Goal: Task Accomplishment & Management: Manage account settings

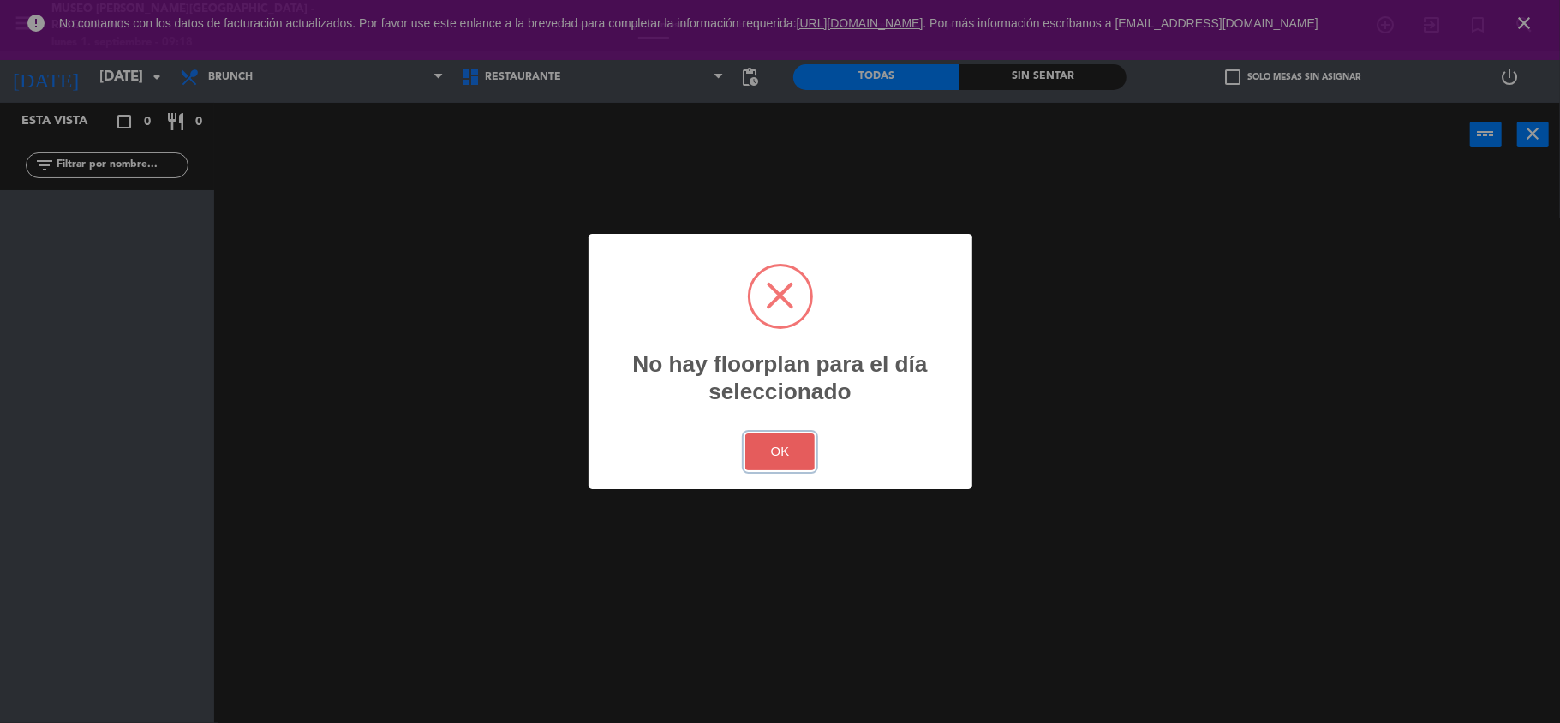
click at [771, 446] on button "OK" at bounding box center [779, 452] width 69 height 37
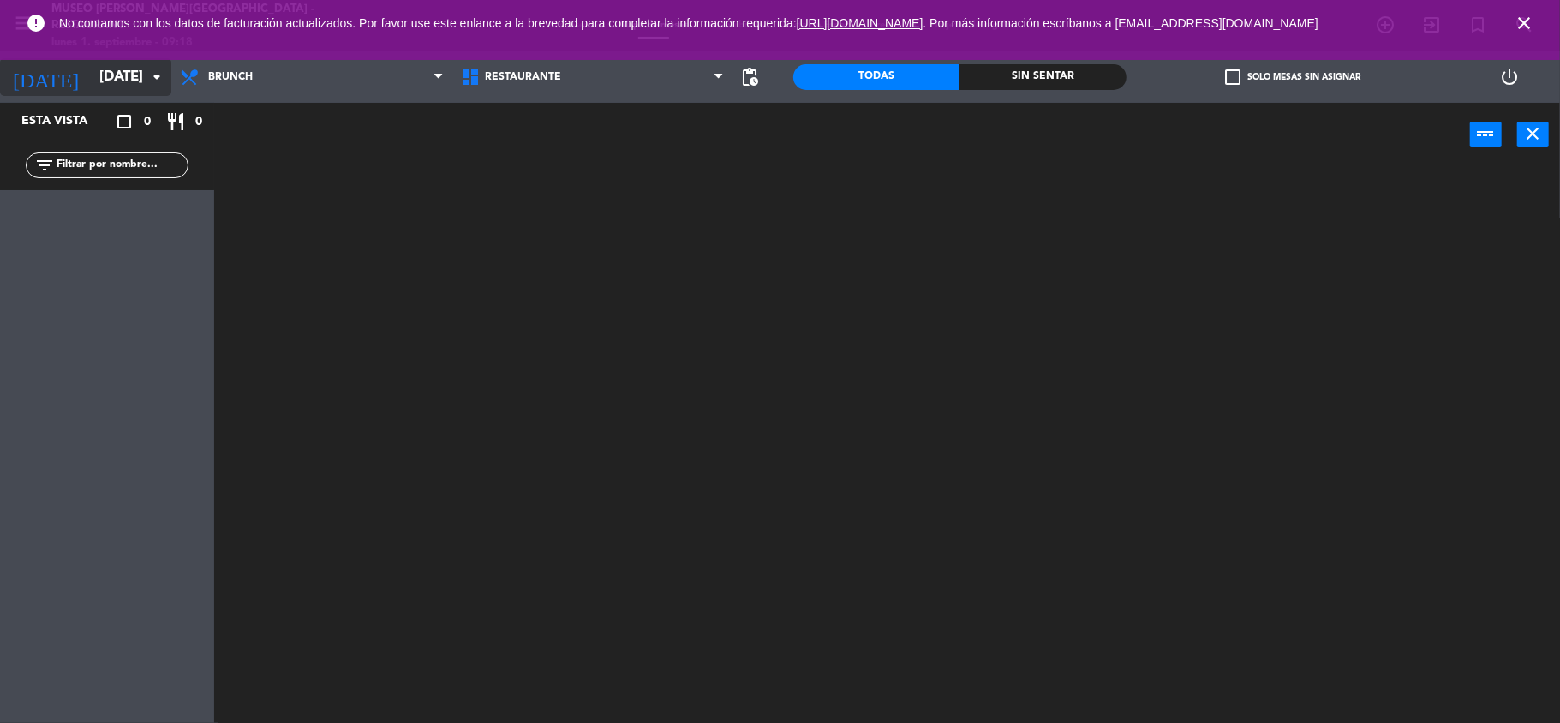
click at [124, 74] on input "[DATE]" at bounding box center [183, 77] width 185 height 33
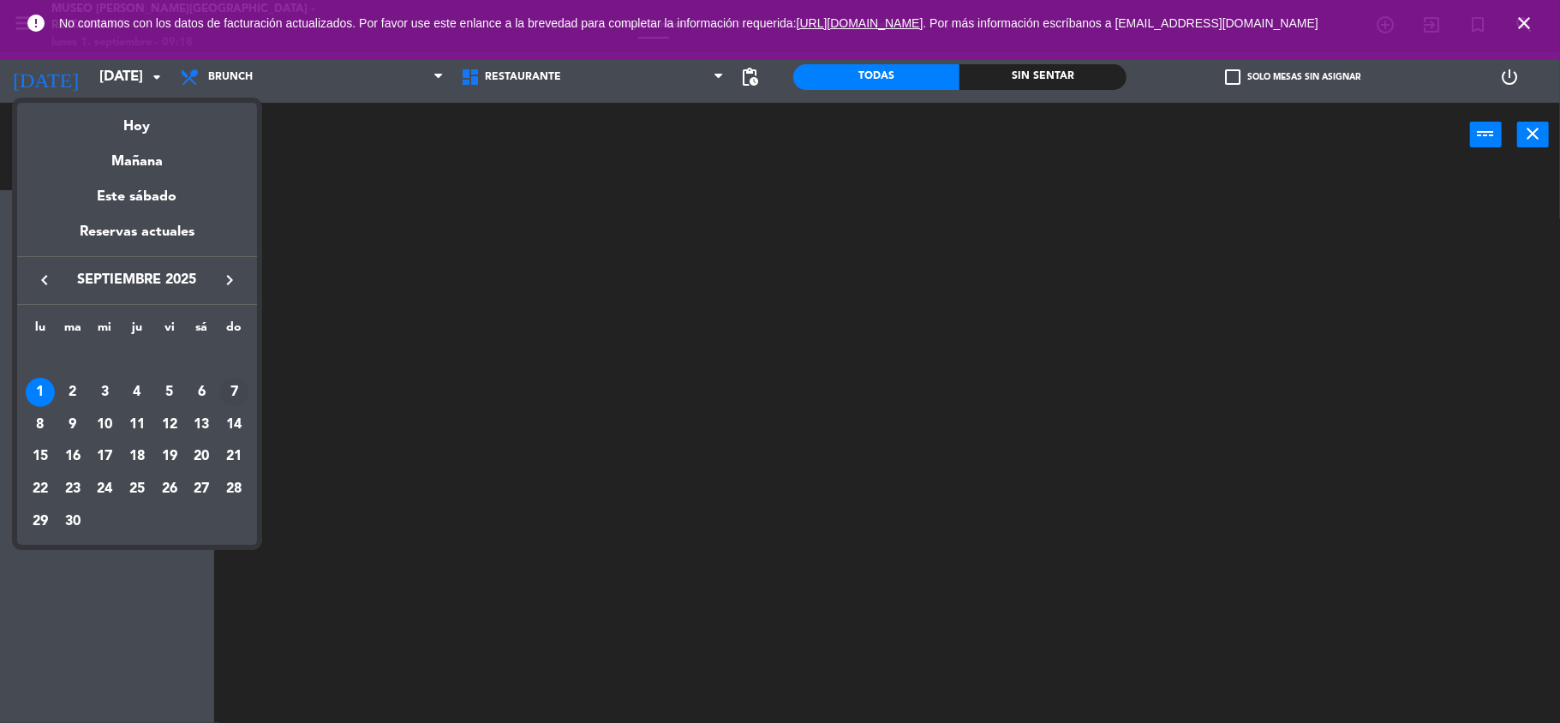
click at [236, 396] on div "7" at bounding box center [233, 392] width 29 height 29
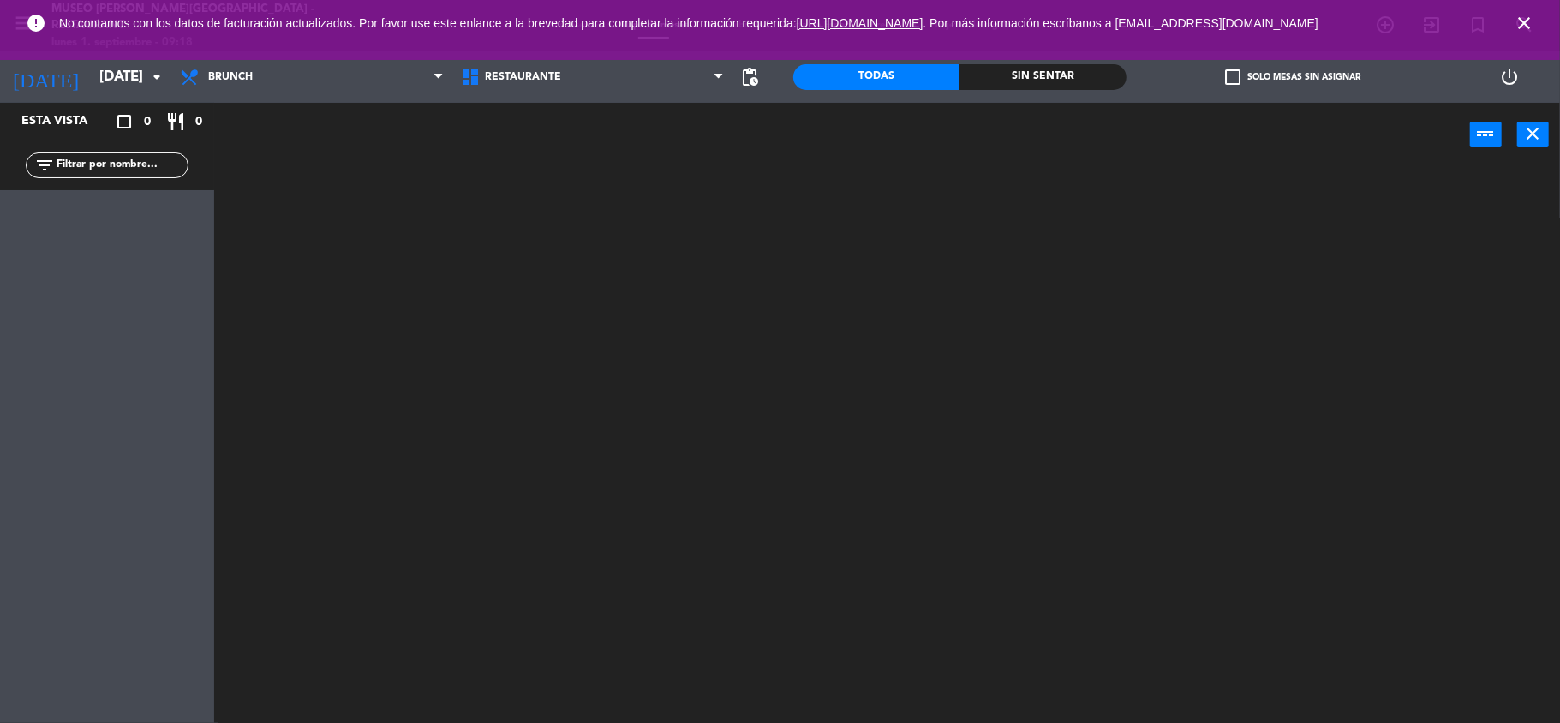
type input "[DATE]"
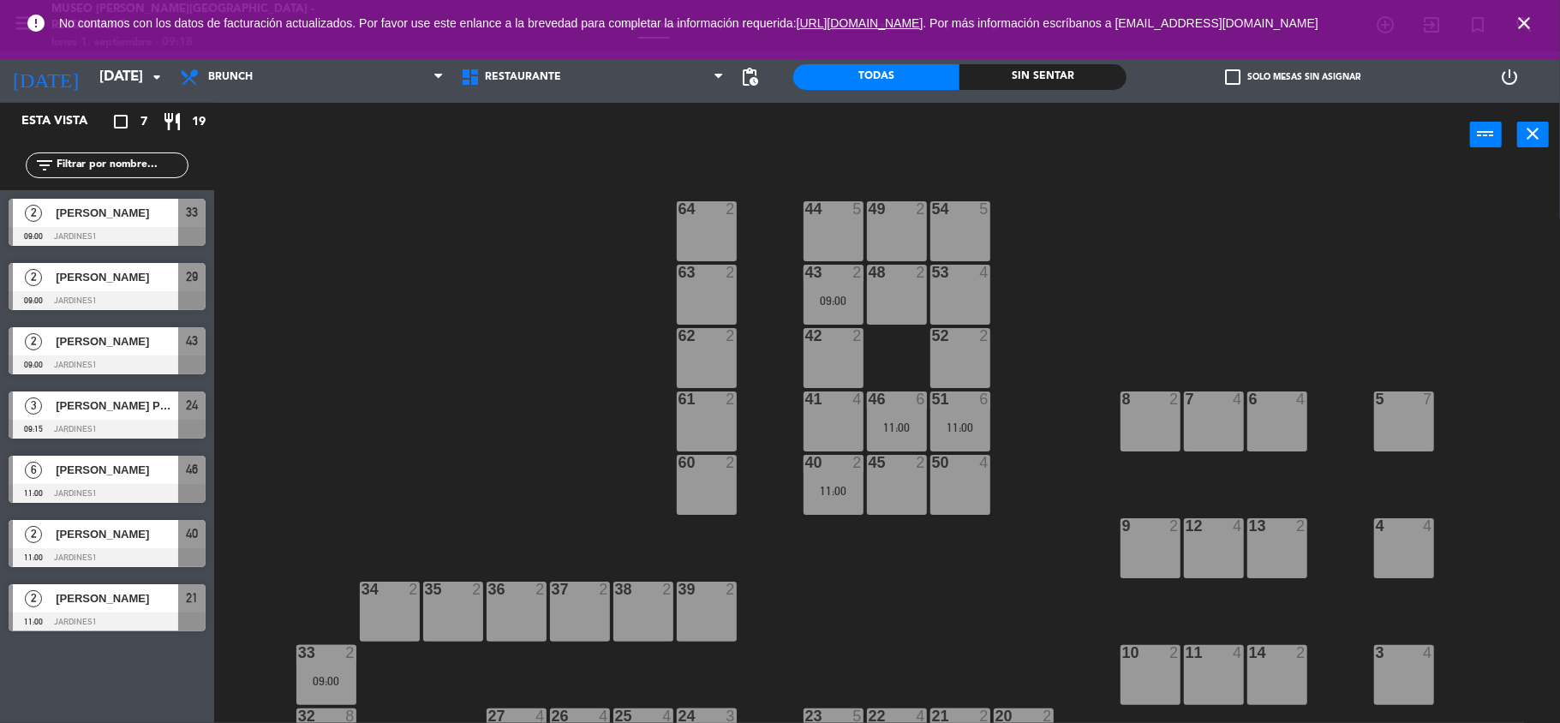
click at [1527, 22] on icon "close" at bounding box center [1524, 23] width 21 height 21
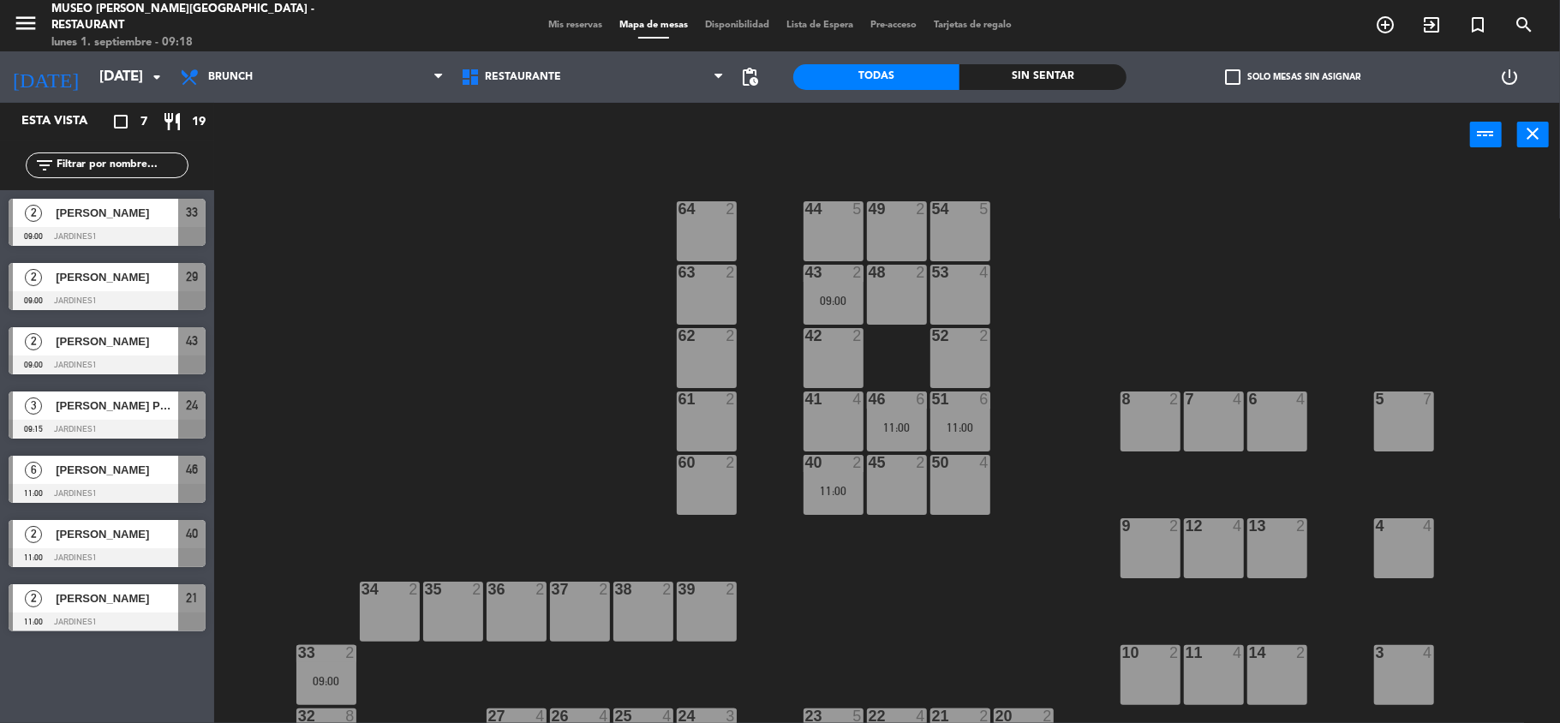
click at [1232, 264] on div "44 5 49 2 54 5 64 2 48 2 53 4 63 2 43 2 09:00 62 2 42 2 52 2 41 4 46 6 11:00 51…" at bounding box center [895, 448] width 1330 height 556
click at [553, 22] on span "Mis reservas" at bounding box center [575, 25] width 71 height 9
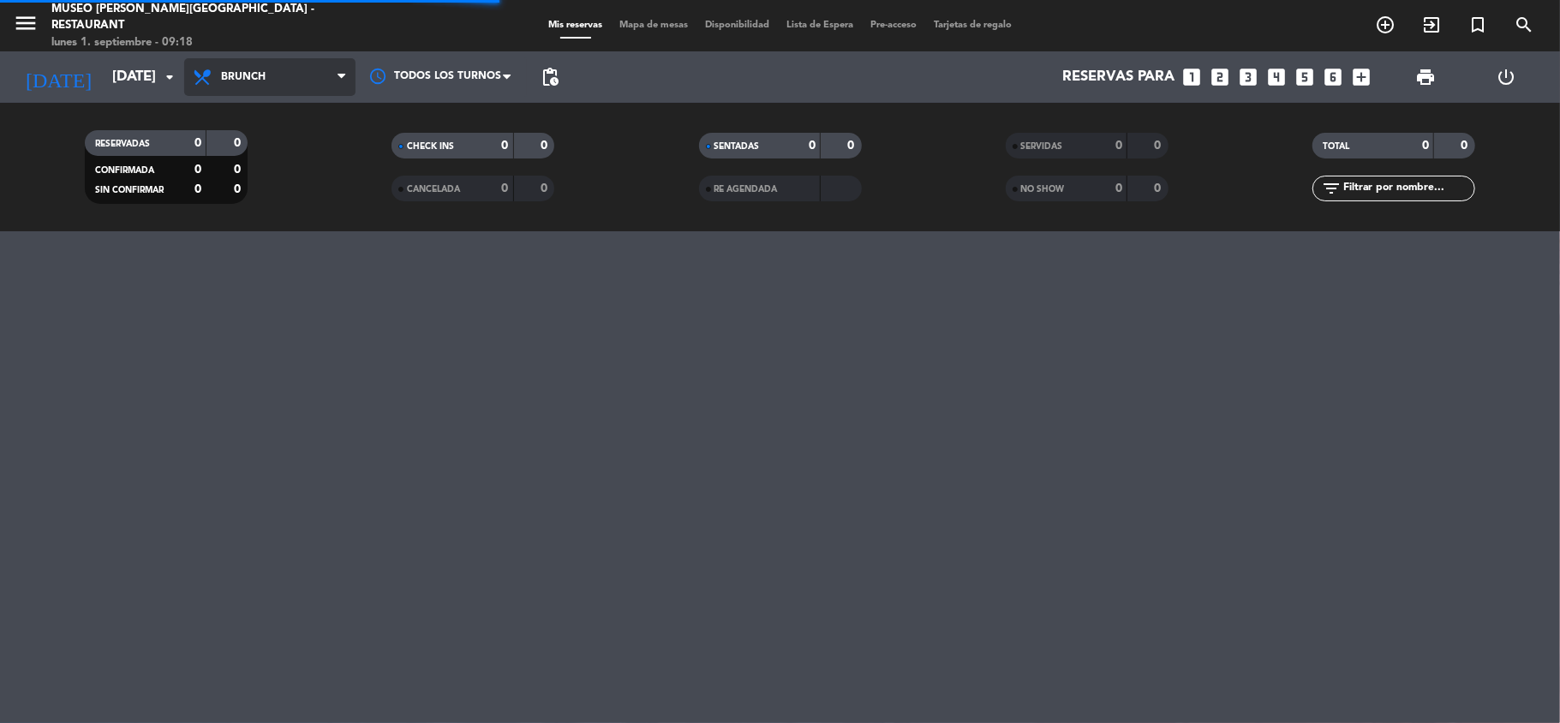
click at [284, 77] on span "Brunch" at bounding box center [269, 77] width 171 height 38
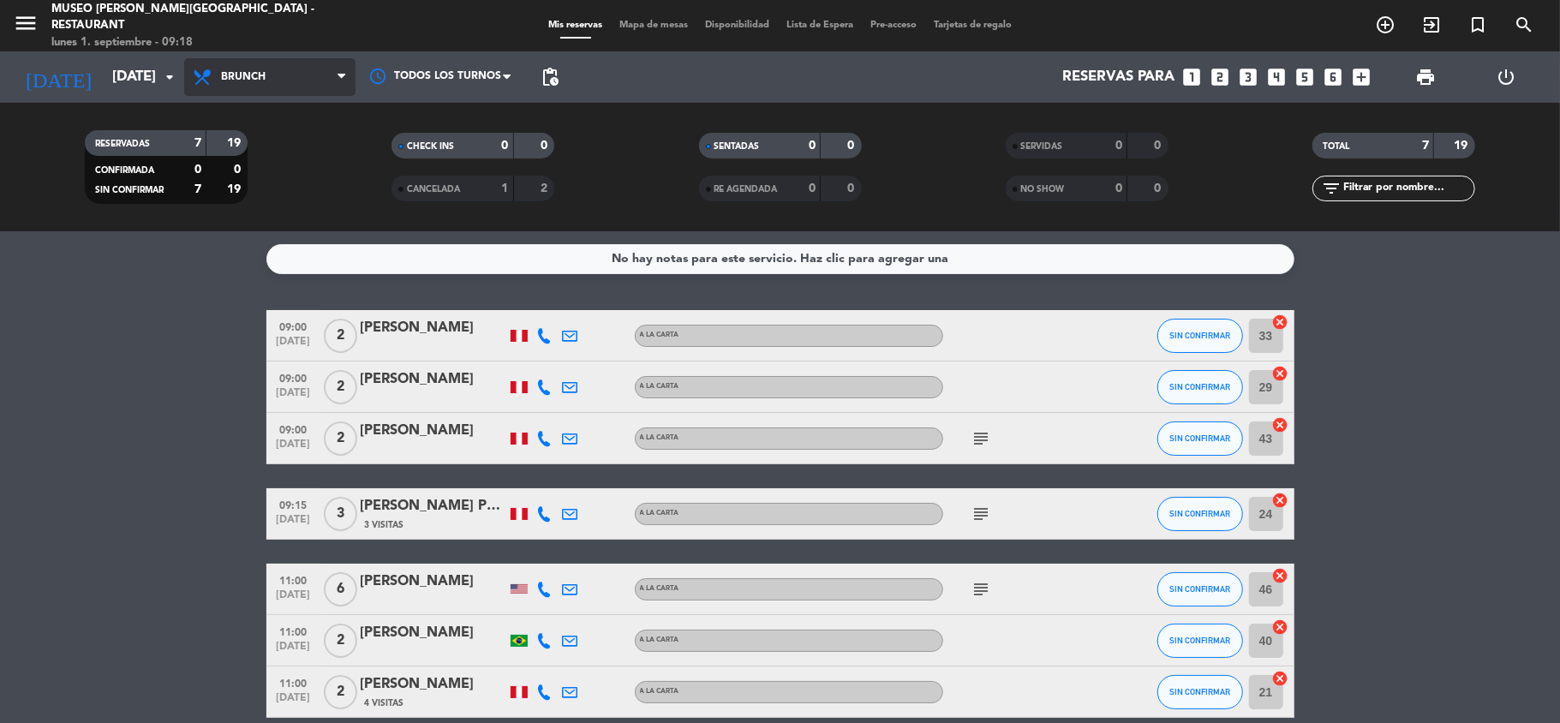
click at [279, 84] on span "Brunch" at bounding box center [269, 77] width 171 height 38
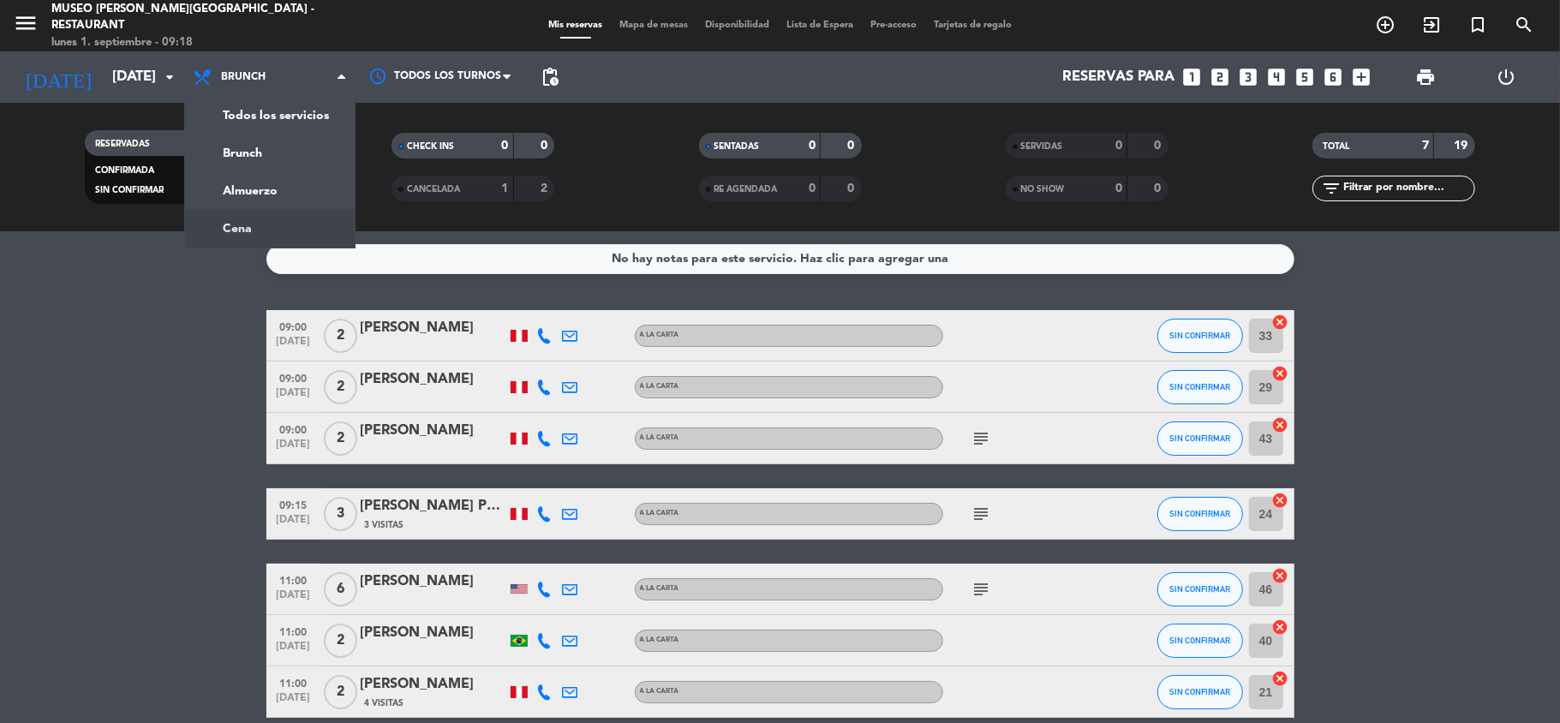
click at [257, 221] on div "menu [GEOGRAPHIC_DATA][PERSON_NAME] - Restaurant [DATE] 1. septiembre - 09:18 M…" at bounding box center [780, 115] width 1560 height 231
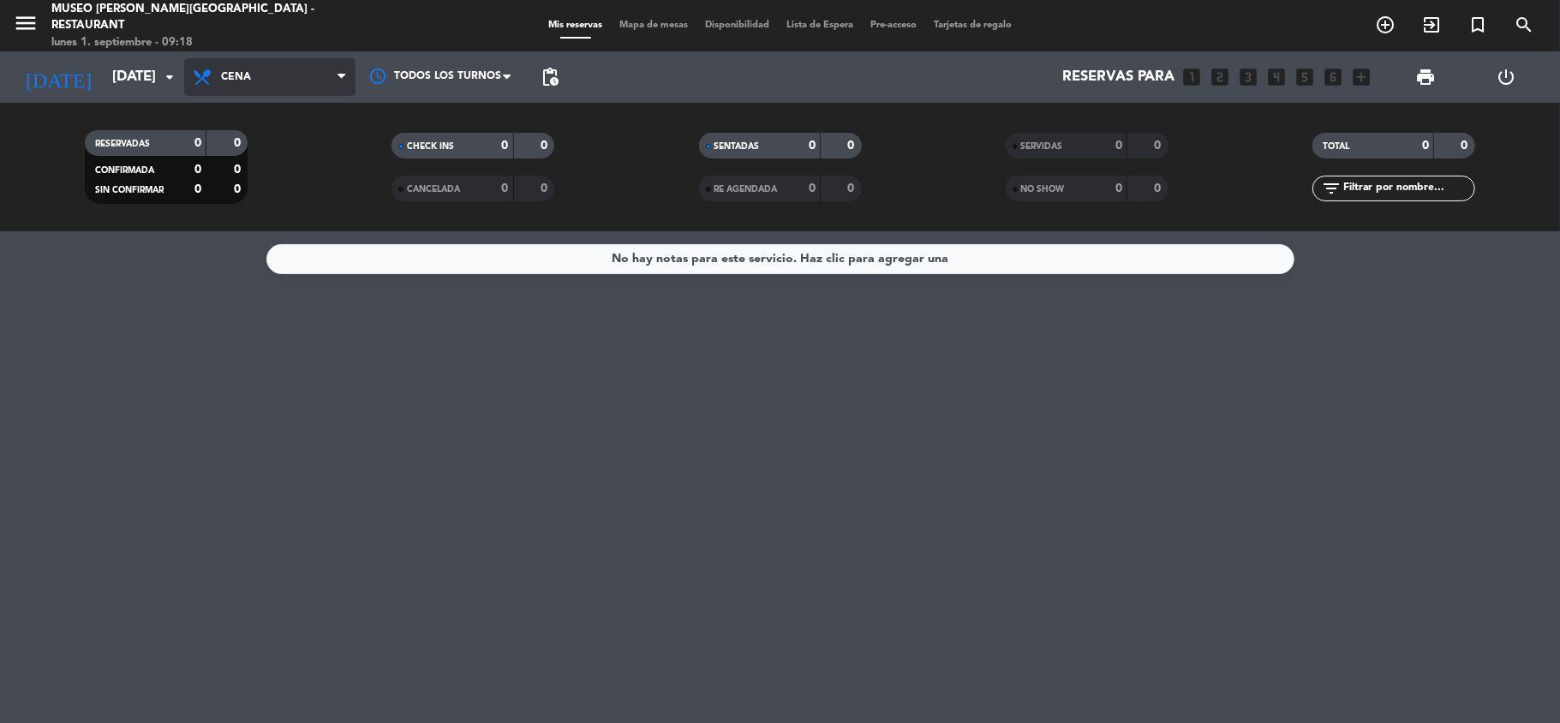
click at [274, 82] on span "Cena" at bounding box center [269, 77] width 171 height 38
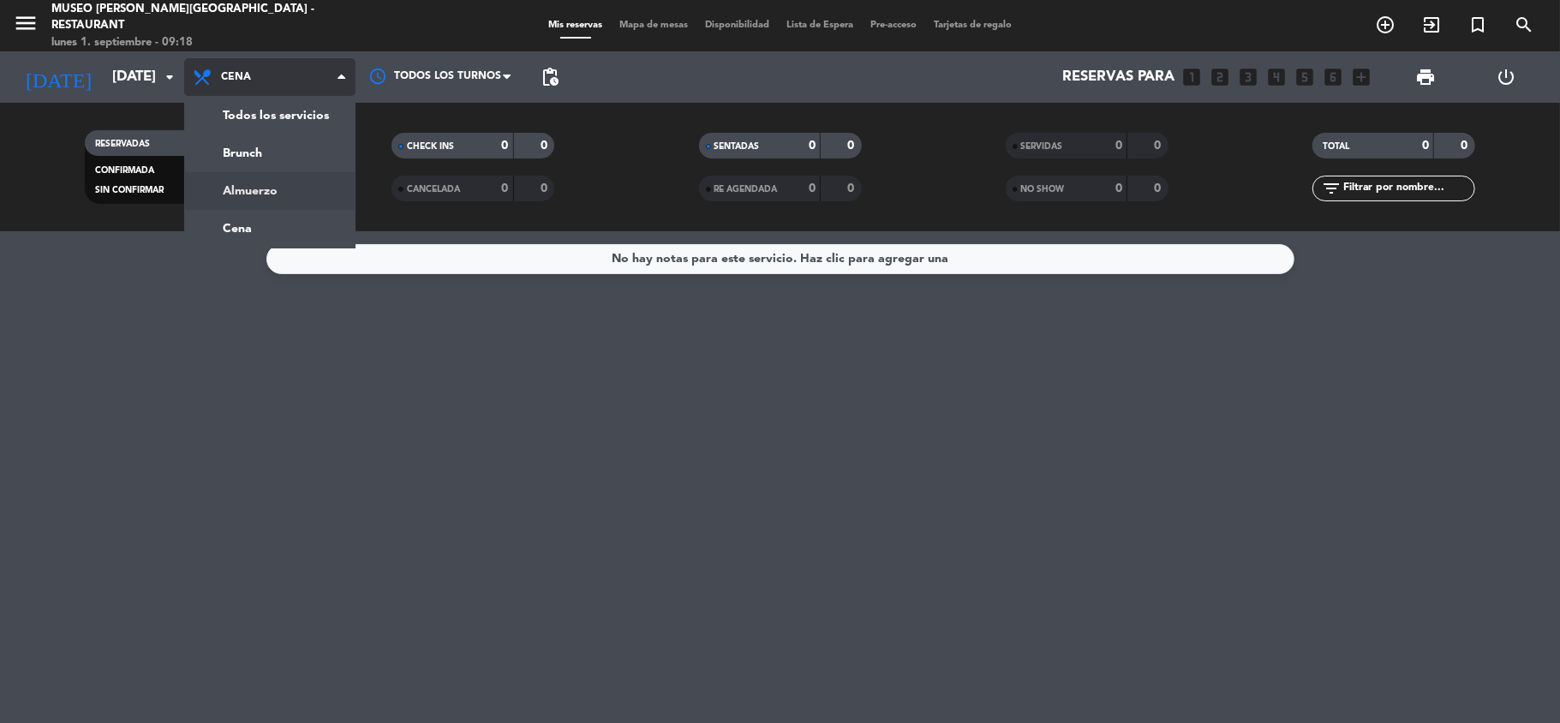
click at [250, 189] on div "menu [GEOGRAPHIC_DATA][PERSON_NAME] - Restaurant [DATE] 1. septiembre - 09:18 M…" at bounding box center [780, 115] width 1560 height 231
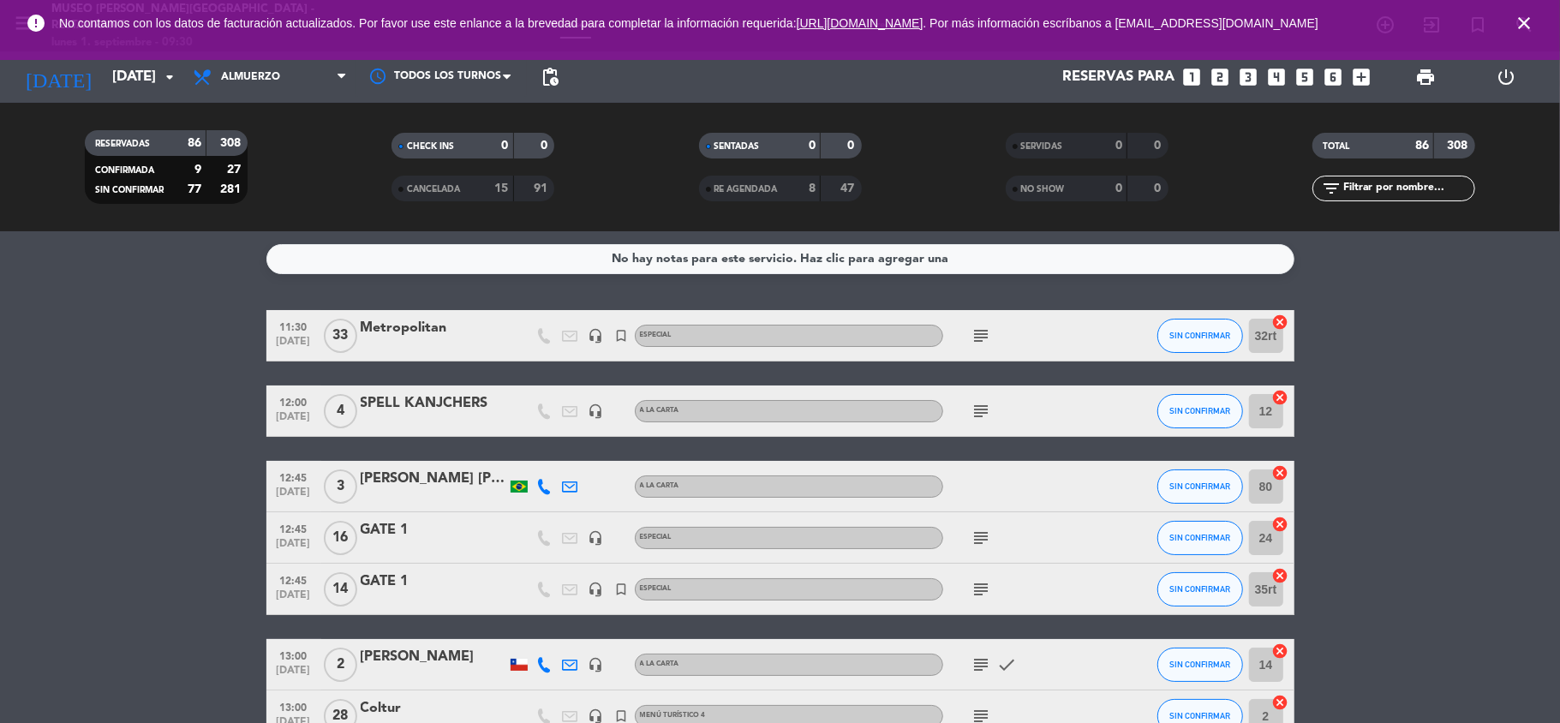
click at [1522, 24] on icon "close" at bounding box center [1524, 23] width 21 height 21
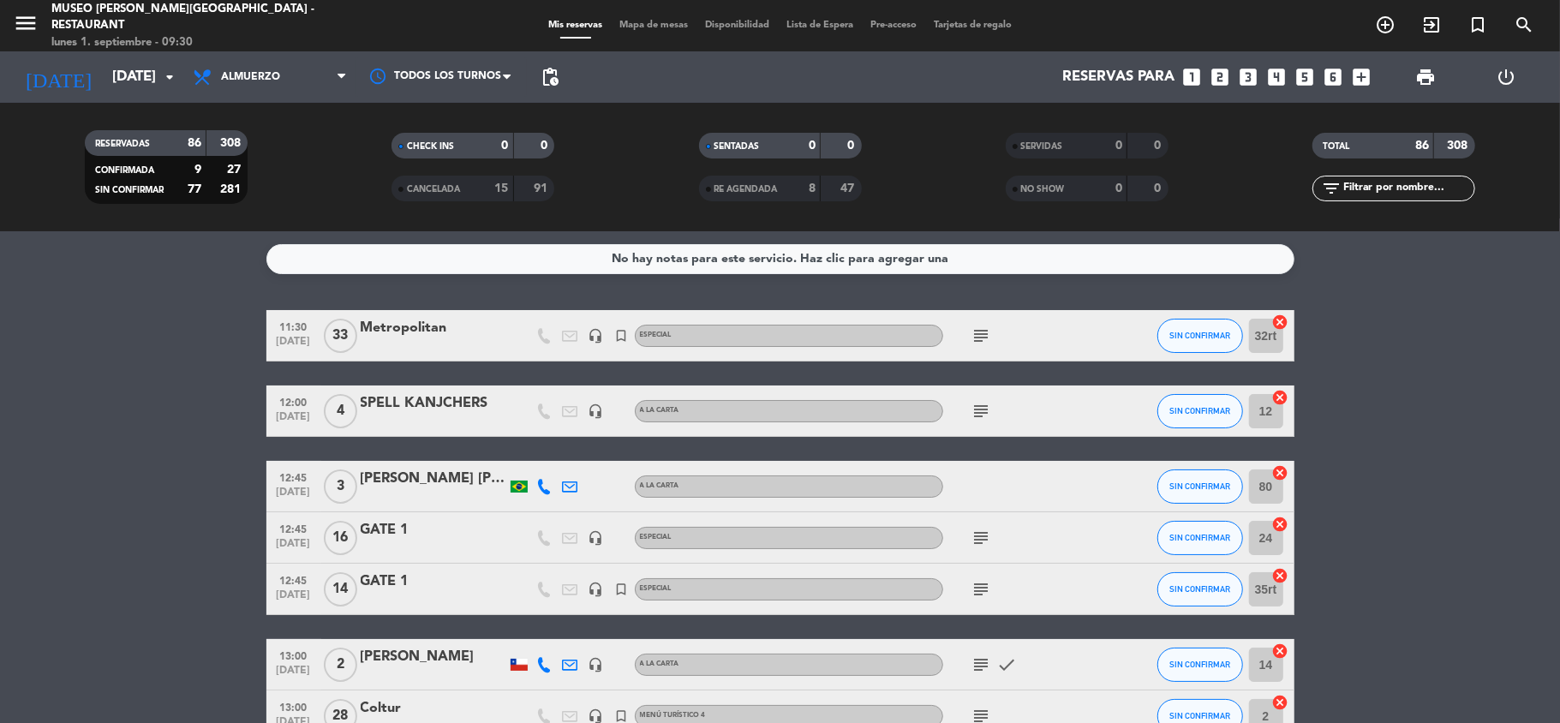
click at [123, 79] on input "[DATE]" at bounding box center [196, 77] width 185 height 33
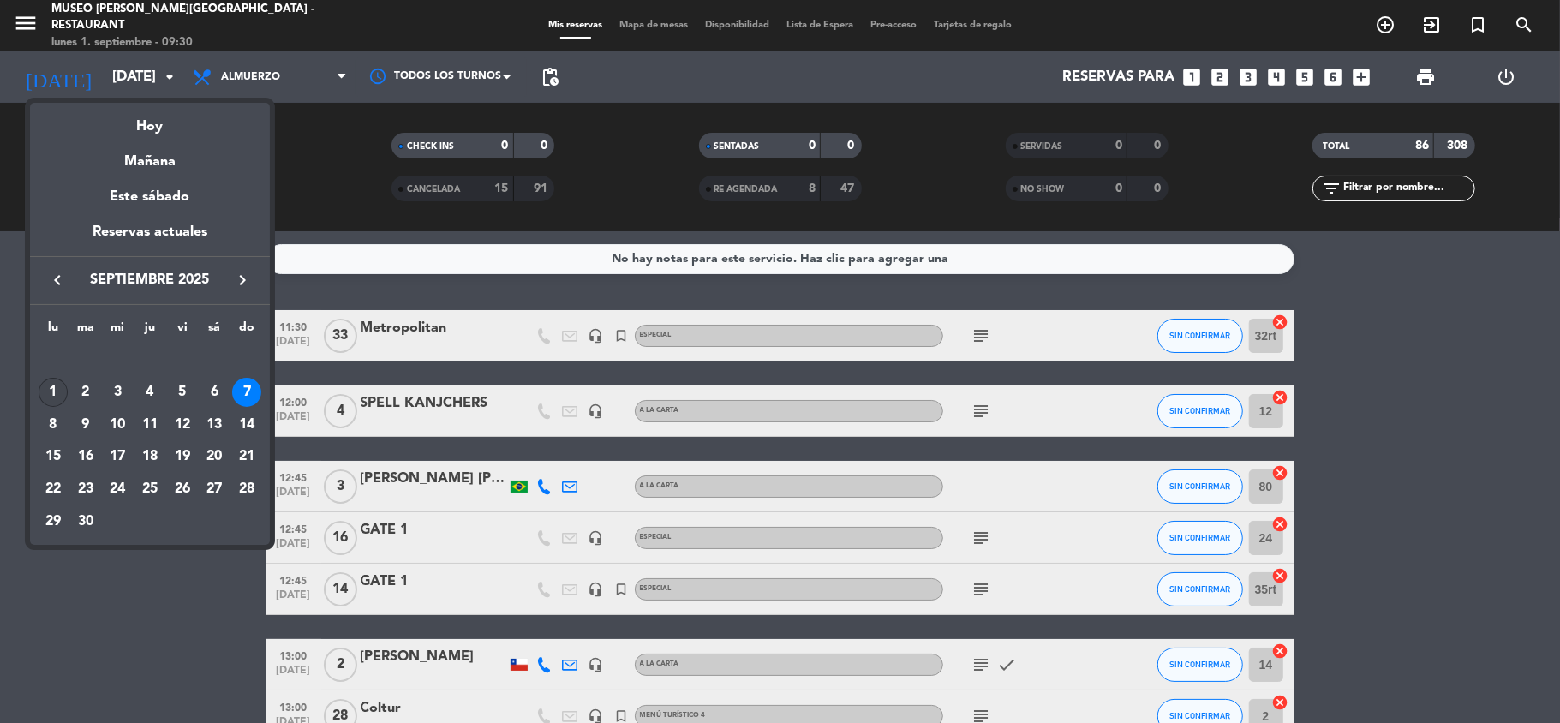
click at [62, 391] on div "1" at bounding box center [53, 392] width 29 height 29
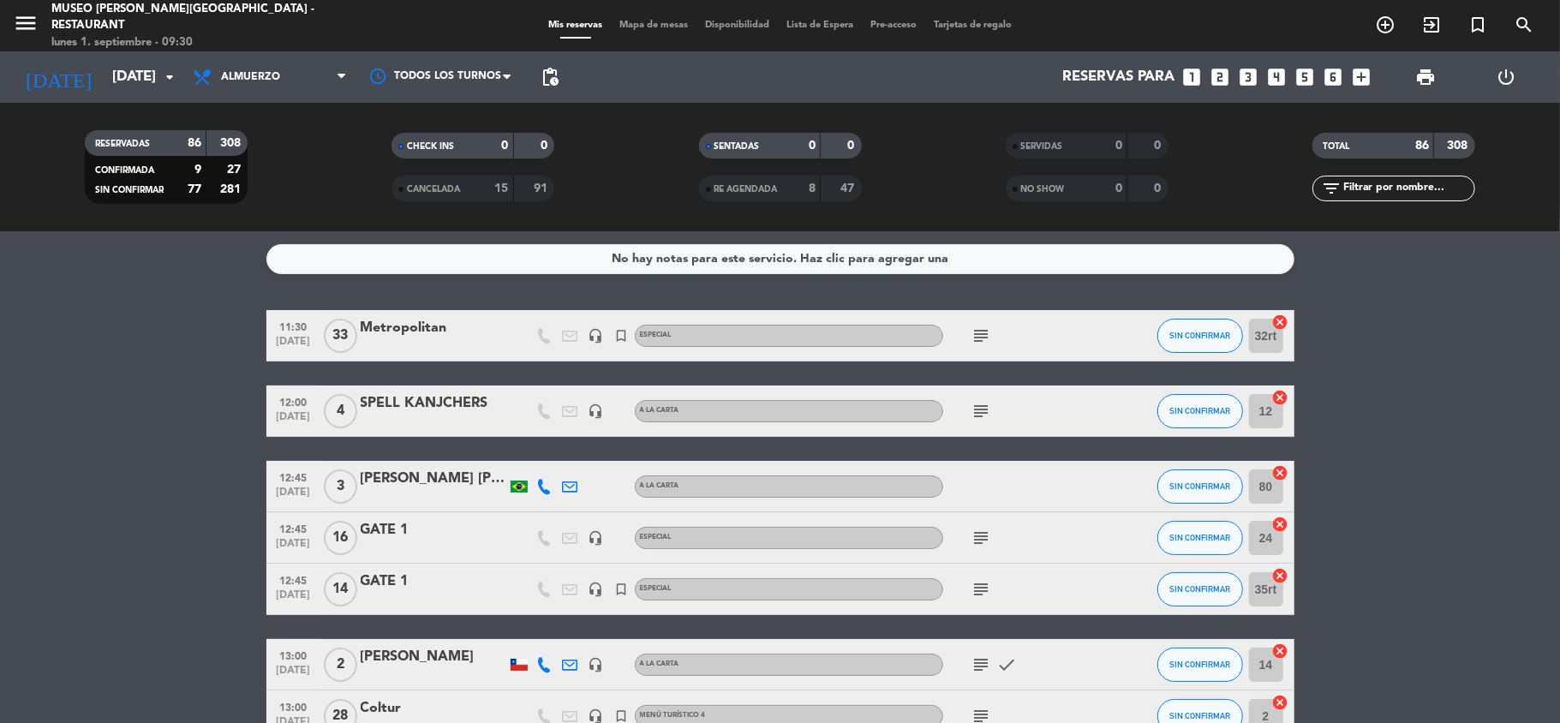
type input "[DATE]"
click at [646, 26] on span "Mapa de mesas" at bounding box center [654, 25] width 86 height 9
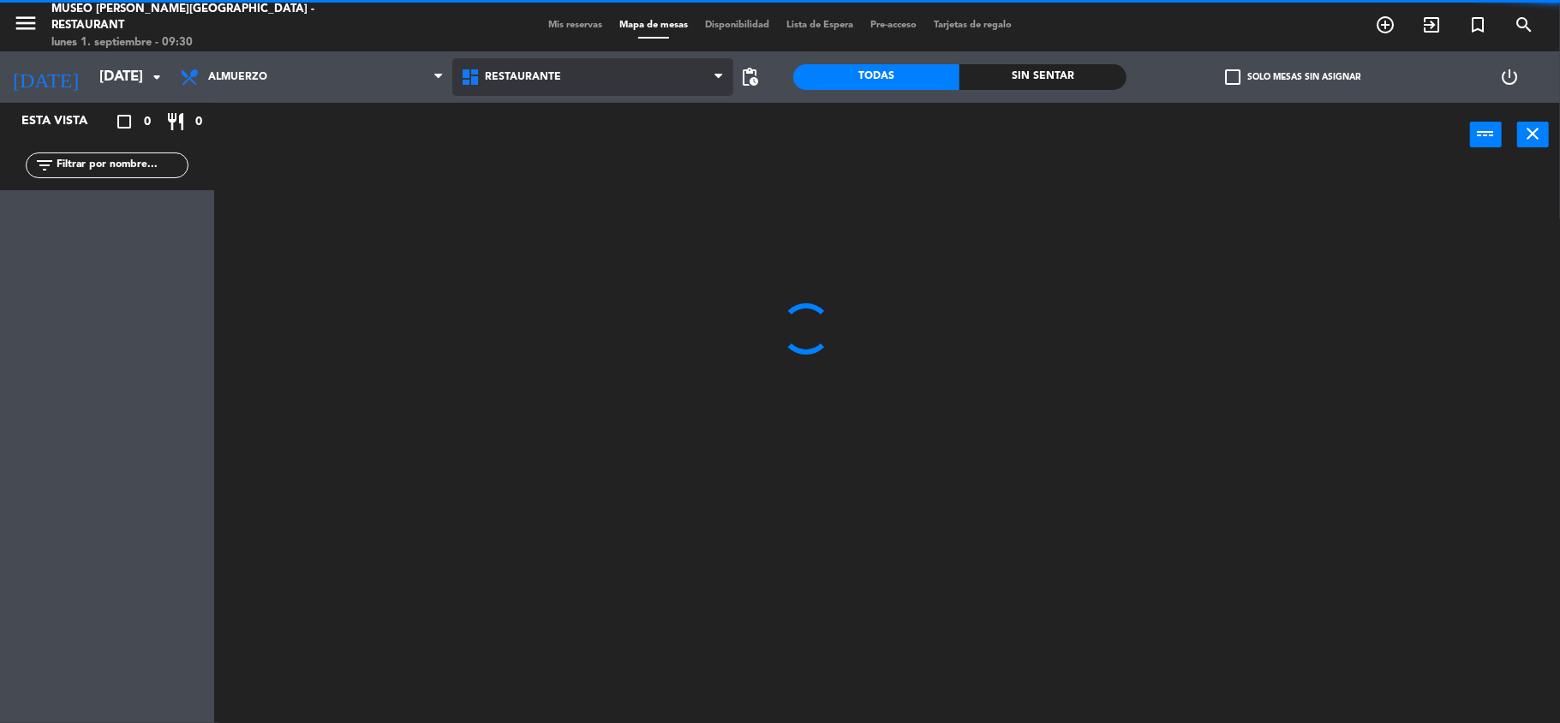
click at [535, 79] on span "Restaurante" at bounding box center [523, 77] width 76 height 12
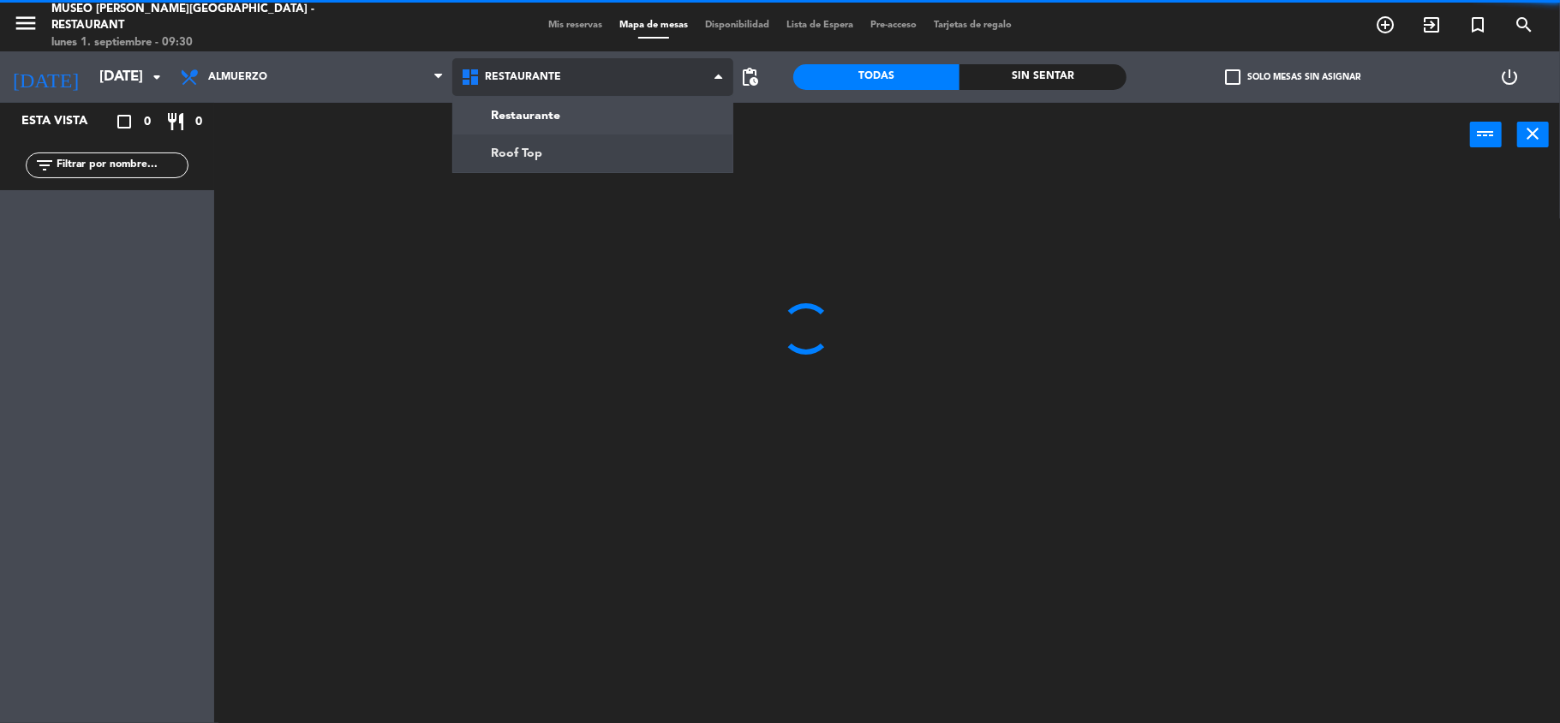
click at [555, 158] on ng-component "menu [GEOGRAPHIC_DATA][PERSON_NAME] - Restaurant [DATE] 1. septiembre - 09:30 M…" at bounding box center [780, 363] width 1560 height 727
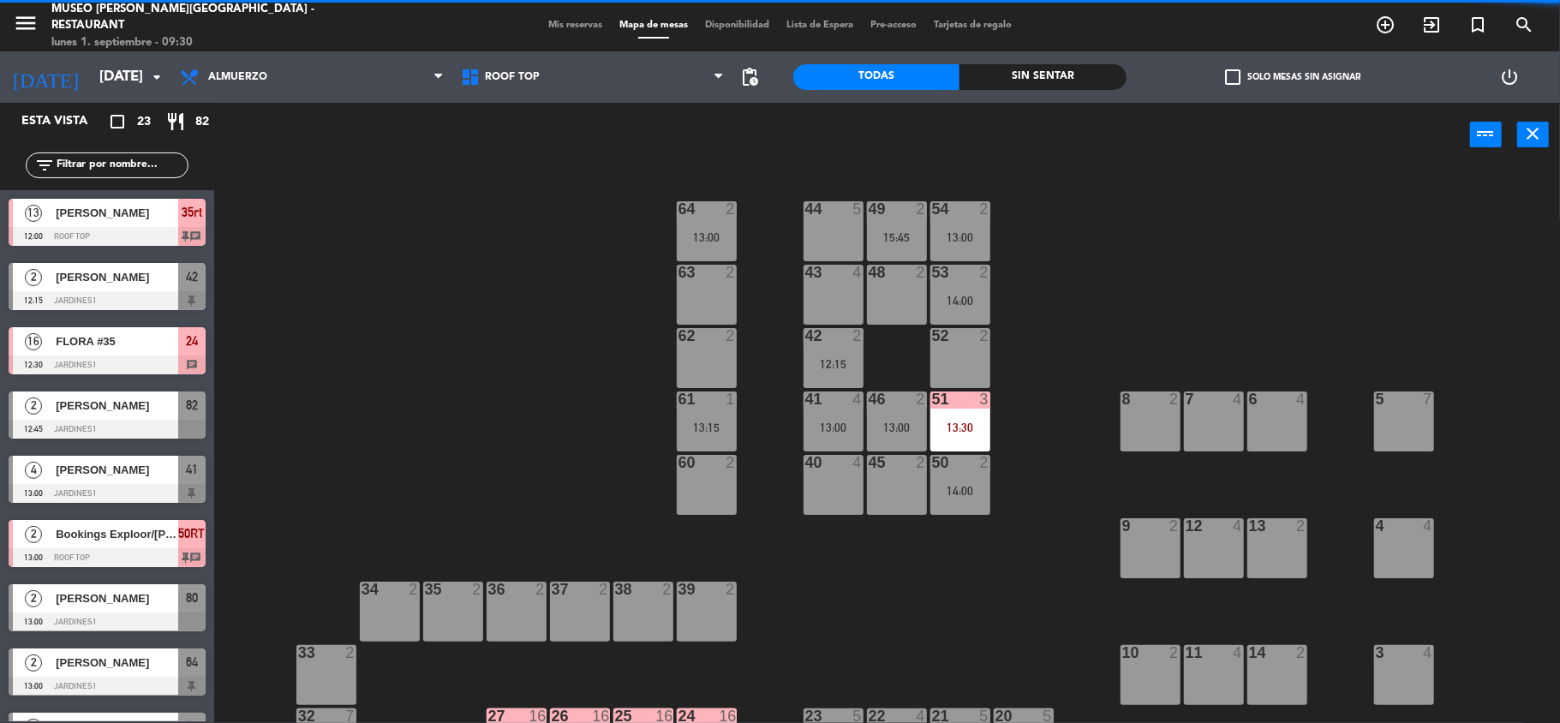
click at [1071, 292] on div "44 5 49 2 15:45 54 2 13:00 64 2 13:00 48 2 53 2 14:00 63 2 43 4 62 2 42 2 12:15…" at bounding box center [895, 448] width 1330 height 556
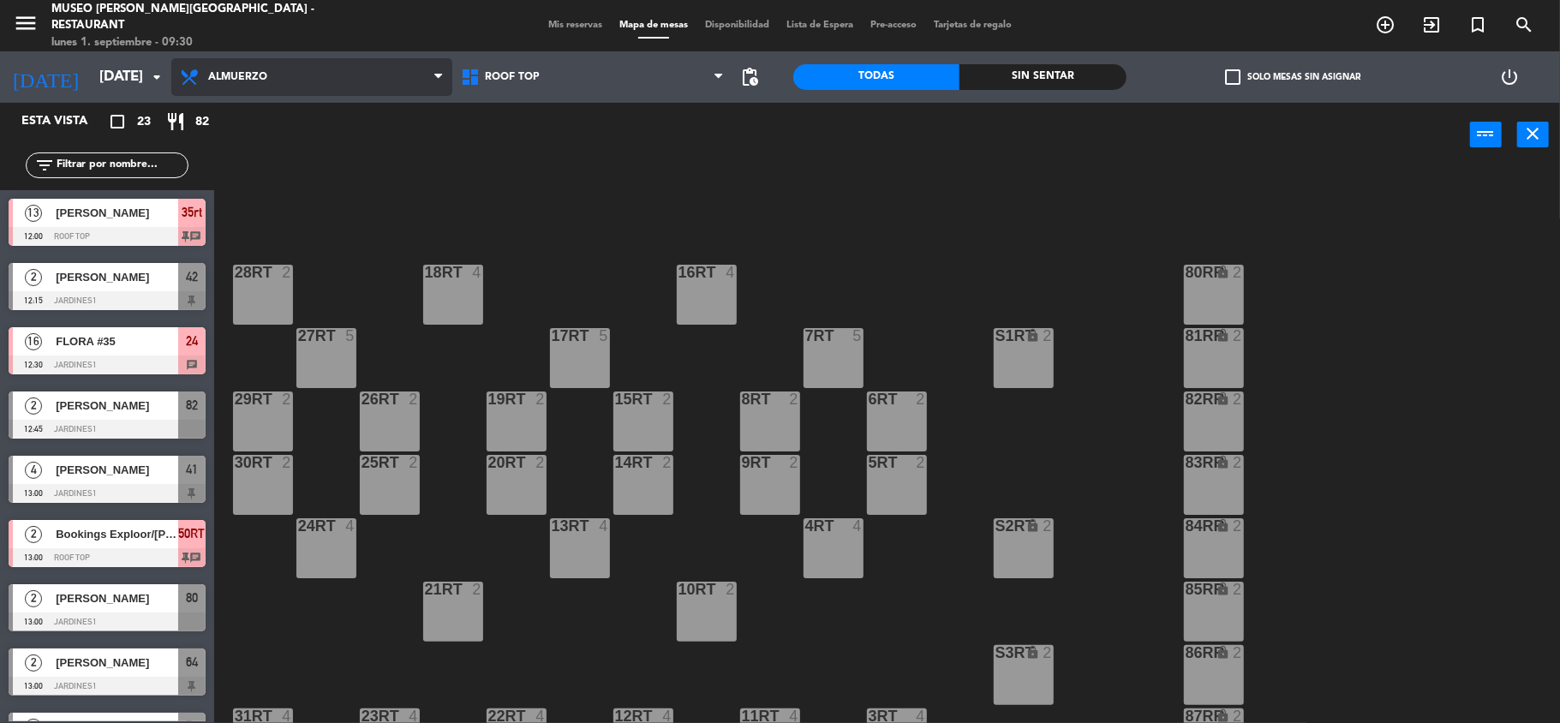
click at [284, 73] on span "Almuerzo" at bounding box center [311, 77] width 281 height 38
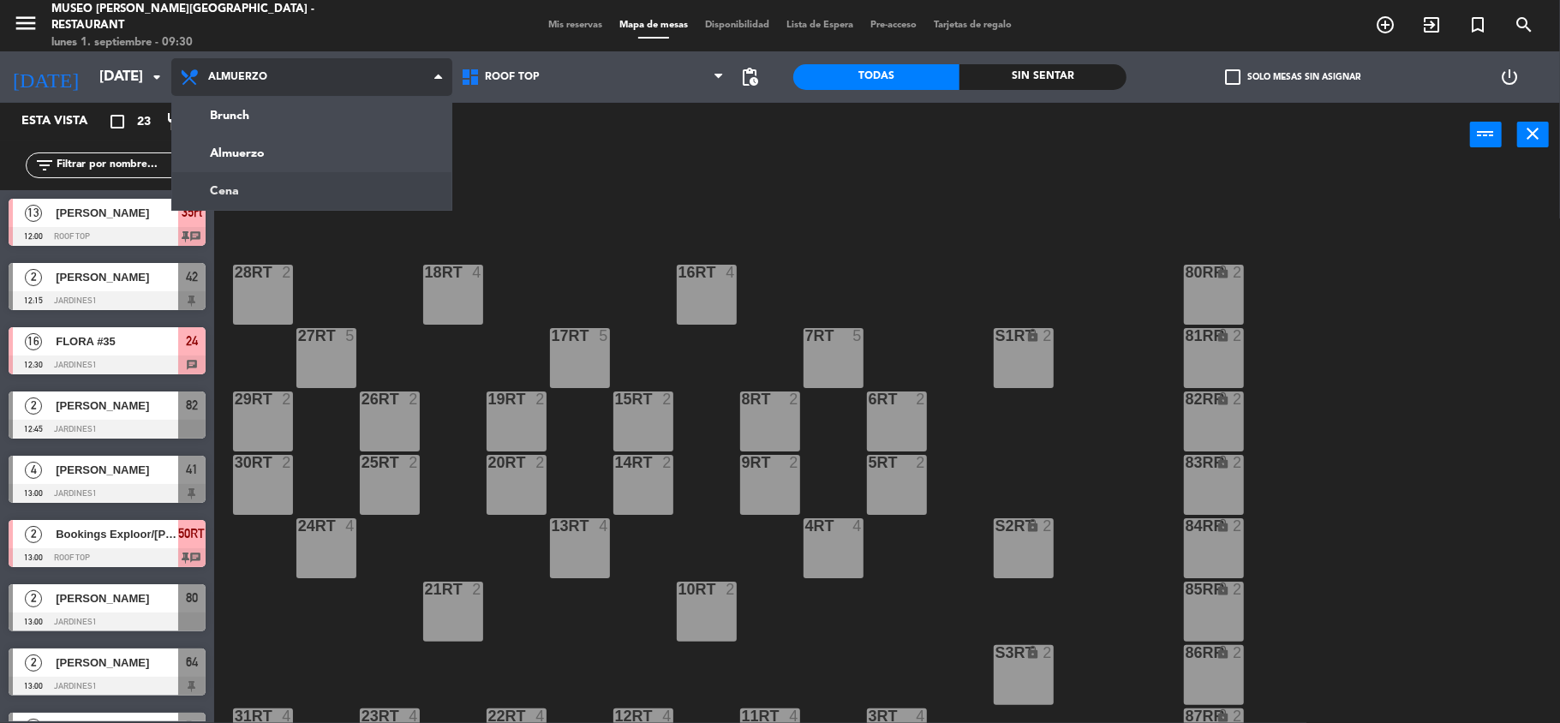
click at [279, 187] on ng-component "menu [GEOGRAPHIC_DATA][PERSON_NAME] - Restaurant [DATE] 1. septiembre - 09:30 M…" at bounding box center [780, 363] width 1560 height 727
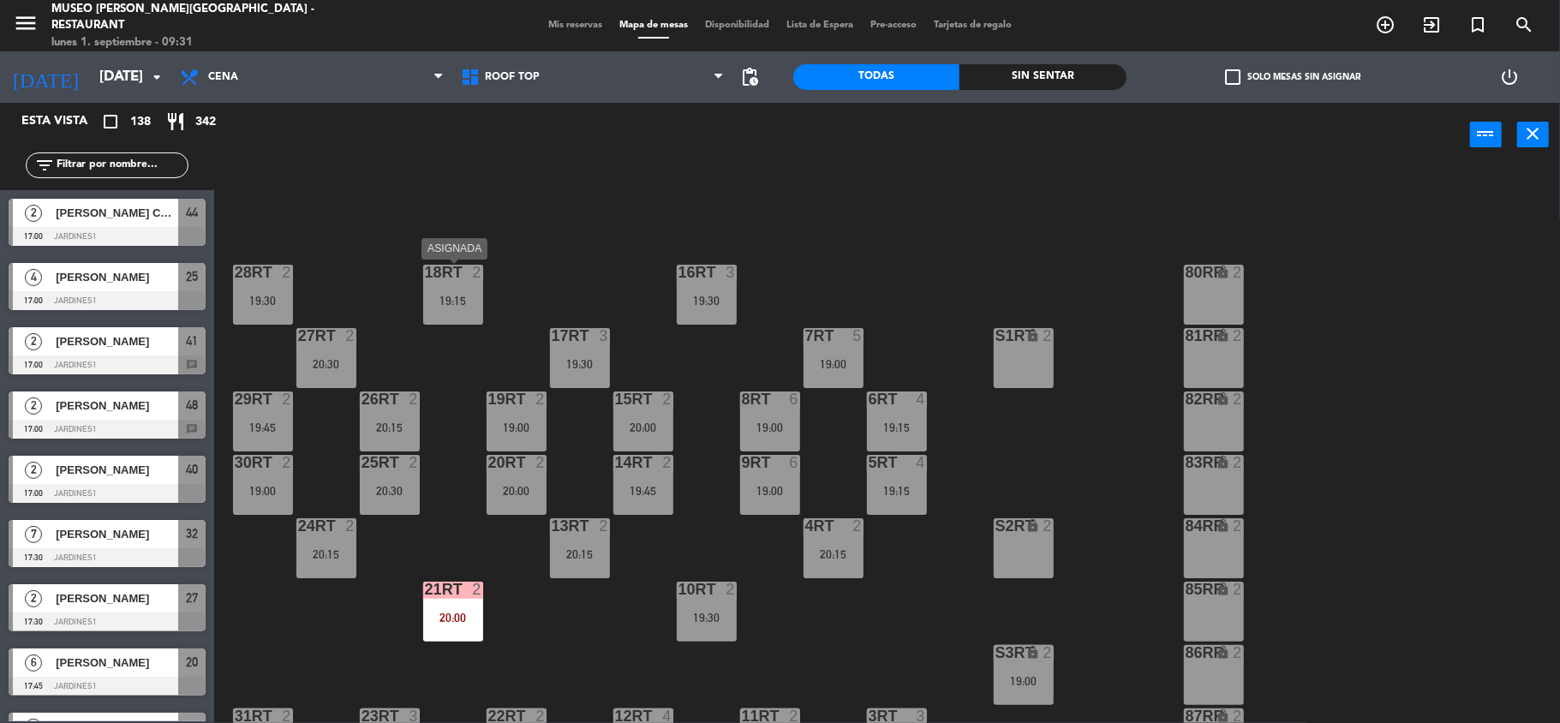
click at [451, 302] on div "19:15" at bounding box center [453, 301] width 60 height 12
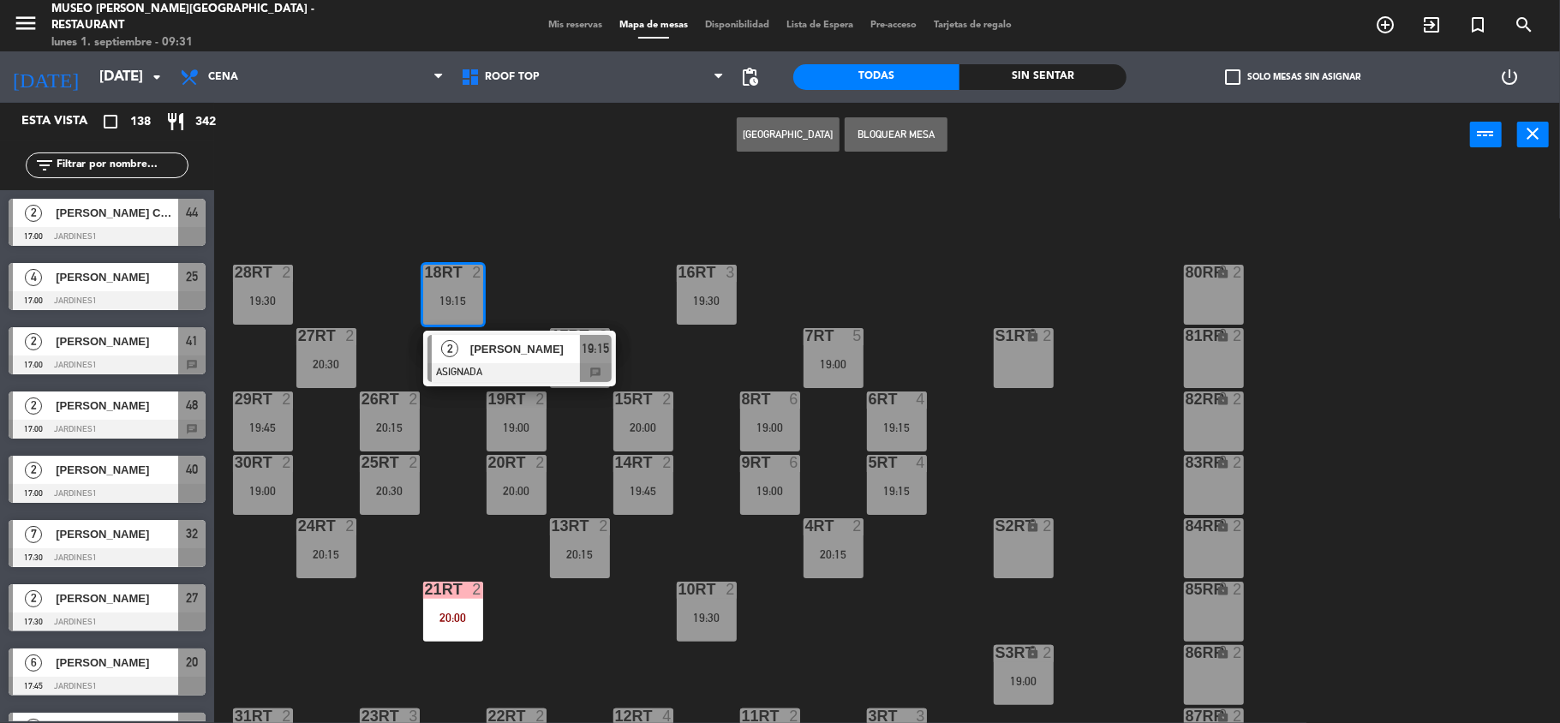
click at [1205, 422] on div "82RR lock 2" at bounding box center [1214, 422] width 60 height 60
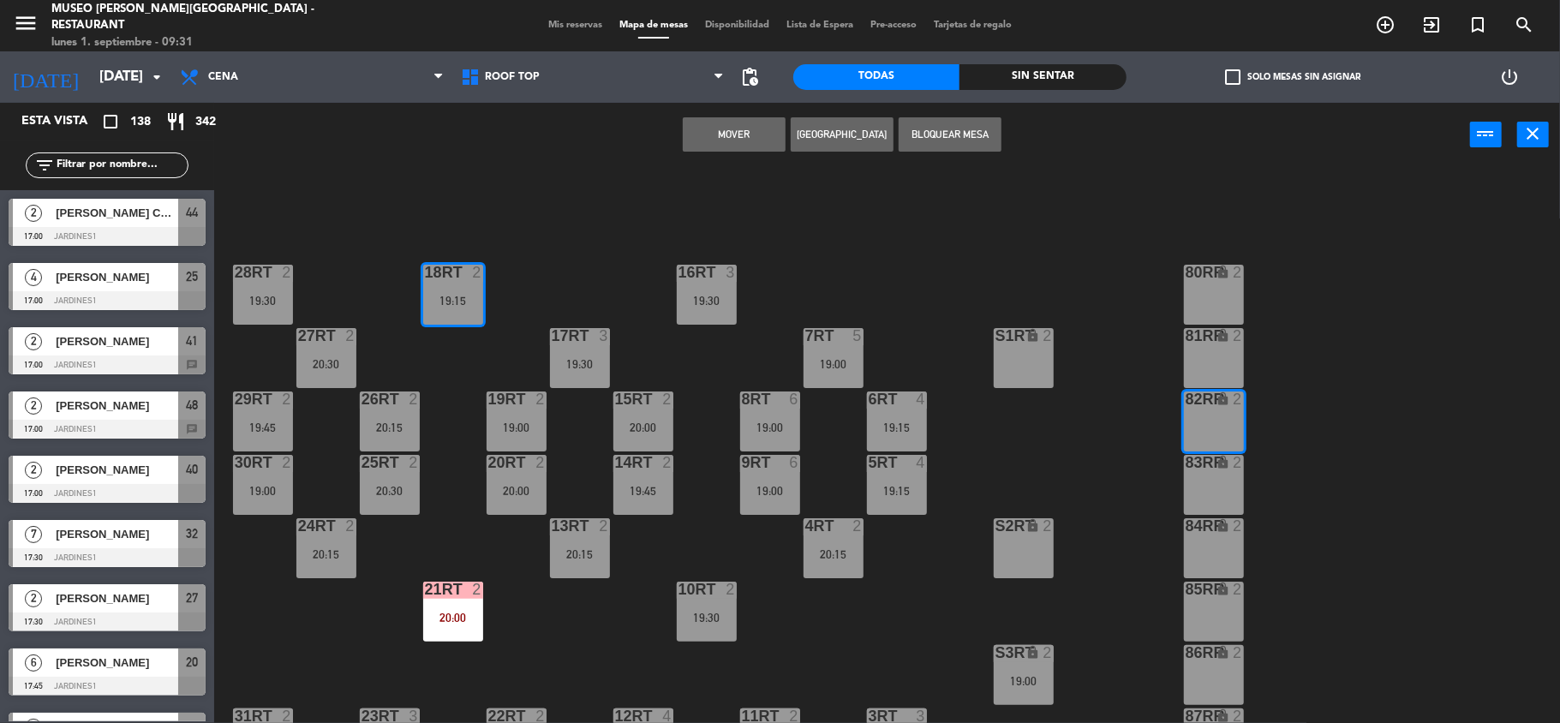
click at [724, 127] on button "Mover" at bounding box center [734, 134] width 103 height 34
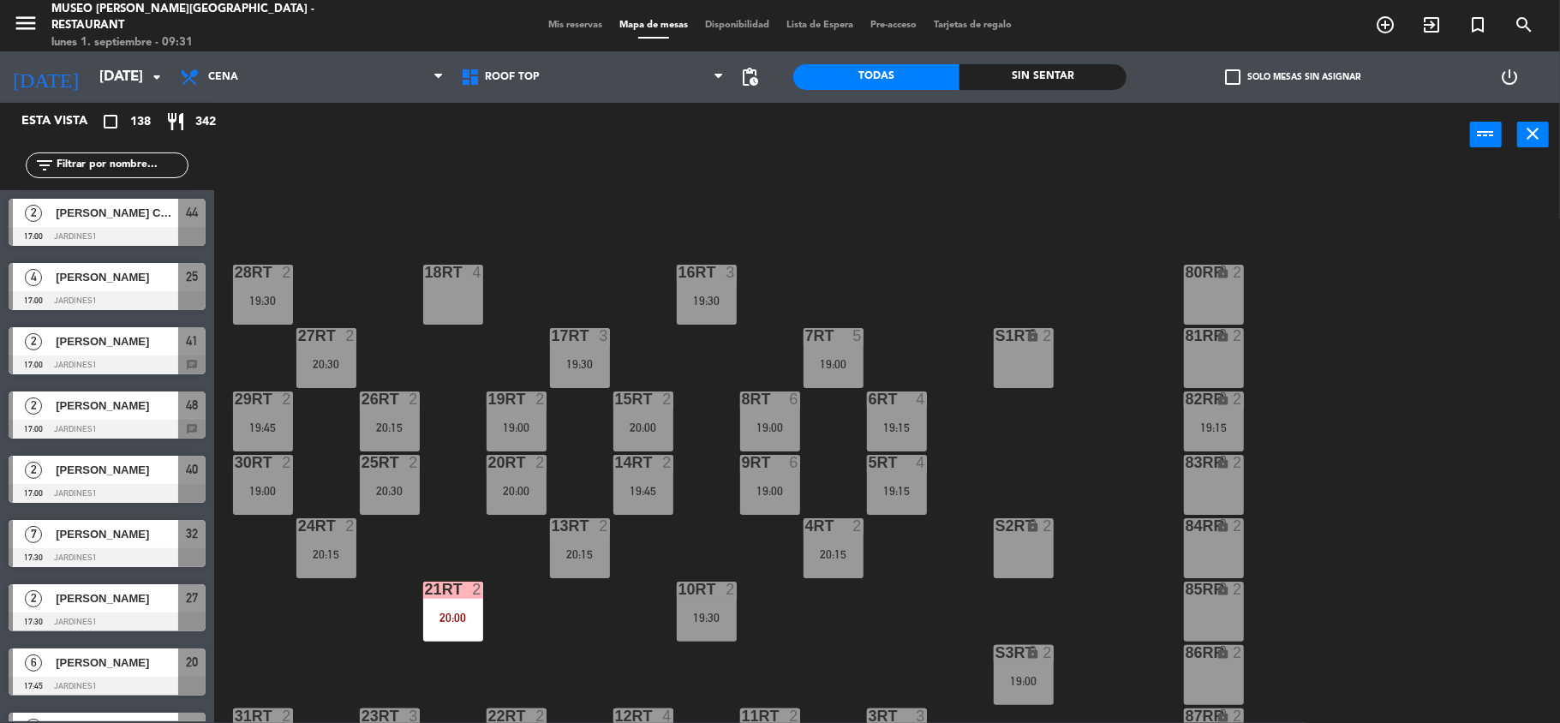
click at [902, 500] on div "5RT 4 19:15" at bounding box center [897, 485] width 60 height 60
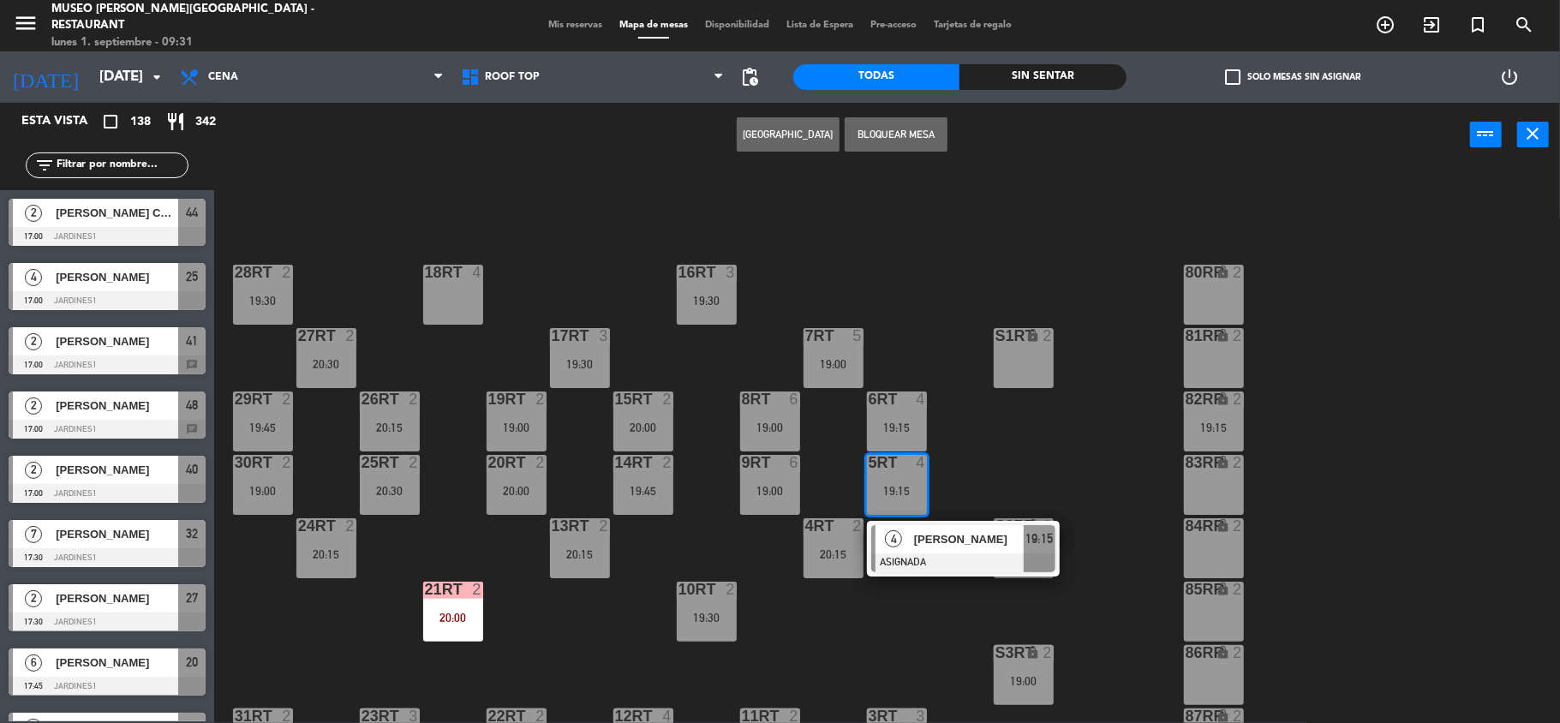
click at [926, 543] on div "4 [PERSON_NAME] ASIGNADA 19:15" at bounding box center [963, 549] width 218 height 56
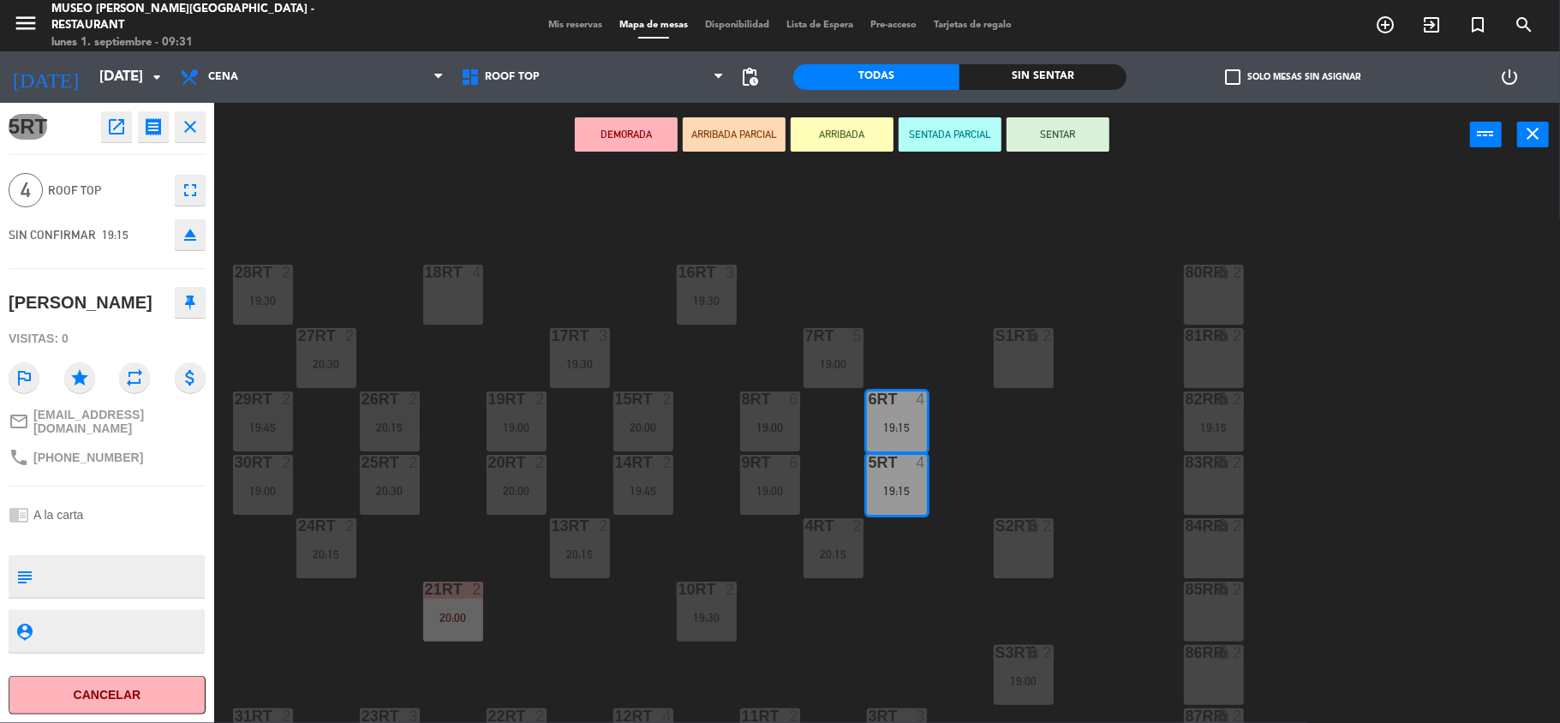
click at [459, 310] on div "18RT 4" at bounding box center [453, 295] width 60 height 60
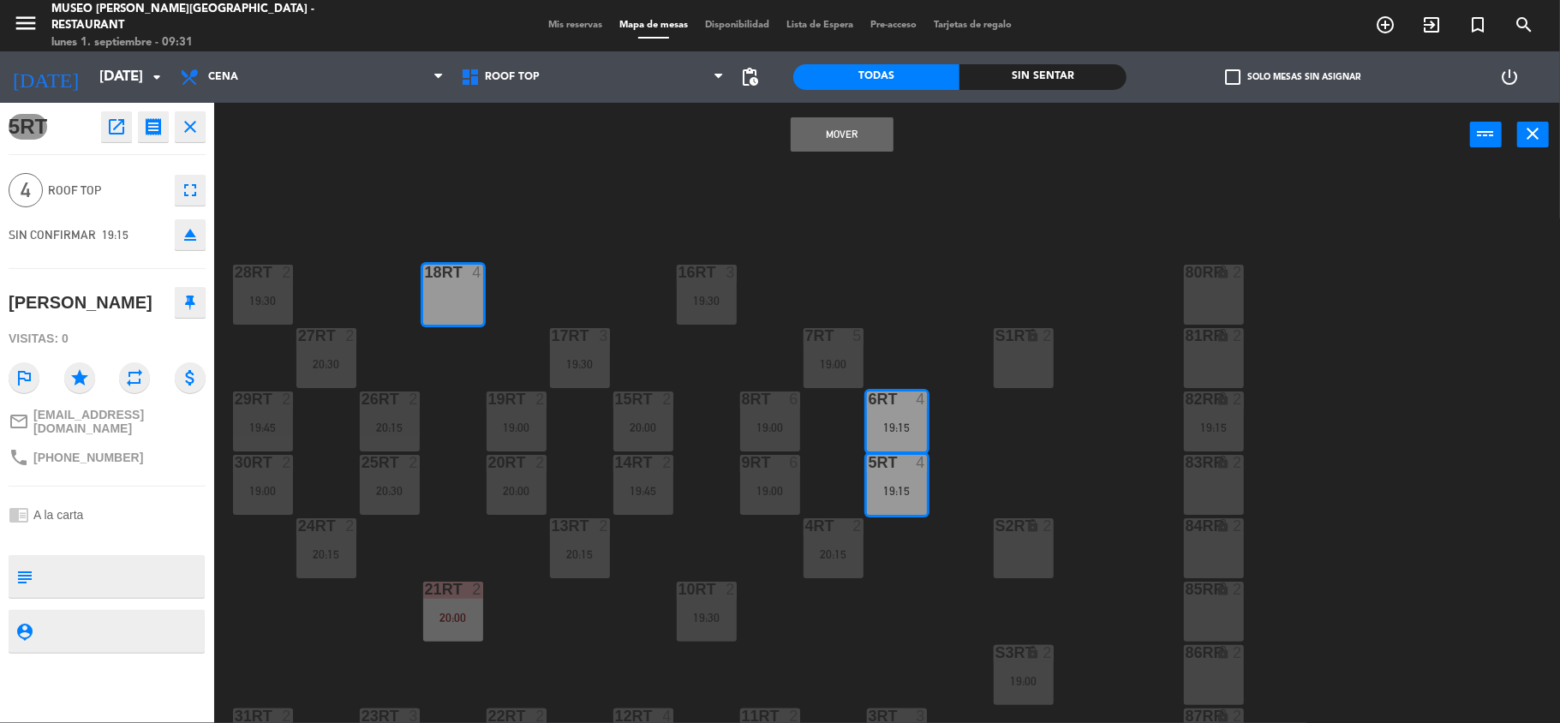
click at [858, 137] on button "Mover" at bounding box center [842, 134] width 103 height 34
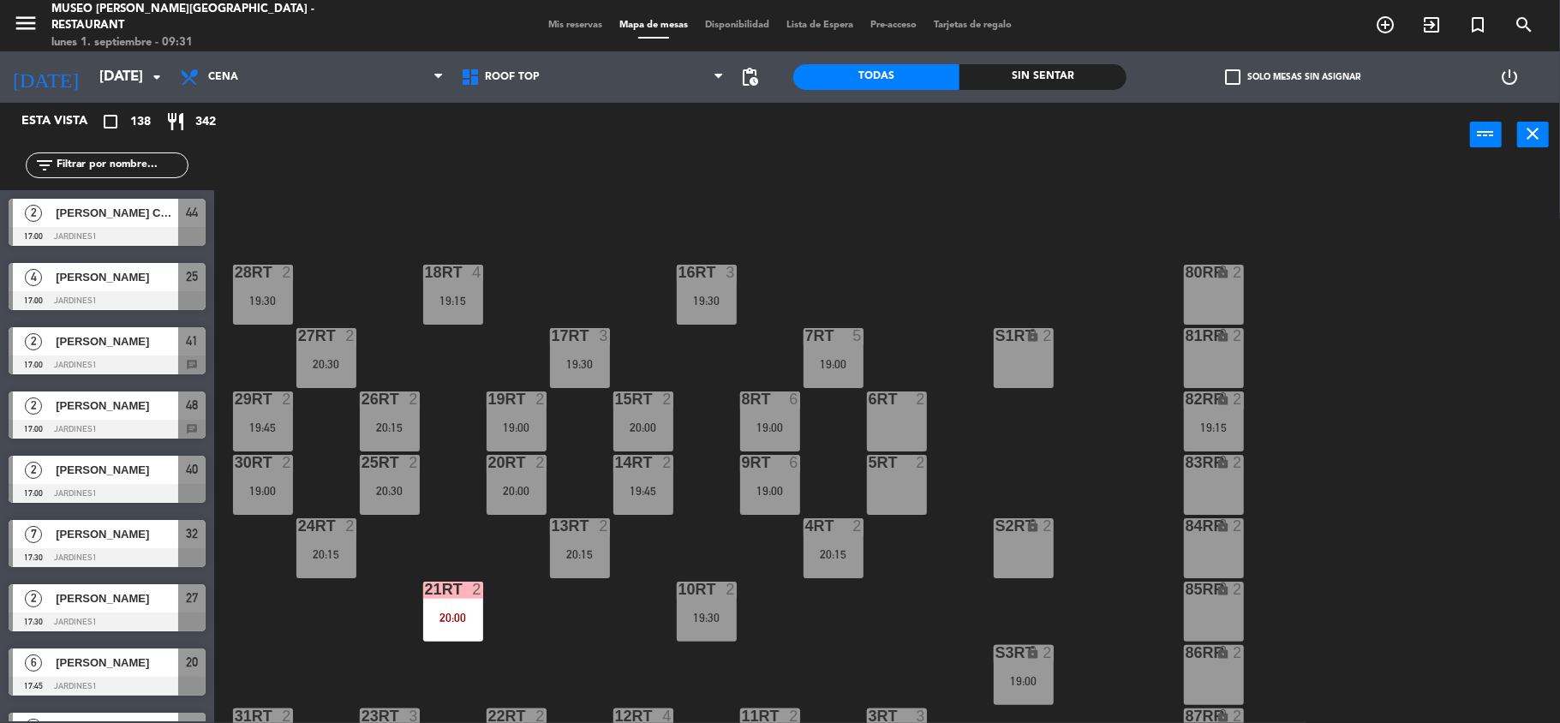
scroll to position [3, 0]
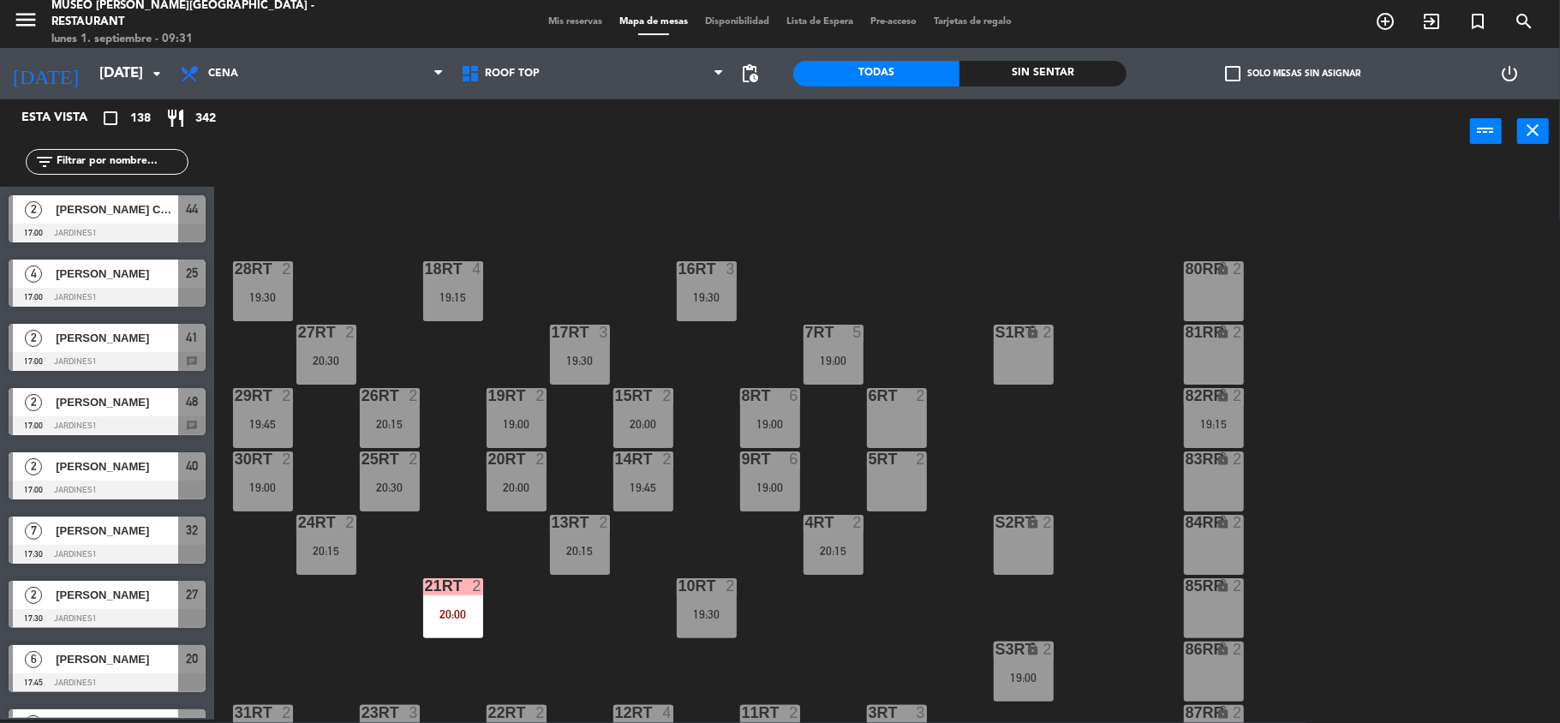
click at [1033, 667] on div "S3RT lock 2 19:00" at bounding box center [1024, 672] width 60 height 60
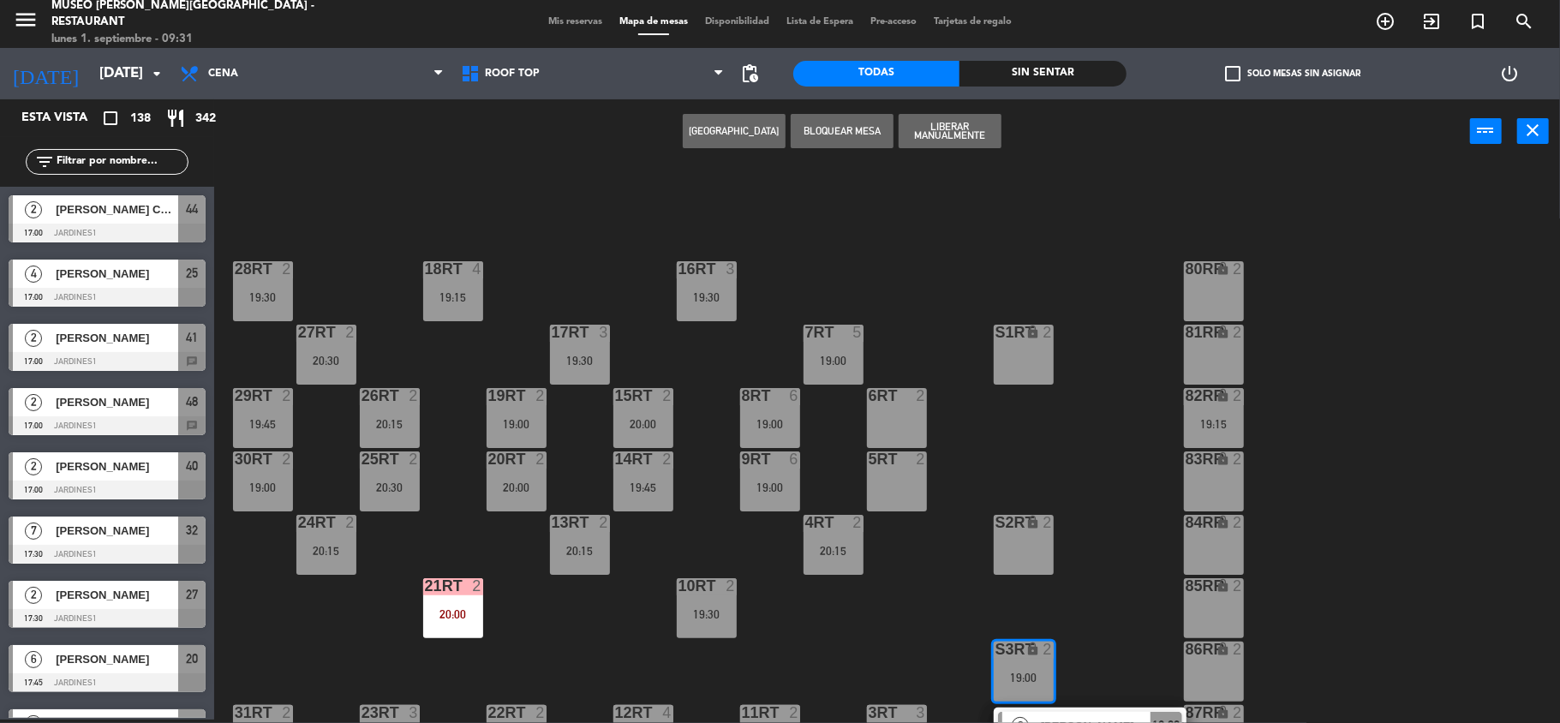
drag, startPoint x: 915, startPoint y: 428, endPoint x: 908, endPoint y: 419, distance: 11.7
click at [915, 427] on div "6RT 2" at bounding box center [897, 418] width 60 height 60
click at [744, 141] on button "Mover" at bounding box center [734, 131] width 103 height 34
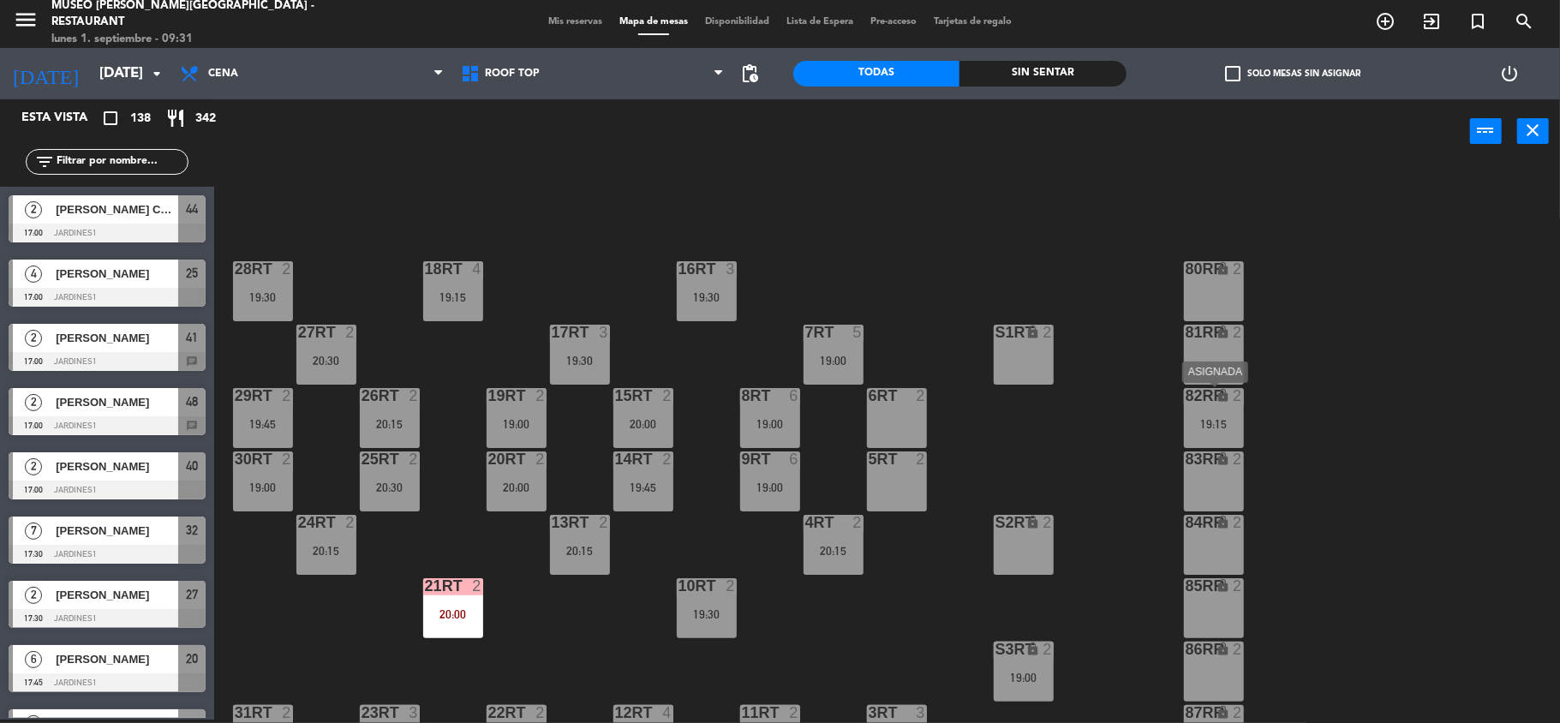
click at [1204, 411] on div "82RR lock 2 19:15" at bounding box center [1214, 418] width 60 height 60
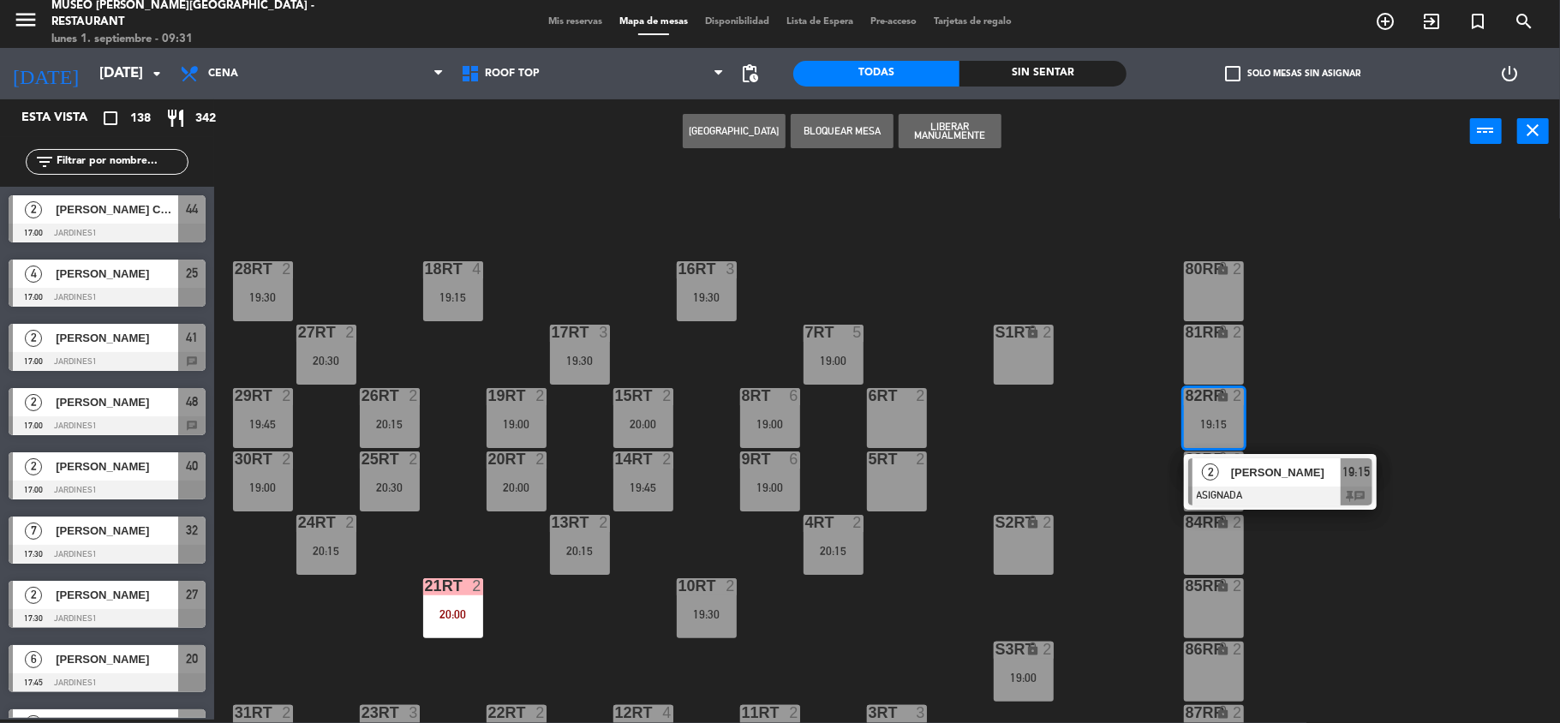
click at [898, 488] on div "5RT 2" at bounding box center [897, 481] width 60 height 60
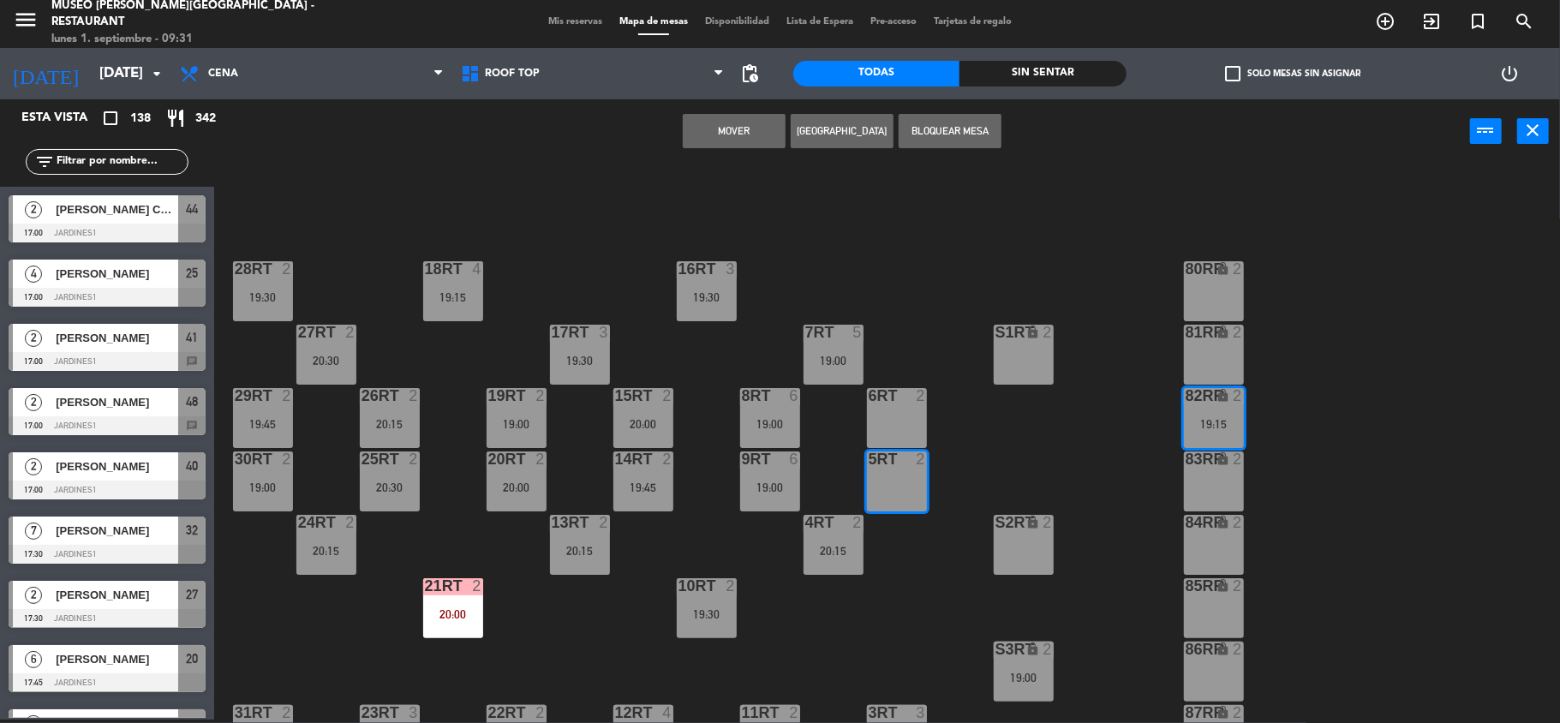
click at [734, 135] on button "Mover" at bounding box center [734, 131] width 103 height 34
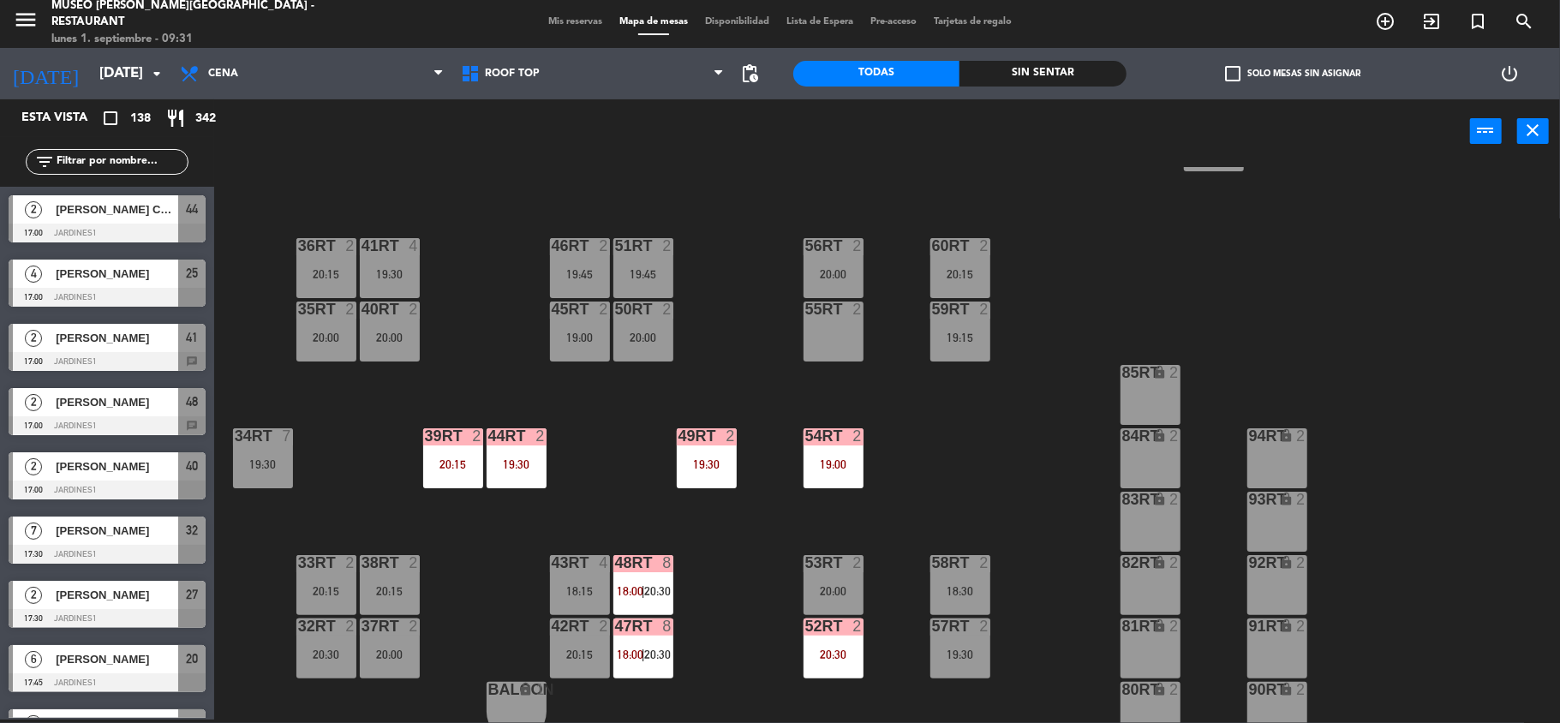
scroll to position [738, 0]
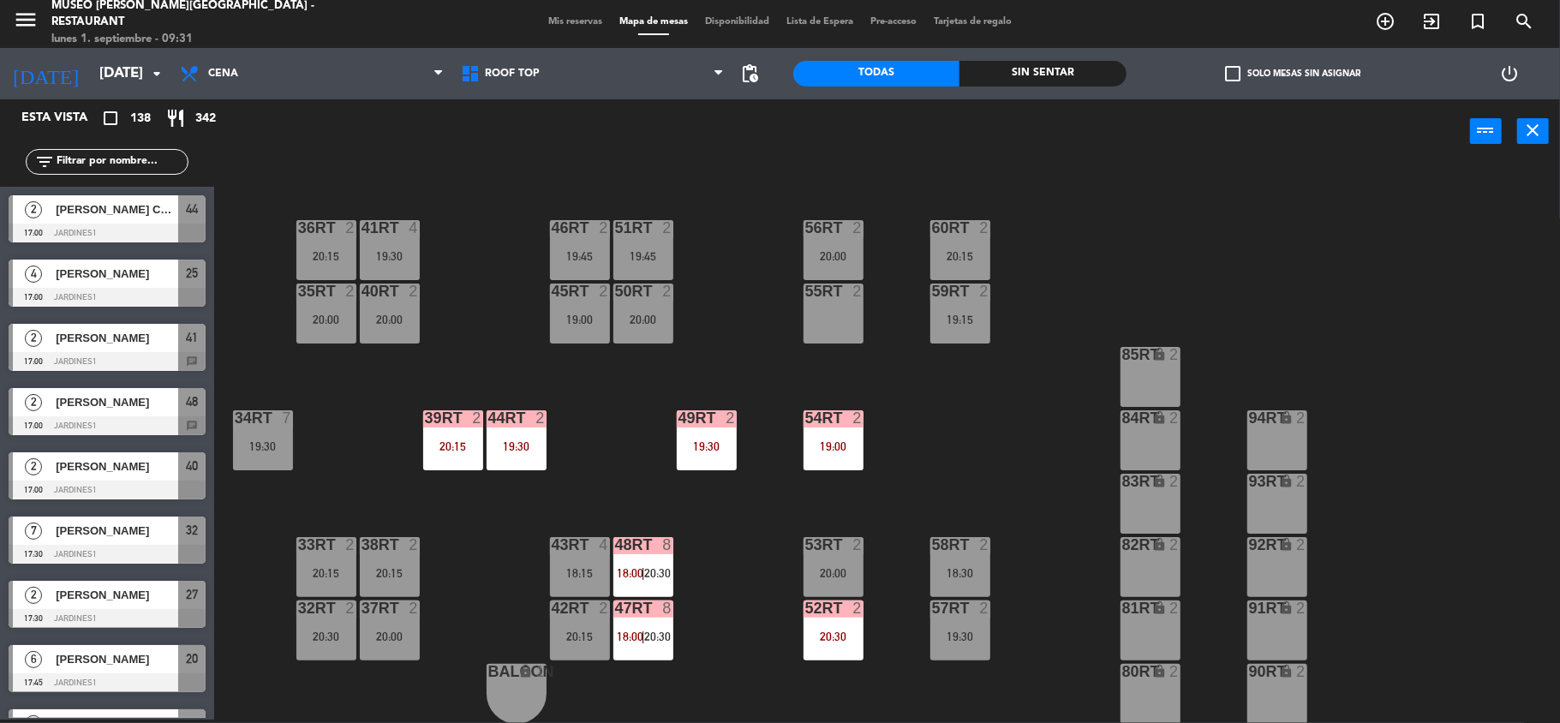
click at [1030, 471] on div "18RT 4 19:15 16RT 3 19:30 28RT 2 19:30 80RR lock 2 27RT 2 20:30 7RT 5 19:00 S1R…" at bounding box center [895, 445] width 1330 height 556
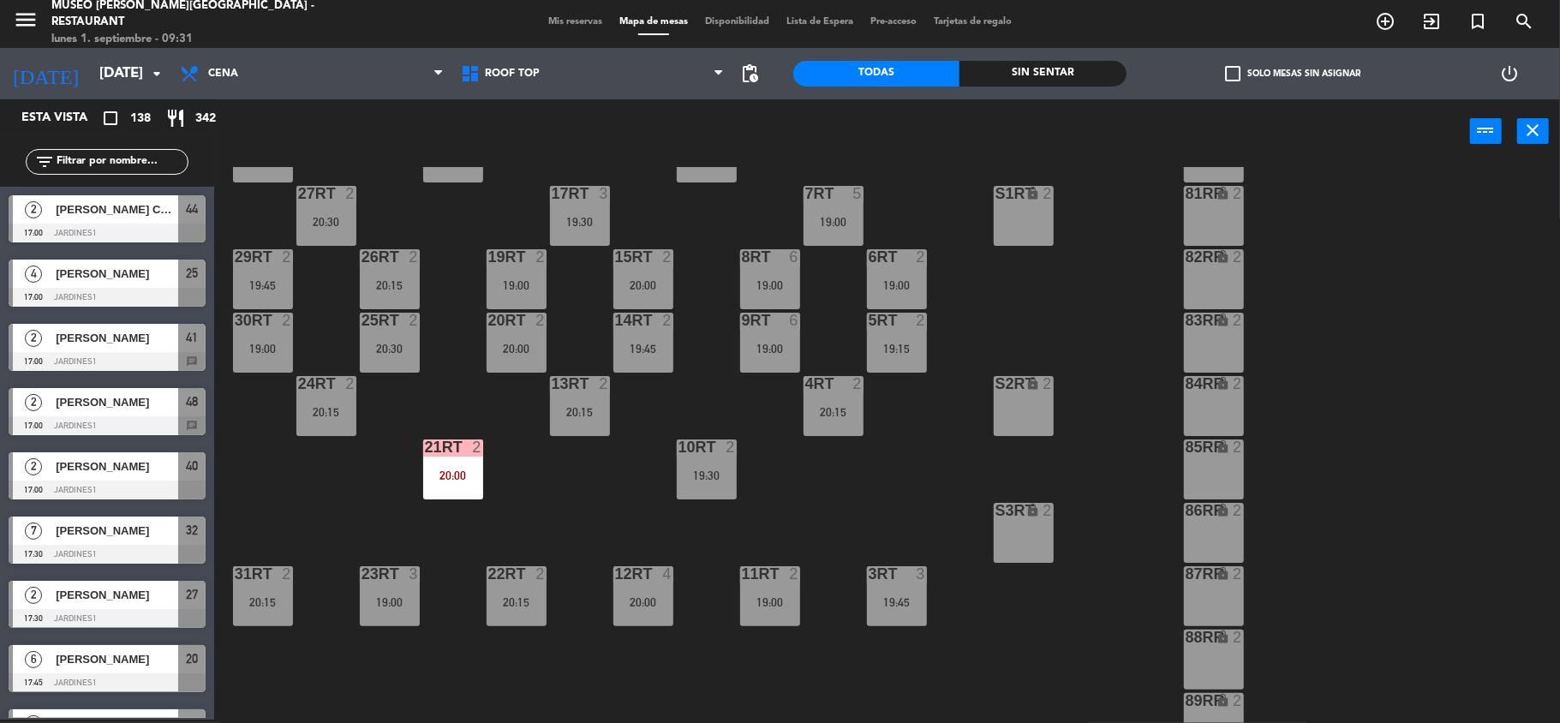
scroll to position [0, 0]
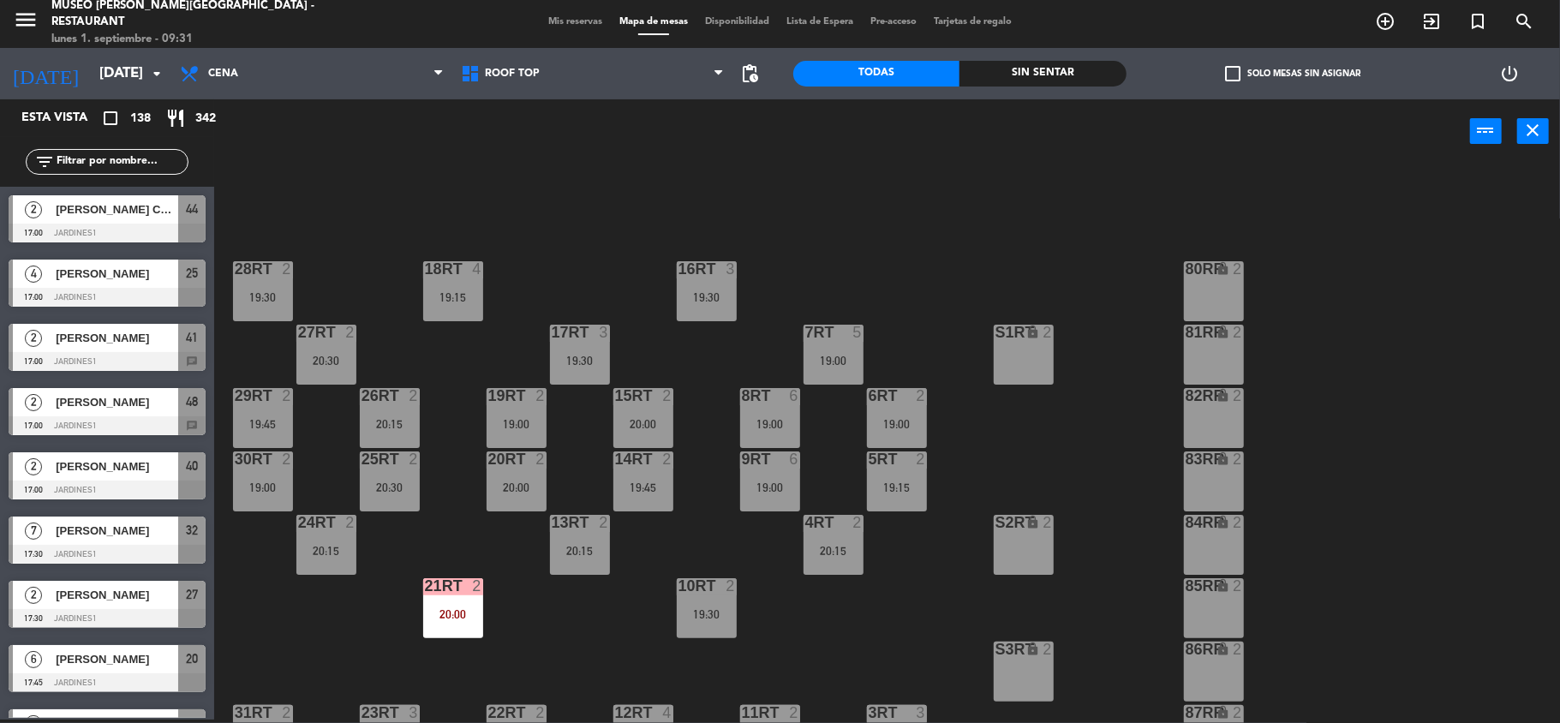
click at [915, 265] on div "18RT 4 19:15 16RT 3 19:30 28RT 2 19:30 80RR lock 2 27RT 2 20:30 7RT 5 19:00 S1R…" at bounding box center [895, 445] width 1330 height 556
click at [87, 161] on input "text" at bounding box center [121, 161] width 133 height 19
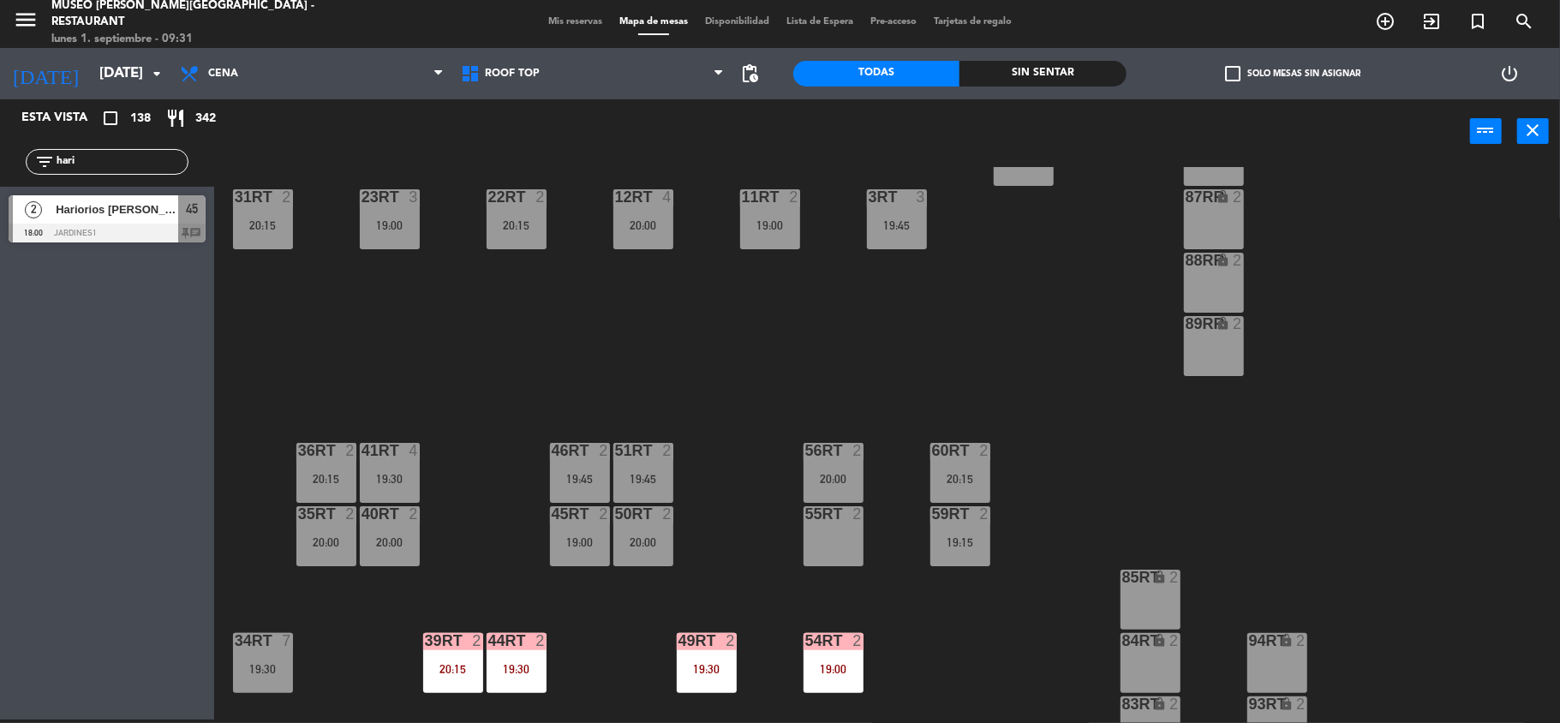
scroll to position [571, 0]
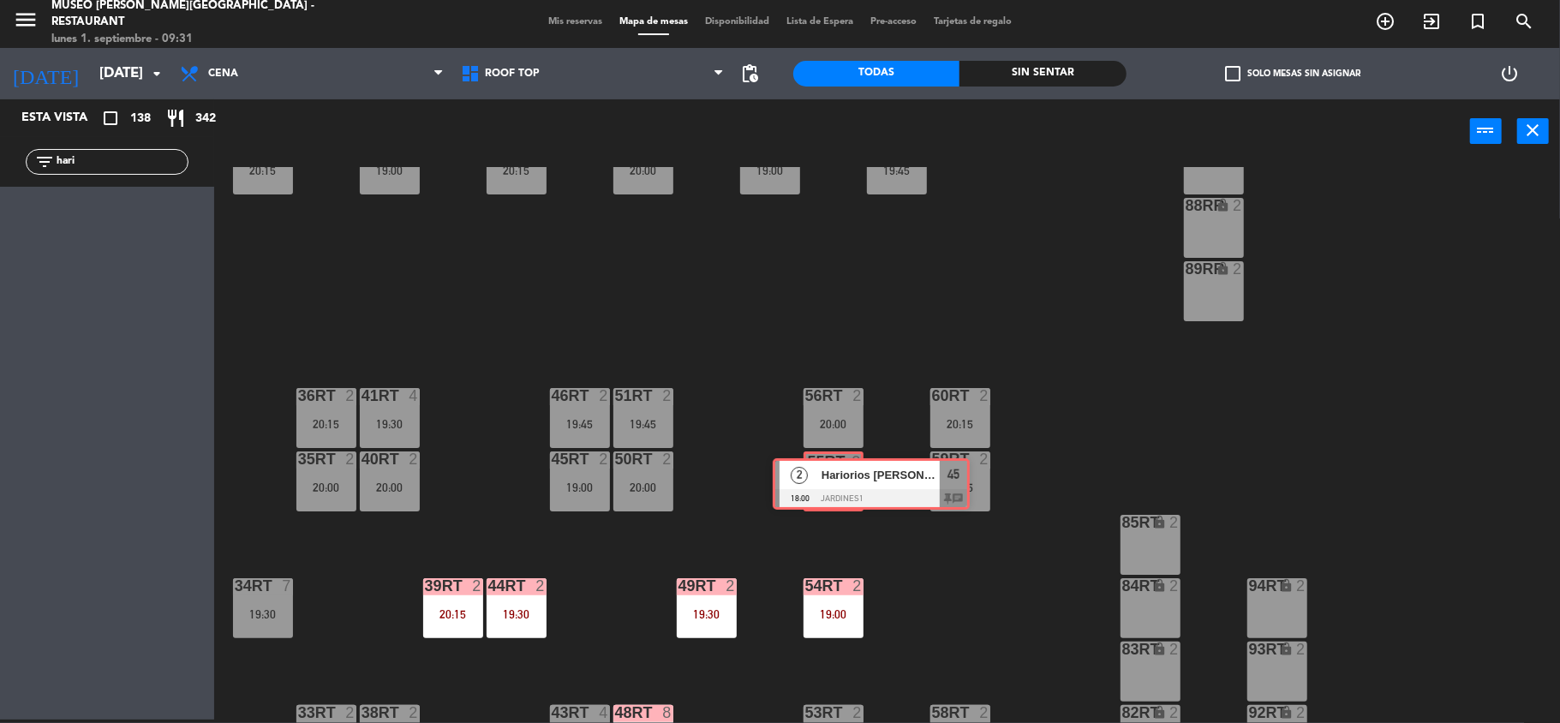
drag, startPoint x: 72, startPoint y: 207, endPoint x: 836, endPoint y: 470, distance: 808.2
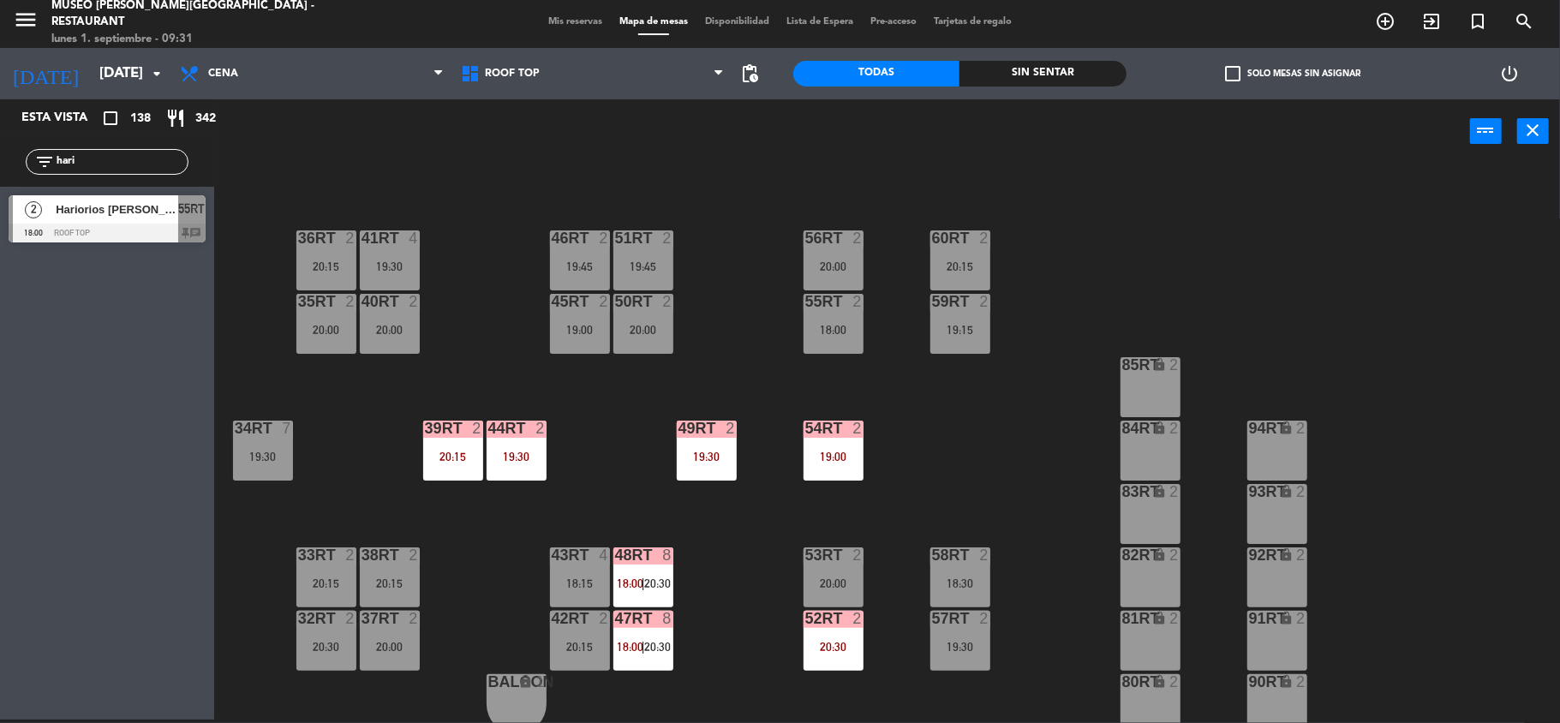
scroll to position [738, 0]
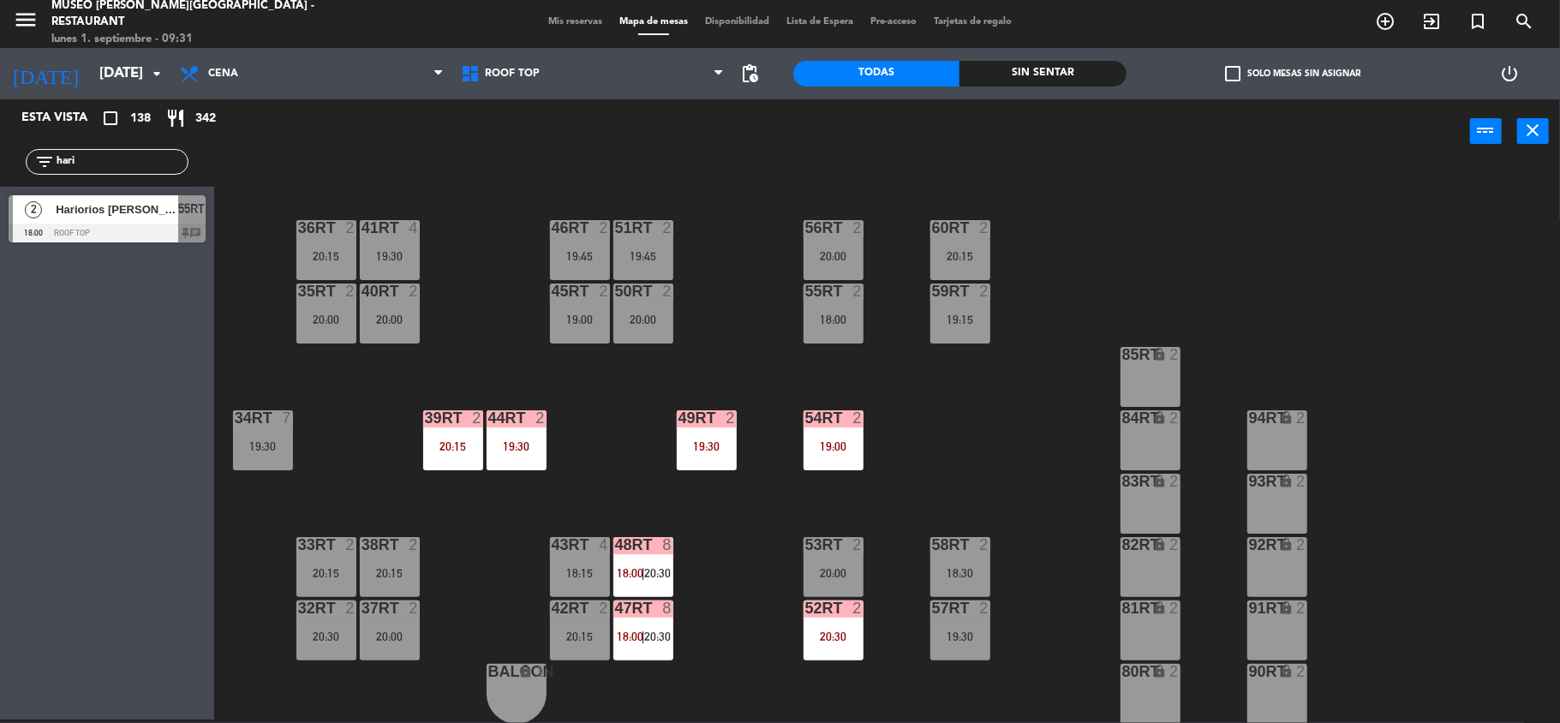
drag, startPoint x: 96, startPoint y: 163, endPoint x: 0, endPoint y: 159, distance: 96.0
click at [0, 159] on div "filter_list hari" at bounding box center [107, 162] width 214 height 50
type input "[PERSON_NAME]"
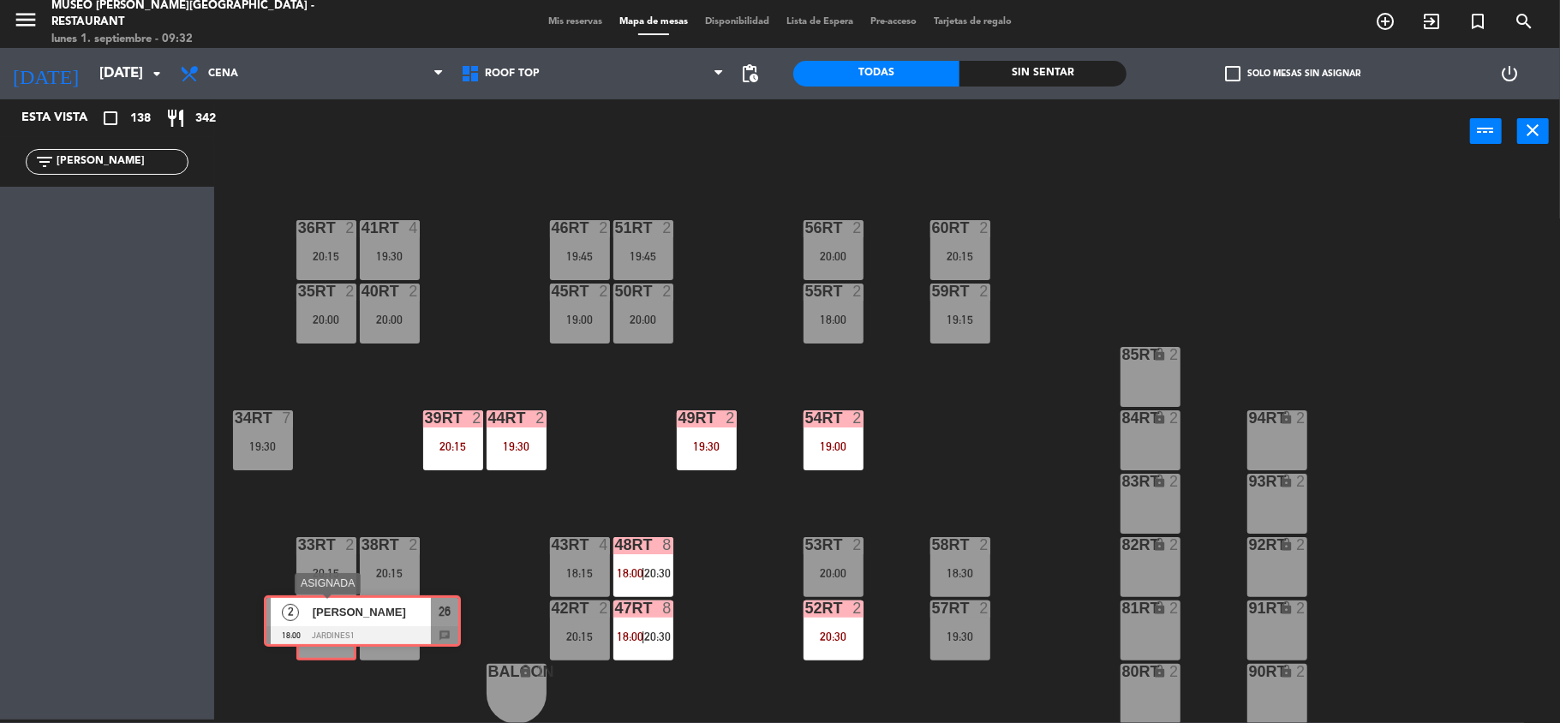
drag, startPoint x: 67, startPoint y: 204, endPoint x: 322, endPoint y: 604, distance: 474.6
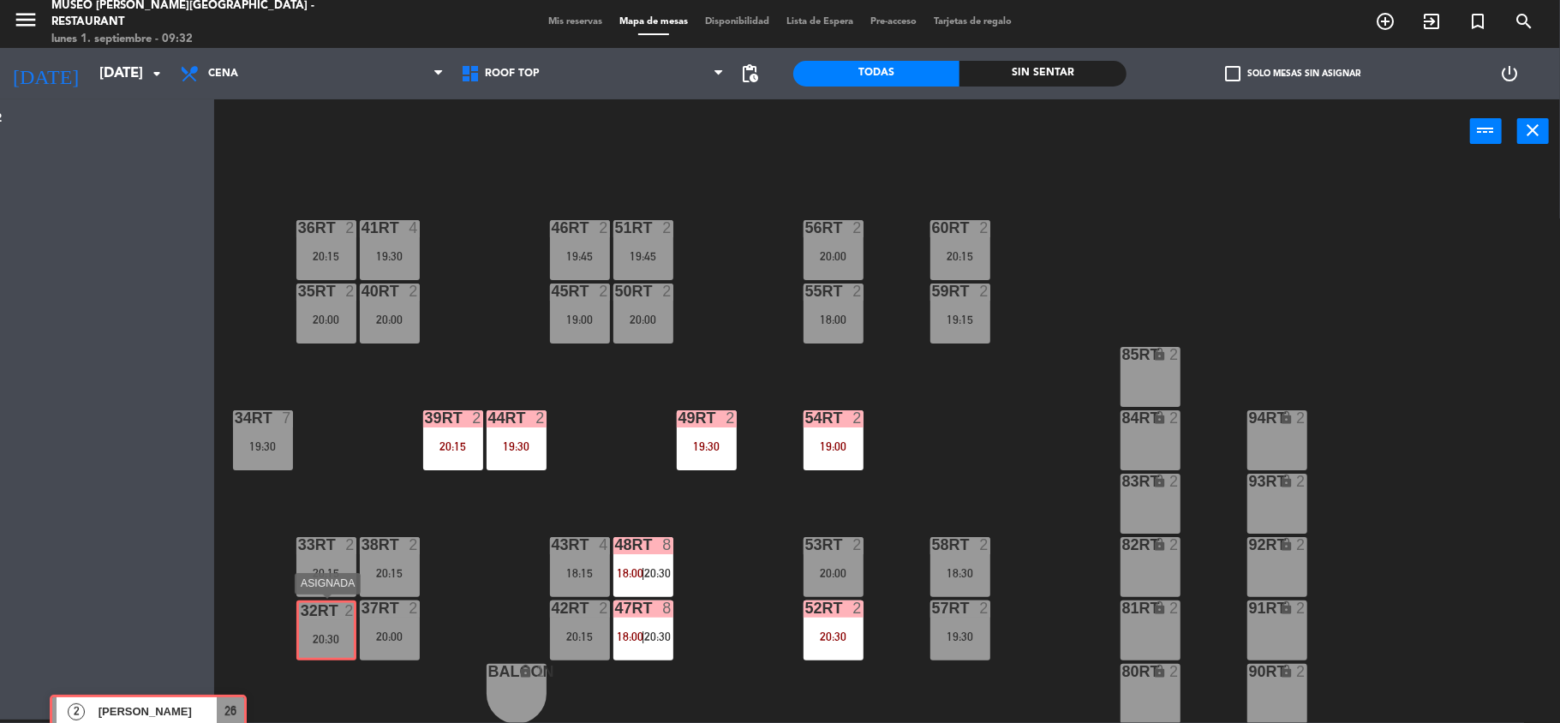
click at [322, 604] on div "Esta vista crop_square 138 restaurant 342 filter_list [PERSON_NAME] 2 [PERSON_N…" at bounding box center [780, 411] width 1560 height 624
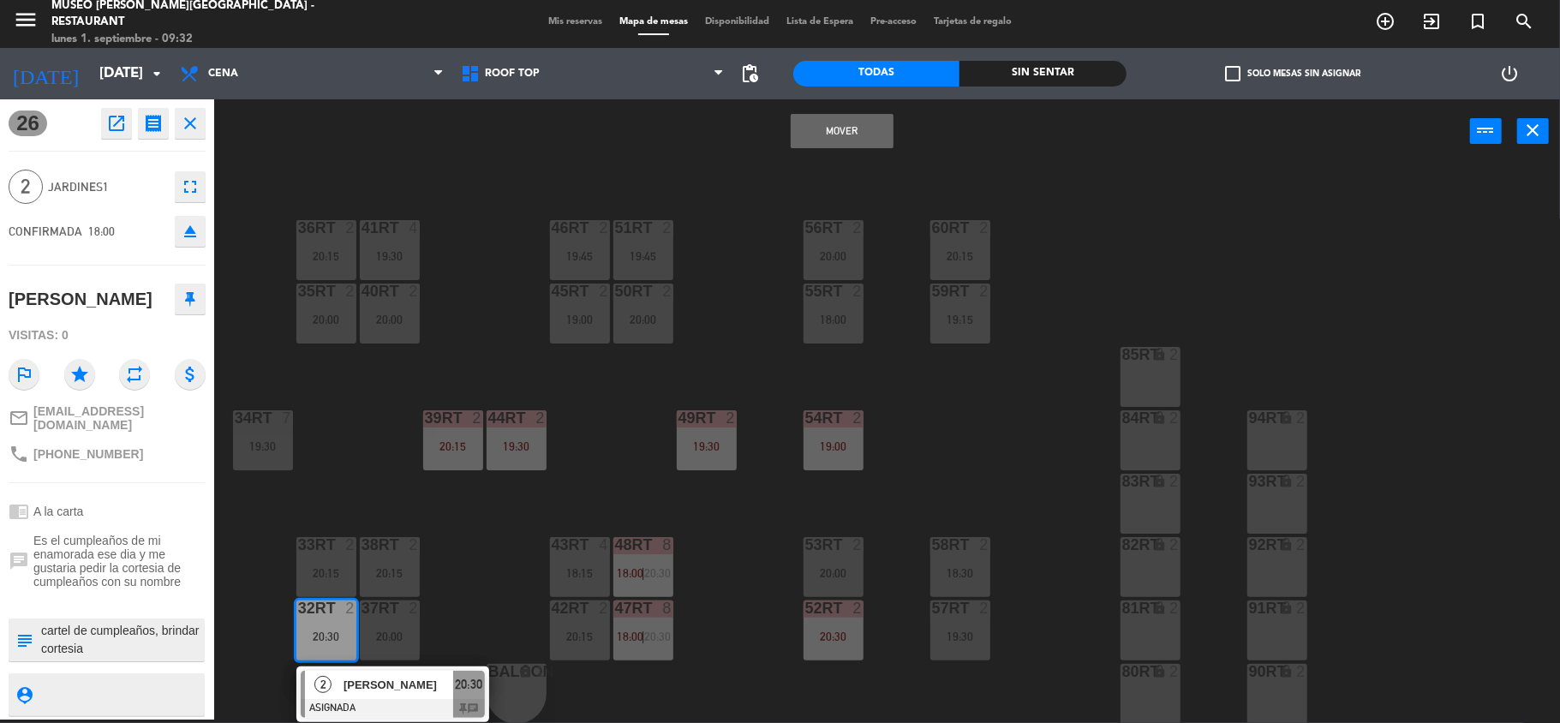
click at [831, 132] on button "Mover" at bounding box center [842, 131] width 103 height 34
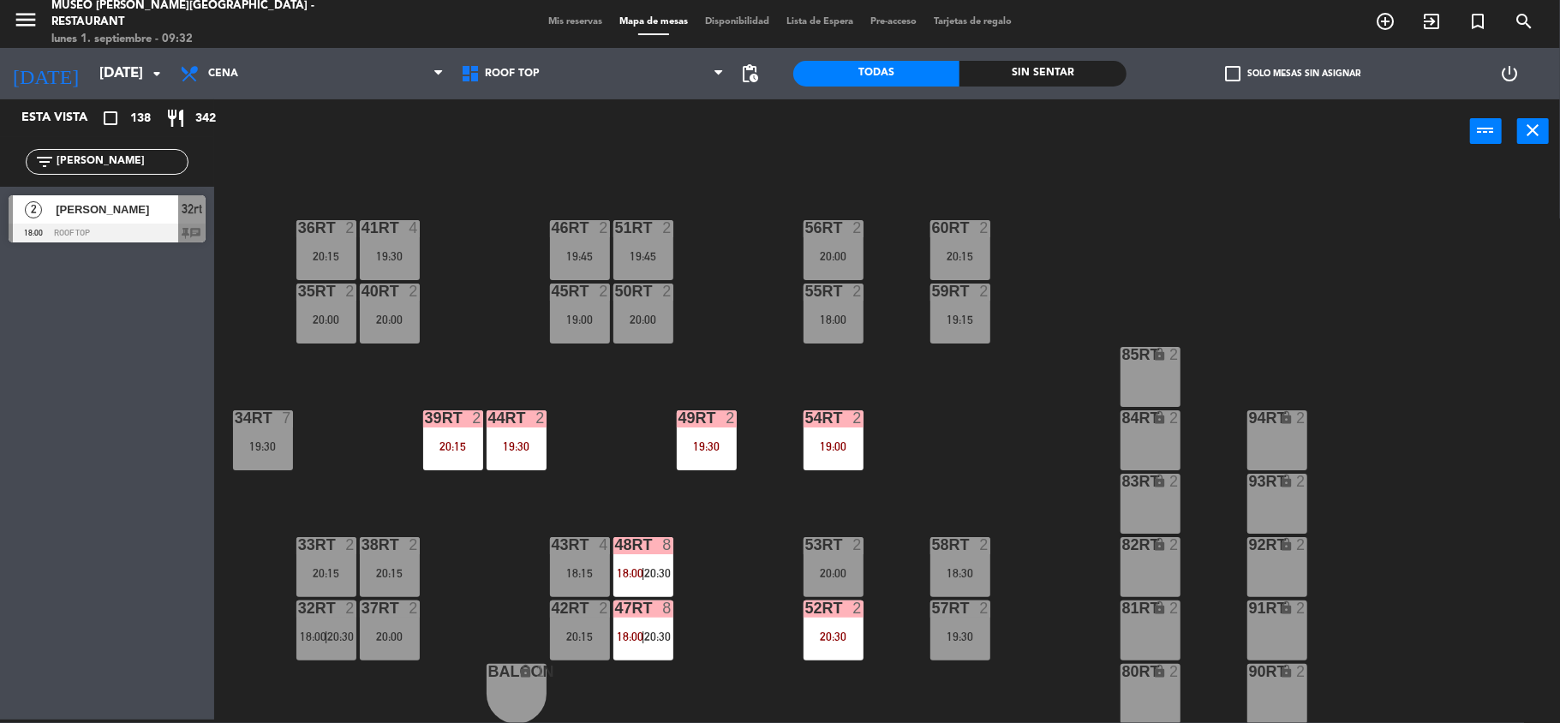
drag, startPoint x: 147, startPoint y: 162, endPoint x: 0, endPoint y: 161, distance: 147.4
click at [0, 161] on div "filter_list [PERSON_NAME]" at bounding box center [107, 162] width 214 height 50
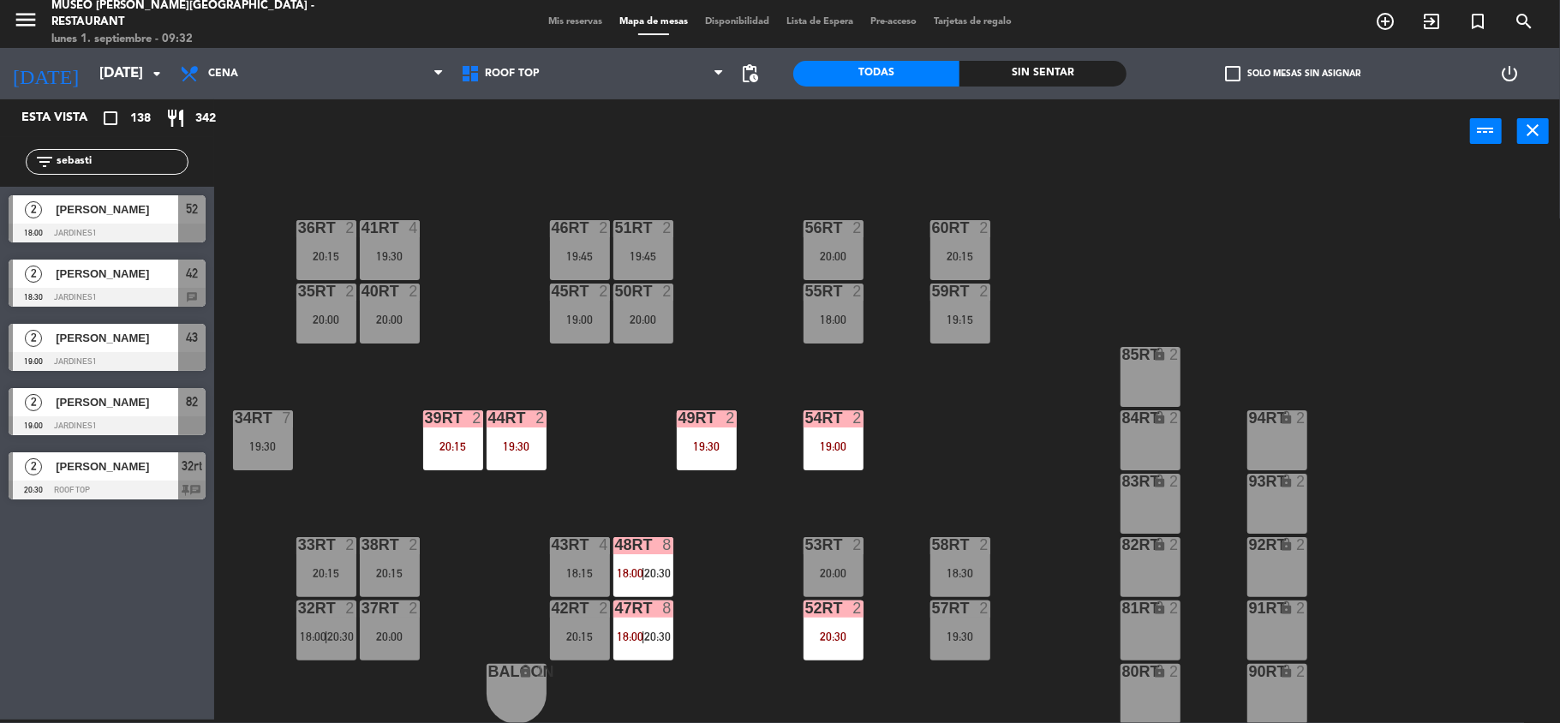
type input "sebasti"
click at [601, 425] on div "18RT 4 19:15 16RT 3 19:30 28RT 2 19:30 80RR lock 2 27RT 2 20:30 7RT 5 19:00 S1R…" at bounding box center [895, 445] width 1330 height 556
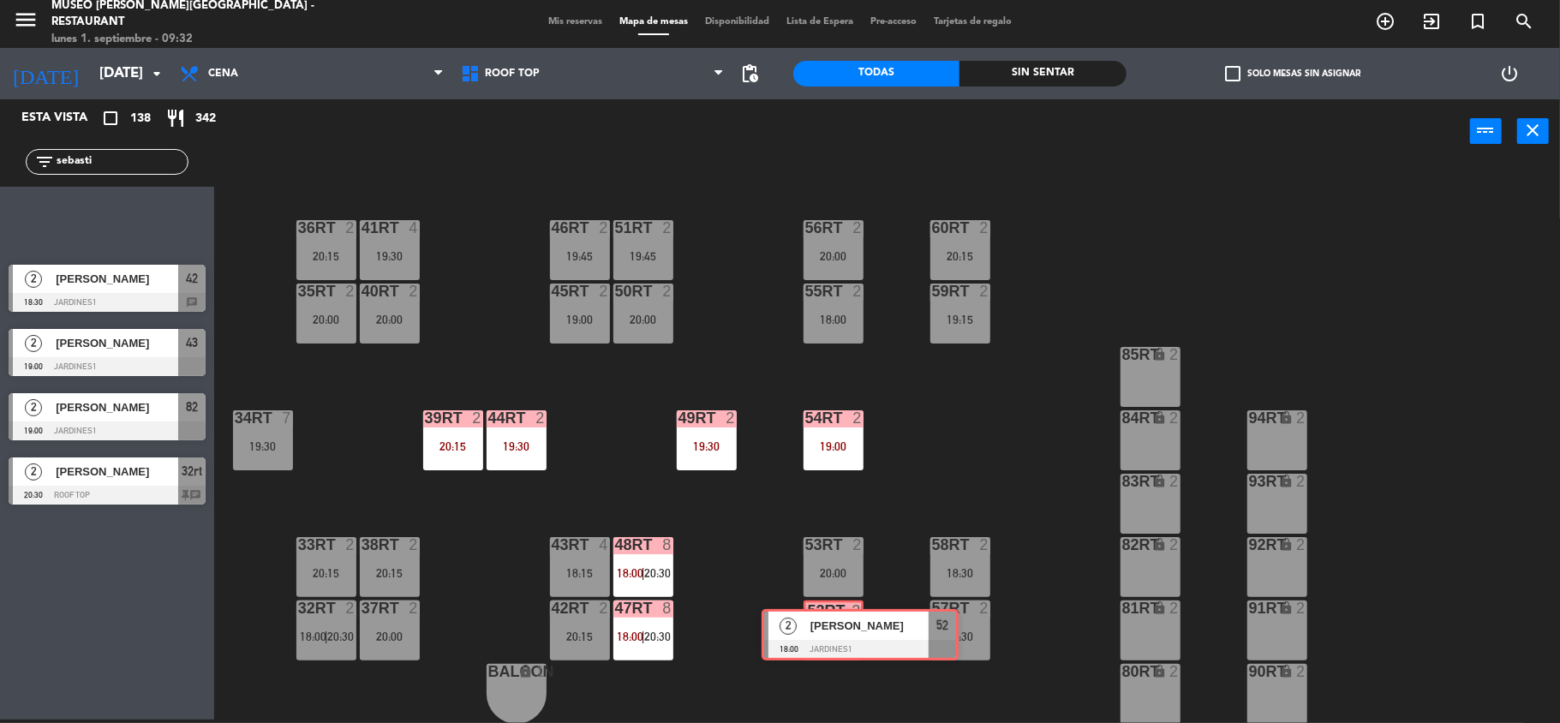
drag, startPoint x: 87, startPoint y: 209, endPoint x: 833, endPoint y: 621, distance: 852.4
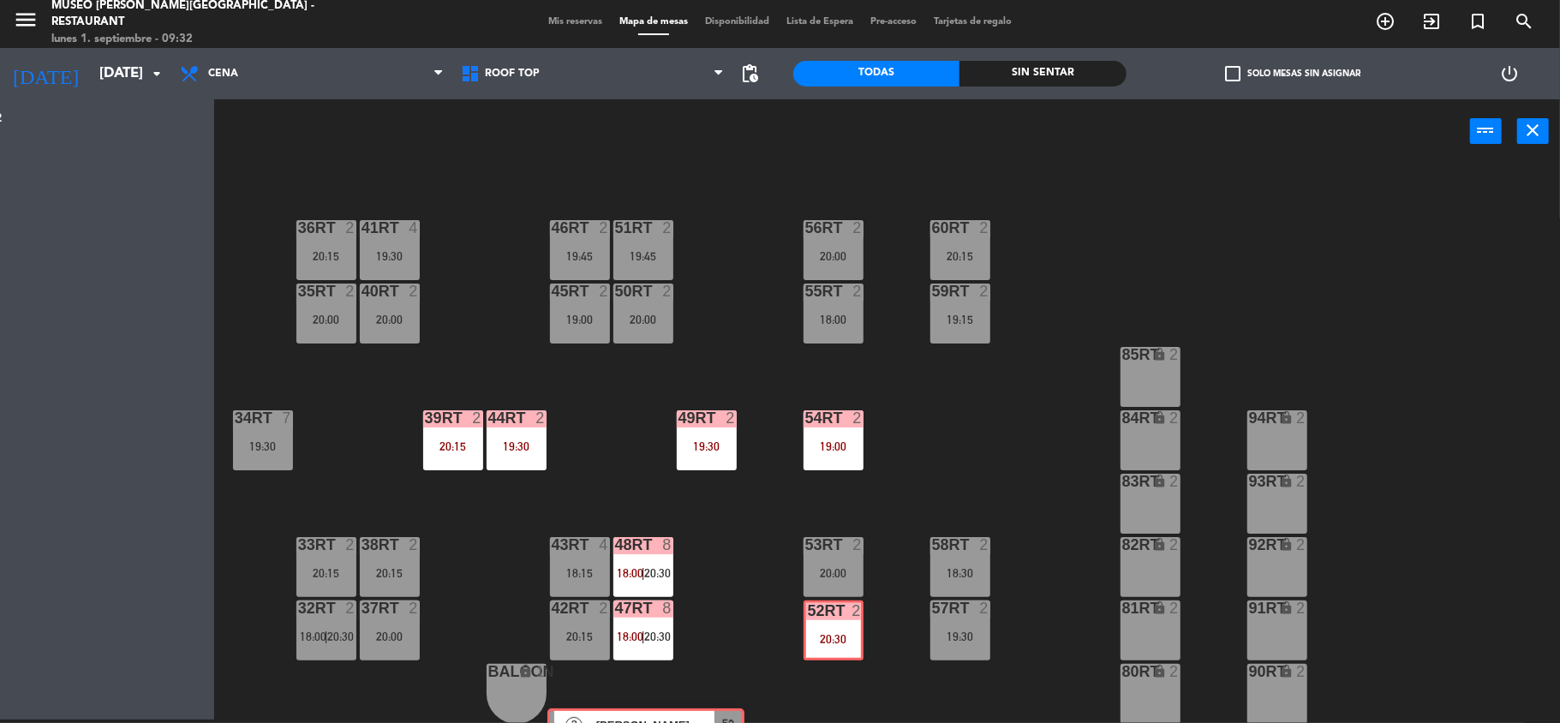
click at [833, 621] on div "Esta vista crop_square 138 restaurant 342 filter_list [PERSON_NAME] 2 [PERSON_N…" at bounding box center [780, 411] width 1560 height 624
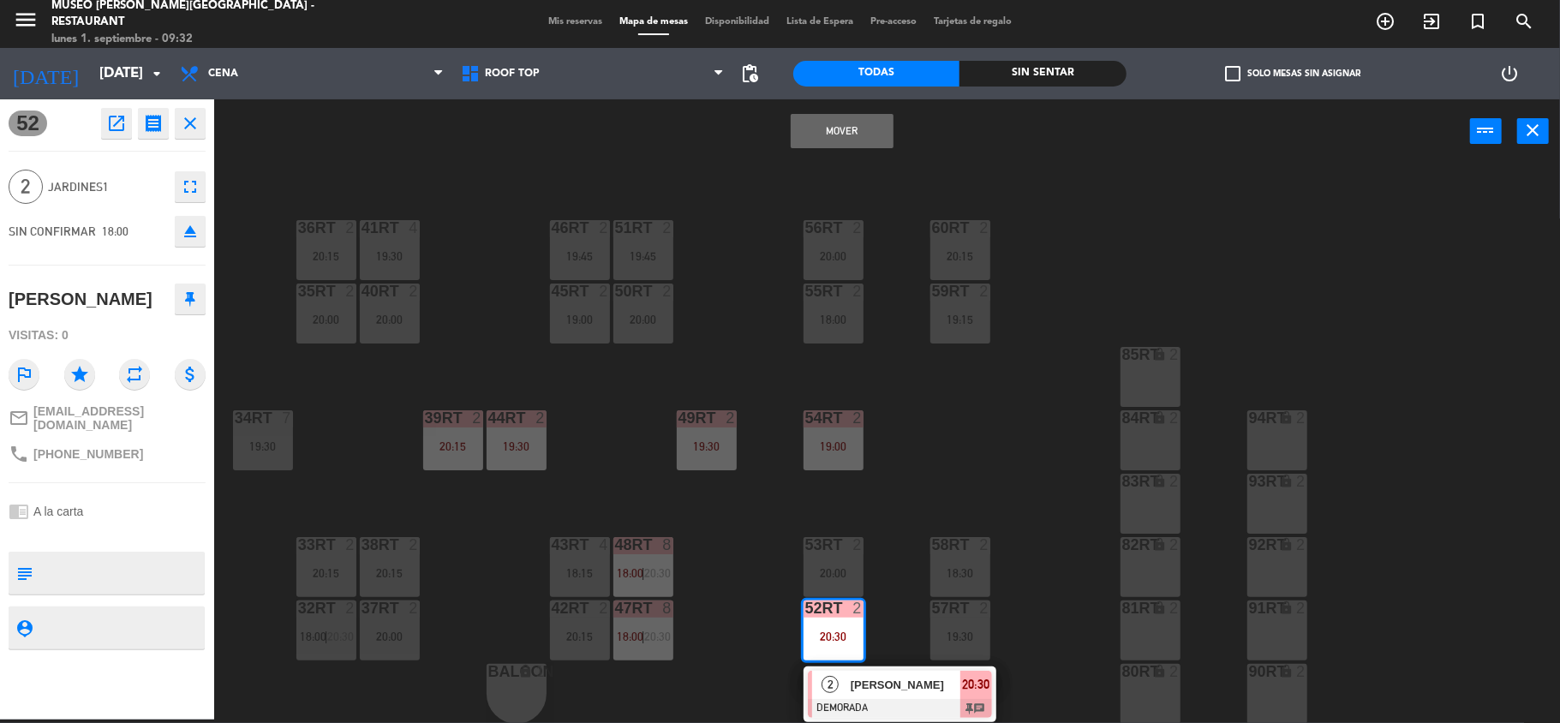
click at [810, 128] on button "Mover" at bounding box center [842, 131] width 103 height 34
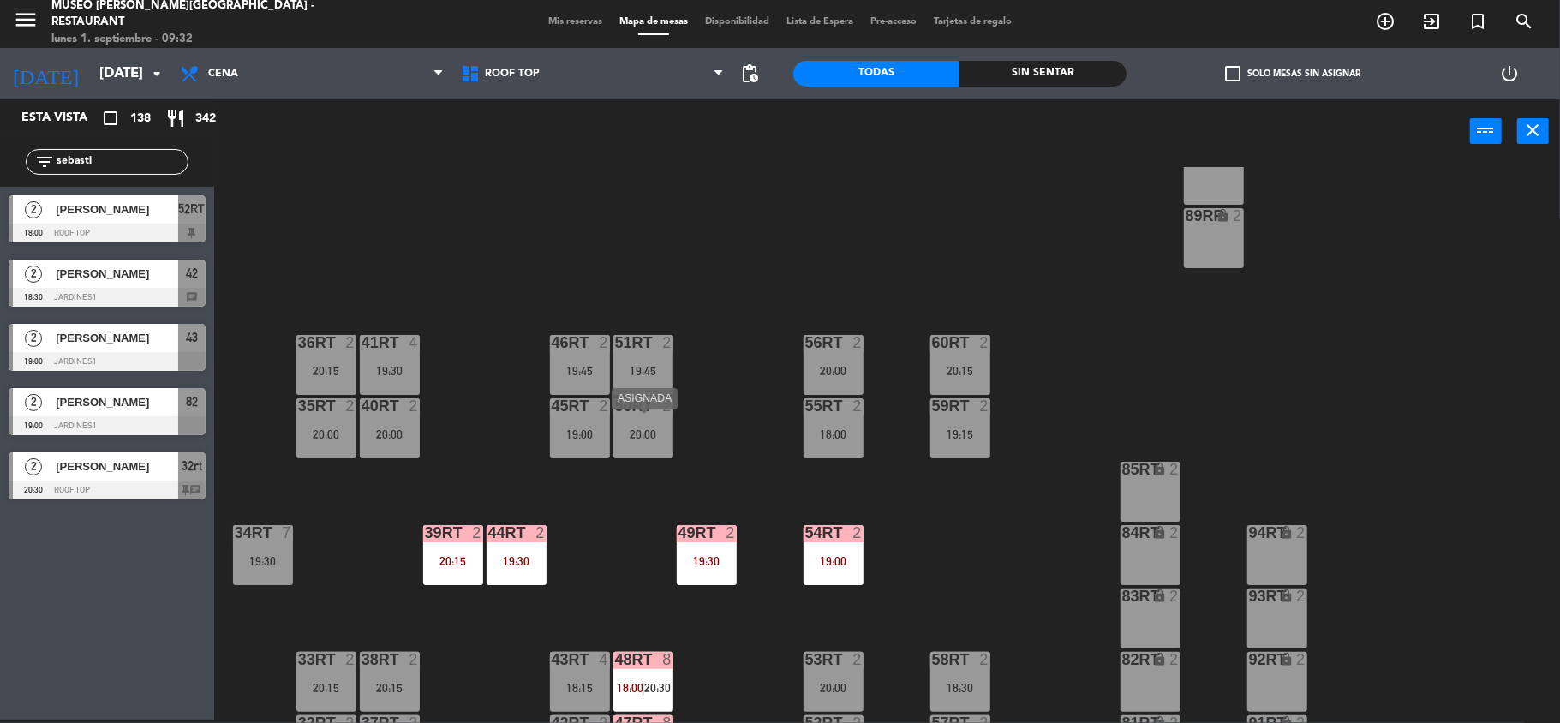
scroll to position [625, 0]
click at [844, 433] on div "18:00" at bounding box center [834, 434] width 60 height 12
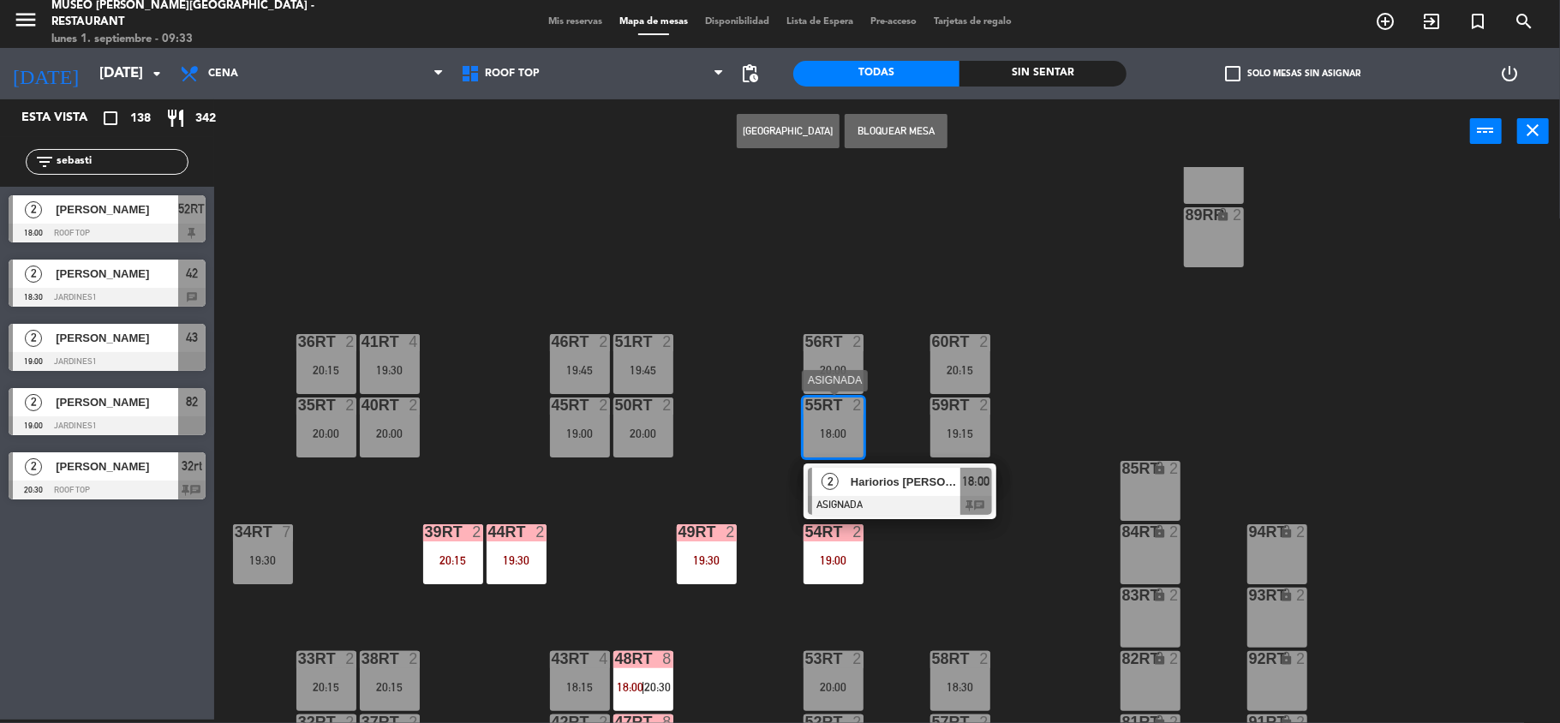
click at [901, 487] on span "Hariorios [PERSON_NAME]" at bounding box center [906, 482] width 110 height 18
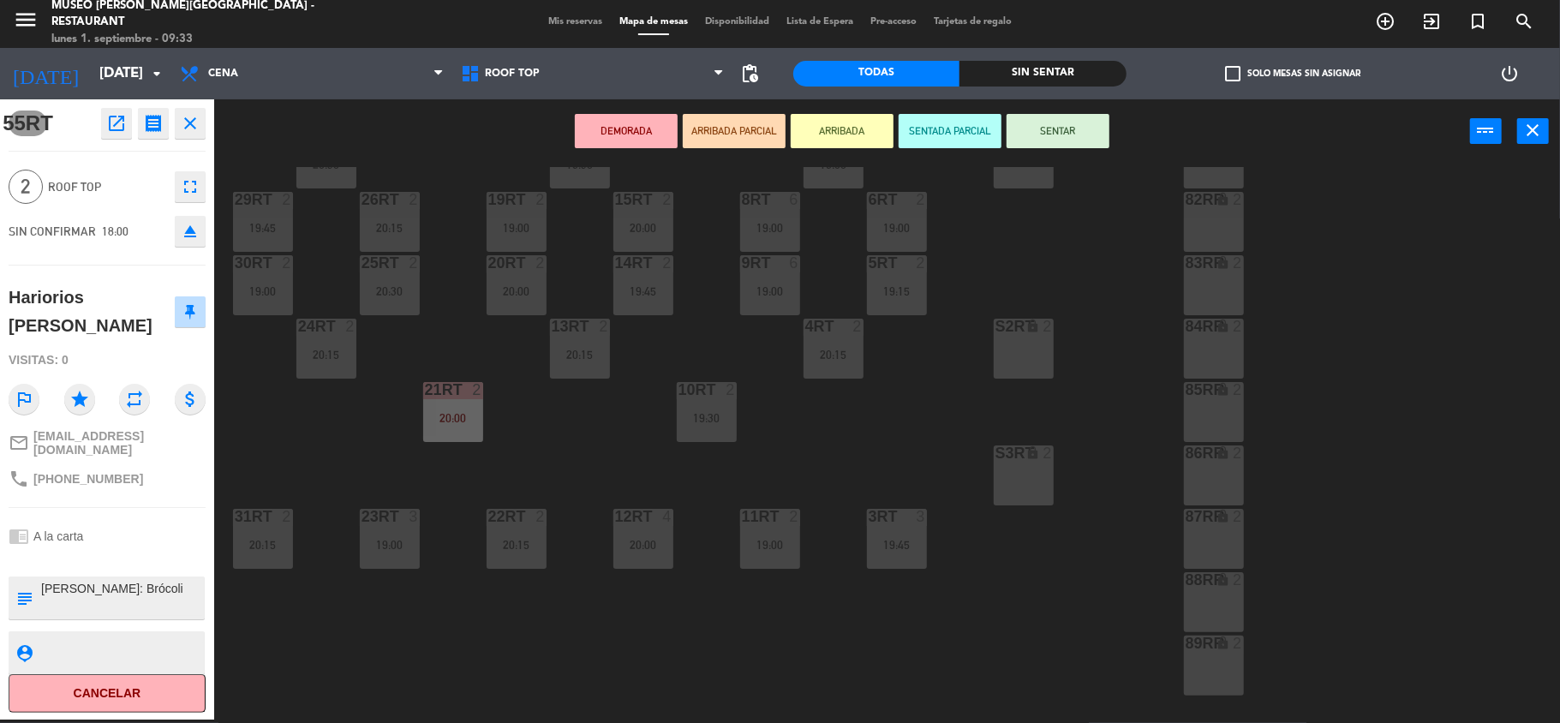
scroll to position [168, 0]
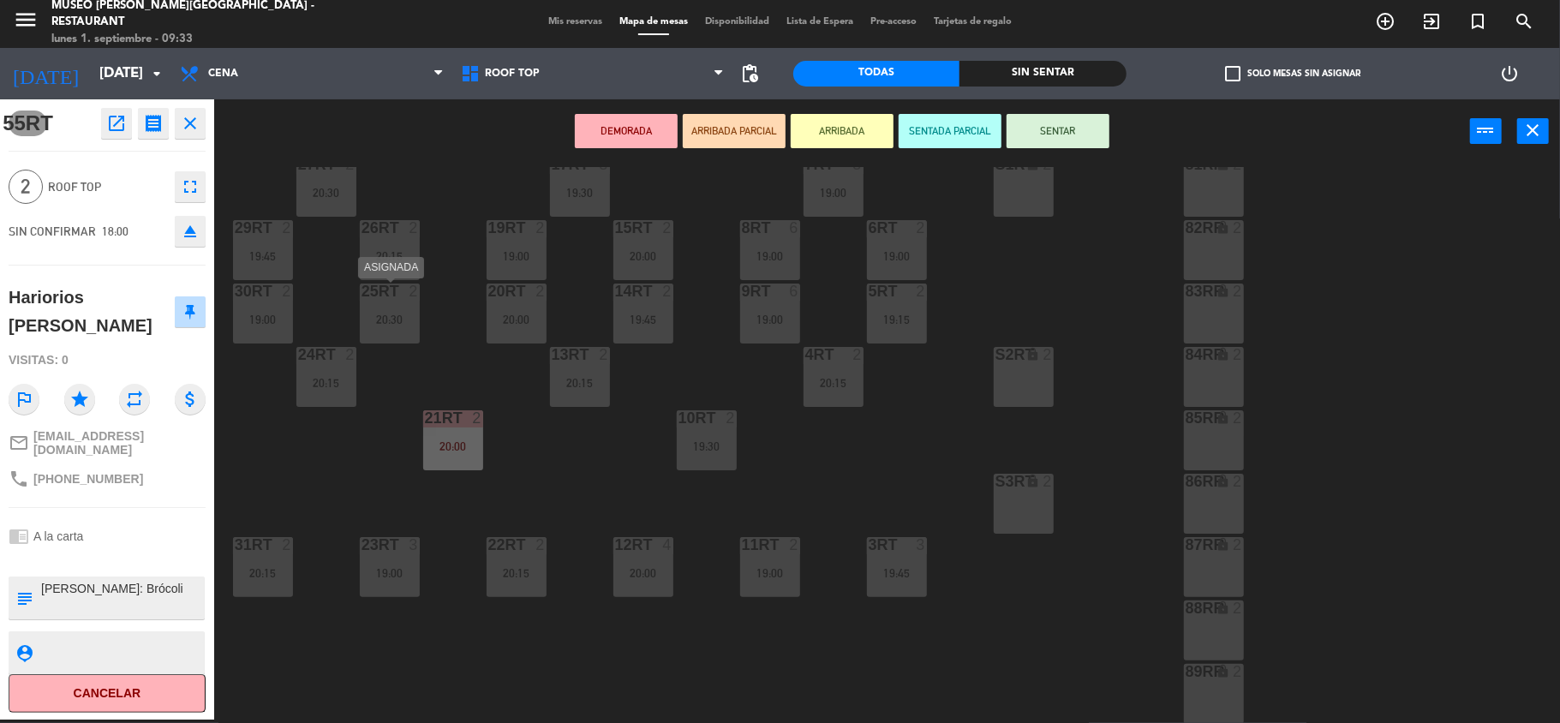
click at [391, 310] on div "25RT 2 20:30" at bounding box center [390, 314] width 60 height 60
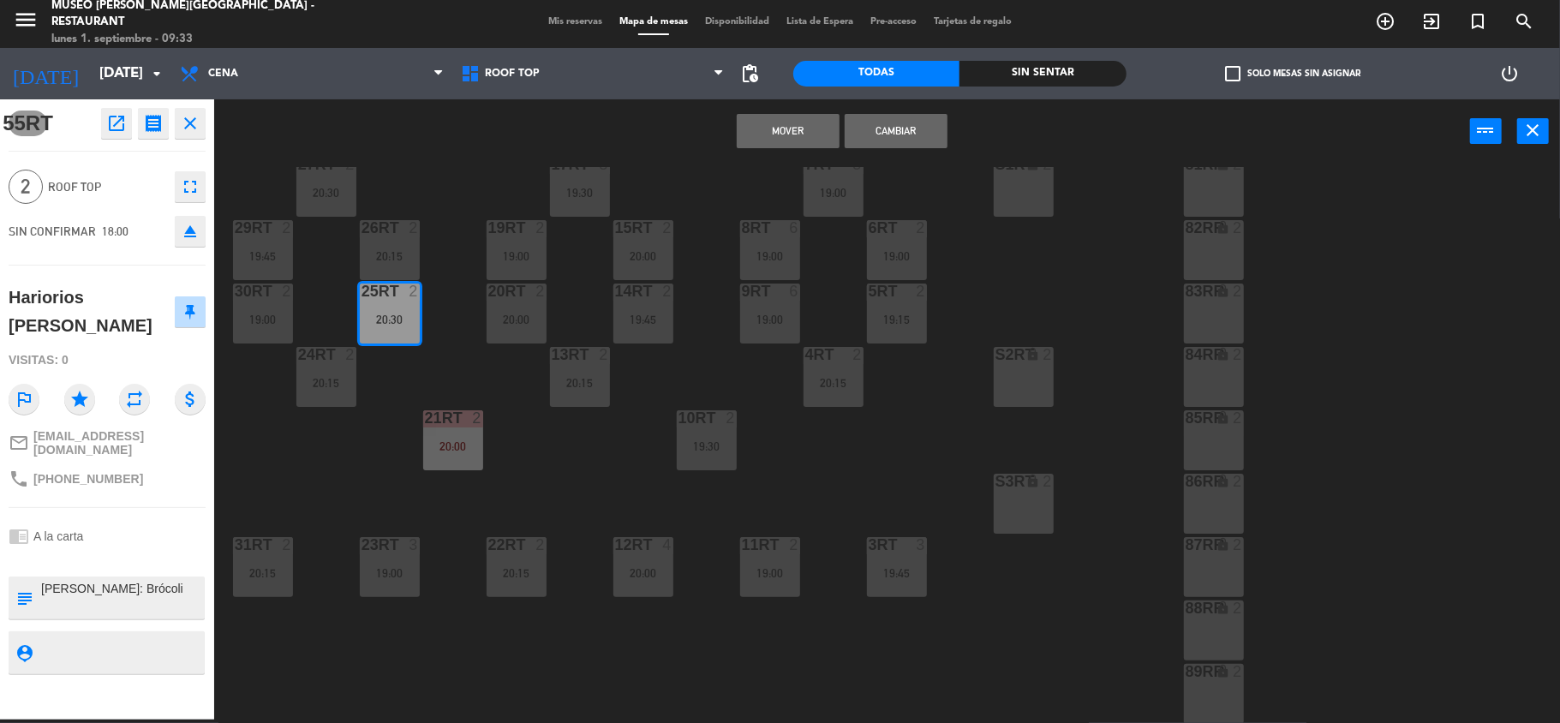
click at [809, 123] on button "Mover" at bounding box center [788, 131] width 103 height 34
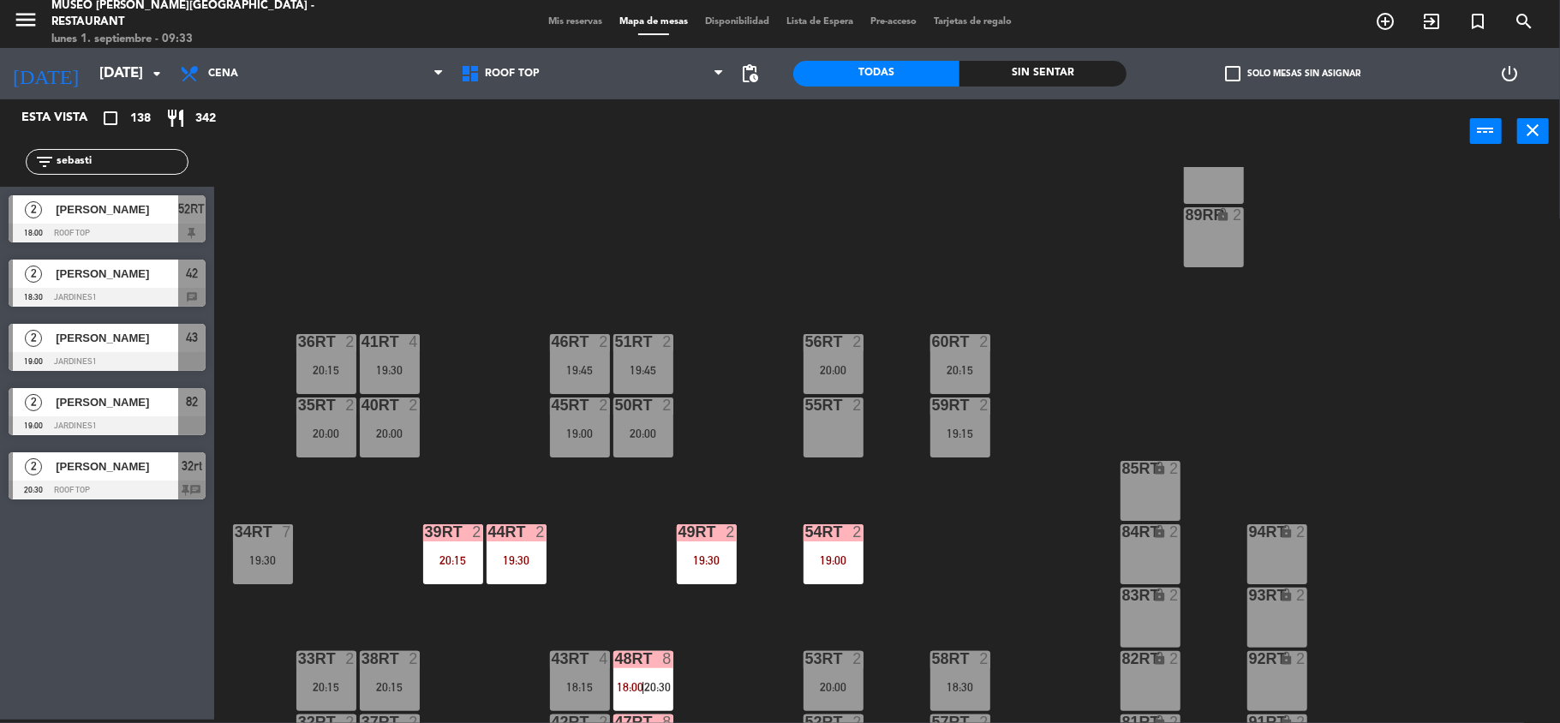
scroll to position [738, 0]
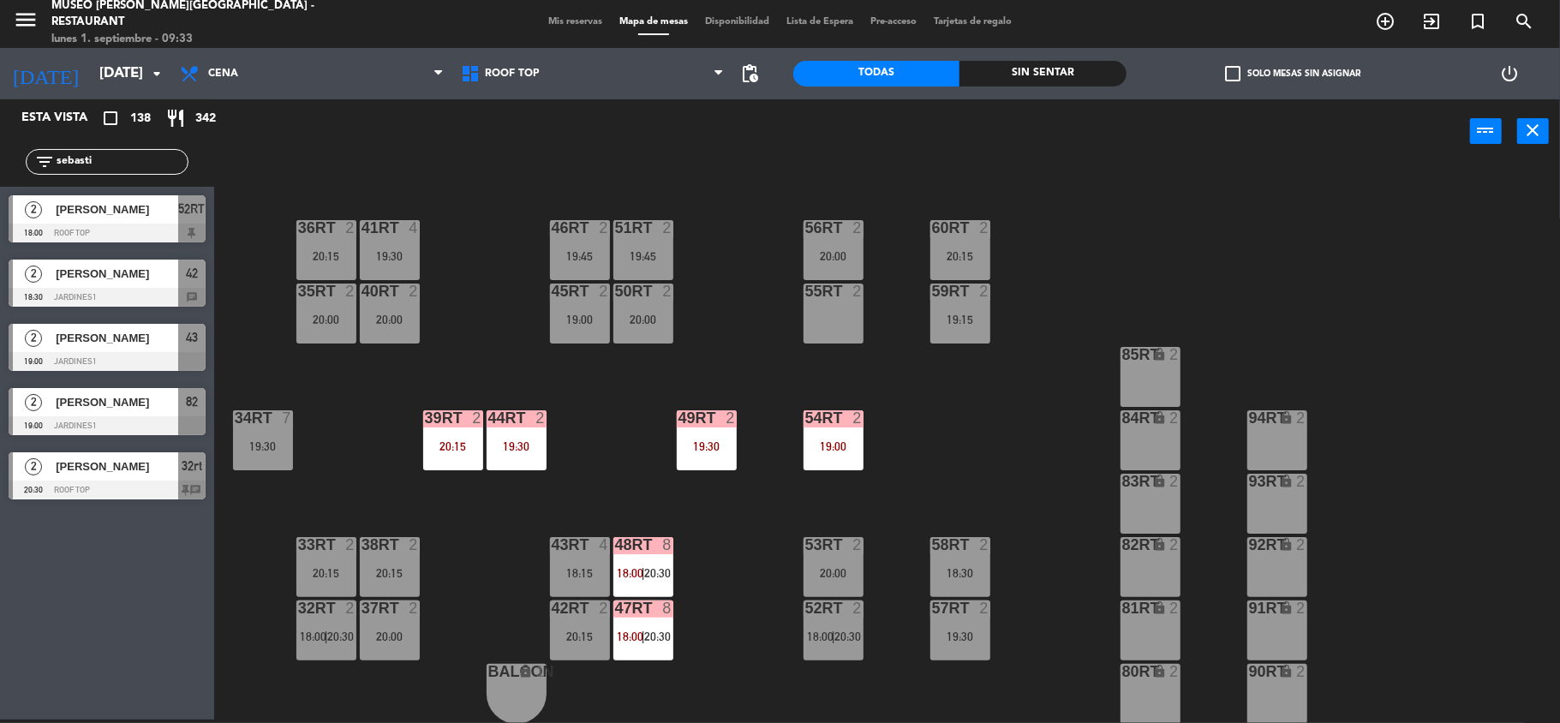
click at [966, 464] on div "18RT 4 19:15 16RT 3 19:30 28RT 2 19:30 80RR lock 2 27RT 2 20:30 7RT 5 19:00 S1R…" at bounding box center [895, 445] width 1330 height 556
drag, startPoint x: 104, startPoint y: 162, endPoint x: 0, endPoint y: 159, distance: 103.7
click at [0, 159] on div "filter_list [PERSON_NAME]" at bounding box center [107, 162] width 214 height 50
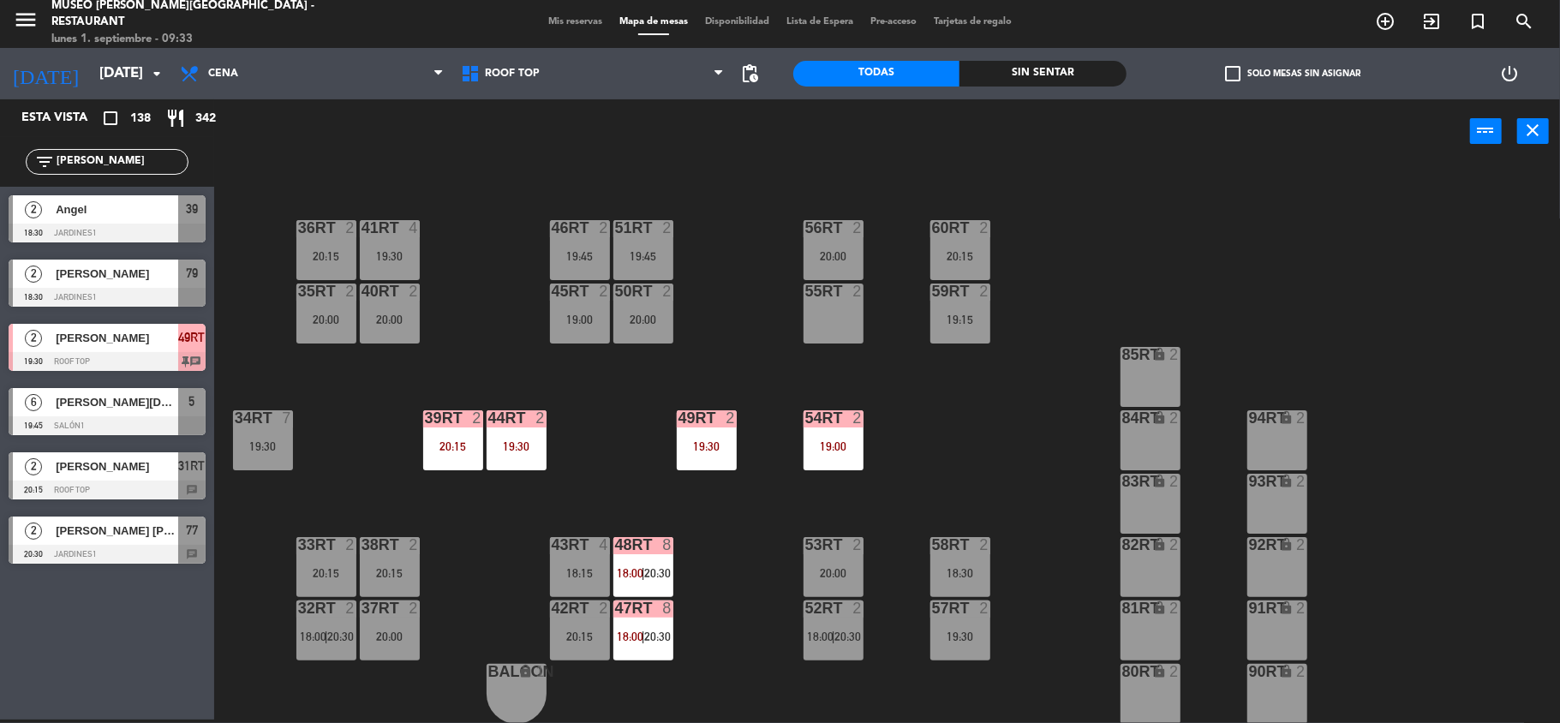
type input "[PERSON_NAME]"
click at [930, 382] on div "18RT 4 19:15 16RT 3 19:30 28RT 2 19:30 80RR lock 2 27RT 2 20:30 7RT 5 19:00 S1R…" at bounding box center [895, 445] width 1330 height 556
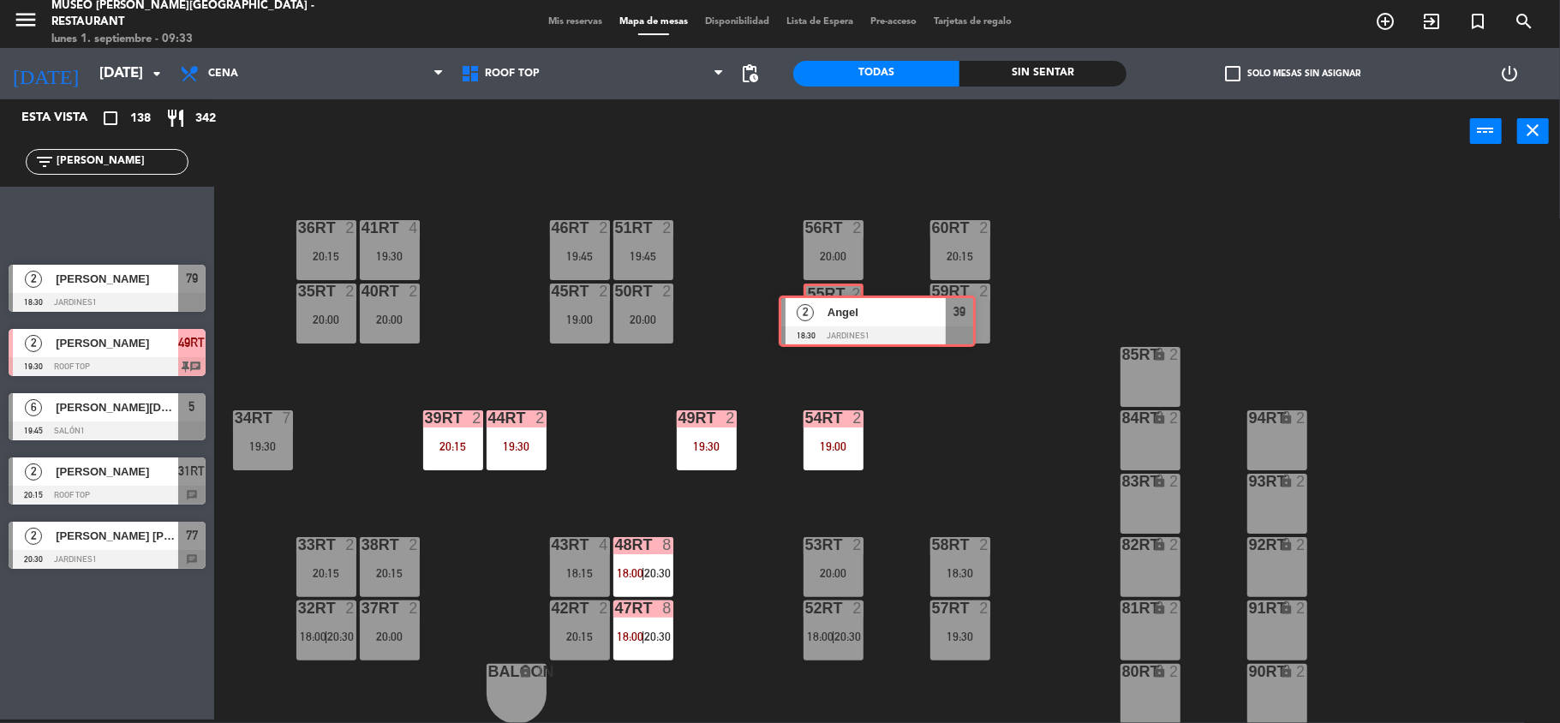
drag, startPoint x: 73, startPoint y: 217, endPoint x: 843, endPoint y: 317, distance: 776.7
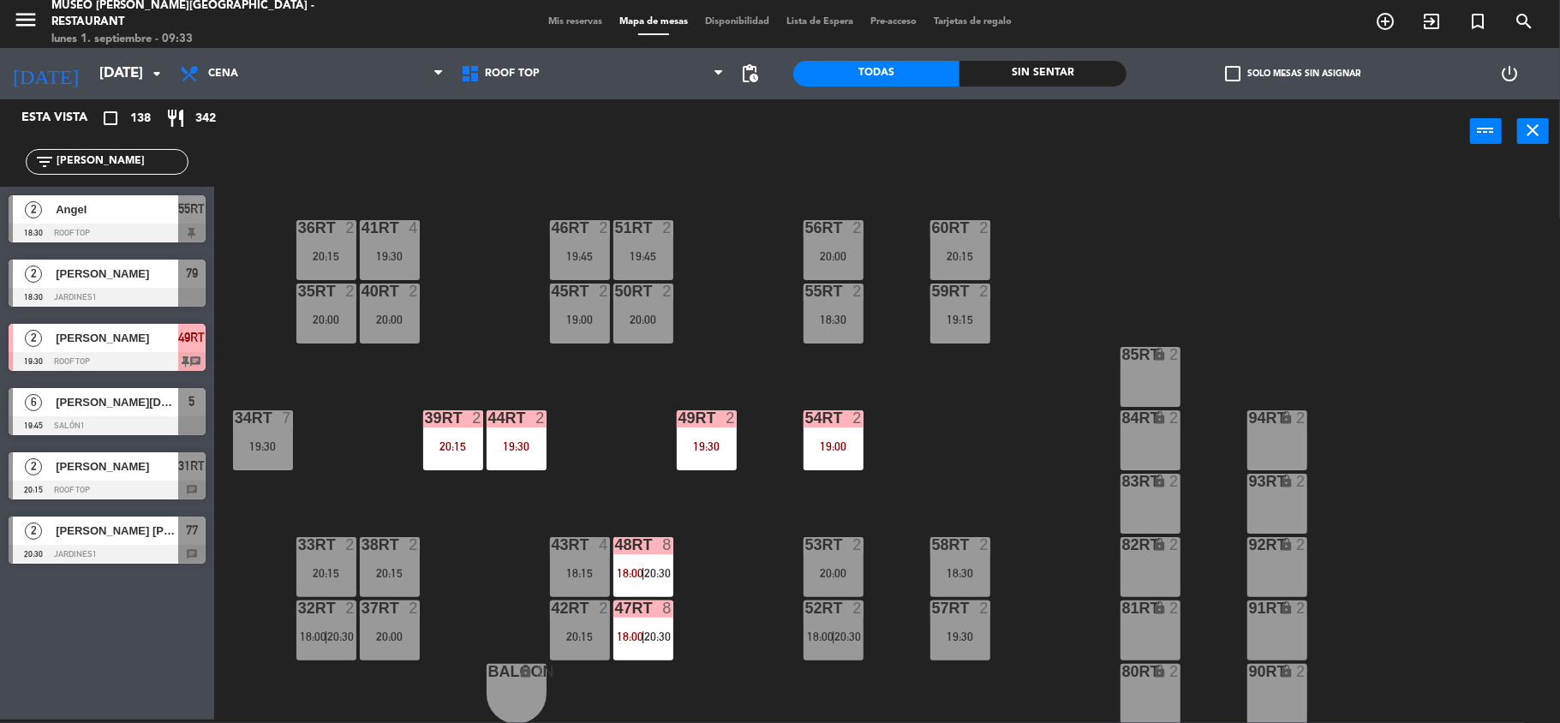
click at [967, 457] on div "18RT 4 19:15 16RT 3 19:30 28RT 2 19:30 80RR lock 2 27RT 2 20:30 7RT 5 19:00 S1R…" at bounding box center [895, 445] width 1330 height 556
click at [1047, 542] on div "18RT 4 19:15 16RT 3 19:30 28RT 2 19:30 80RR lock 2 27RT 2 20:30 7RT 5 19:00 S1R…" at bounding box center [895, 445] width 1330 height 556
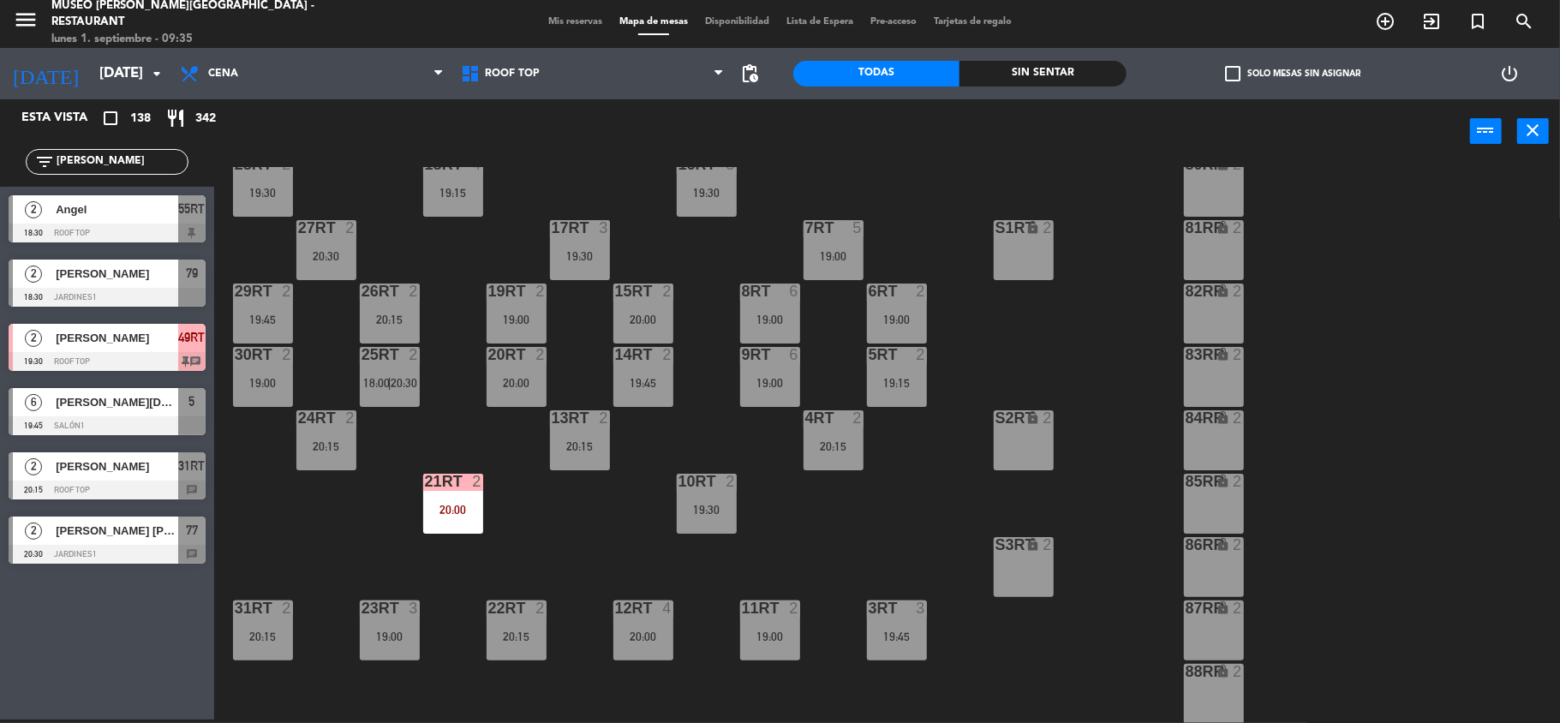
scroll to position [0, 0]
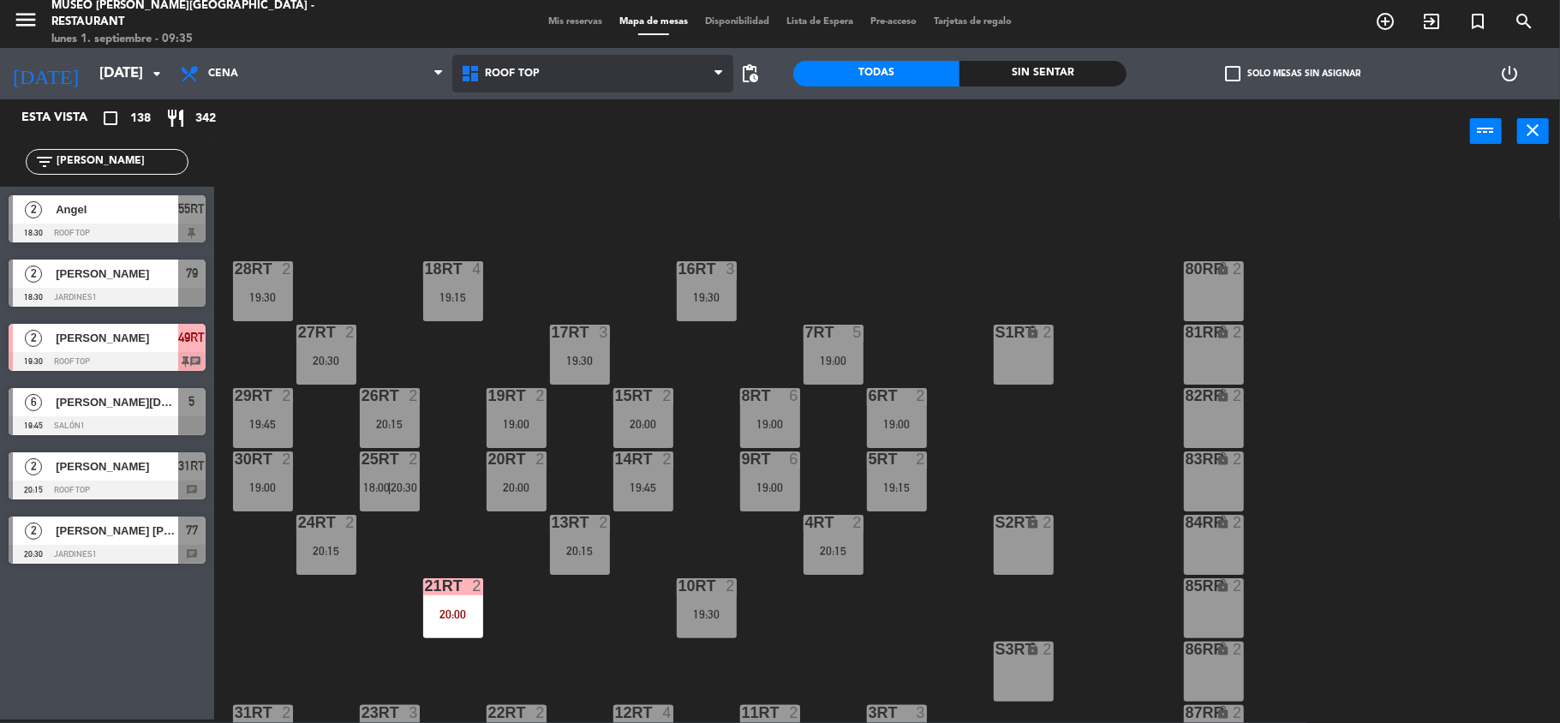
click at [559, 58] on span "Roof Top" at bounding box center [592, 74] width 281 height 38
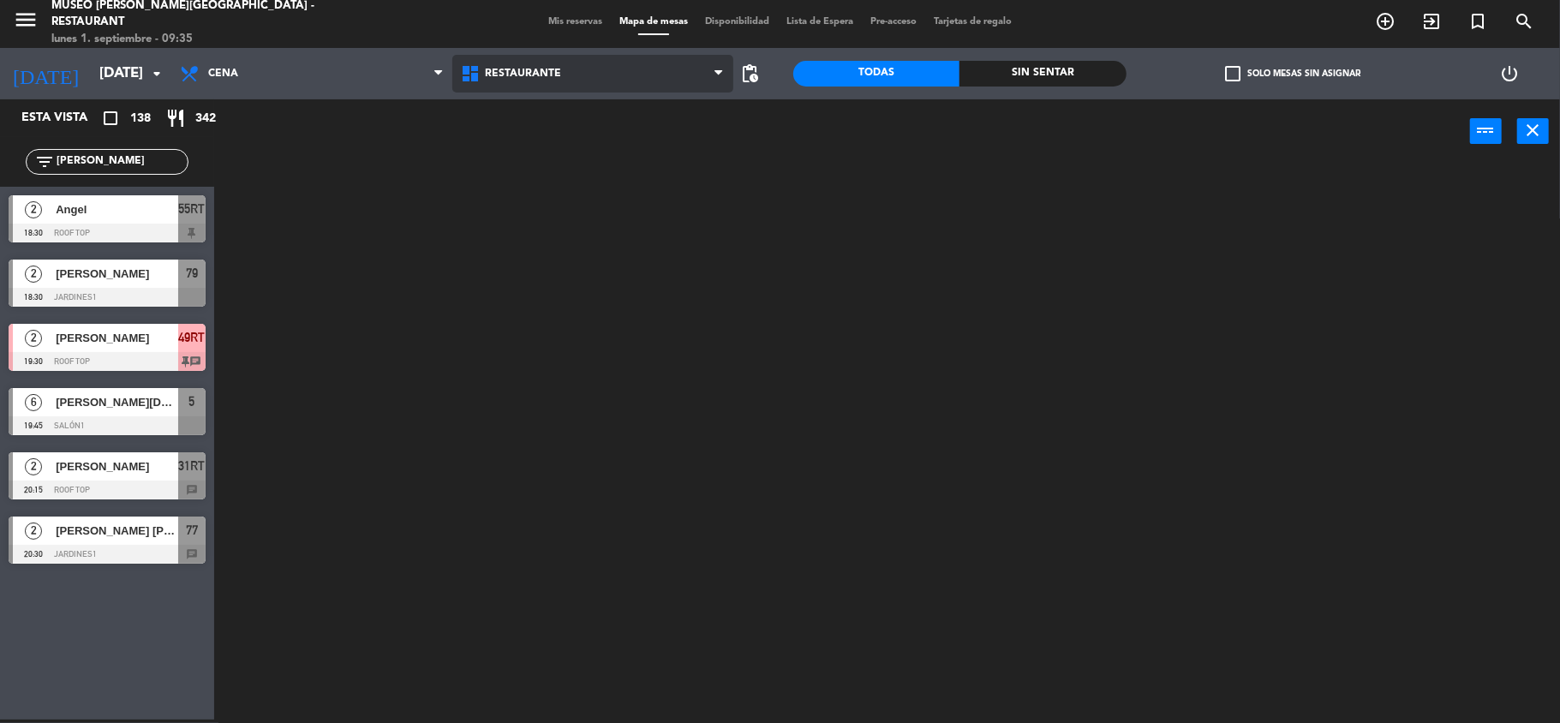
click at [559, 114] on ng-component "menu [GEOGRAPHIC_DATA][PERSON_NAME] - Restaurant [DATE] 1. septiembre - 09:35 M…" at bounding box center [780, 360] width 1560 height 727
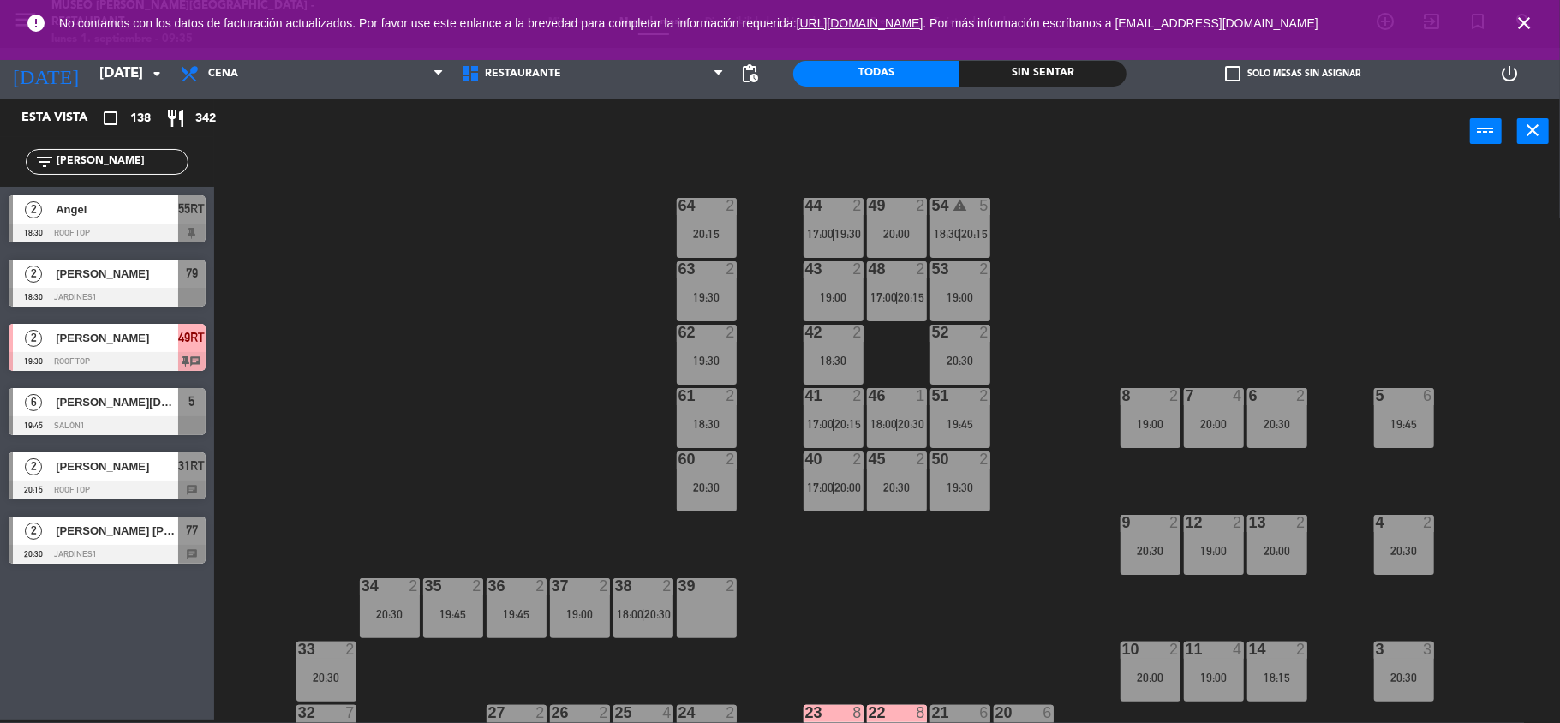
click at [1211, 309] on div "44 2 17:00 | 19:30 49 2 20:00 54 warning 5 18:30 | 20:15 64 2 20:15 48 2 17:00 …" at bounding box center [895, 445] width 1330 height 556
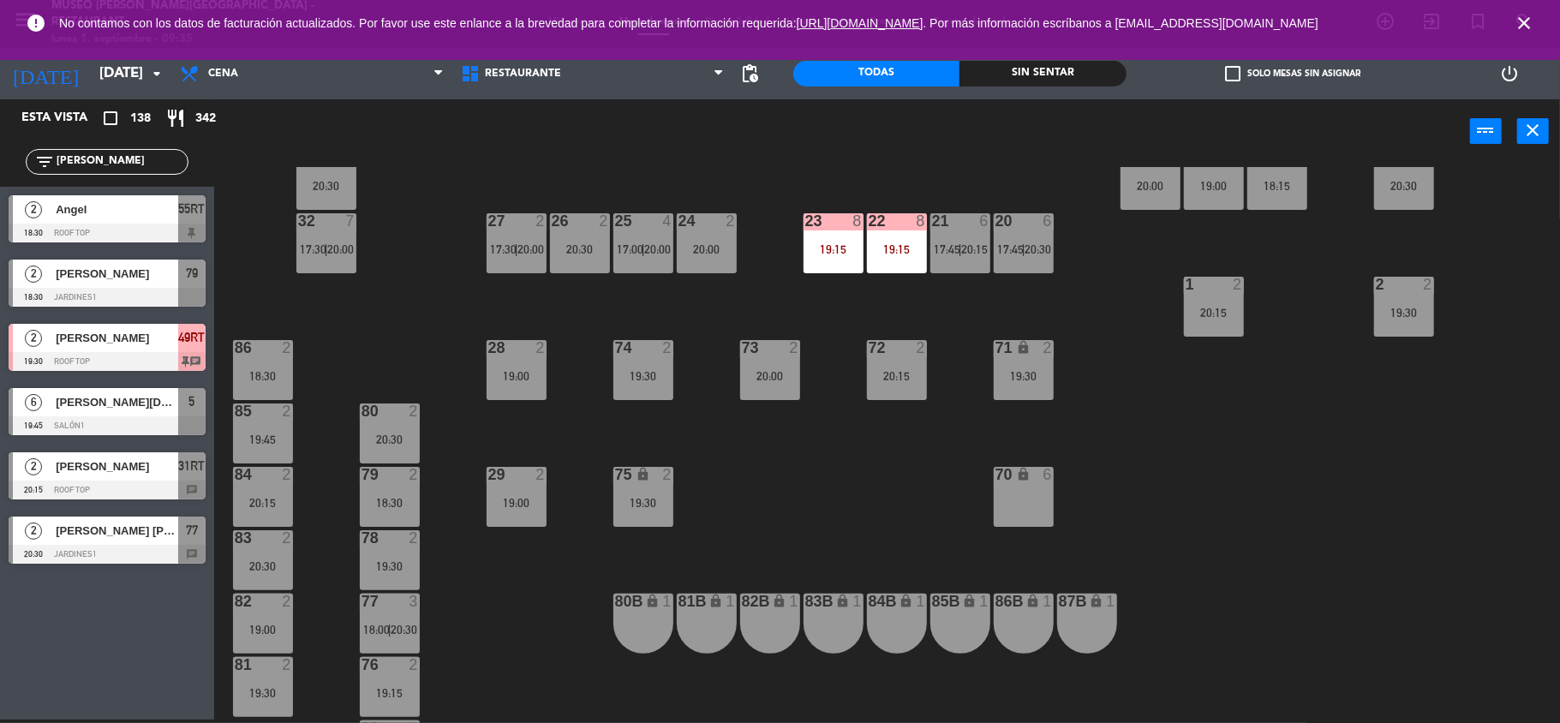
scroll to position [333, 0]
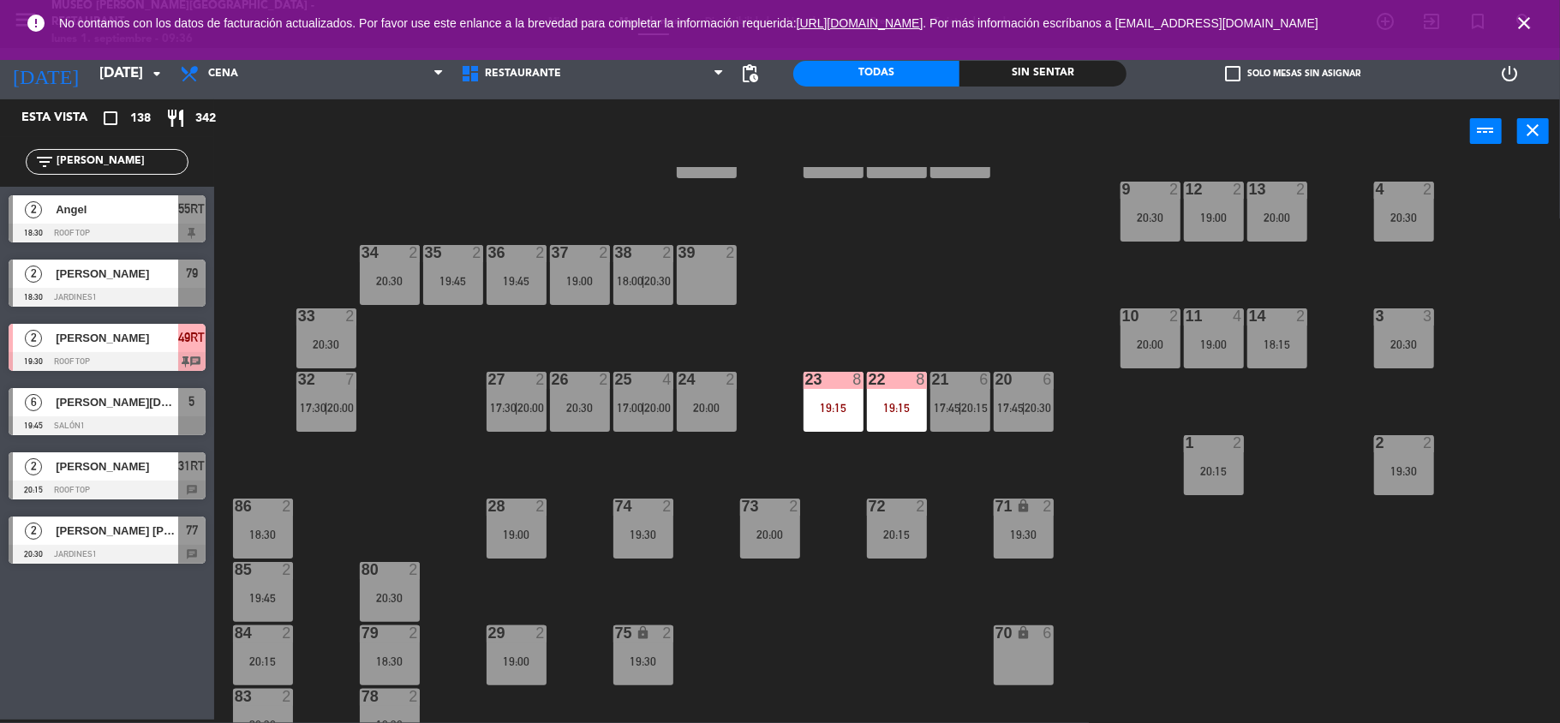
click at [1031, 539] on div "19:30" at bounding box center [1024, 535] width 60 height 12
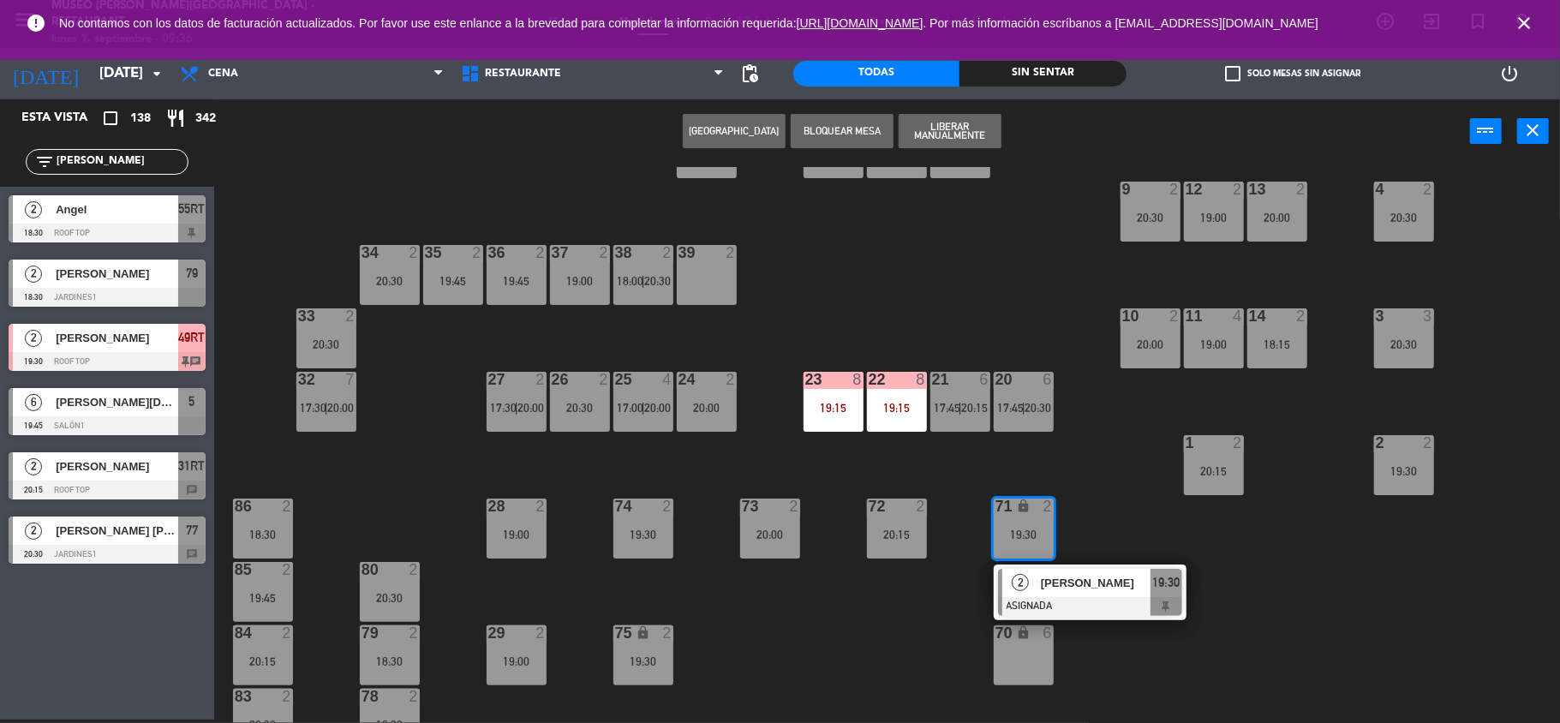
click at [713, 288] on div "39 2" at bounding box center [707, 275] width 60 height 60
click at [720, 120] on button "Mover" at bounding box center [734, 131] width 103 height 34
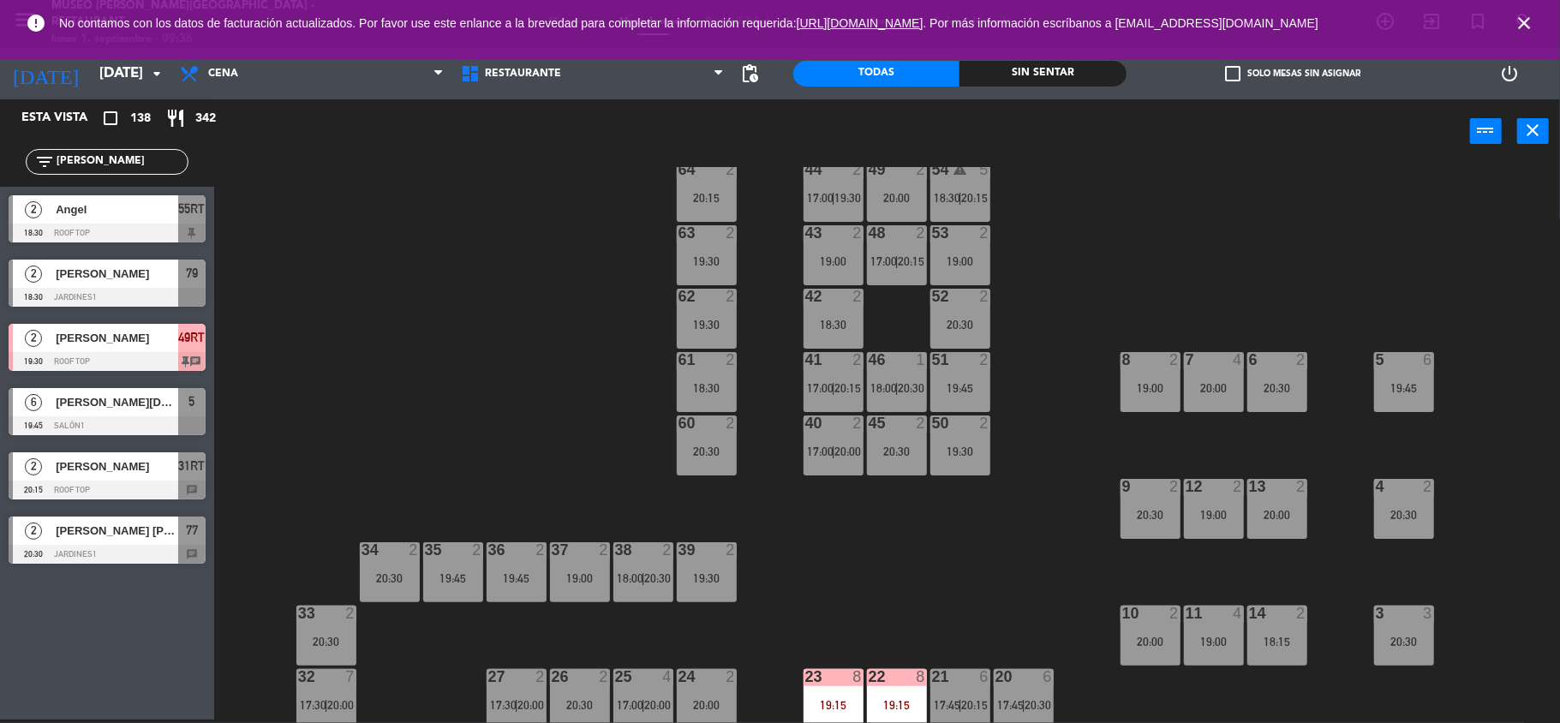
scroll to position [0, 0]
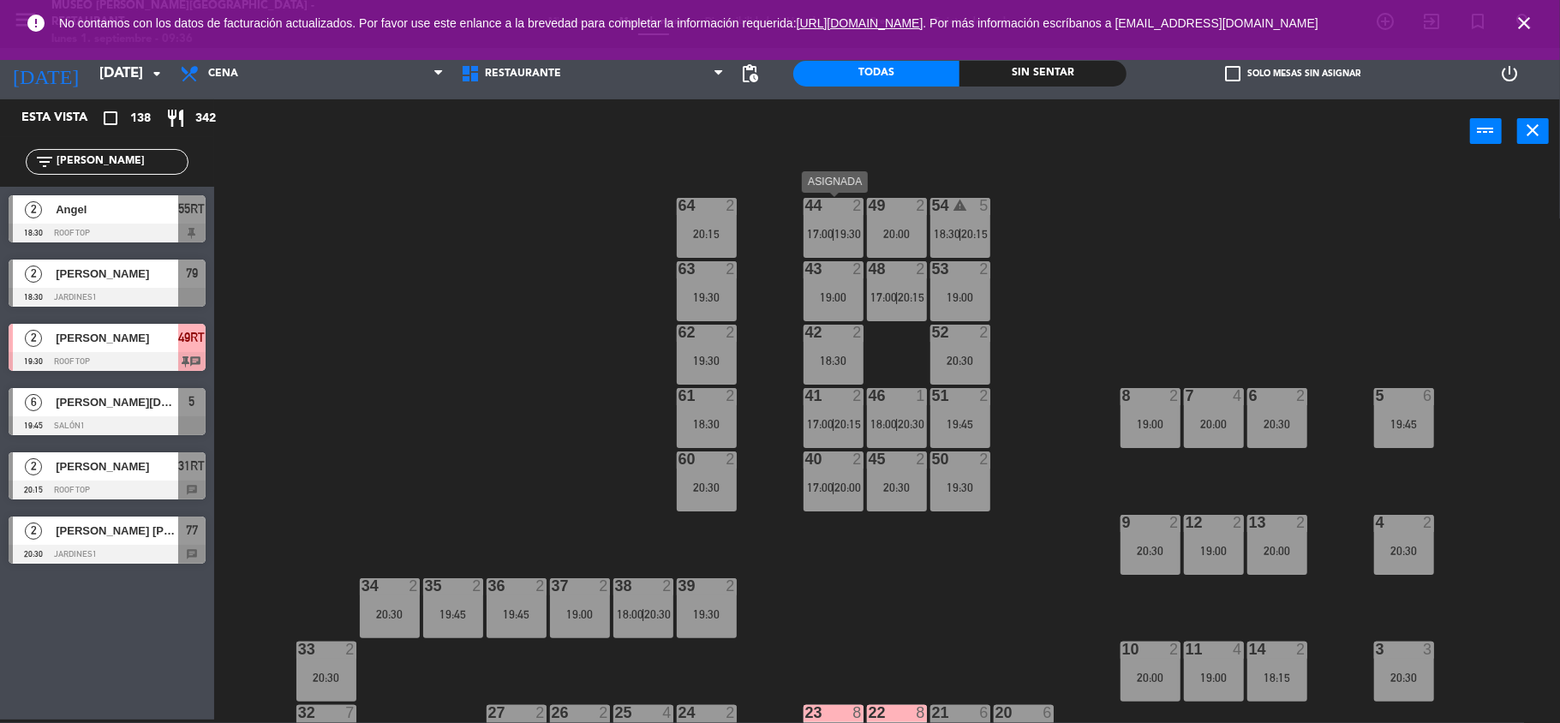
click at [823, 223] on div "44 2 17:00 | 19:30" at bounding box center [834, 228] width 60 height 60
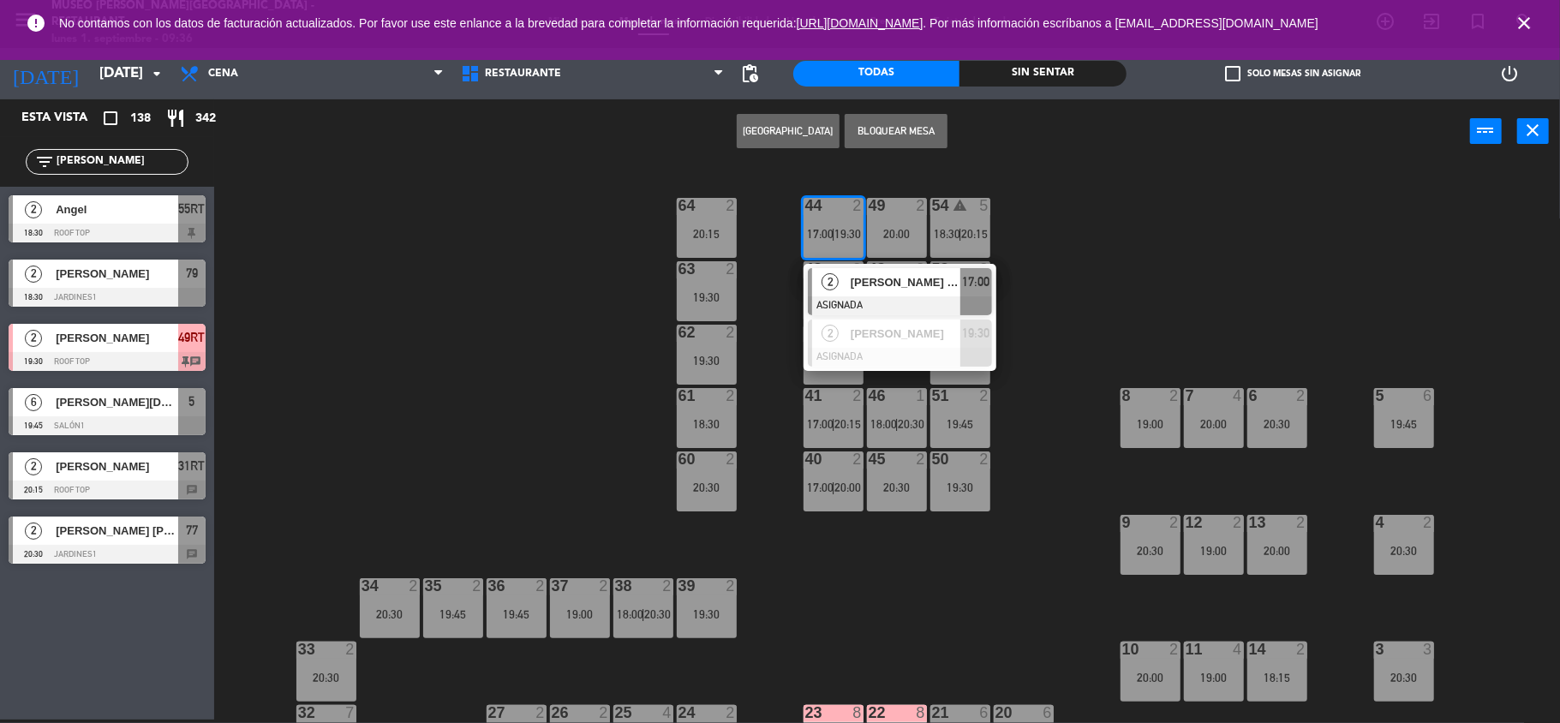
click at [1081, 460] on div "44 2 17:00 | 19:30 2 [PERSON_NAME] Curo ASIGNADA 17:00 2 [PERSON_NAME] ASIGNADA…" at bounding box center [895, 445] width 1330 height 556
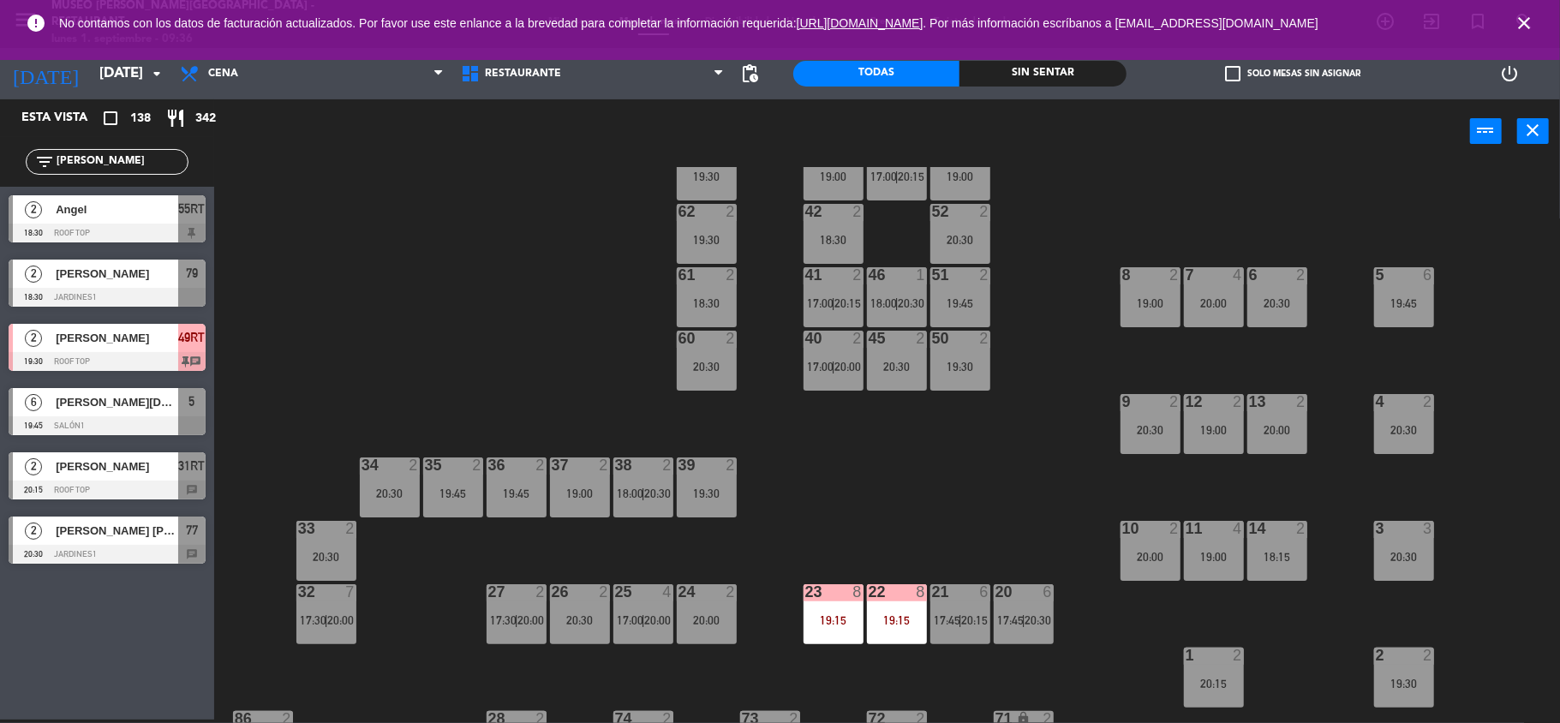
scroll to position [343, 0]
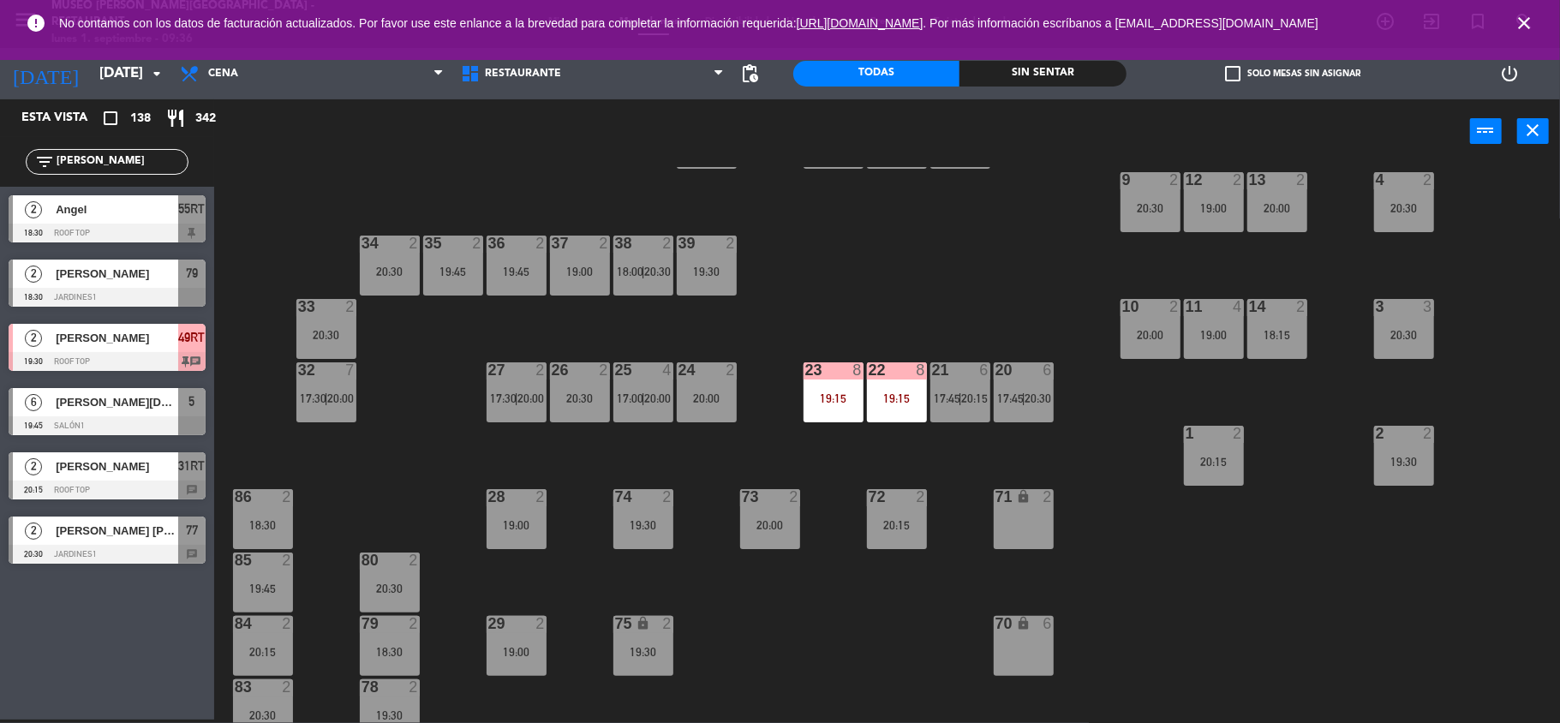
click at [631, 401] on span "17:00" at bounding box center [630, 399] width 27 height 14
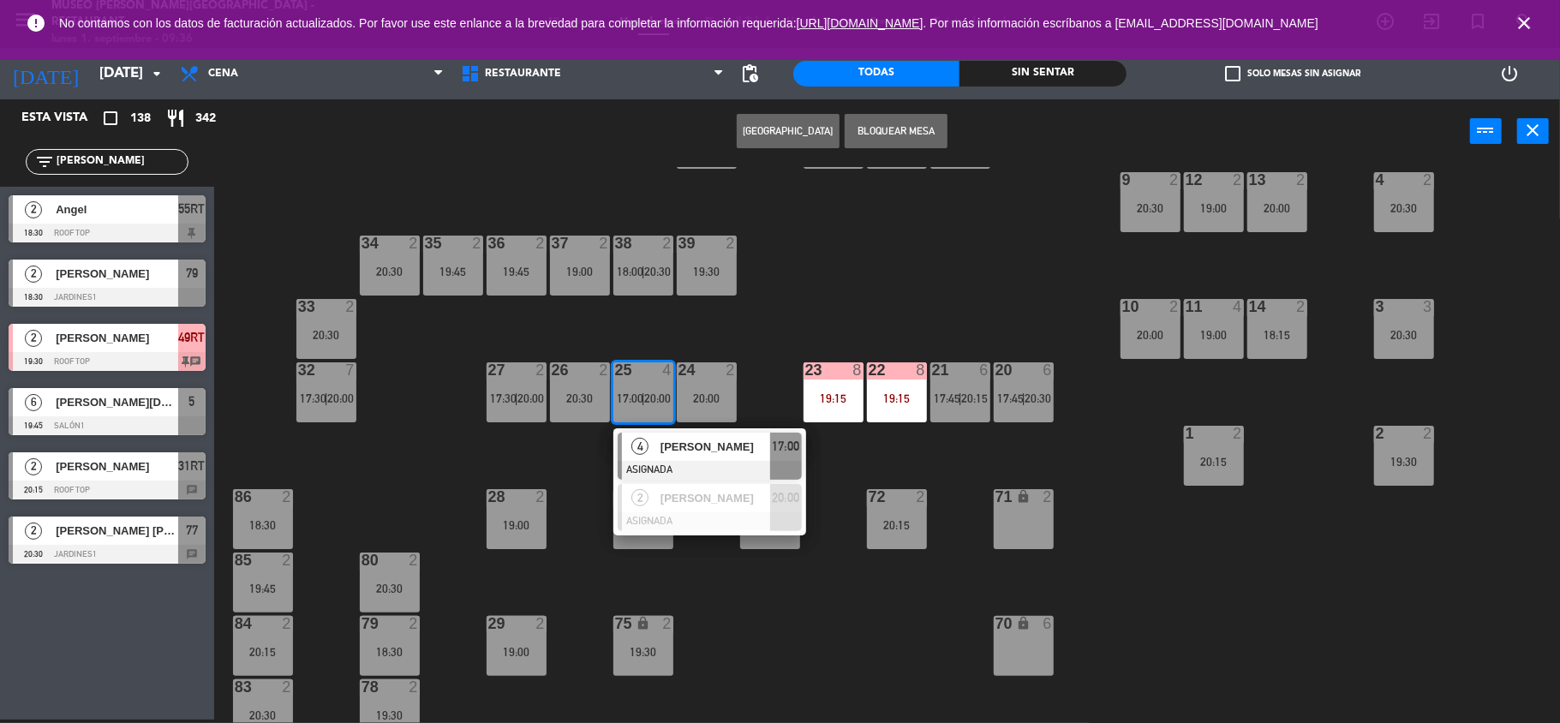
click at [1141, 535] on div "44 2 17:00 | 19:30 49 2 20:00 54 warning 5 18:30 | 20:15 64 2 20:15 48 2 17:00 …" at bounding box center [895, 445] width 1330 height 556
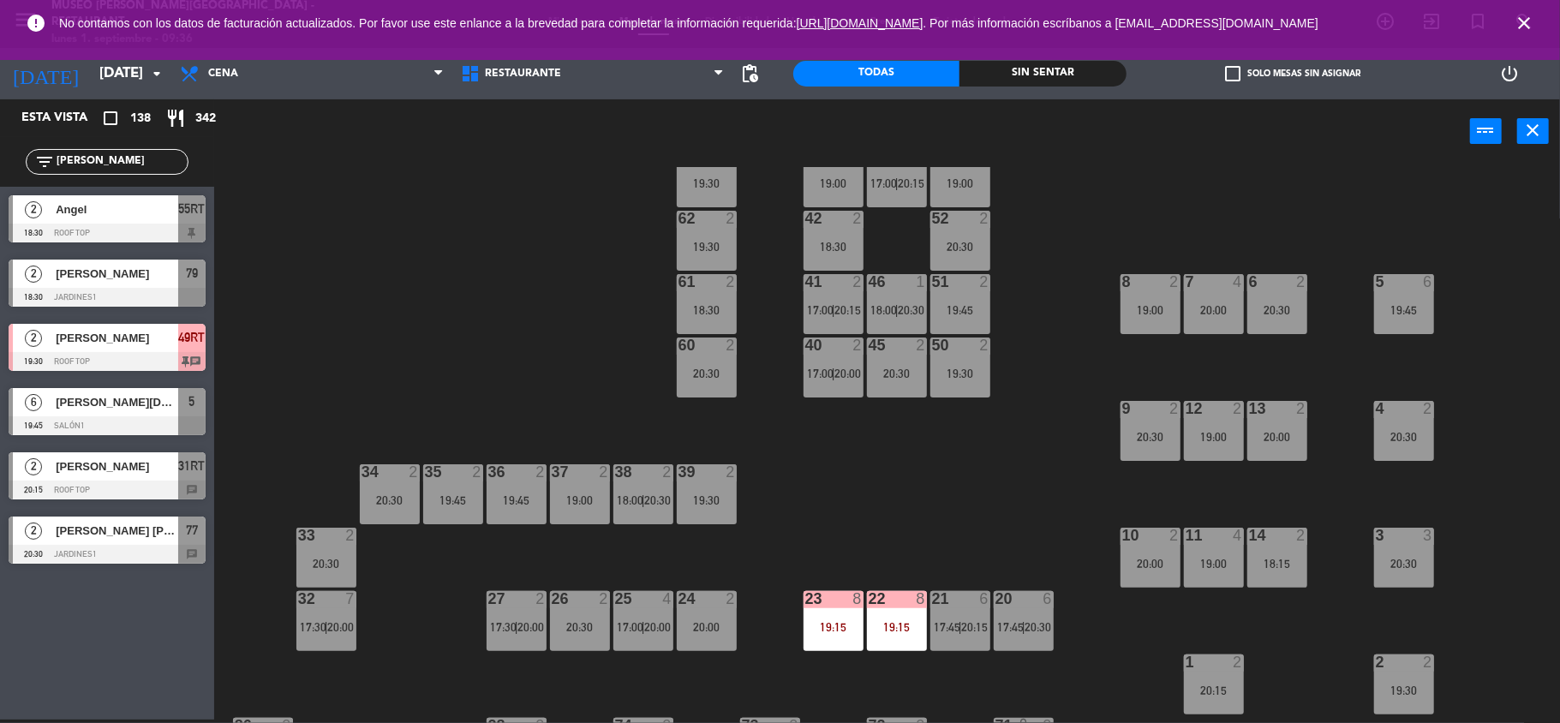
scroll to position [0, 0]
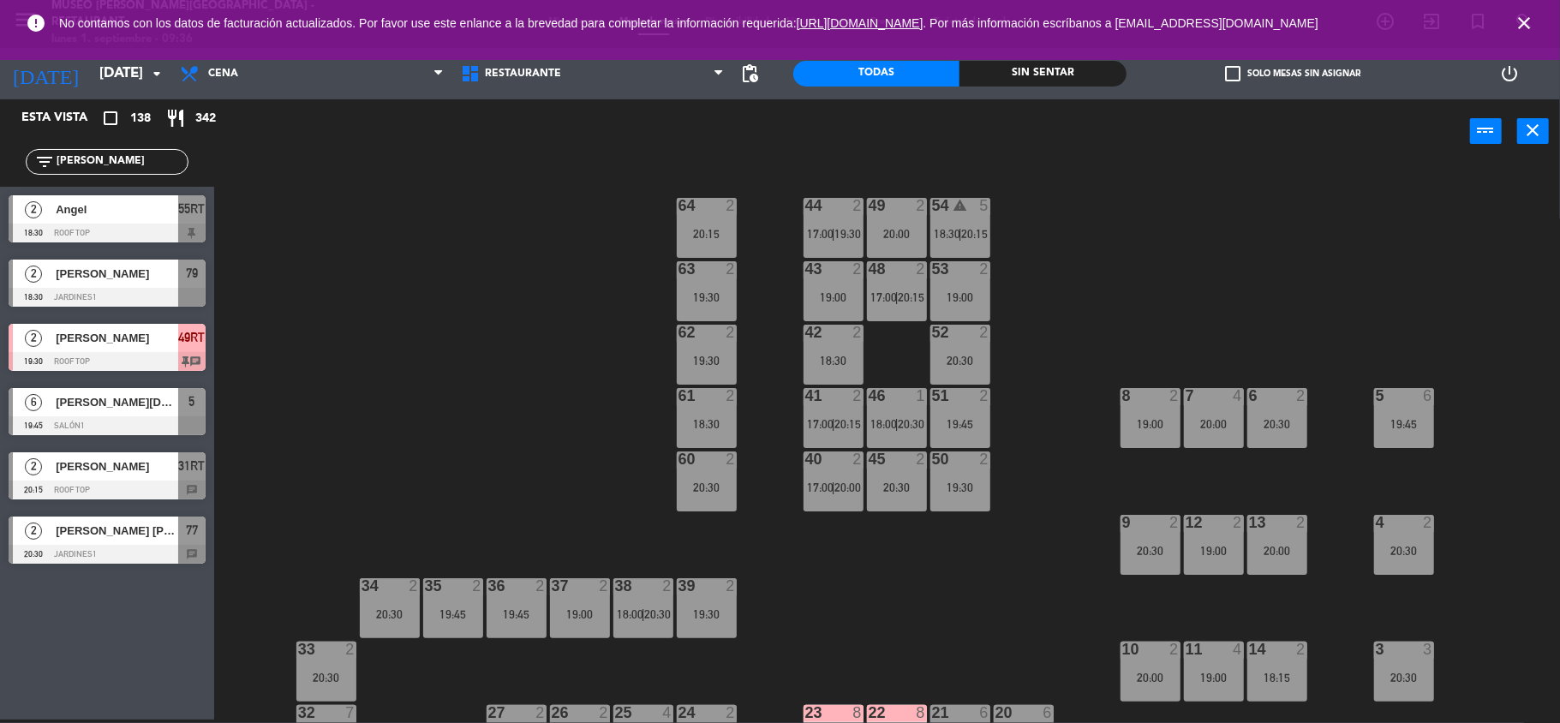
click at [944, 234] on span "18:30" at bounding box center [947, 234] width 27 height 14
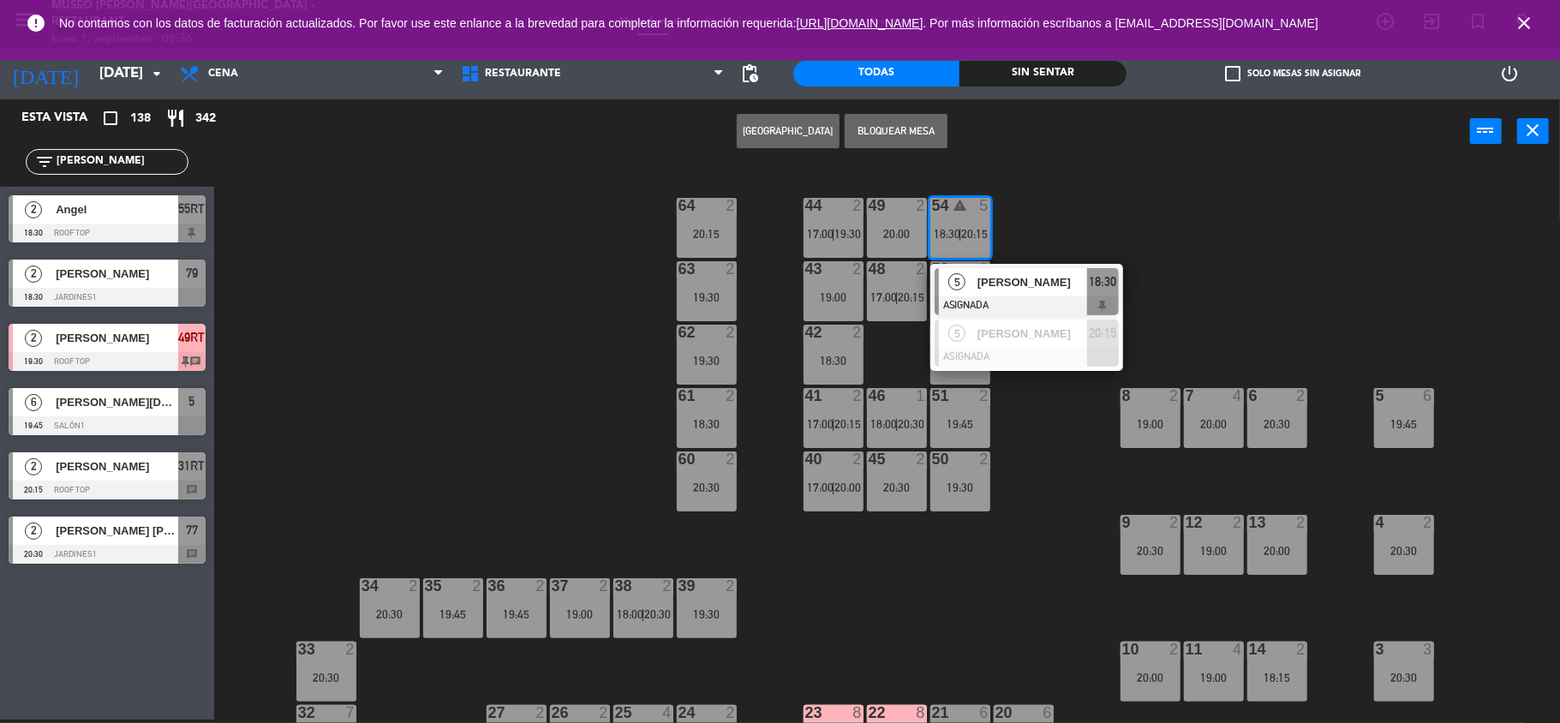
click at [1042, 409] on div "44 2 17:00 | 19:30 49 2 20:00 54 warning 5 18:30 | 20:15 5 [PERSON_NAME] ASIGNA…" at bounding box center [895, 445] width 1330 height 556
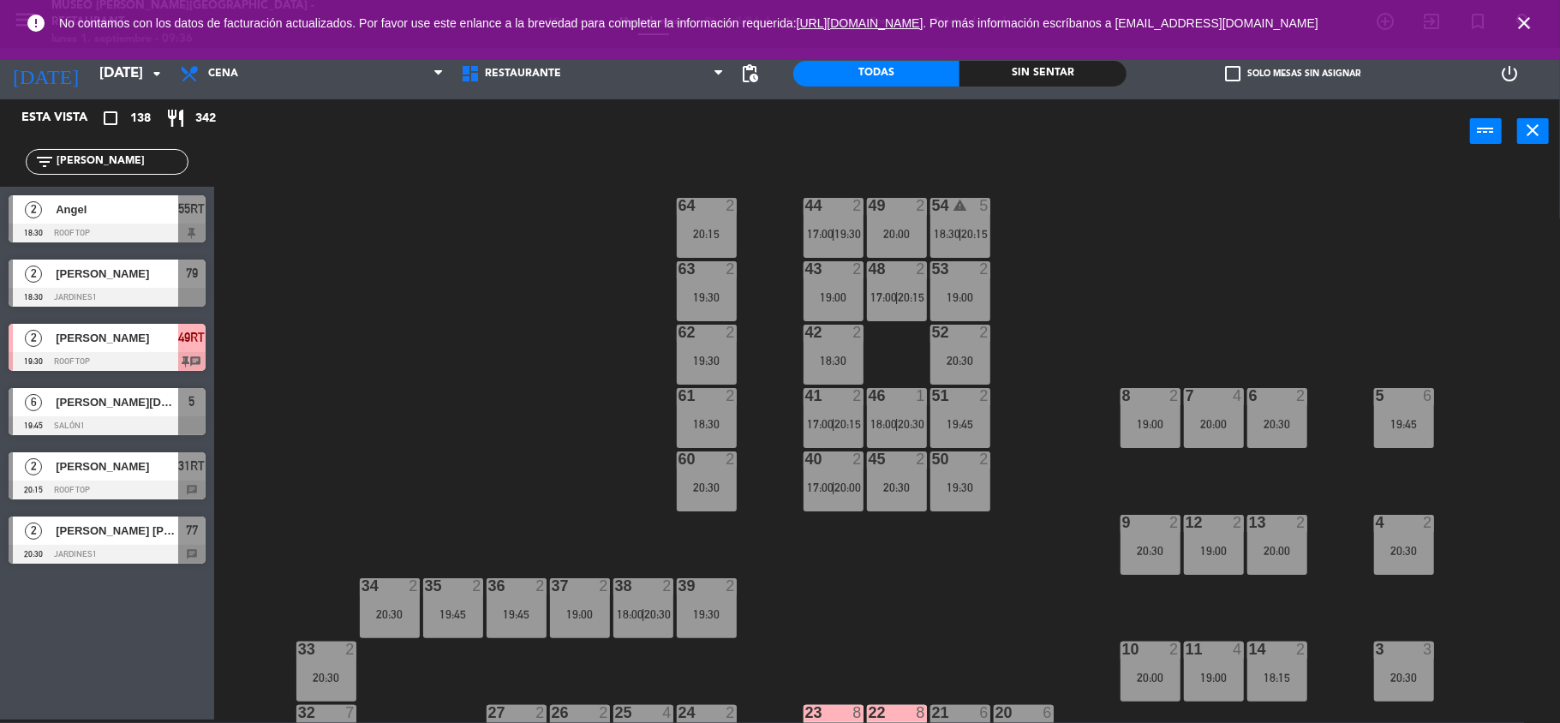
click at [1519, 21] on icon "close" at bounding box center [1524, 23] width 21 height 21
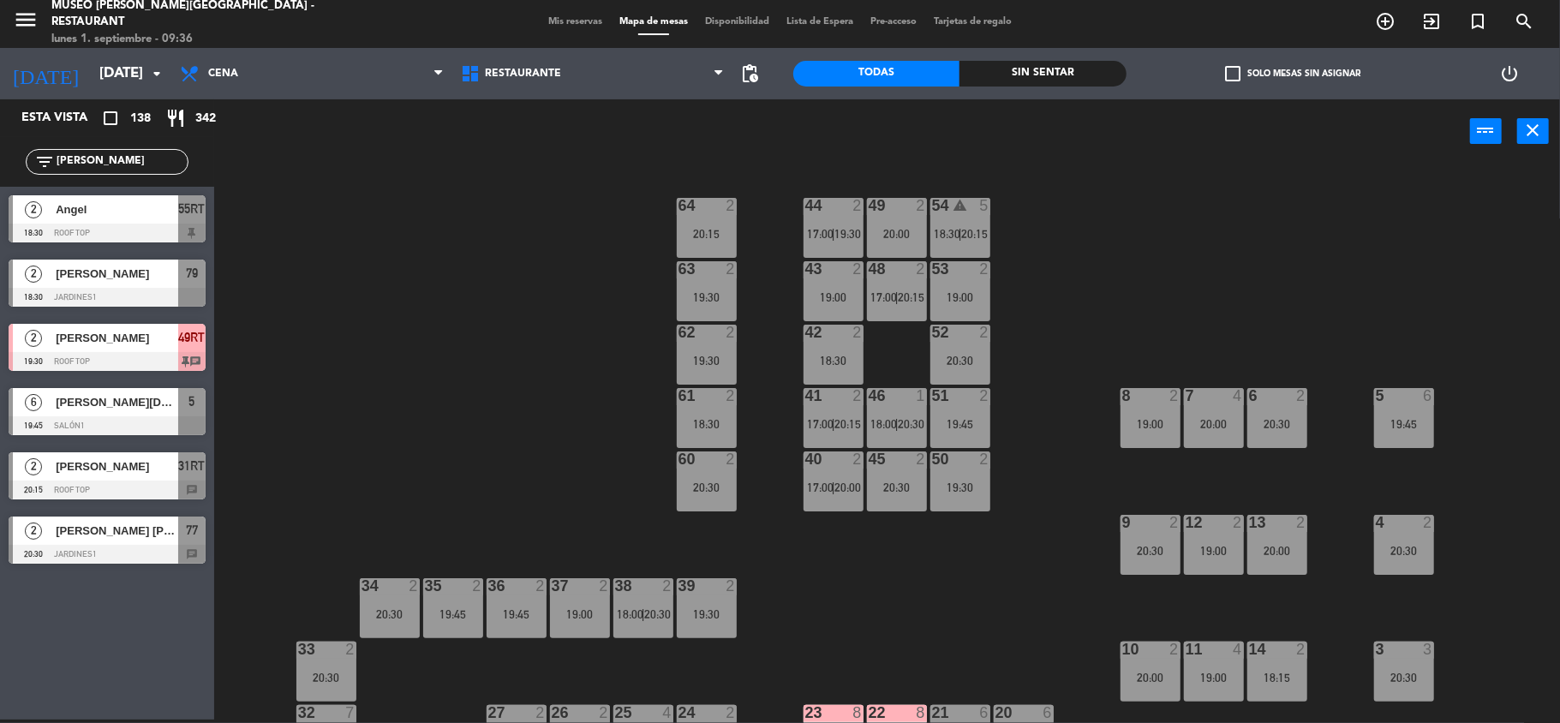
click at [1043, 403] on div "44 2 17:00 | 19:30 49 2 20:00 54 warning 5 18:30 | 20:15 64 2 20:15 48 2 17:00 …" at bounding box center [895, 445] width 1330 height 556
click at [973, 224] on div "54 warning 5 18:30 | 20:15" at bounding box center [960, 228] width 60 height 60
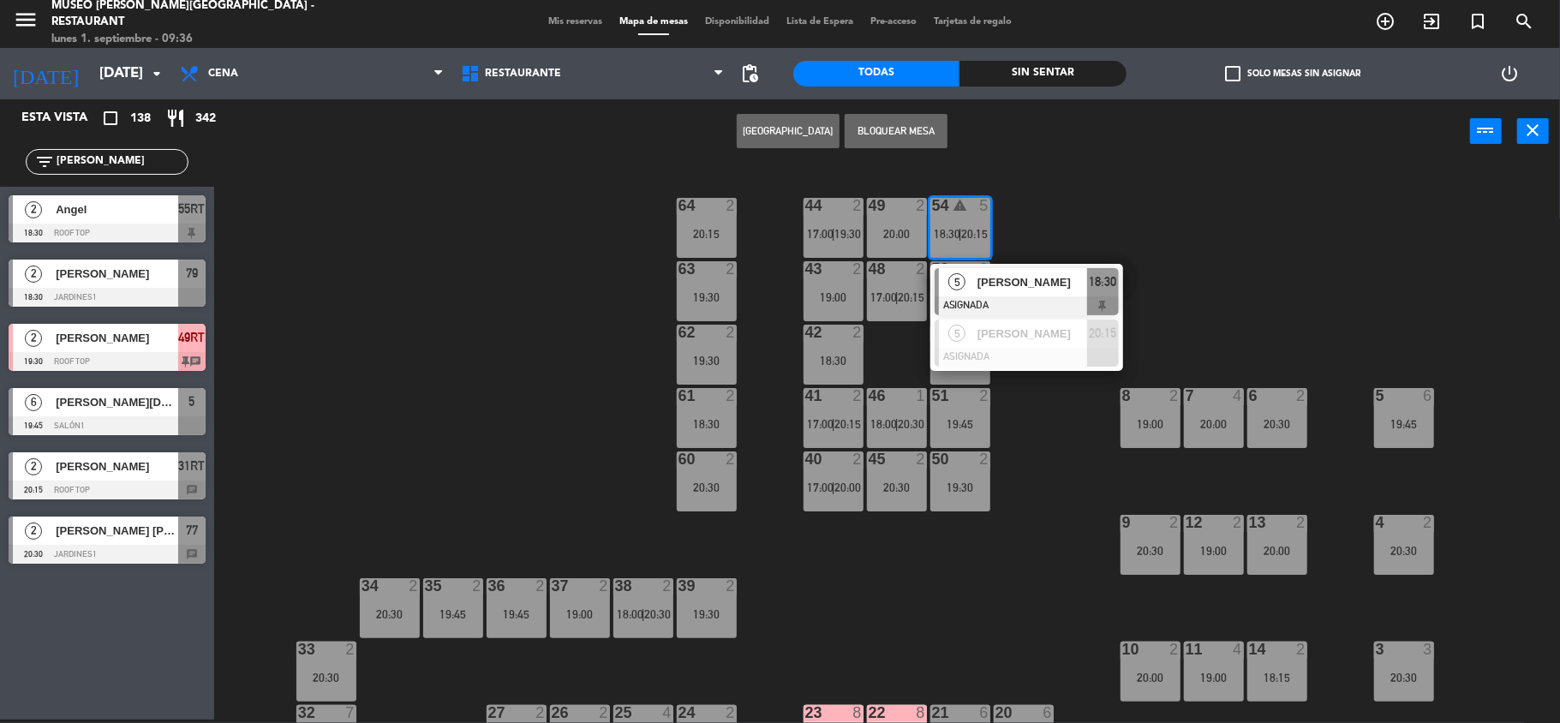
click at [1055, 464] on div "44 2 17:00 | 19:30 49 2 20:00 54 warning 5 18:30 | 20:15 5 [PERSON_NAME] ASIGNA…" at bounding box center [895, 445] width 1330 height 556
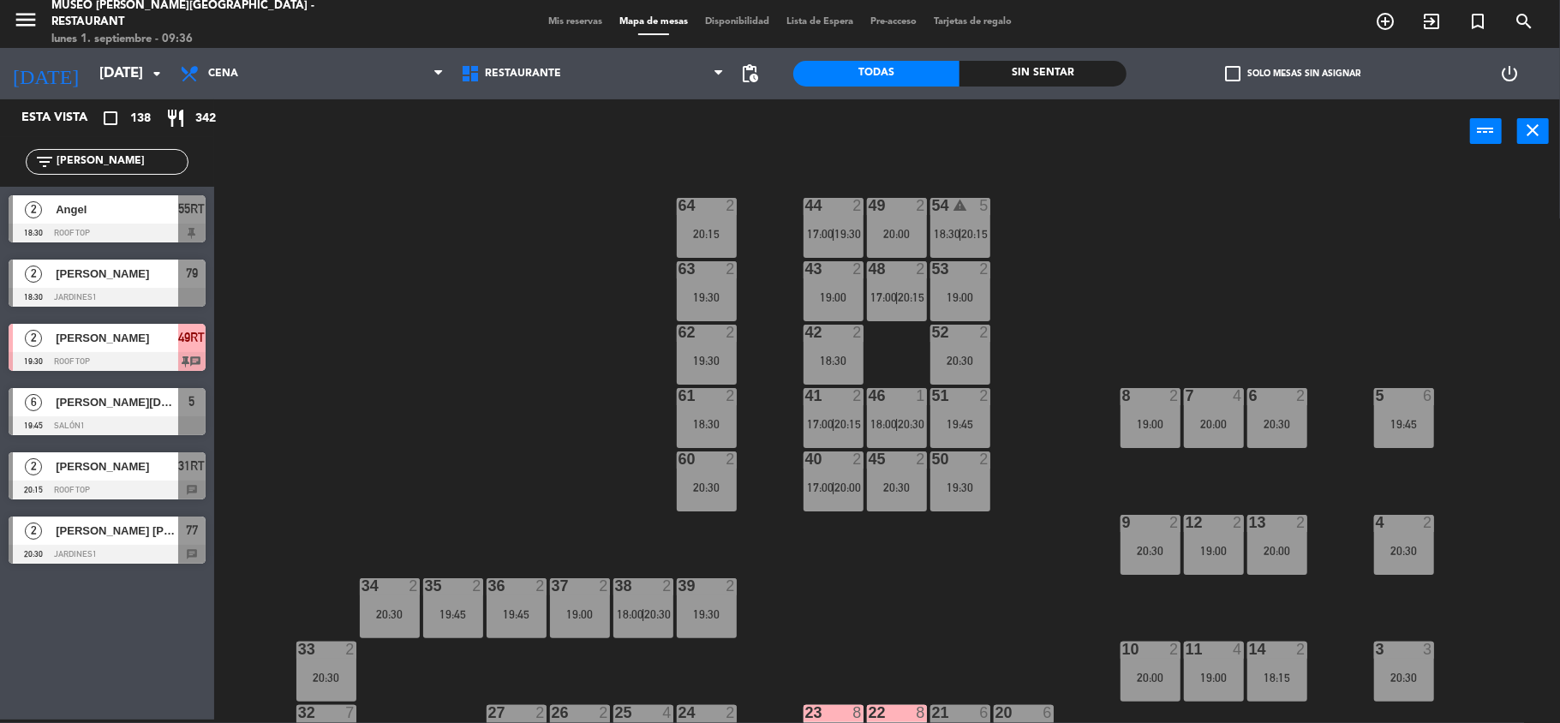
click at [826, 224] on div "44 2 17:00 | 19:30" at bounding box center [834, 228] width 60 height 60
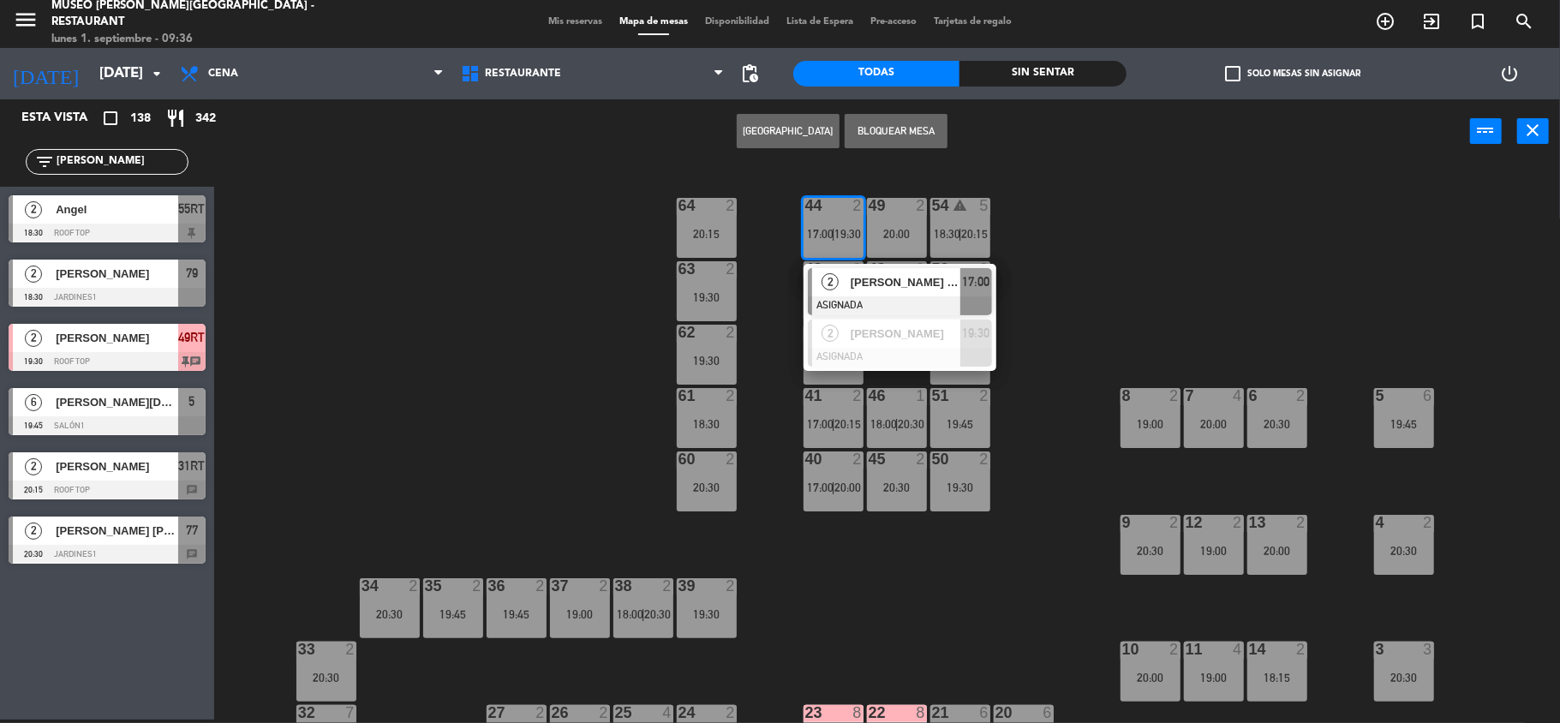
click at [902, 117] on button "Bloquear Mesa" at bounding box center [896, 131] width 103 height 34
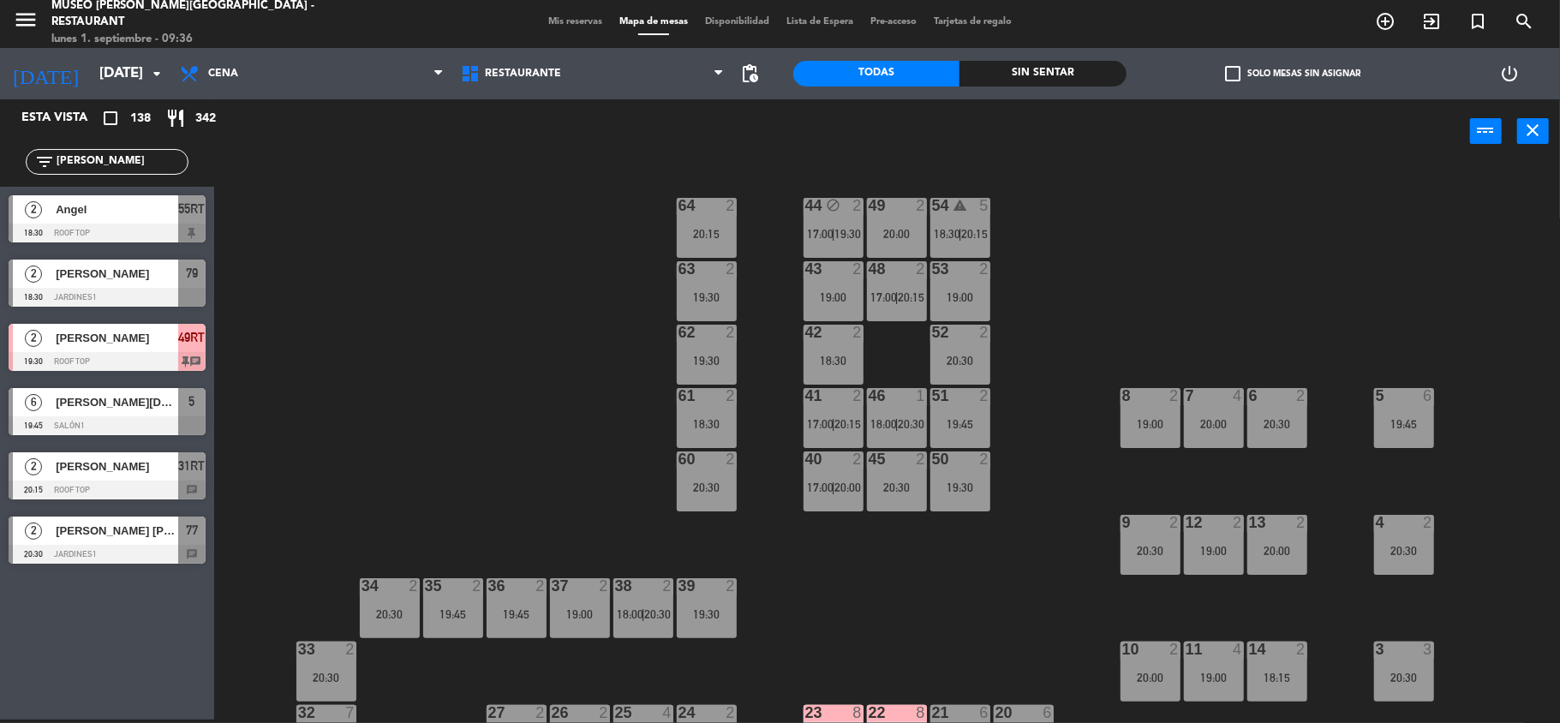
click at [820, 224] on div "44 block 2 17:00 | 19:30" at bounding box center [834, 228] width 60 height 60
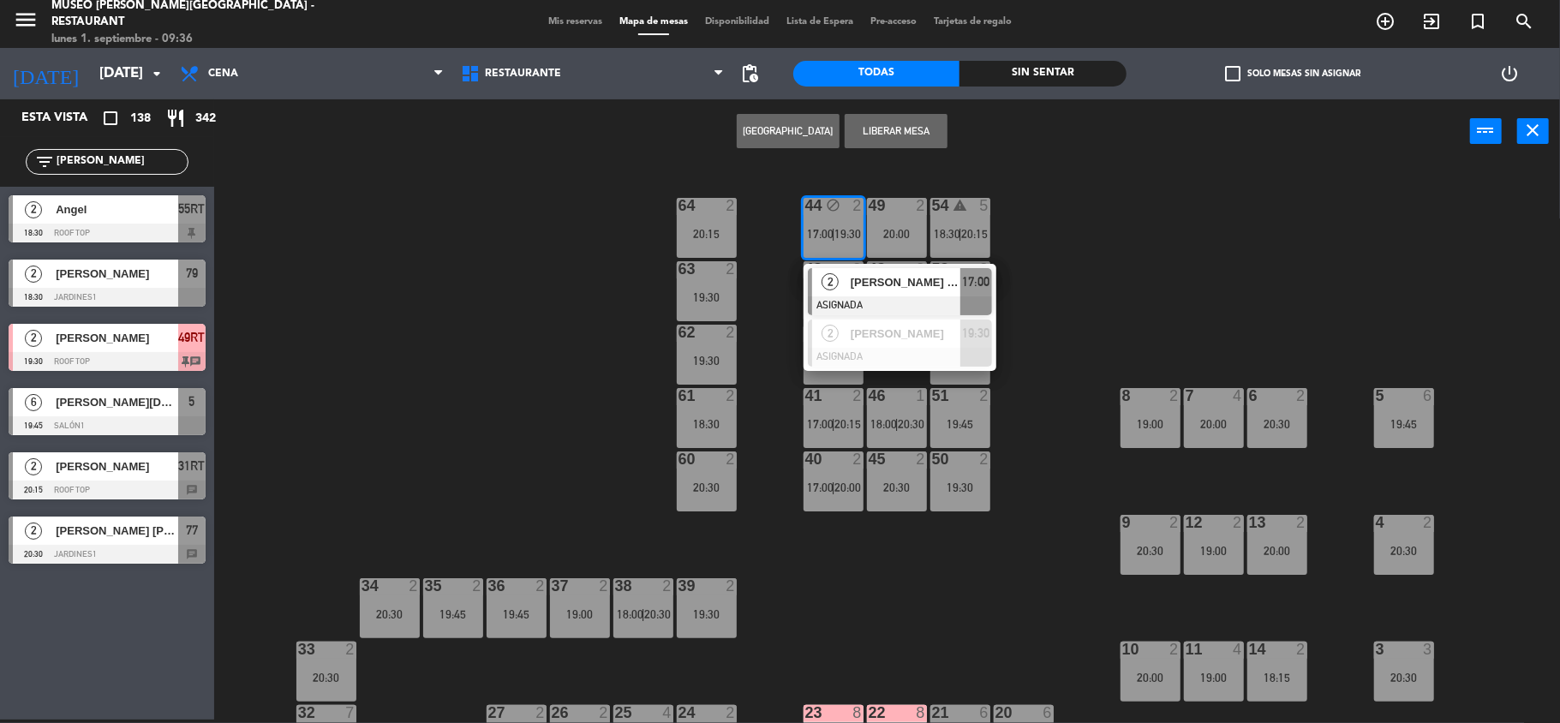
click at [838, 290] on div "2" at bounding box center [830, 282] width 37 height 28
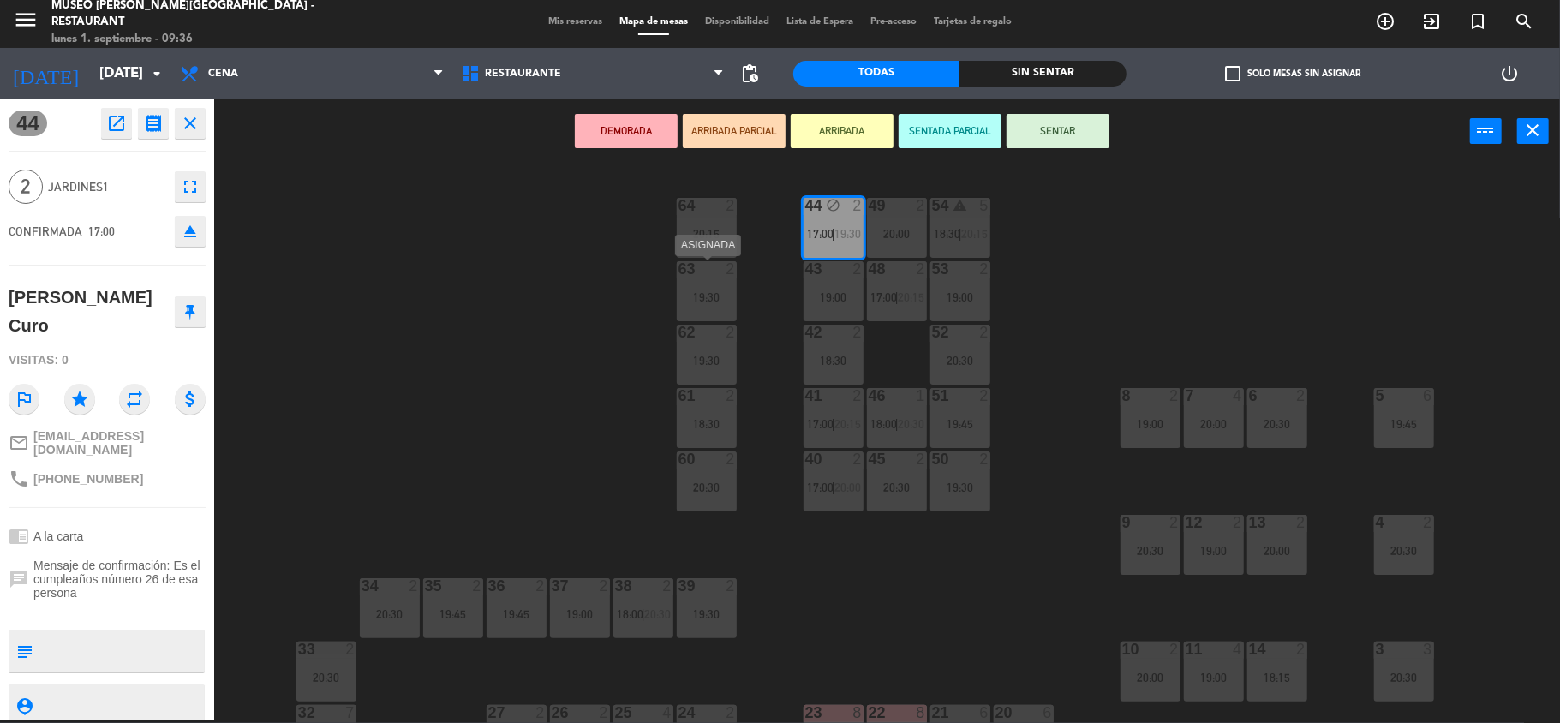
click at [697, 292] on div "19:30" at bounding box center [707, 297] width 60 height 12
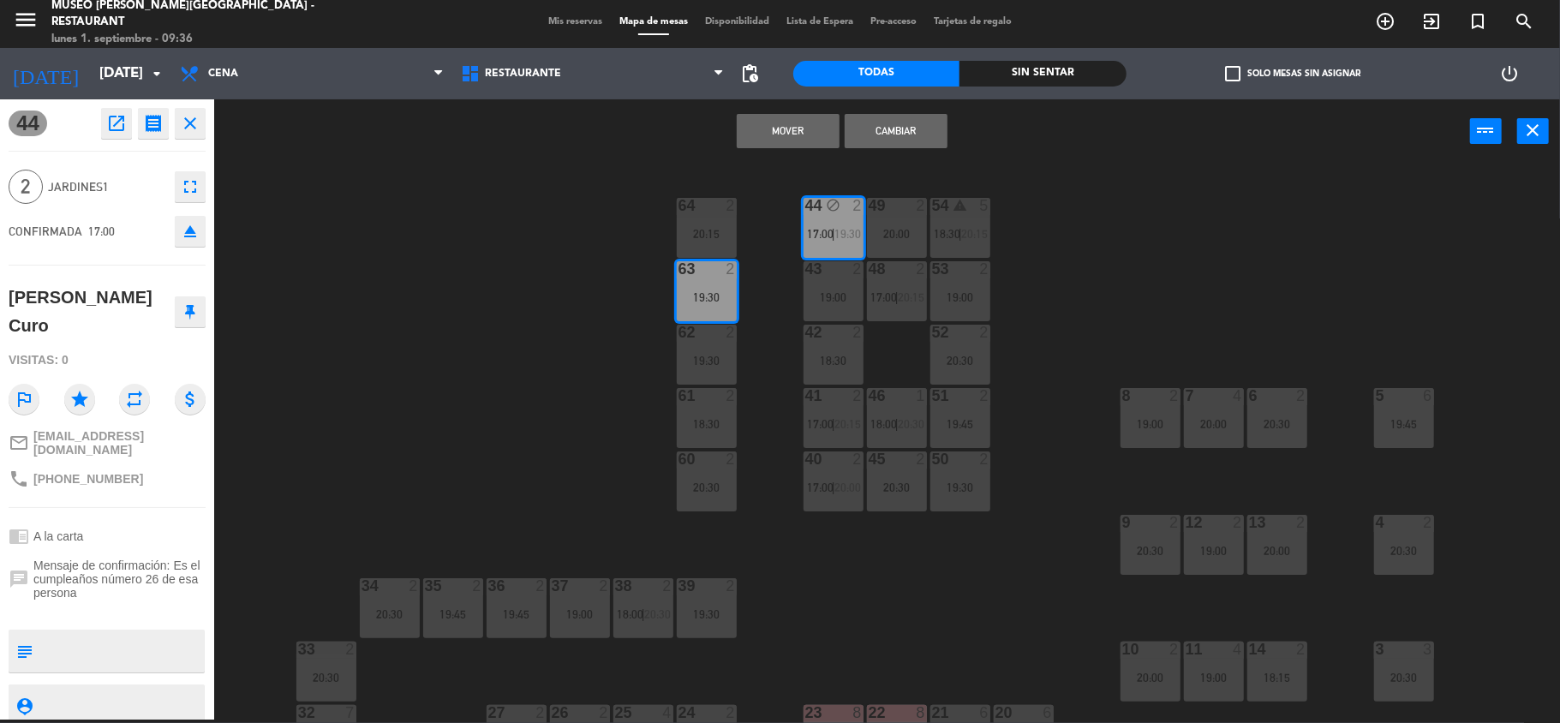
click at [774, 129] on button "Mover" at bounding box center [788, 131] width 103 height 34
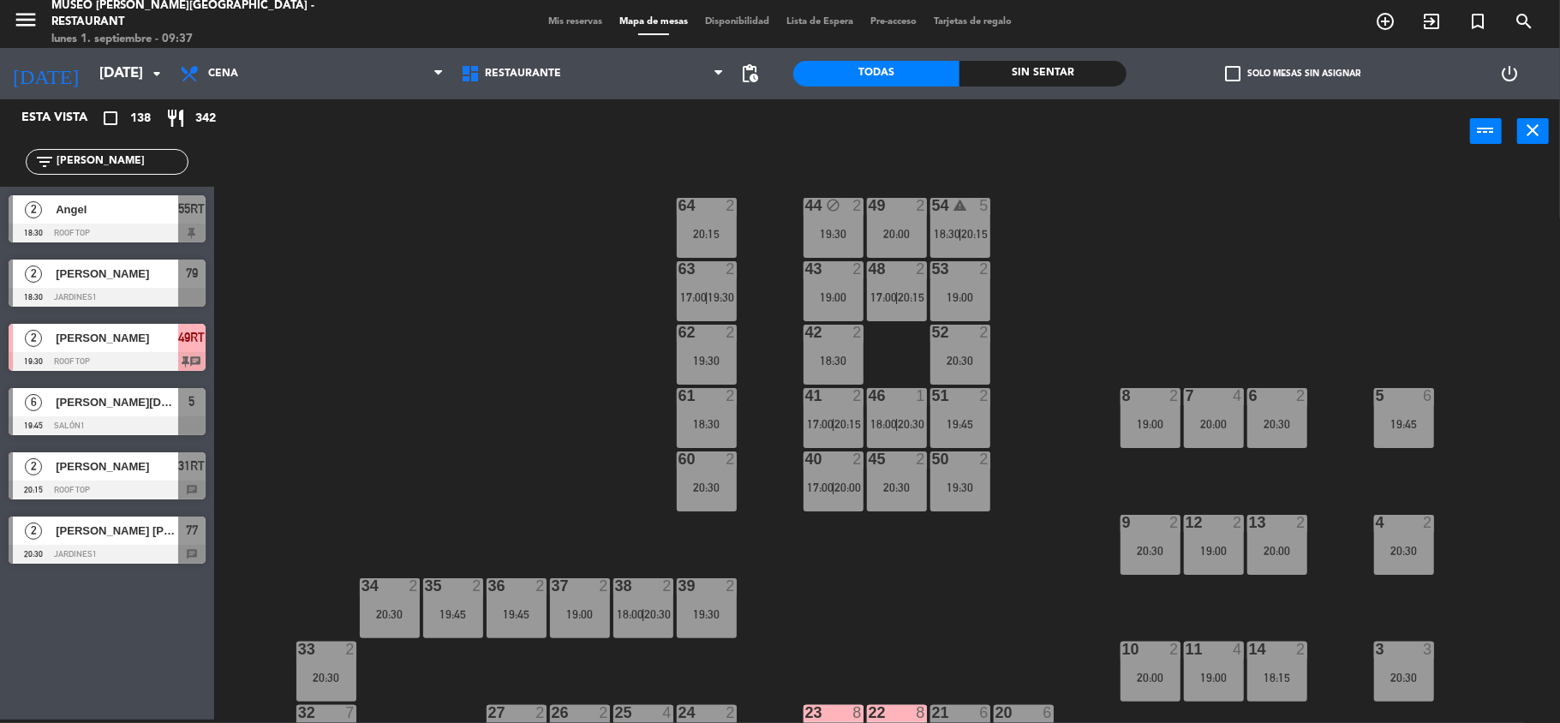
click at [824, 218] on div "44 block 2 19:30" at bounding box center [834, 228] width 60 height 60
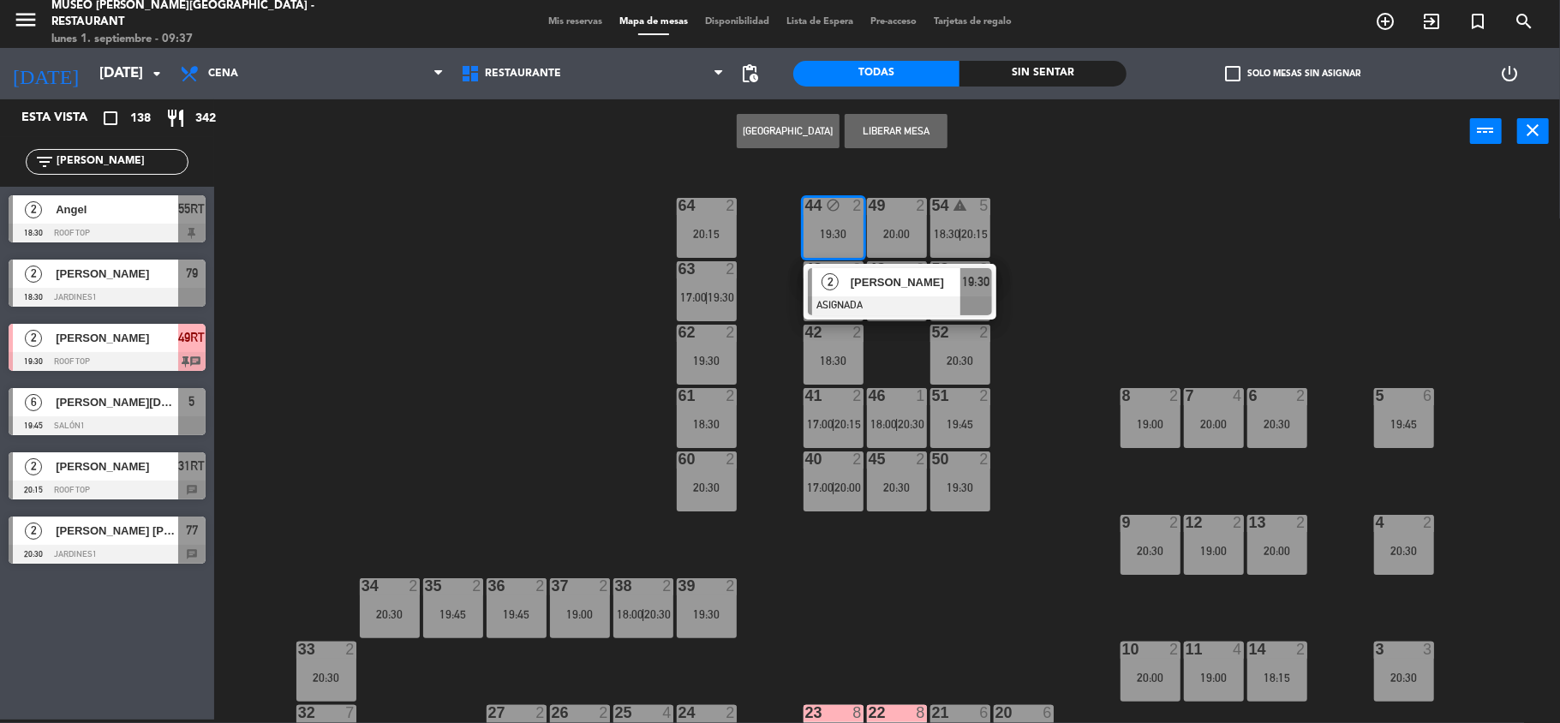
click at [864, 283] on span "[PERSON_NAME]" at bounding box center [906, 282] width 110 height 18
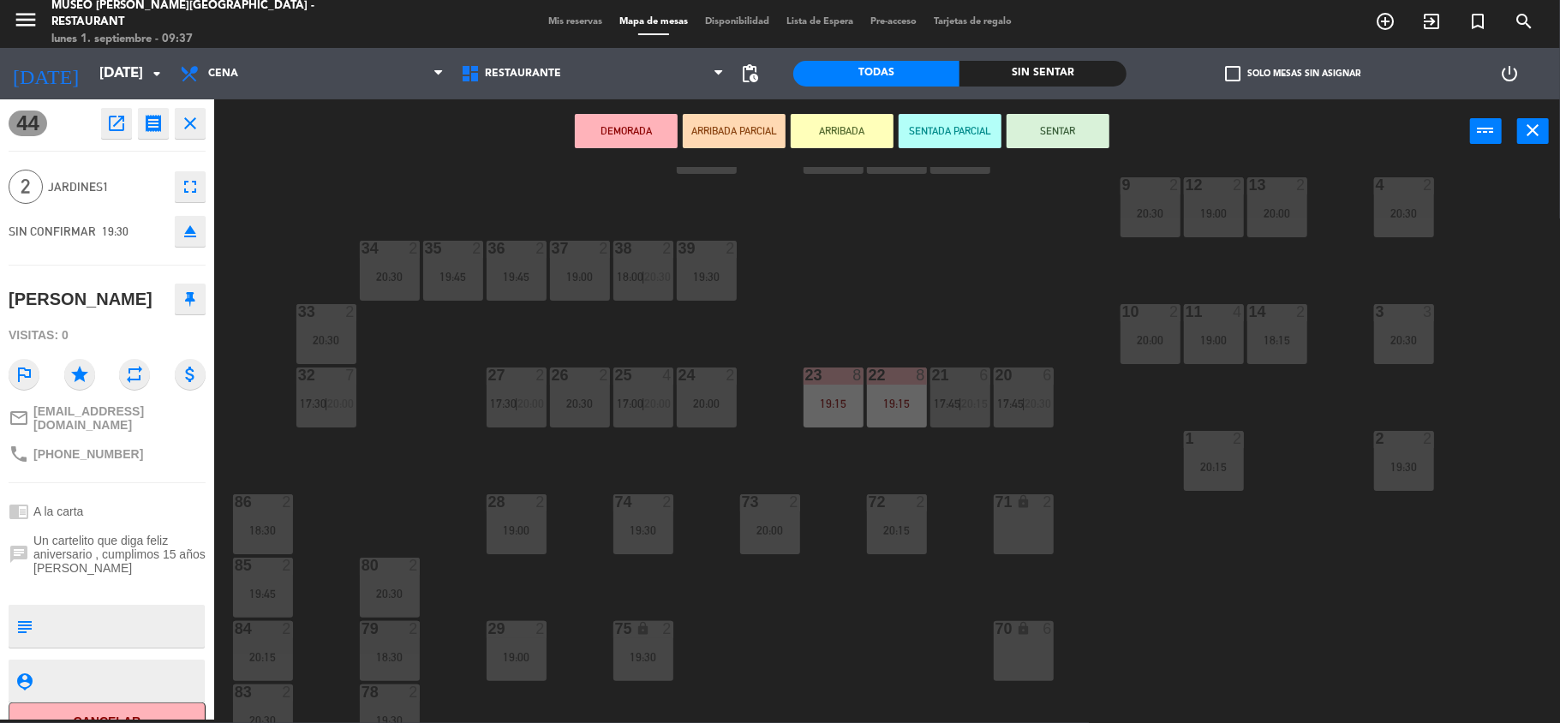
scroll to position [343, 0]
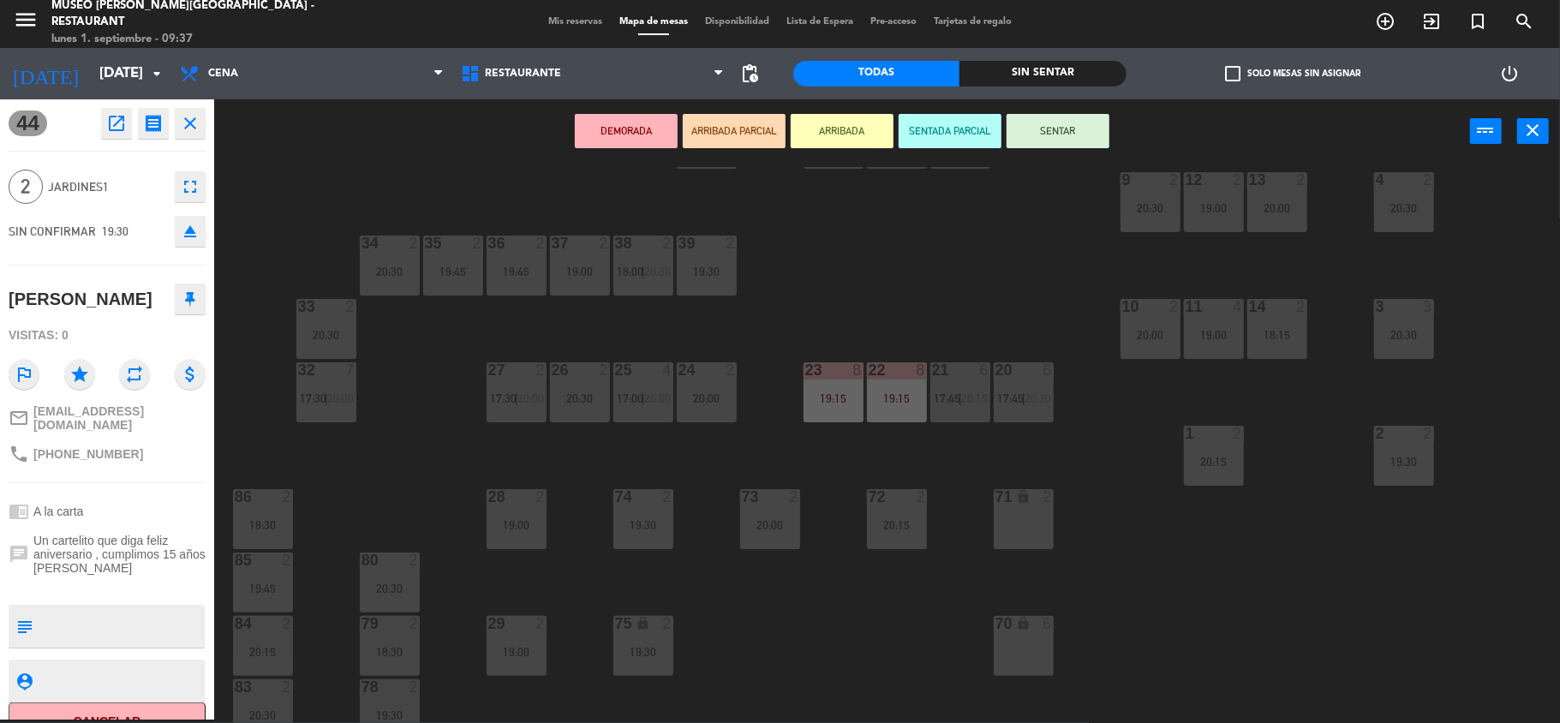
click at [1020, 507] on div "71 lock 2" at bounding box center [1024, 519] width 60 height 60
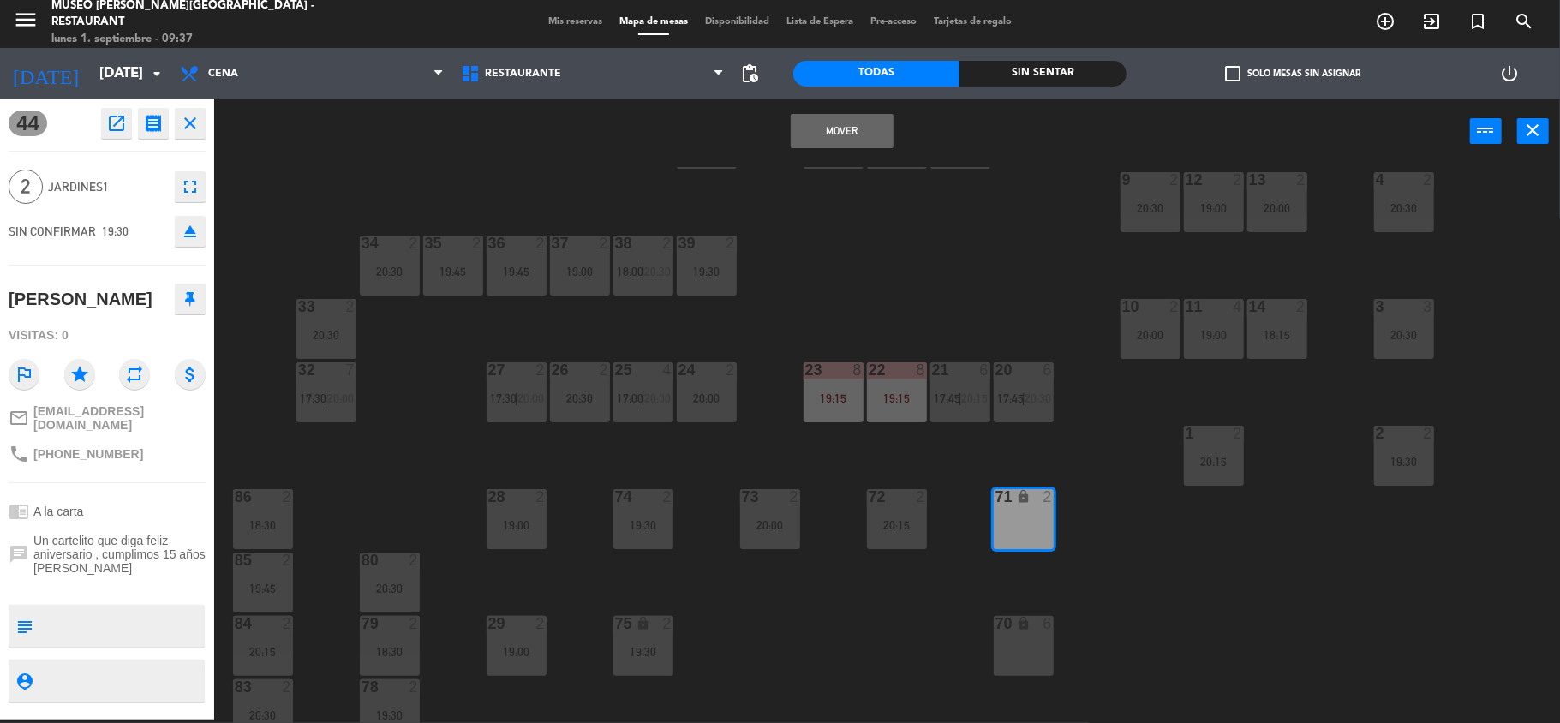
click at [837, 106] on div "Mover power_input close" at bounding box center [842, 131] width 1256 height 65
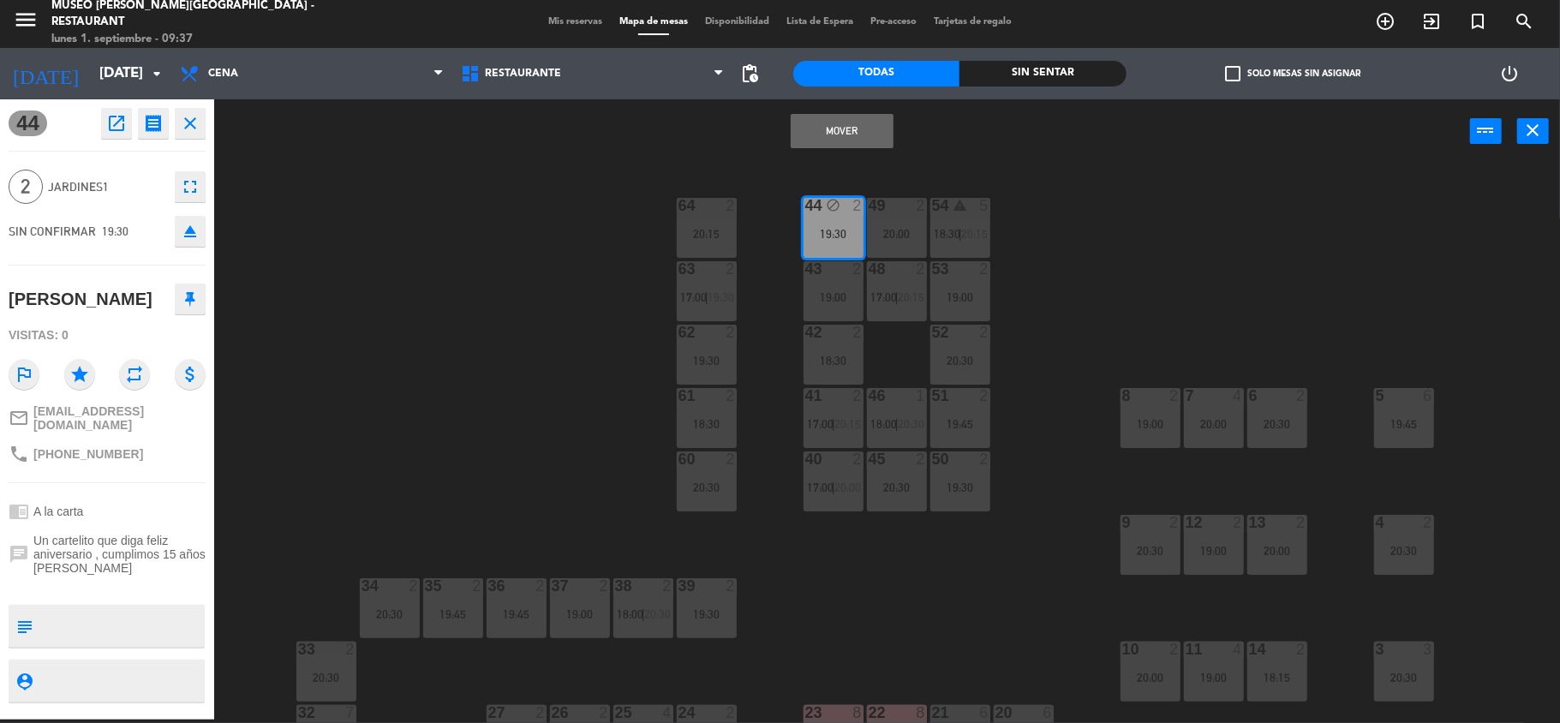
click at [826, 130] on button "Mover" at bounding box center [842, 131] width 103 height 34
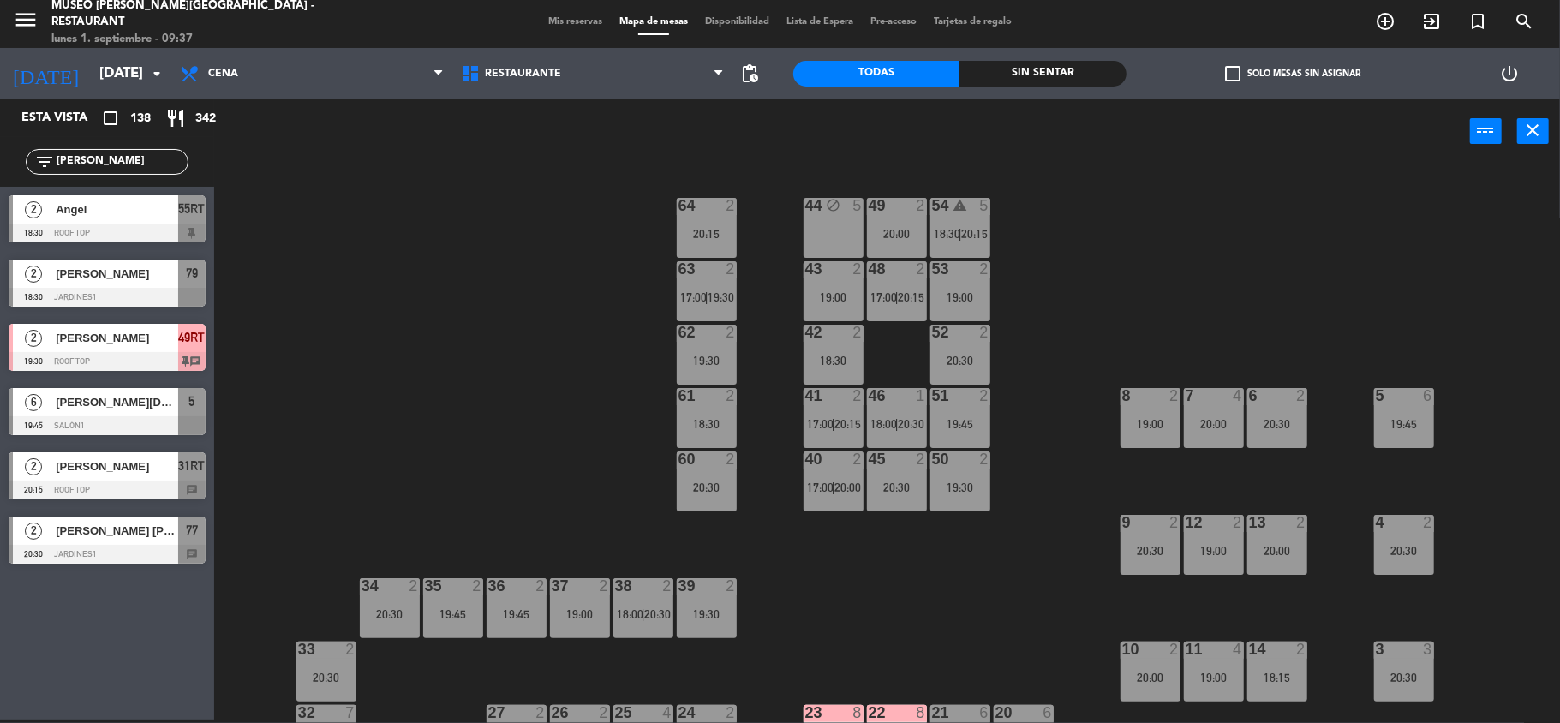
click at [964, 224] on div "54 warning 5 18:30 | 20:15" at bounding box center [960, 228] width 60 height 60
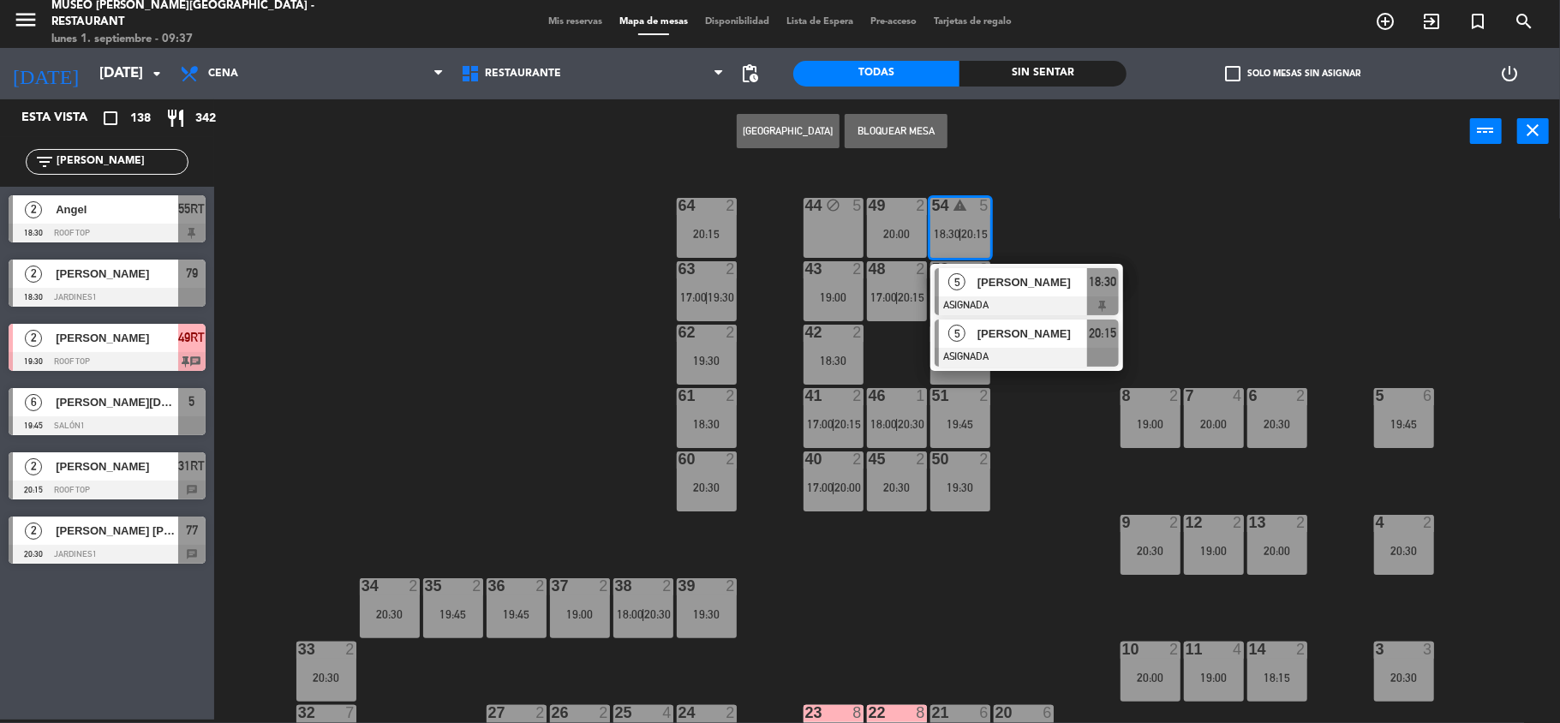
click at [997, 336] on span "[PERSON_NAME]" at bounding box center [1033, 334] width 110 height 18
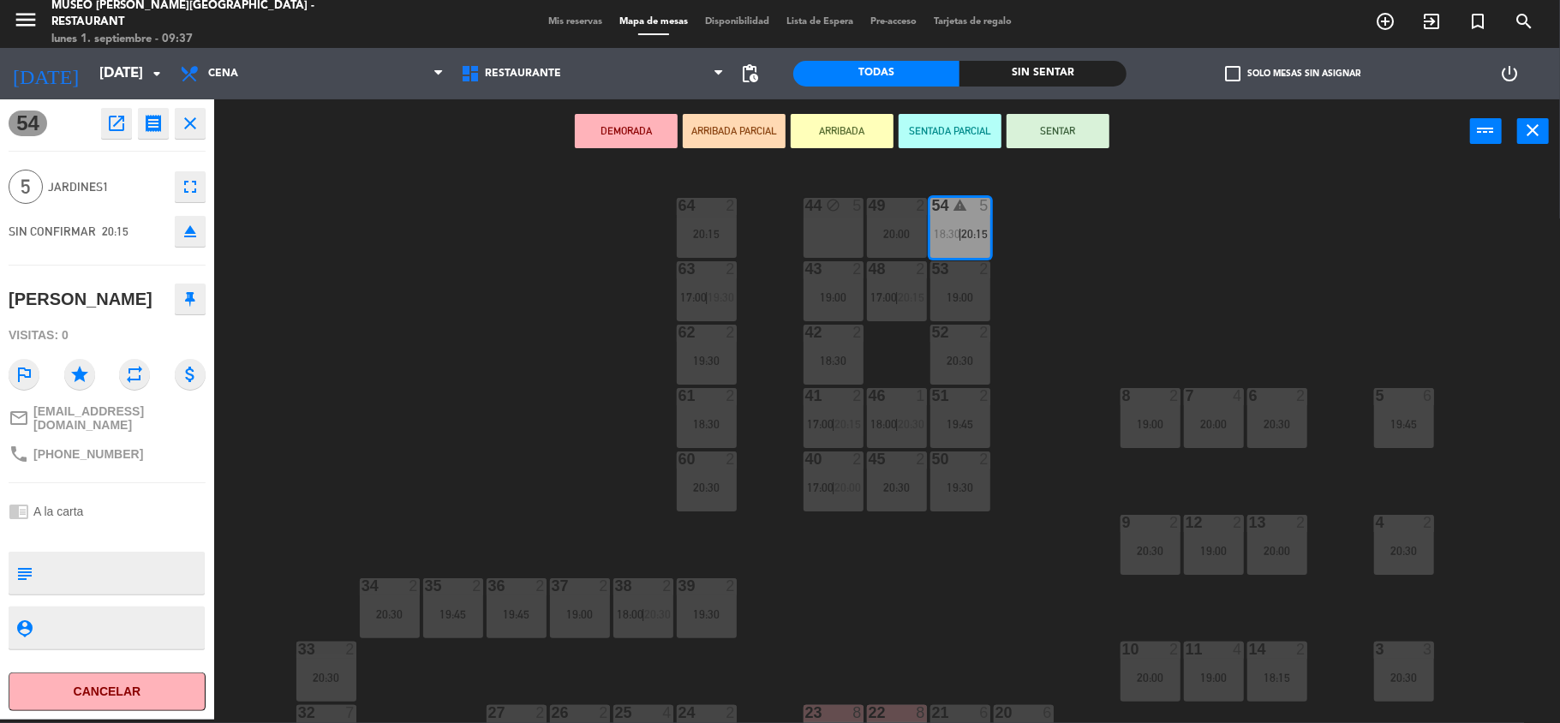
click at [813, 231] on div "44 block 5" at bounding box center [834, 228] width 60 height 60
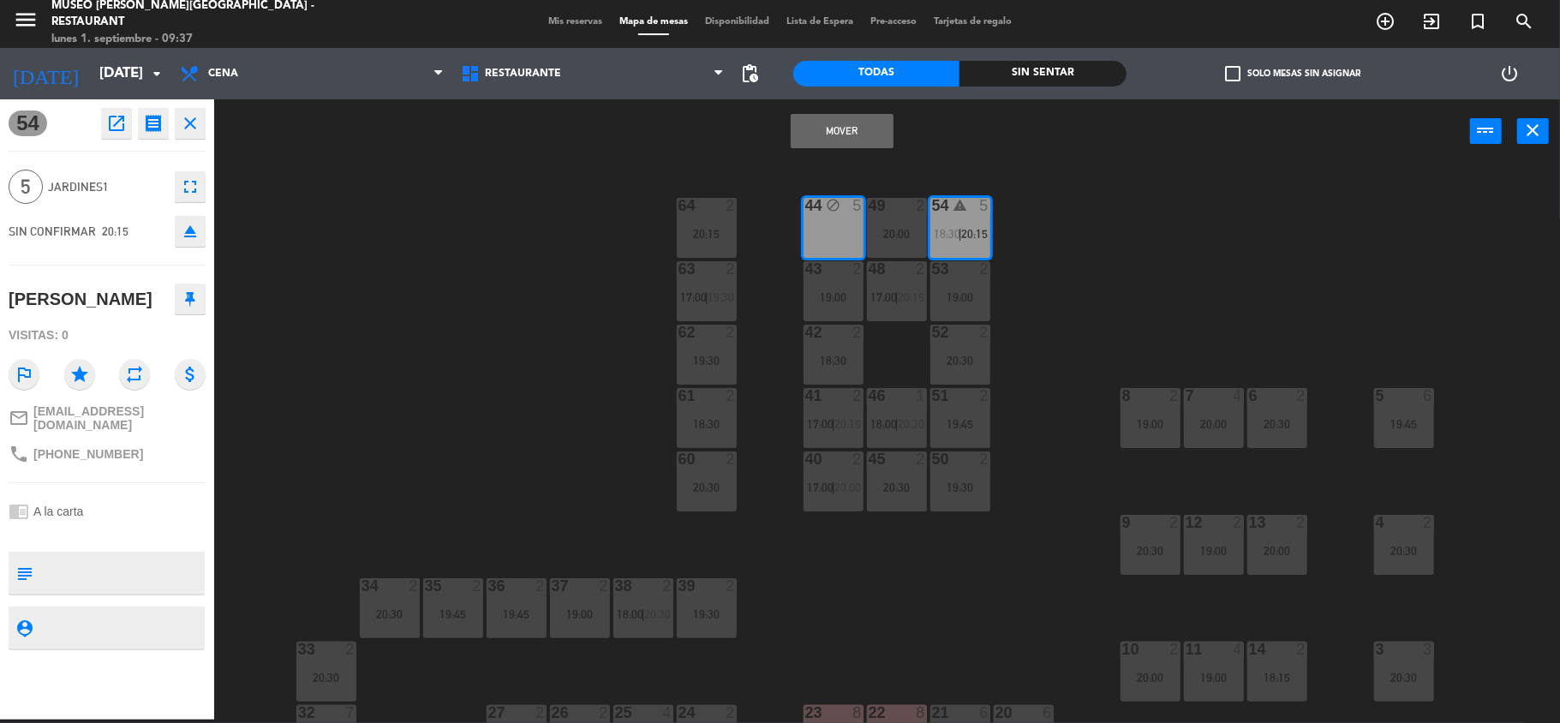
click at [822, 131] on button "Mover" at bounding box center [842, 131] width 103 height 34
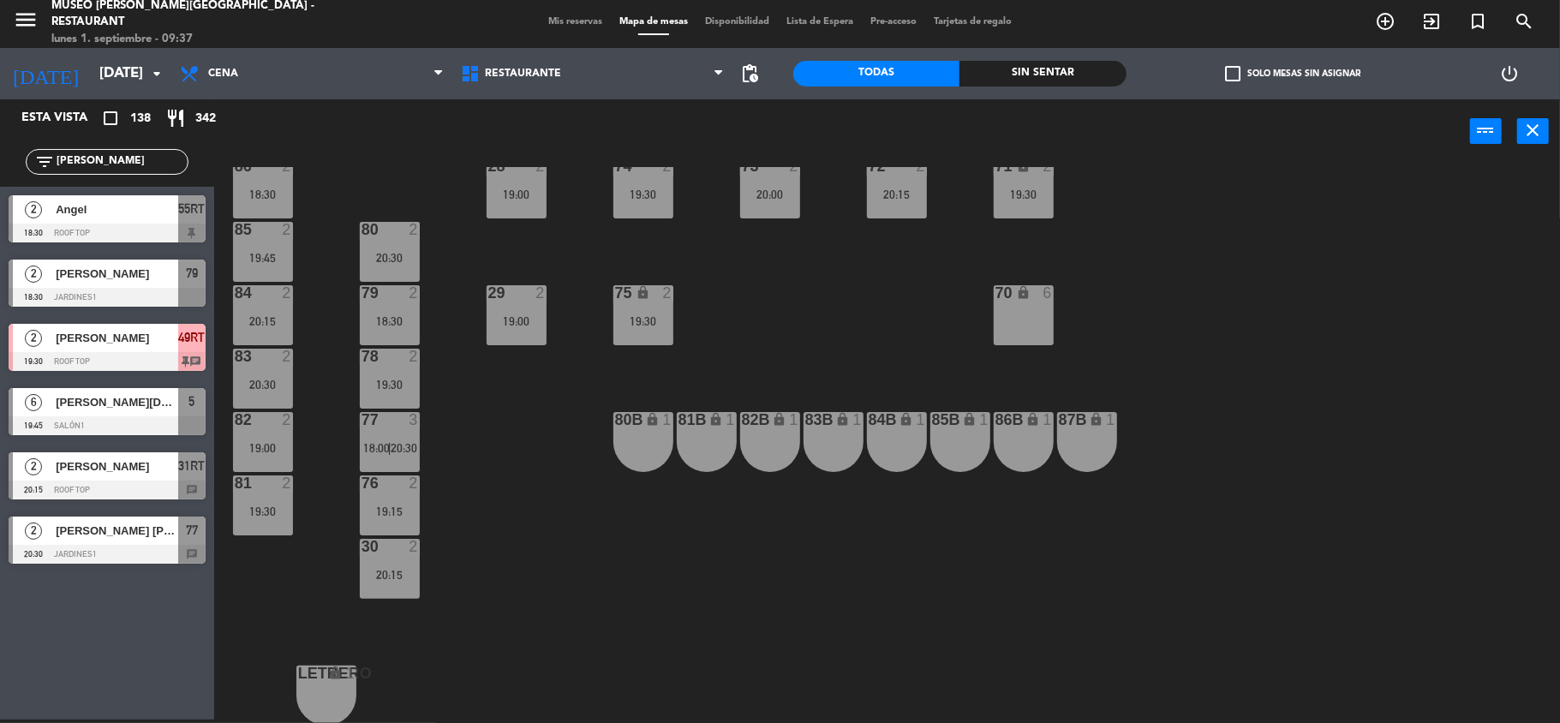
scroll to position [675, 0]
click at [564, 24] on span "Mis reservas" at bounding box center [575, 21] width 71 height 9
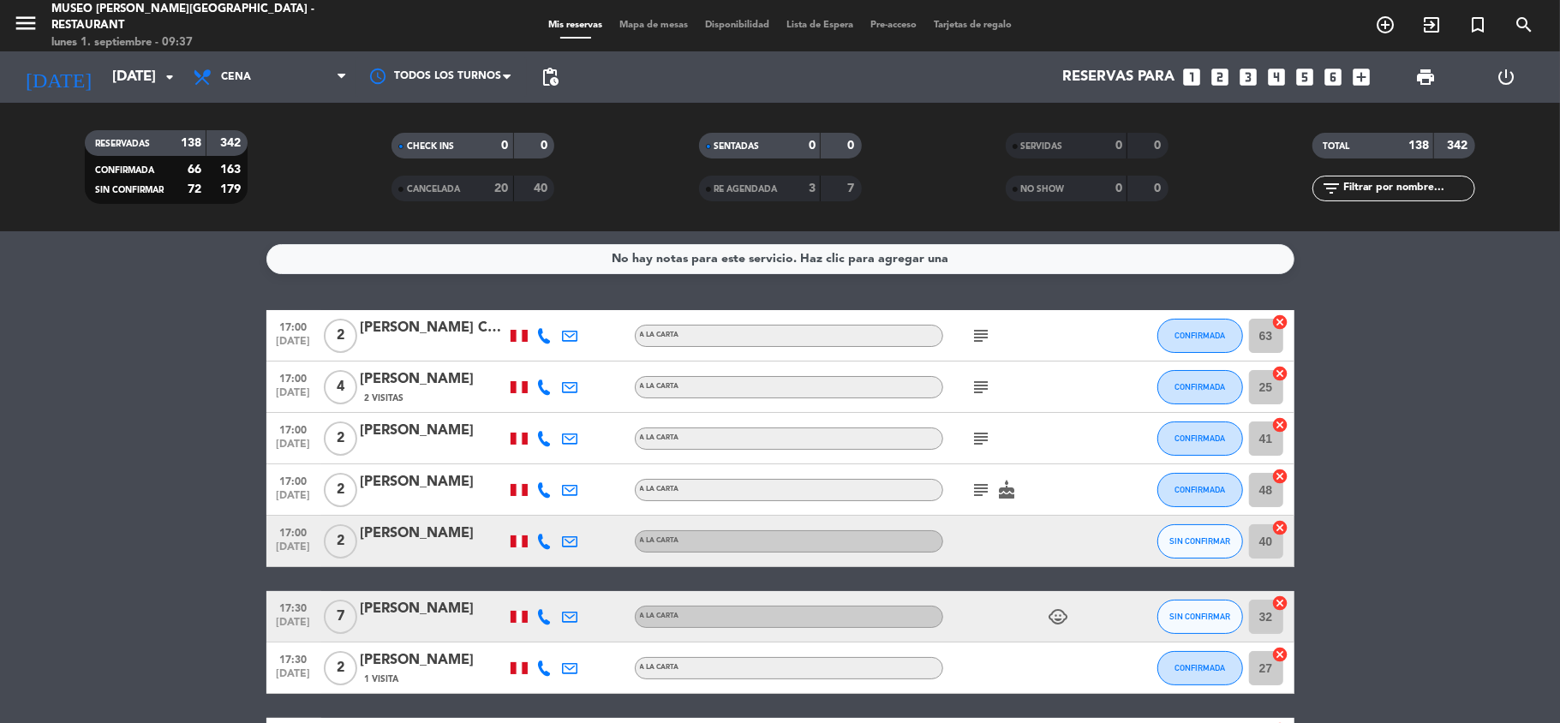
click at [1351, 314] on div "No hay notas para este servicio. Haz clic para agregar una 17:00 [DATE] 2 [PERS…" at bounding box center [780, 477] width 1560 height 492
click at [1273, 75] on icon "looks_4" at bounding box center [1277, 77] width 22 height 22
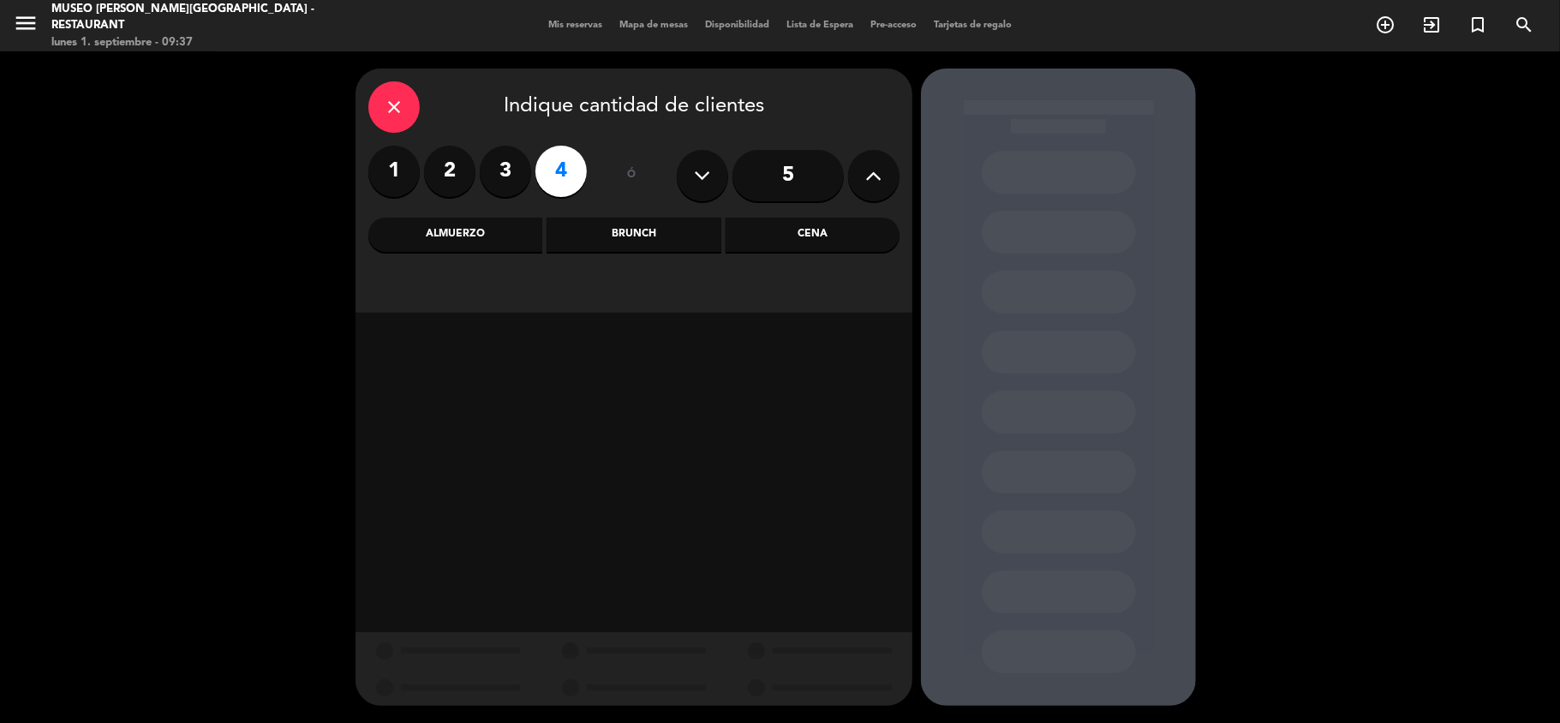
click at [805, 245] on div "Cena" at bounding box center [813, 235] width 174 height 34
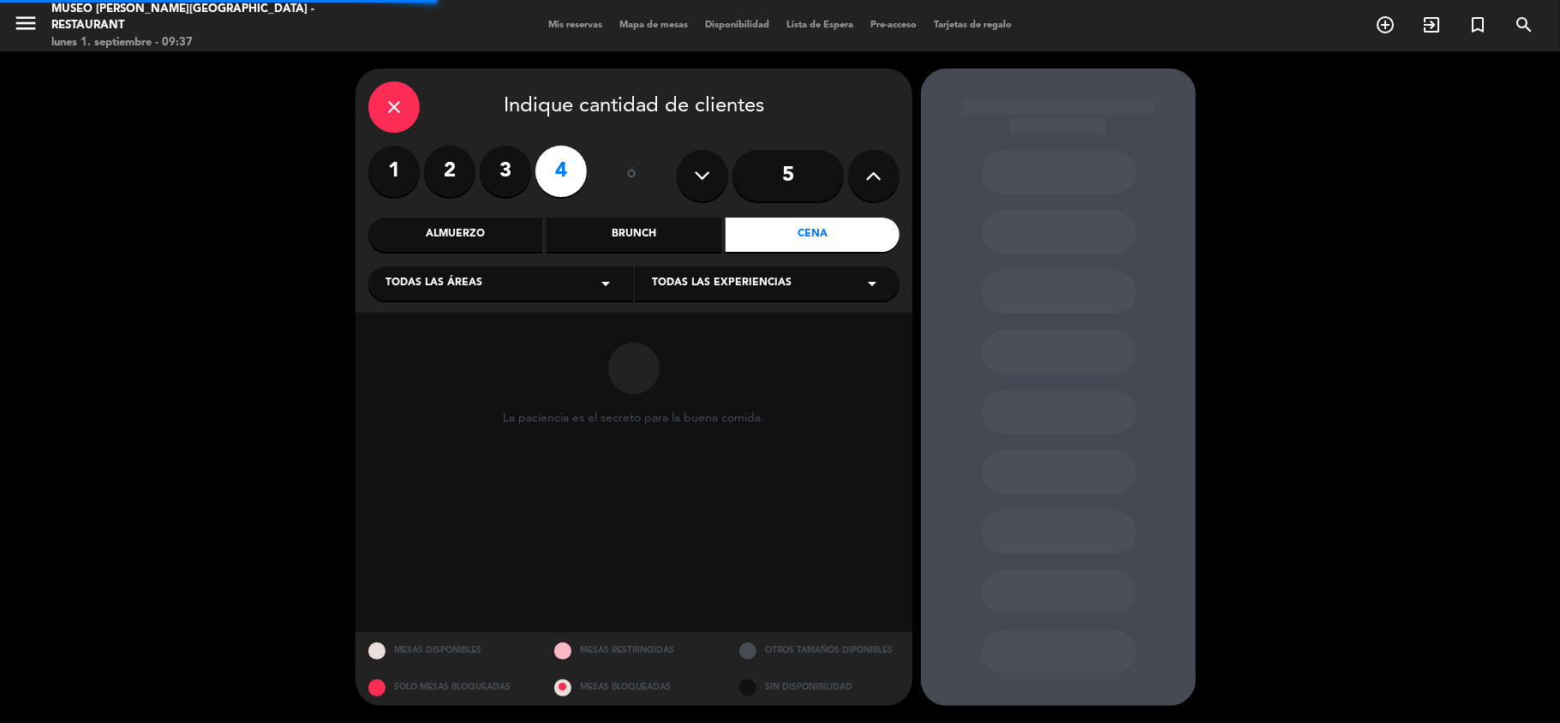
click at [593, 283] on div "Todas las áreas arrow_drop_down" at bounding box center [500, 283] width 265 height 34
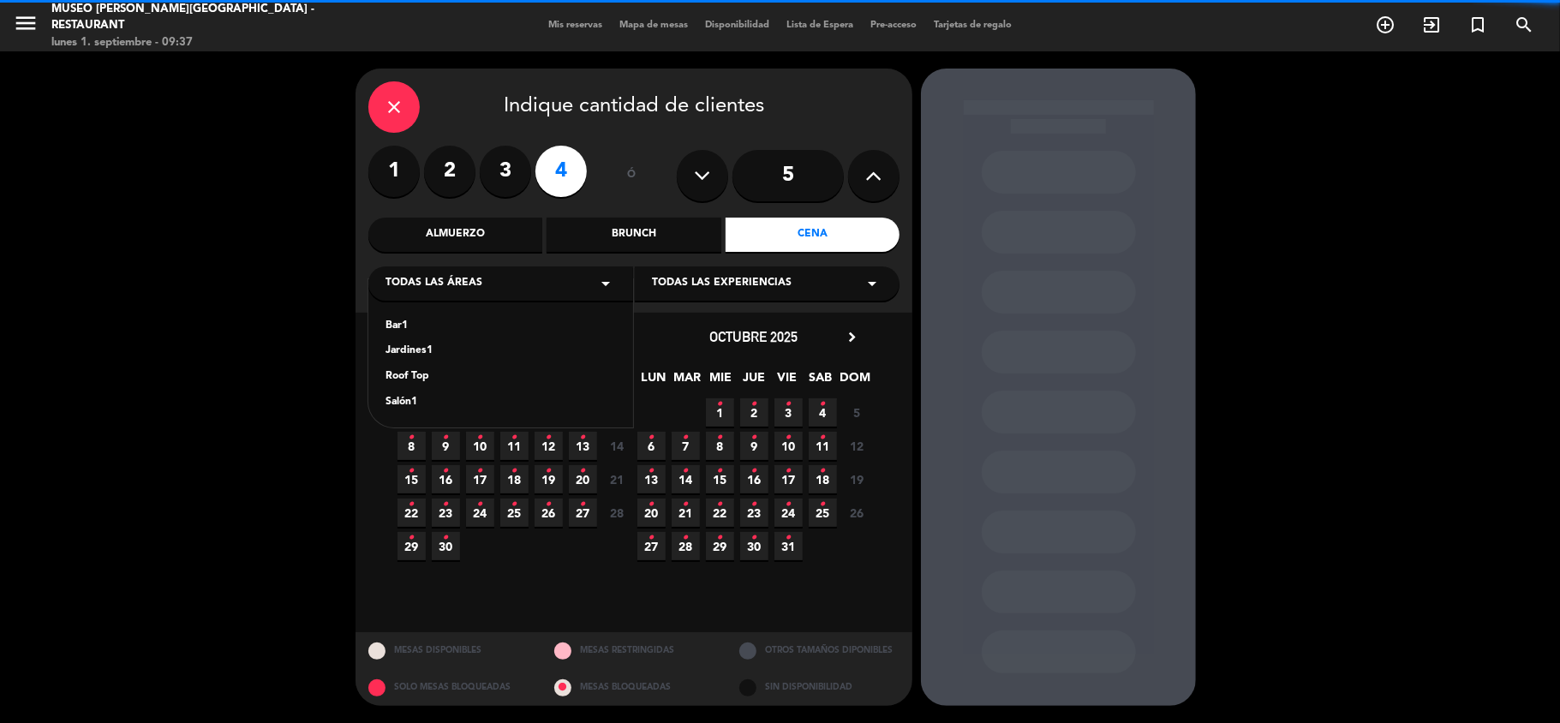
click at [411, 348] on div "Jardines1" at bounding box center [501, 351] width 230 height 17
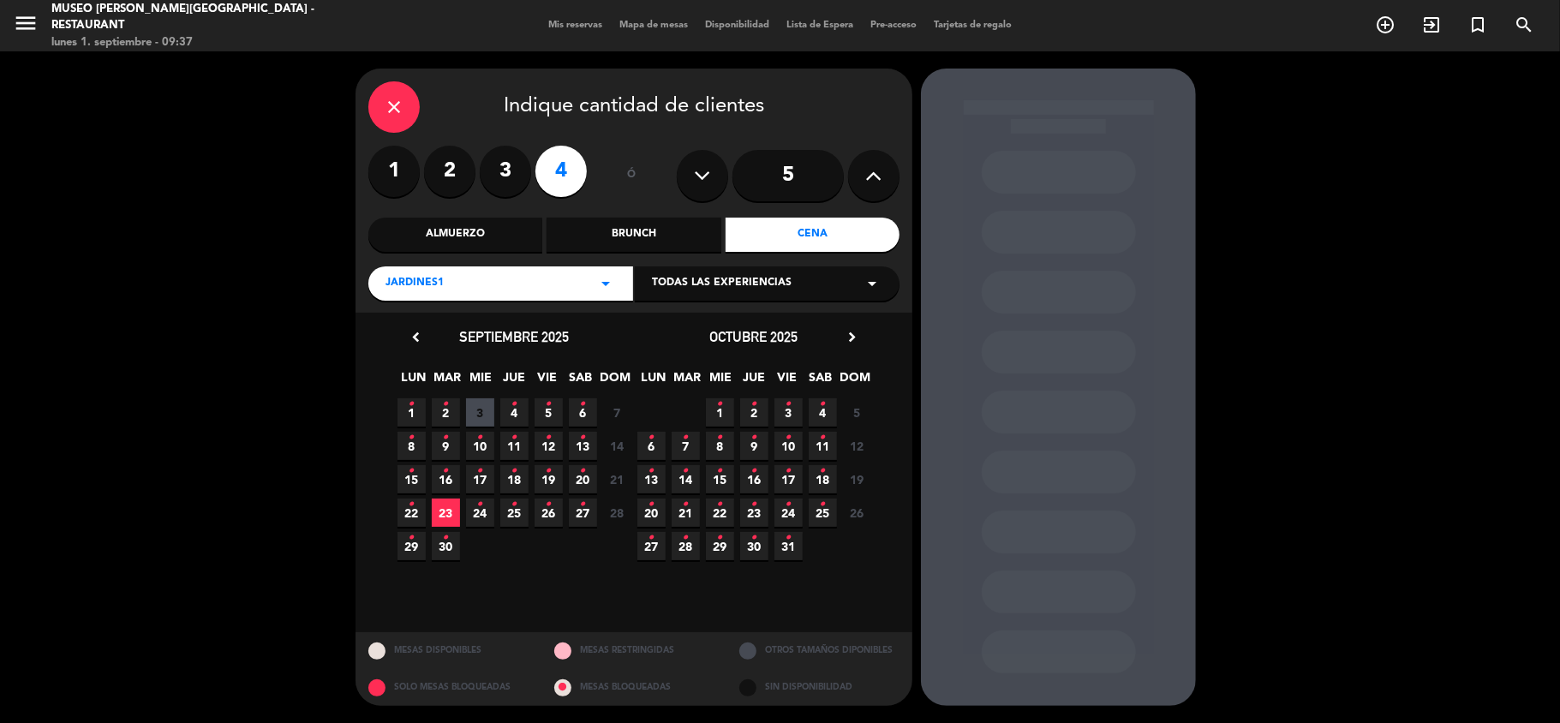
click at [419, 418] on span "1 •" at bounding box center [412, 412] width 28 height 28
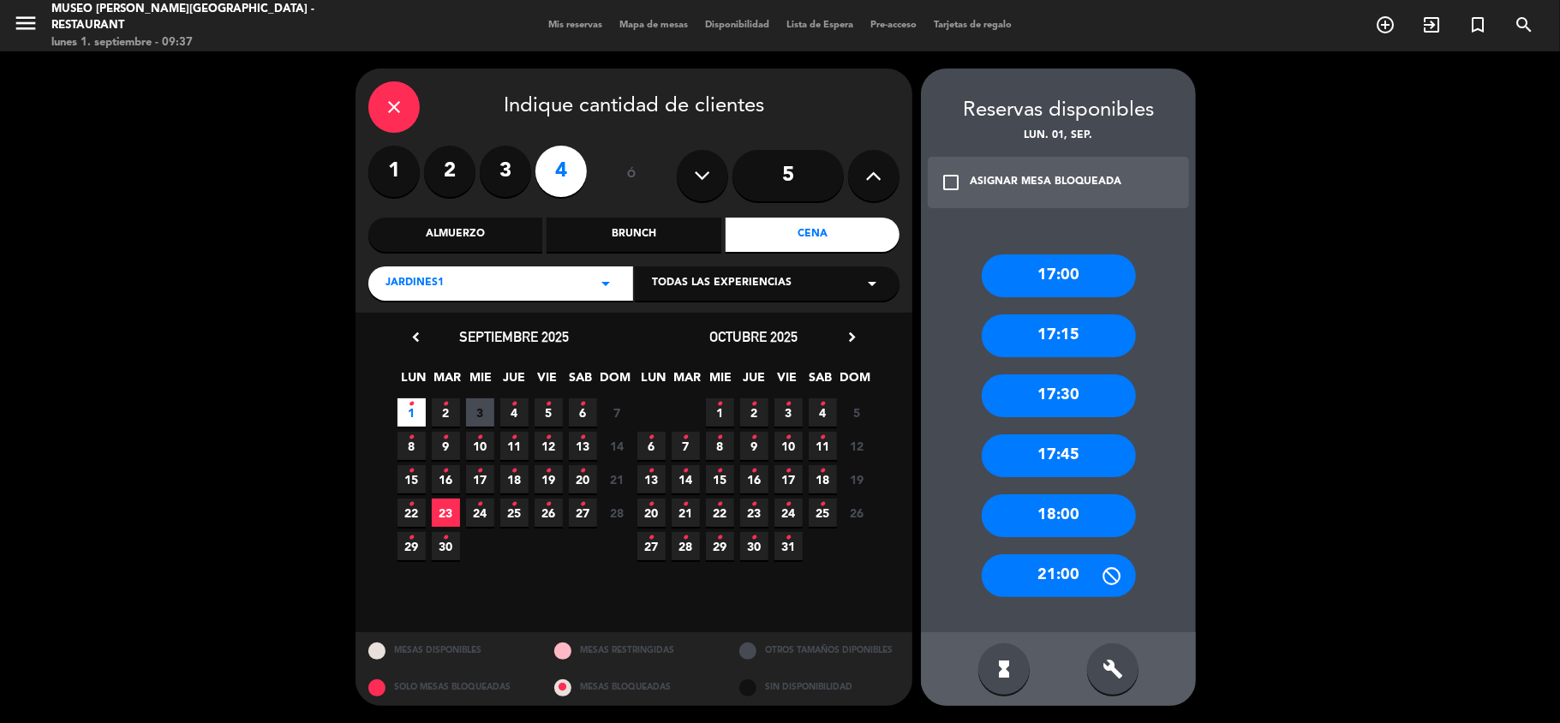
click at [581, 272] on div "Jardines1 arrow_drop_down" at bounding box center [500, 283] width 265 height 34
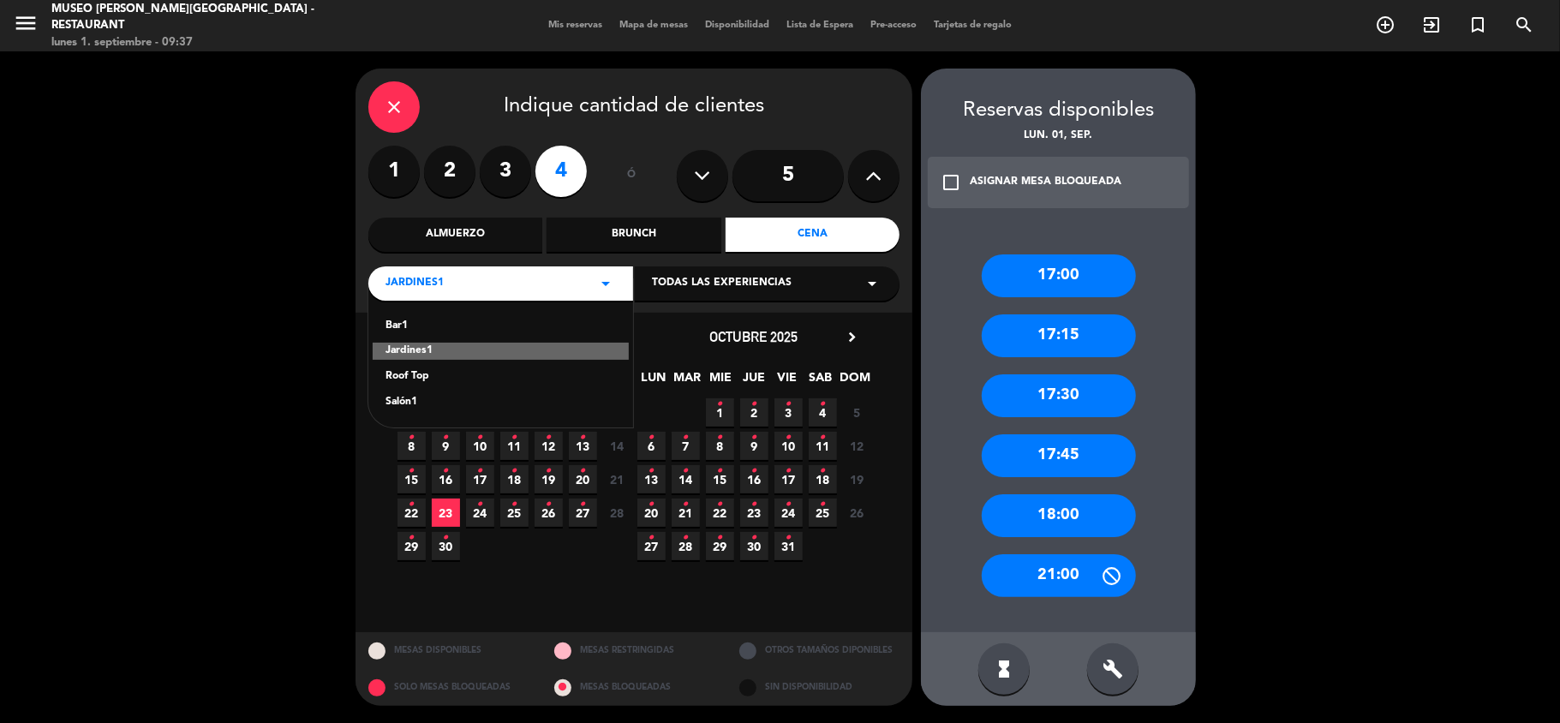
click at [396, 405] on div "Salón1" at bounding box center [501, 402] width 230 height 17
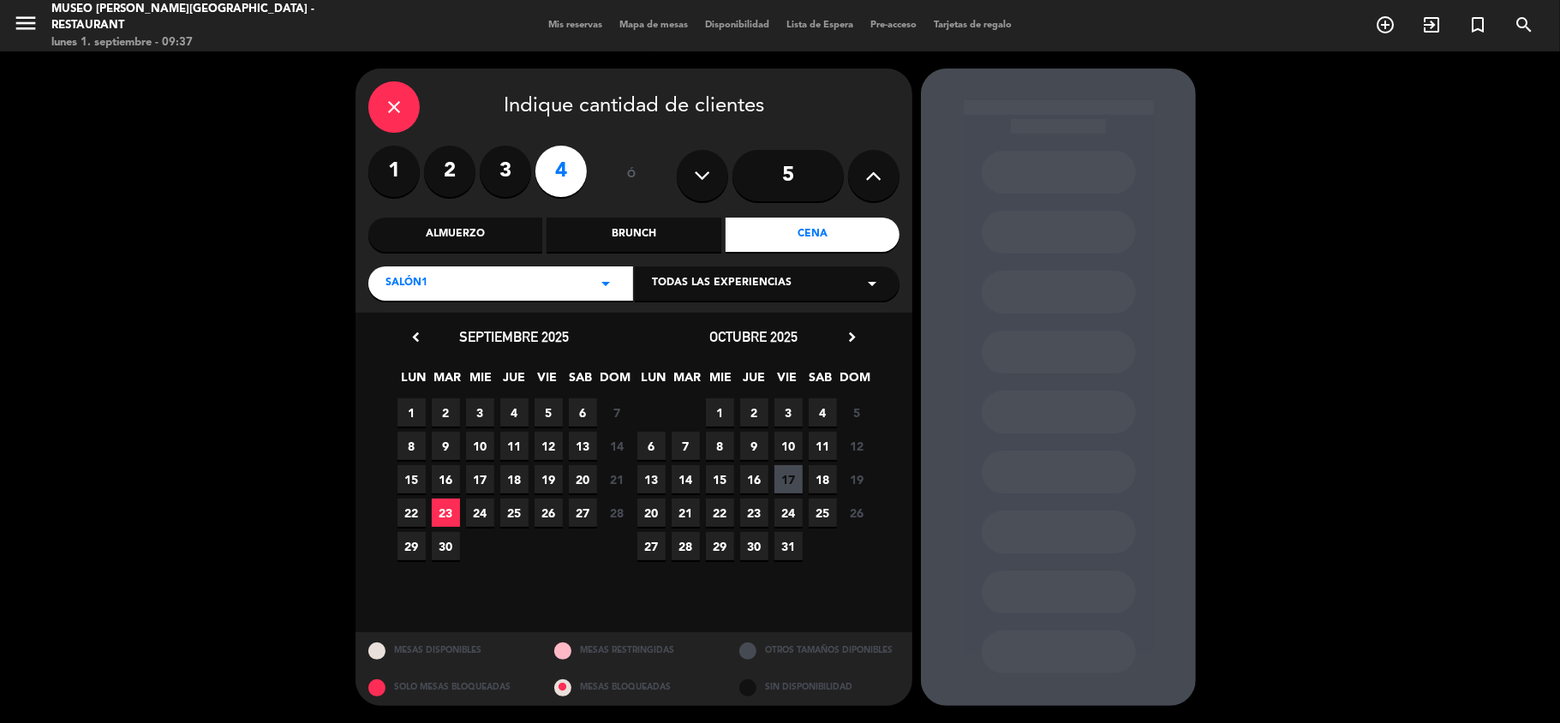
click at [412, 408] on span "1" at bounding box center [412, 412] width 28 height 28
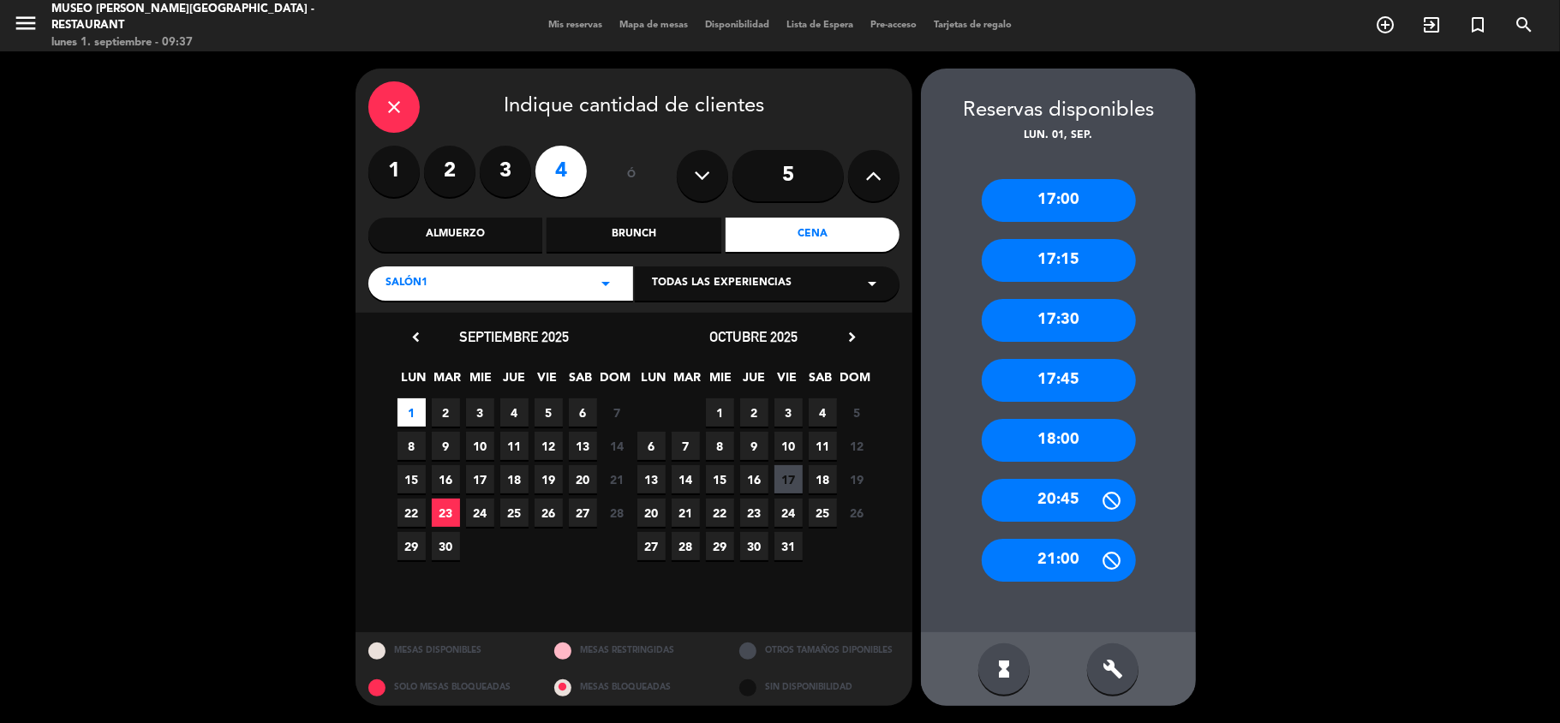
click at [473, 284] on div "Salón1 arrow_drop_down" at bounding box center [500, 283] width 265 height 34
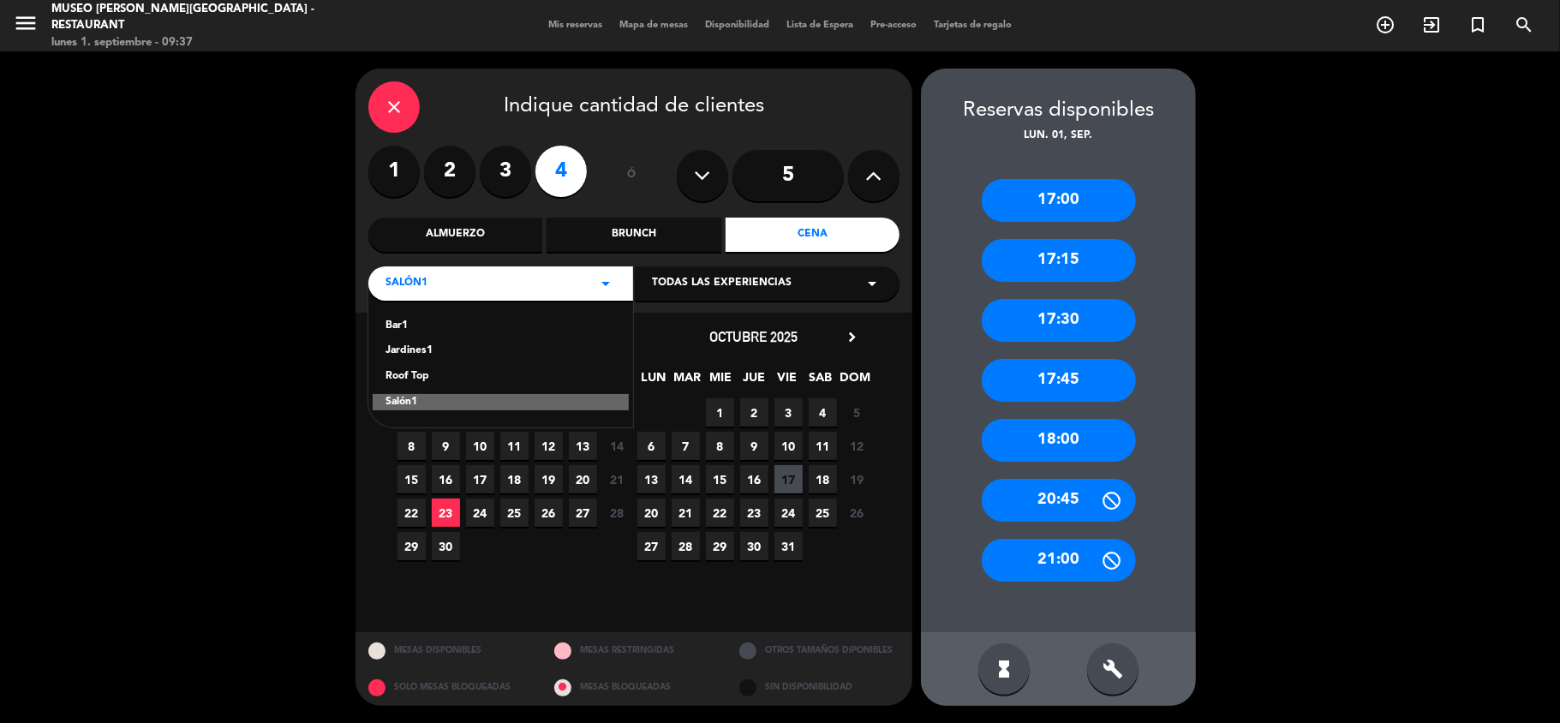
click at [412, 372] on div "Roof Top" at bounding box center [501, 376] width 230 height 17
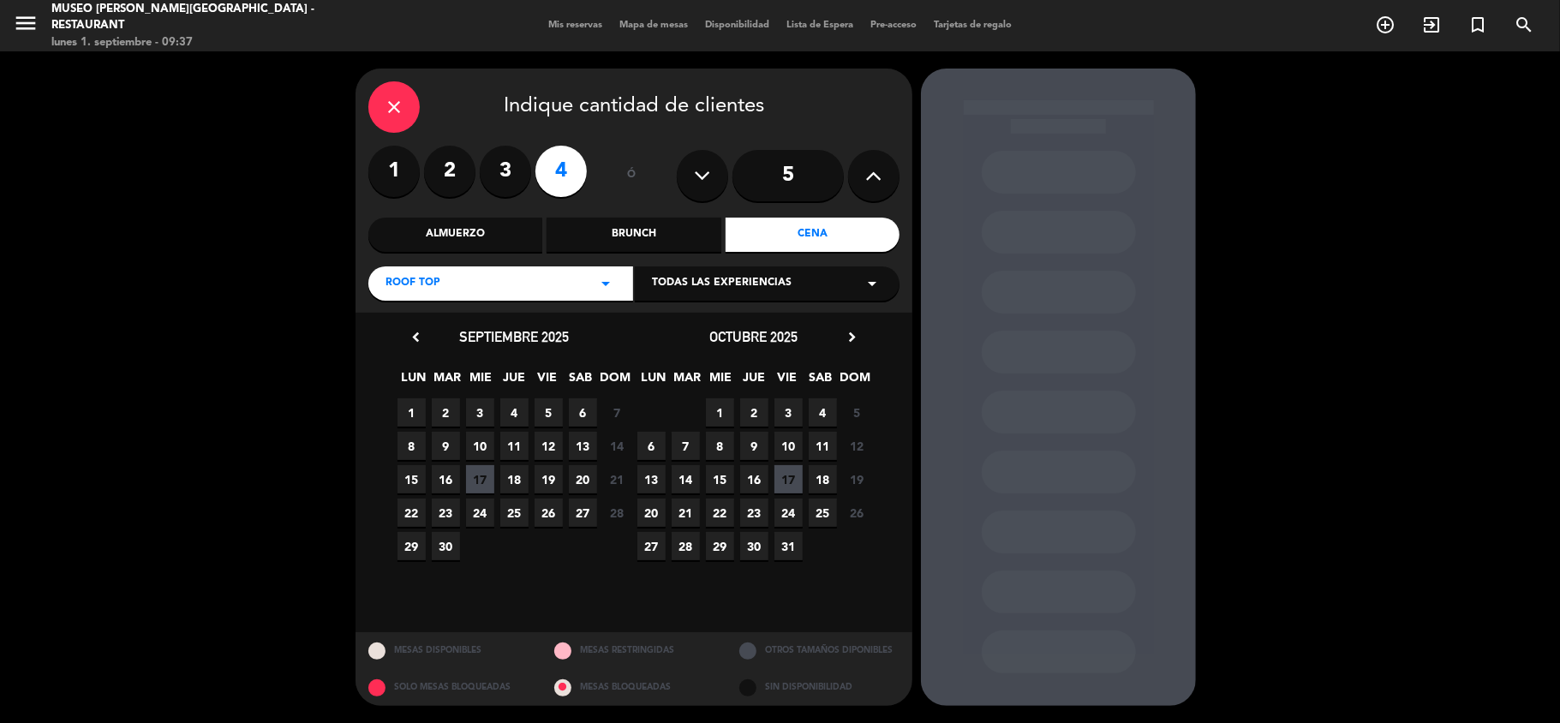
click at [410, 418] on span "1" at bounding box center [412, 412] width 28 height 28
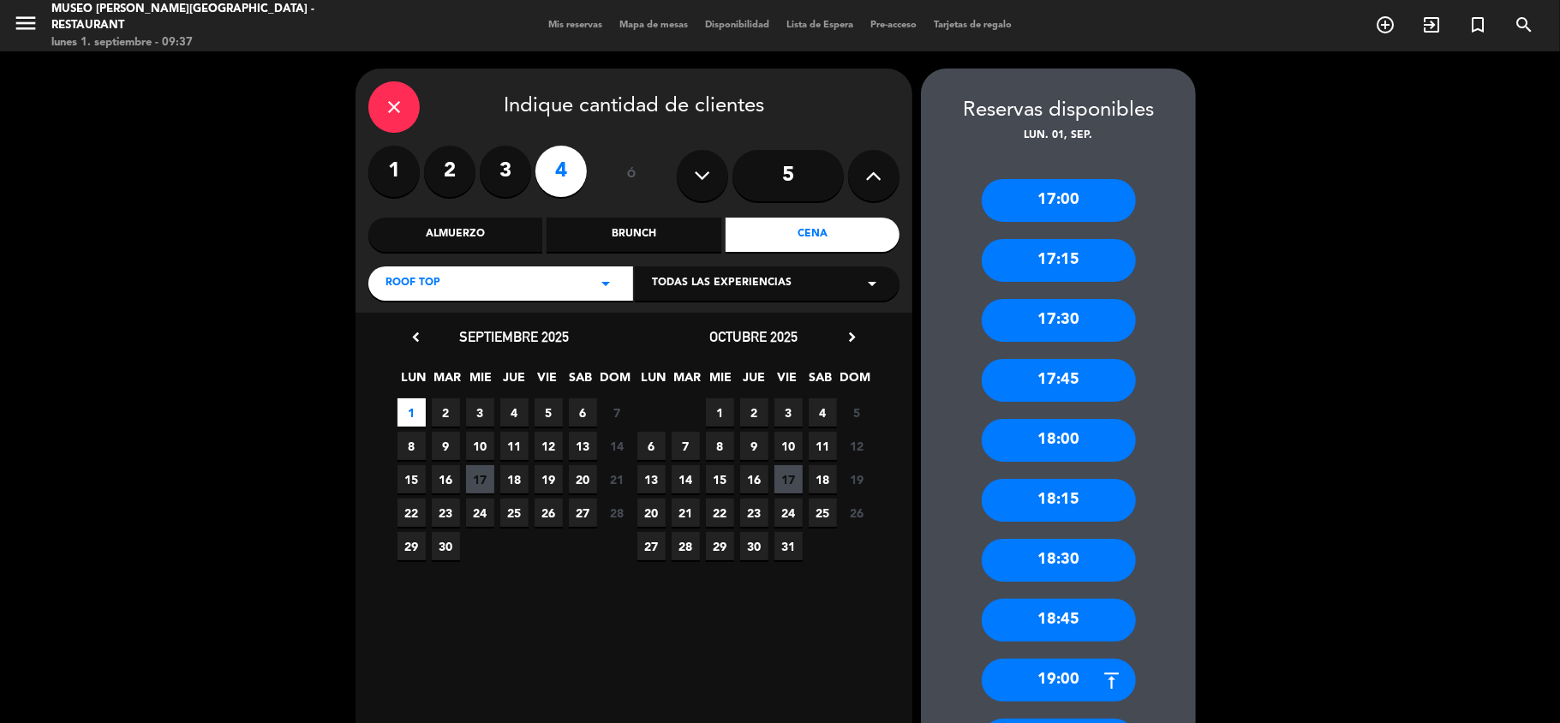
click at [398, 106] on icon "close" at bounding box center [394, 107] width 21 height 21
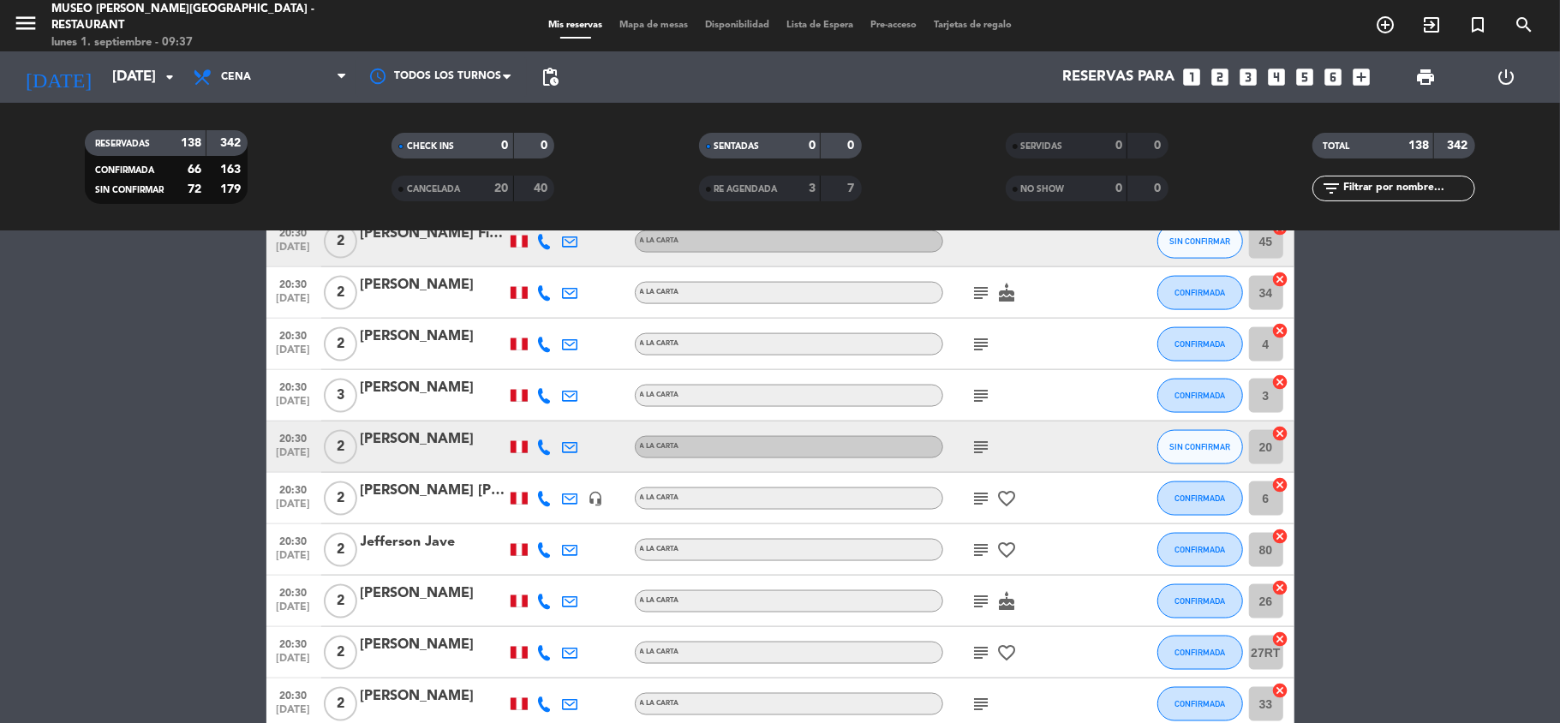
scroll to position [6511, 0]
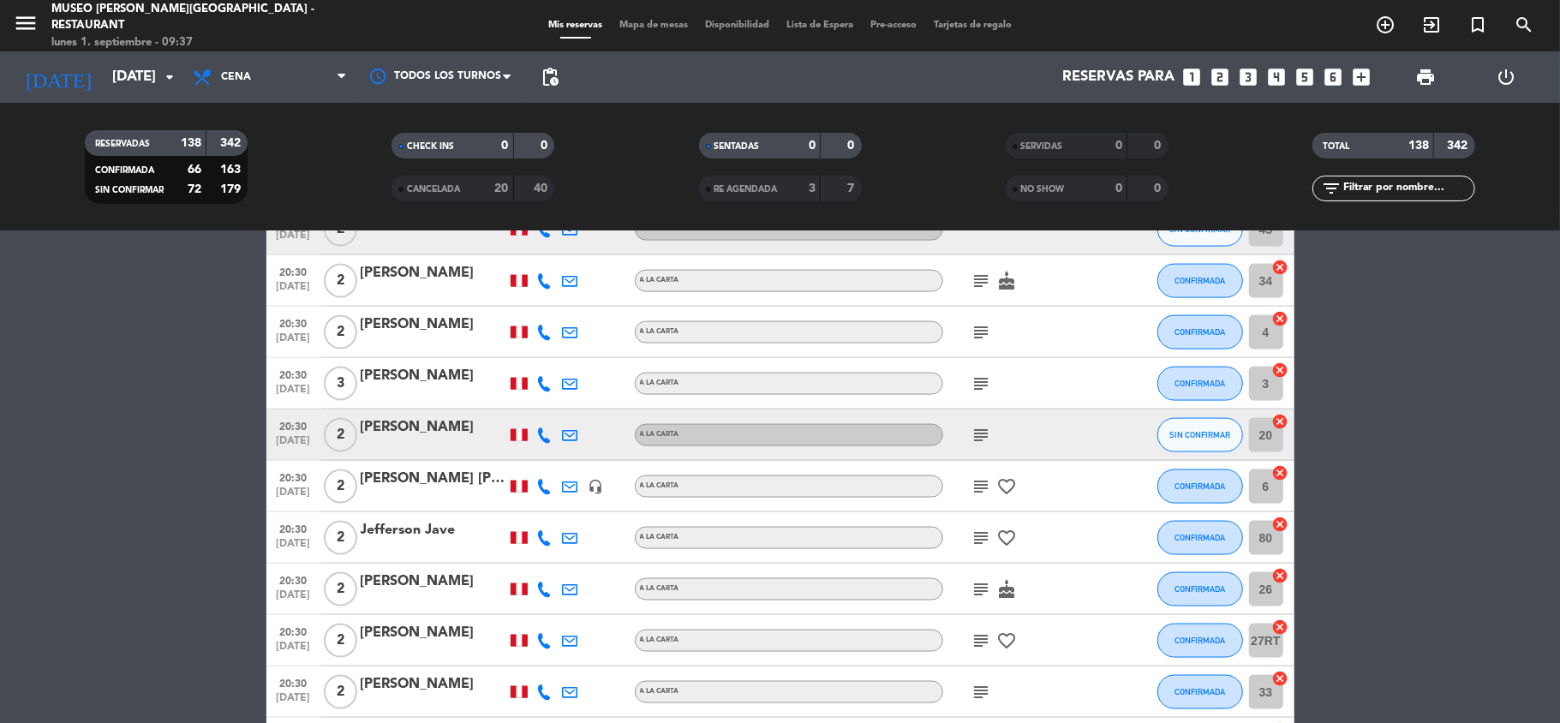
click at [655, 28] on span "Mapa de mesas" at bounding box center [654, 25] width 86 height 9
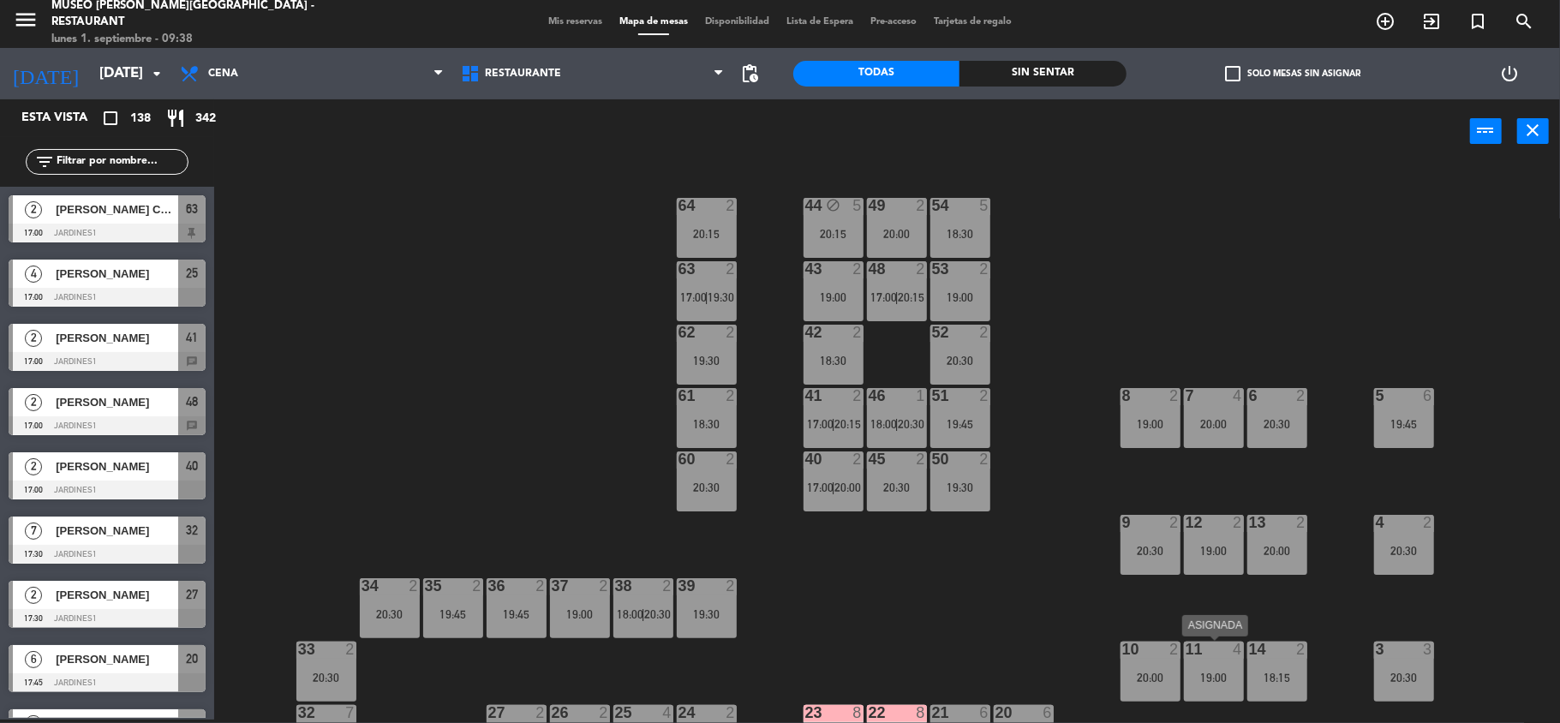
click at [1187, 653] on div "11" at bounding box center [1186, 649] width 1 height 15
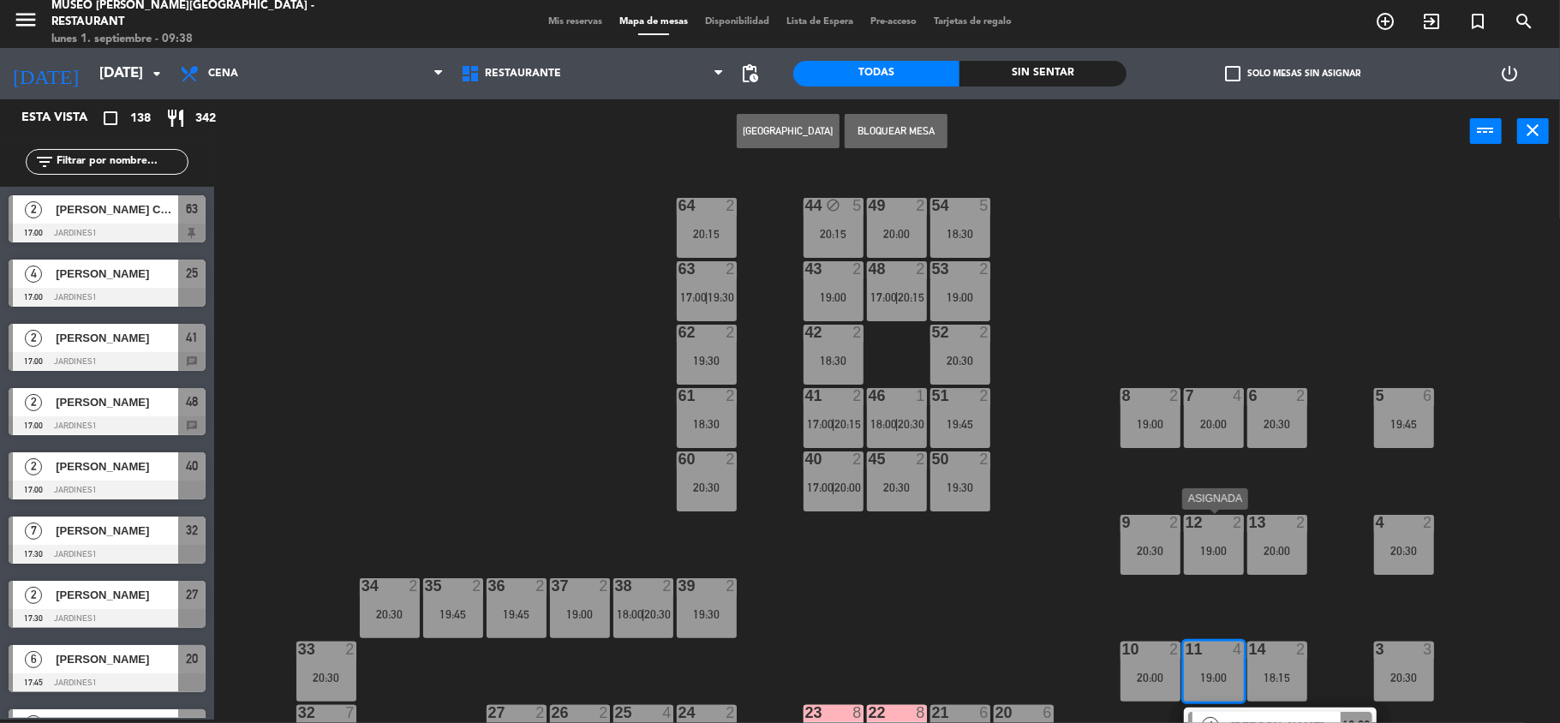
click at [1201, 547] on div "19:00" at bounding box center [1214, 551] width 60 height 12
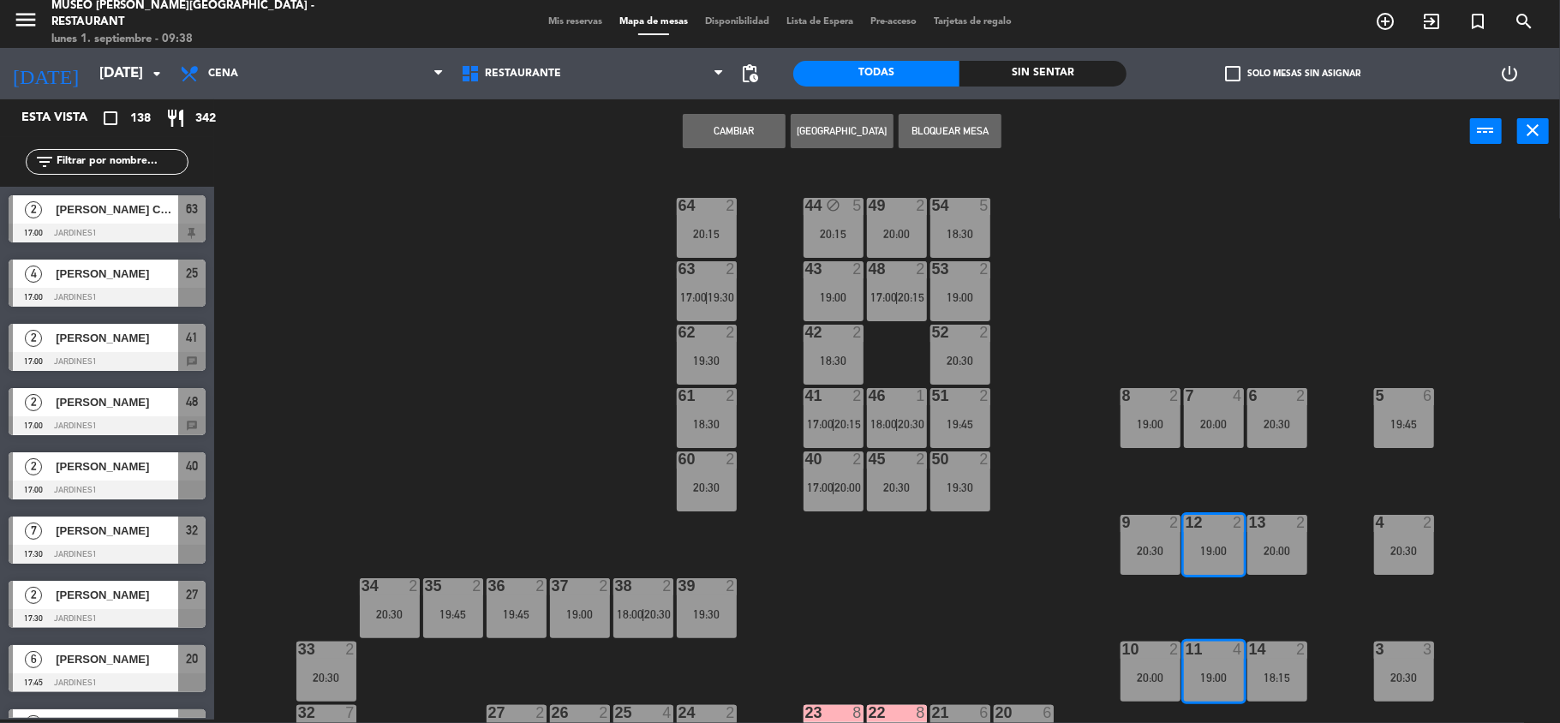
click at [721, 132] on button "Cambiar" at bounding box center [734, 131] width 103 height 34
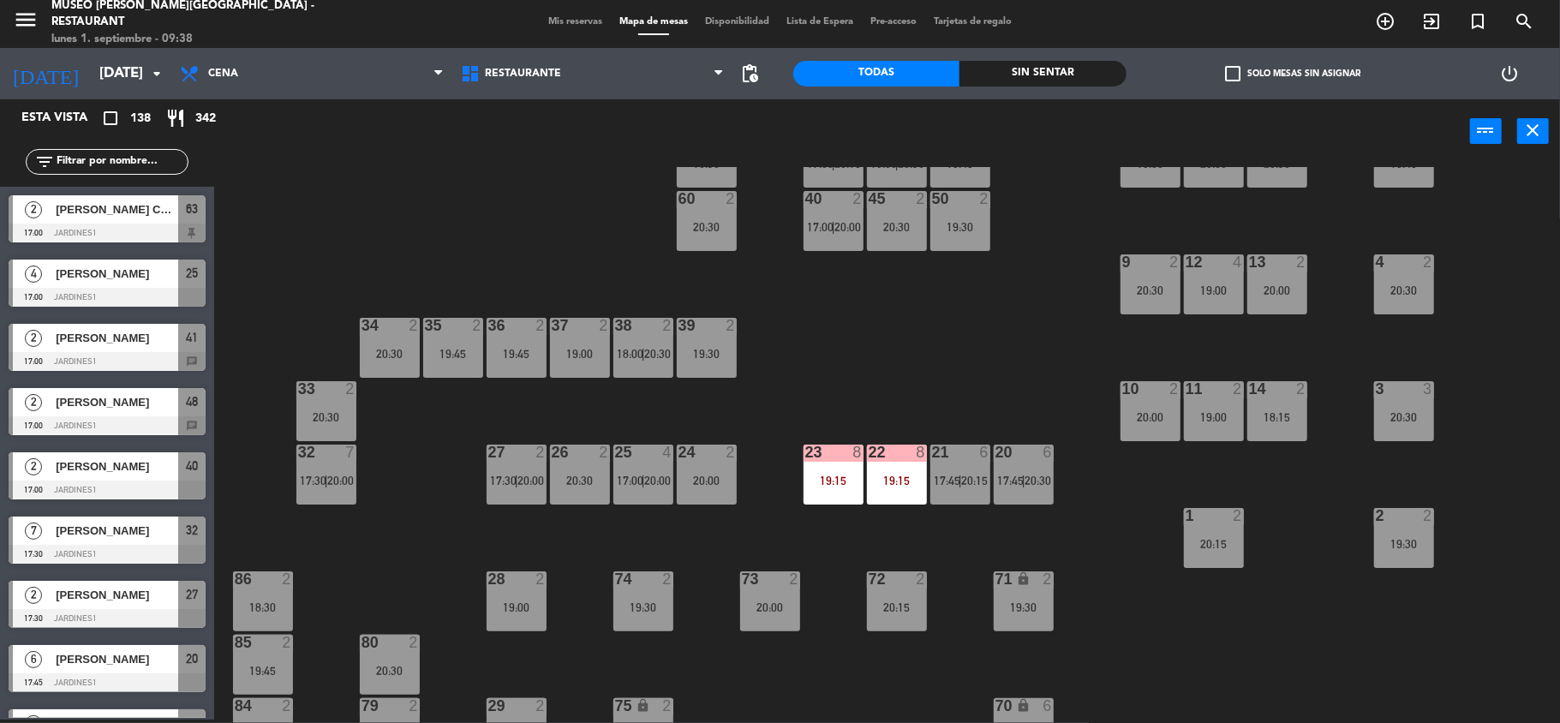
scroll to position [228, 0]
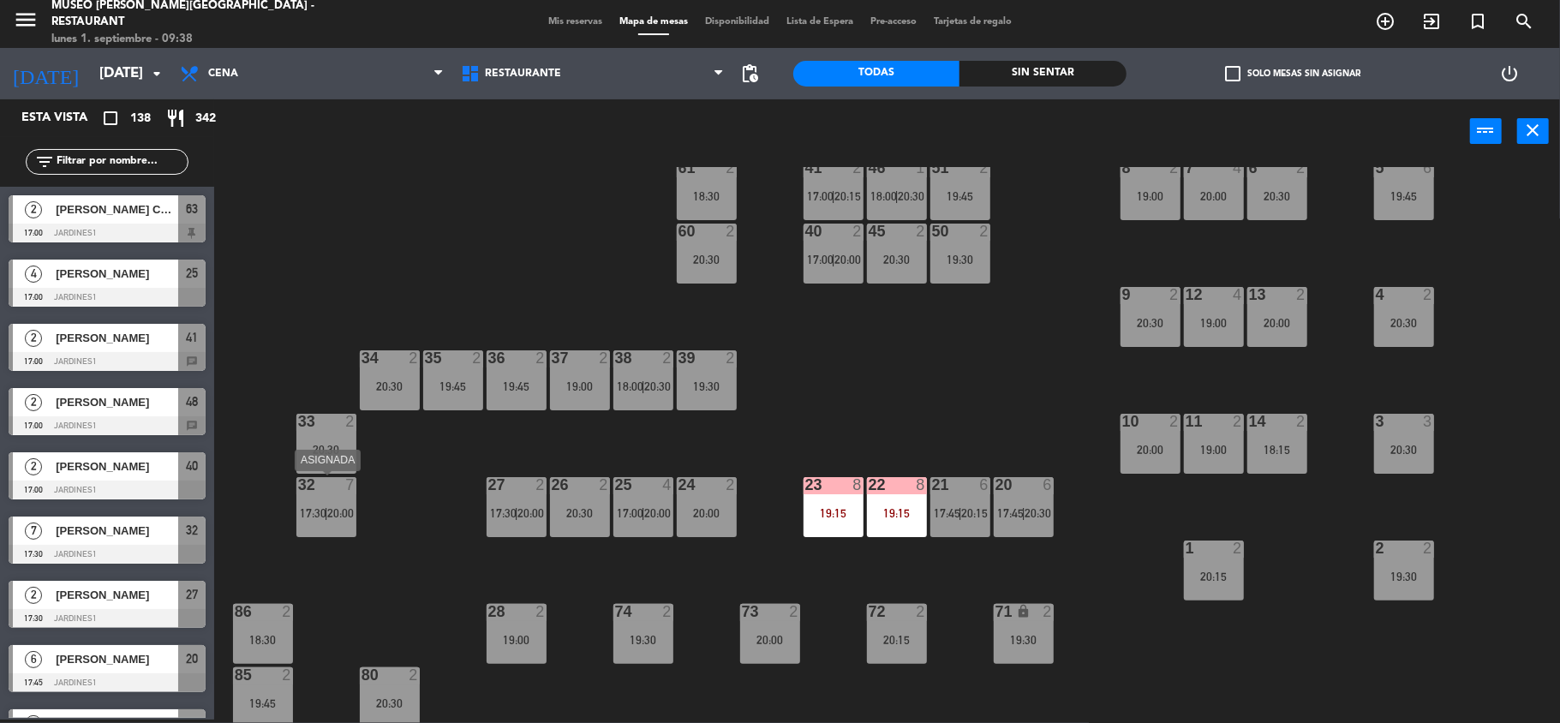
click at [326, 500] on div "32 7 17:30 | 20:00" at bounding box center [326, 507] width 60 height 60
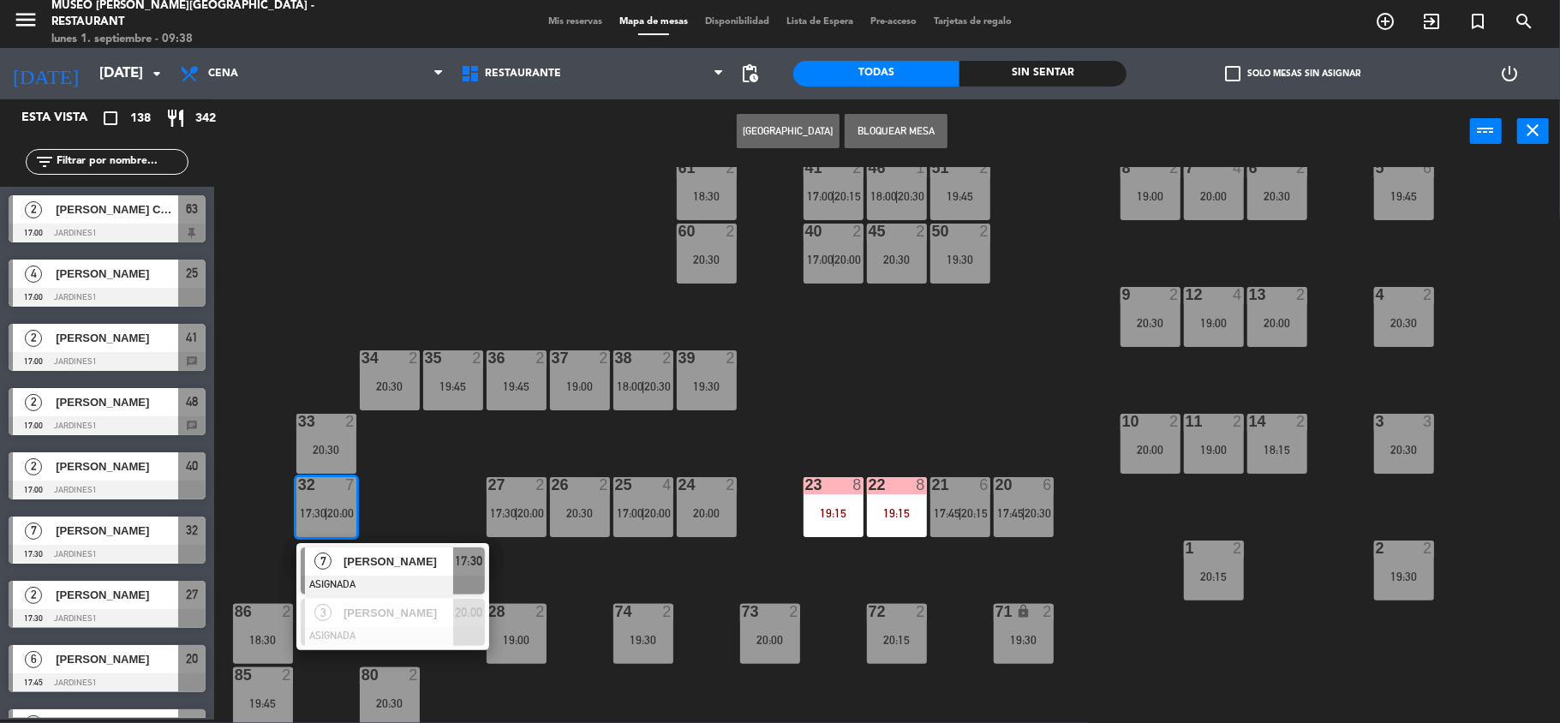
click at [444, 447] on div "44 block 5 20:15 49 2 20:00 54 5 18:30 64 2 20:15 48 2 17:00 | 20:15 53 2 19:00…" at bounding box center [895, 445] width 1330 height 556
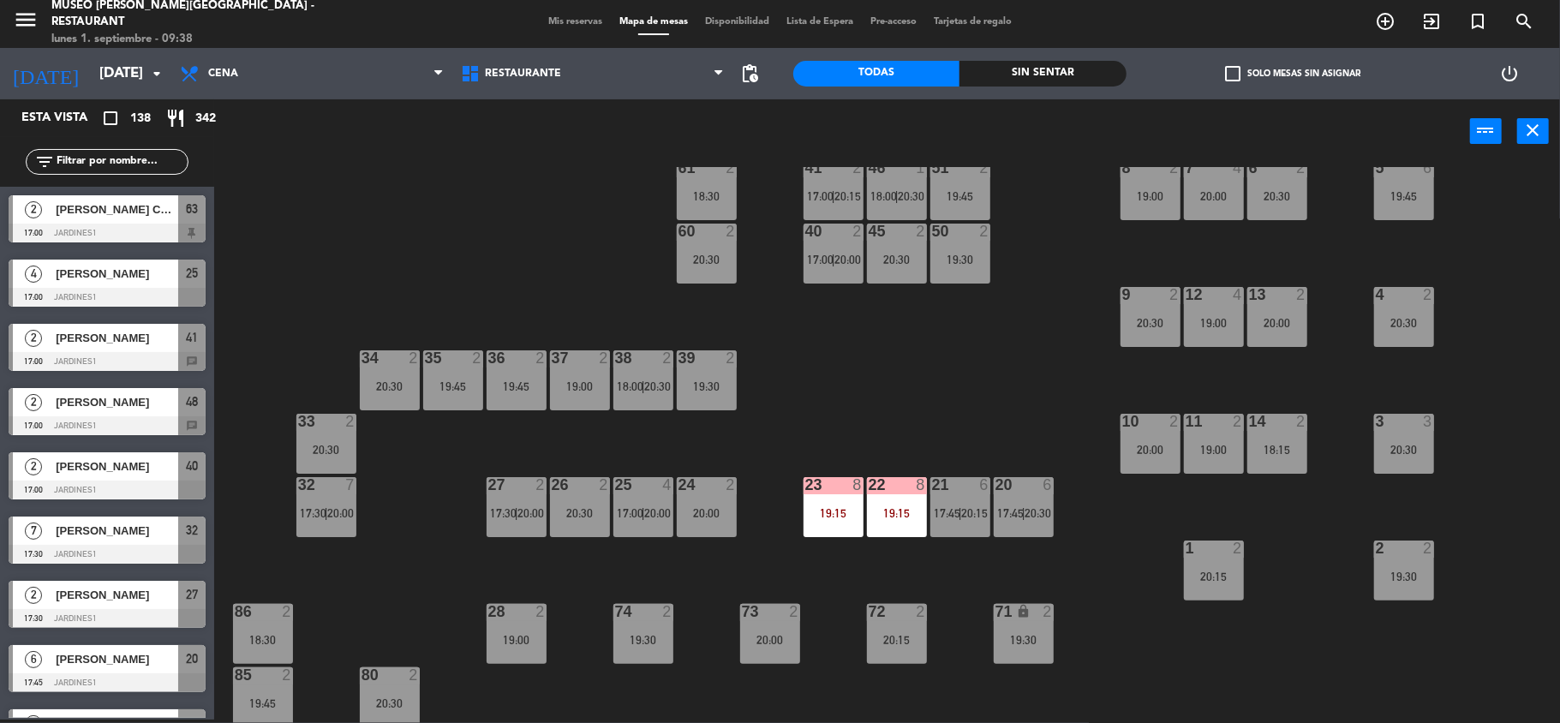
scroll to position [114, 0]
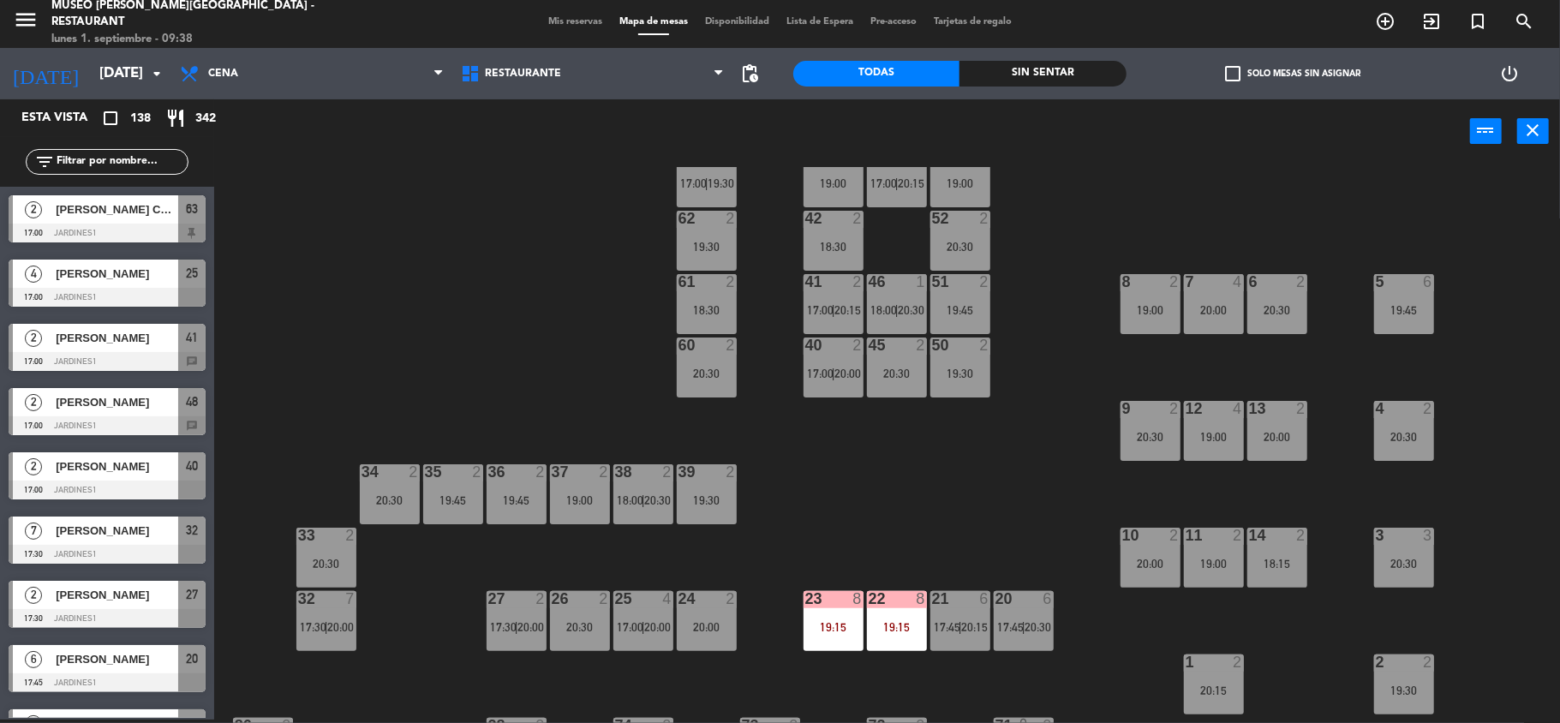
click at [1408, 553] on div "3 3 20:30" at bounding box center [1404, 558] width 60 height 60
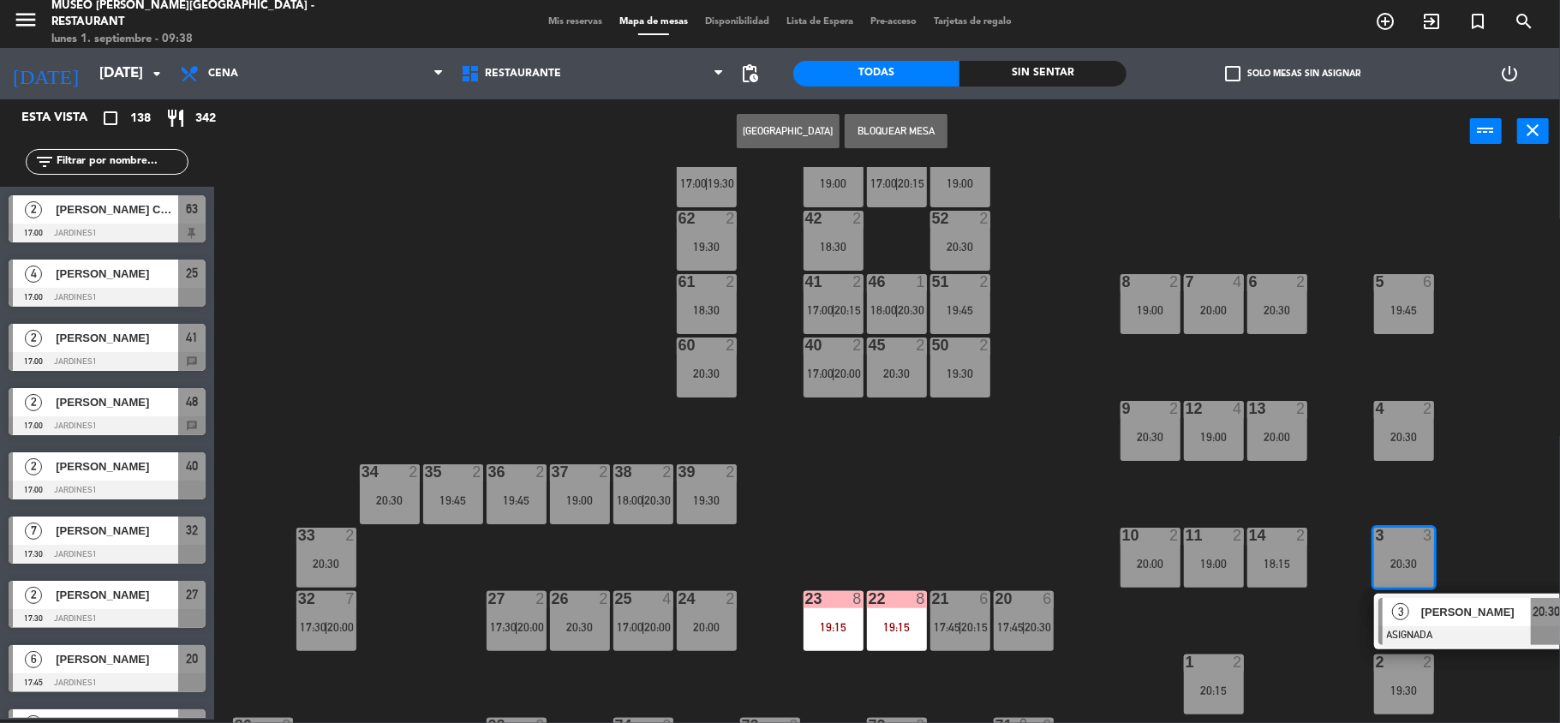
click at [1222, 560] on div "19:00" at bounding box center [1214, 564] width 60 height 12
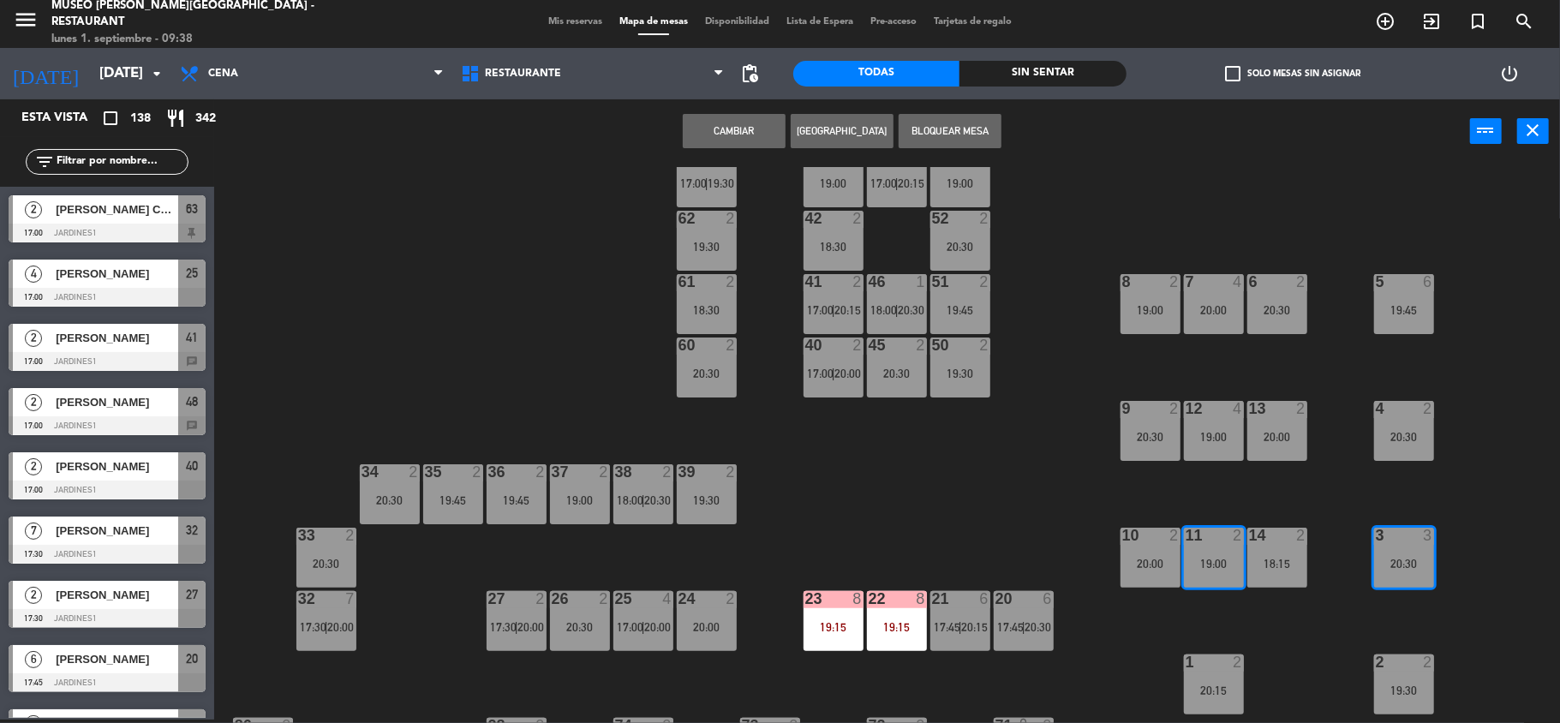
click at [733, 134] on button "Cambiar" at bounding box center [734, 131] width 103 height 34
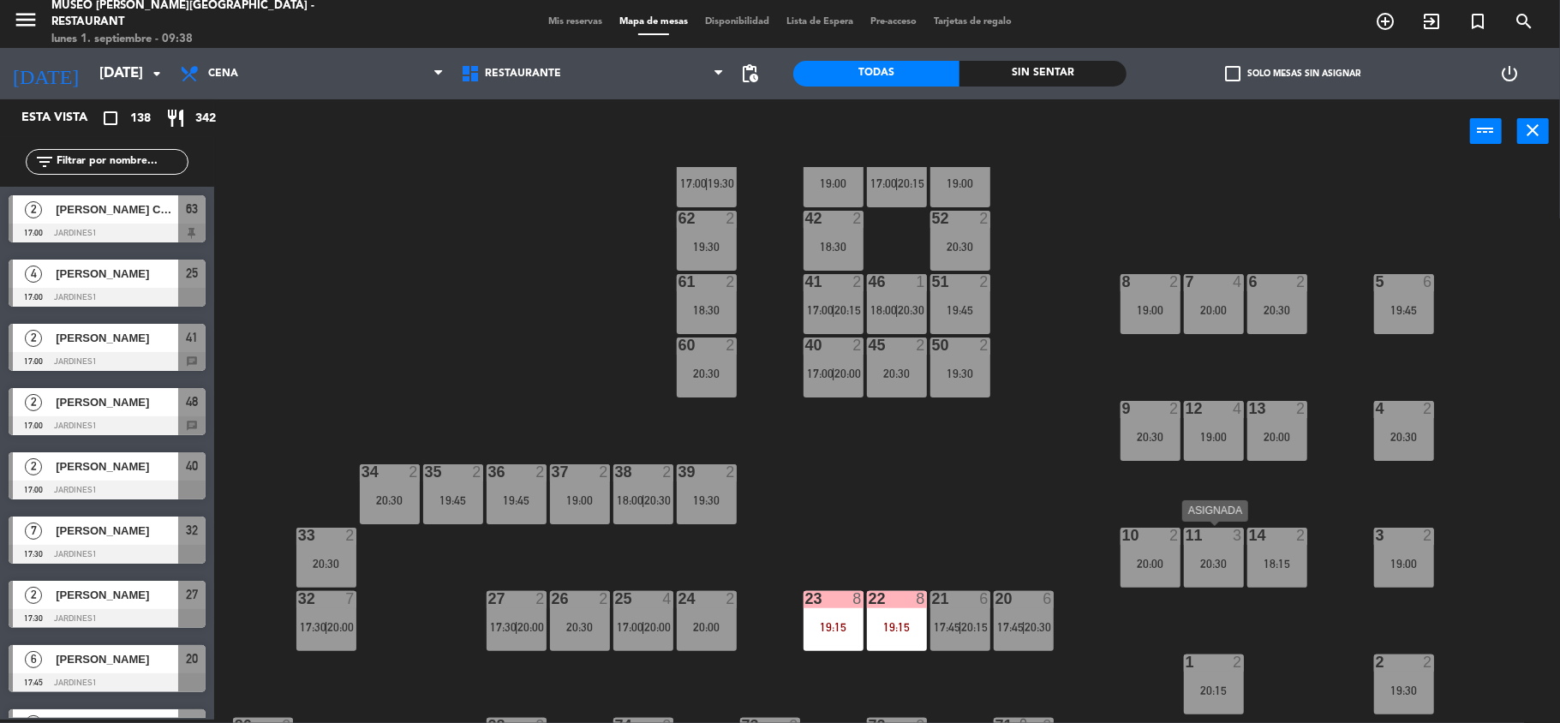
click at [1211, 550] on div "11 3 20:30" at bounding box center [1214, 558] width 60 height 60
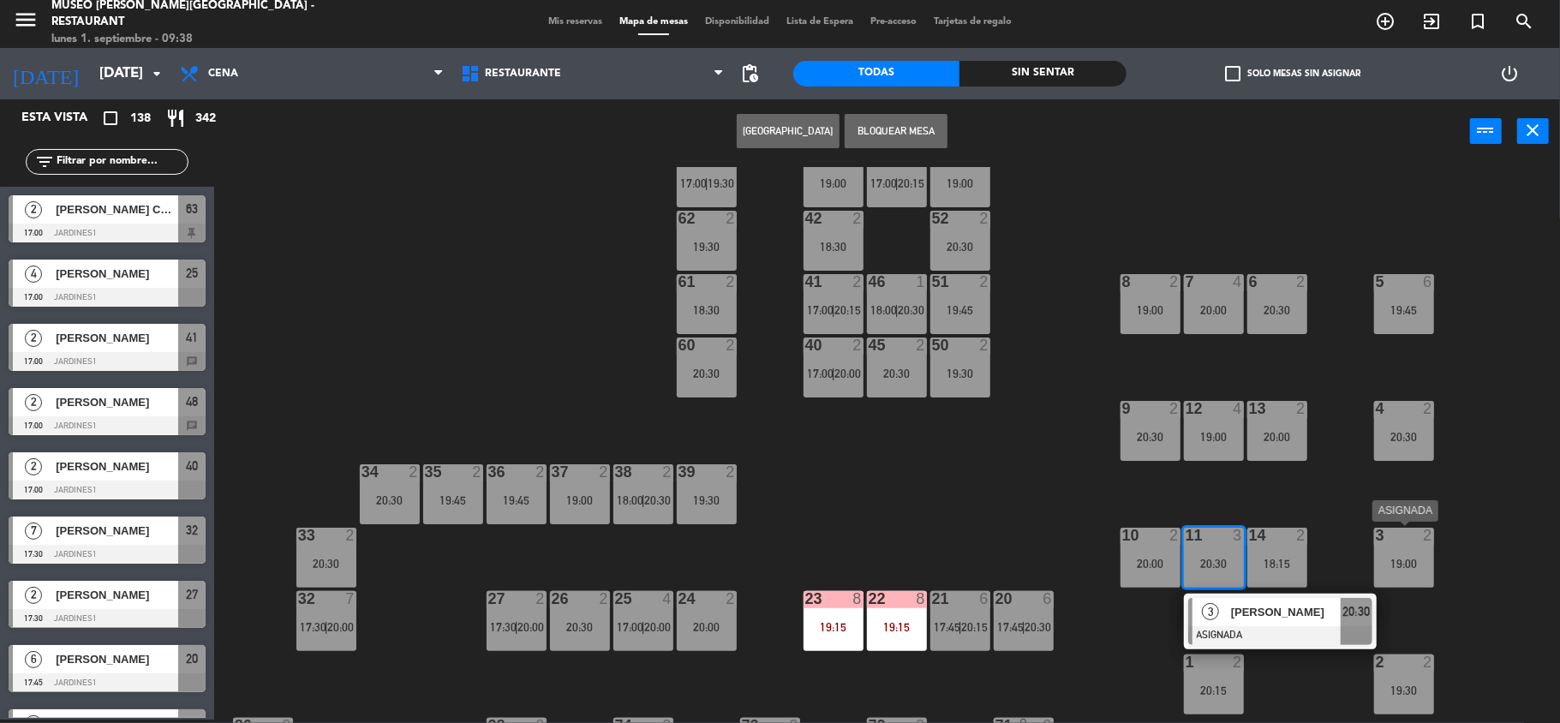
click at [1403, 547] on div "3 2 19:00" at bounding box center [1404, 558] width 60 height 60
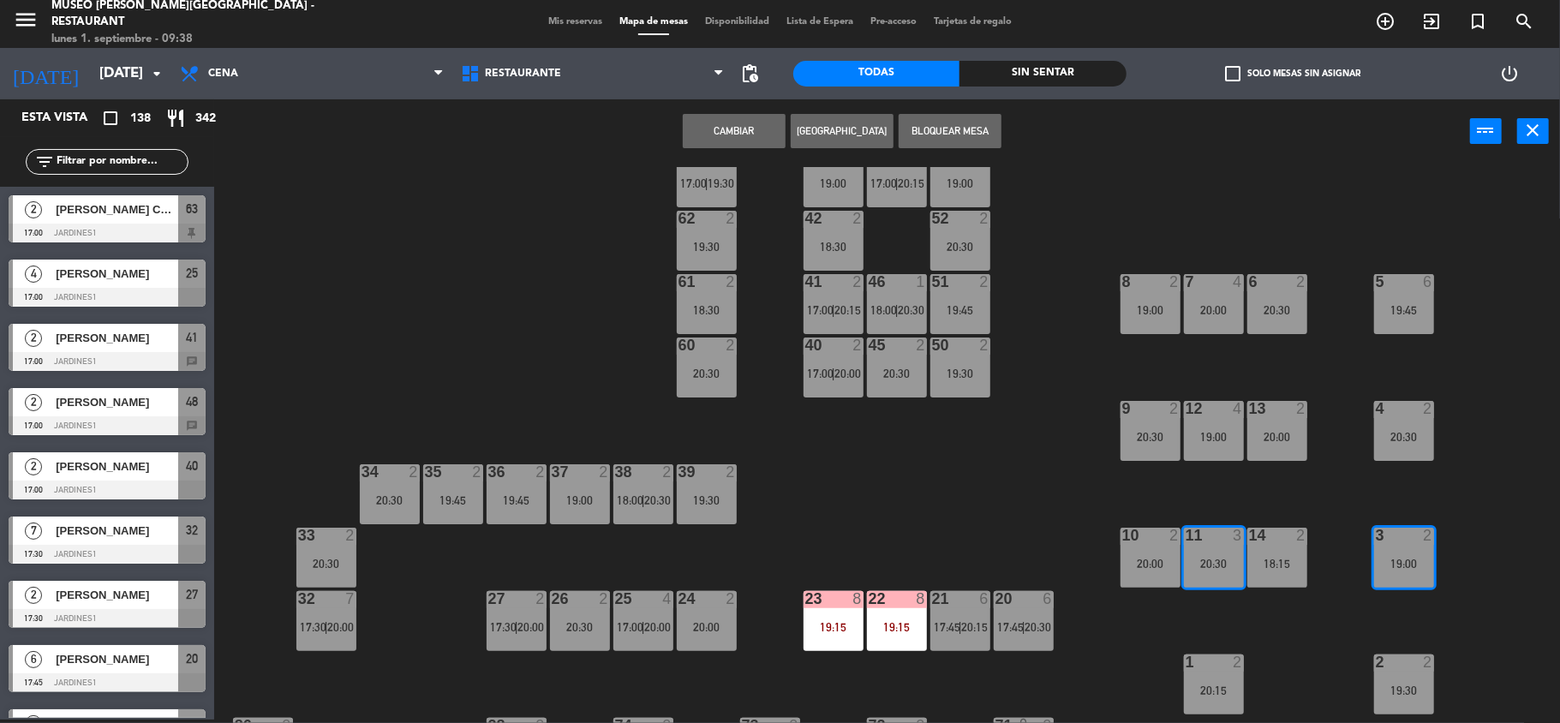
click at [737, 130] on button "Cambiar" at bounding box center [734, 131] width 103 height 34
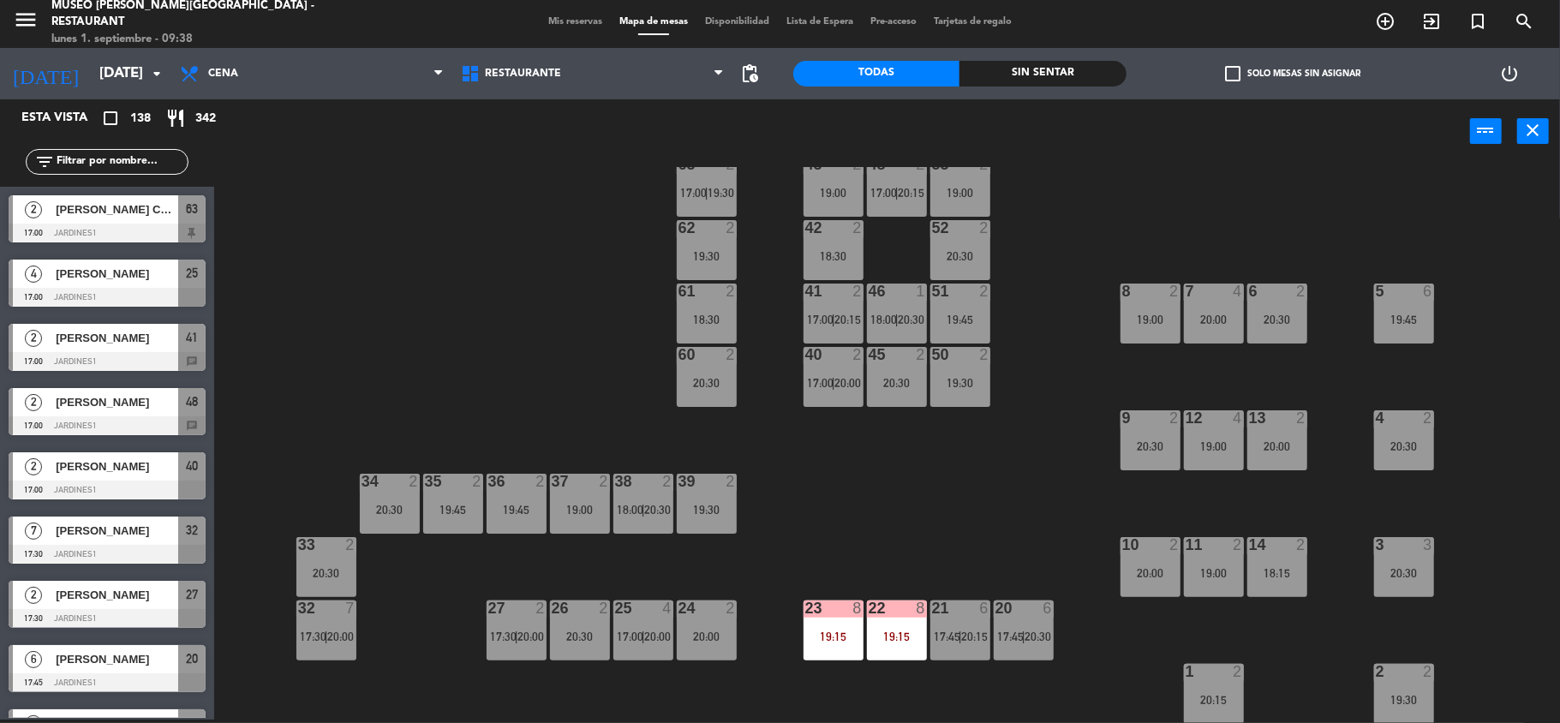
scroll to position [0, 0]
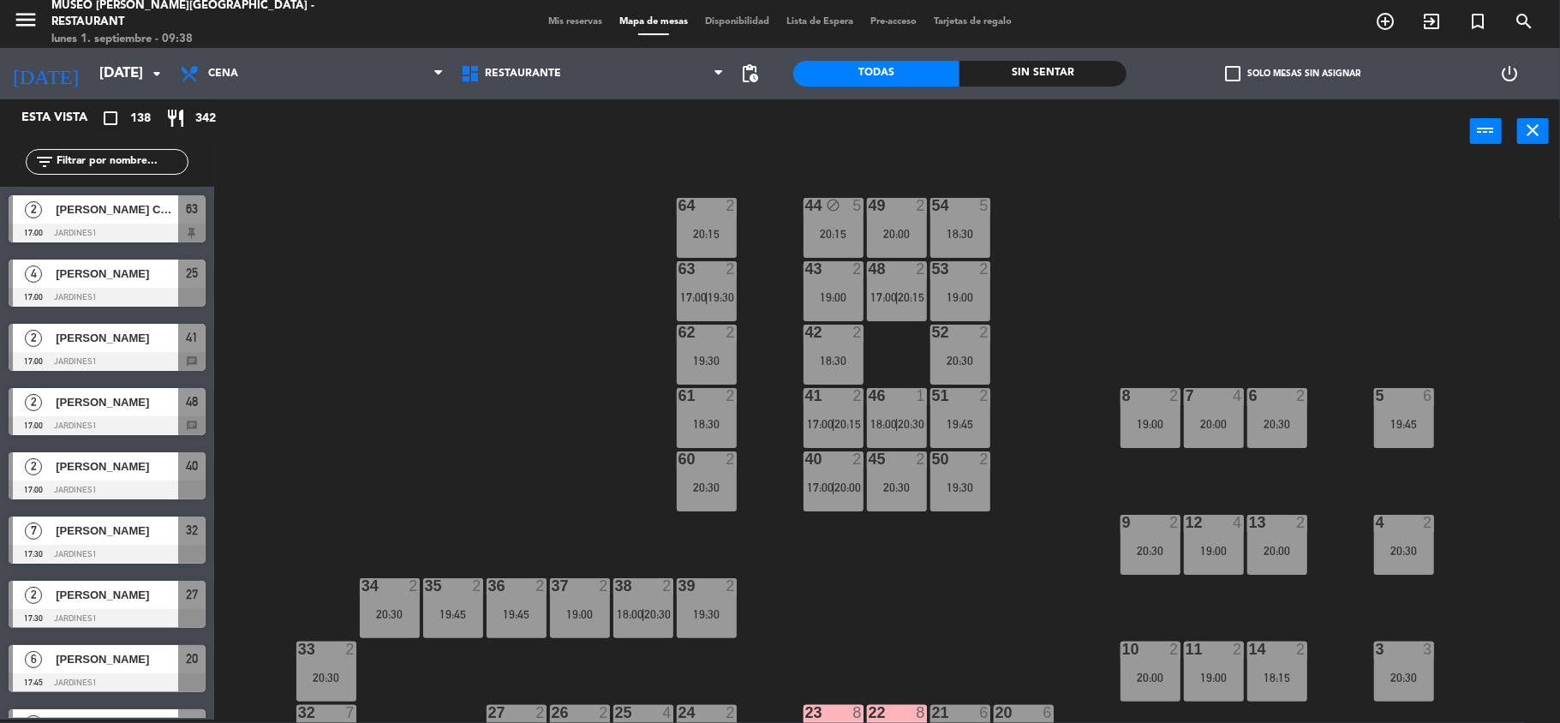
click at [1169, 313] on div "44 block 5 20:15 49 2 20:00 54 5 18:30 64 2 20:15 48 2 17:00 | 20:15 53 2 19:00…" at bounding box center [895, 445] width 1330 height 556
click at [553, 21] on span "Mis reservas" at bounding box center [575, 21] width 71 height 9
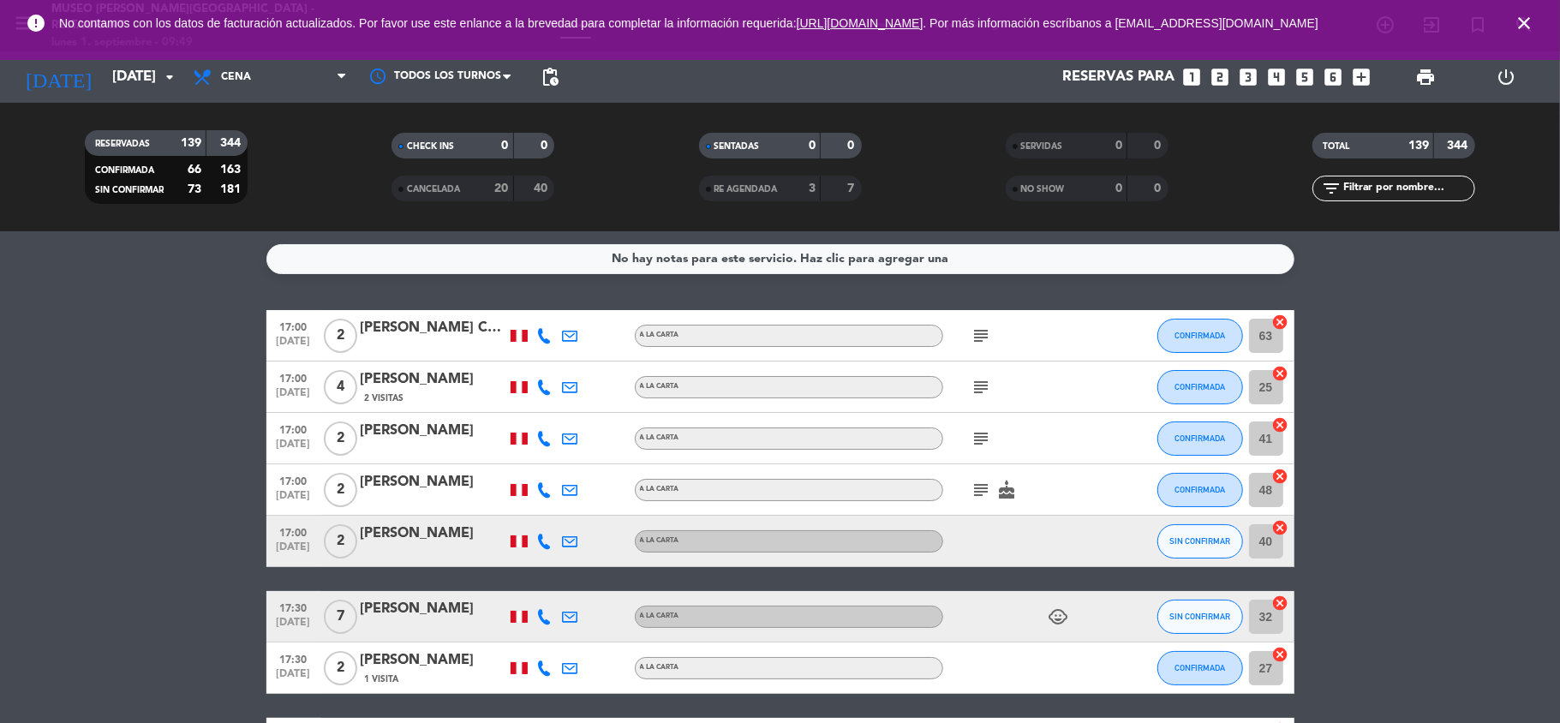
click at [1530, 18] on icon "close" at bounding box center [1524, 23] width 21 height 21
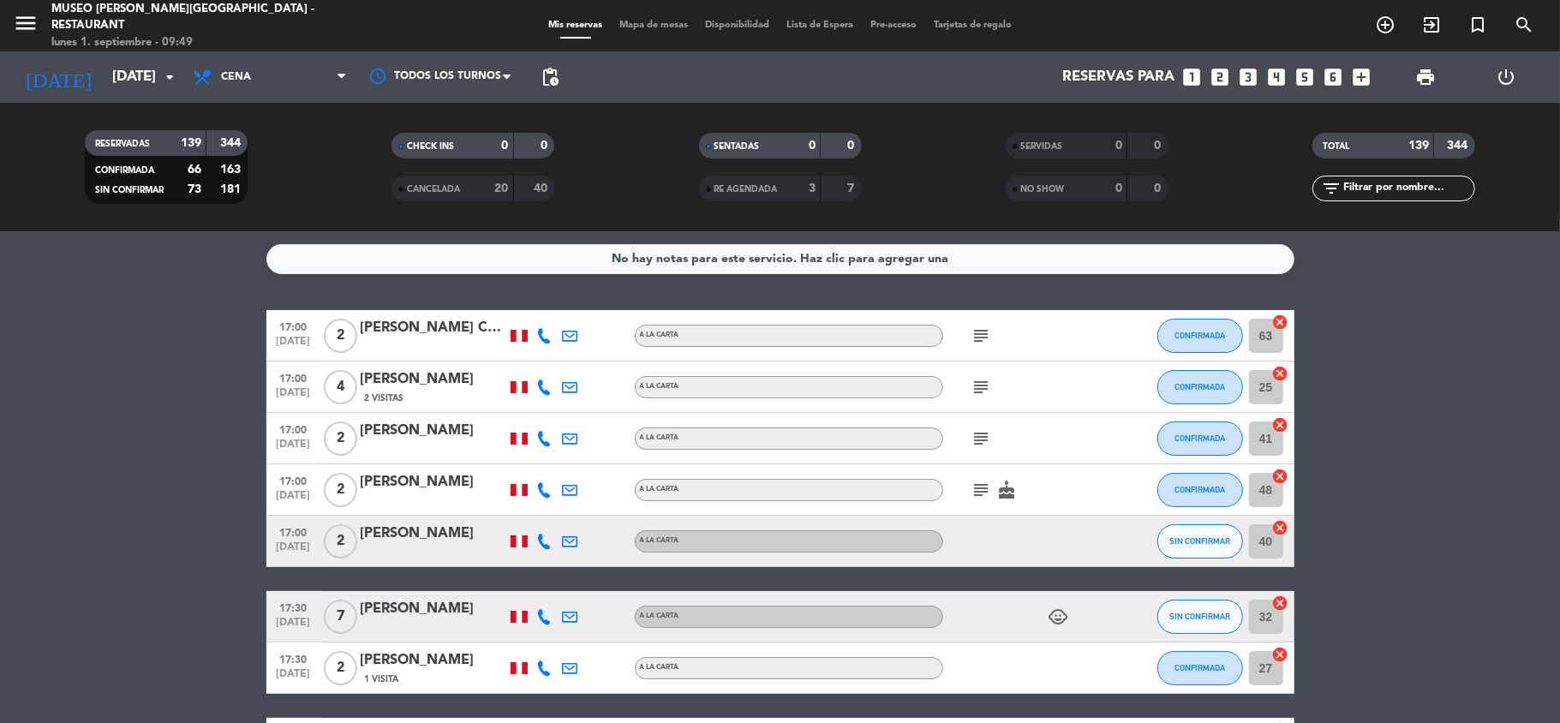
click at [1222, 79] on icon "looks_two" at bounding box center [1221, 77] width 22 height 22
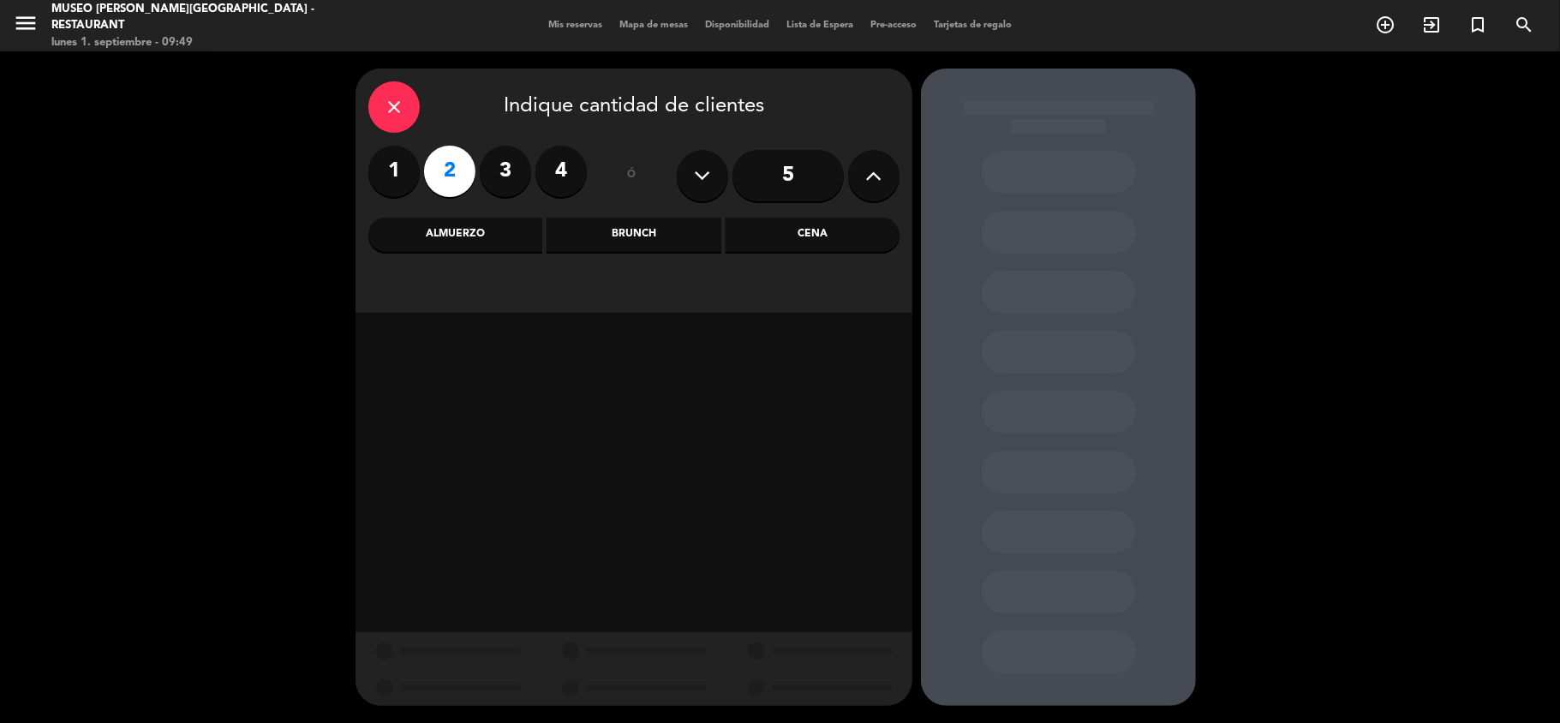
click at [433, 230] on div "Almuerzo" at bounding box center [455, 235] width 174 height 34
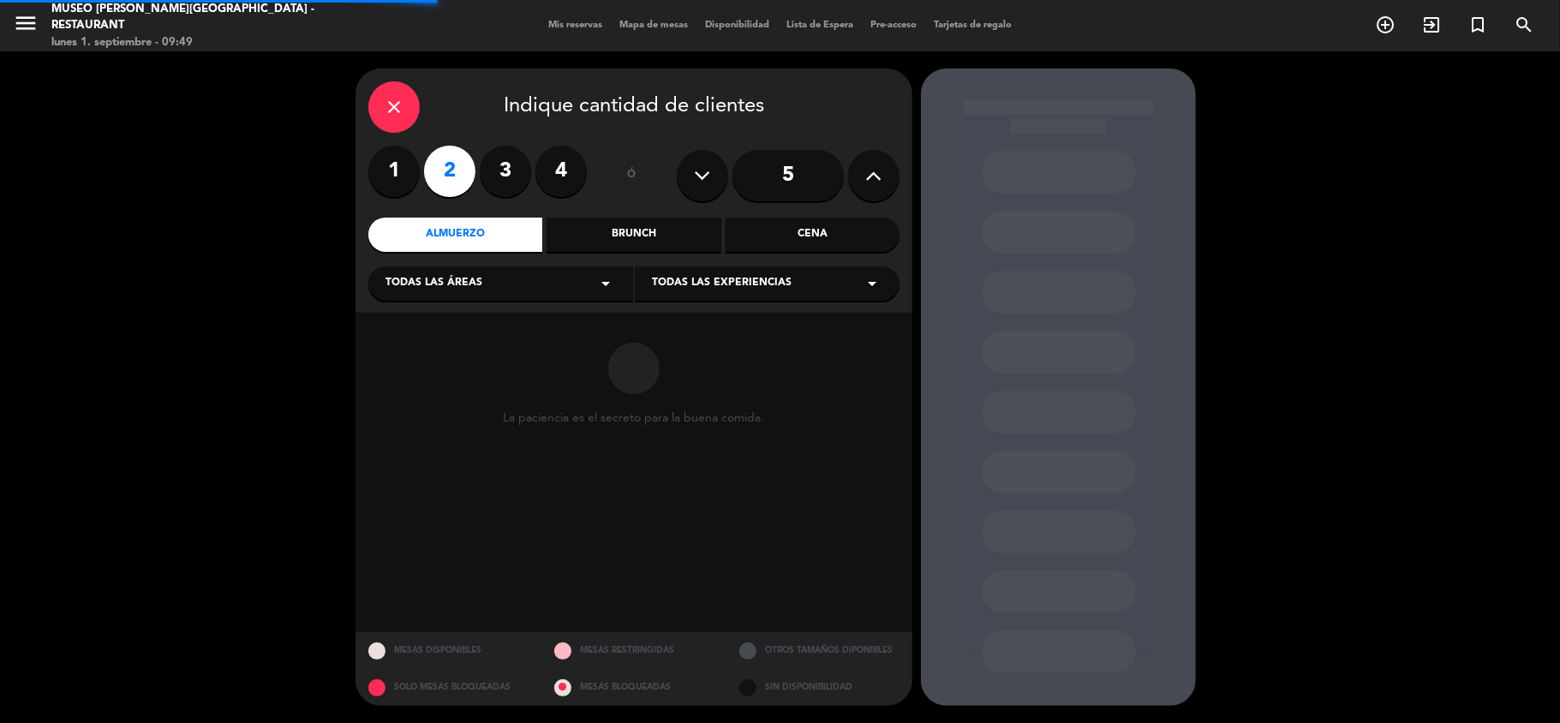
click at [449, 296] on div "Todas las áreas arrow_drop_down" at bounding box center [500, 283] width 265 height 34
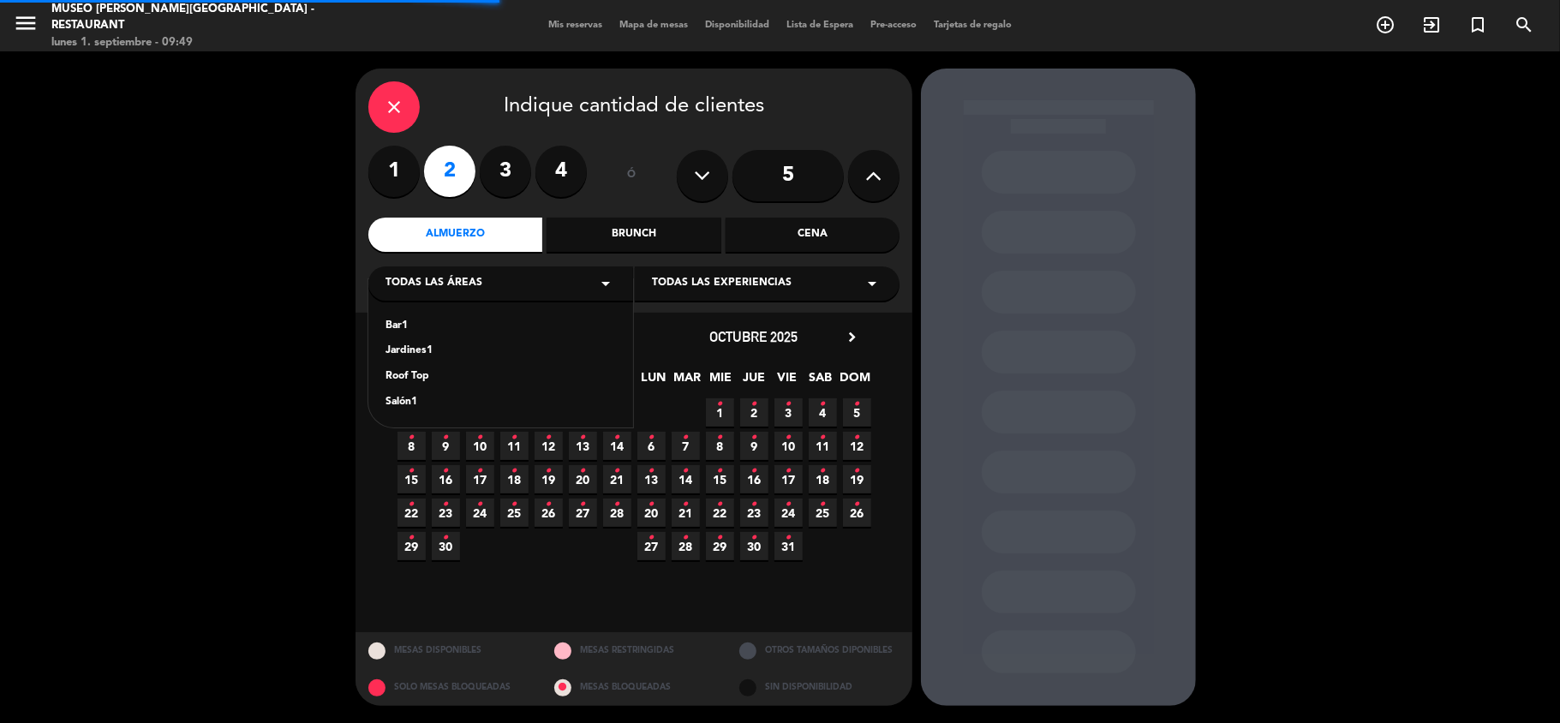
click at [429, 344] on div "Jardines1" at bounding box center [501, 351] width 230 height 17
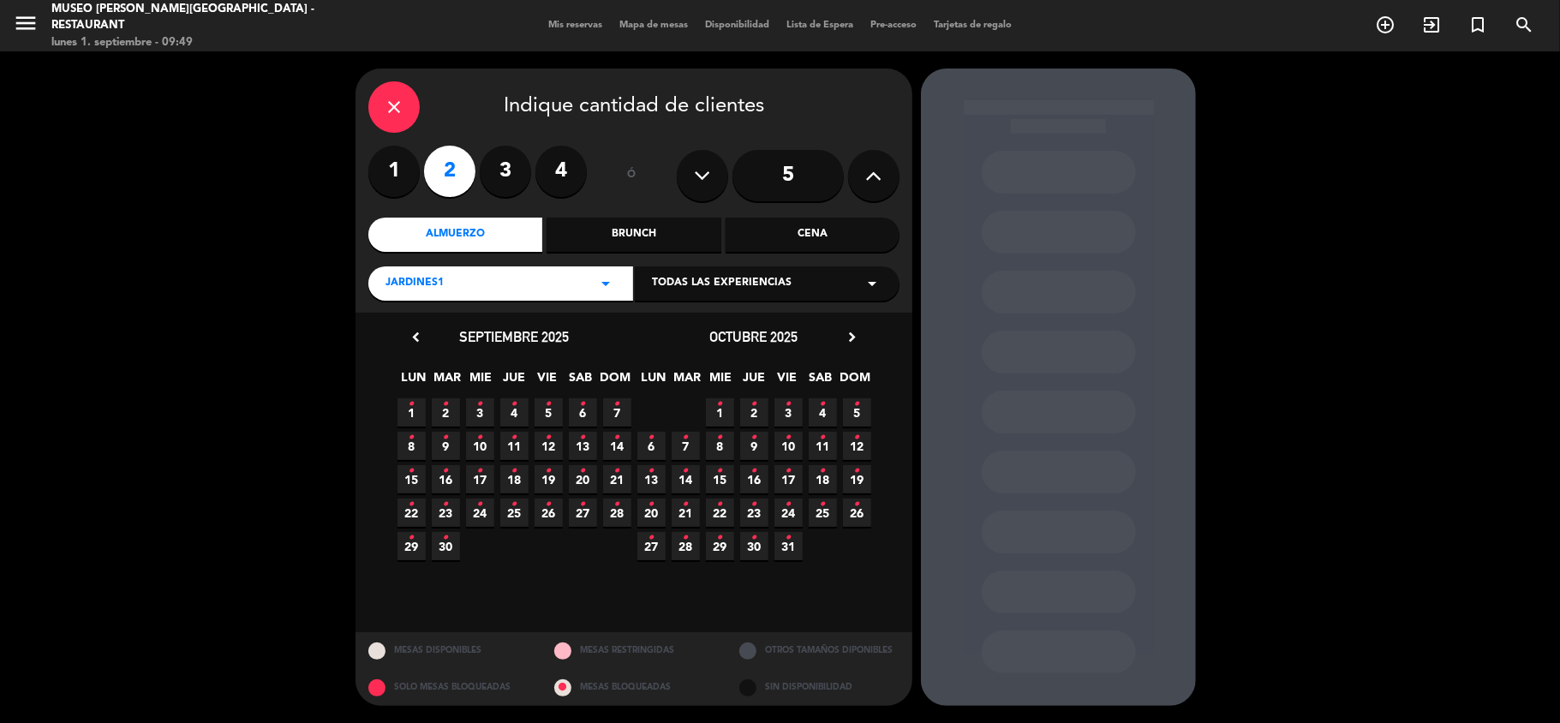
click at [415, 405] on span "1 •" at bounding box center [412, 412] width 28 height 28
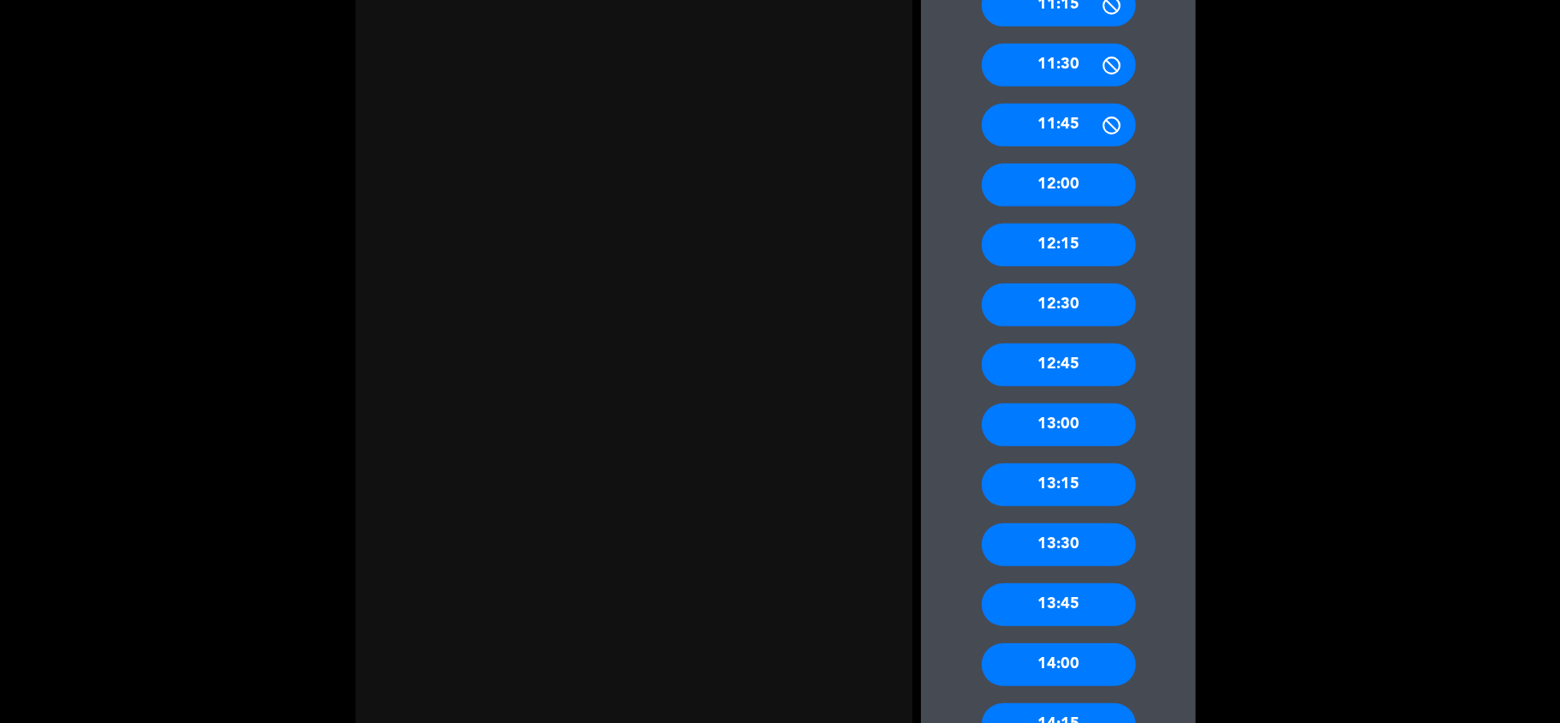
scroll to position [913, 0]
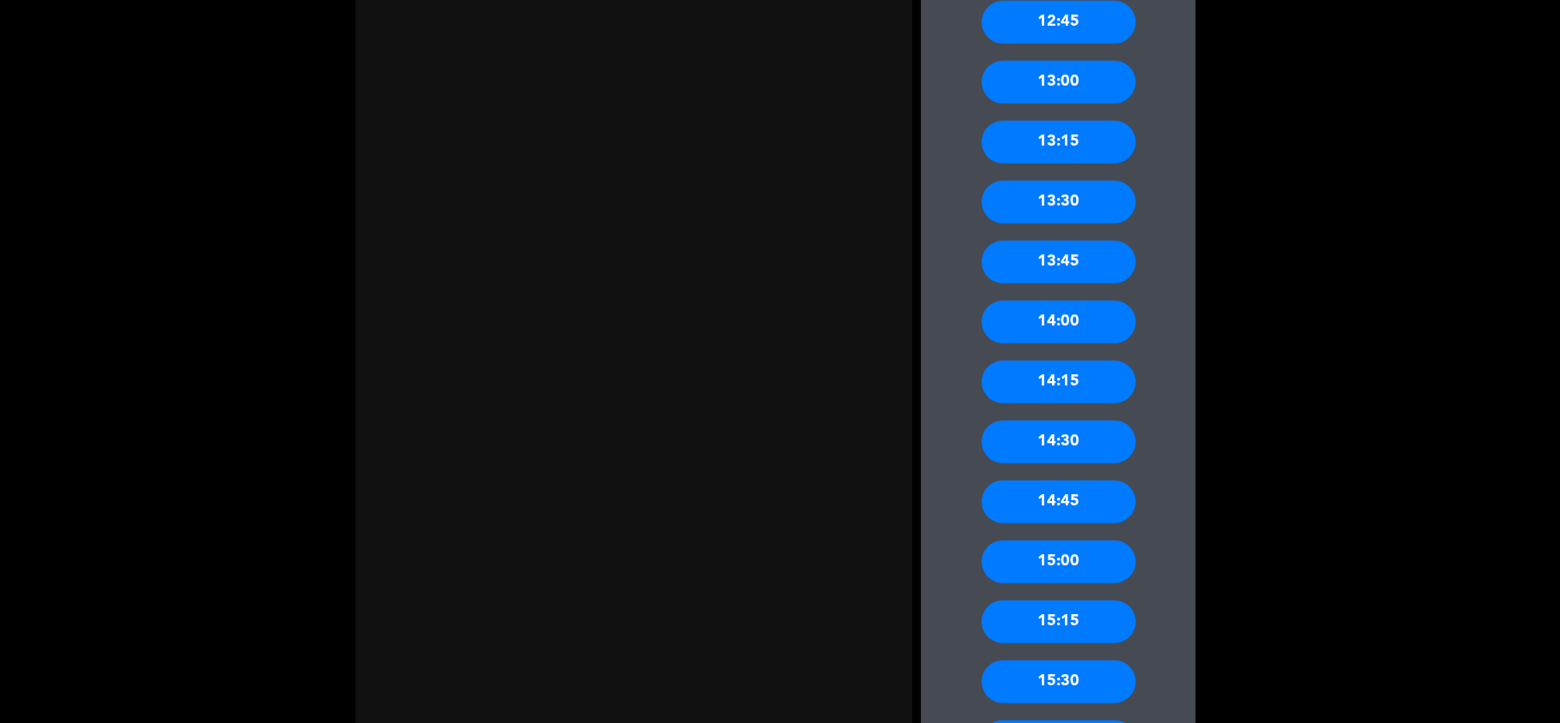
click at [1090, 195] on div "13:30" at bounding box center [1059, 202] width 154 height 43
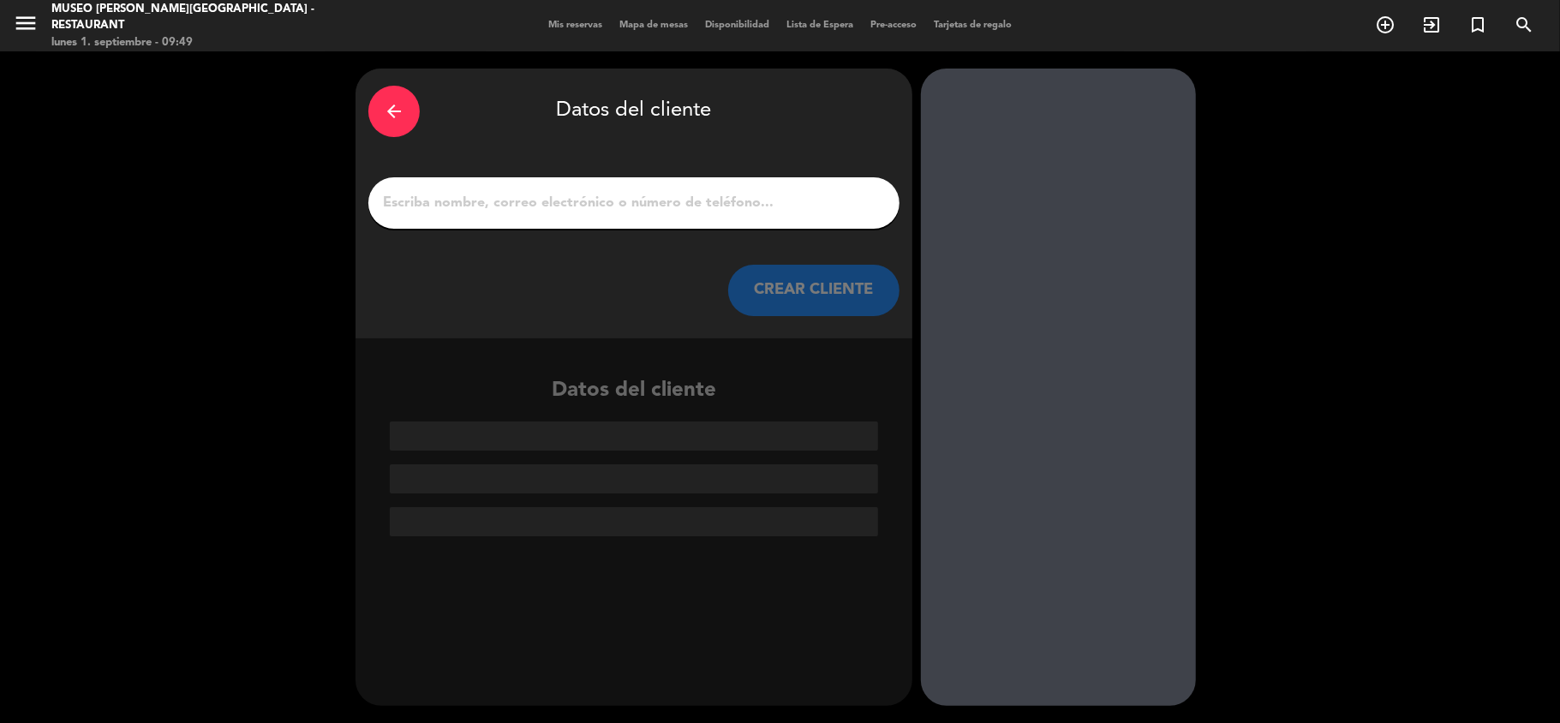
scroll to position [0, 0]
click at [666, 207] on input "1" at bounding box center [633, 203] width 505 height 24
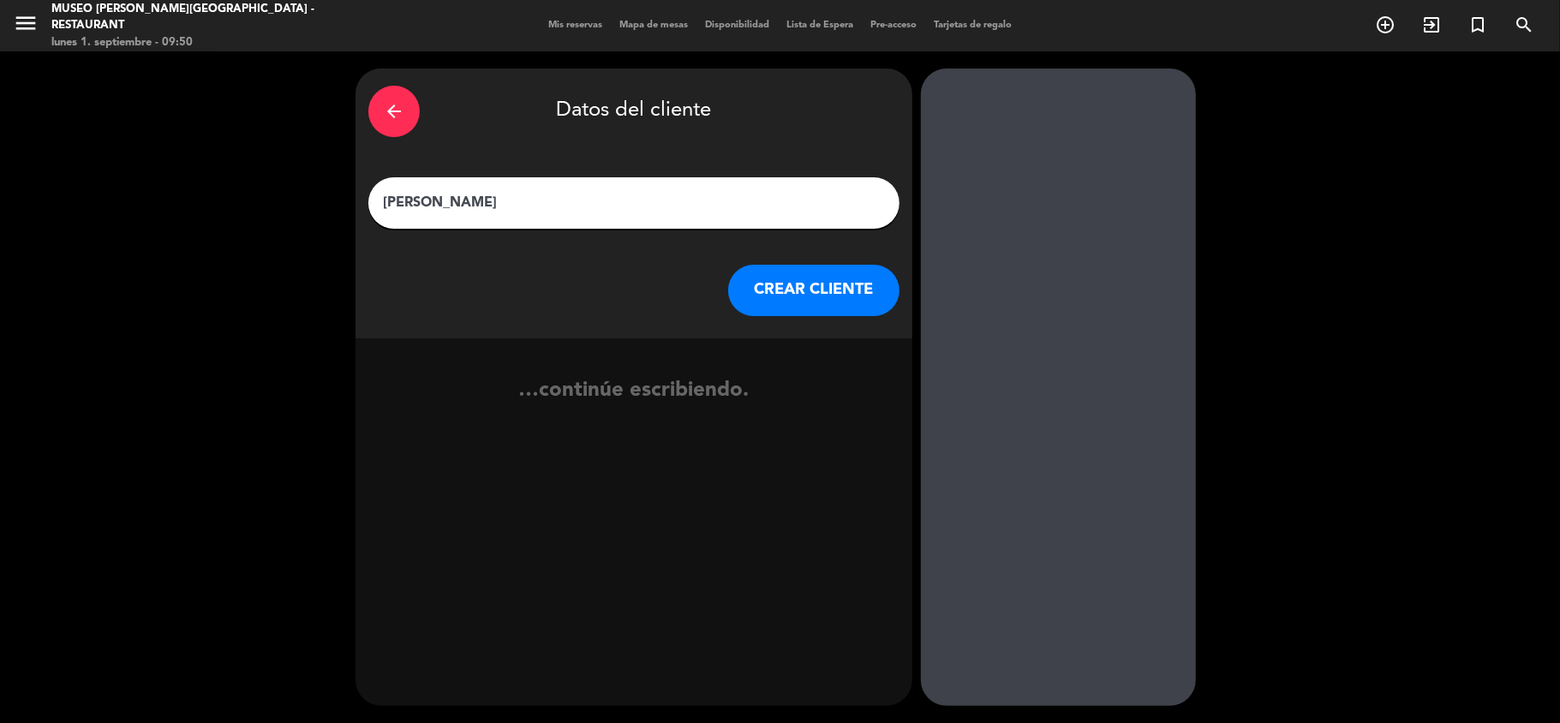
type input "[PERSON_NAME]"
click at [804, 300] on button "CREAR CLIENTE" at bounding box center [813, 290] width 171 height 51
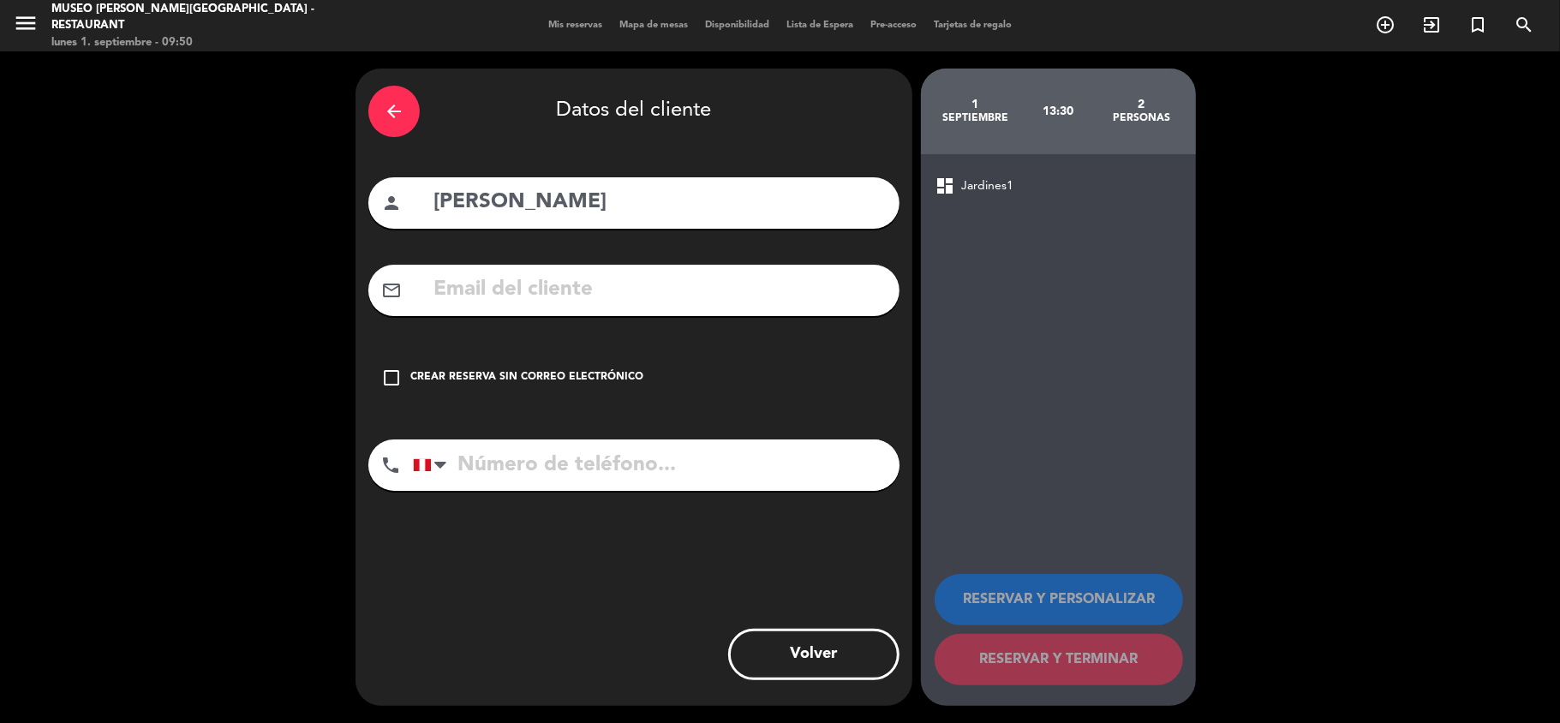
click at [541, 299] on input "text" at bounding box center [659, 289] width 455 height 35
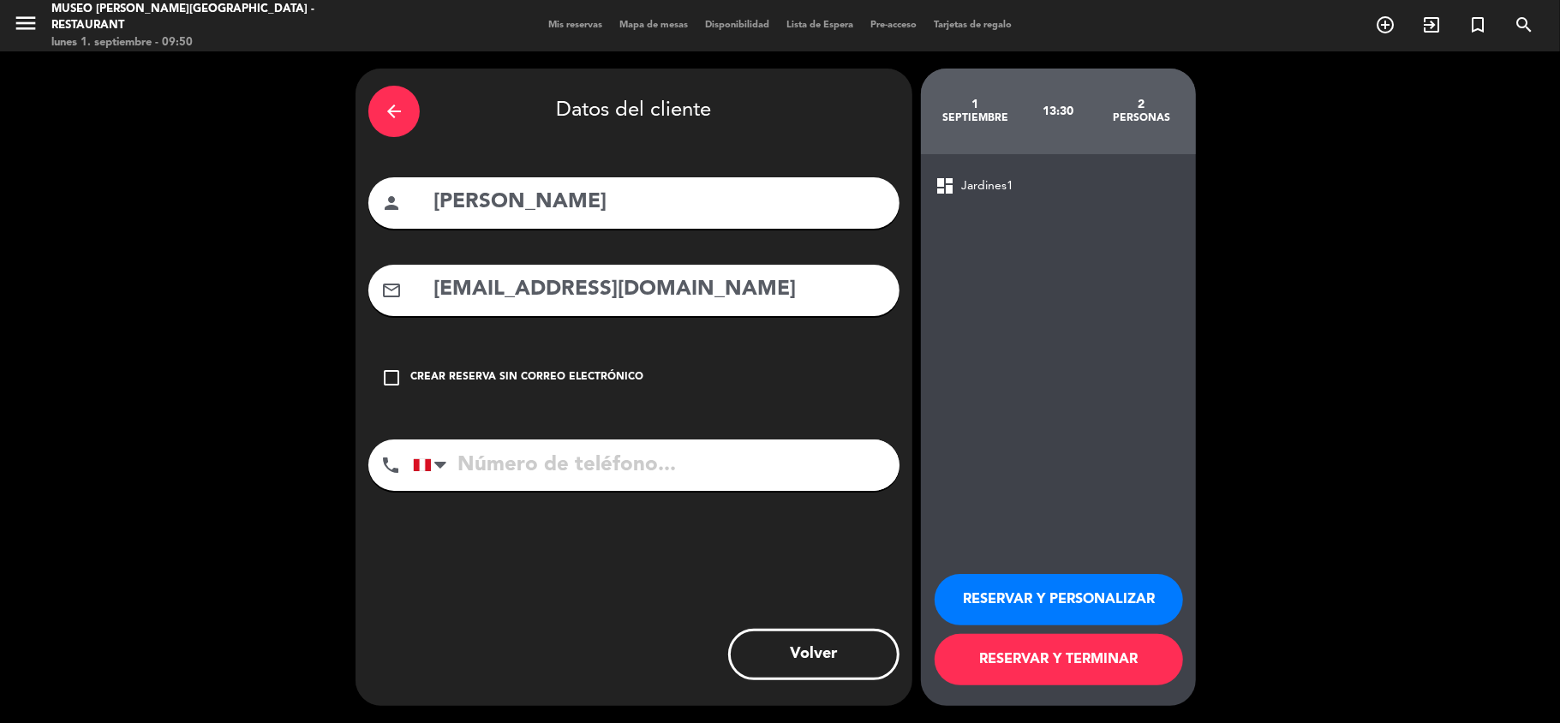
click at [635, 291] on input "[EMAIL_ADDRESS][DOMAIN_NAME]" at bounding box center [659, 289] width 455 height 35
type input "[EMAIL_ADDRESS][DOMAIN_NAME]"
click at [531, 452] on input "tel" at bounding box center [656, 465] width 487 height 51
type input "920722334"
click at [990, 579] on button "RESERVAR Y PERSONALIZAR" at bounding box center [1059, 599] width 248 height 51
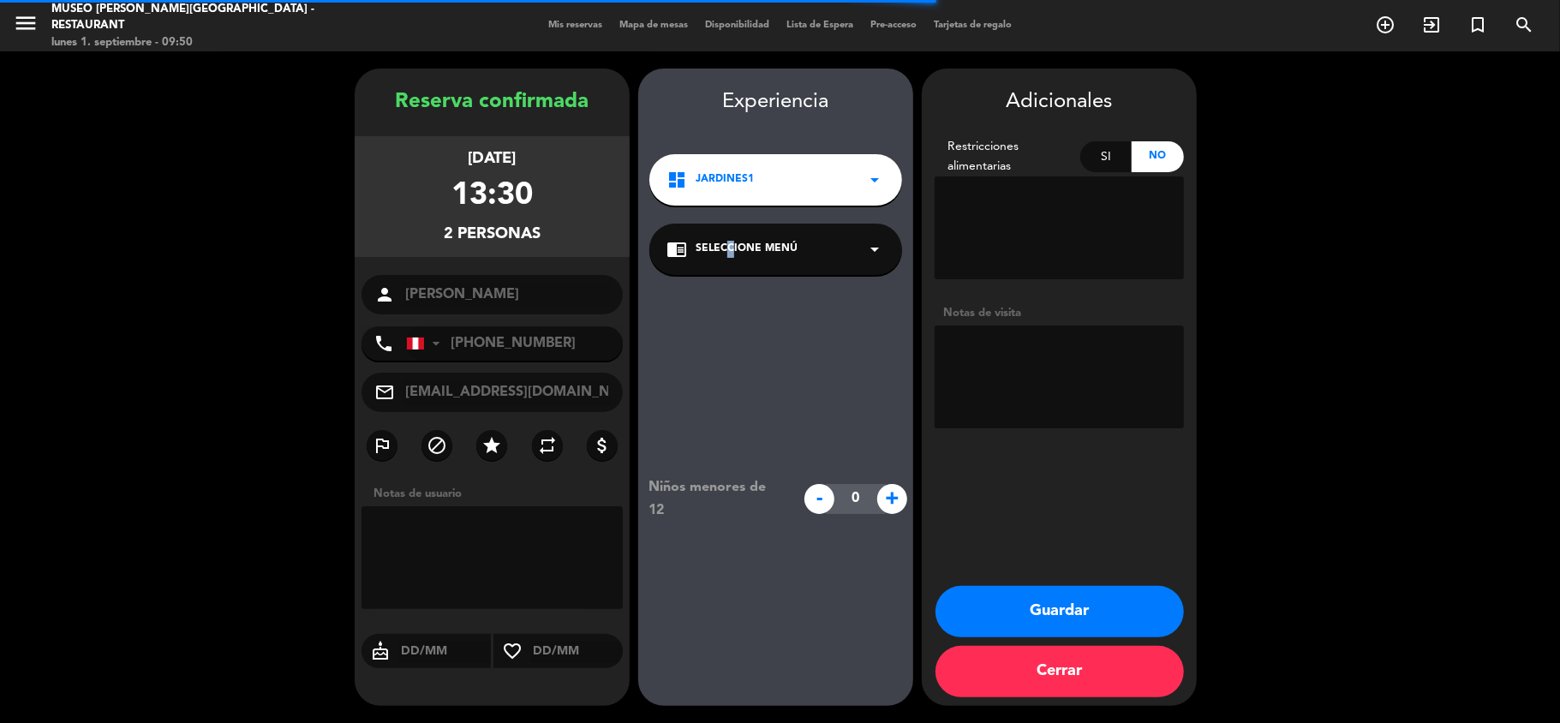
click at [721, 252] on span "Seleccione Menú" at bounding box center [747, 249] width 102 height 17
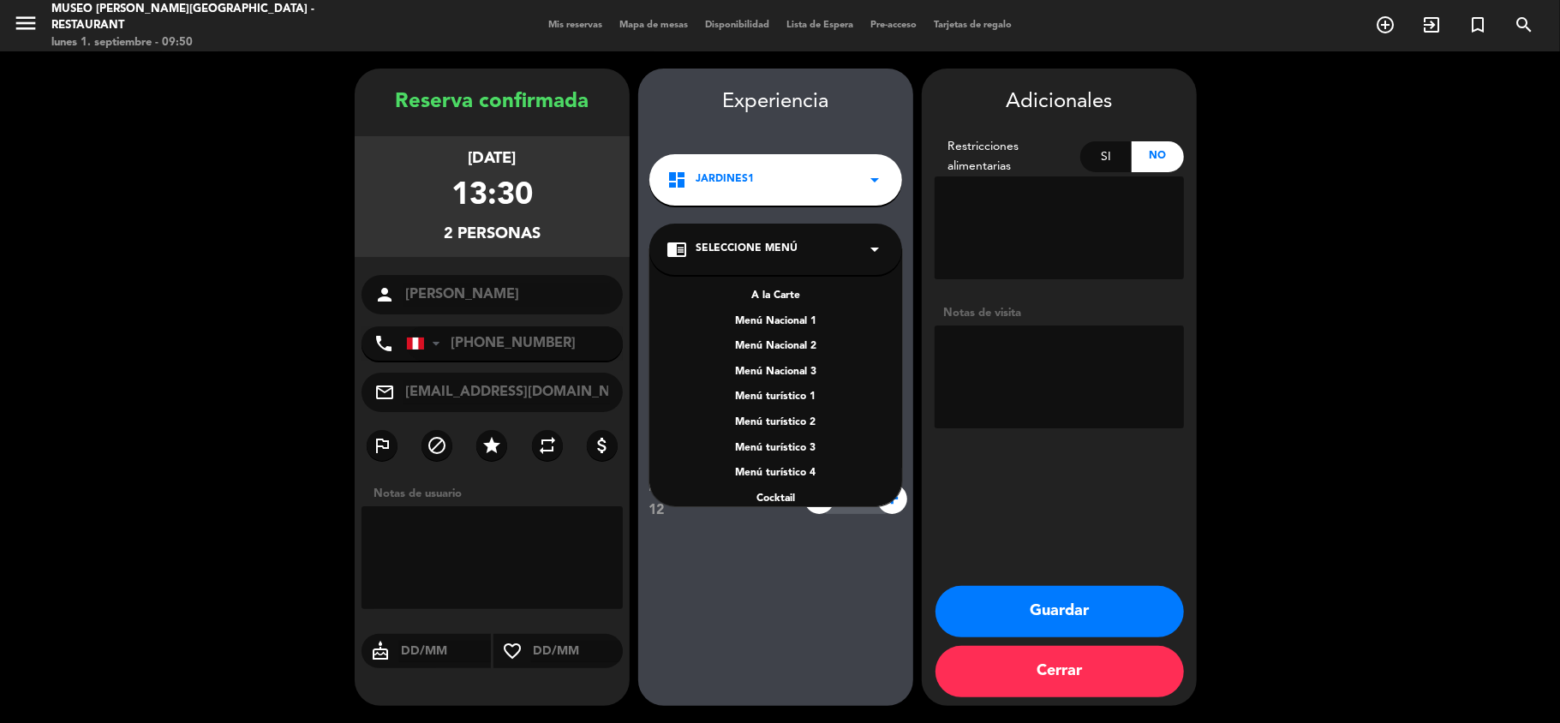
click at [774, 295] on div "A la Carte" at bounding box center [776, 296] width 218 height 17
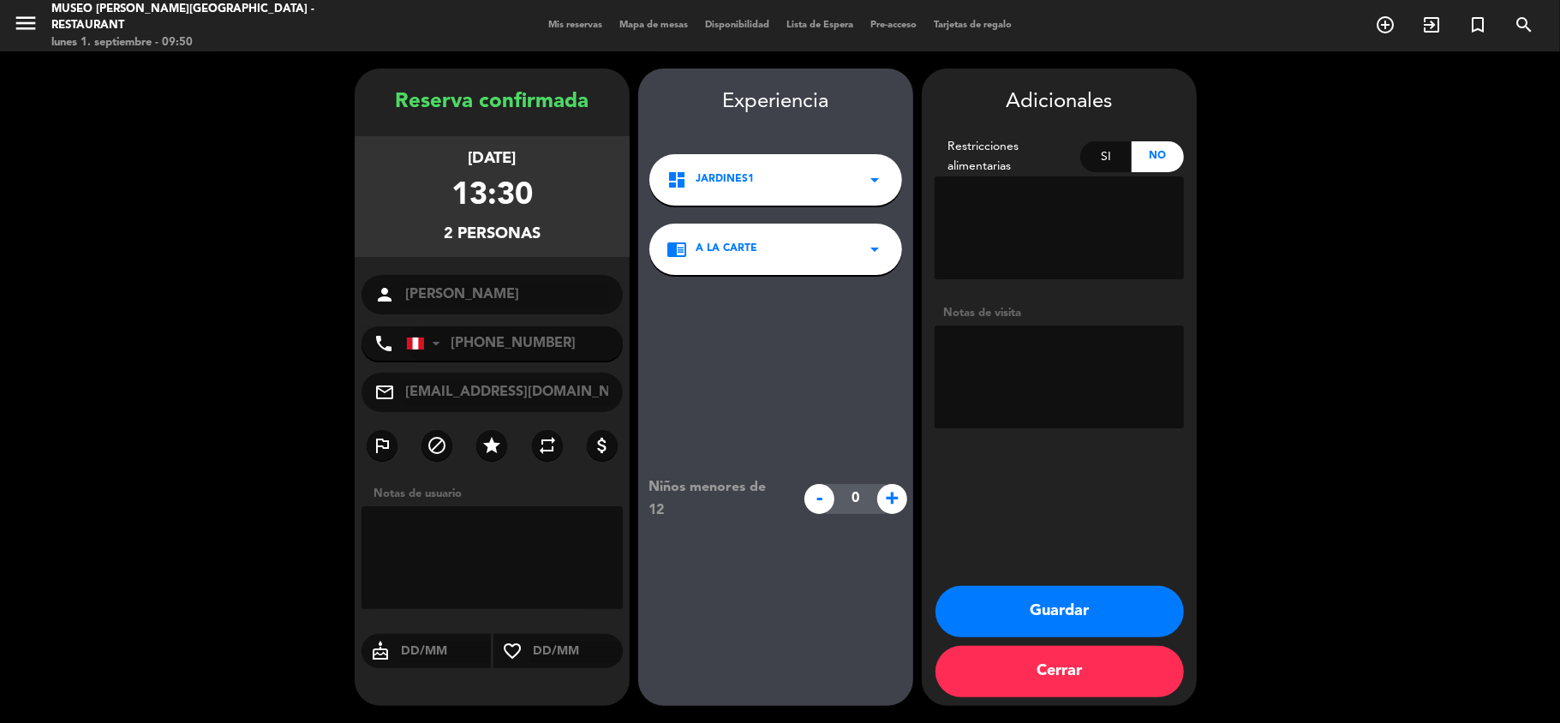
click at [1073, 374] on textarea at bounding box center [1059, 377] width 249 height 103
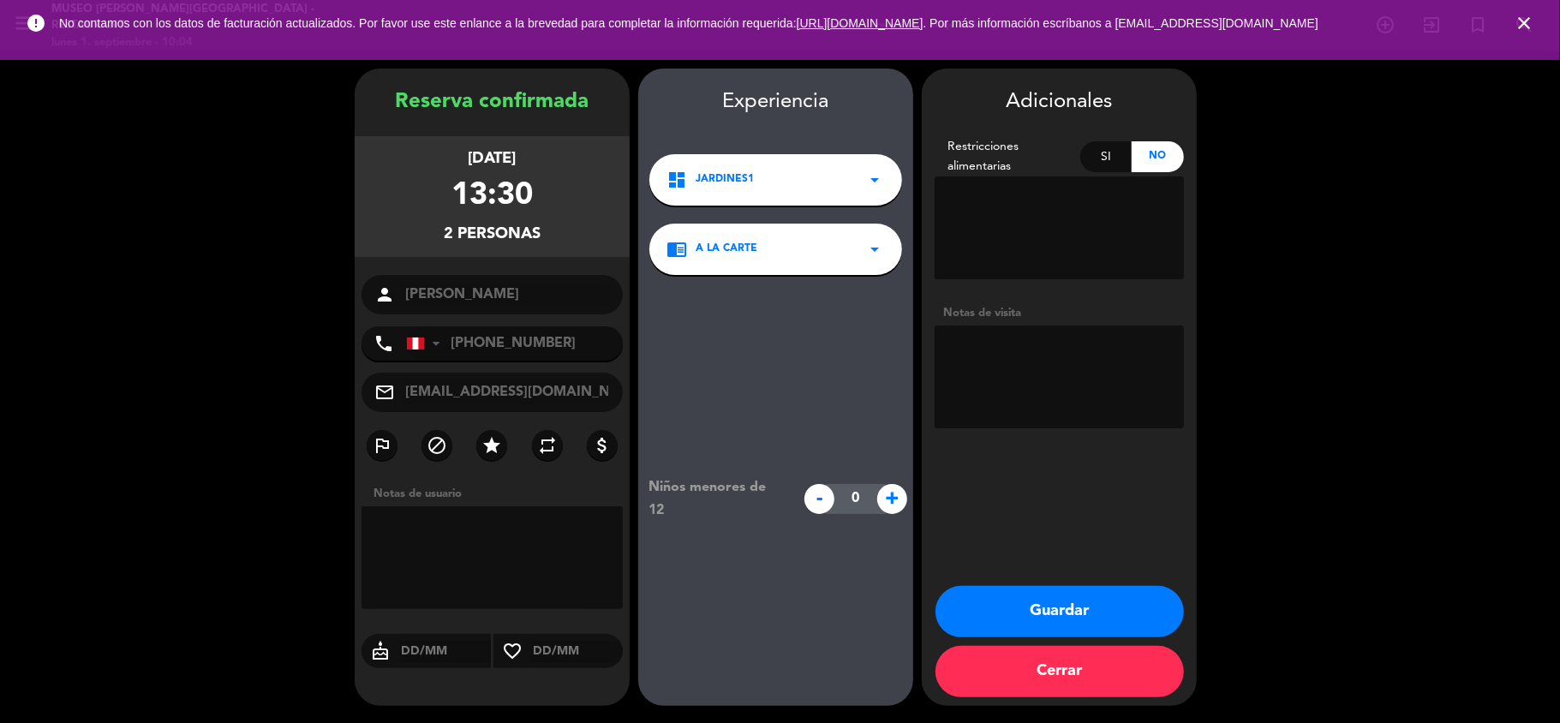
click at [1078, 601] on button "Guardar" at bounding box center [1060, 611] width 248 height 51
click at [1516, 18] on icon "close" at bounding box center [1524, 23] width 21 height 21
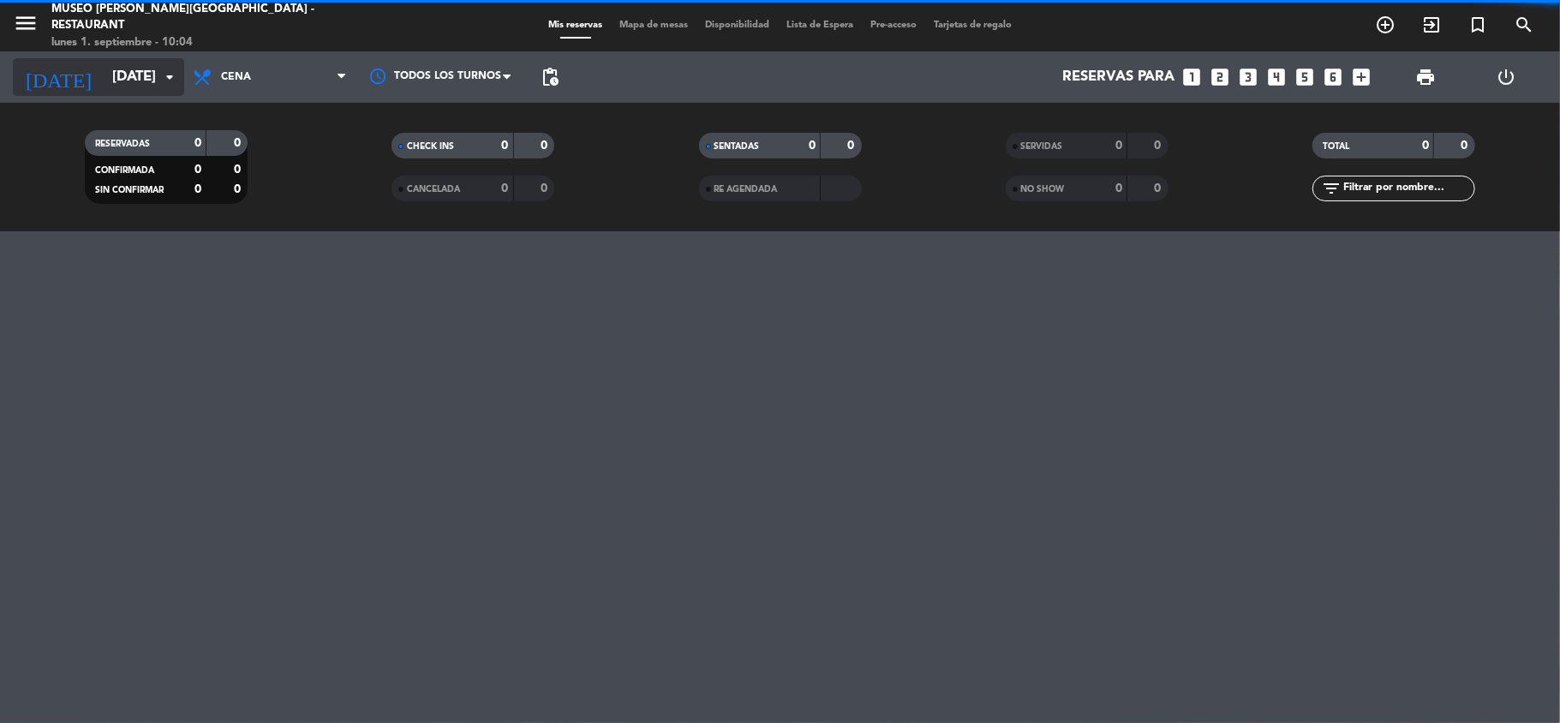
click at [117, 80] on input "[DATE]" at bounding box center [196, 77] width 185 height 33
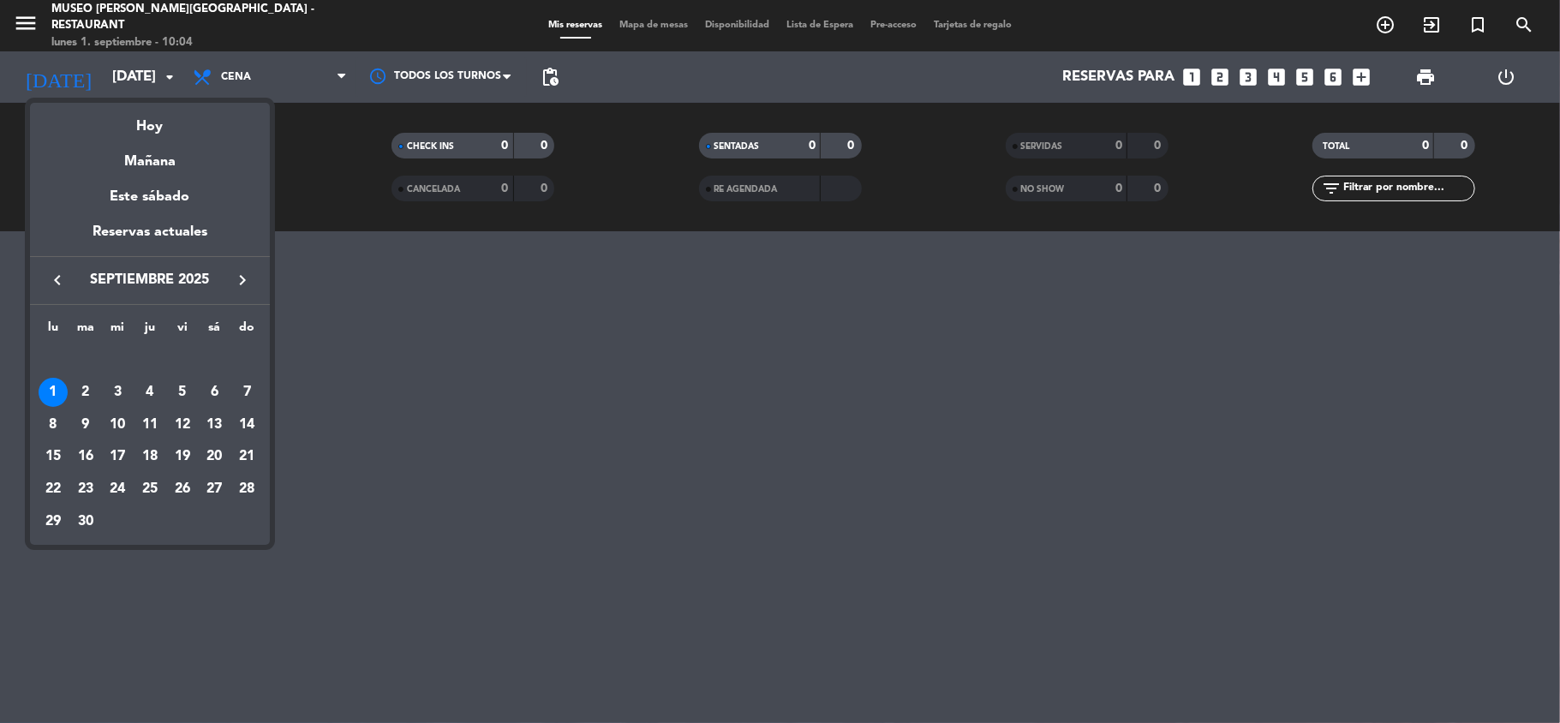
click at [56, 286] on icon "keyboard_arrow_left" at bounding box center [57, 280] width 21 height 21
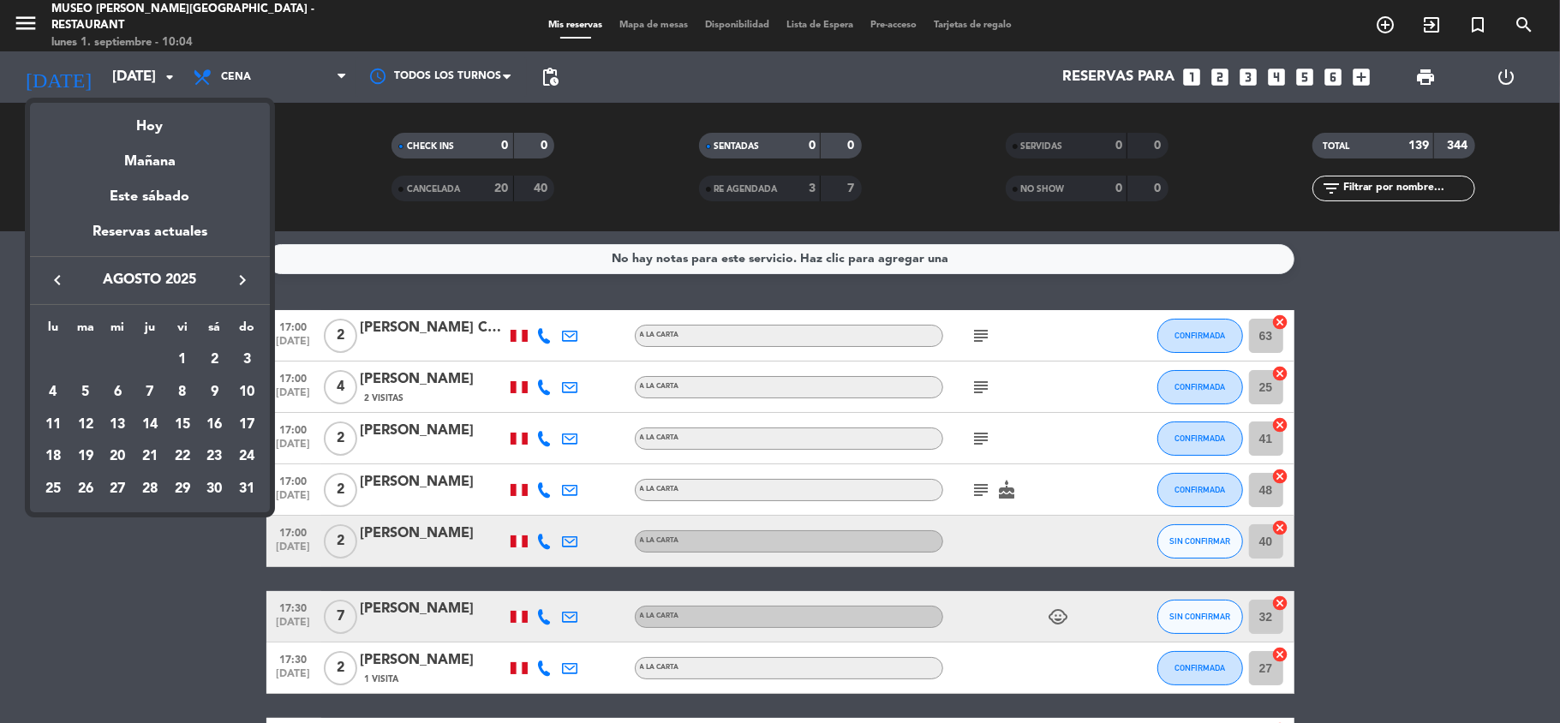
click at [237, 491] on div "31" at bounding box center [246, 489] width 29 height 29
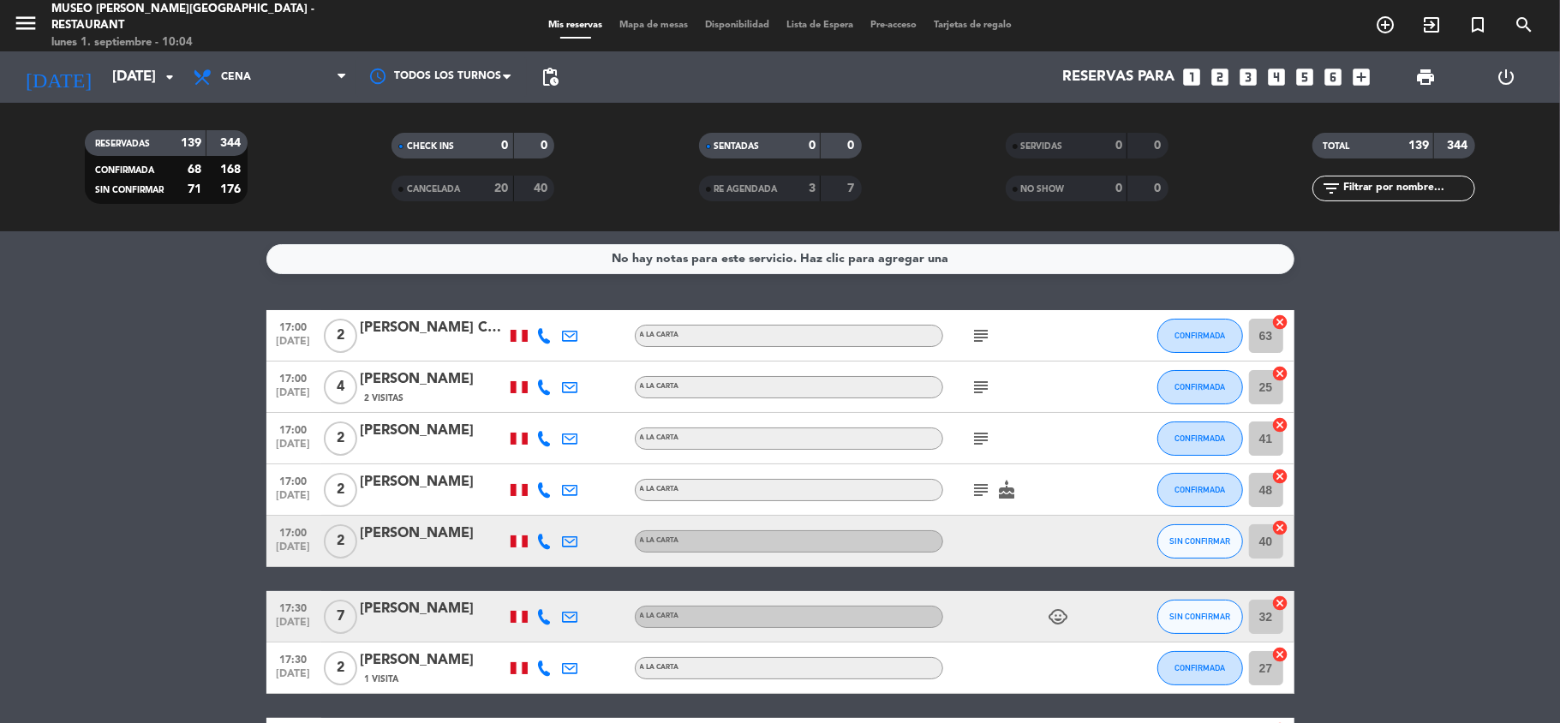
type input "dom. 31 ago."
click at [292, 72] on span "Cena" at bounding box center [269, 77] width 171 height 38
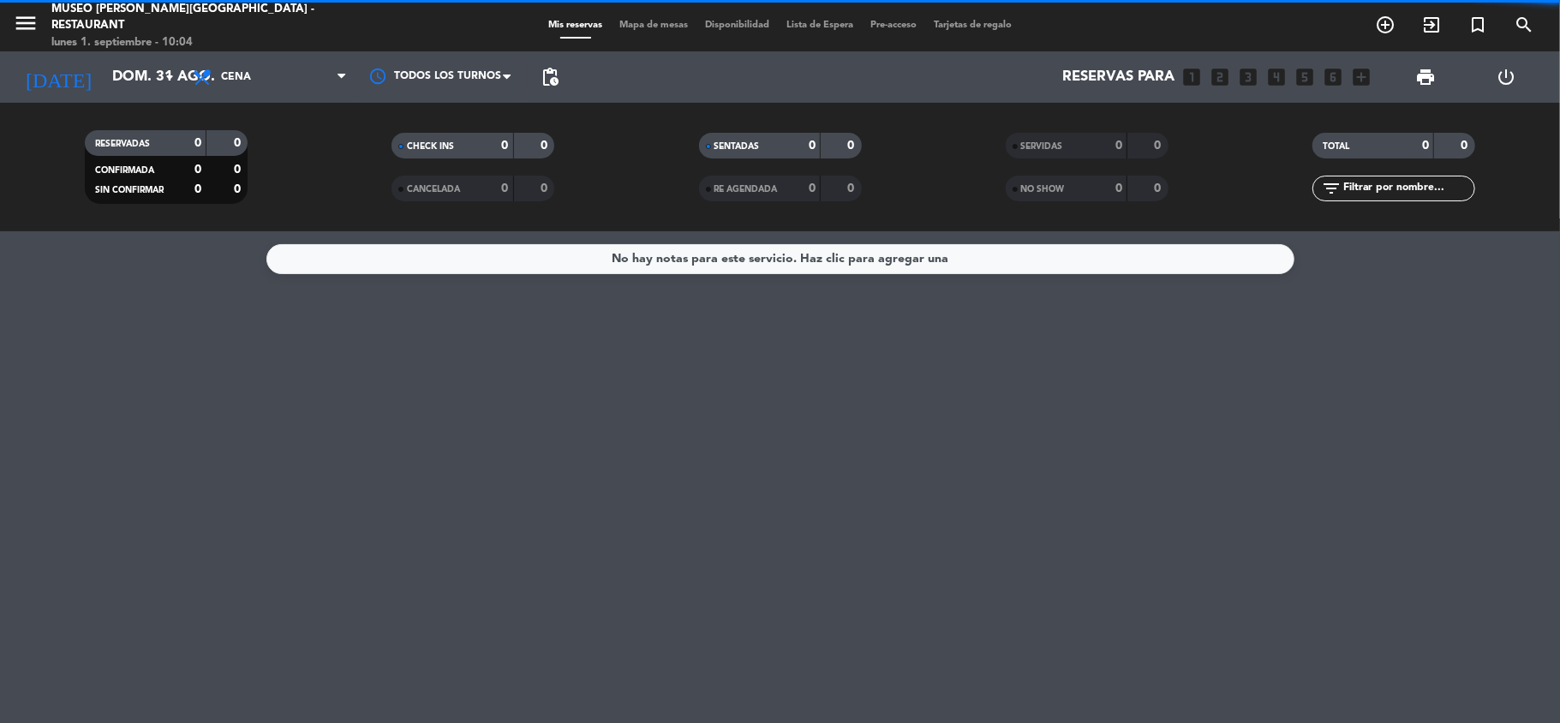
click at [259, 195] on filter-checkbox "RESERVADAS 0 0 CONFIRMADA 0 0 SIN CONFIRMAR 0 0" at bounding box center [166, 167] width 307 height 74
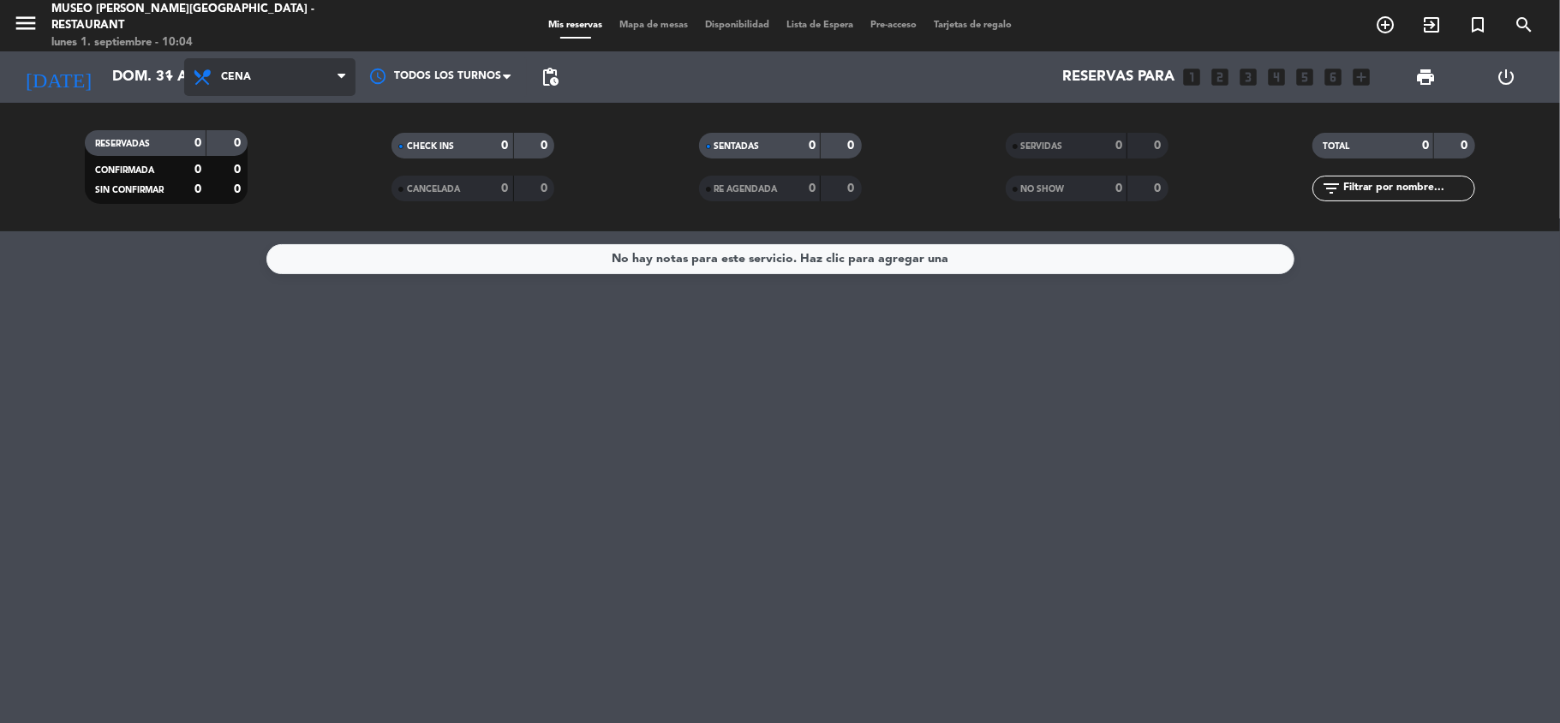
click at [282, 83] on span "Cena" at bounding box center [269, 77] width 171 height 38
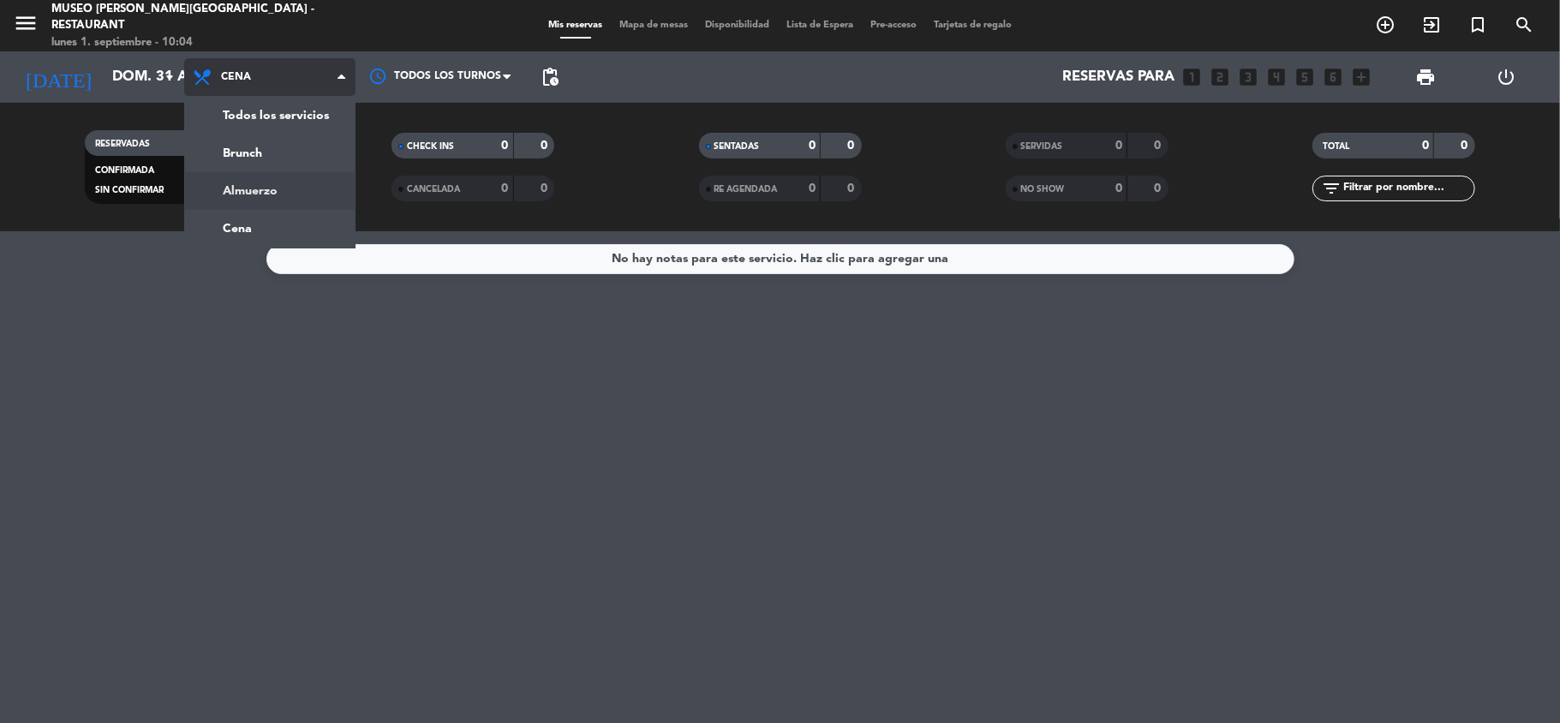
click at [261, 190] on div "menu [GEOGRAPHIC_DATA][PERSON_NAME] - Restaurant [DATE] 1. septiembre - 10:04 M…" at bounding box center [780, 115] width 1560 height 231
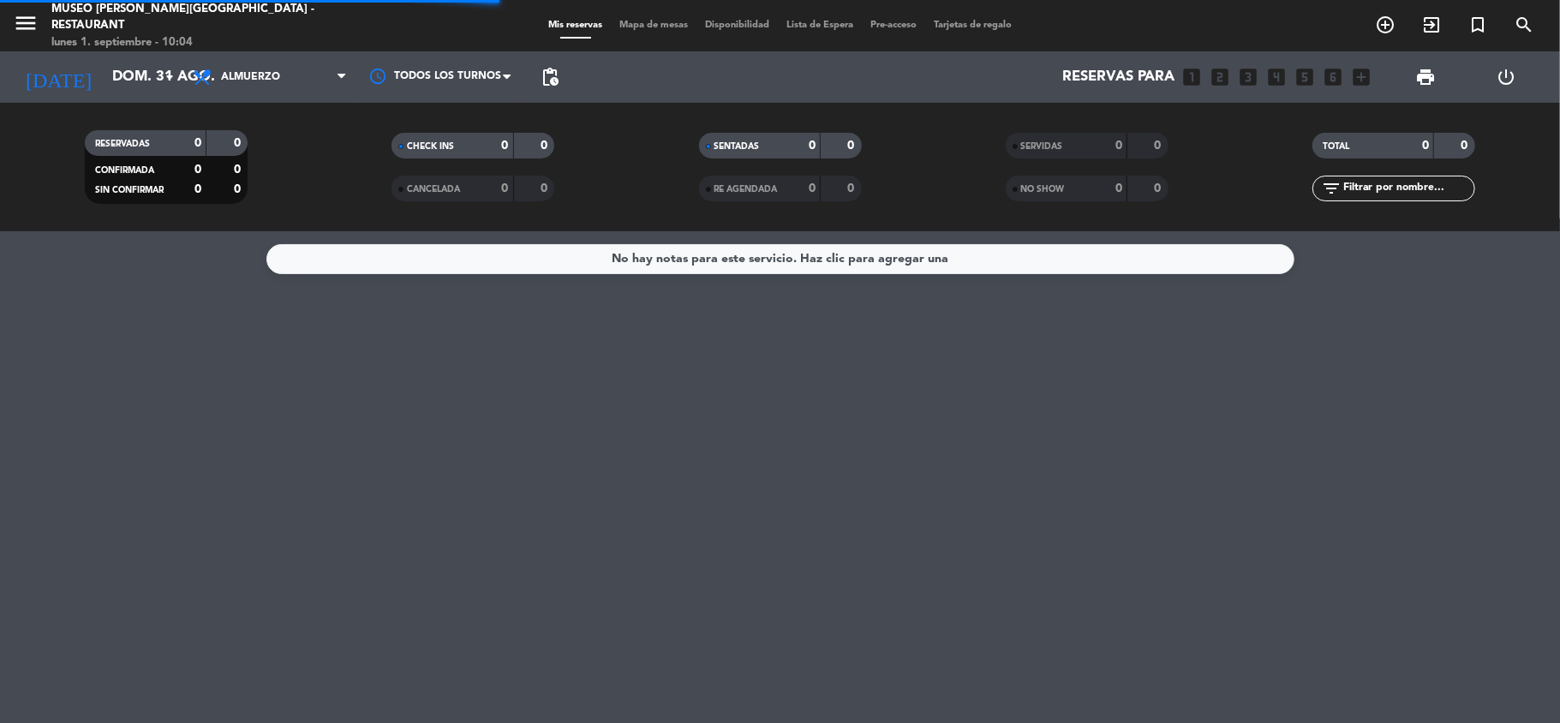
click at [1067, 146] on div "SERVIDAS" at bounding box center [1049, 146] width 79 height 20
click at [1412, 188] on input "text" at bounding box center [1408, 188] width 133 height 19
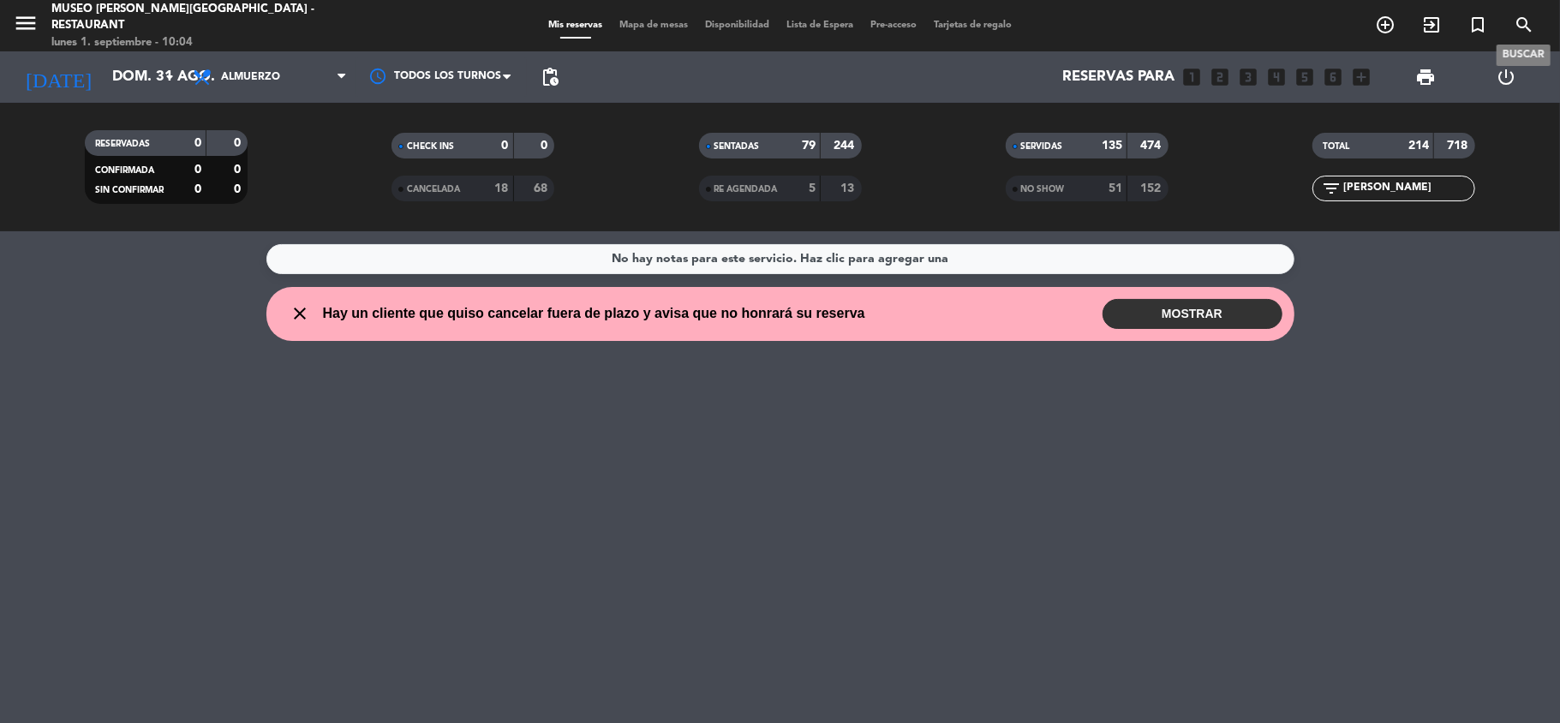
type input "[PERSON_NAME]"
click at [1520, 18] on icon "search" at bounding box center [1524, 25] width 21 height 21
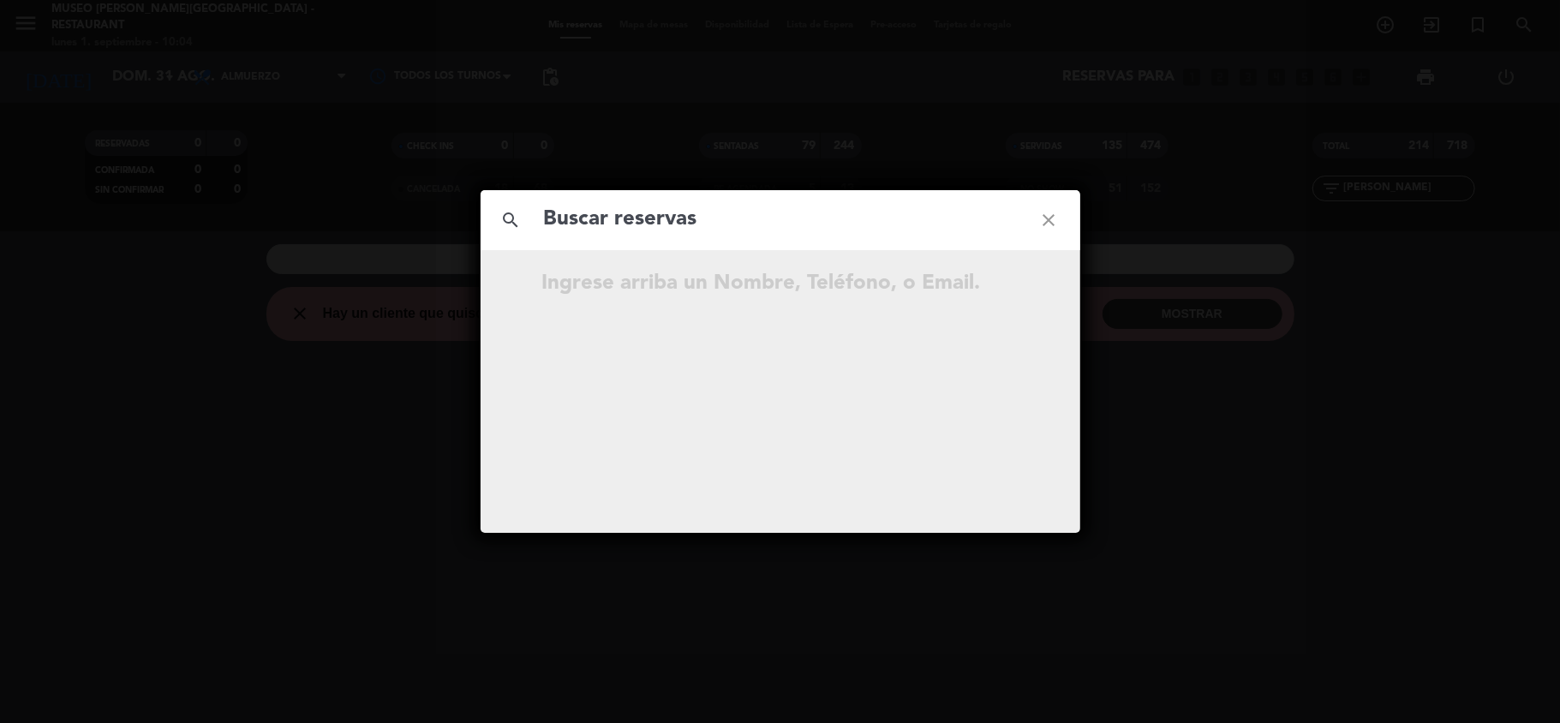
drag, startPoint x: 663, startPoint y: 224, endPoint x: 668, endPoint y: 207, distance: 17.1
click at [662, 224] on input "text" at bounding box center [780, 219] width 476 height 35
type input "[PERSON_NAME]"
click at [1002, 289] on icon "open_in_new" at bounding box center [1006, 286] width 21 height 21
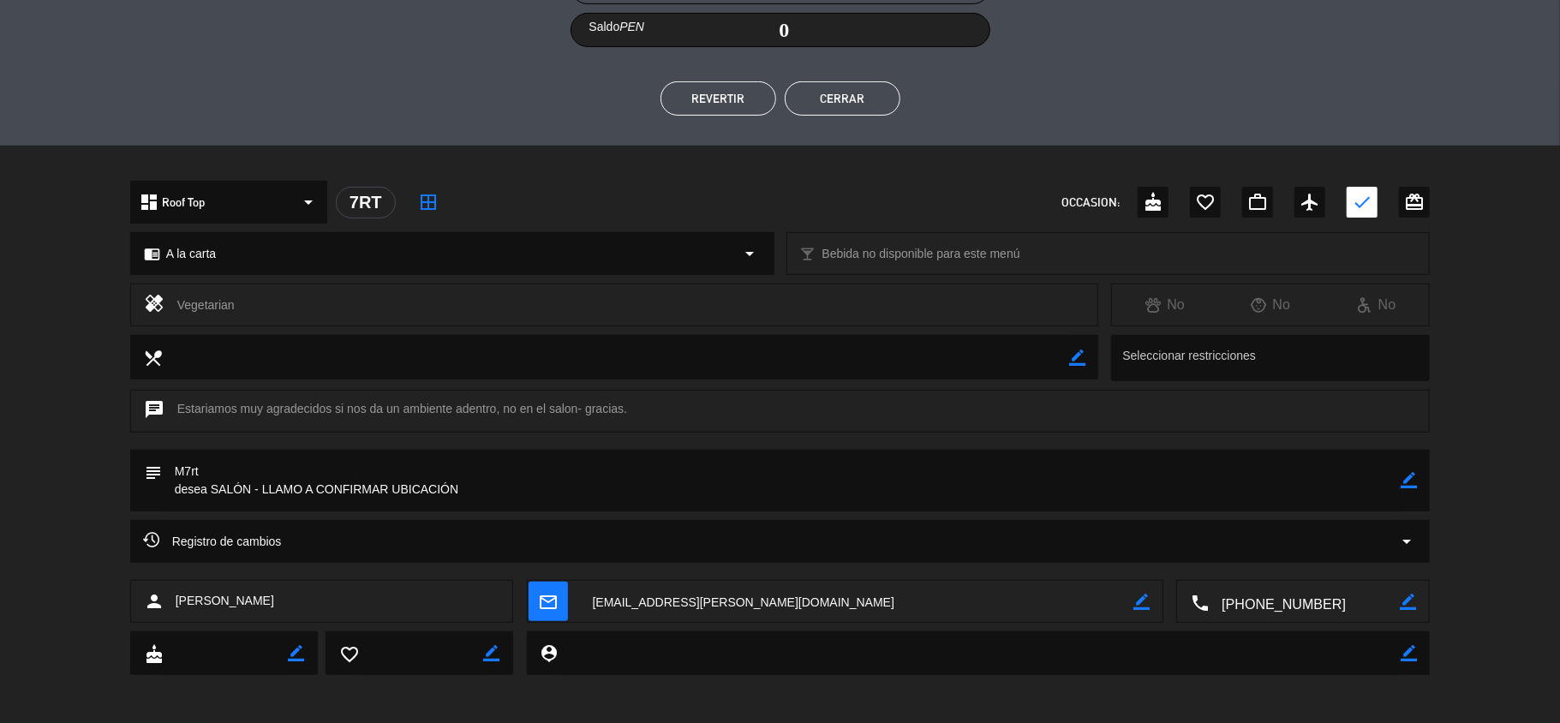
scroll to position [363, 0]
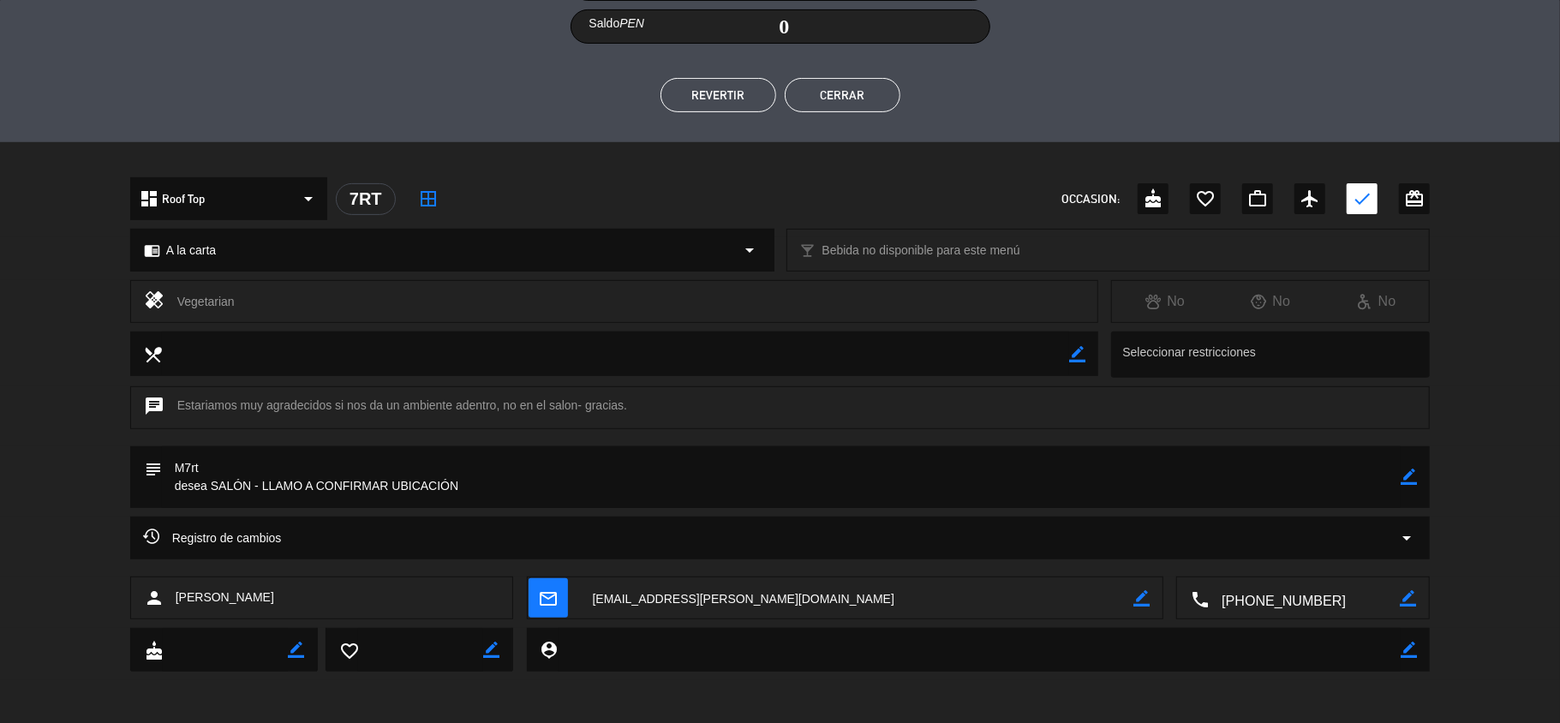
click at [1410, 477] on icon "border_color" at bounding box center [1409, 477] width 16 height 16
click at [1410, 477] on icon at bounding box center [1409, 477] width 16 height 16
click at [0, 0] on div at bounding box center [0, 0] width 0 height 0
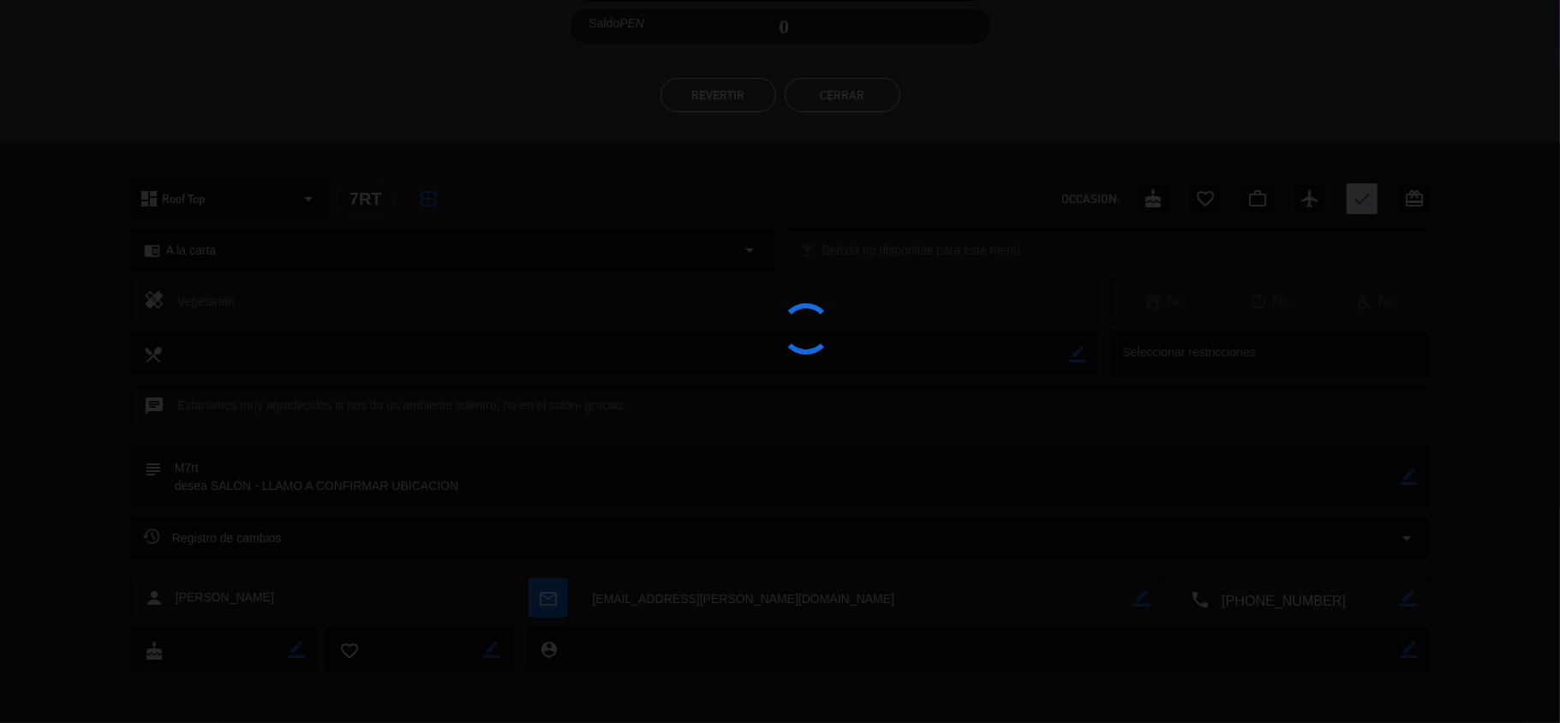
click at [1410, 477] on div at bounding box center [780, 361] width 1560 height 723
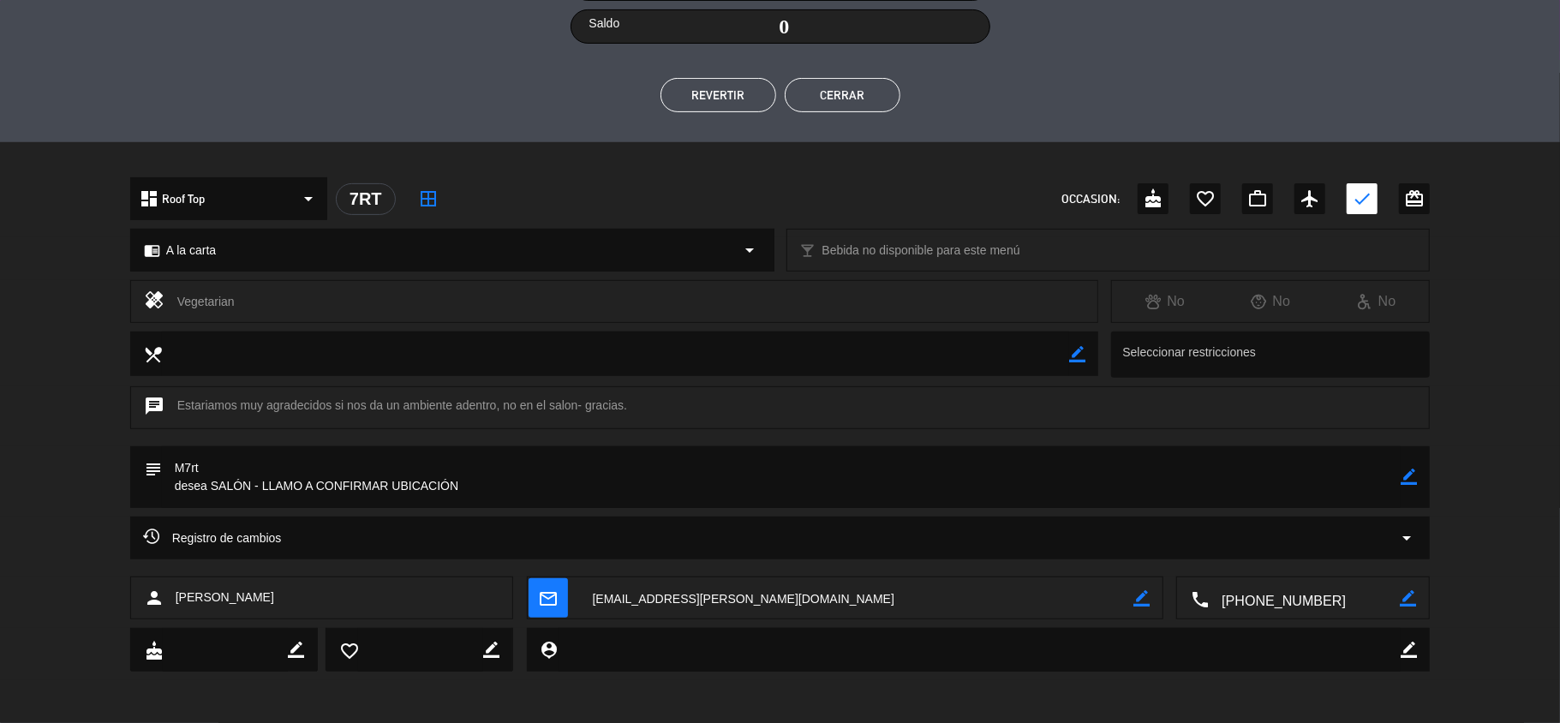
click at [854, 96] on button "Cerrar" at bounding box center [843, 95] width 116 height 34
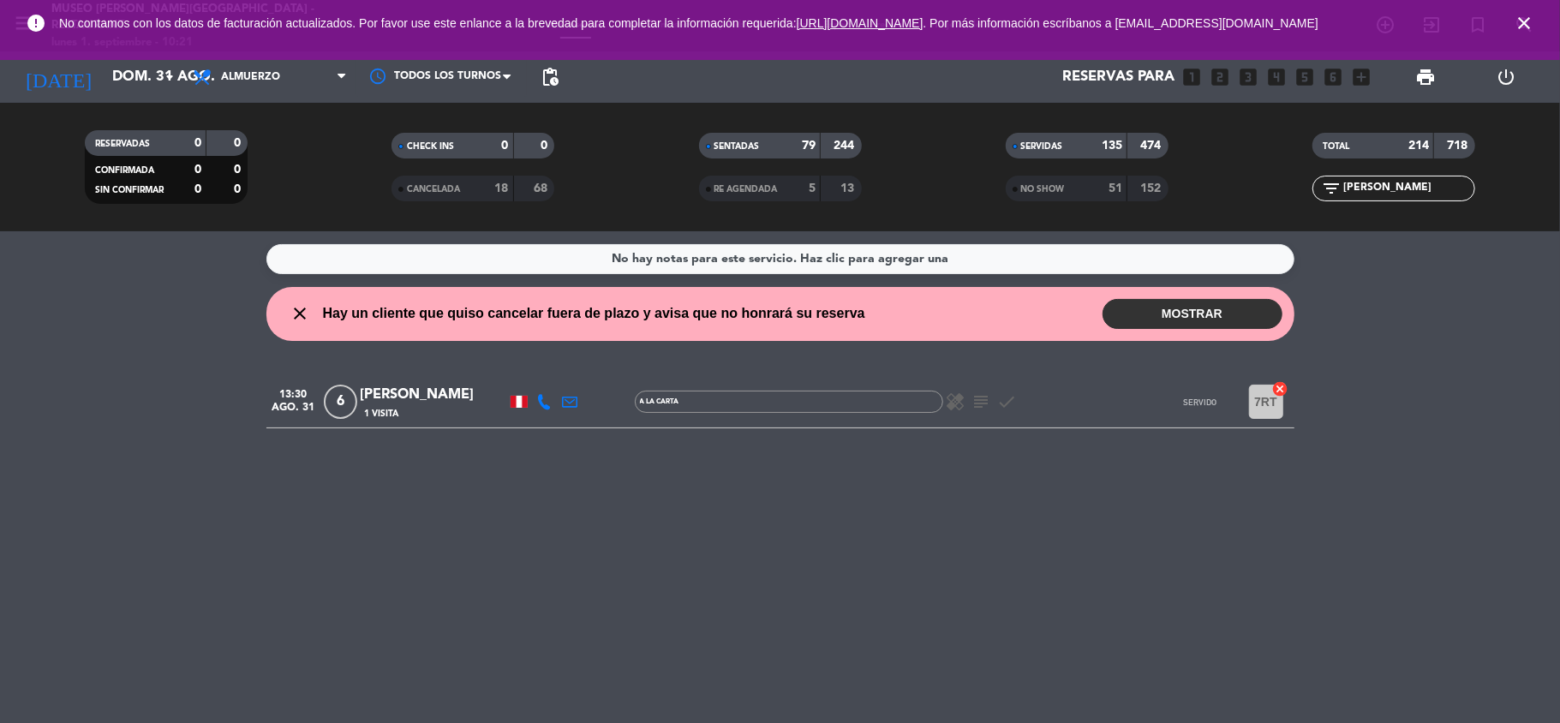
click at [1519, 19] on icon "close" at bounding box center [1524, 23] width 21 height 21
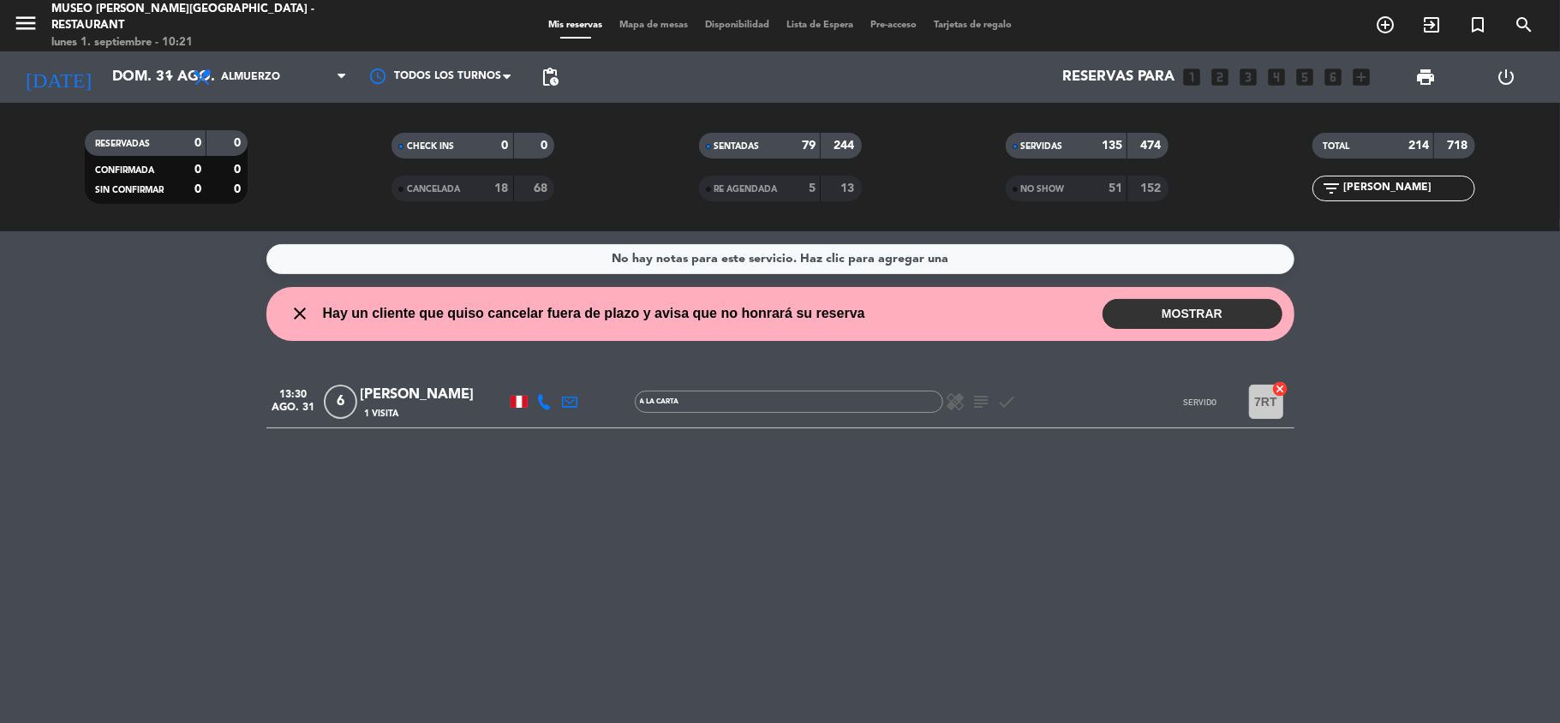
drag, startPoint x: 1384, startPoint y: 190, endPoint x: 1208, endPoint y: 190, distance: 176.5
click at [1208, 190] on div "RESERVADAS 0 0 CONFIRMADA 0 0 SIN CONFIRMAR 0 0 CHECK INS 0 0 CANCELADA 18 68 S…" at bounding box center [780, 167] width 1560 height 94
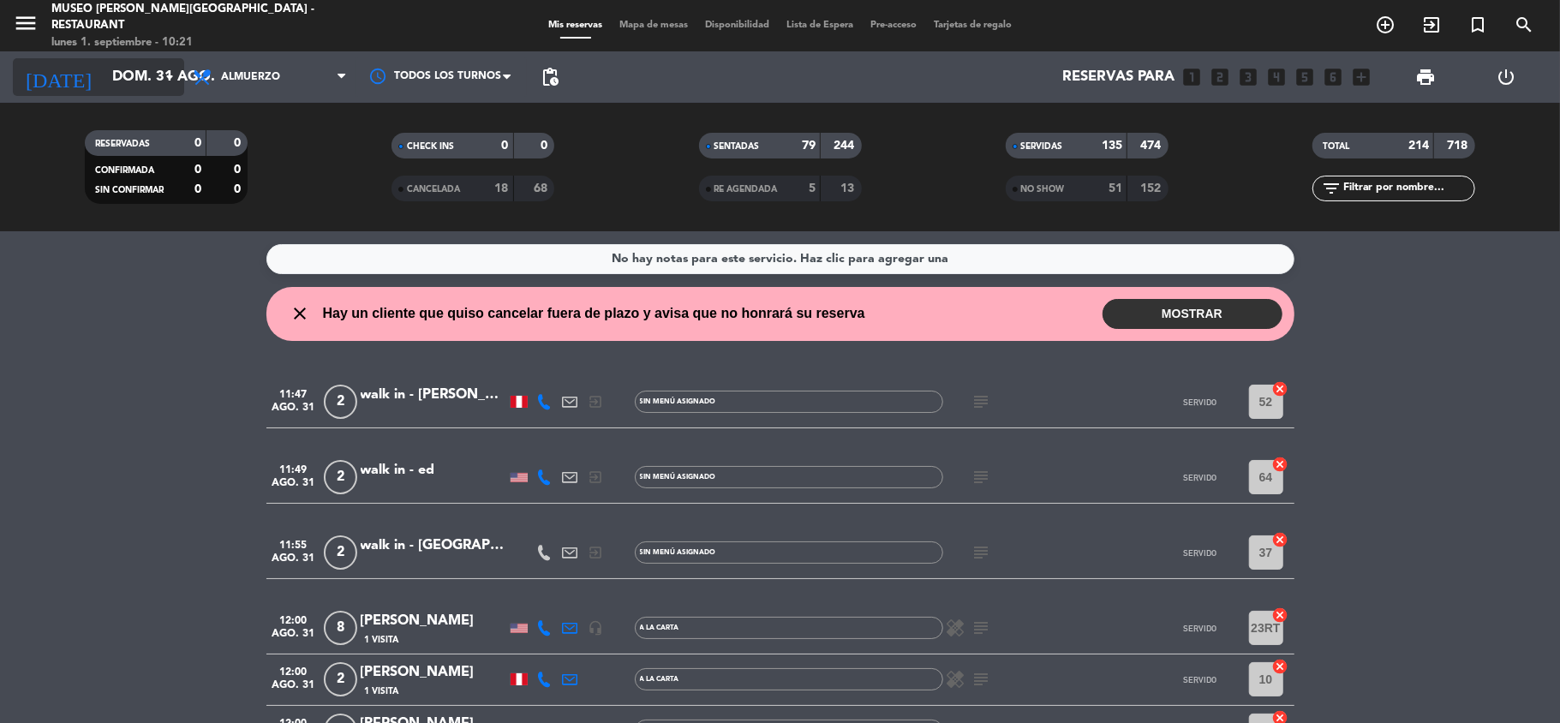
click at [147, 76] on input "dom. 31 ago." at bounding box center [196, 77] width 185 height 33
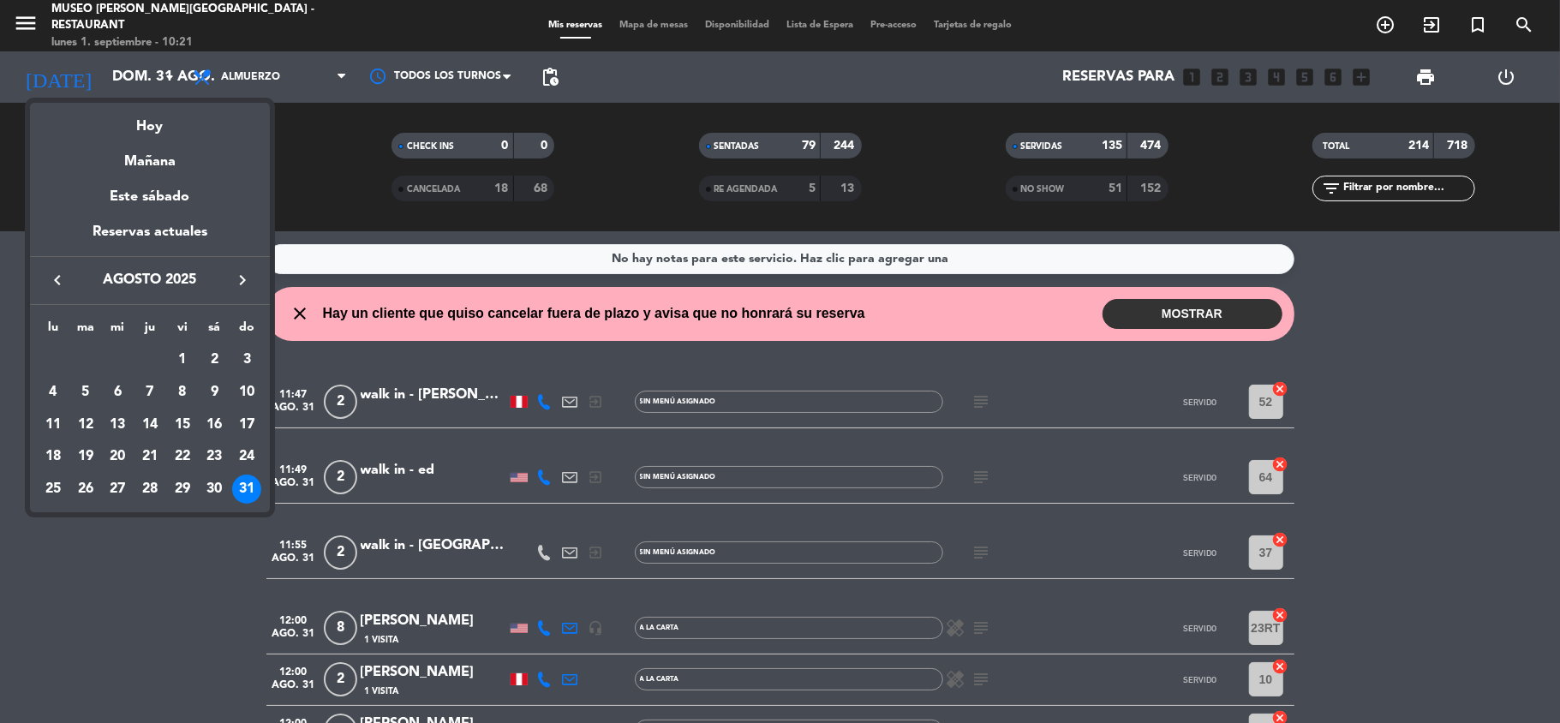
click at [52, 275] on icon "keyboard_arrow_left" at bounding box center [57, 280] width 21 height 21
click at [217, 395] on div "5" at bounding box center [214, 392] width 29 height 29
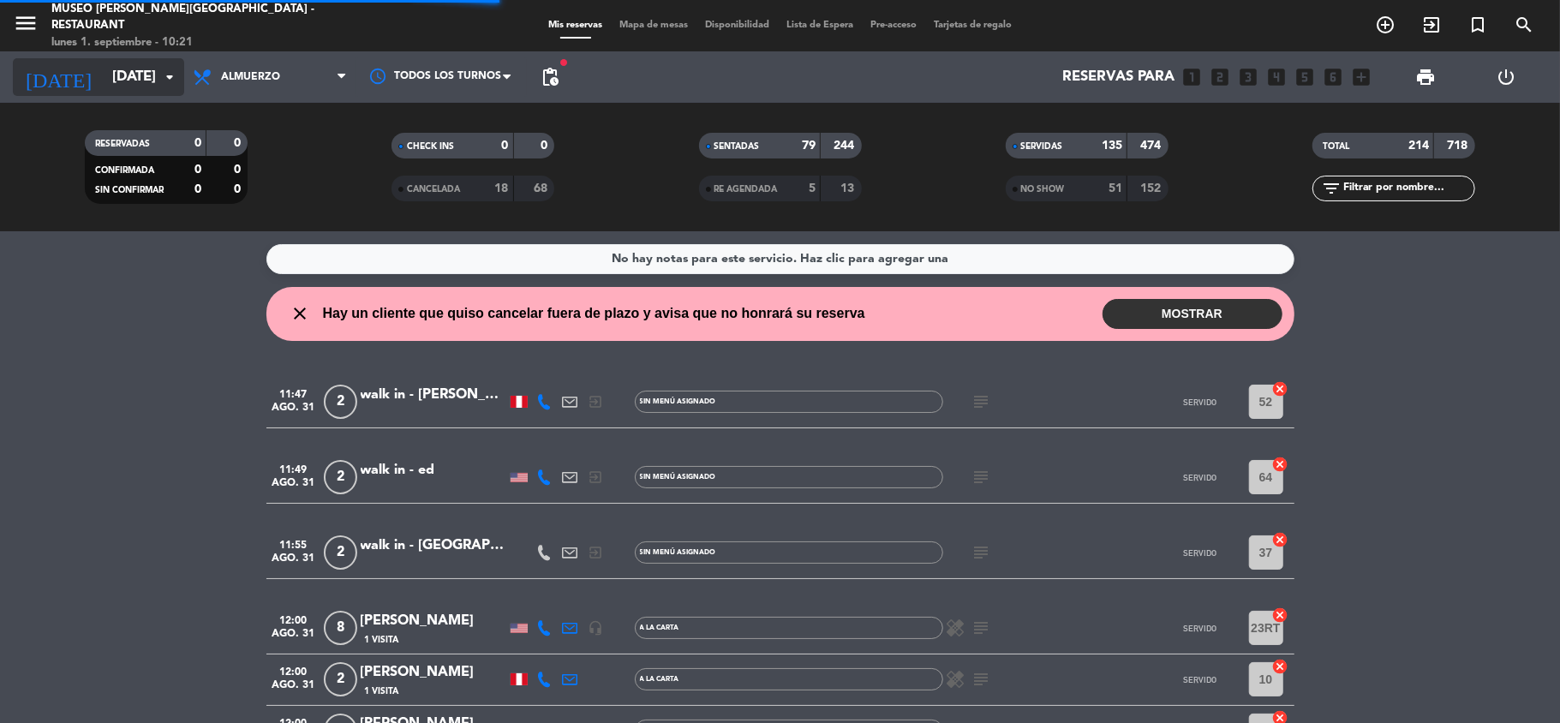
click at [104, 87] on input "[DATE]" at bounding box center [196, 77] width 185 height 33
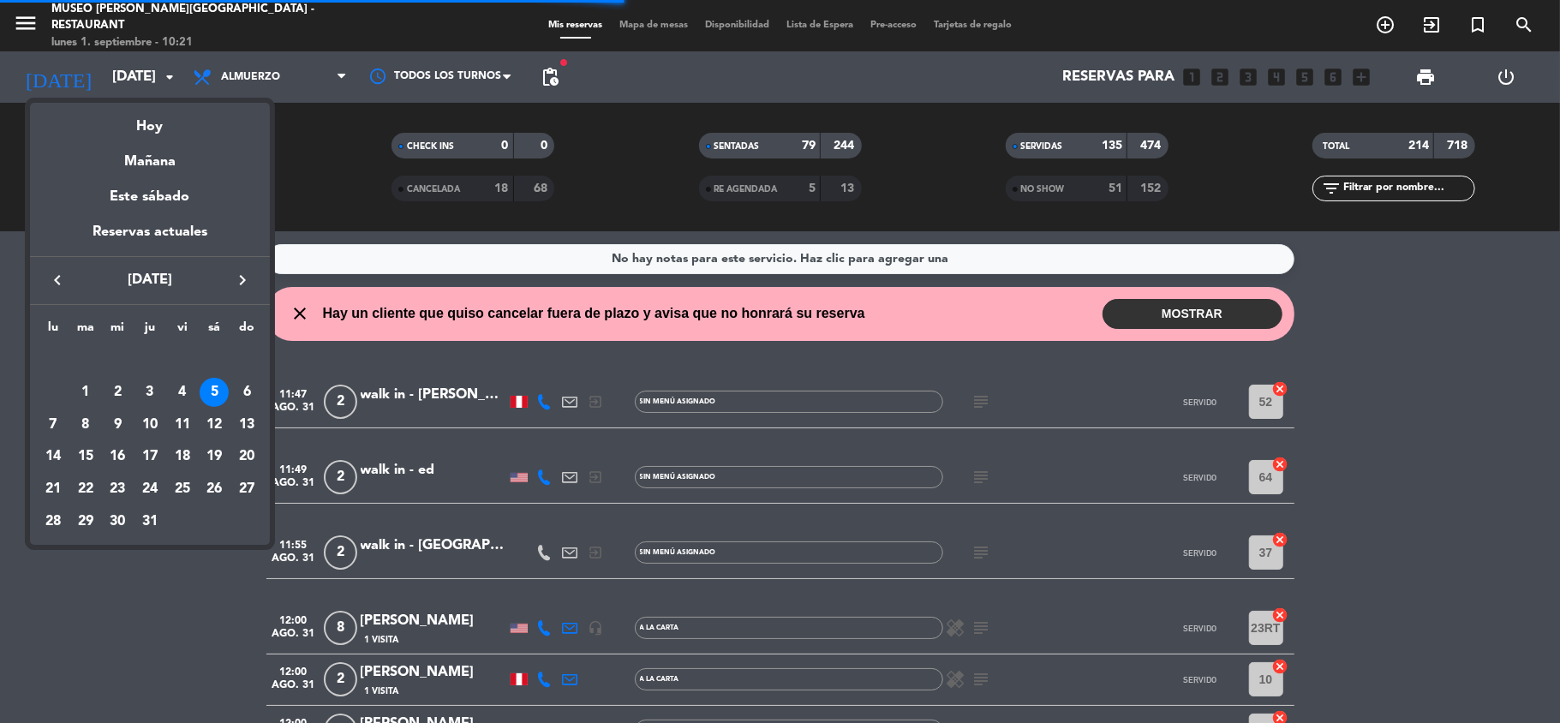
click at [243, 278] on icon "keyboard_arrow_right" at bounding box center [242, 280] width 21 height 21
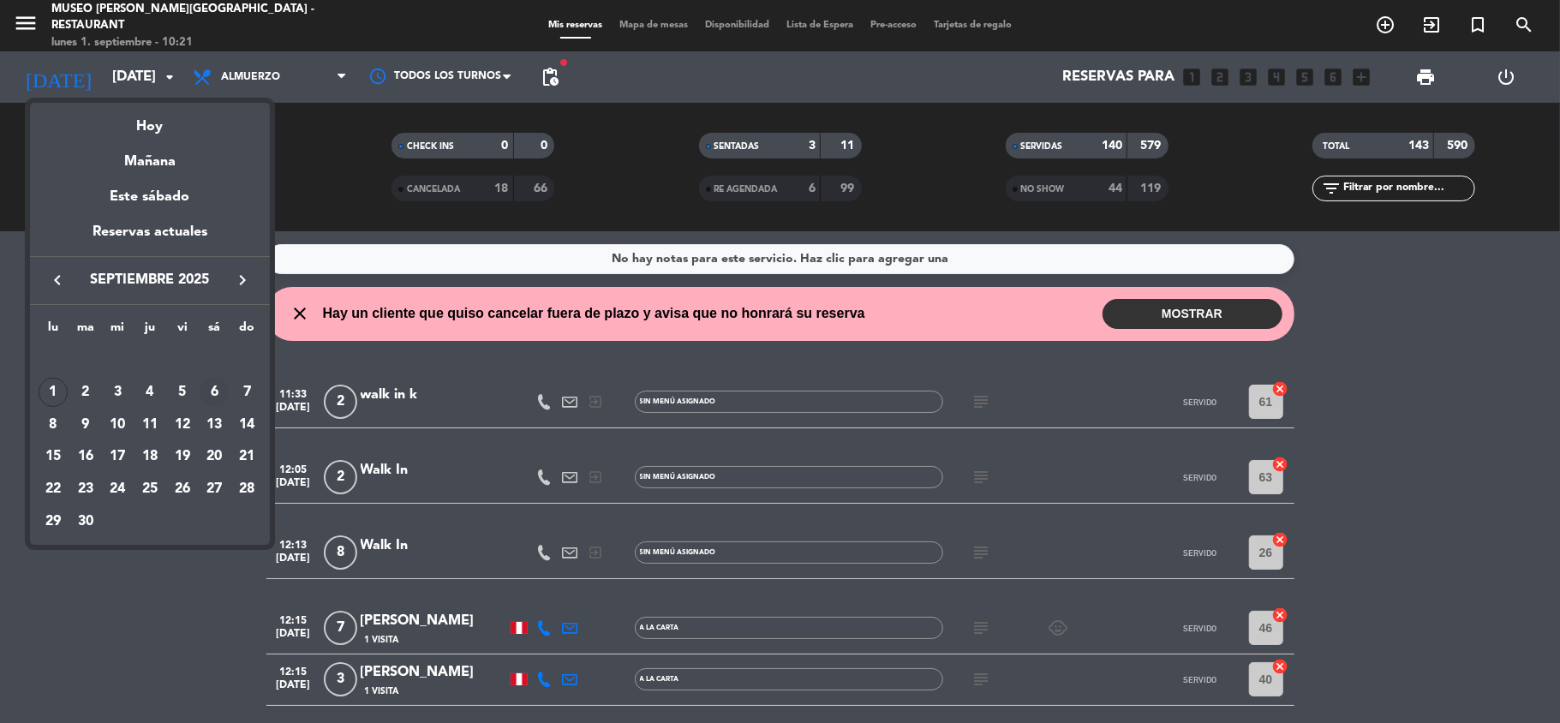
click at [213, 396] on div "6" at bounding box center [214, 392] width 29 height 29
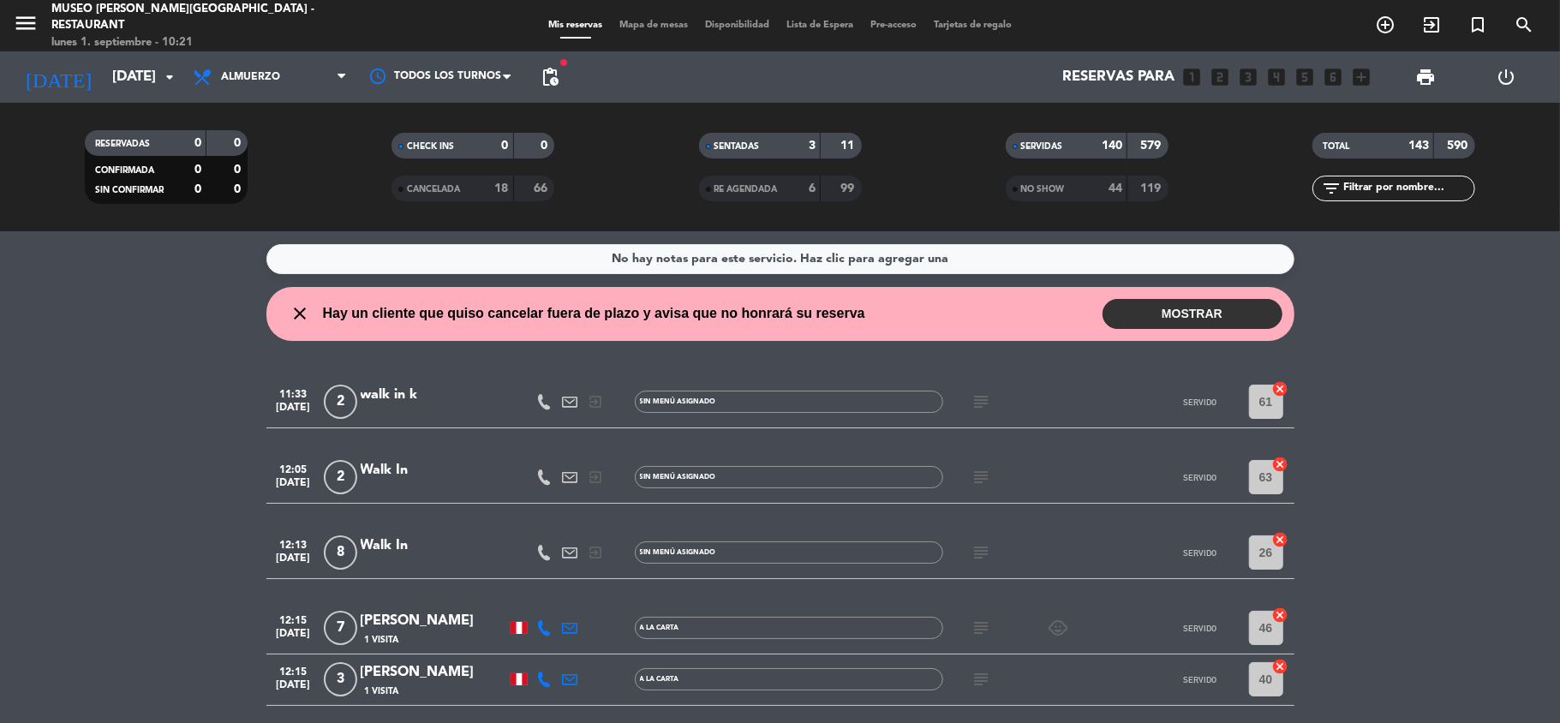
type input "[DATE]"
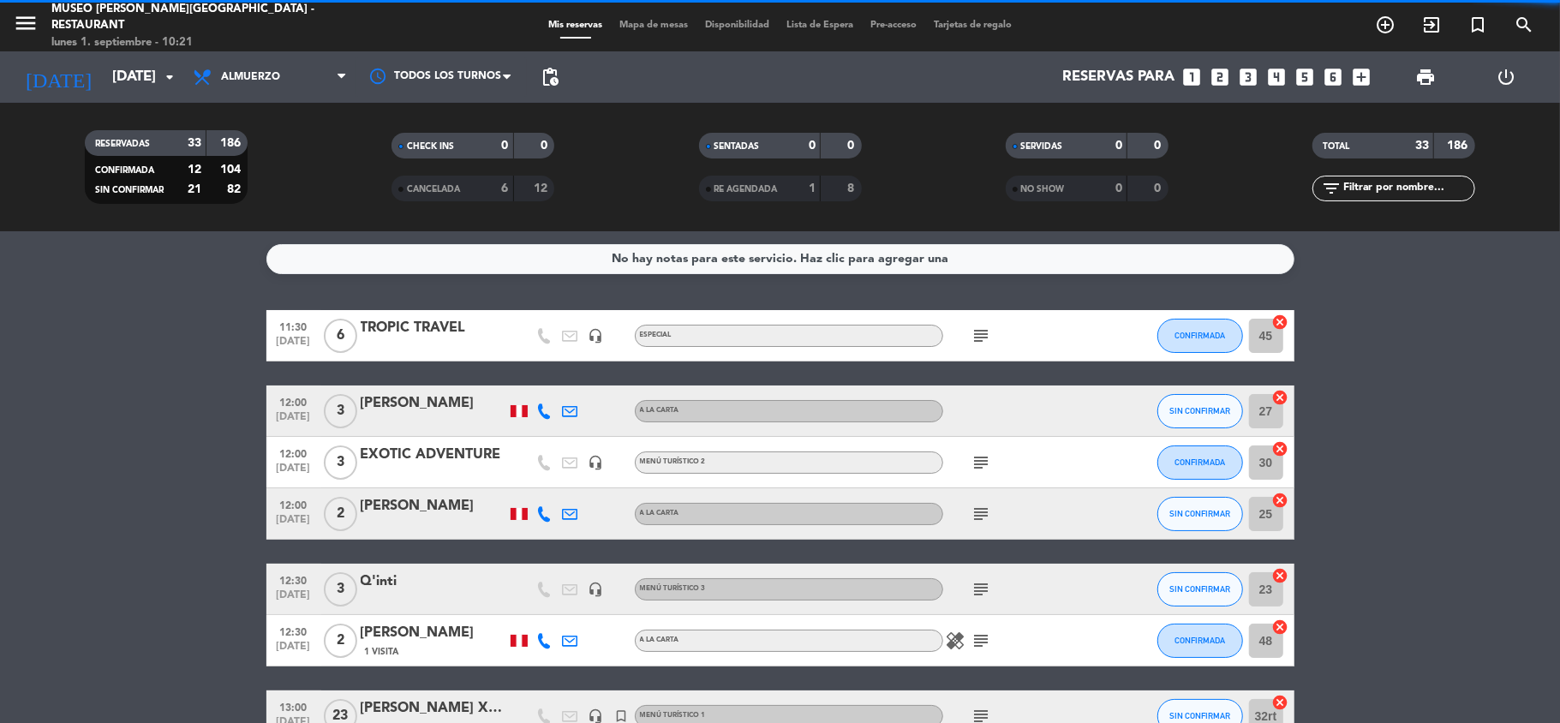
click at [1224, 75] on icon "looks_two" at bounding box center [1221, 77] width 22 height 22
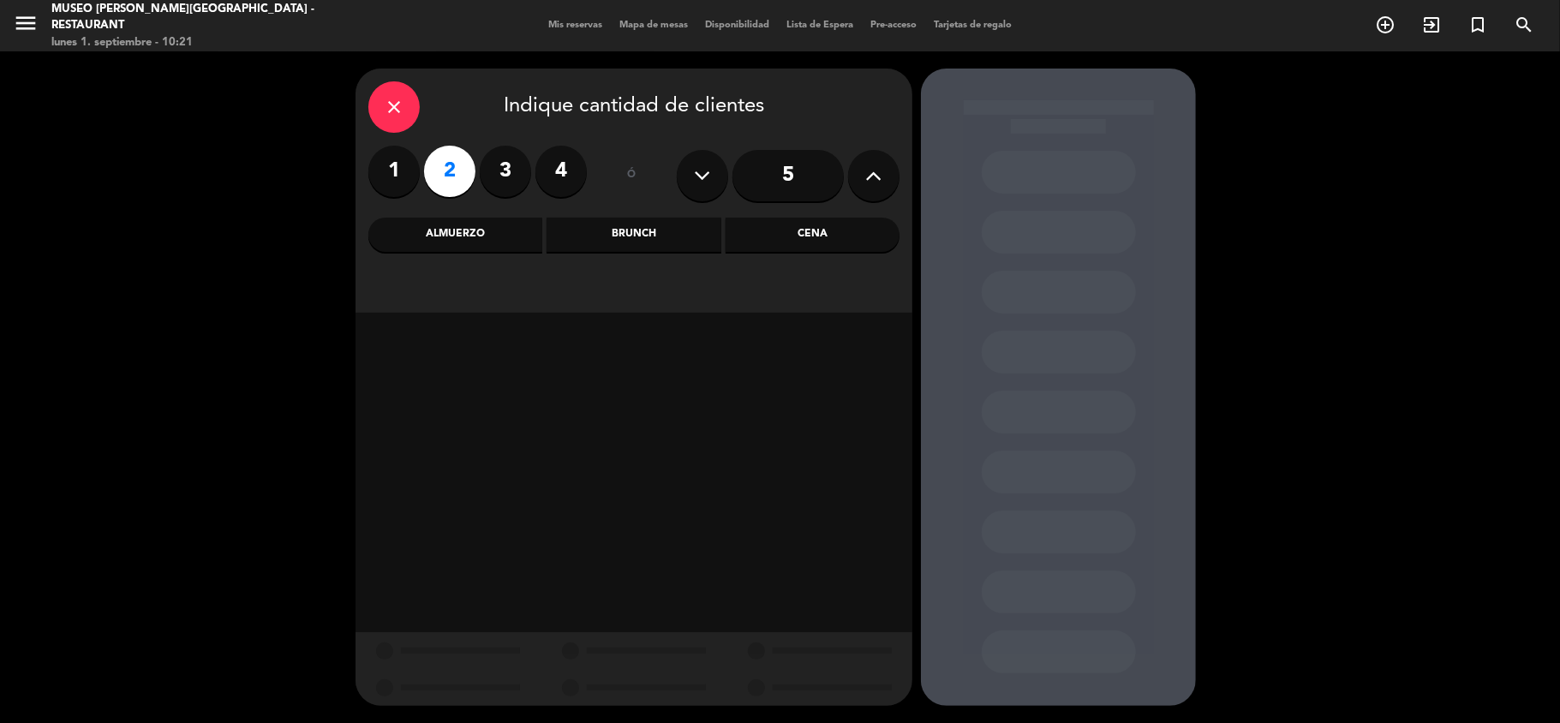
click at [819, 231] on div "Cena" at bounding box center [813, 235] width 174 height 34
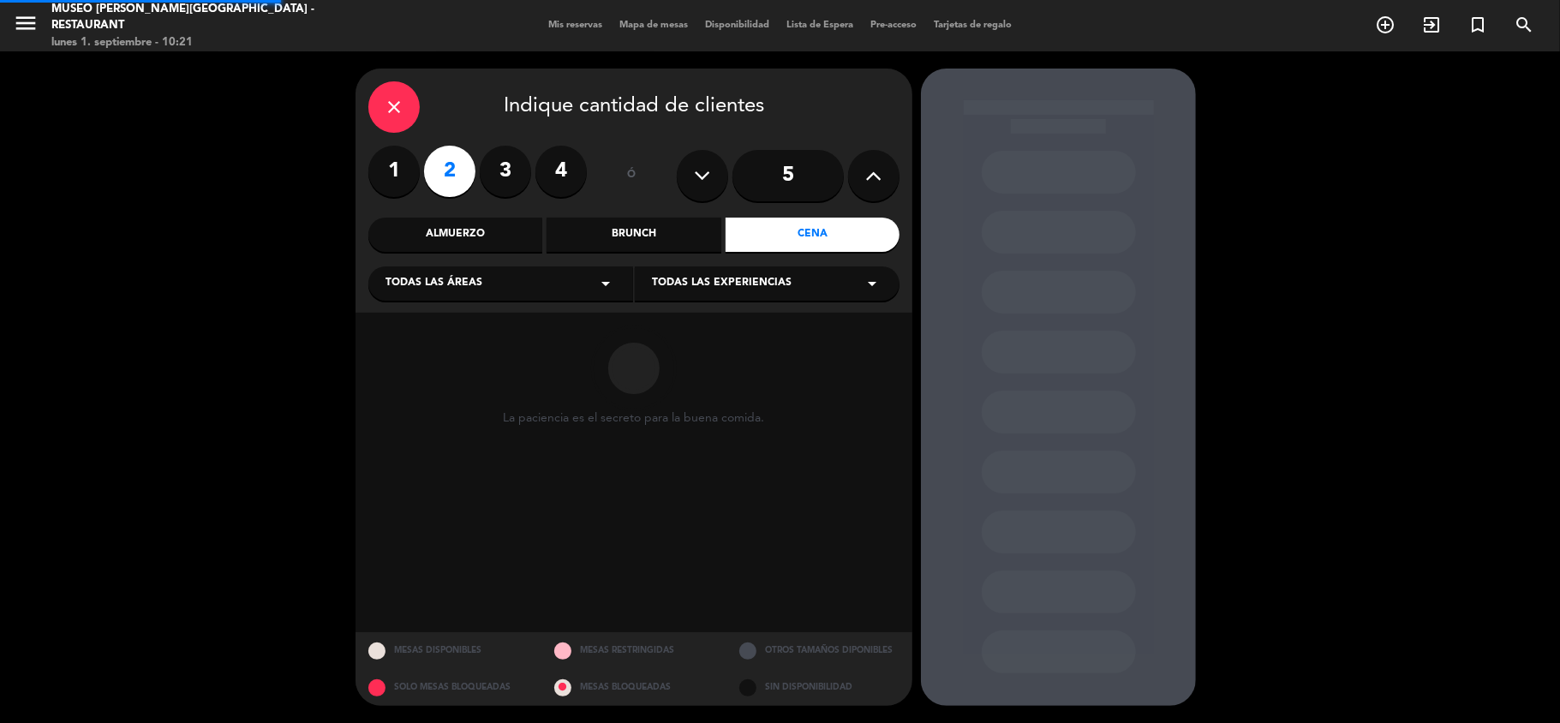
click at [474, 286] on span "Todas las áreas" at bounding box center [434, 283] width 97 height 17
click at [412, 348] on div "Jardines1" at bounding box center [501, 351] width 230 height 17
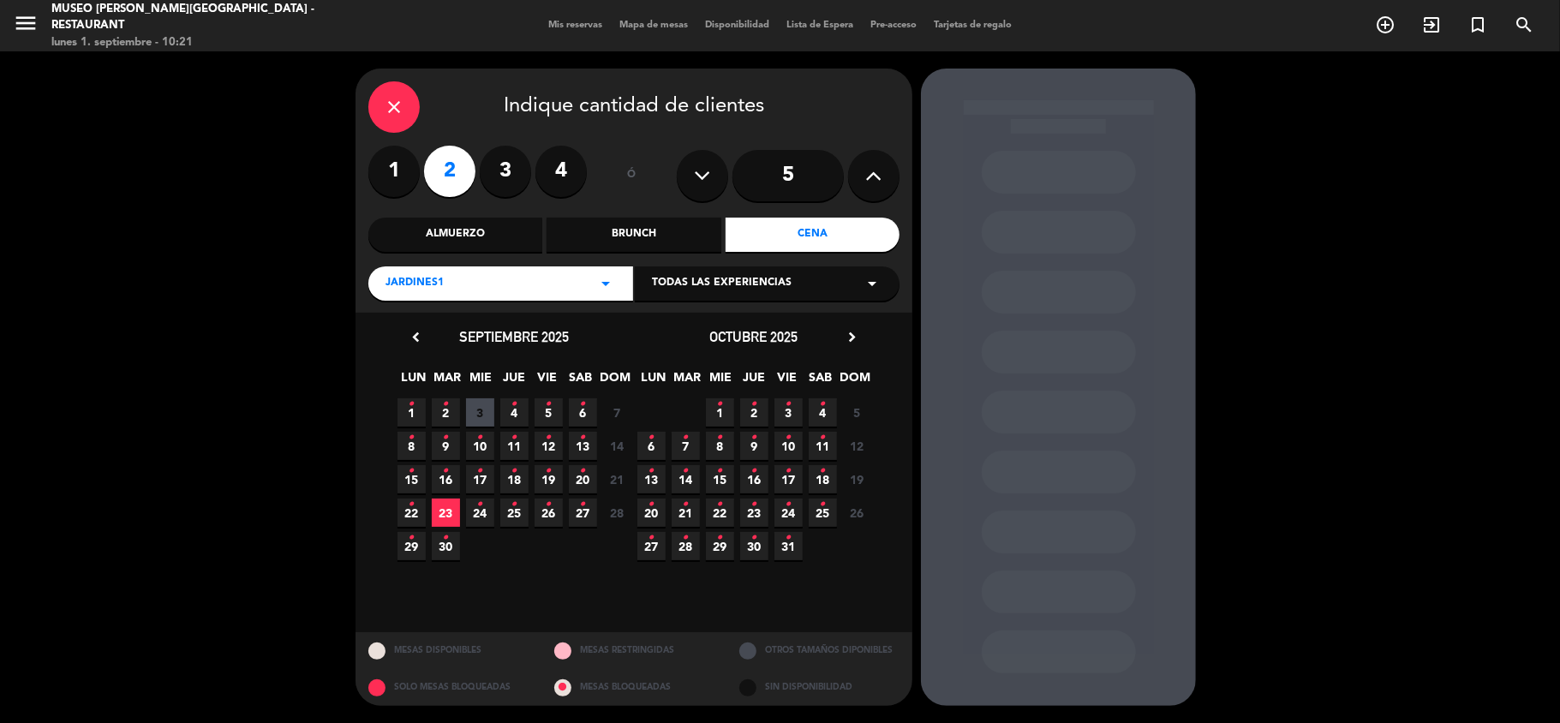
click at [584, 401] on icon "•" at bounding box center [583, 404] width 6 height 27
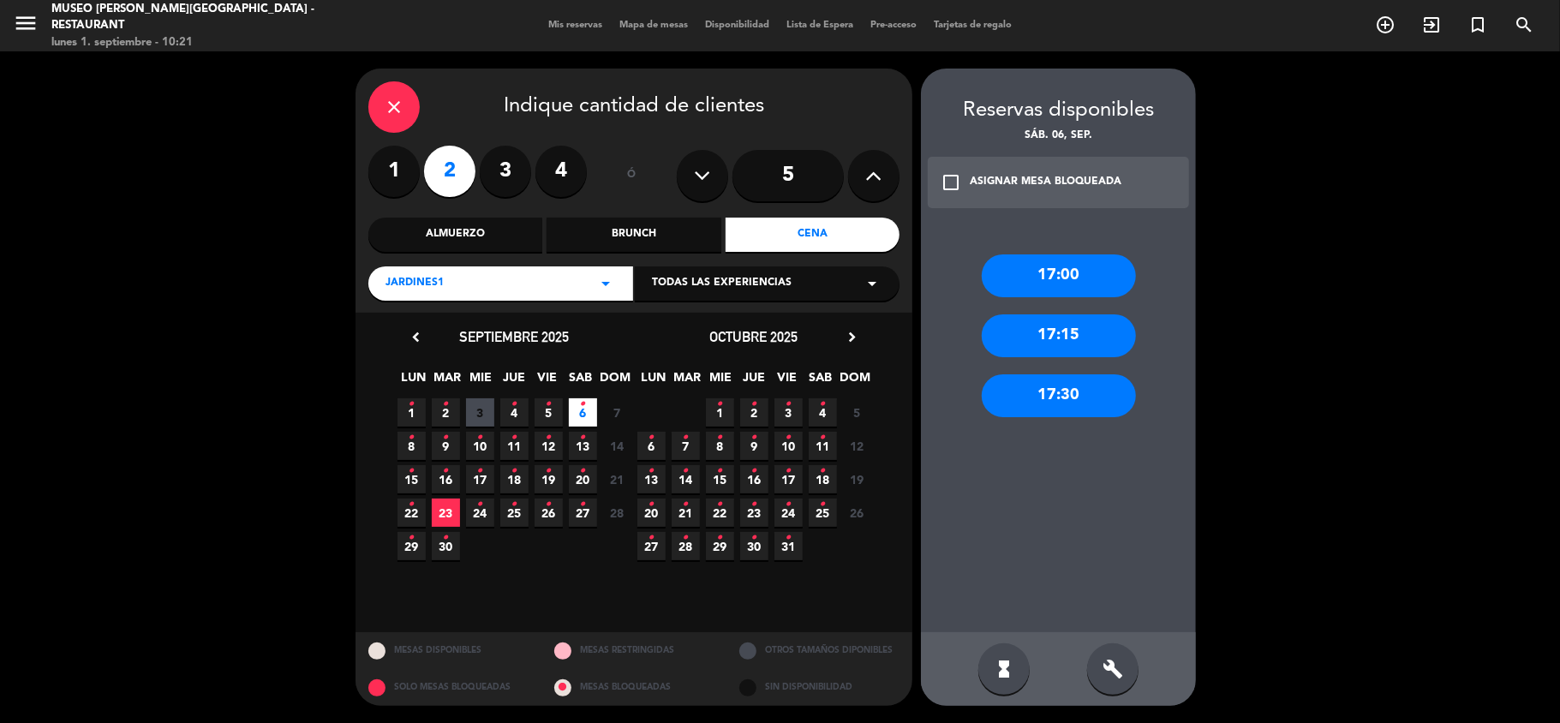
click at [793, 176] on input "5" at bounding box center [788, 175] width 111 height 51
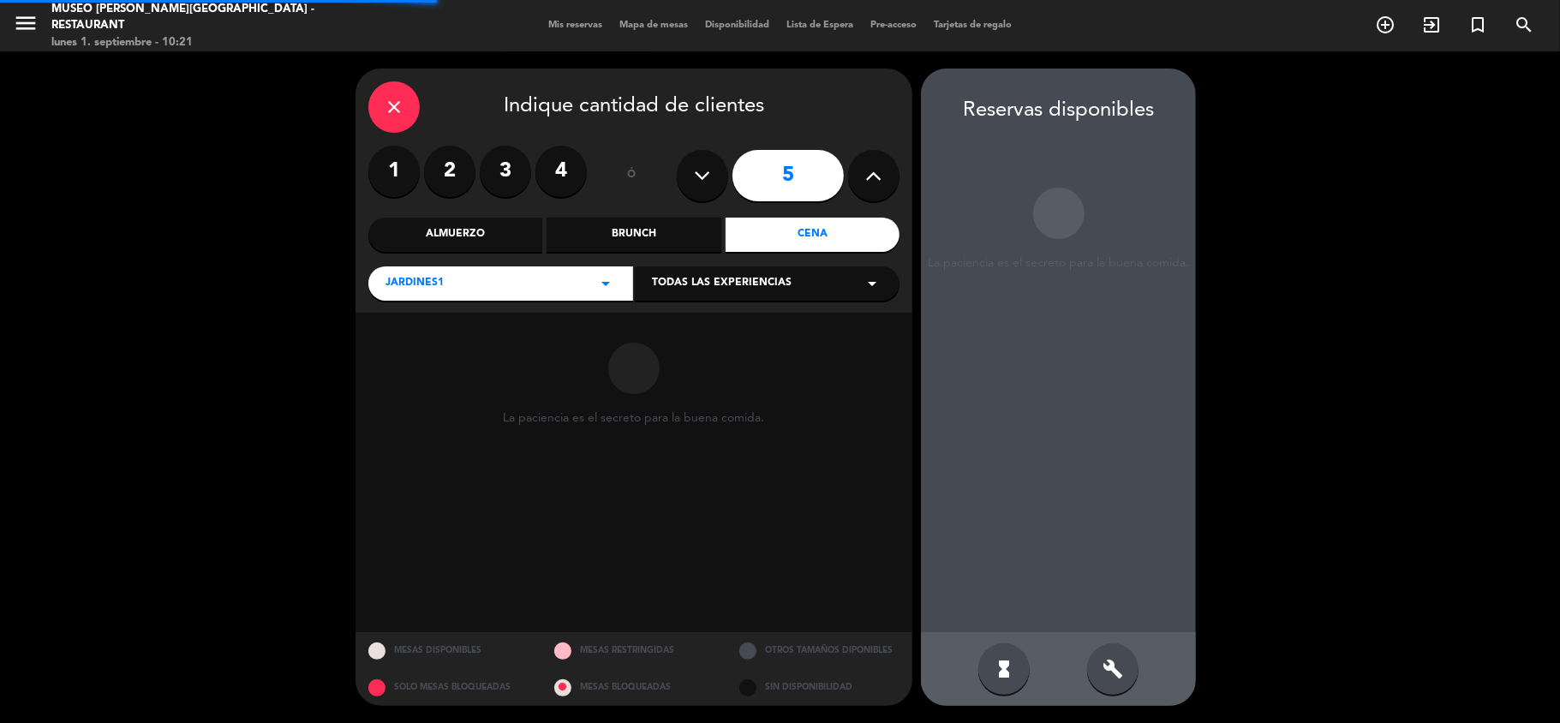
click at [870, 171] on icon at bounding box center [874, 176] width 16 height 26
type input "6"
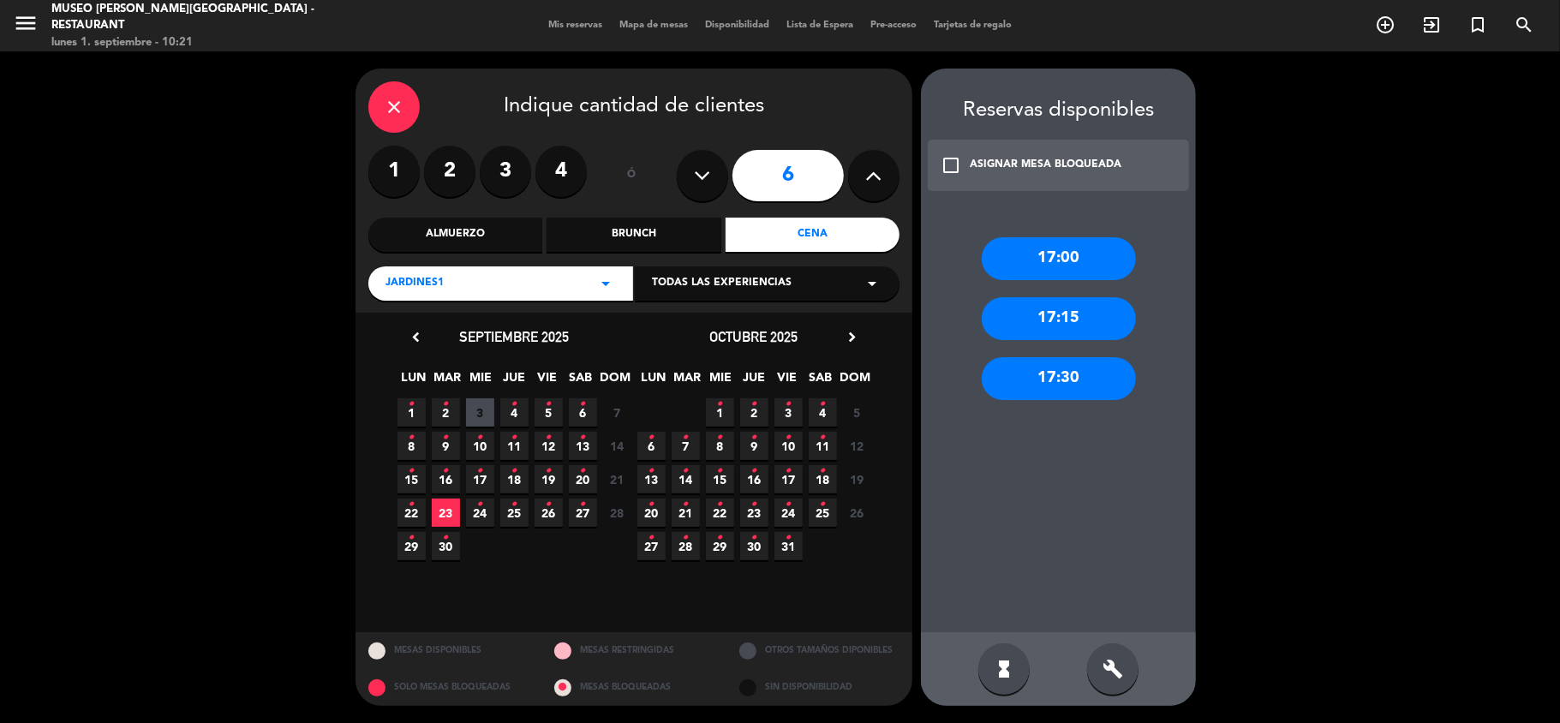
click at [583, 418] on span "6 •" at bounding box center [583, 412] width 28 height 28
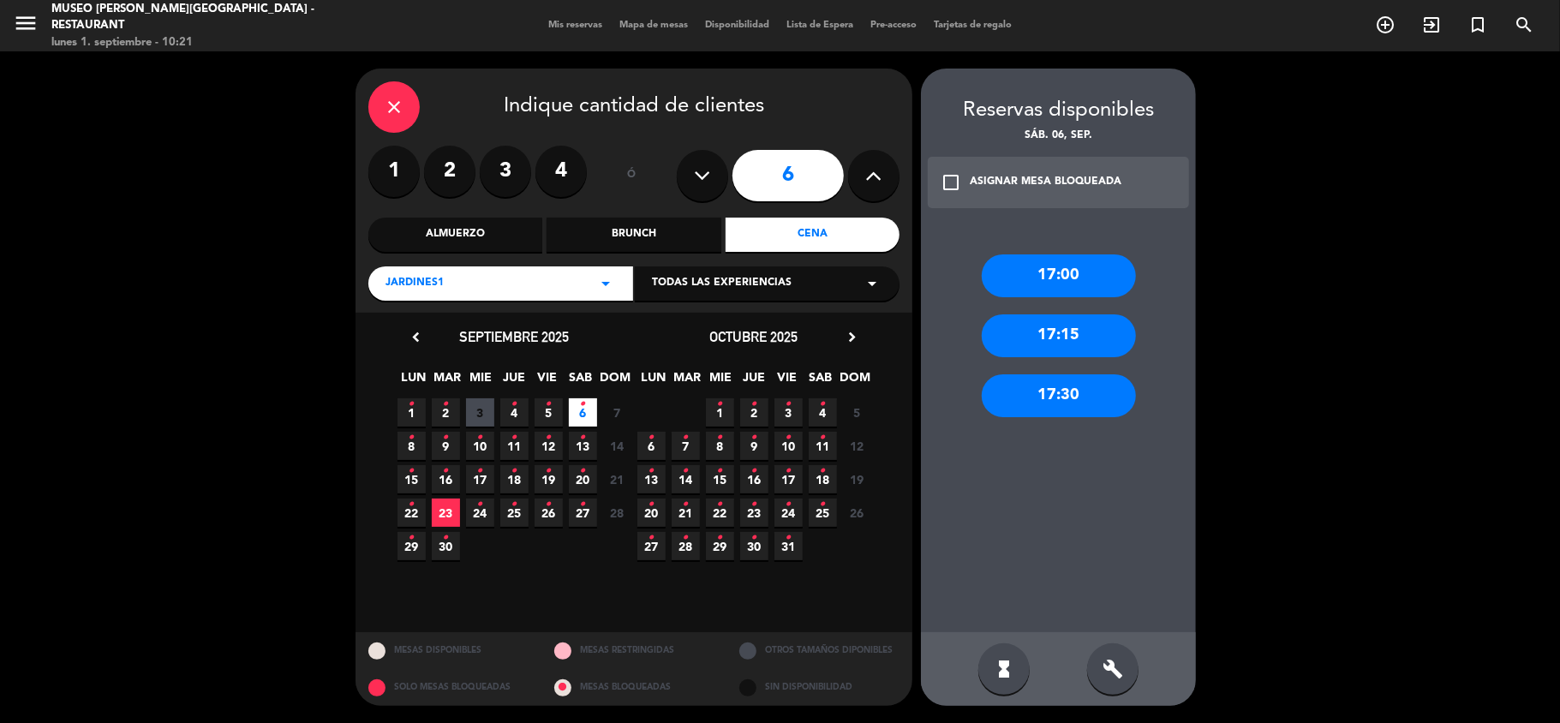
click at [577, 284] on div "Jardines1 arrow_drop_down" at bounding box center [500, 283] width 265 height 34
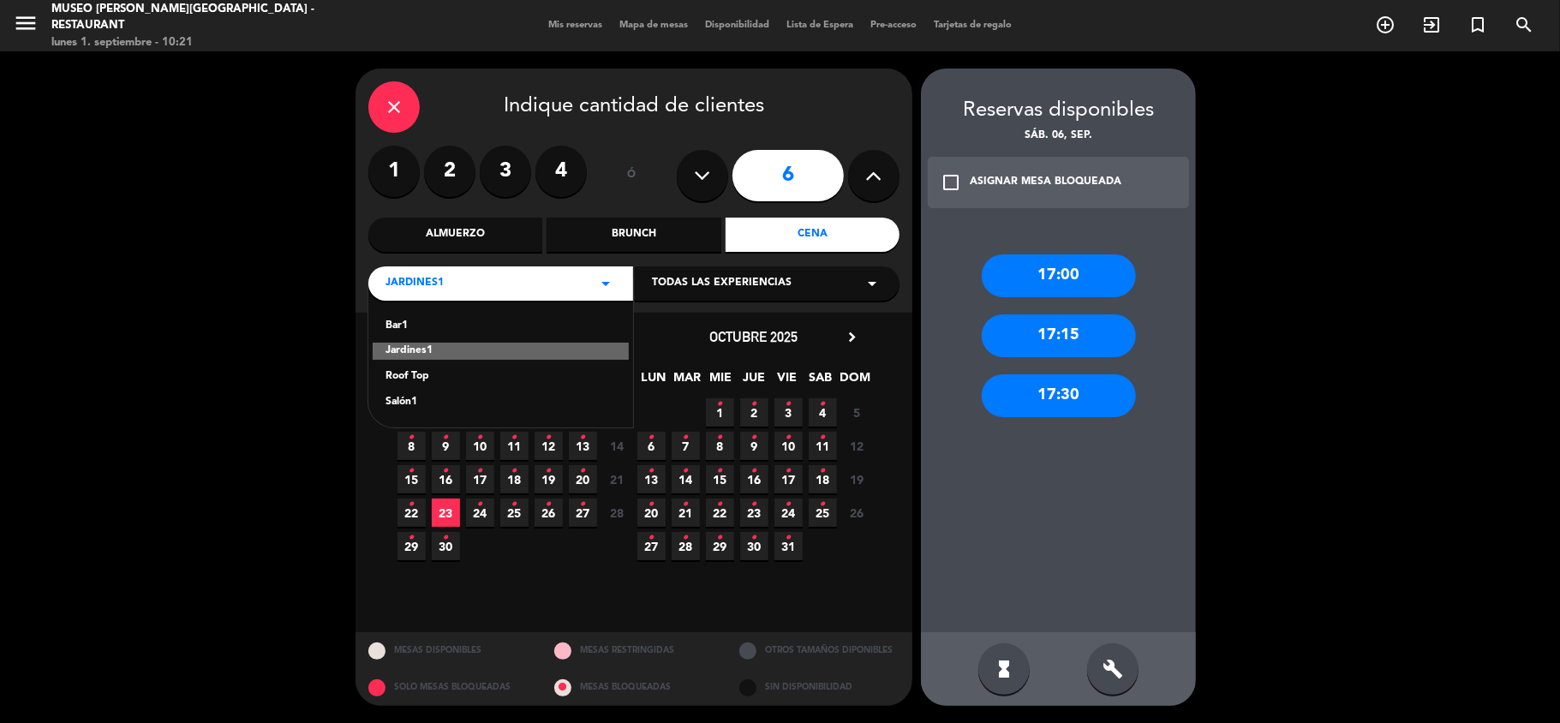
click at [410, 401] on div "Salón1" at bounding box center [501, 402] width 230 height 17
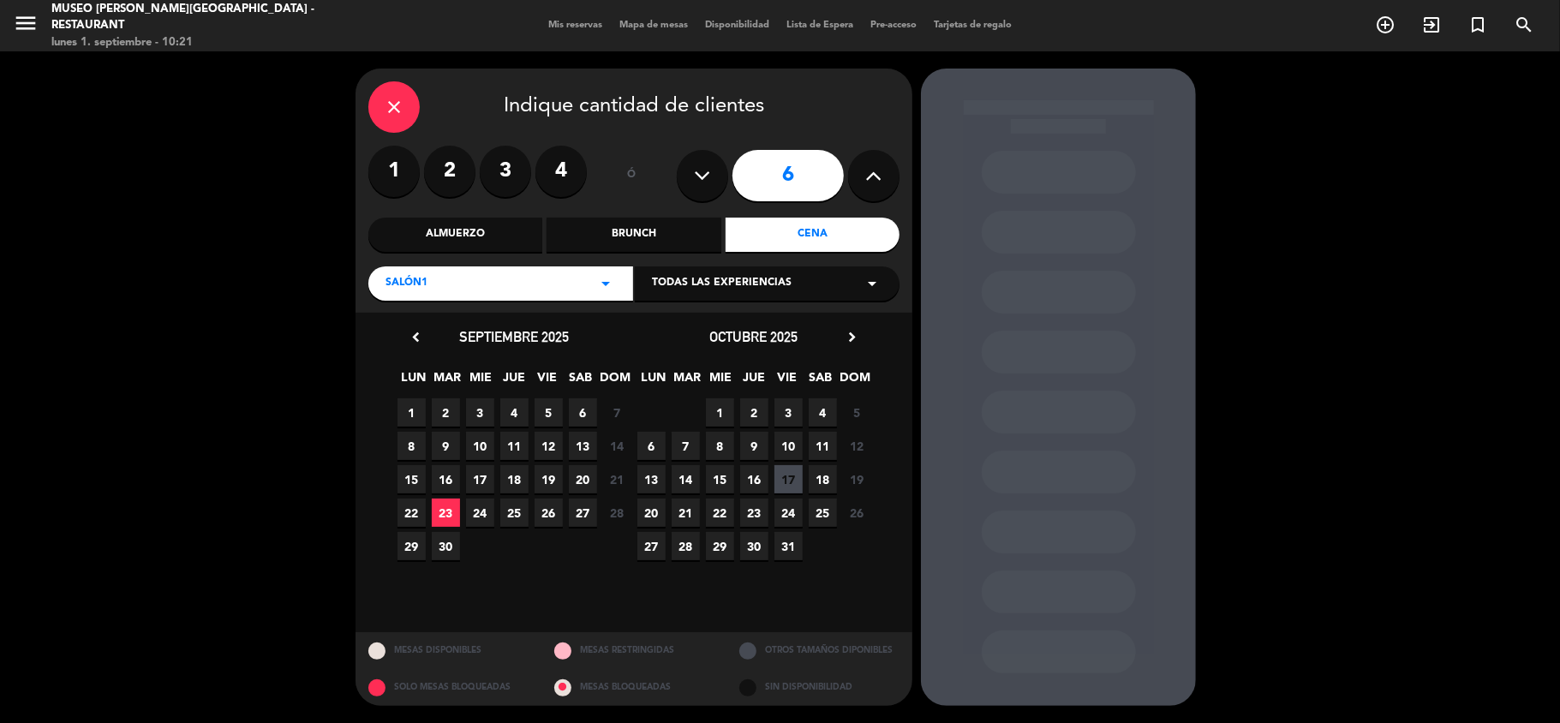
click at [577, 411] on span "6" at bounding box center [583, 412] width 28 height 28
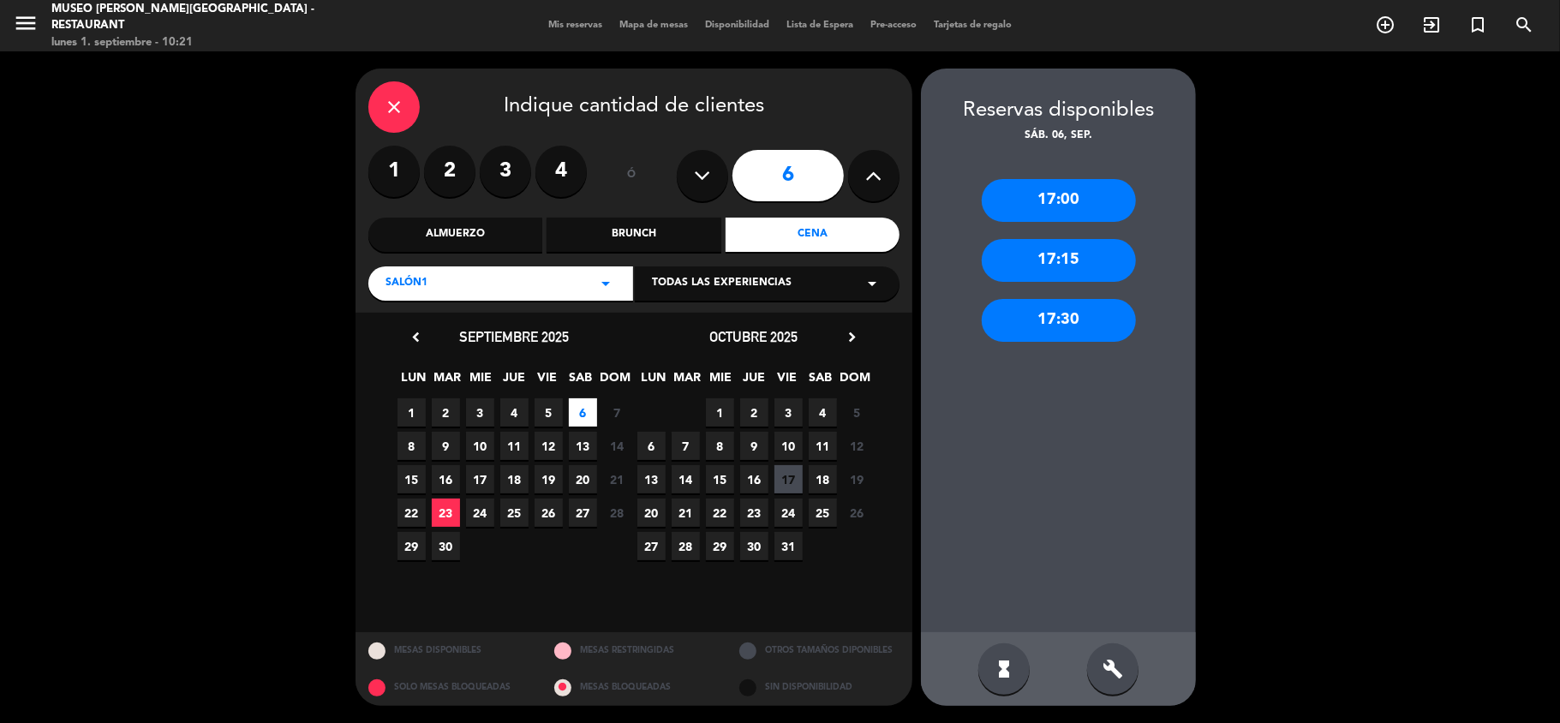
click at [497, 278] on div "Salón1 arrow_drop_down" at bounding box center [500, 283] width 265 height 34
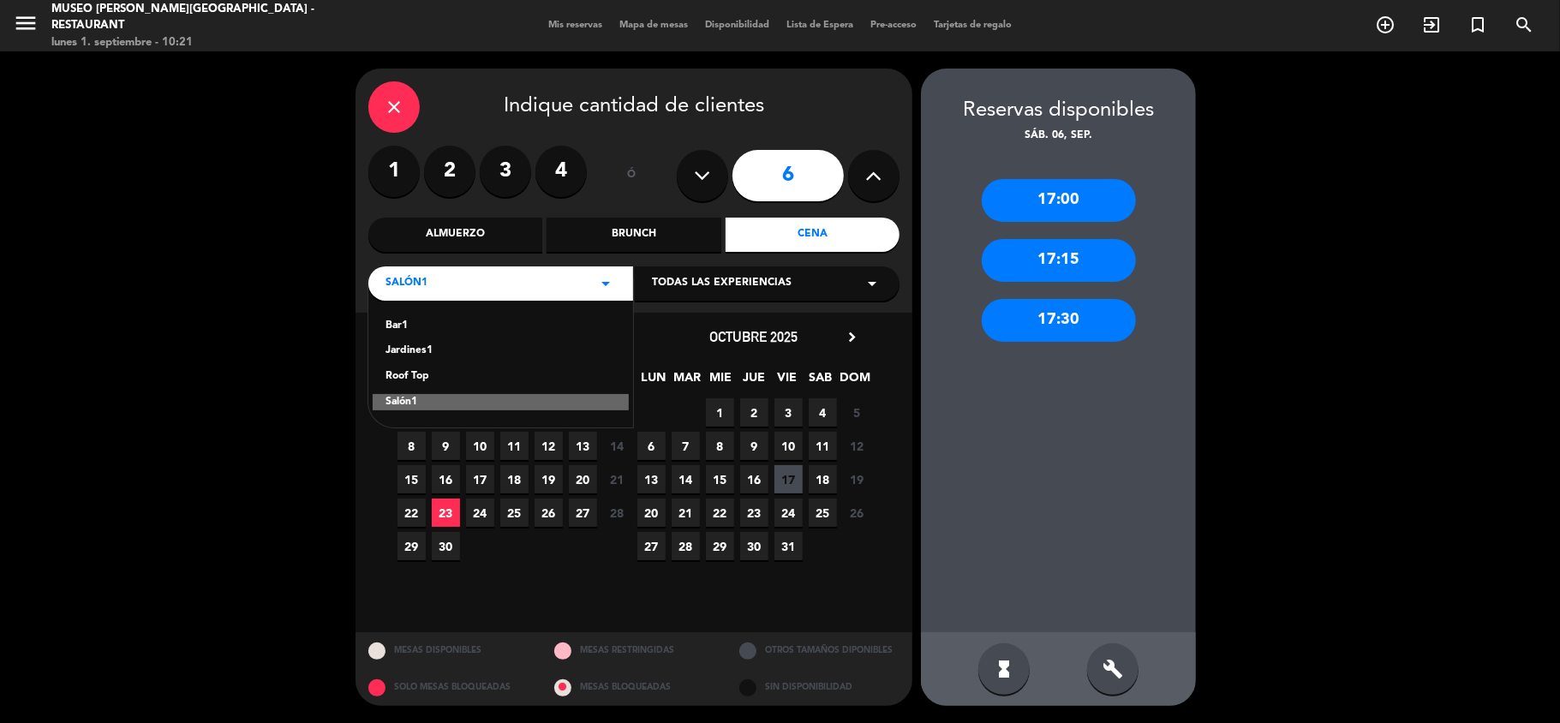
click at [418, 375] on div "Roof Top" at bounding box center [501, 376] width 230 height 17
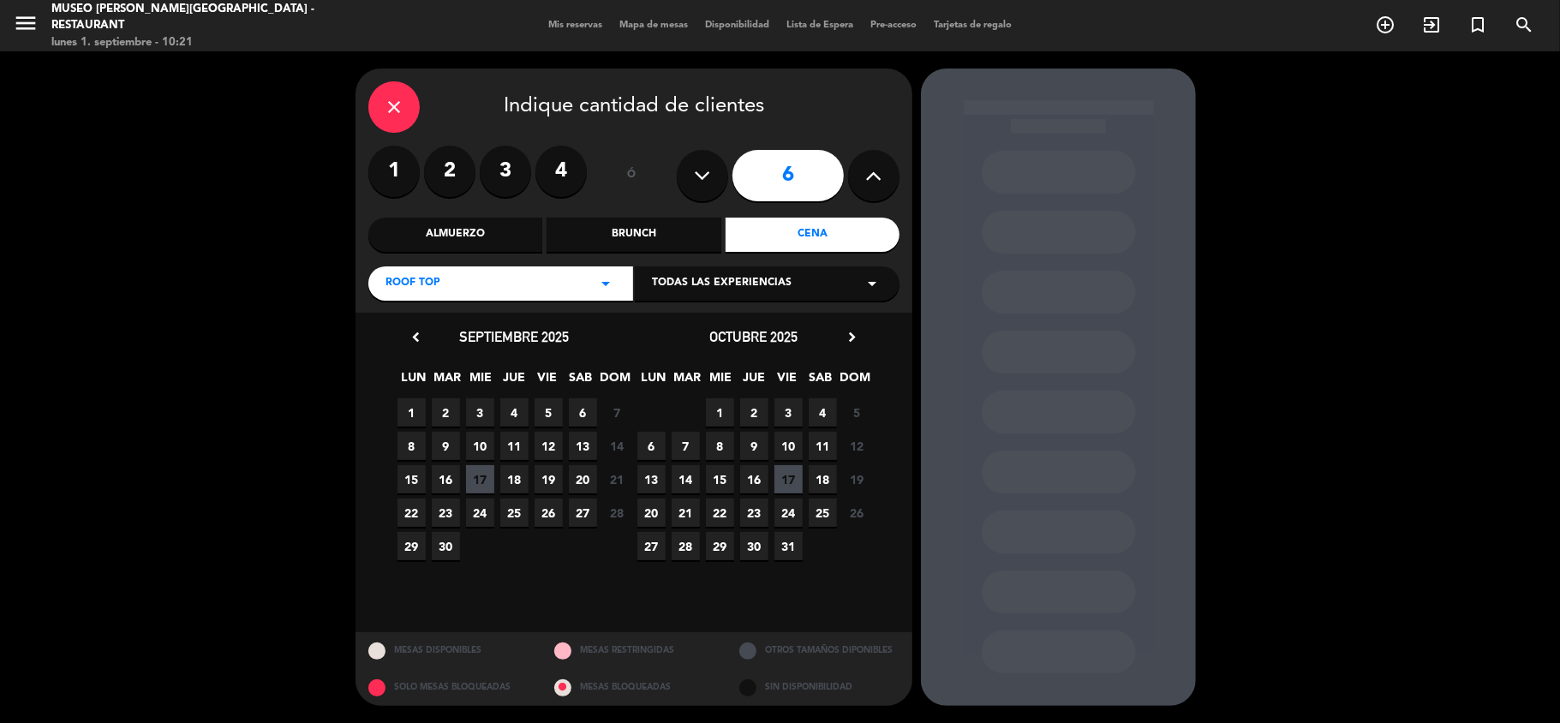
click at [587, 413] on span "6" at bounding box center [583, 412] width 28 height 28
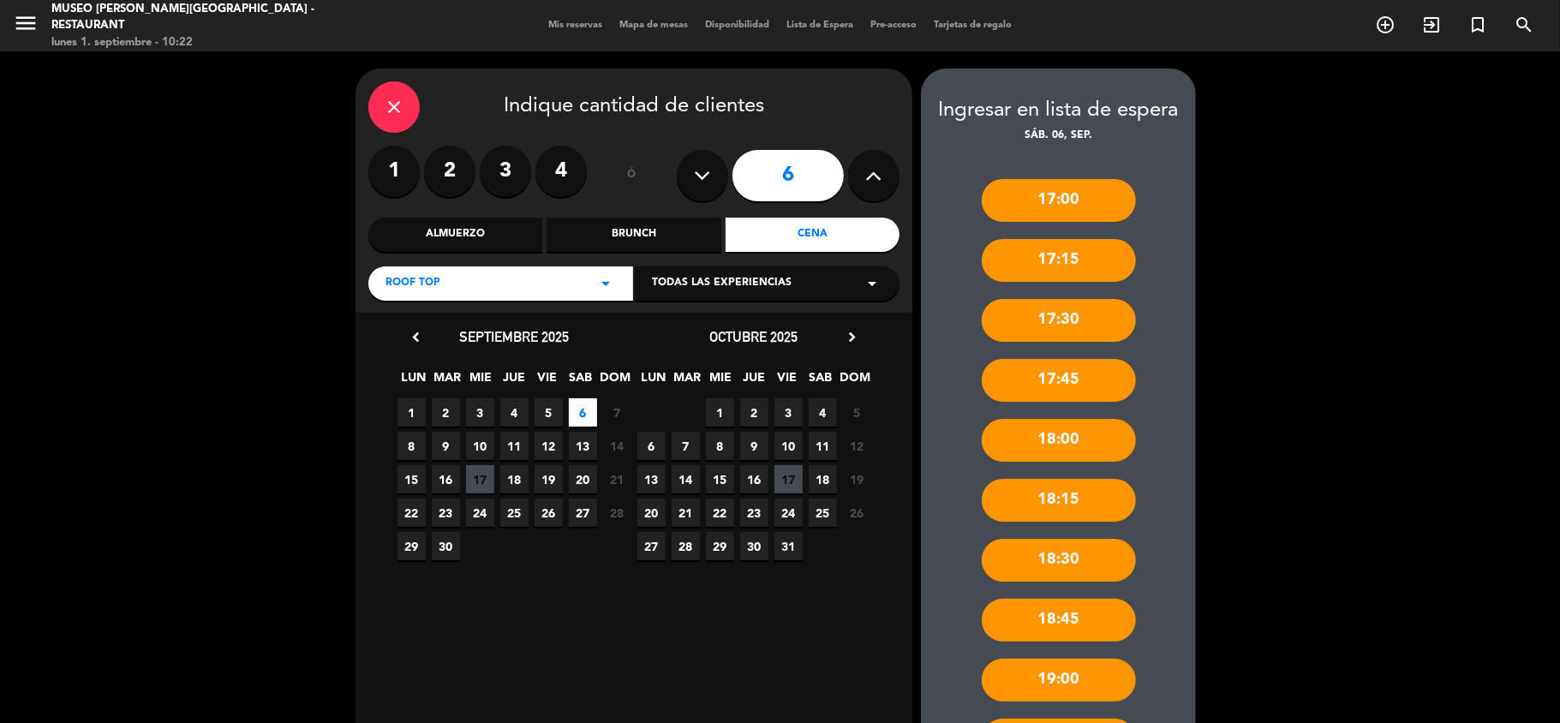
click at [562, 276] on div "Roof Top arrow_drop_down" at bounding box center [500, 283] width 265 height 34
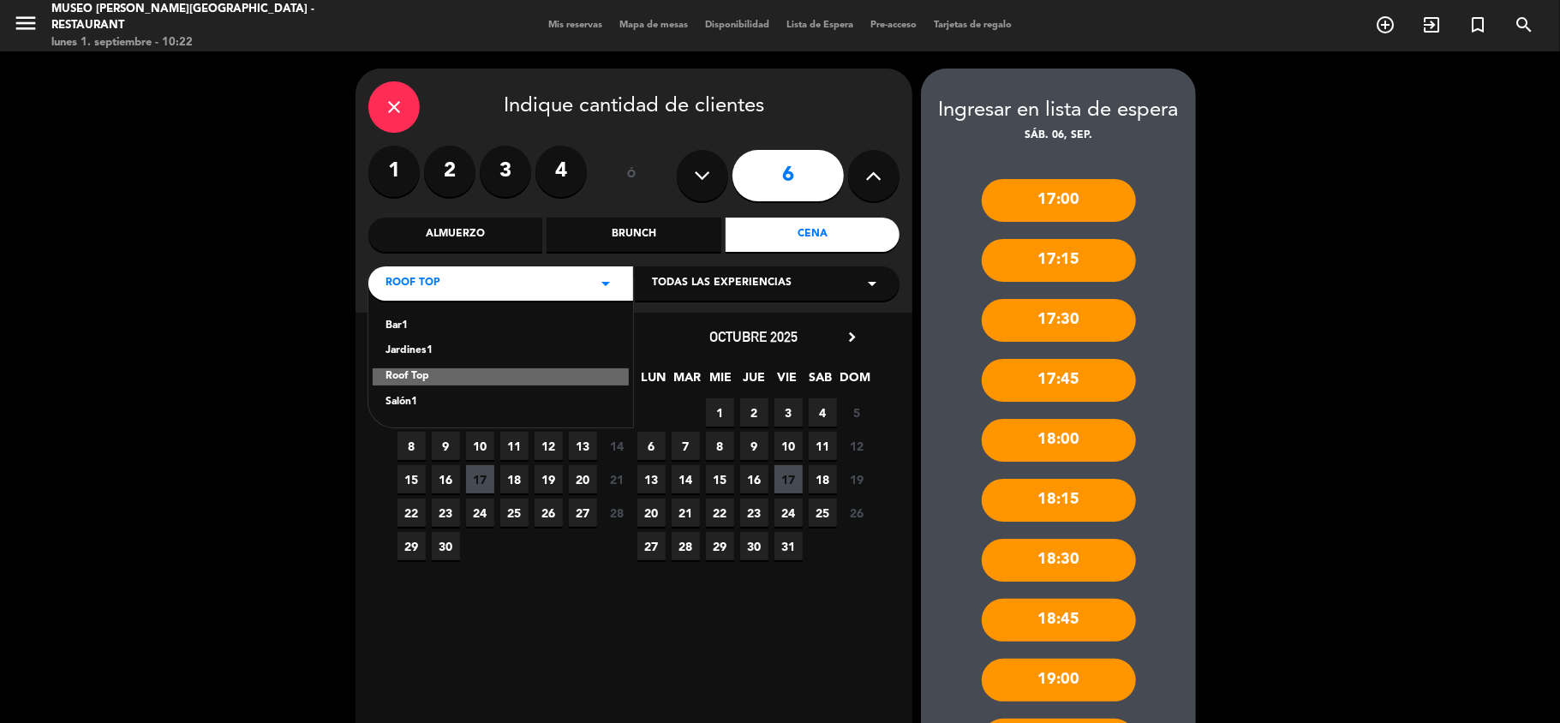
click at [420, 350] on div "Jardines1" at bounding box center [501, 351] width 230 height 17
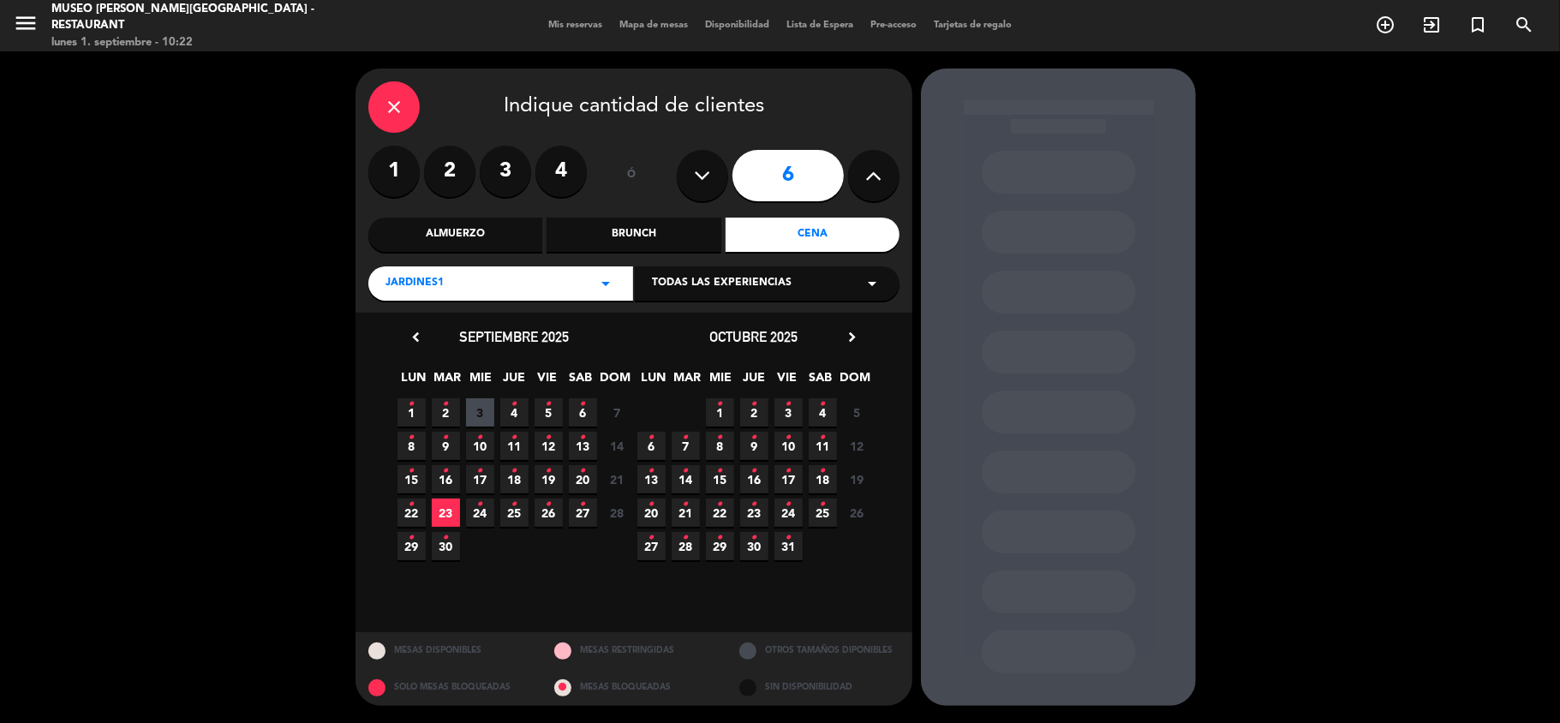
click at [589, 422] on span "6 •" at bounding box center [583, 412] width 28 height 28
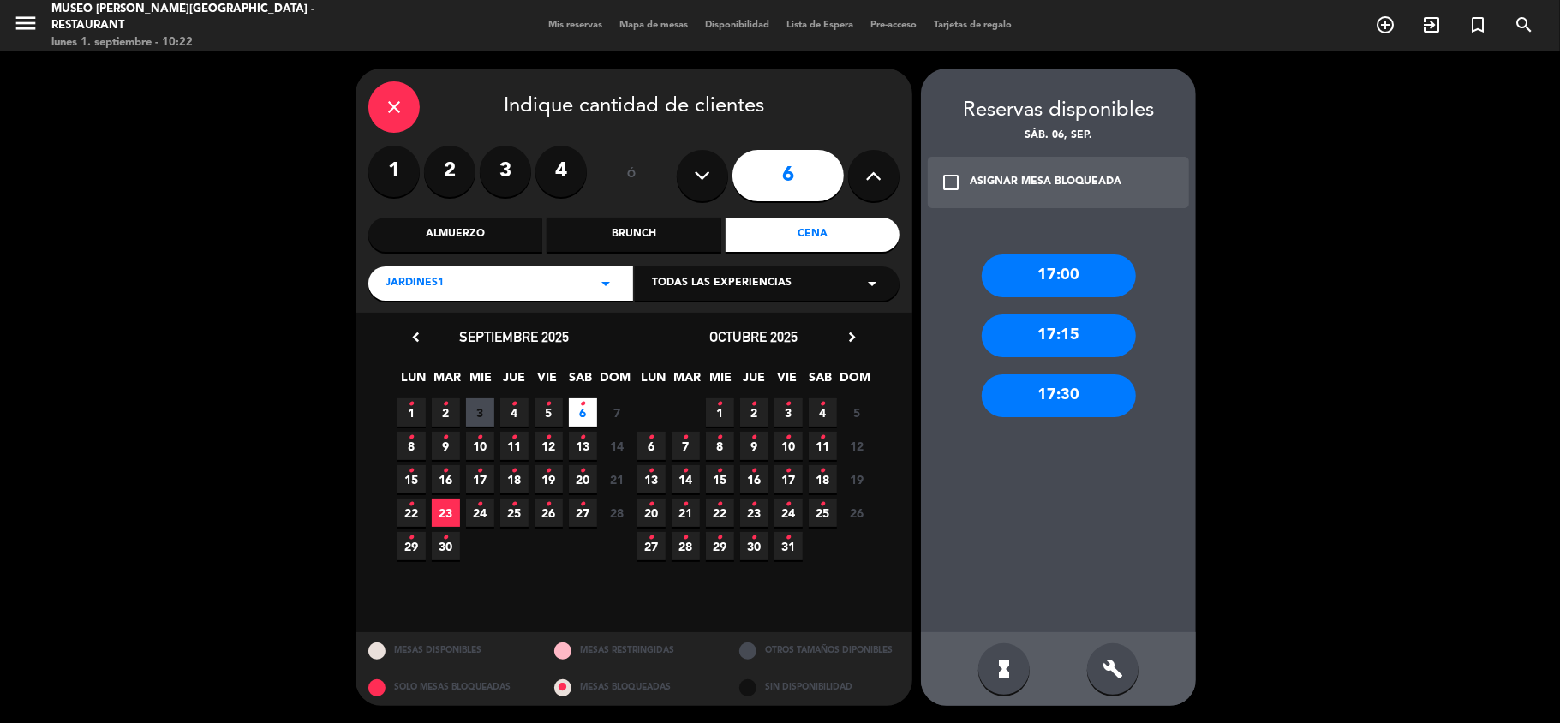
click at [1066, 389] on div "17:30" at bounding box center [1059, 395] width 154 height 43
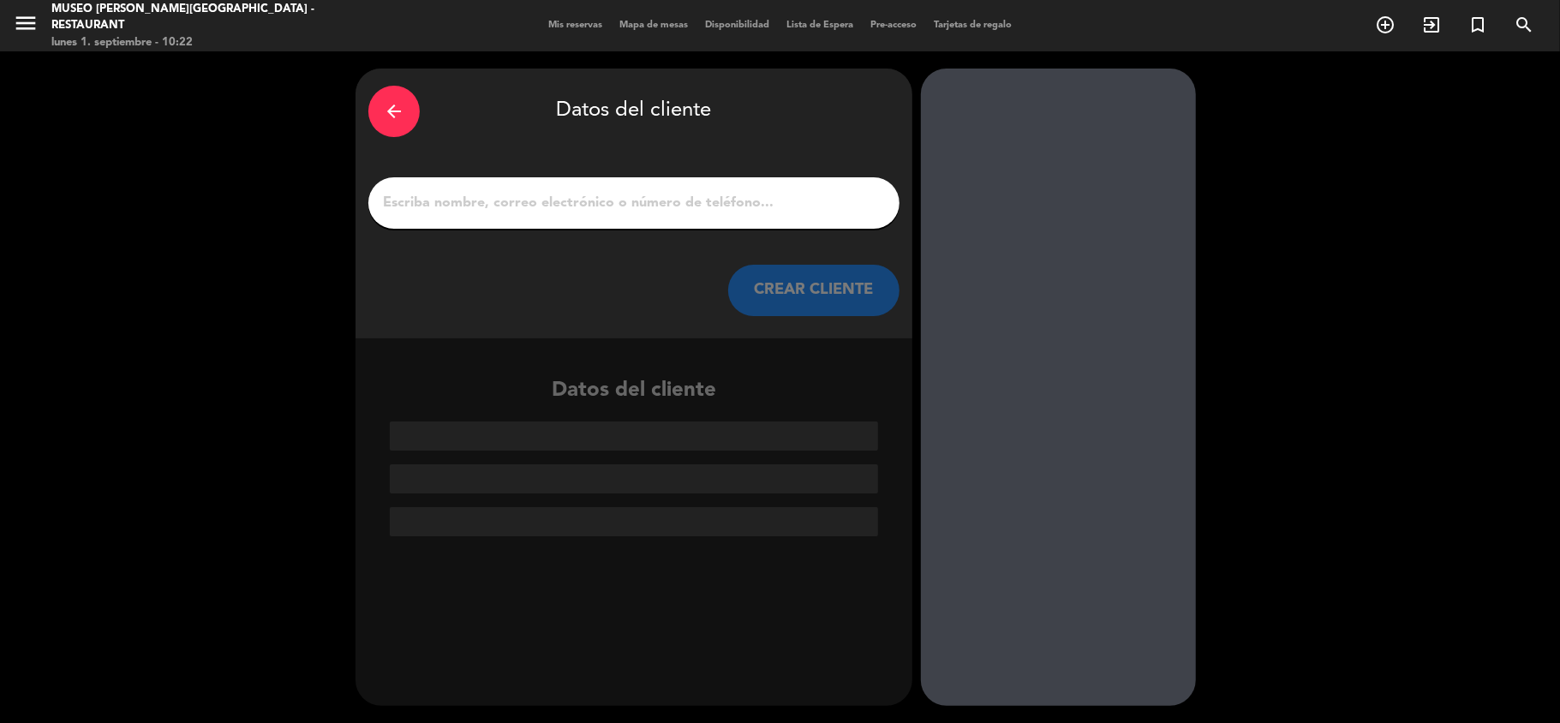
click at [436, 204] on input "1" at bounding box center [633, 203] width 505 height 24
click at [444, 207] on input "1" at bounding box center [633, 203] width 505 height 24
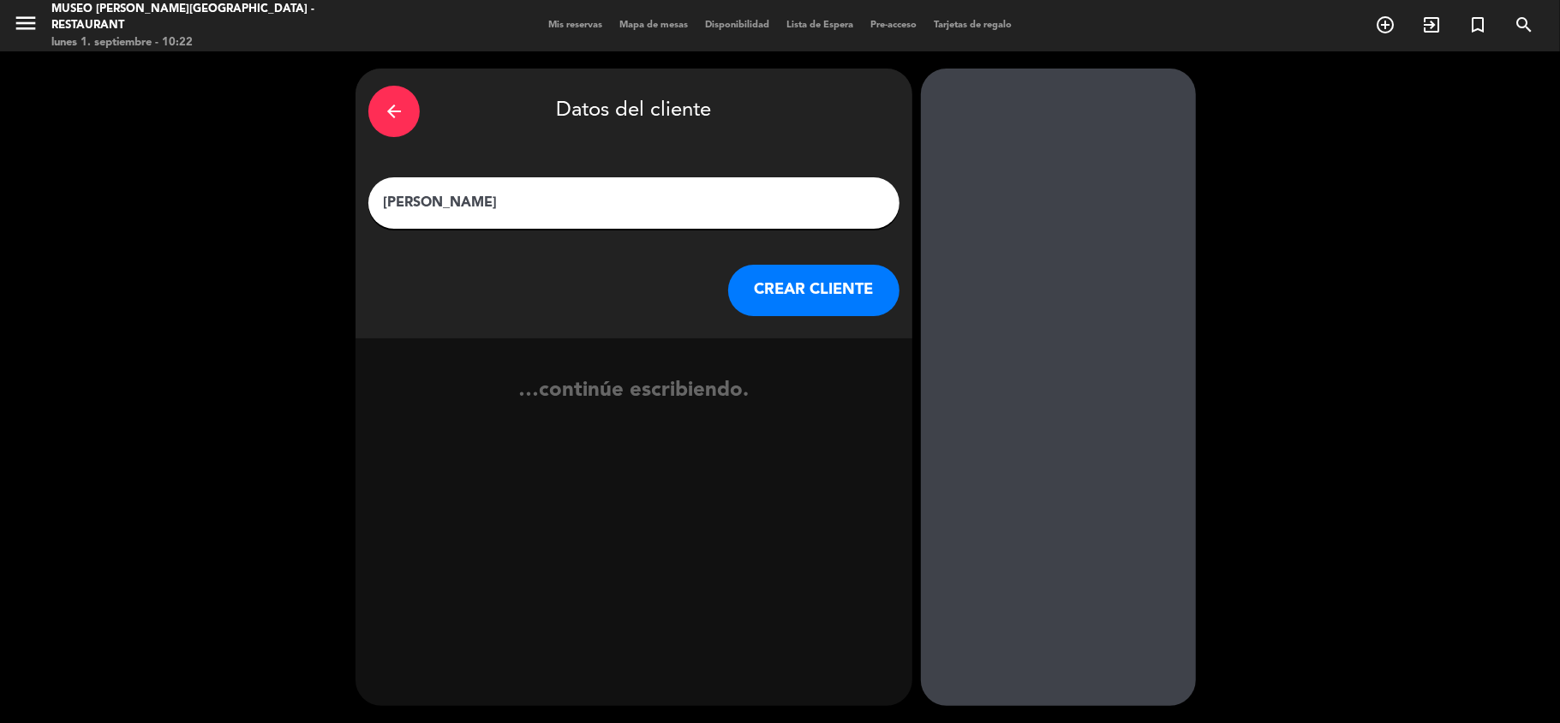
type input "[PERSON_NAME]"
click at [793, 276] on button "CREAR CLIENTE" at bounding box center [813, 290] width 171 height 51
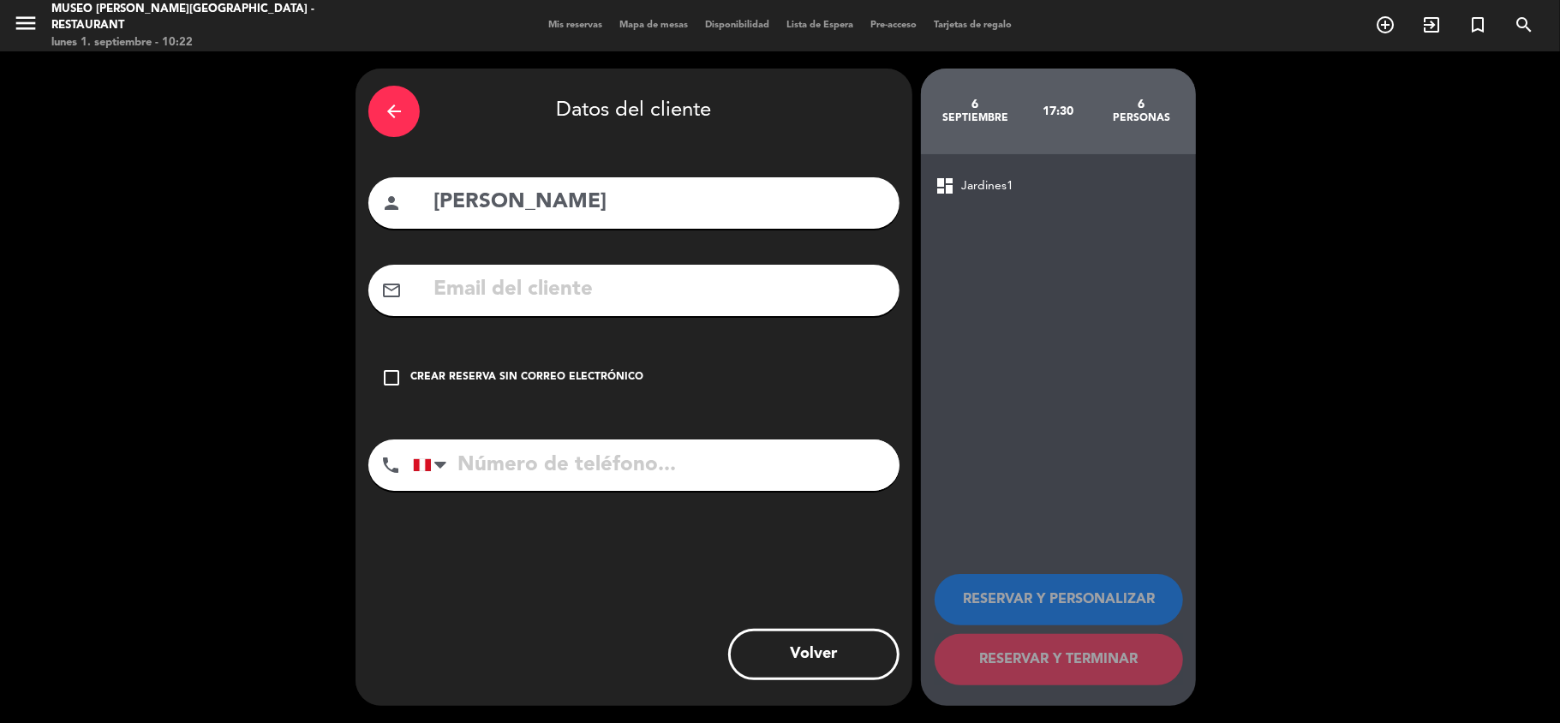
click at [696, 296] on input "text" at bounding box center [659, 289] width 455 height 35
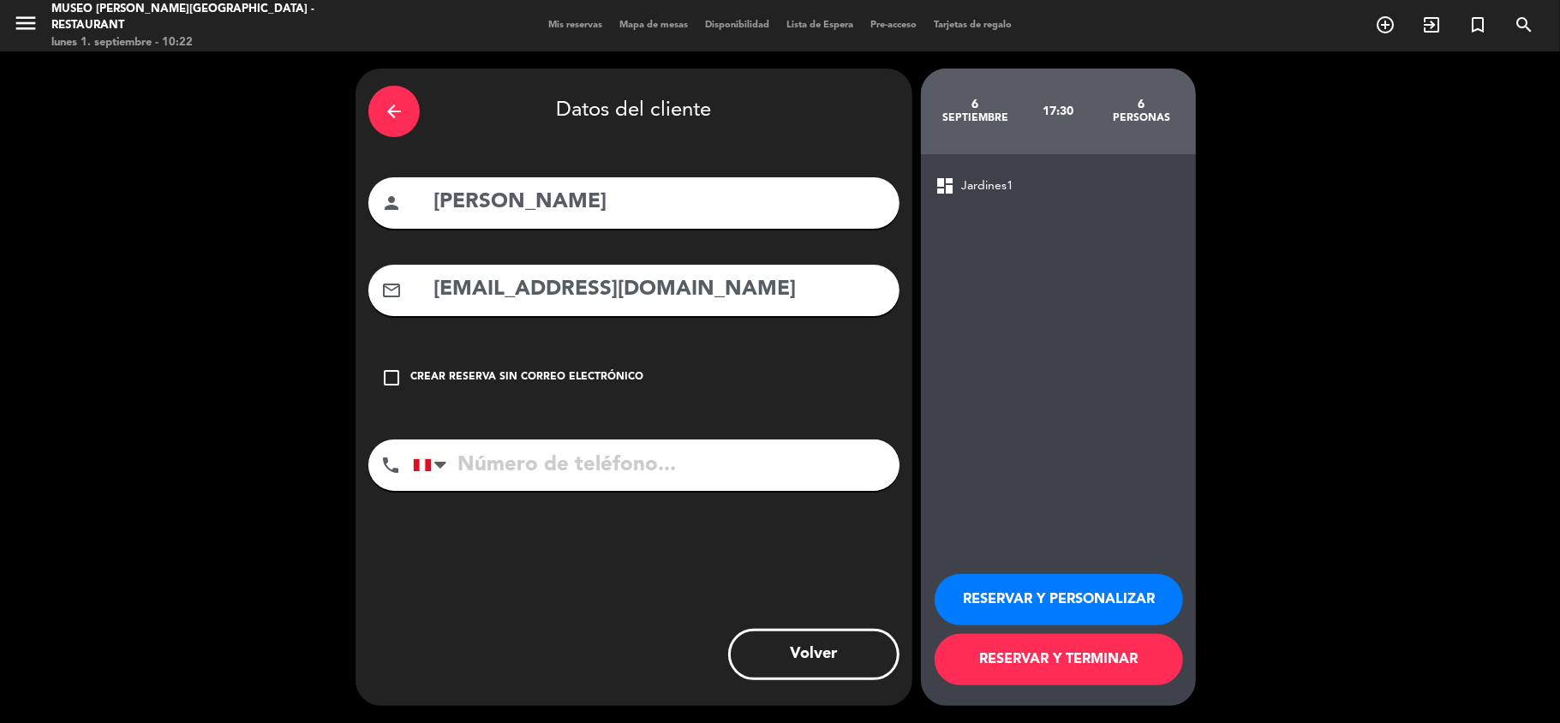
type input "[EMAIL_ADDRESS][DOMAIN_NAME]"
click at [696, 450] on input "tel" at bounding box center [656, 465] width 487 height 51
type input "980822169"
click at [1076, 607] on button "RESERVAR Y PERSONALIZAR" at bounding box center [1059, 599] width 248 height 51
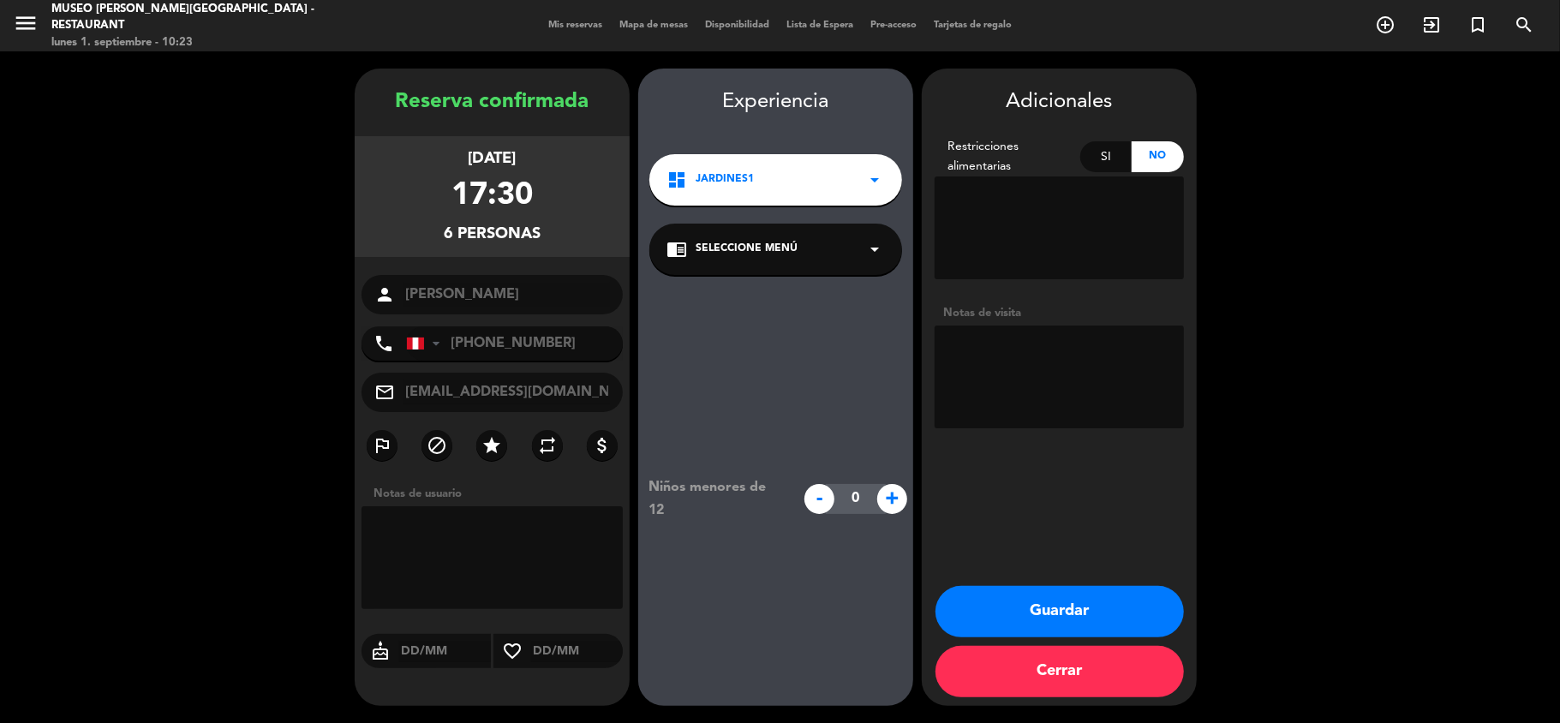
click at [751, 248] on span "Seleccione Menú" at bounding box center [747, 249] width 102 height 17
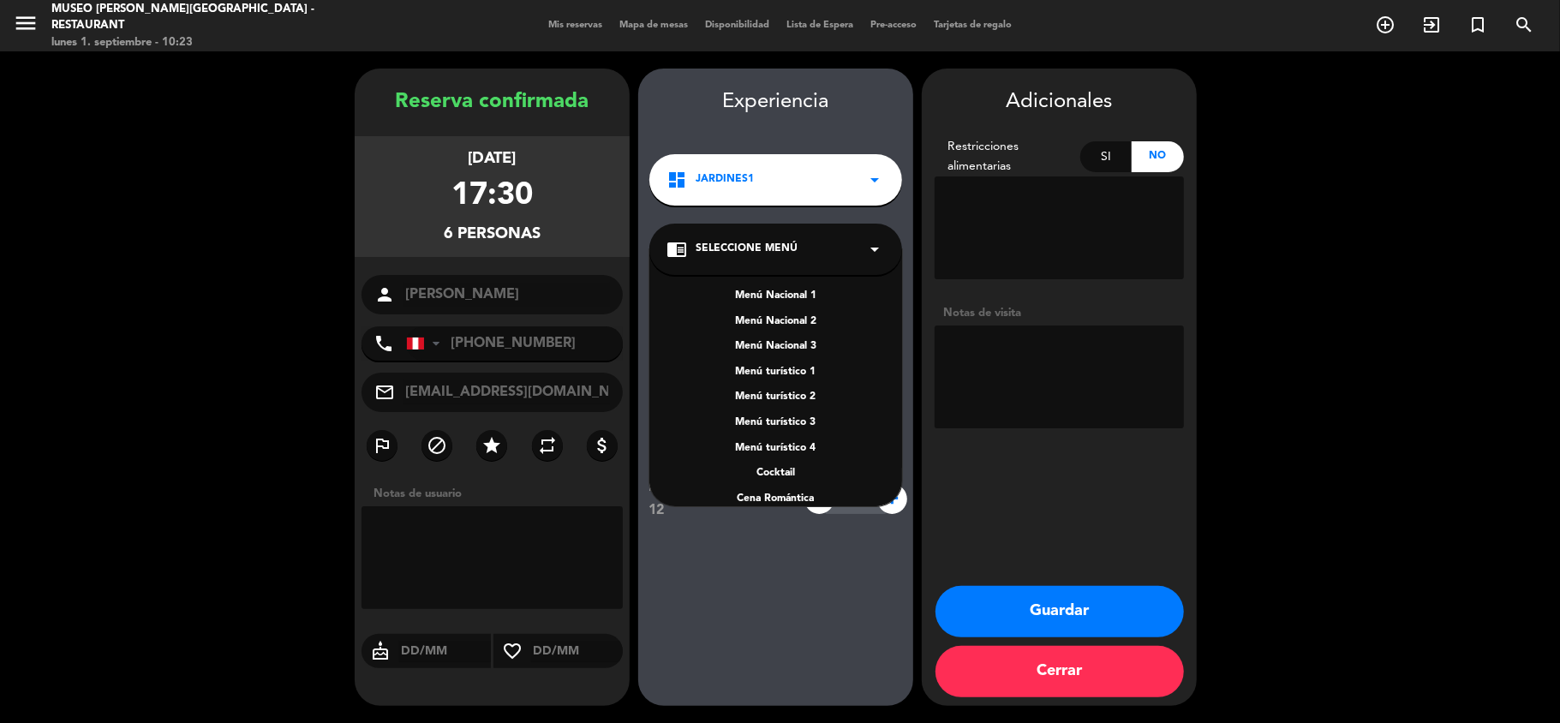
scroll to position [247, 0]
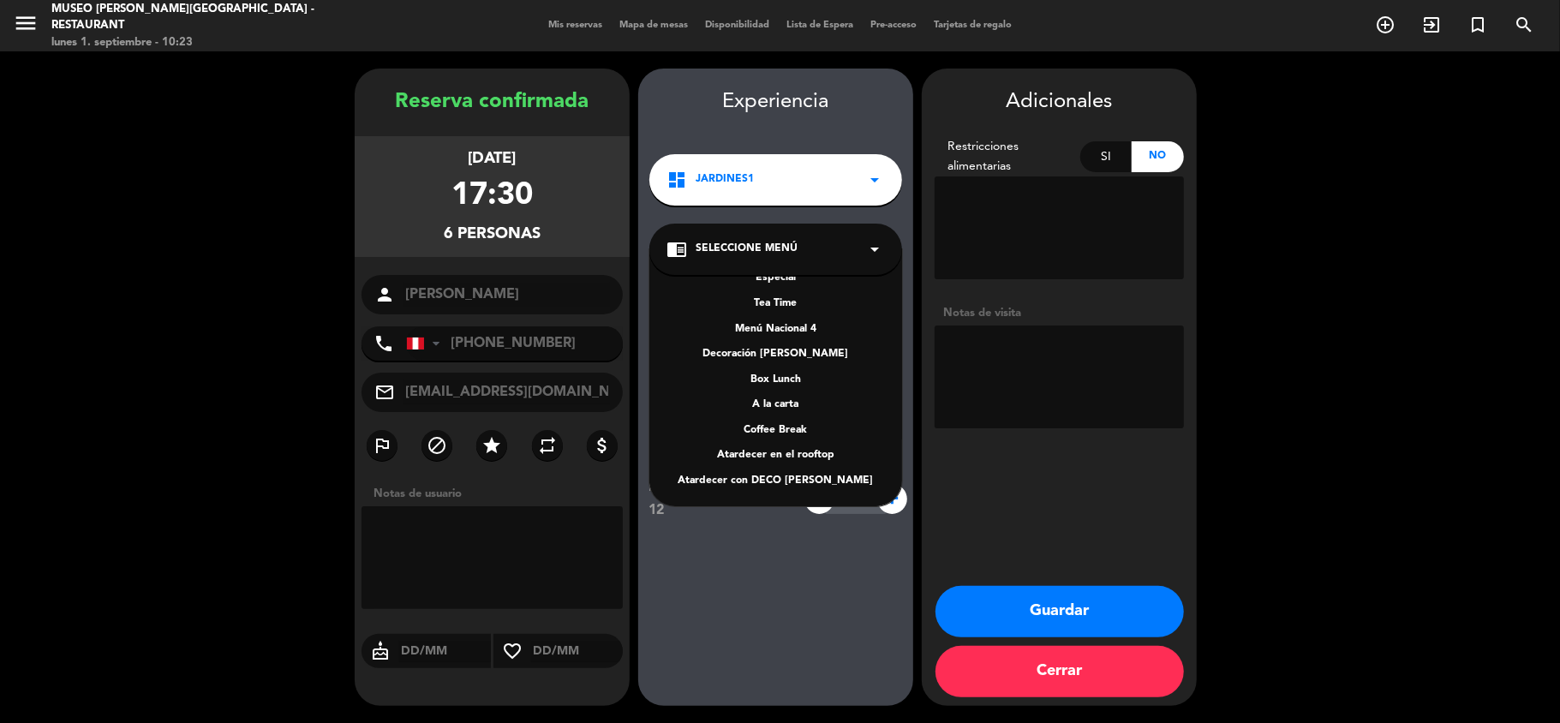
click at [781, 403] on div "A la carta" at bounding box center [776, 405] width 218 height 17
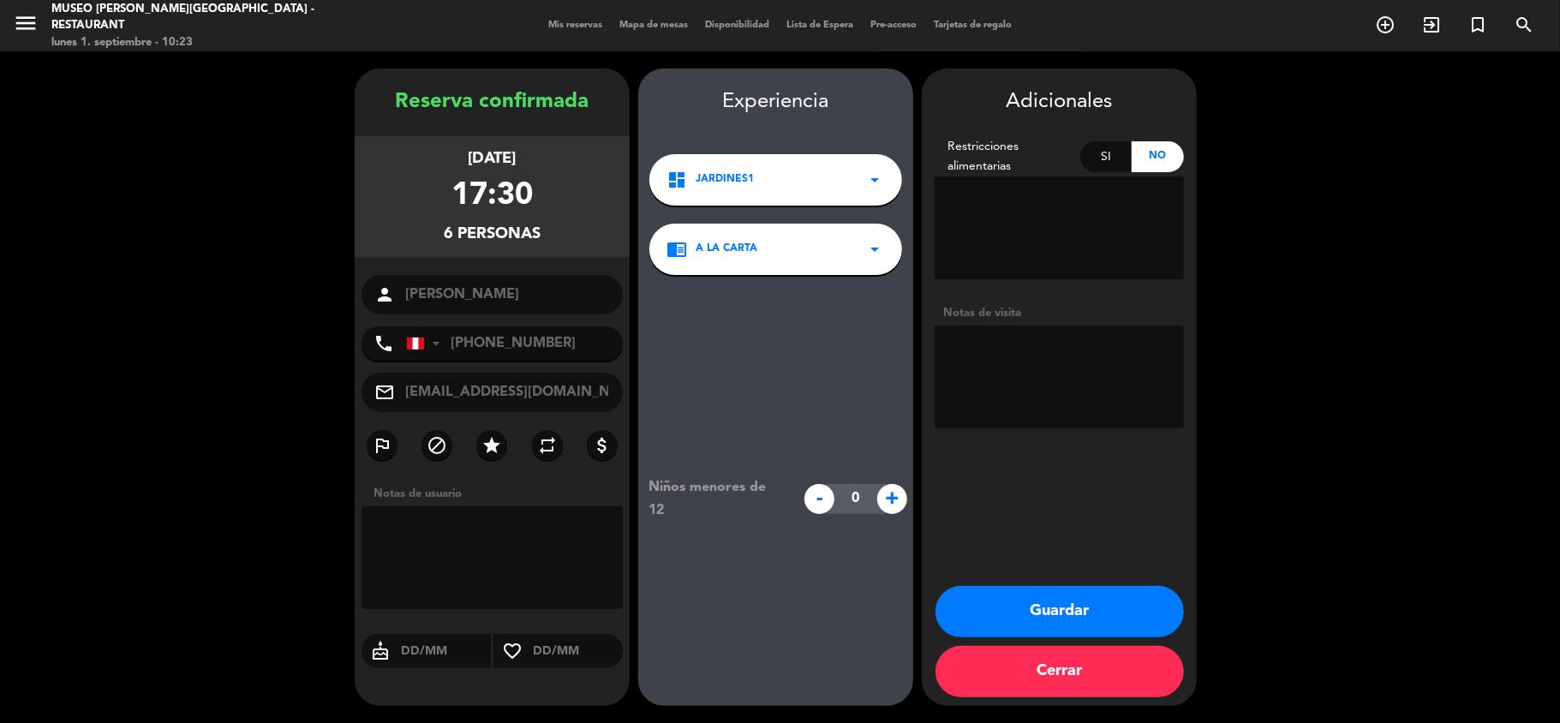
click at [1050, 601] on button "Guardar" at bounding box center [1060, 611] width 248 height 51
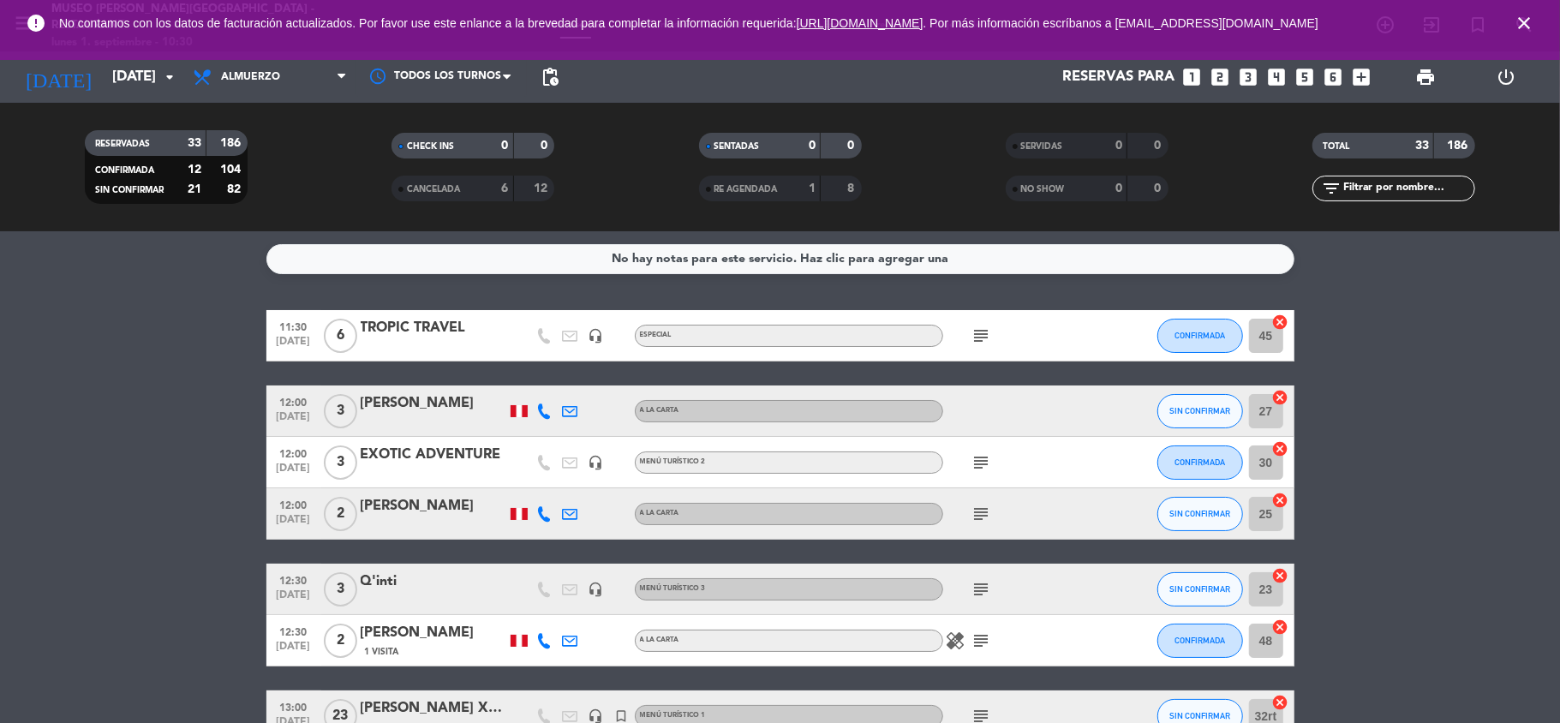
click at [1534, 25] on icon "close" at bounding box center [1524, 23] width 21 height 21
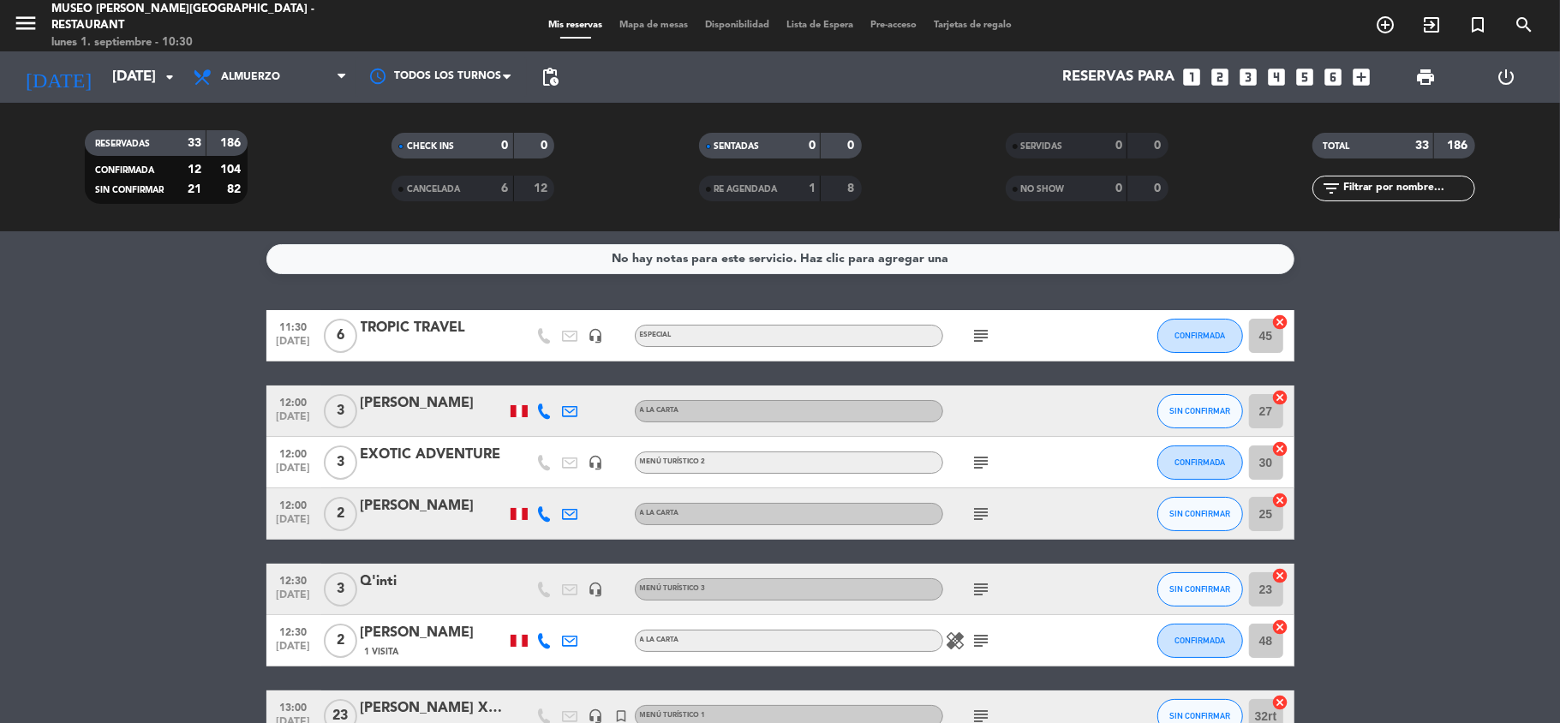
click at [275, 79] on span "Almuerzo" at bounding box center [250, 77] width 59 height 12
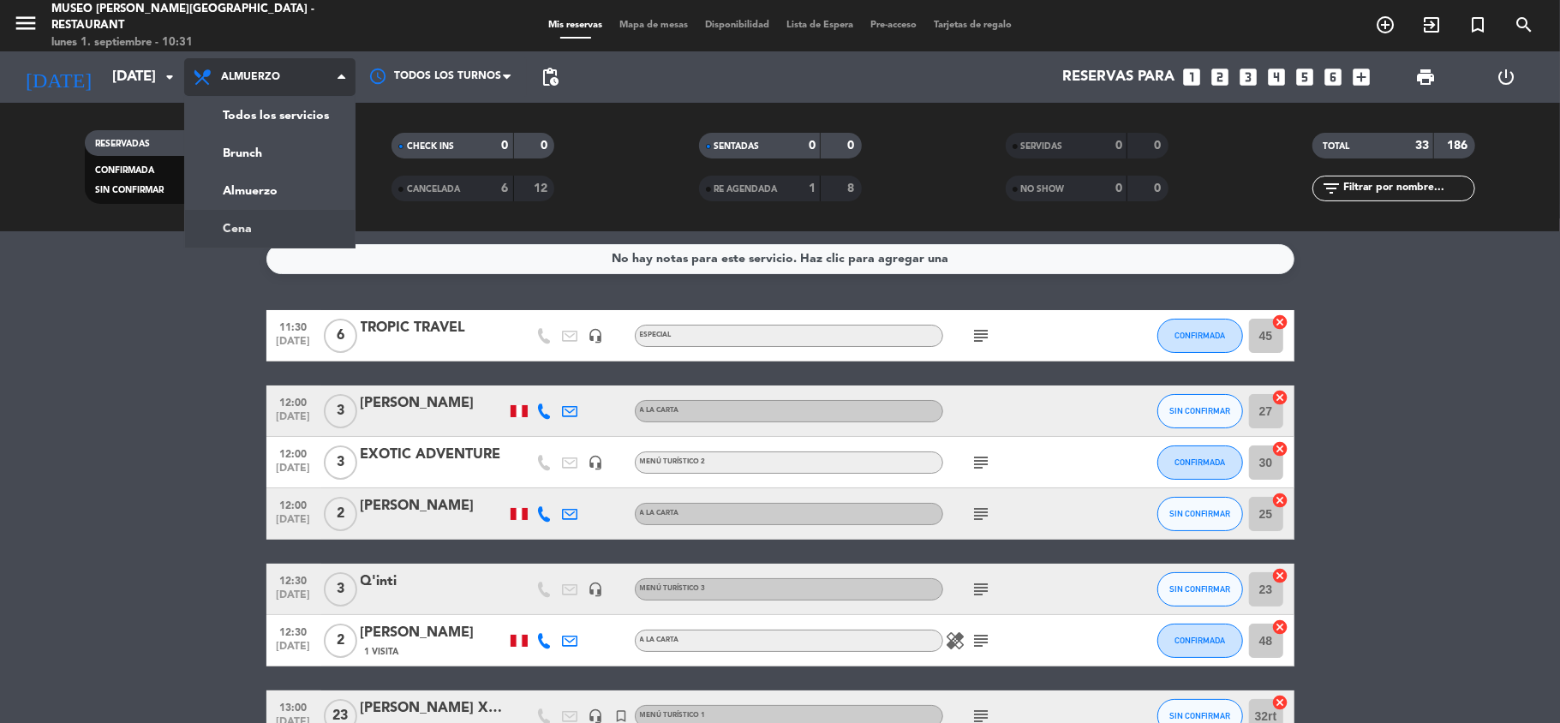
click at [266, 227] on div "menu [GEOGRAPHIC_DATA][PERSON_NAME] - Restaurant [DATE] 1. septiembre - 10:31 M…" at bounding box center [780, 115] width 1560 height 231
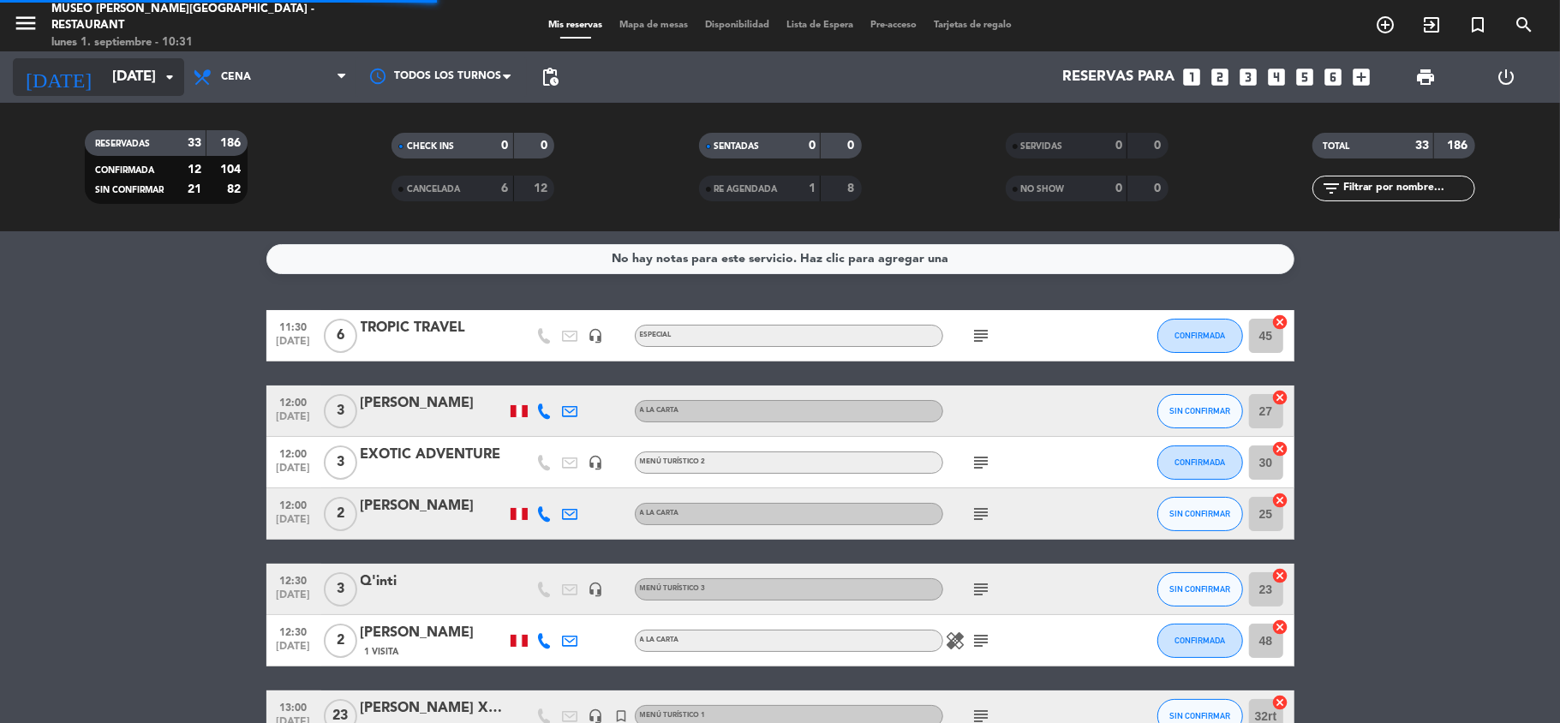
click at [108, 83] on input "[DATE]" at bounding box center [196, 77] width 185 height 33
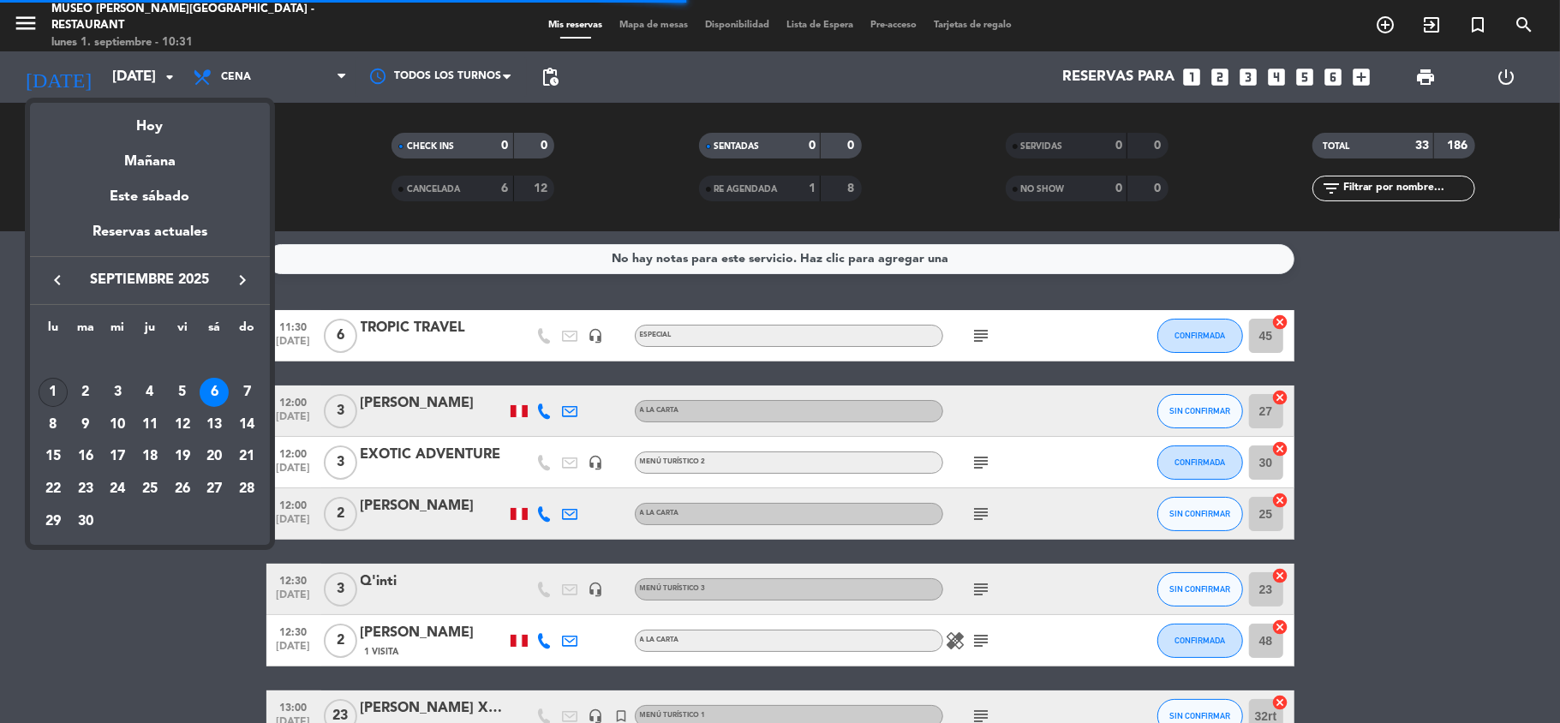
click at [60, 392] on div "1" at bounding box center [53, 392] width 29 height 29
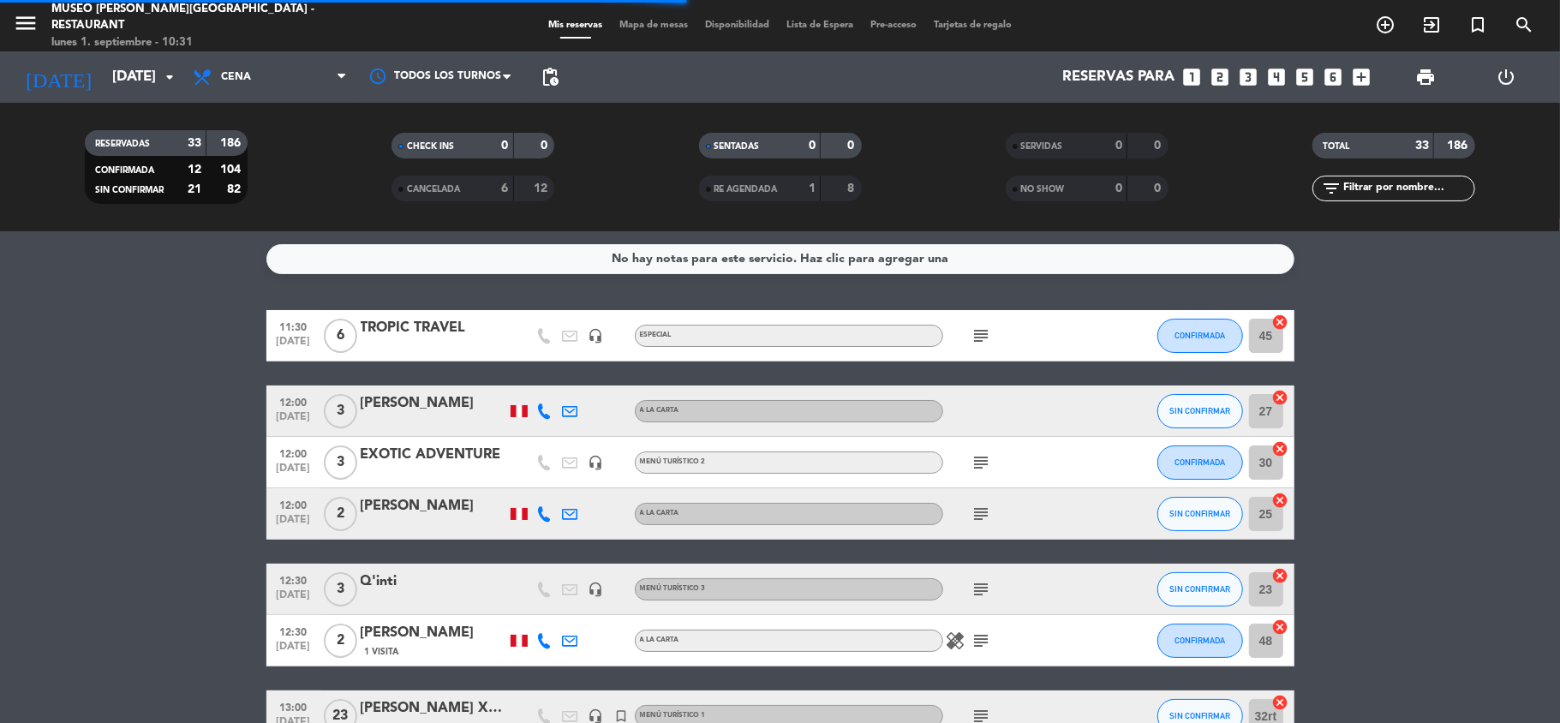
type input "[DATE]"
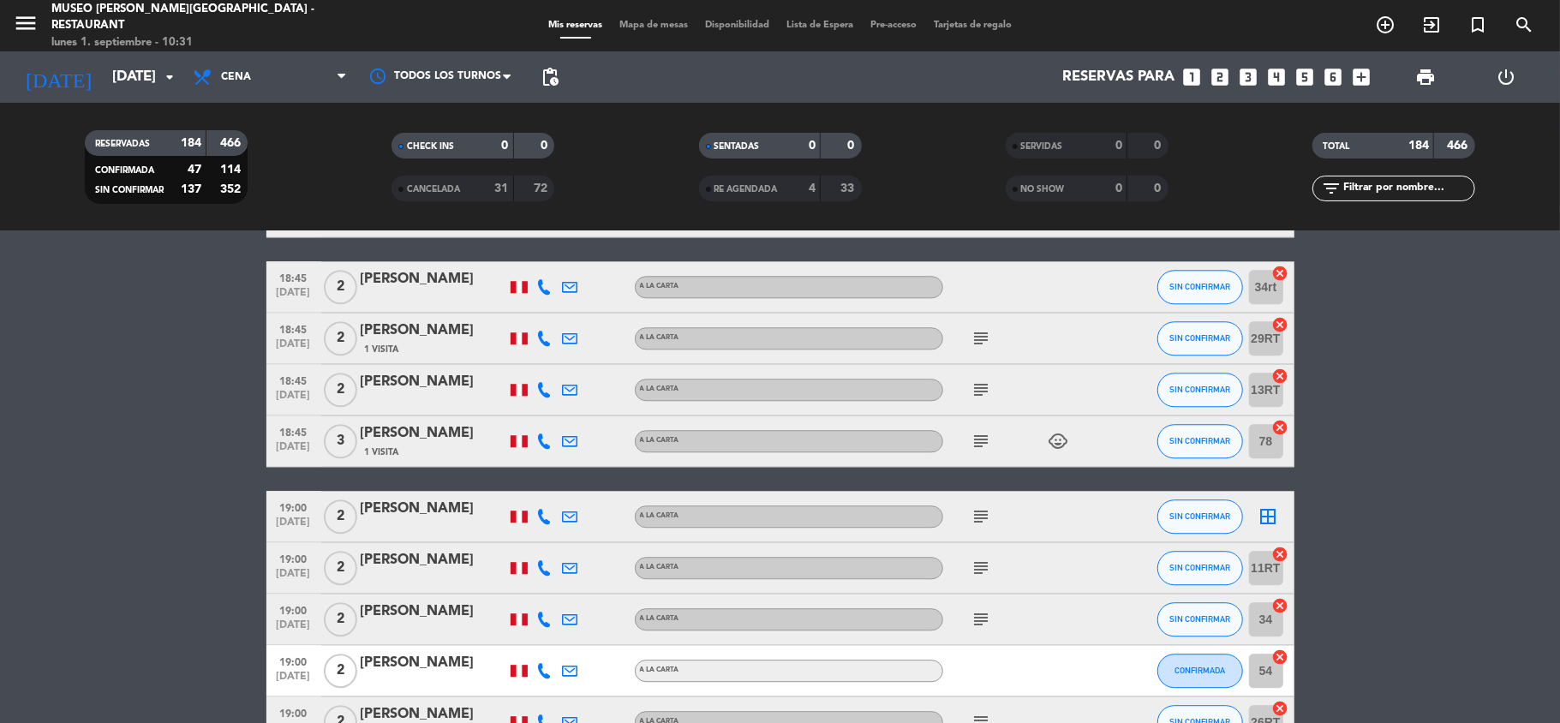
scroll to position [3312, 0]
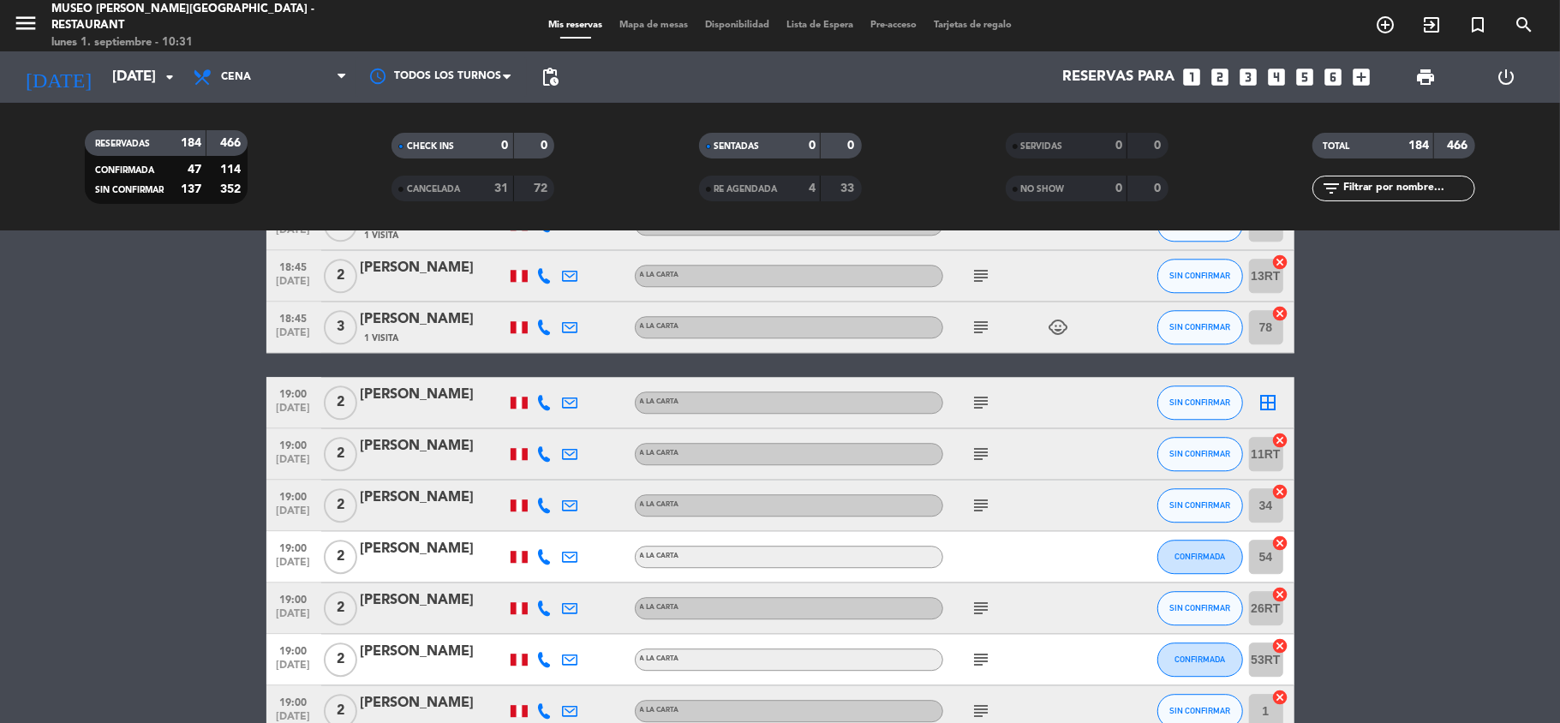
click at [548, 402] on icon at bounding box center [544, 402] width 15 height 15
click at [543, 453] on icon at bounding box center [544, 453] width 15 height 15
click at [542, 501] on icon at bounding box center [544, 505] width 15 height 15
click at [548, 560] on icon at bounding box center [544, 556] width 15 height 15
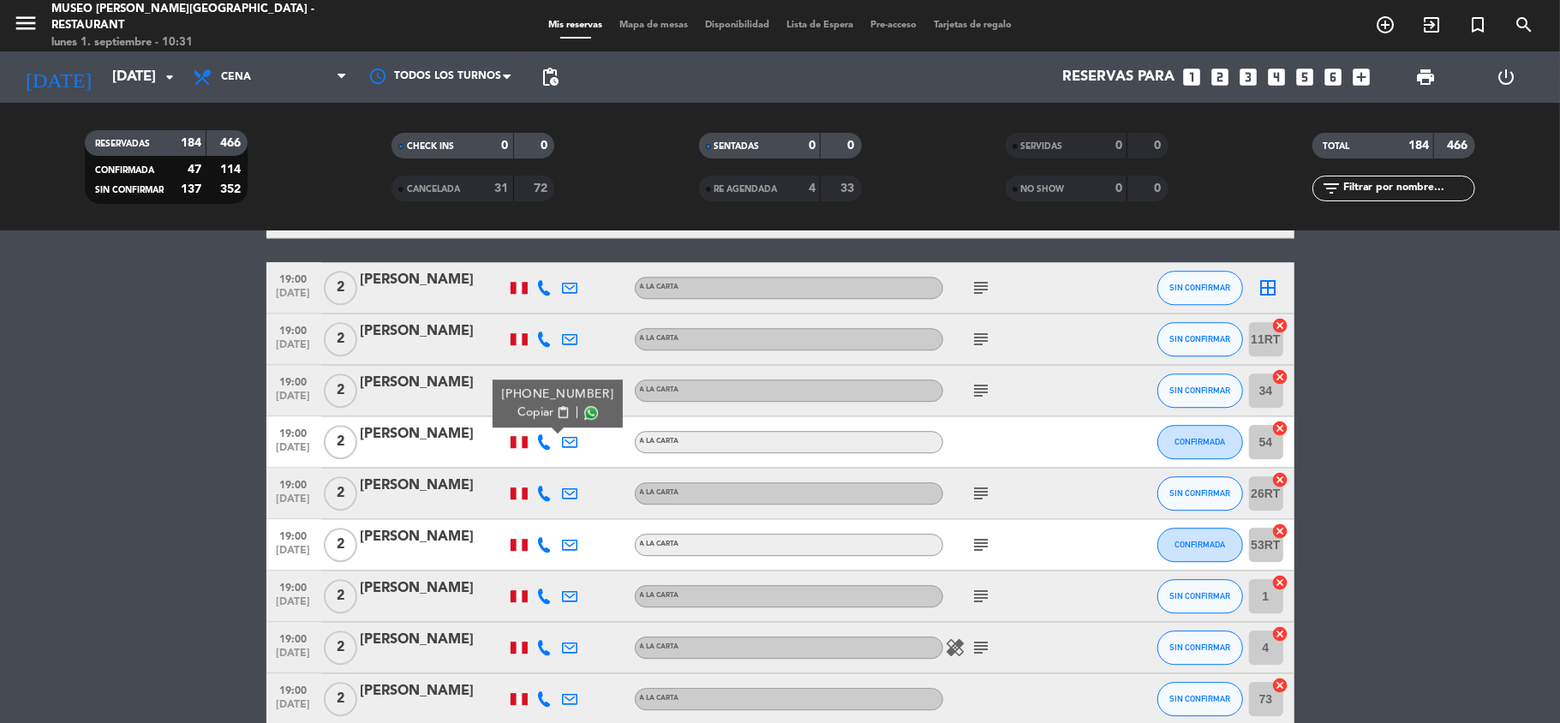
click at [548, 495] on icon at bounding box center [544, 493] width 15 height 15
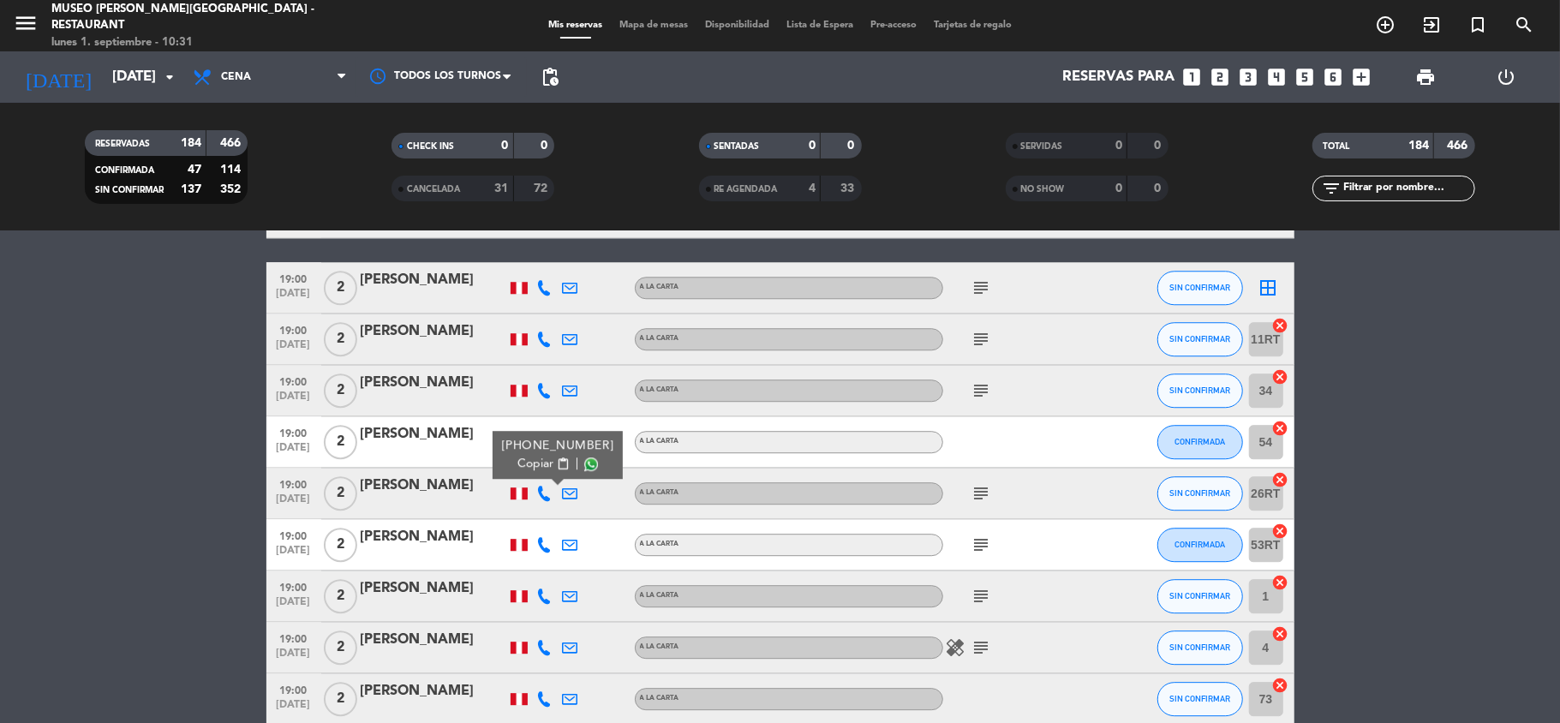
click at [549, 549] on icon at bounding box center [544, 544] width 15 height 15
click at [540, 598] on icon at bounding box center [544, 596] width 15 height 15
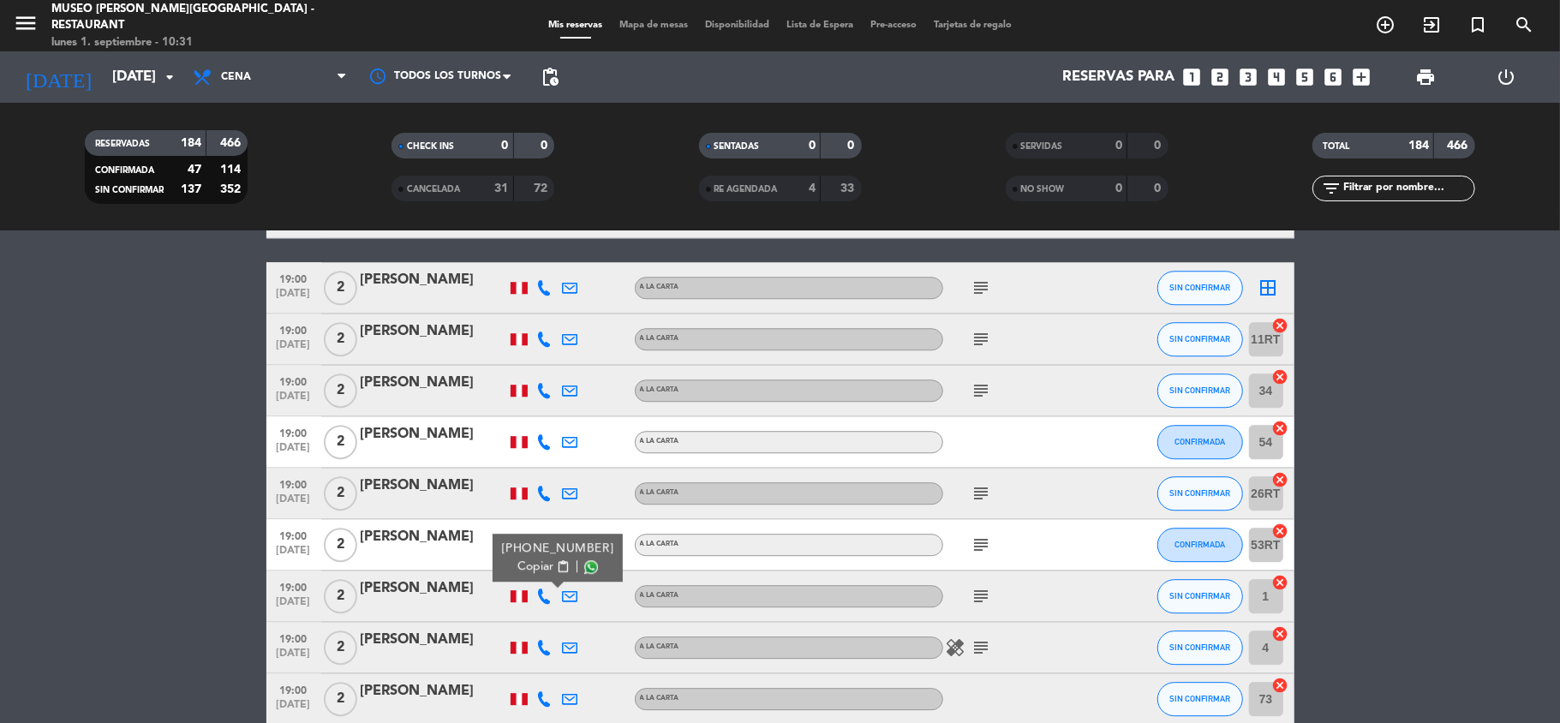
click at [540, 646] on icon at bounding box center [544, 647] width 15 height 15
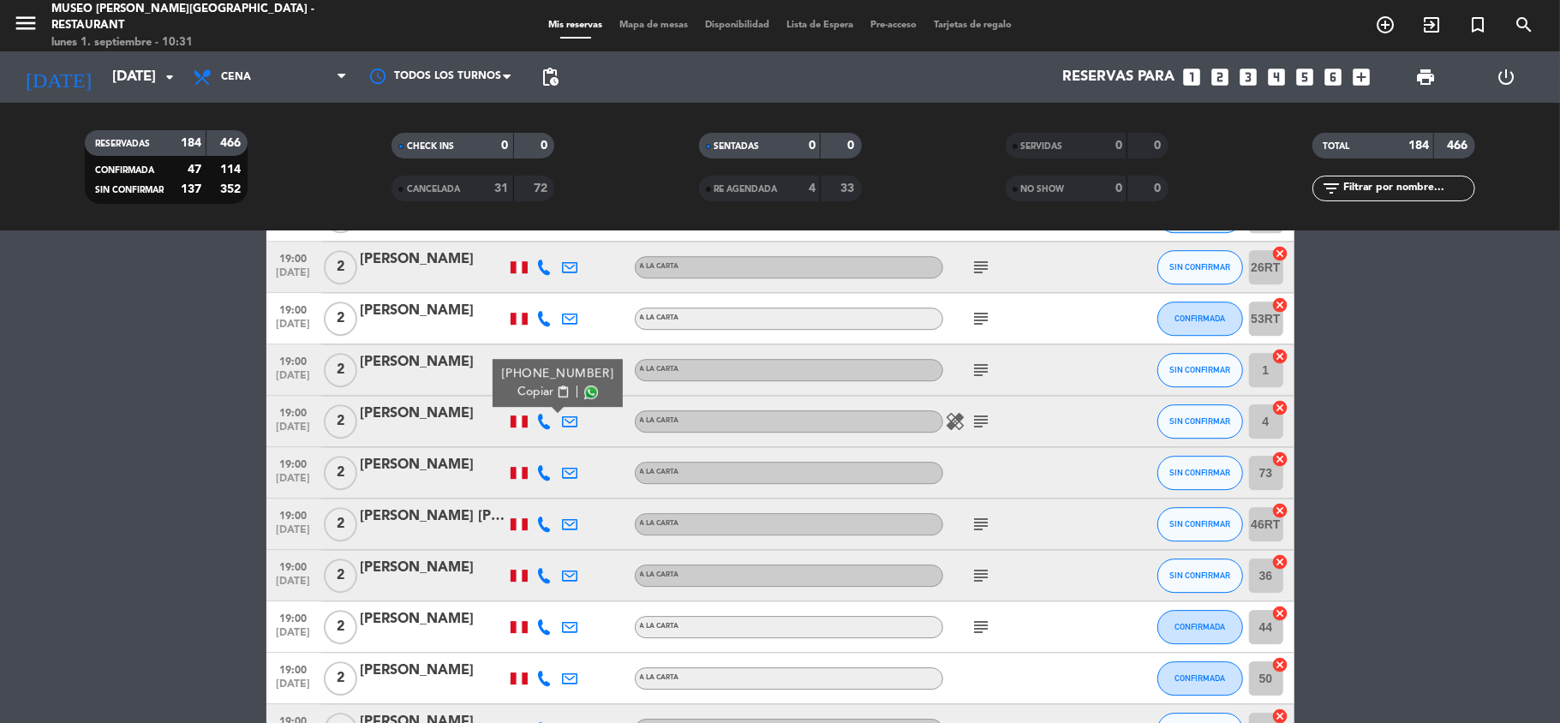
scroll to position [3655, 0]
click at [540, 470] on icon at bounding box center [544, 470] width 15 height 15
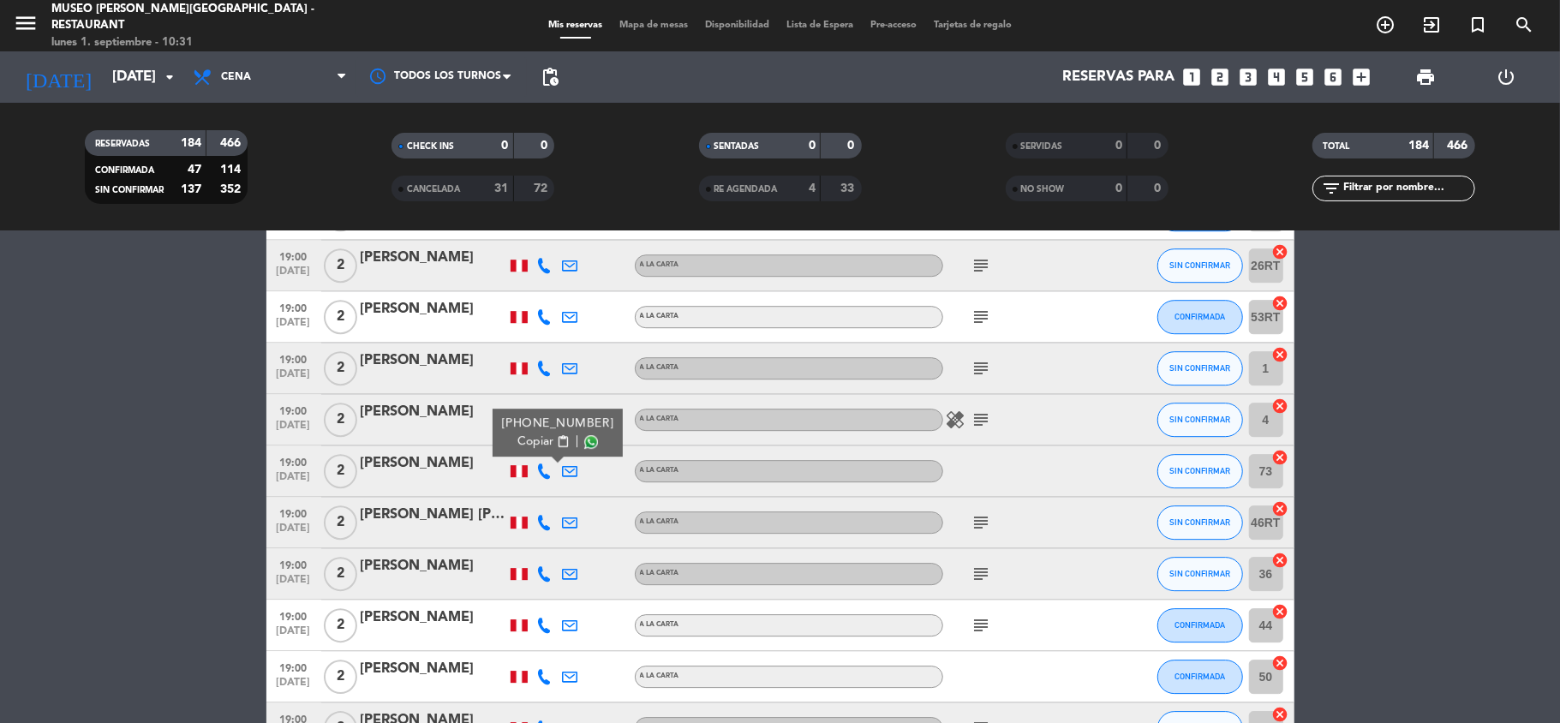
click at [545, 526] on icon at bounding box center [544, 522] width 15 height 15
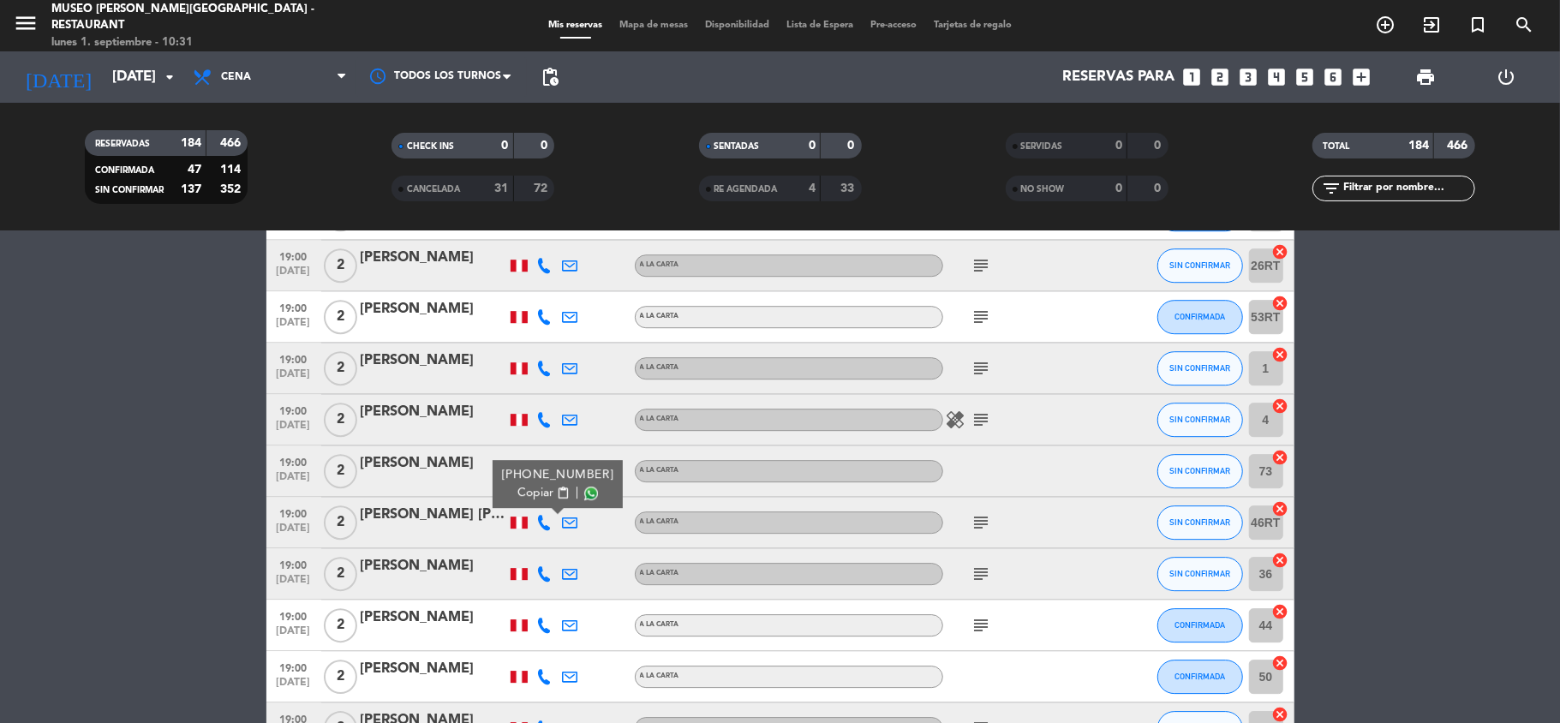
click at [541, 573] on icon at bounding box center [544, 573] width 15 height 15
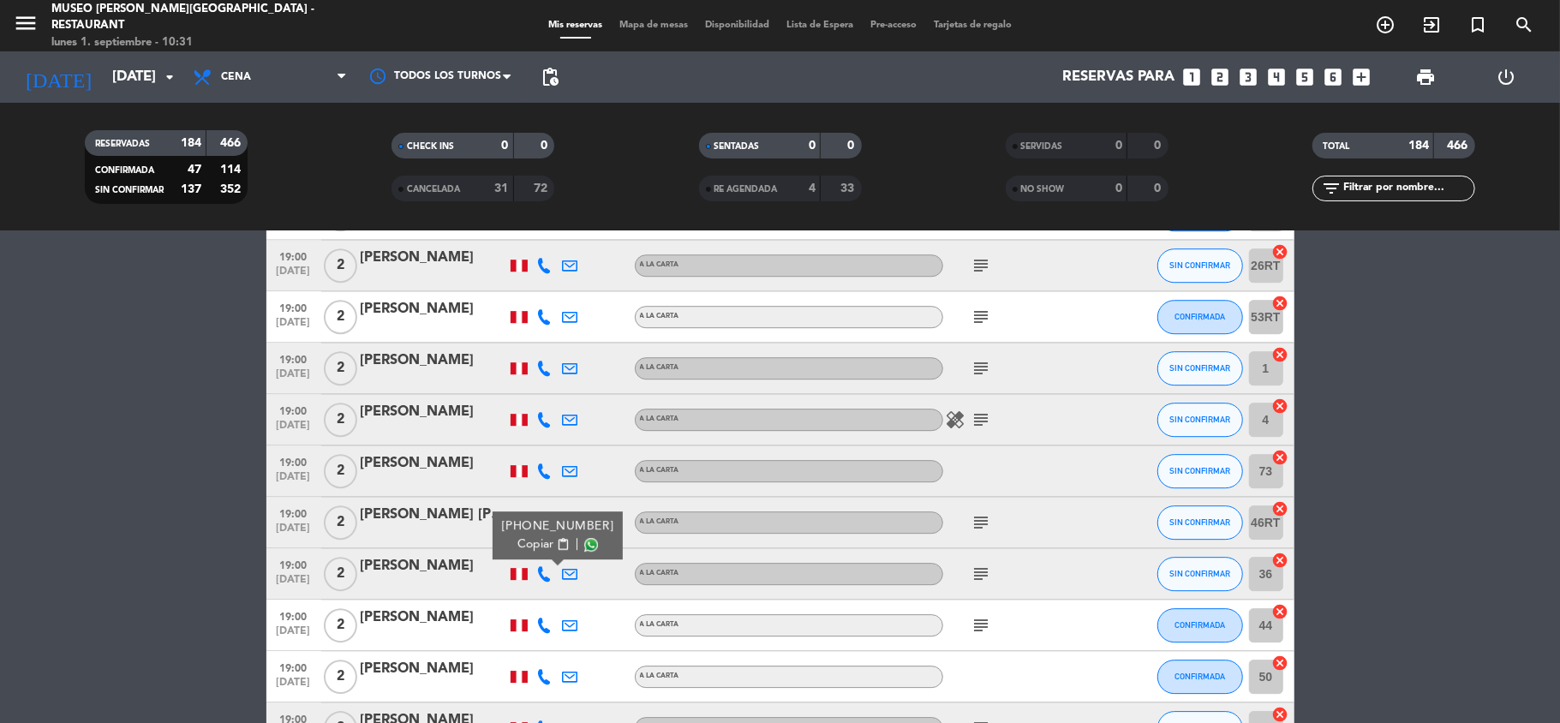
click at [539, 625] on icon at bounding box center [544, 625] width 15 height 15
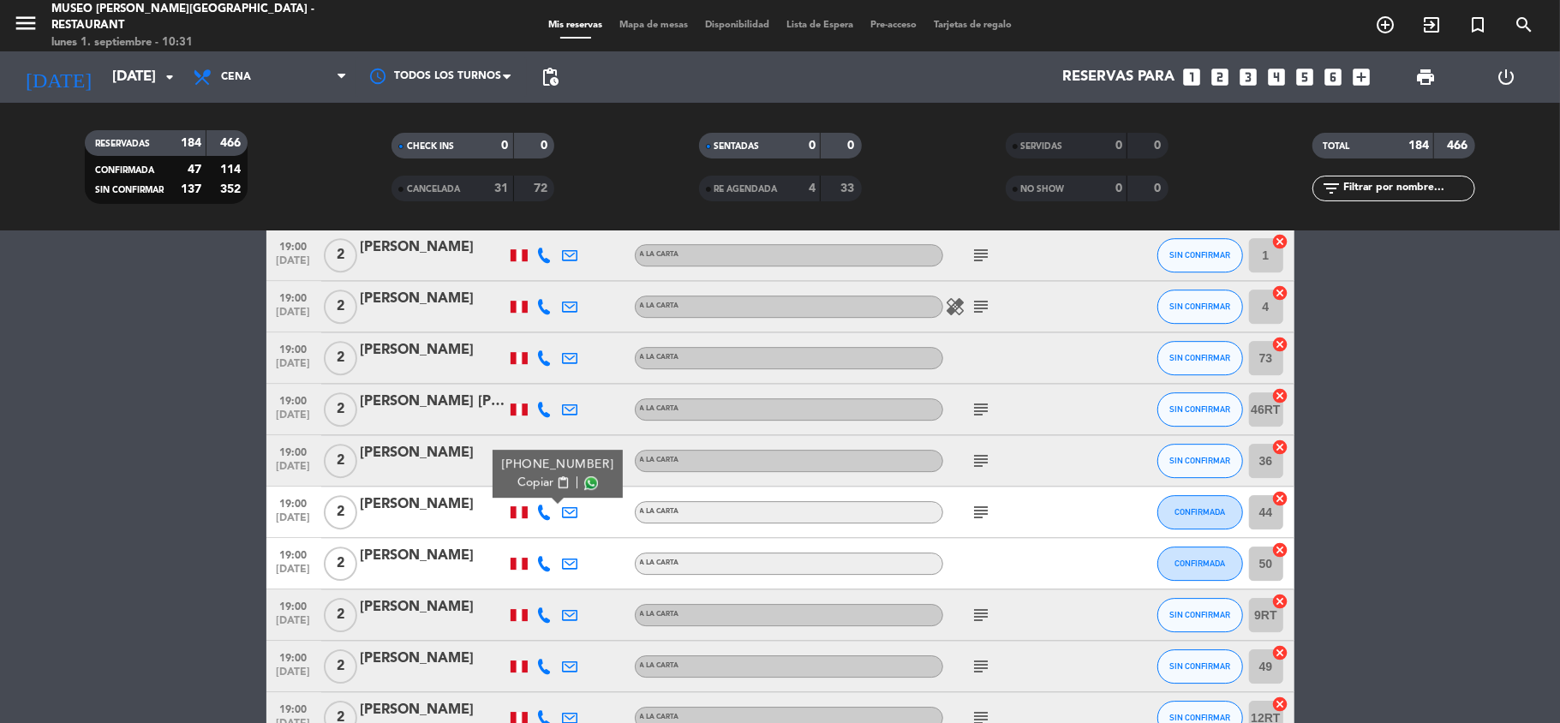
scroll to position [3770, 0]
click at [542, 566] on icon at bounding box center [544, 561] width 15 height 15
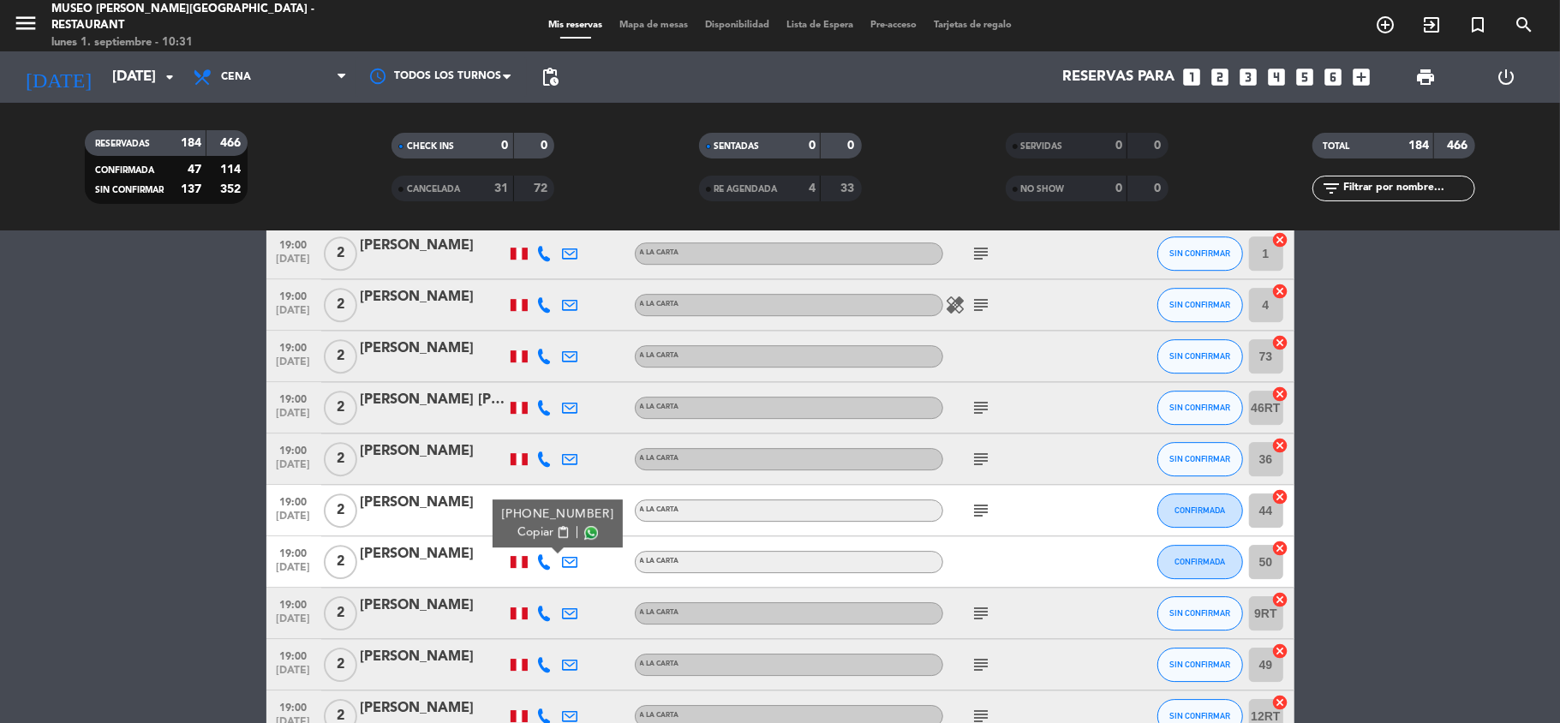
click at [545, 612] on icon at bounding box center [544, 613] width 15 height 15
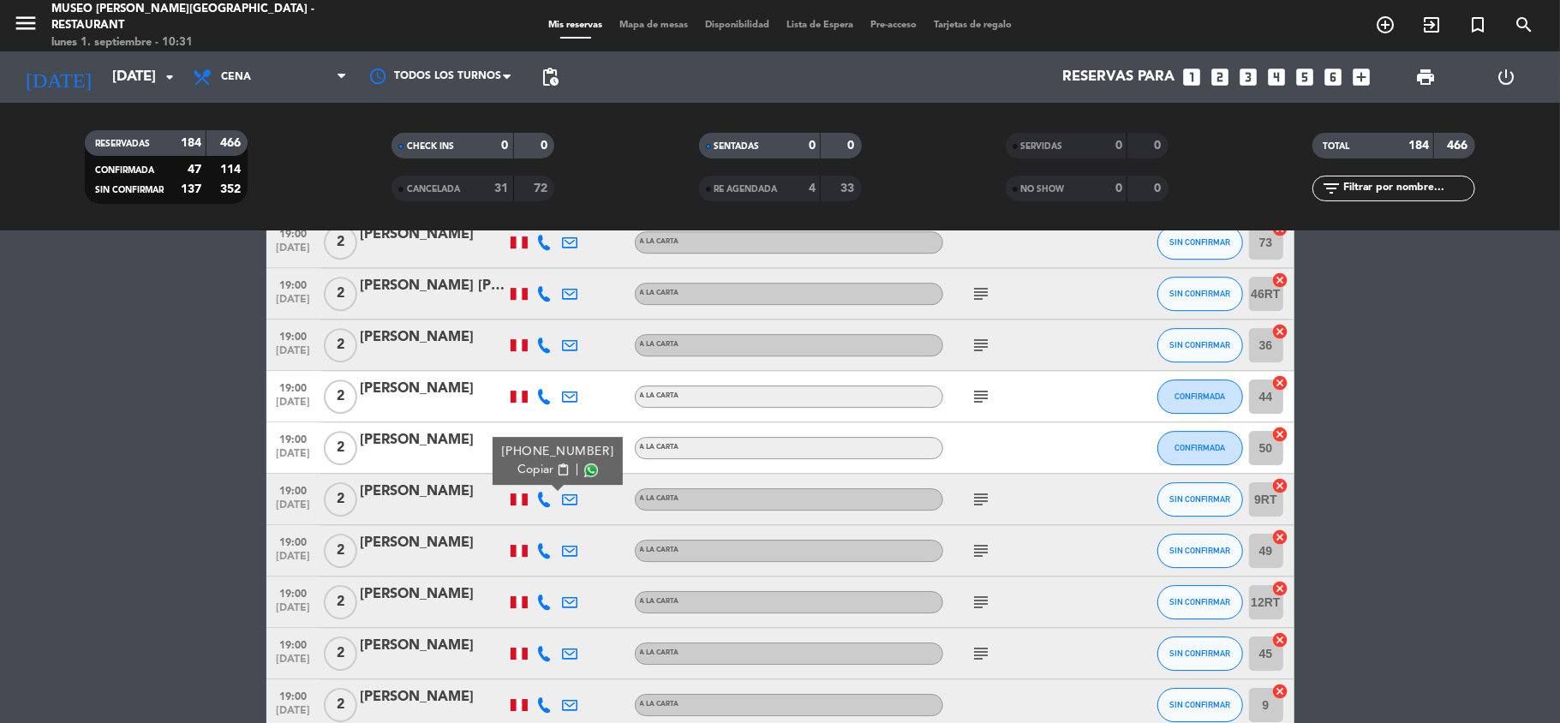
click at [542, 553] on icon at bounding box center [544, 550] width 15 height 15
click at [547, 603] on icon at bounding box center [544, 602] width 15 height 15
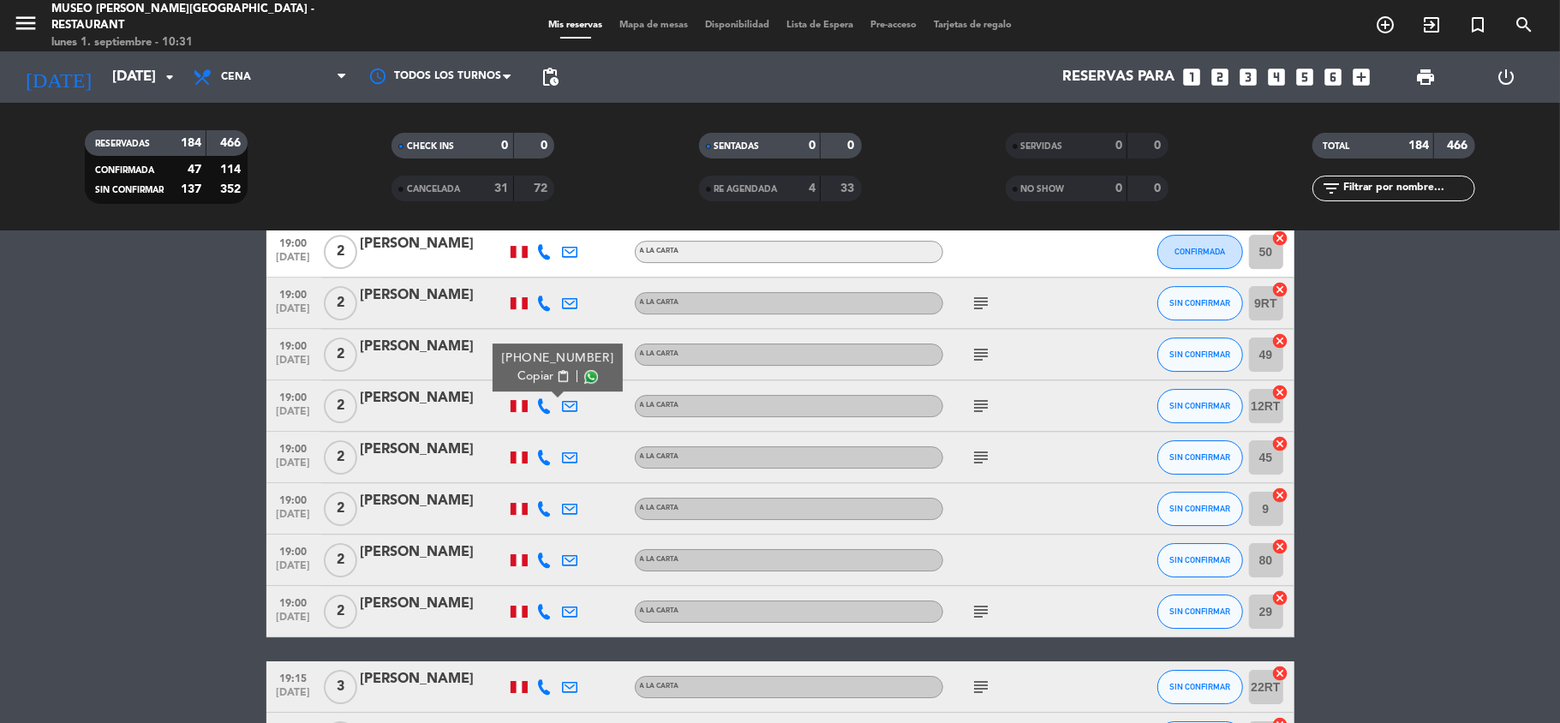
scroll to position [4112, 0]
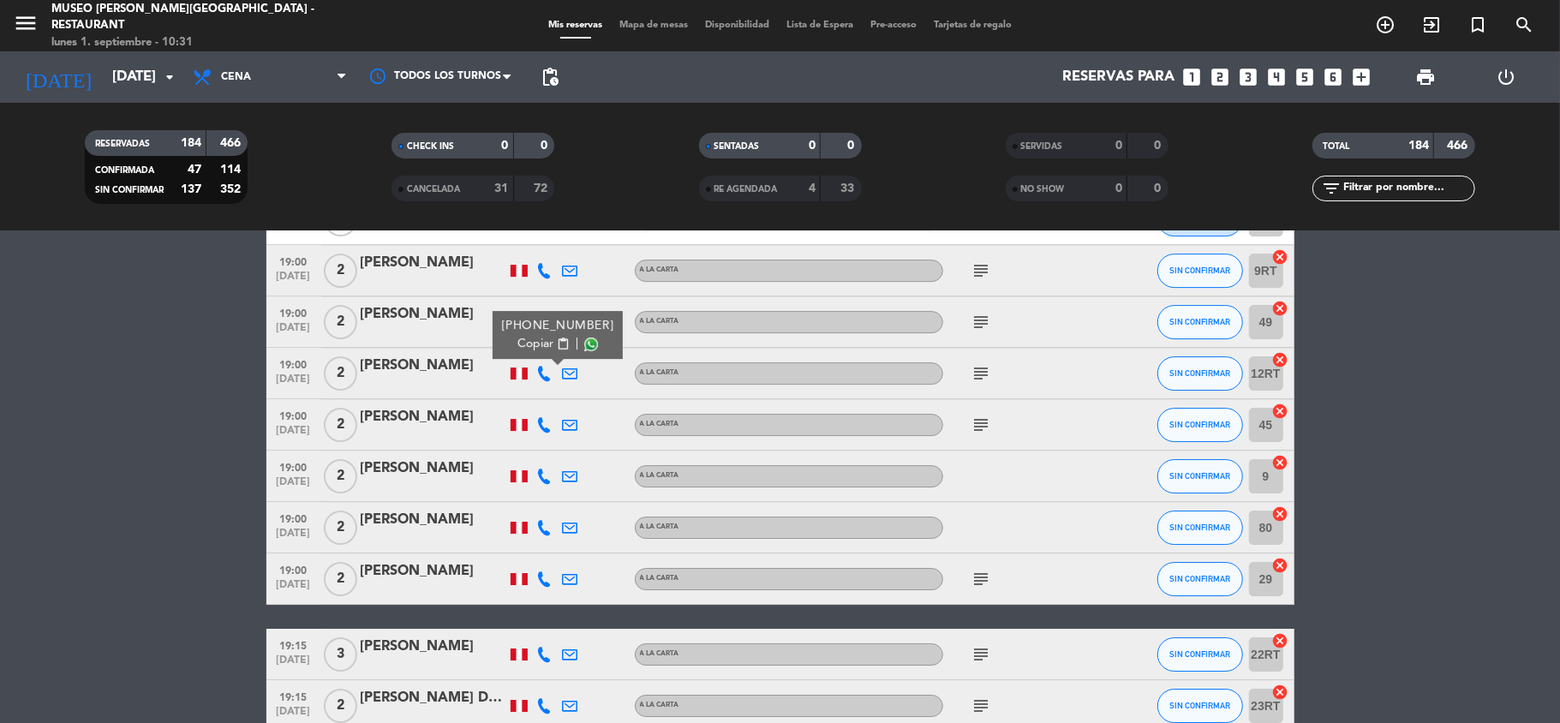
click at [541, 422] on icon at bounding box center [544, 424] width 15 height 15
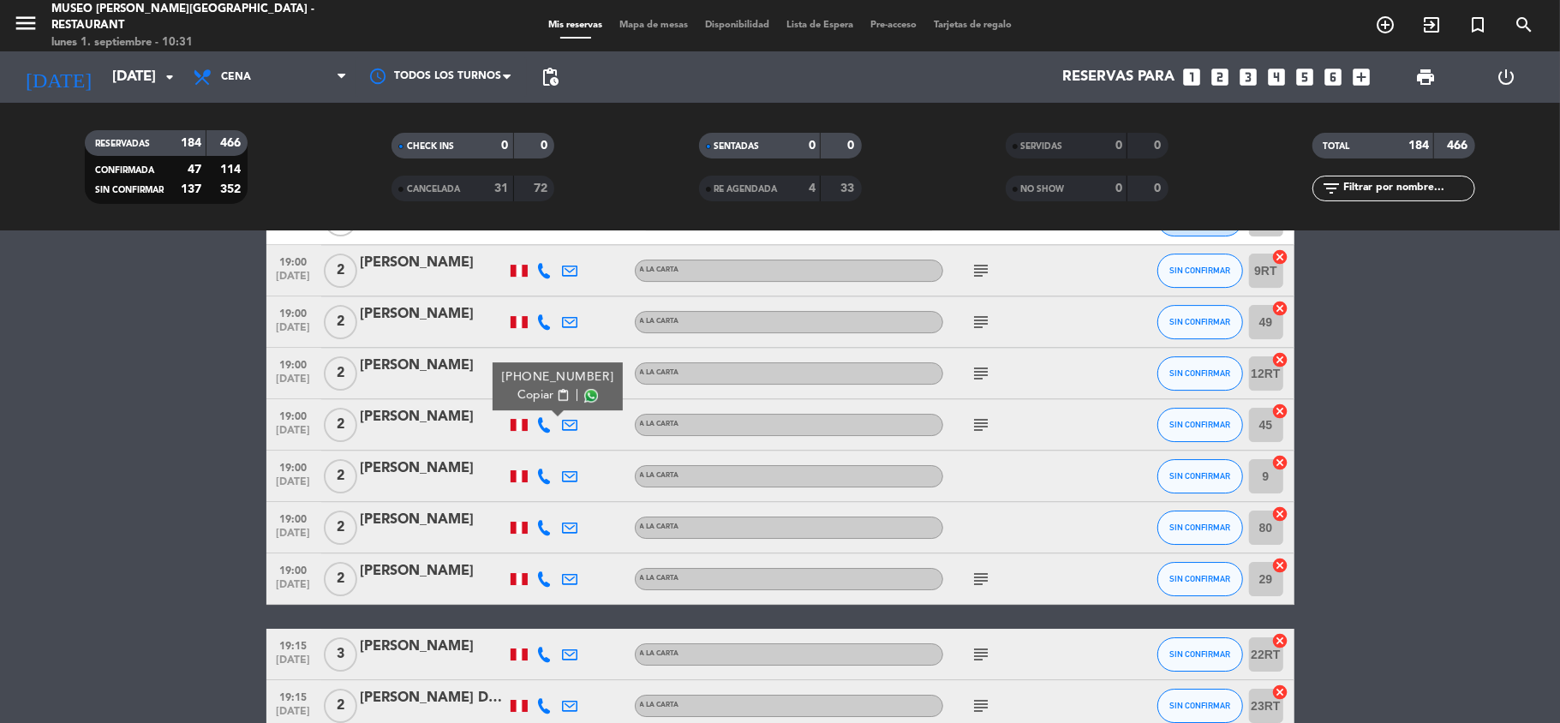
click at [547, 477] on icon at bounding box center [544, 476] width 15 height 15
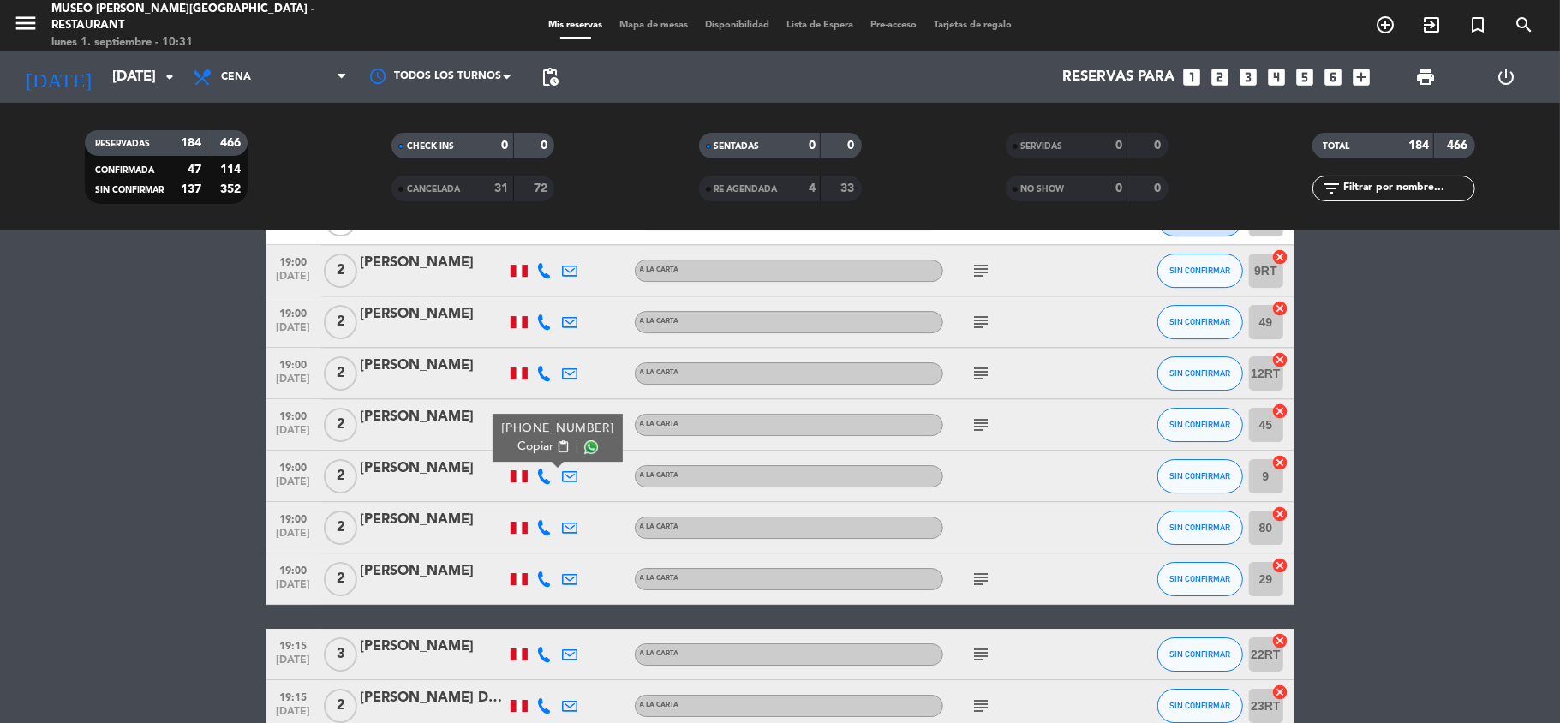
click at [539, 528] on icon at bounding box center [544, 527] width 15 height 15
click at [543, 577] on icon at bounding box center [544, 578] width 15 height 15
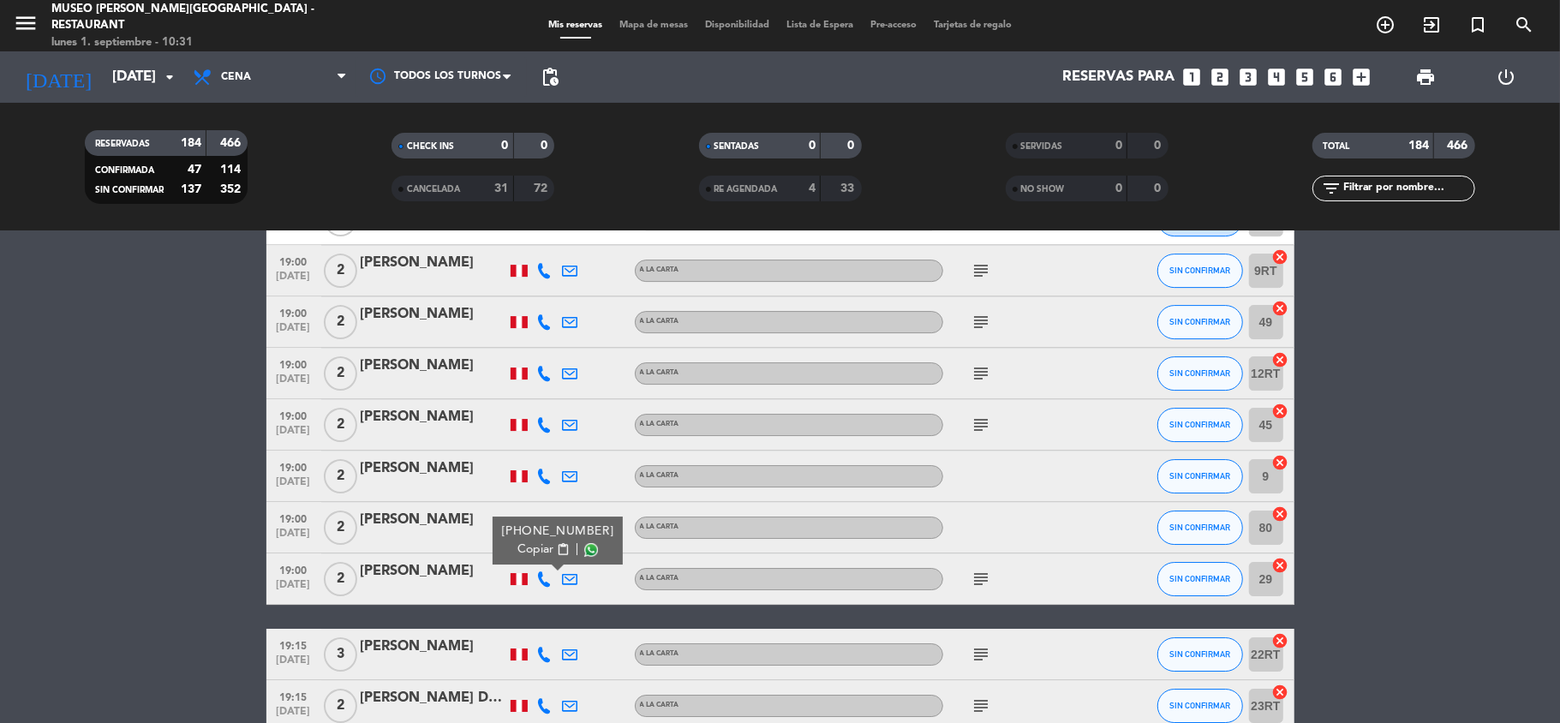
drag, startPoint x: 1381, startPoint y: 193, endPoint x: 1354, endPoint y: 200, distance: 28.5
click at [1381, 193] on input "text" at bounding box center [1408, 188] width 133 height 19
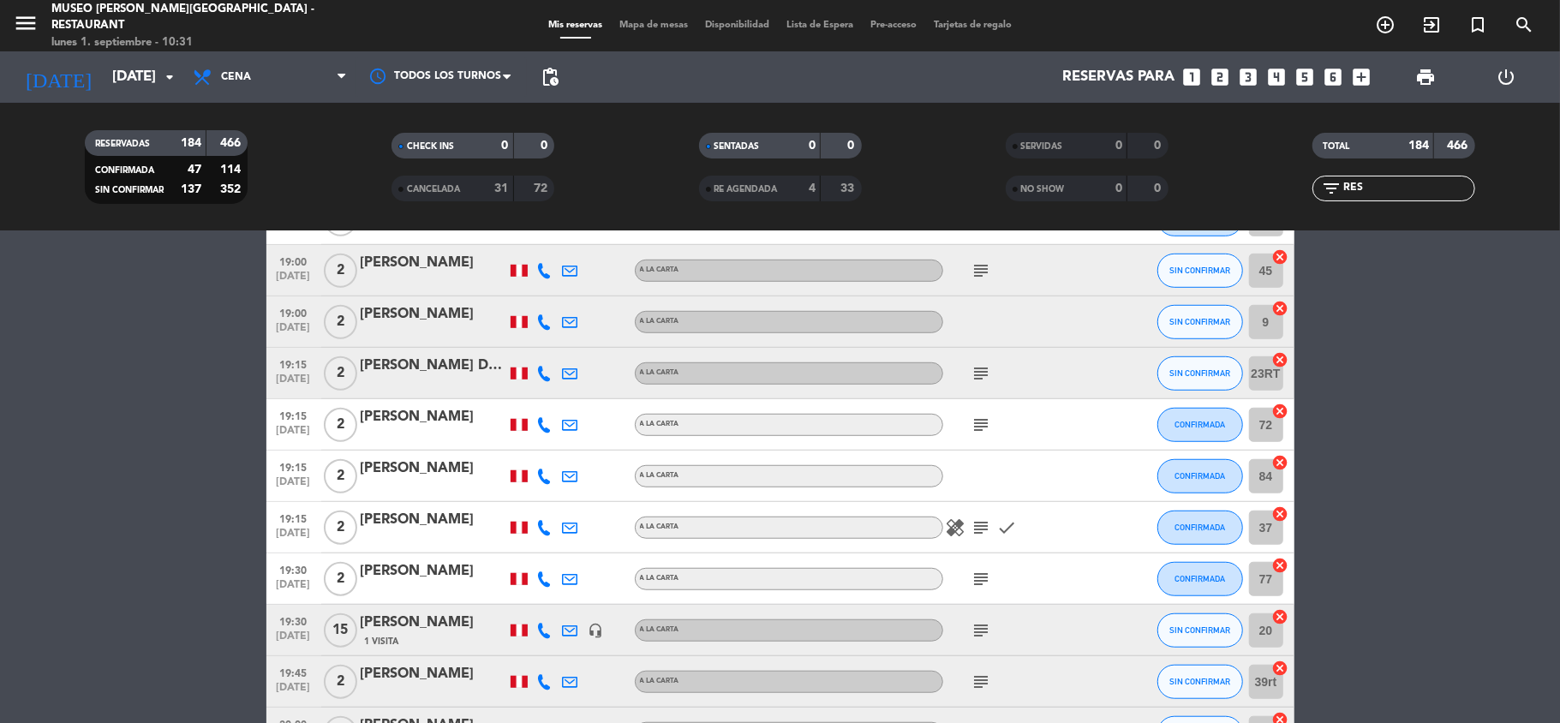
scroll to position [0, 0]
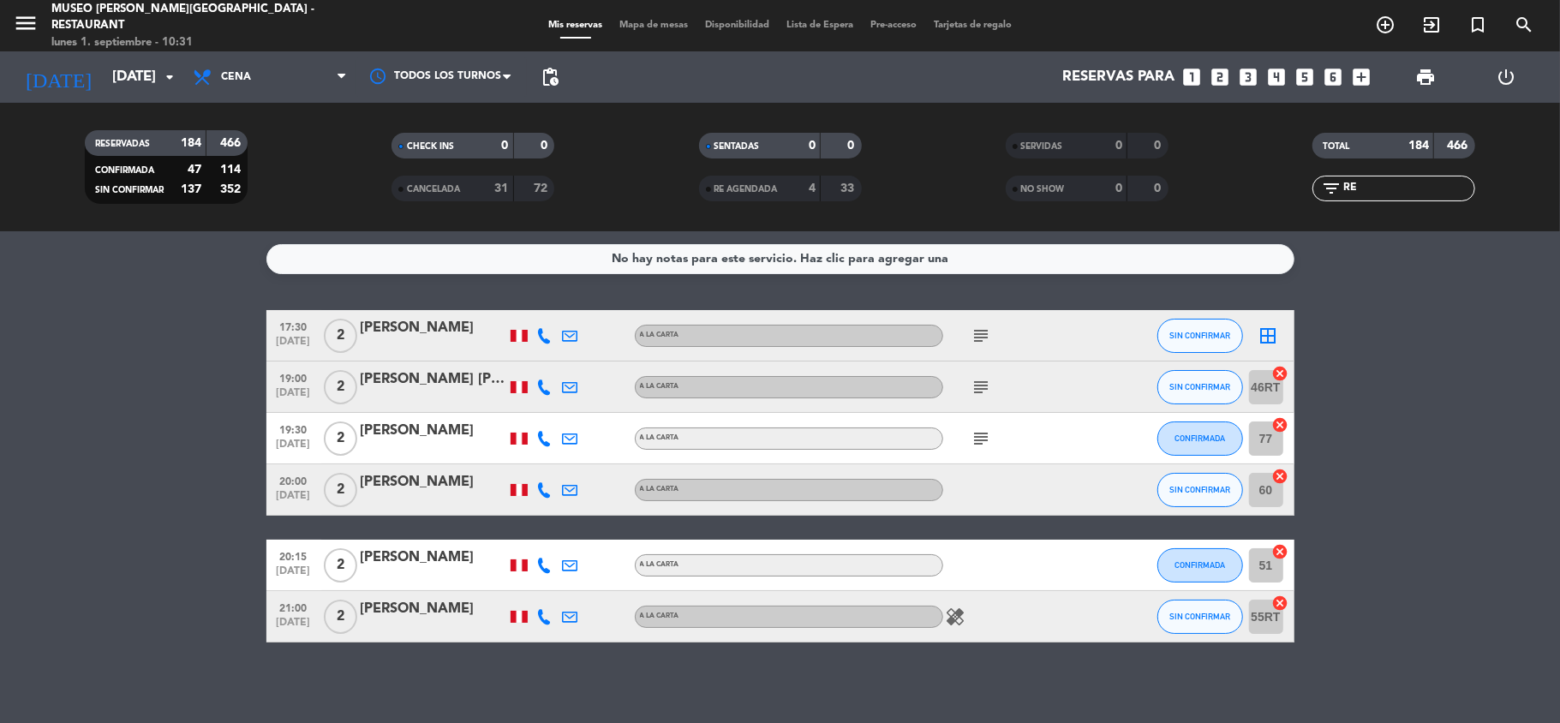
type input "R"
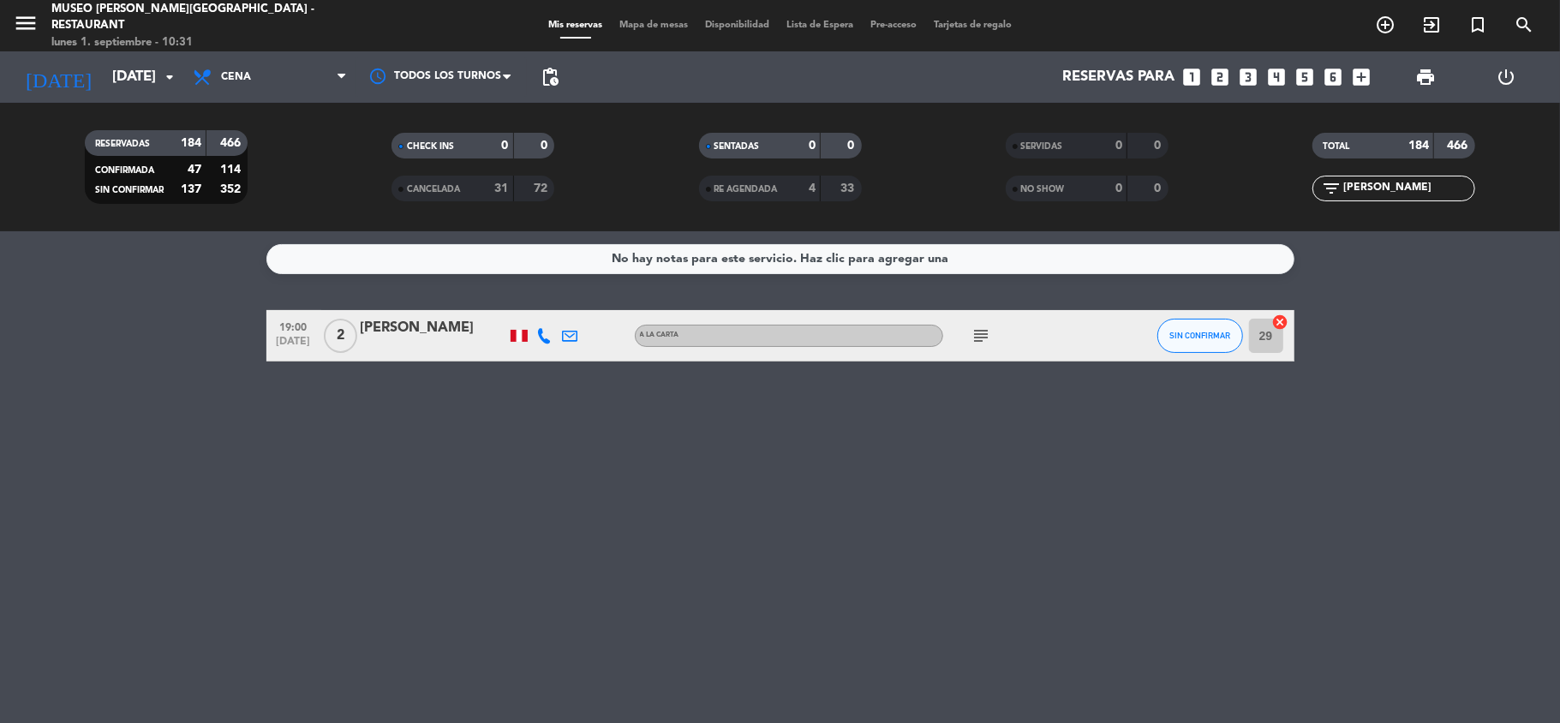
type input "[PERSON_NAME]"
click at [541, 333] on icon at bounding box center [544, 335] width 15 height 15
click at [453, 331] on div "[PERSON_NAME]" at bounding box center [434, 328] width 146 height 22
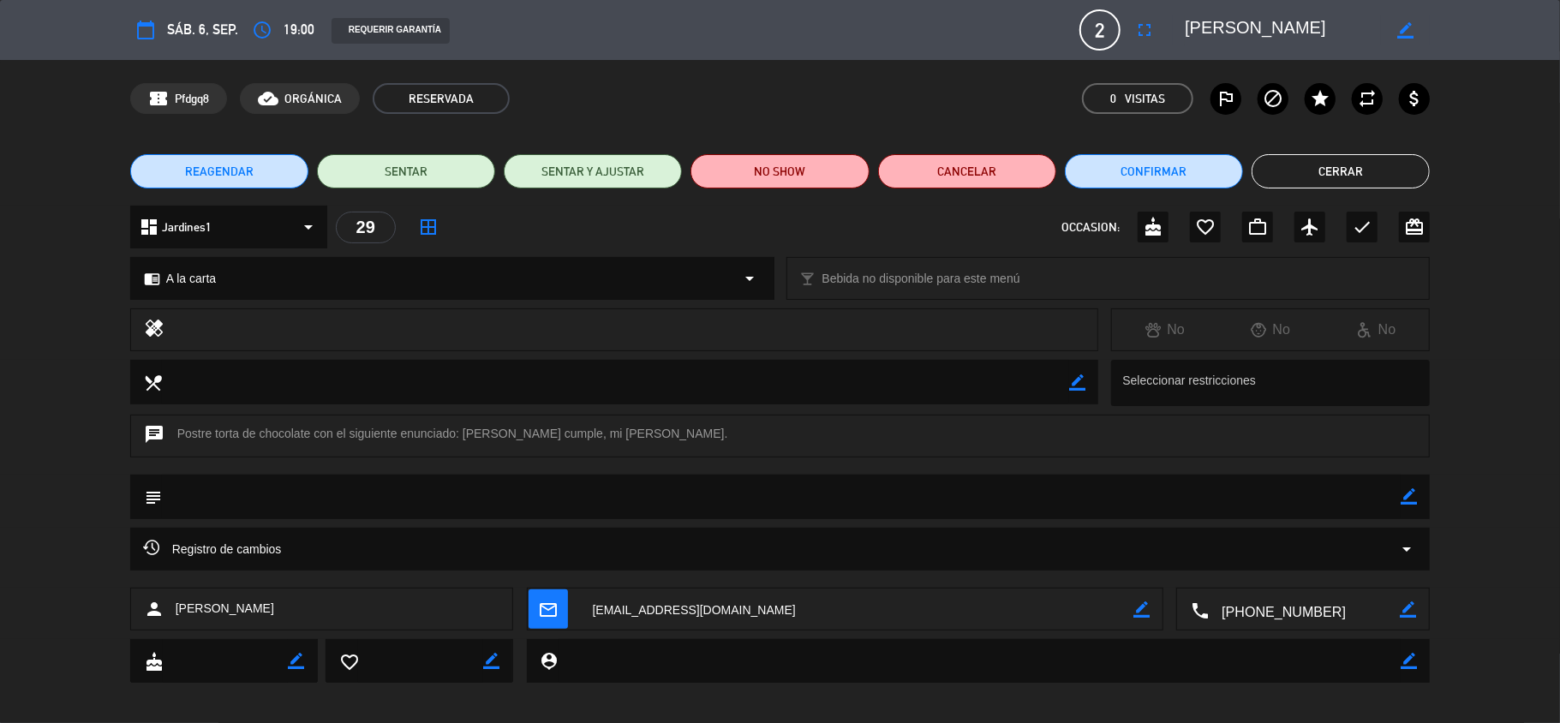
click at [1309, 176] on button "Cerrar" at bounding box center [1341, 171] width 178 height 34
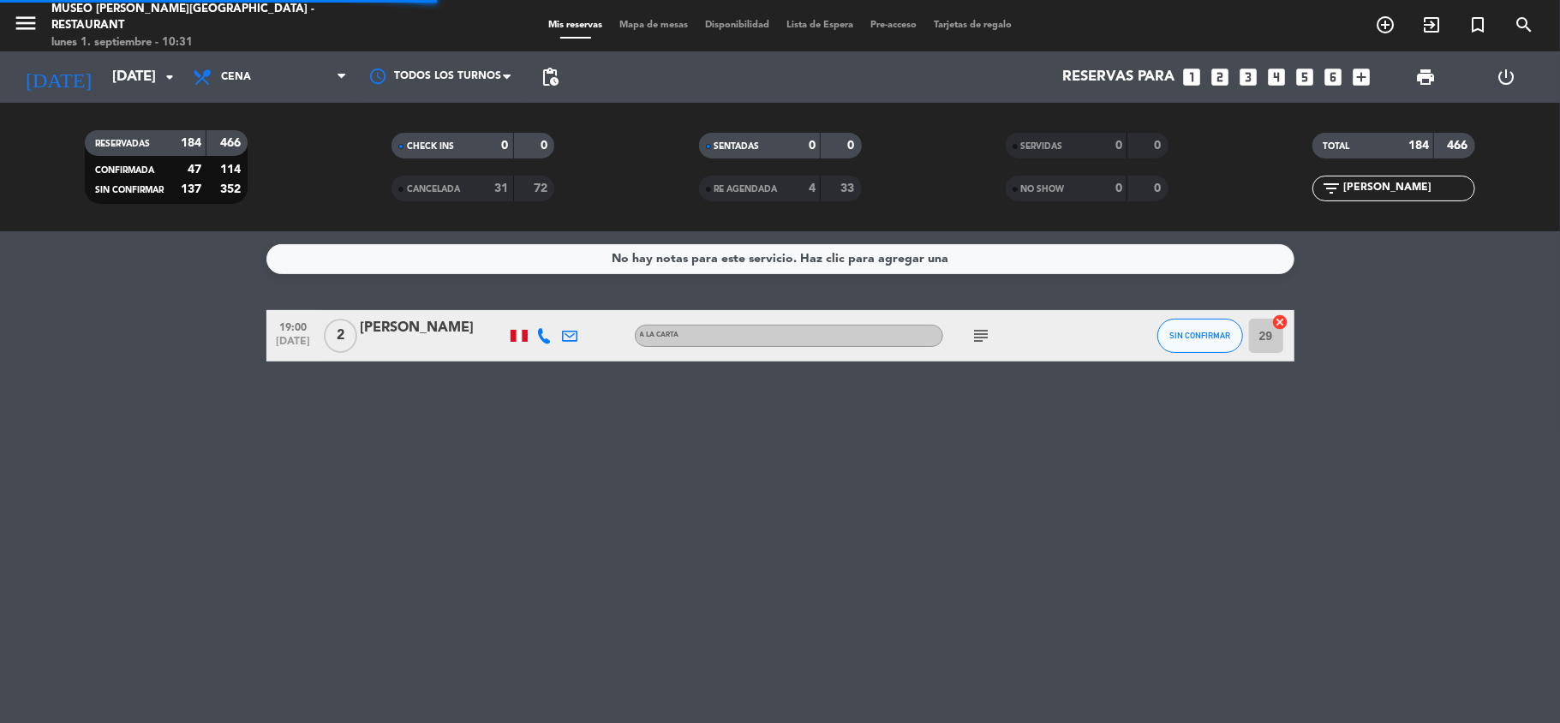
drag, startPoint x: 1376, startPoint y: 188, endPoint x: 1310, endPoint y: 195, distance: 66.3
click at [1310, 195] on div "filter_list [PERSON_NAME]" at bounding box center [1394, 189] width 307 height 26
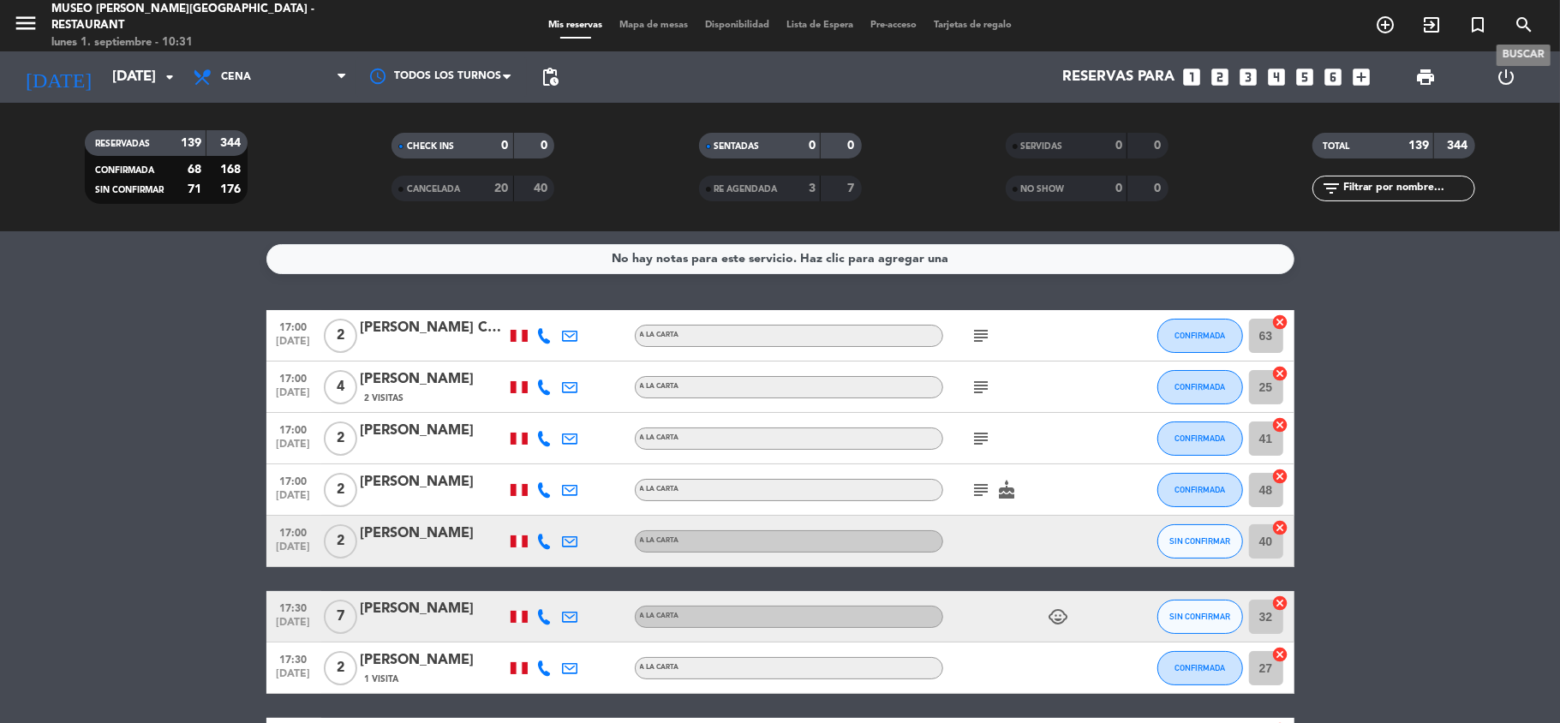
click at [1516, 19] on icon "search" at bounding box center [1524, 25] width 21 height 21
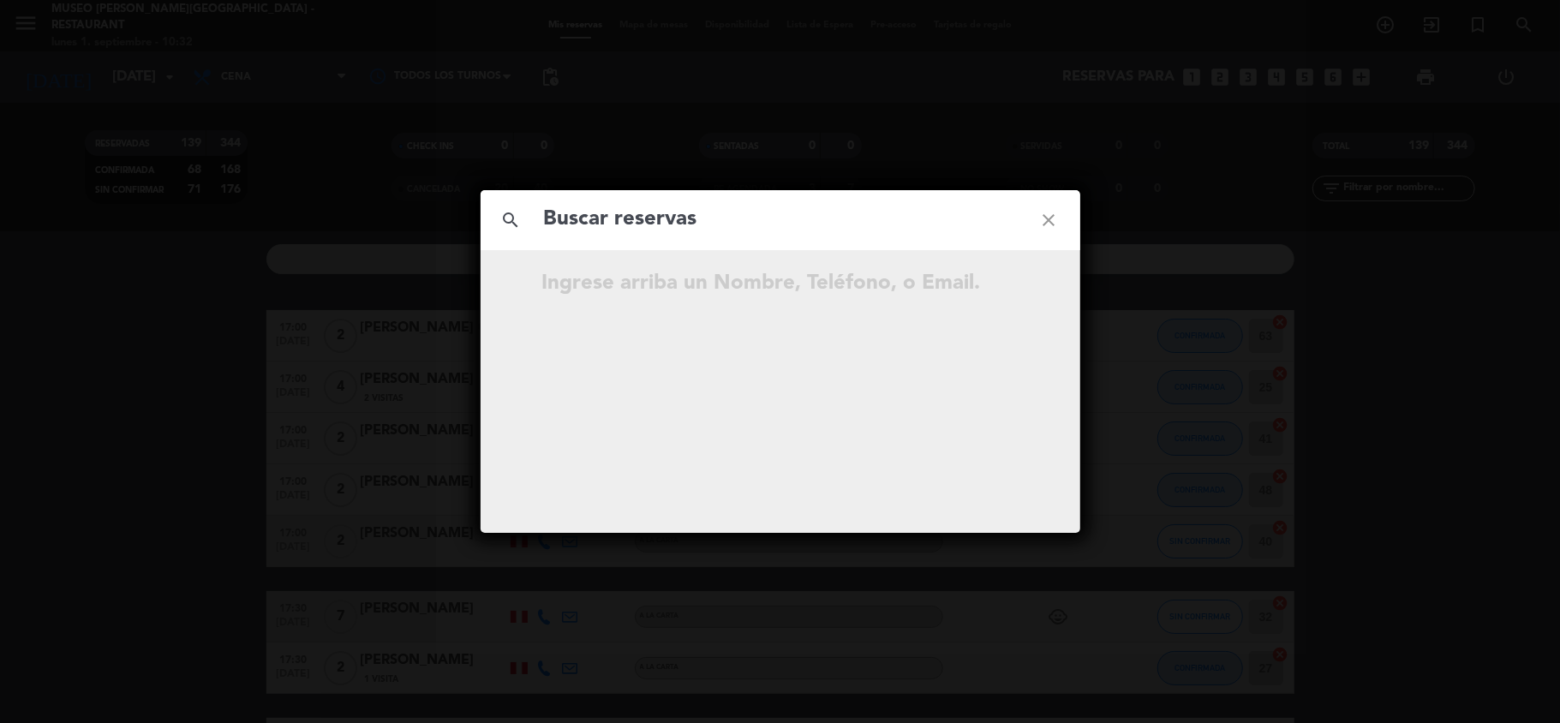
click at [660, 213] on input "text" at bounding box center [780, 219] width 476 height 35
type input "969321144"
click at [1009, 285] on icon "open_in_new" at bounding box center [1006, 286] width 21 height 21
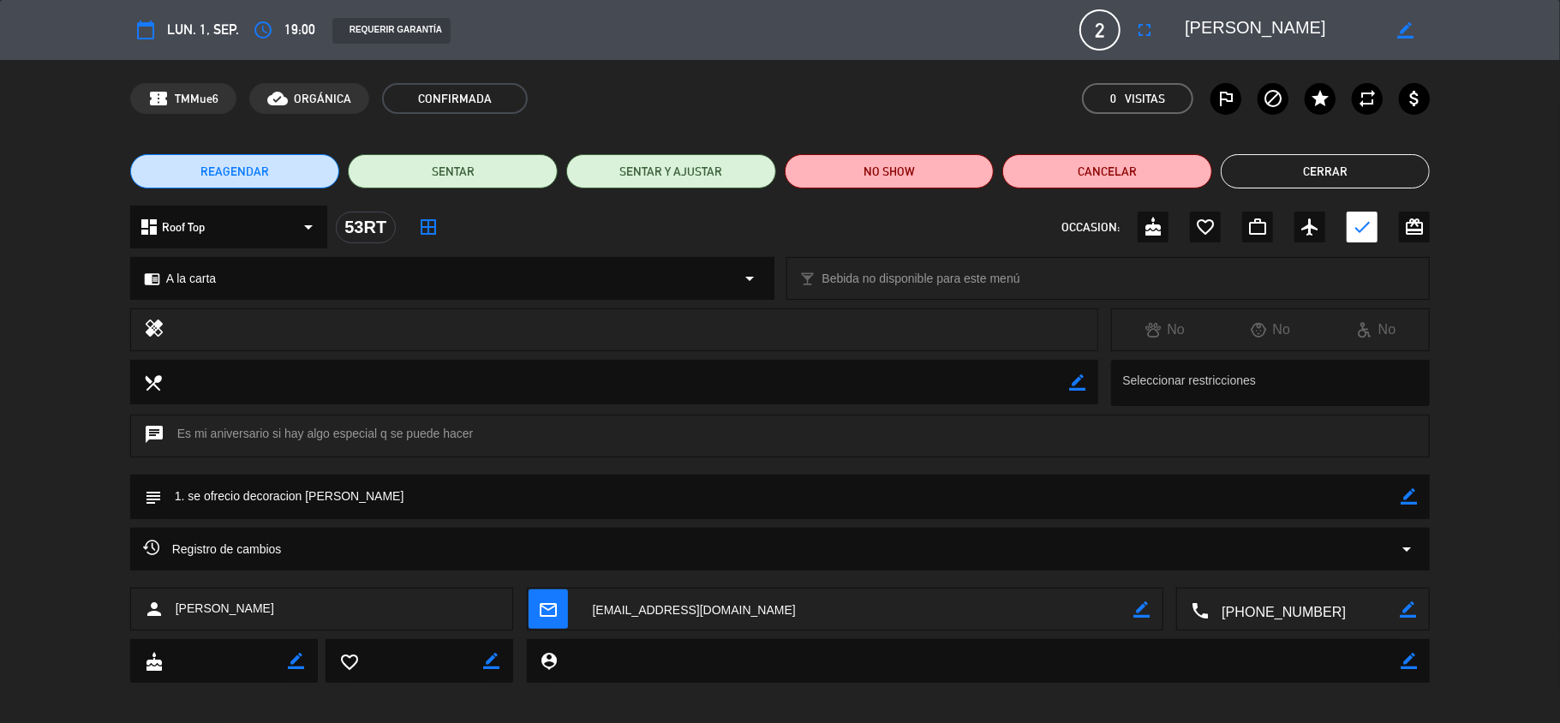
click at [39, 563] on div "Registro de cambios arrow_drop_down" at bounding box center [780, 558] width 1560 height 60
click at [1412, 499] on icon "border_color" at bounding box center [1409, 496] width 16 height 16
click at [416, 498] on textarea at bounding box center [782, 497] width 1240 height 44
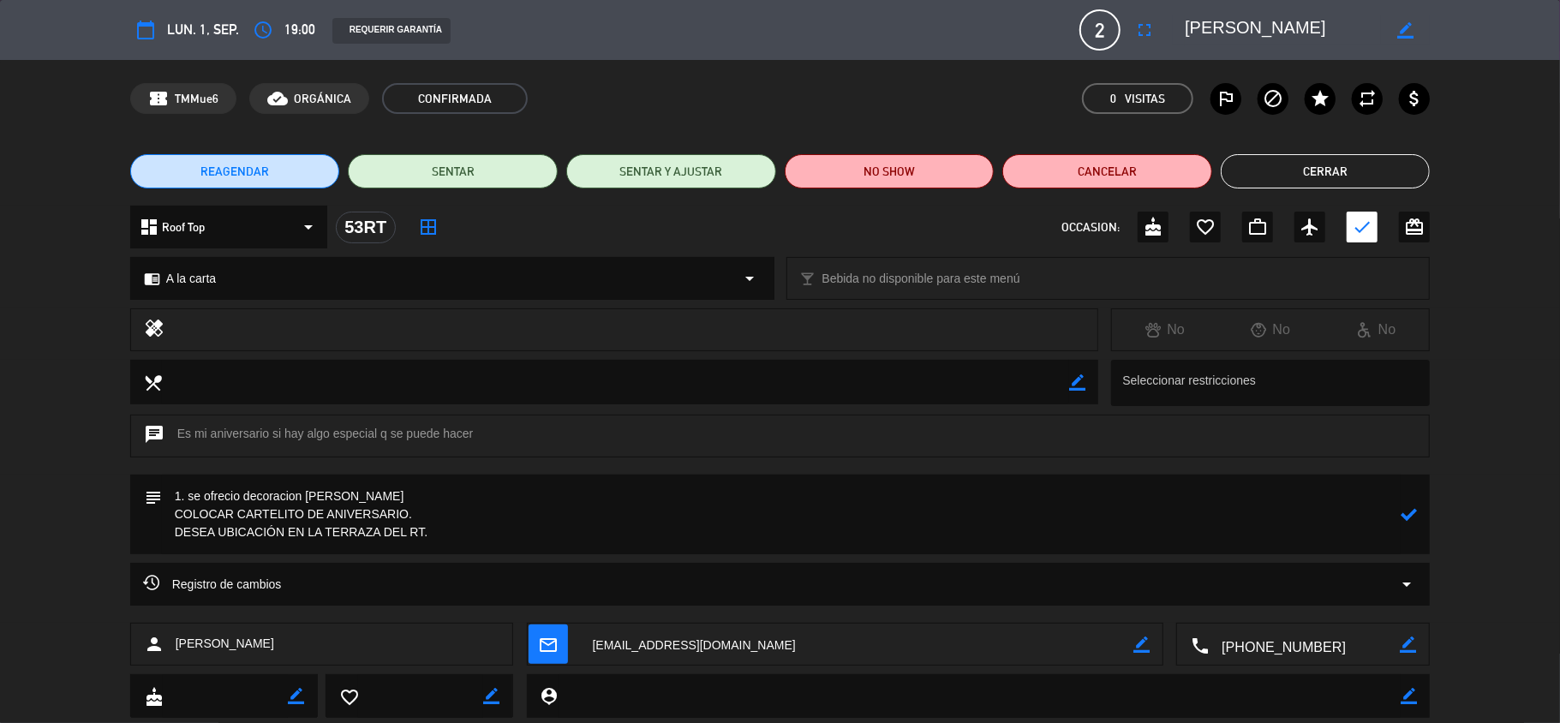
type textarea "1. se ofrecio decoracion [PERSON_NAME] COLOCAR CARTELITO DE ANIVERSARIO. DESEA …"
click at [1408, 512] on icon at bounding box center [1409, 514] width 16 height 16
click at [1409, 514] on icon "border_color" at bounding box center [1409, 514] width 16 height 16
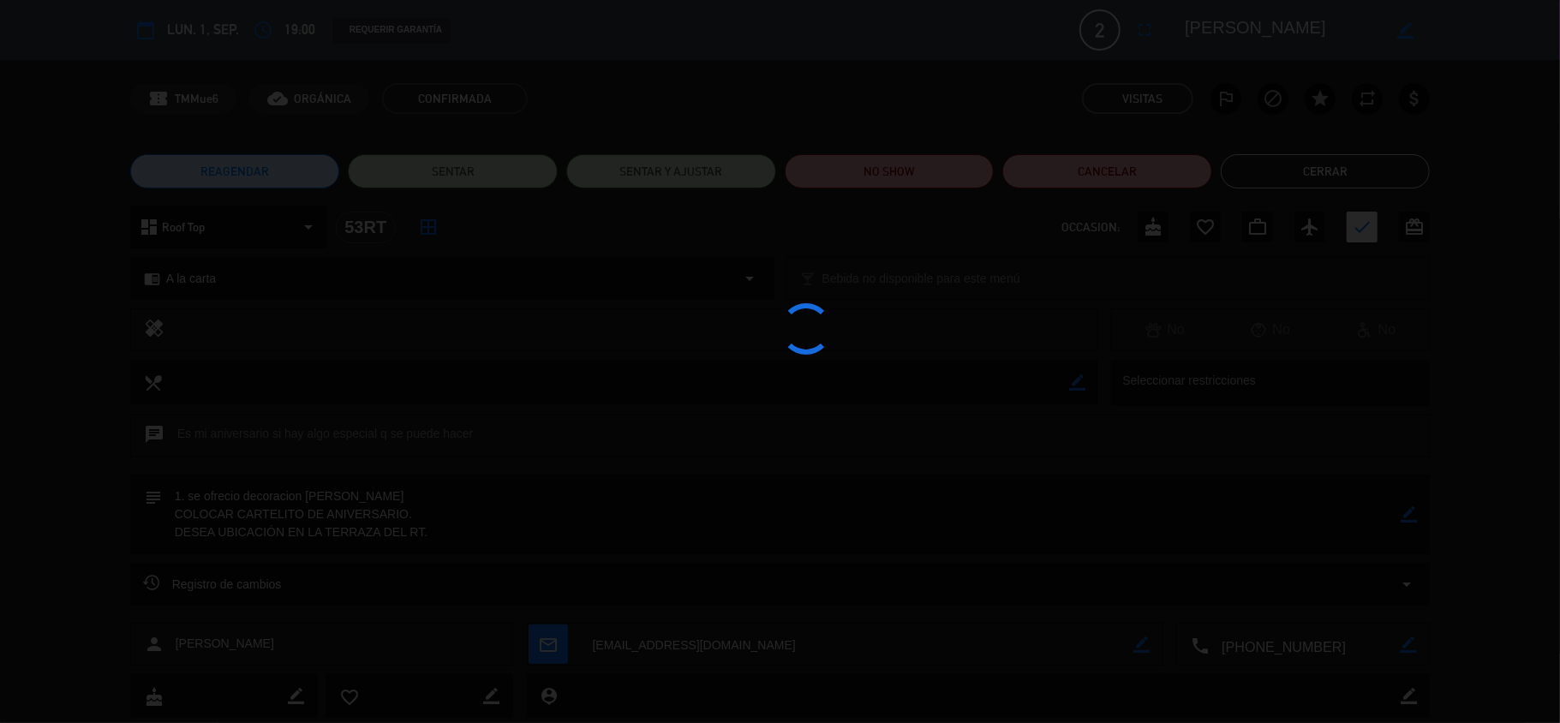
click at [1409, 514] on div at bounding box center [780, 361] width 1560 height 723
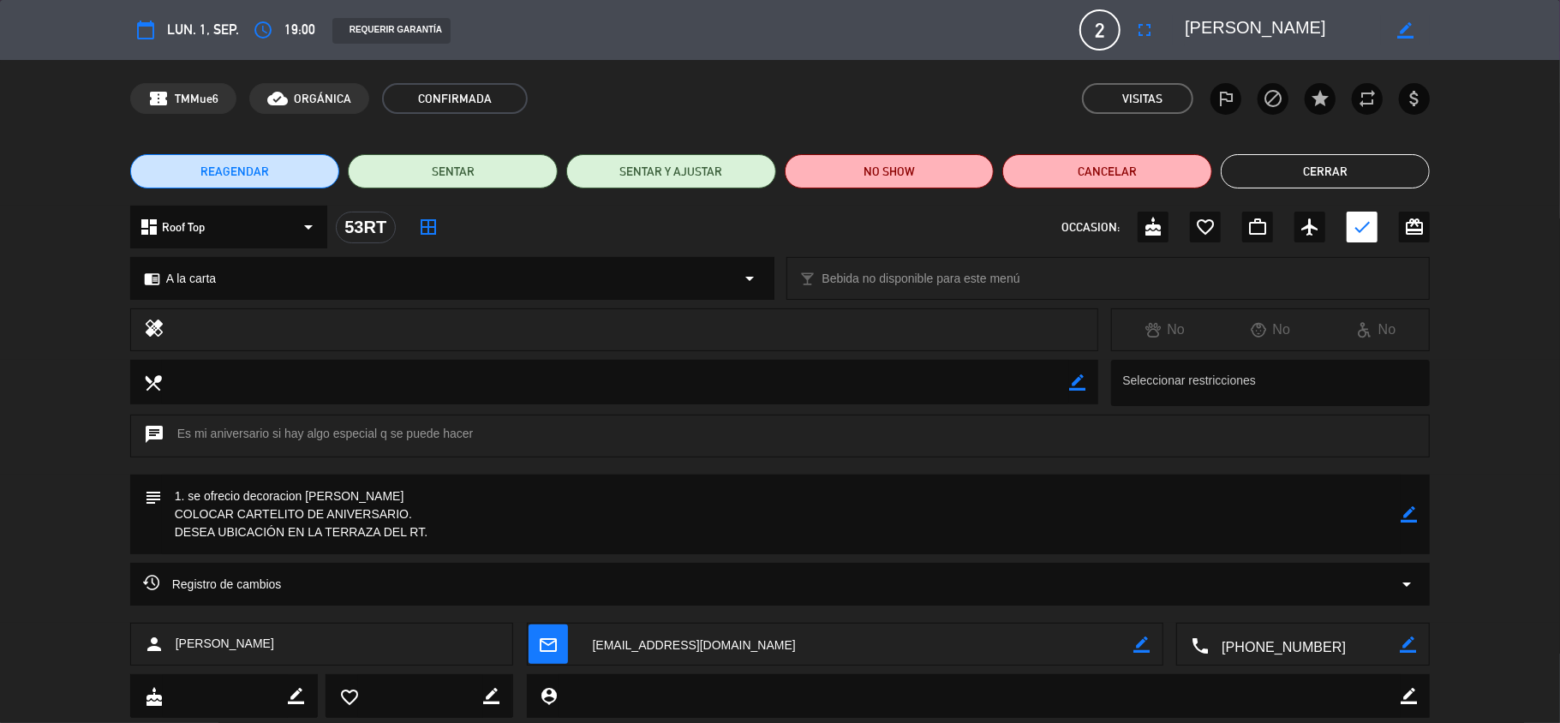
click at [1314, 165] on button "Cerrar" at bounding box center [1326, 171] width 210 height 34
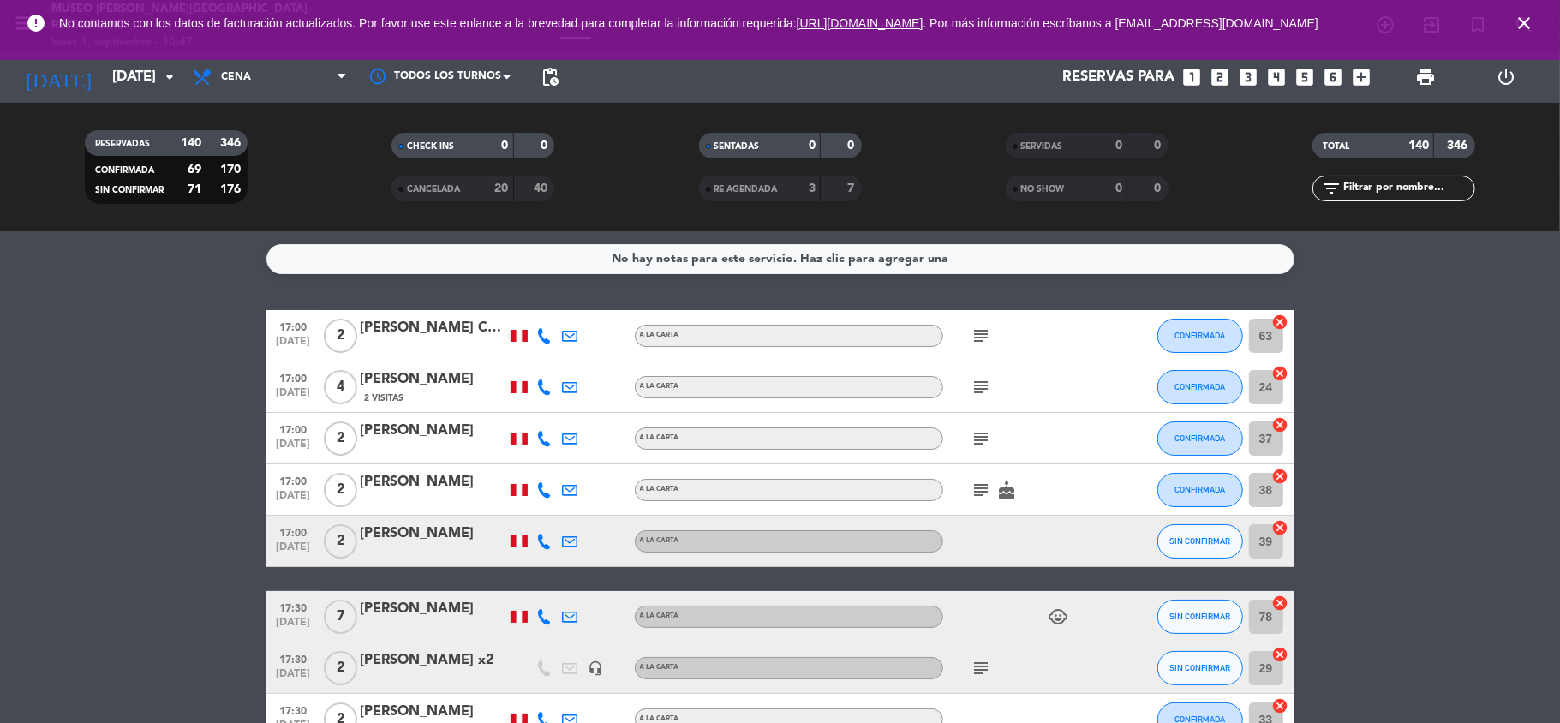
click at [1248, 72] on icon "looks_3" at bounding box center [1249, 77] width 22 height 22
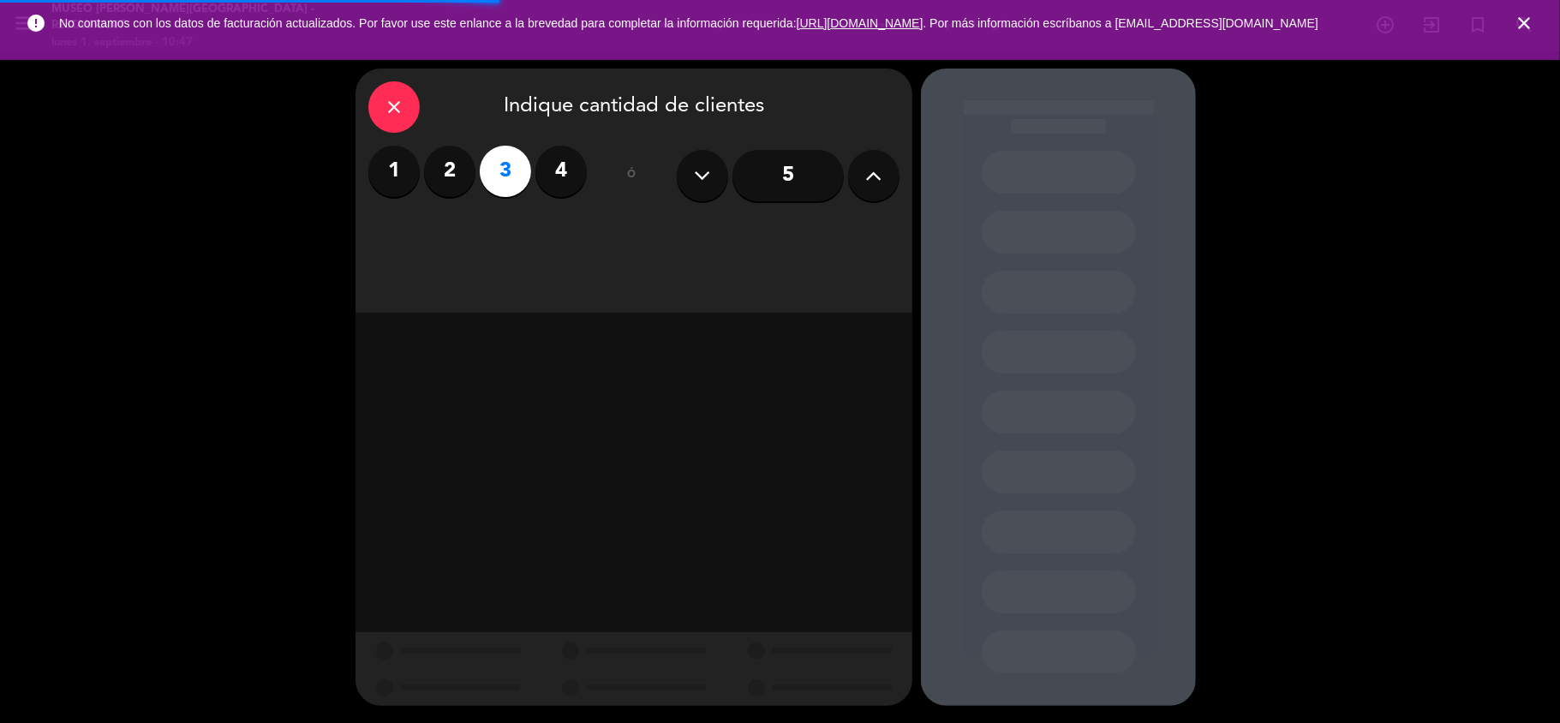
click at [1518, 18] on icon "close" at bounding box center [1524, 23] width 21 height 21
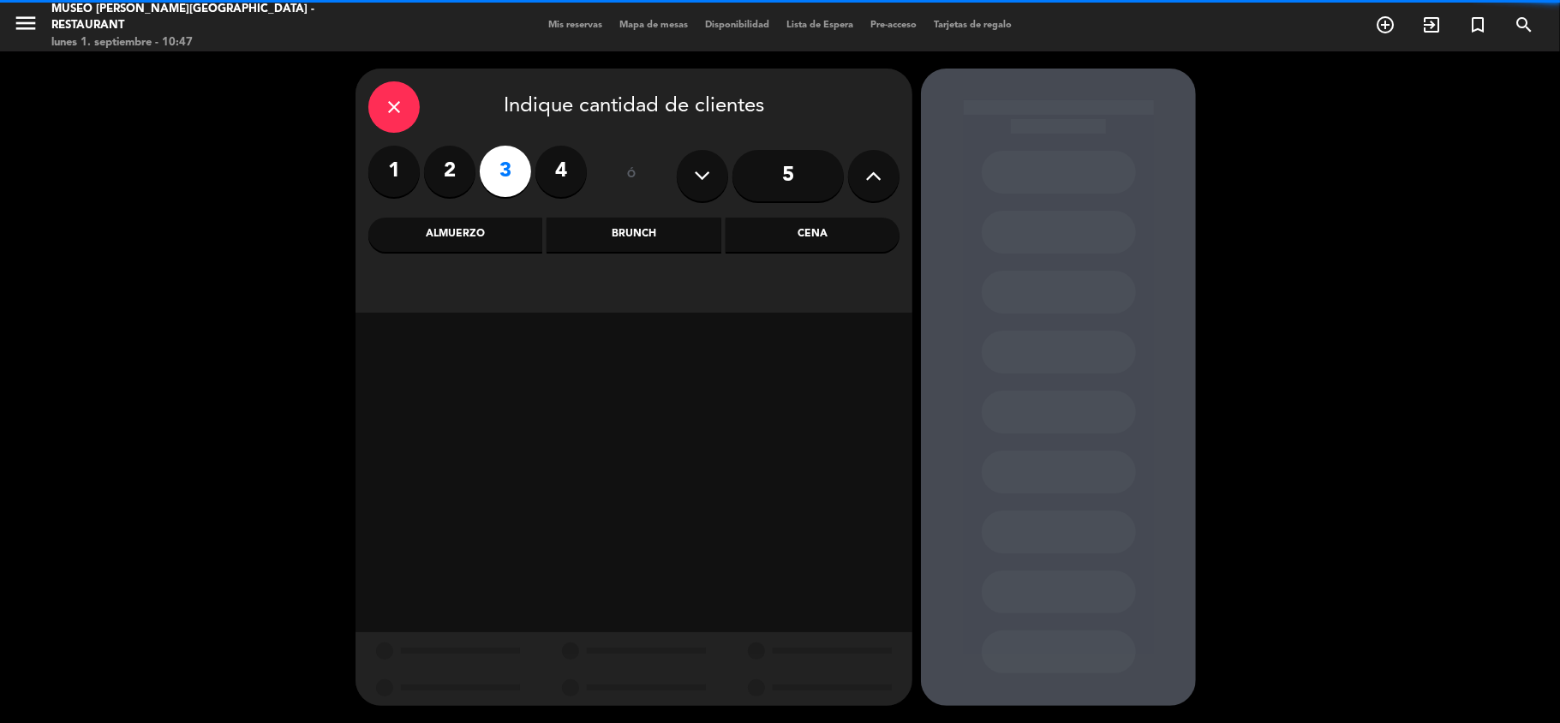
click at [500, 228] on div "Almuerzo" at bounding box center [455, 235] width 174 height 34
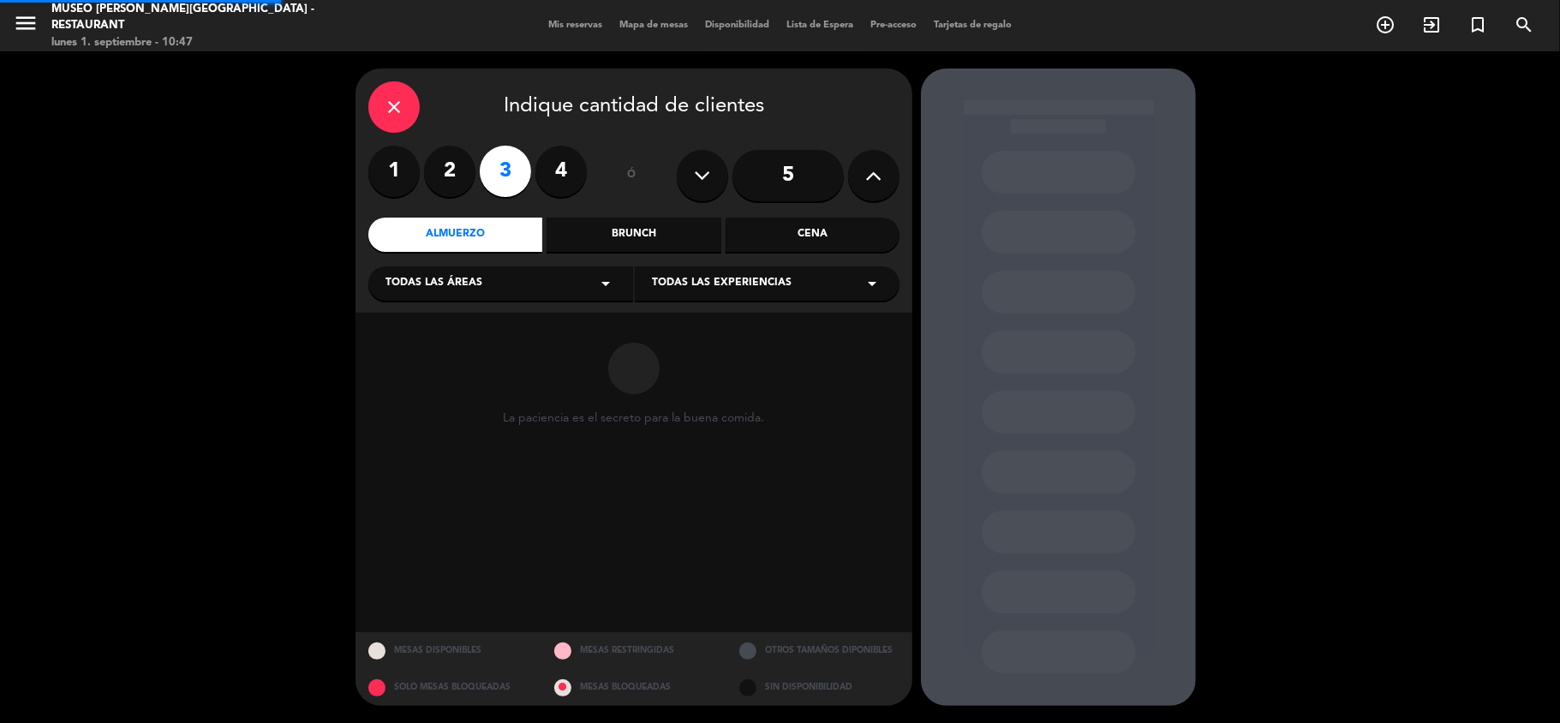
click at [466, 293] on div "Todas las áreas arrow_drop_down" at bounding box center [500, 283] width 265 height 34
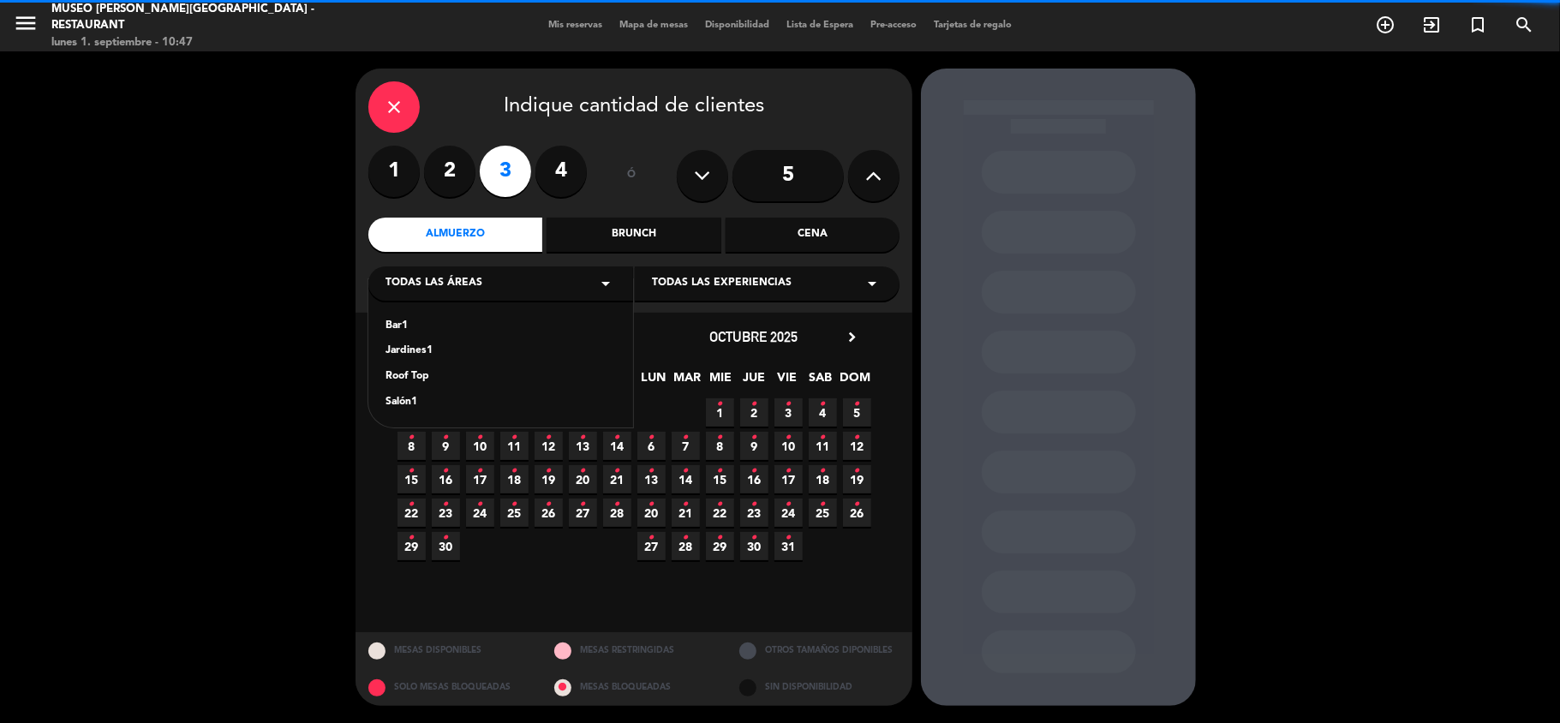
click at [408, 347] on div "Jardines1" at bounding box center [501, 351] width 230 height 17
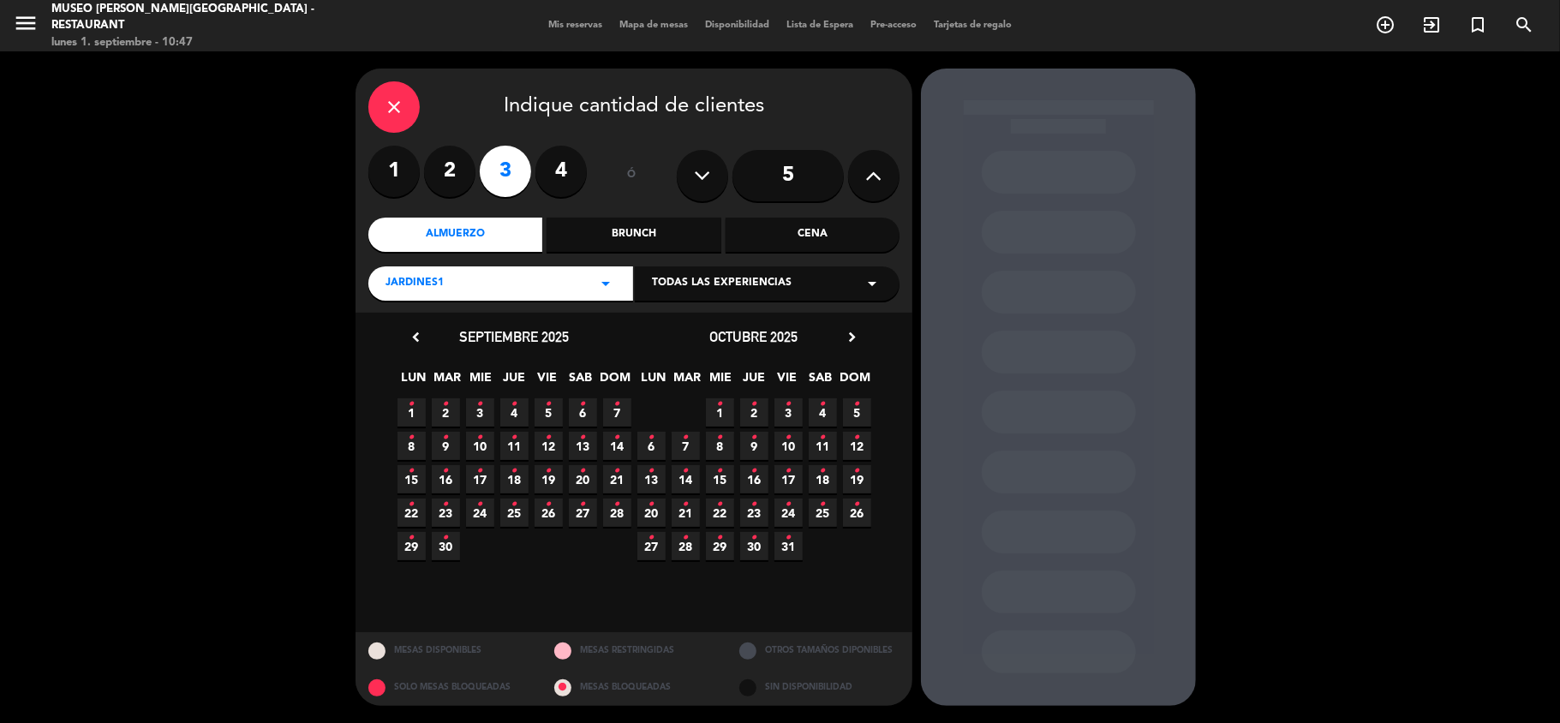
click at [415, 413] on span "1 •" at bounding box center [412, 412] width 28 height 28
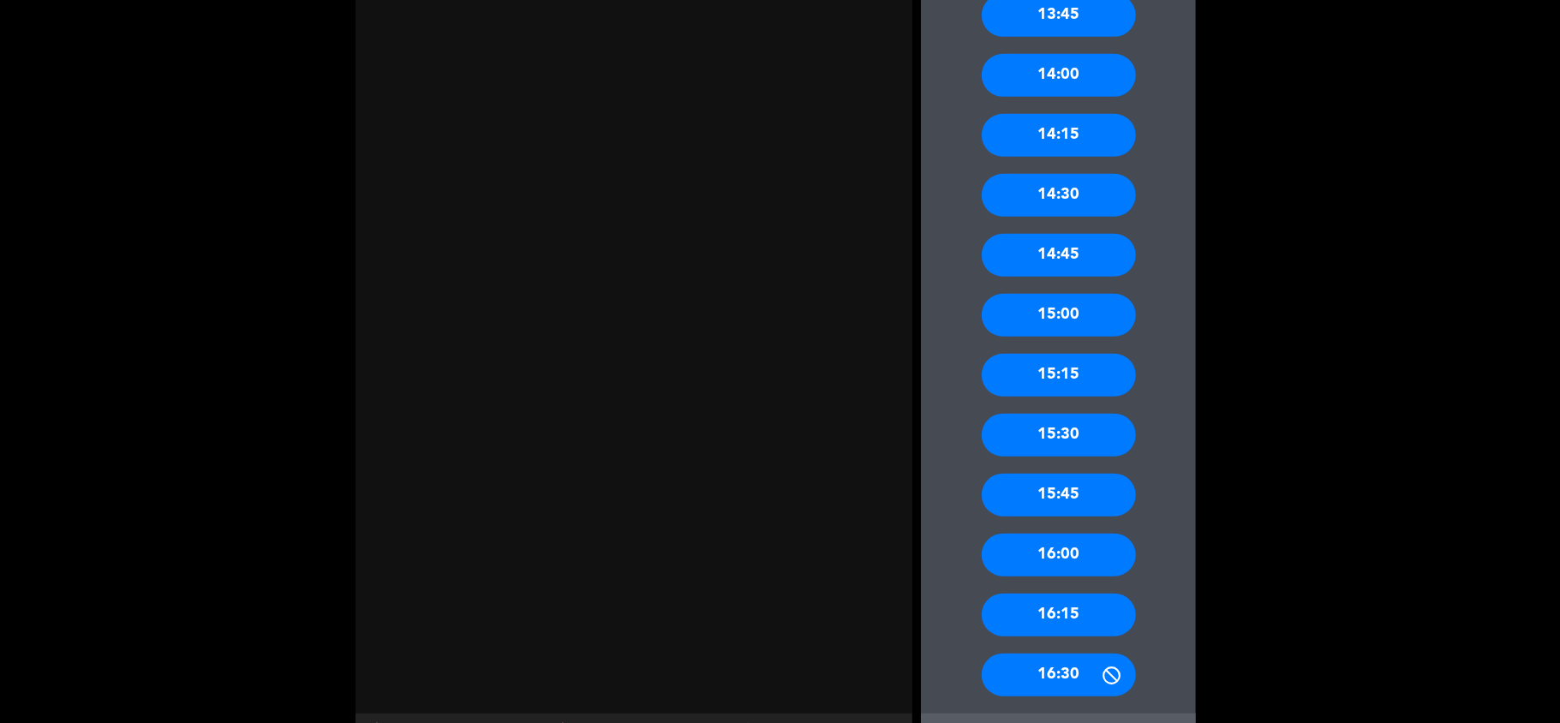
scroll to position [1002, 0]
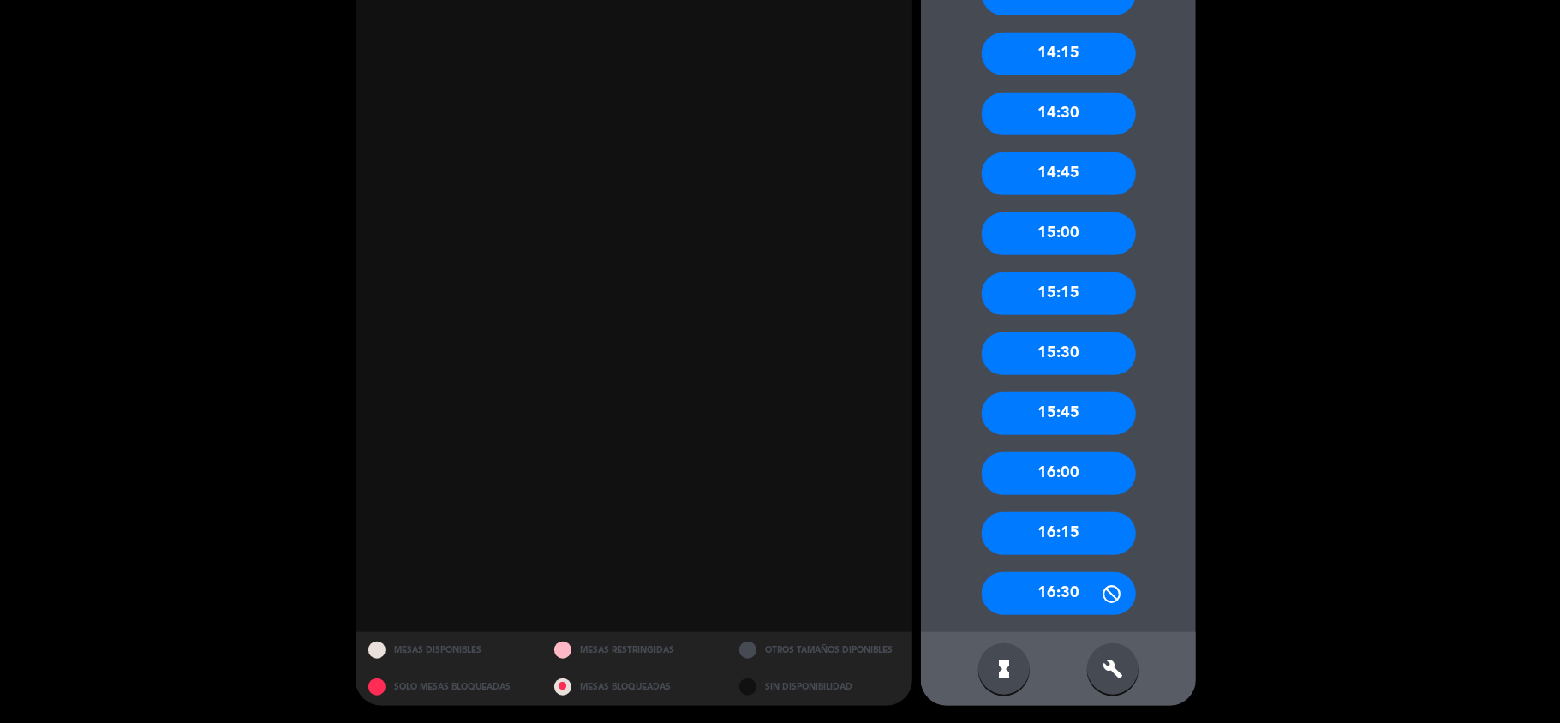
click at [1087, 594] on div "16:30" at bounding box center [1059, 593] width 154 height 43
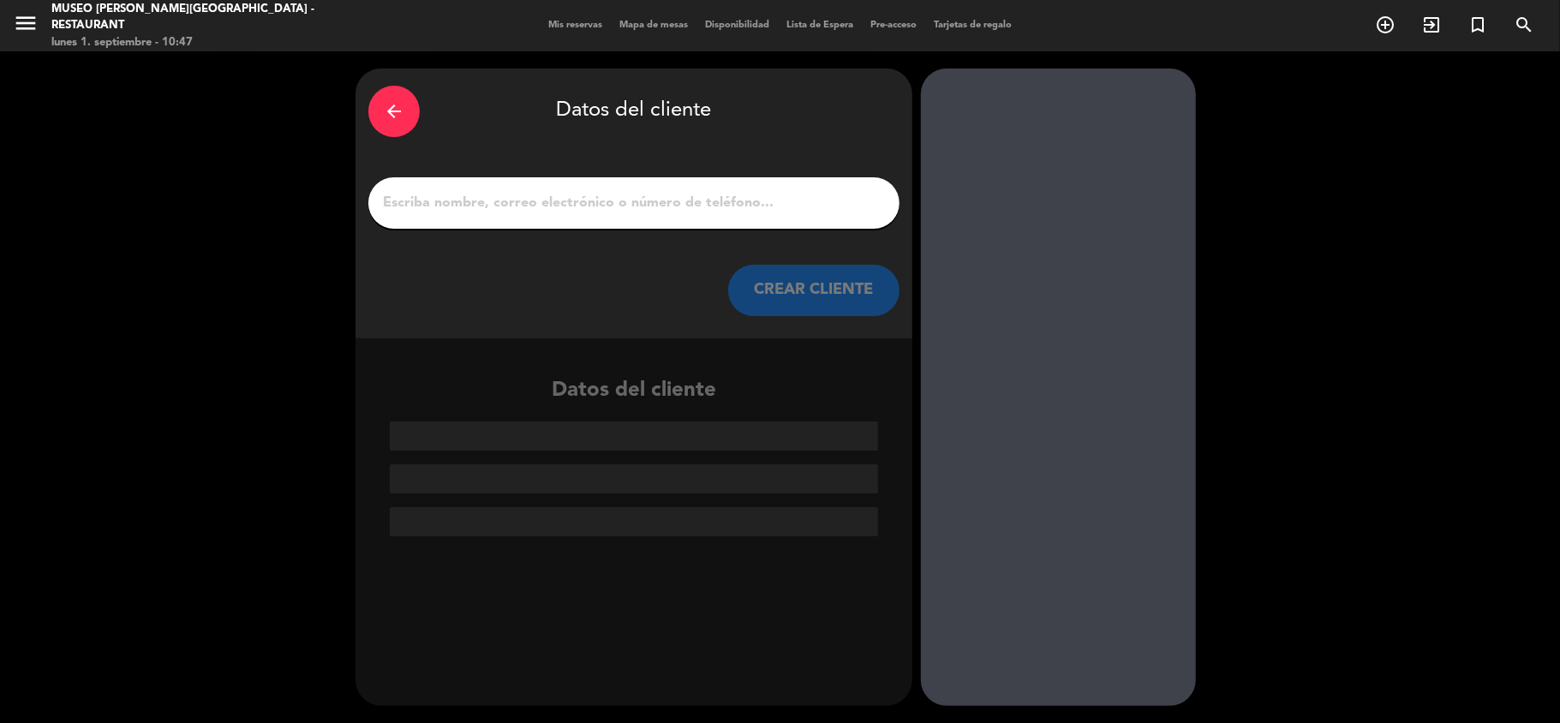
click at [394, 110] on icon "arrow_back" at bounding box center [394, 111] width 21 height 21
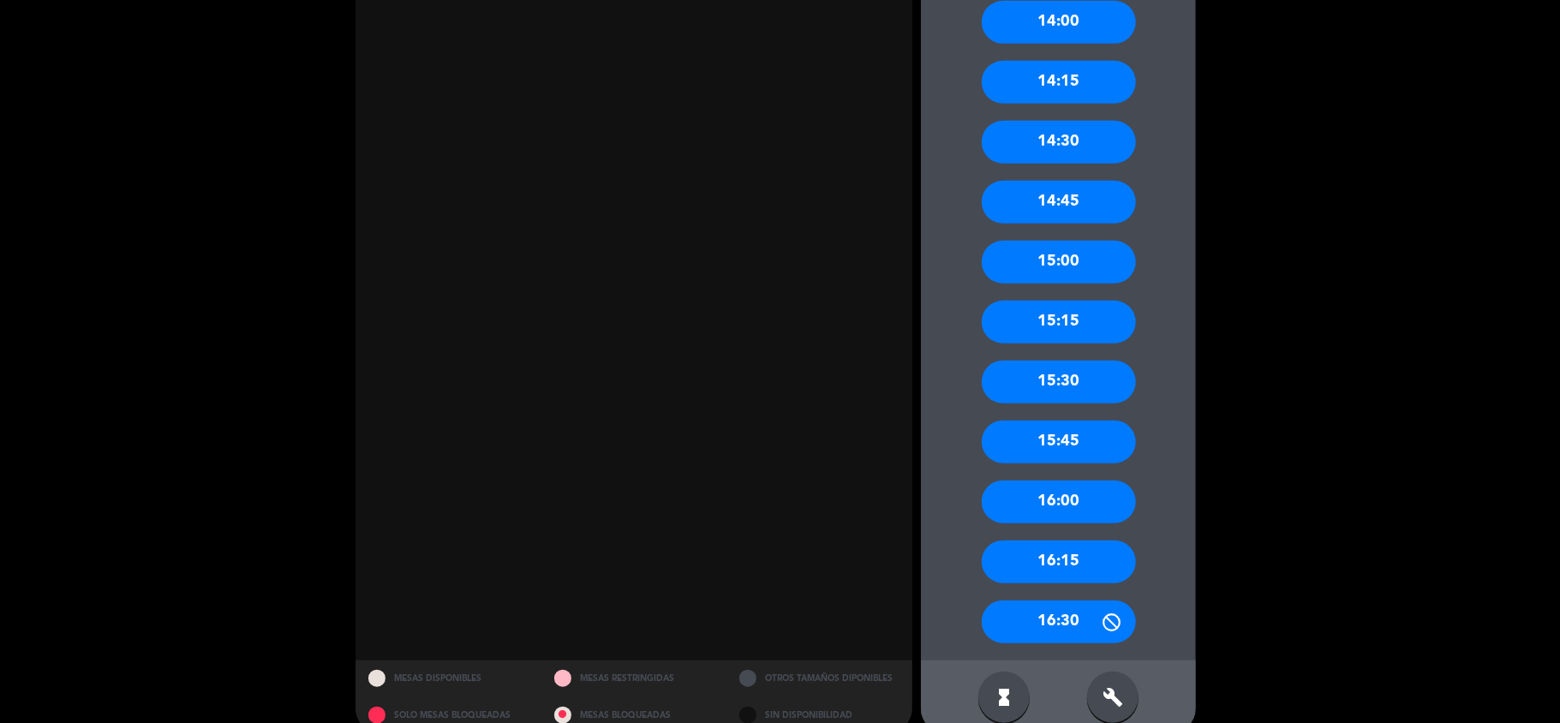
scroll to position [1002, 0]
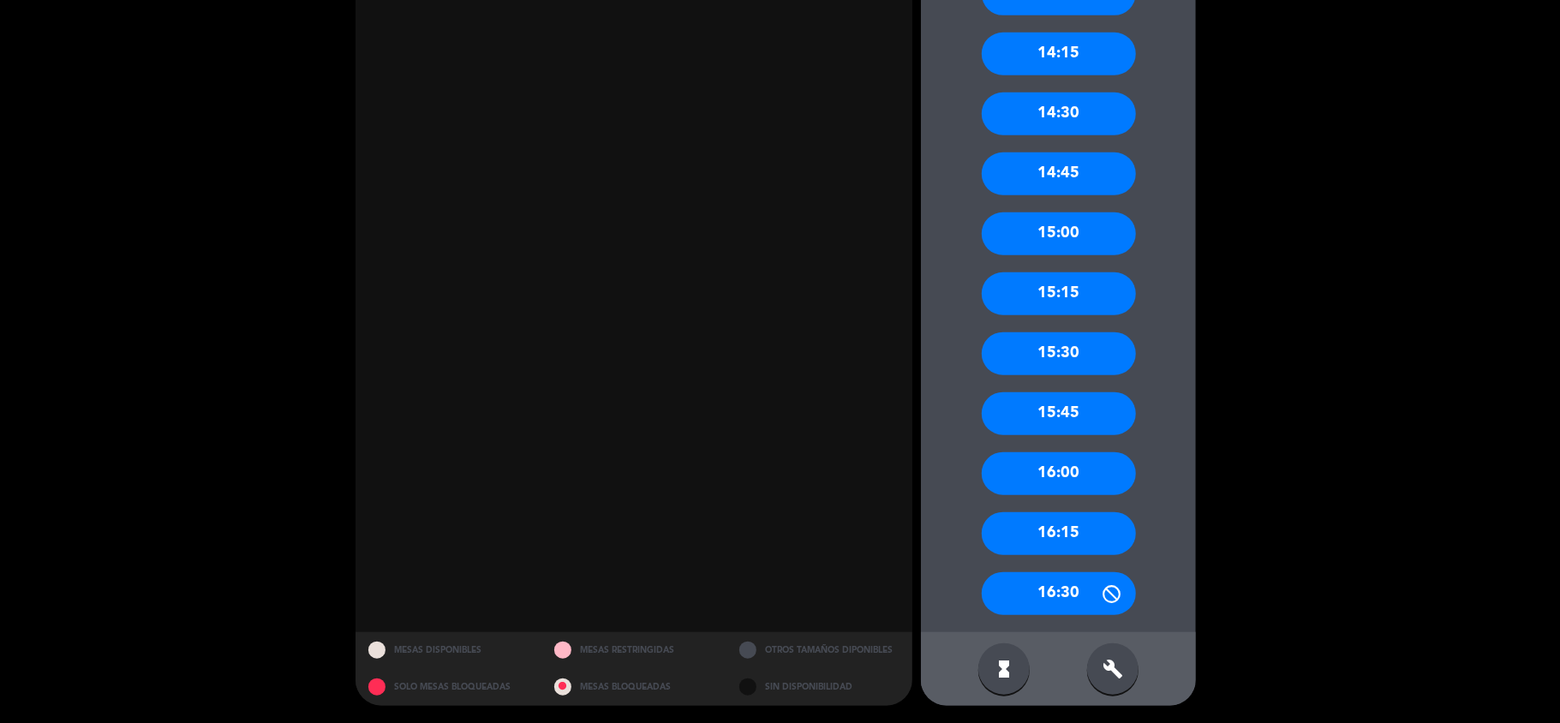
click at [1076, 576] on div "16:30" at bounding box center [1059, 593] width 154 height 43
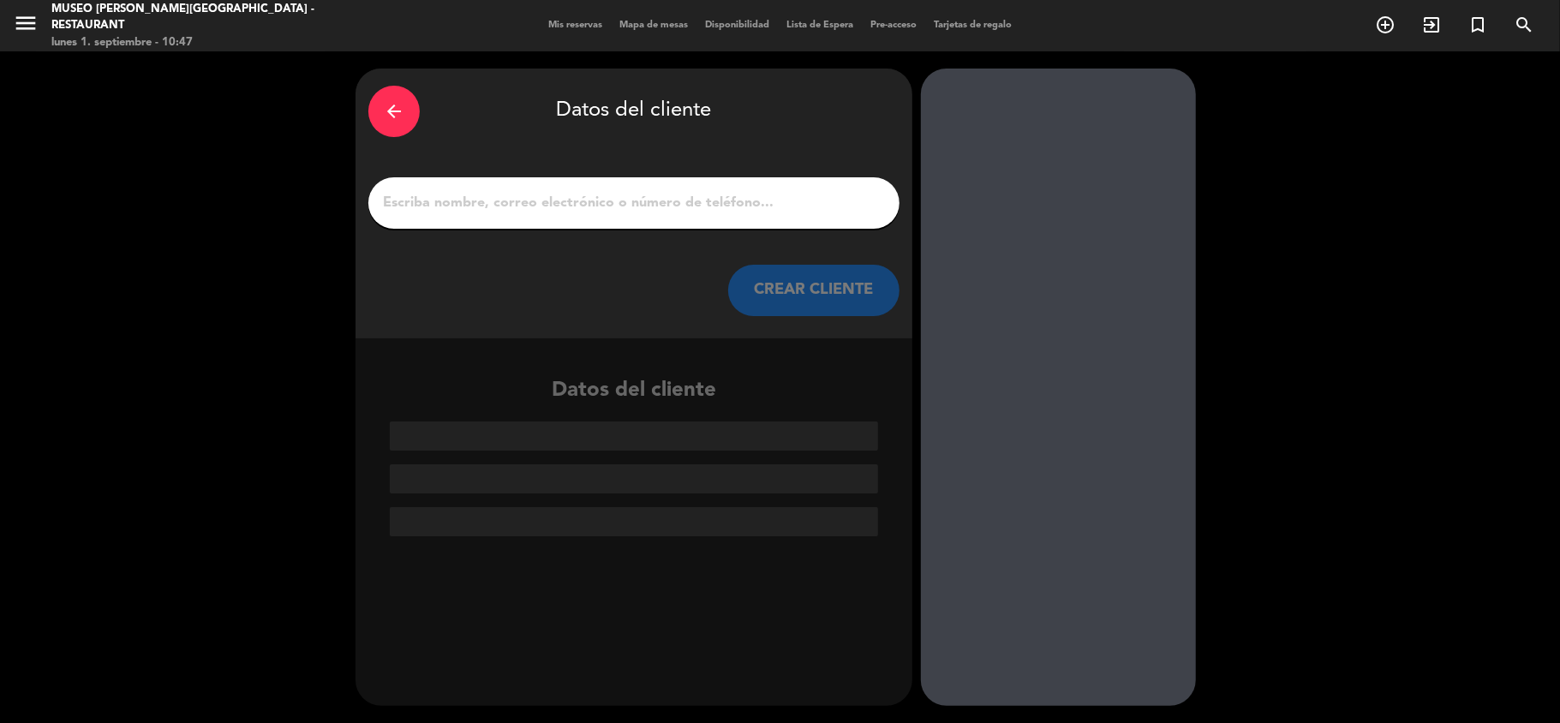
scroll to position [0, 0]
click at [464, 200] on input "1" at bounding box center [633, 203] width 505 height 24
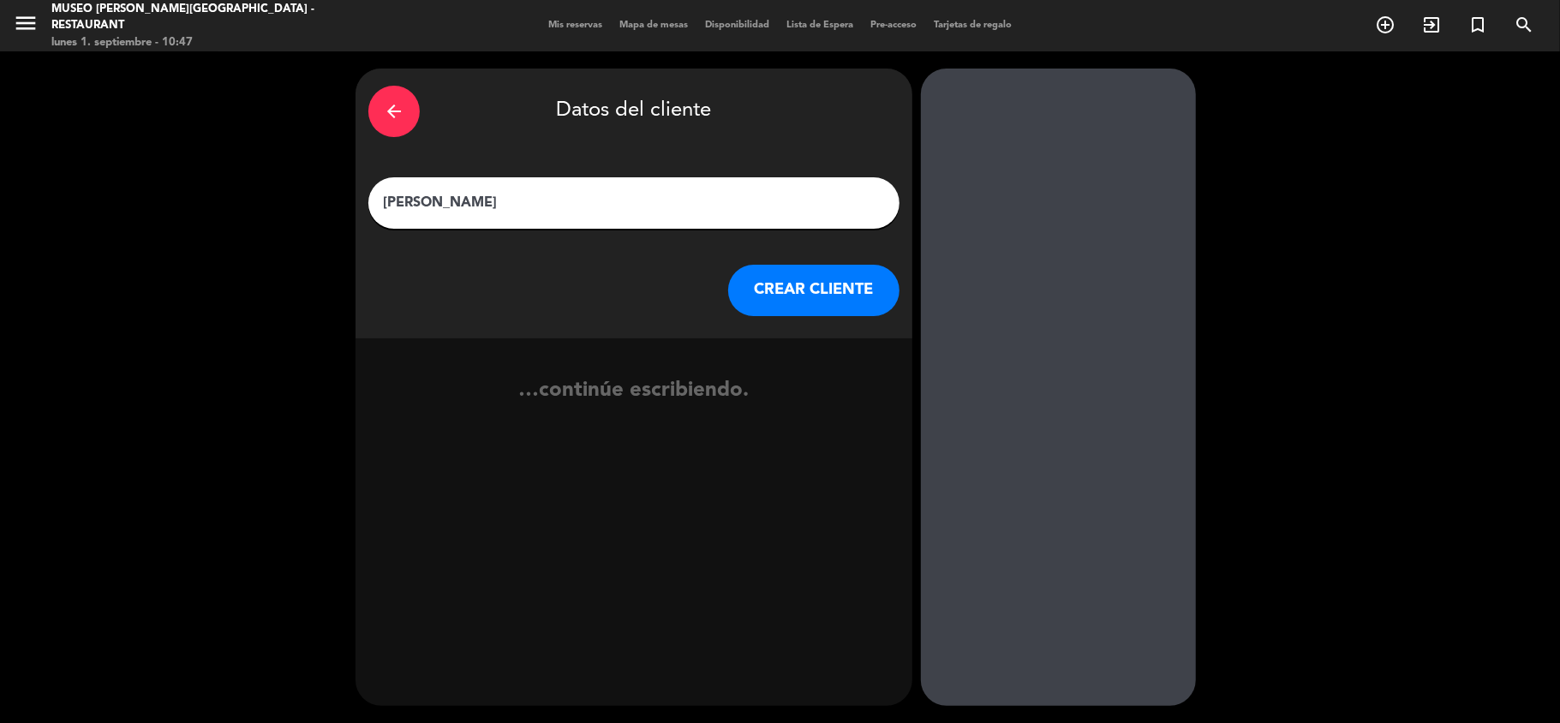
click at [461, 206] on input "[PERSON_NAME]" at bounding box center [633, 203] width 505 height 24
type input "[PERSON_NAME]"
click at [805, 312] on button "CREAR CLIENTE" at bounding box center [813, 290] width 171 height 51
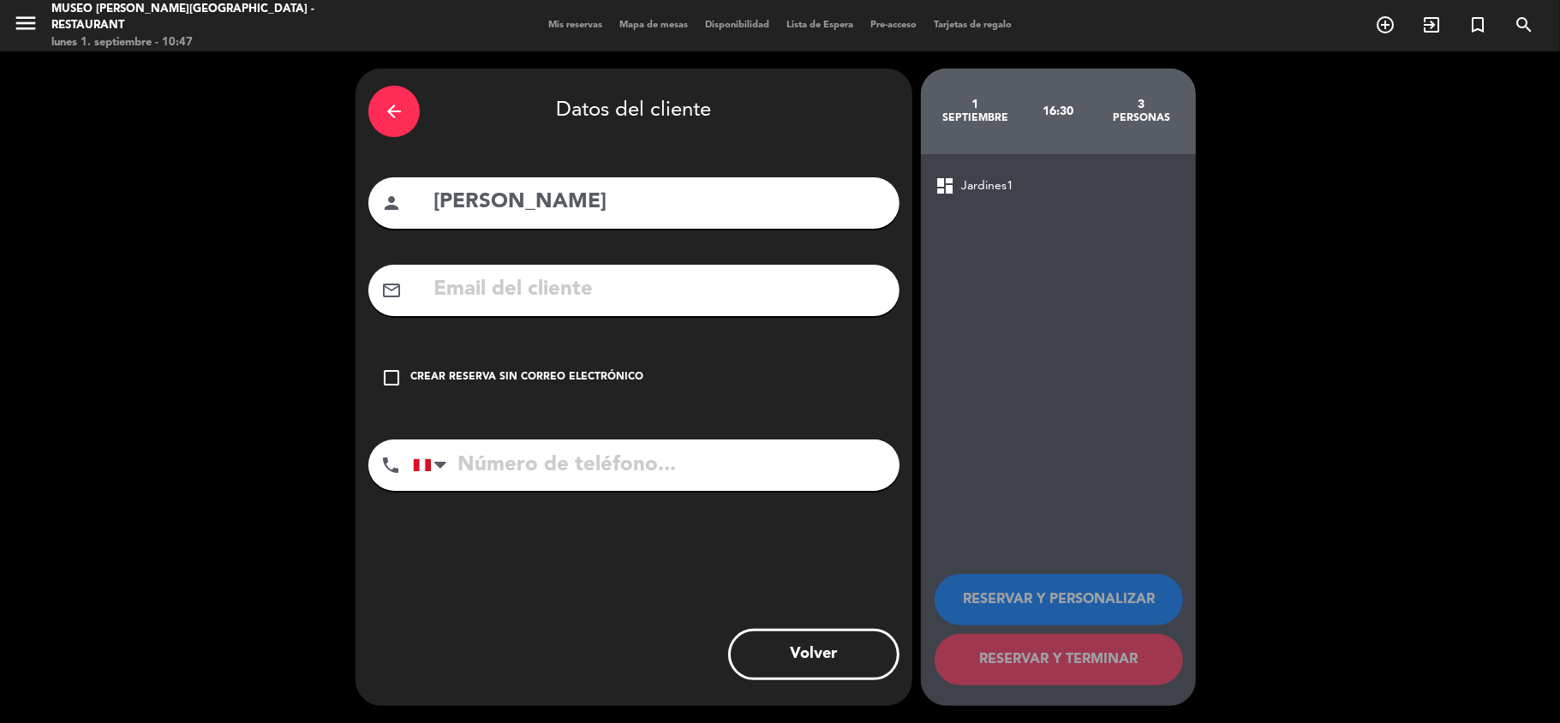
click at [607, 302] on input "text" at bounding box center [659, 289] width 455 height 35
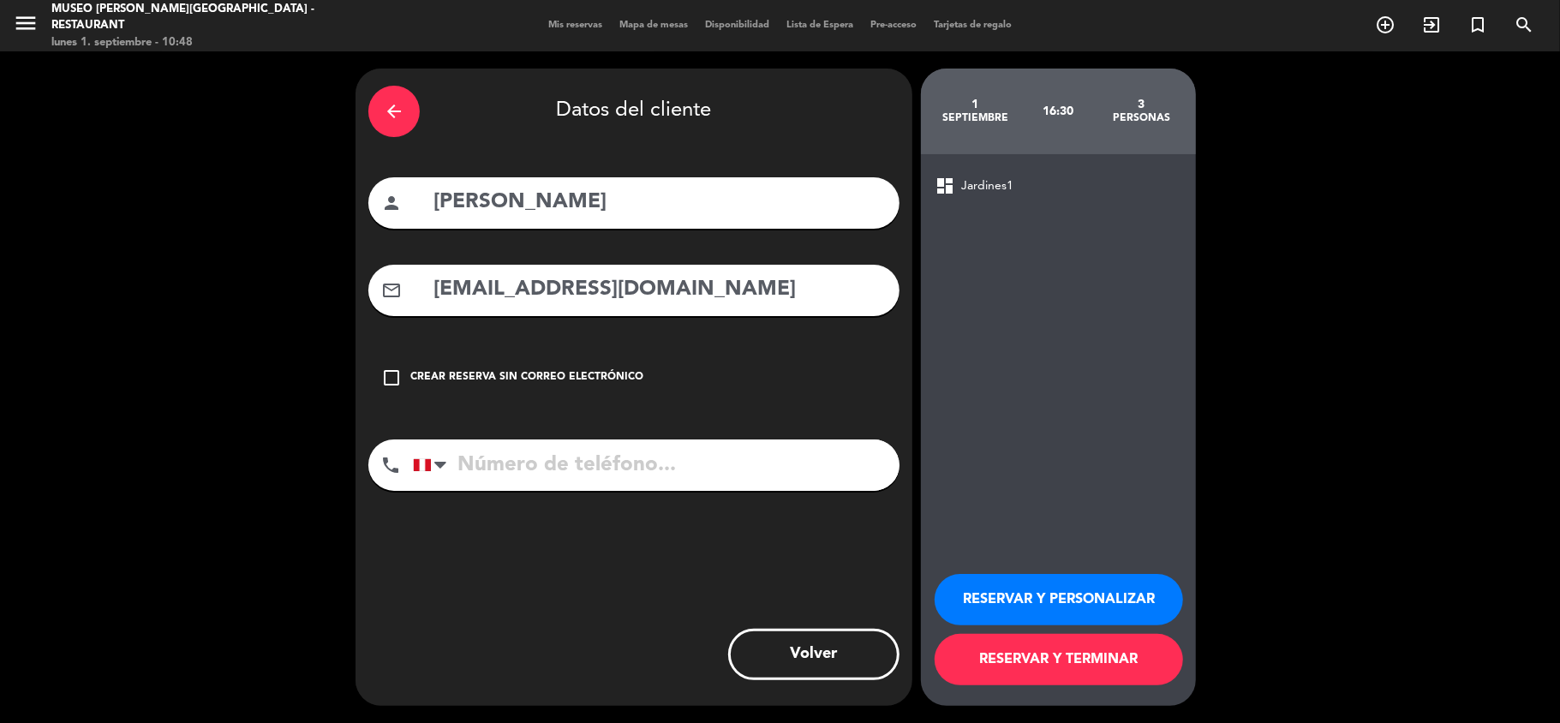
type input "[EMAIL_ADDRESS][DOMAIN_NAME]"
click at [569, 471] on input "tel" at bounding box center [656, 465] width 487 height 51
type input "980689662"
click at [1073, 604] on button "RESERVAR Y PERSONALIZAR" at bounding box center [1059, 599] width 248 height 51
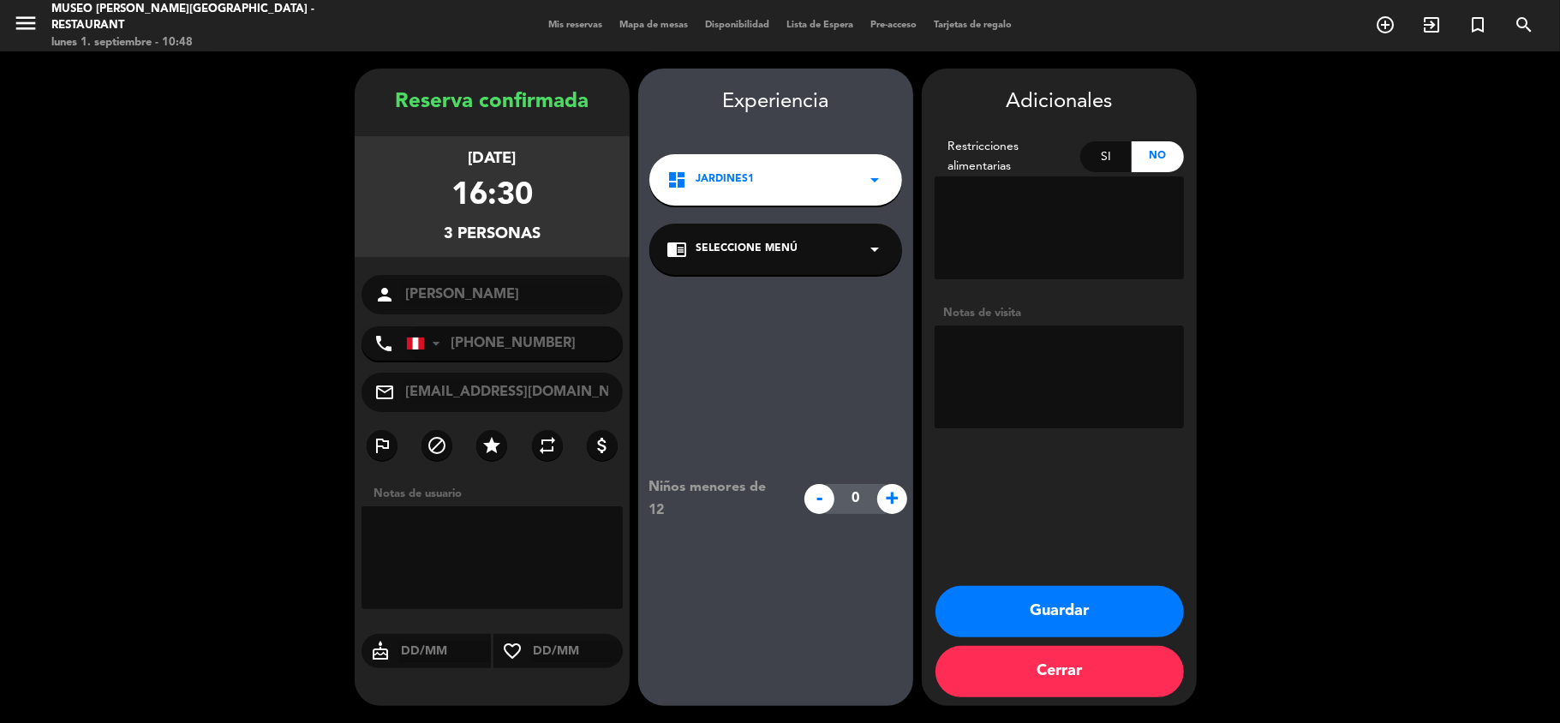
click at [786, 251] on span "Seleccione Menú" at bounding box center [747, 249] width 102 height 17
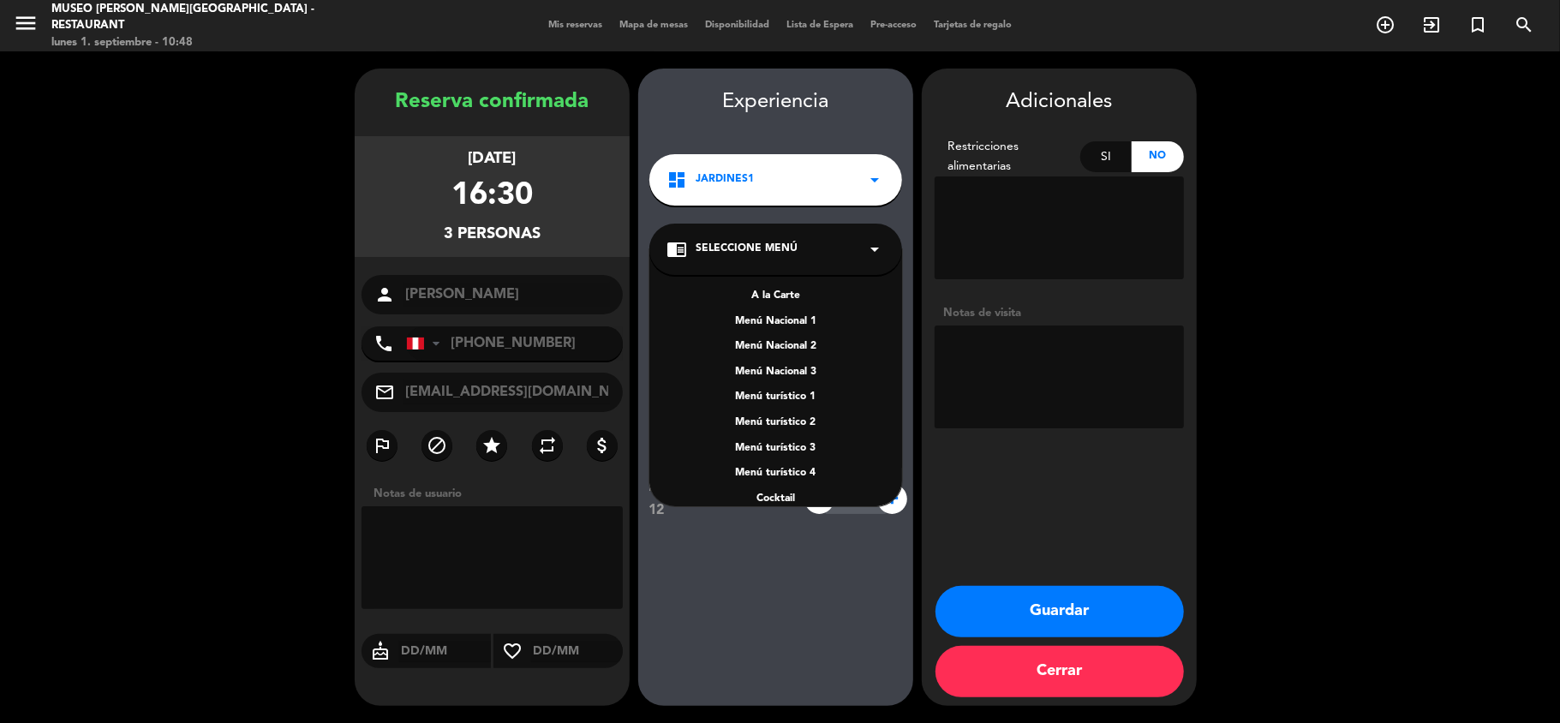
click at [783, 292] on div "A la Carte" at bounding box center [776, 296] width 218 height 17
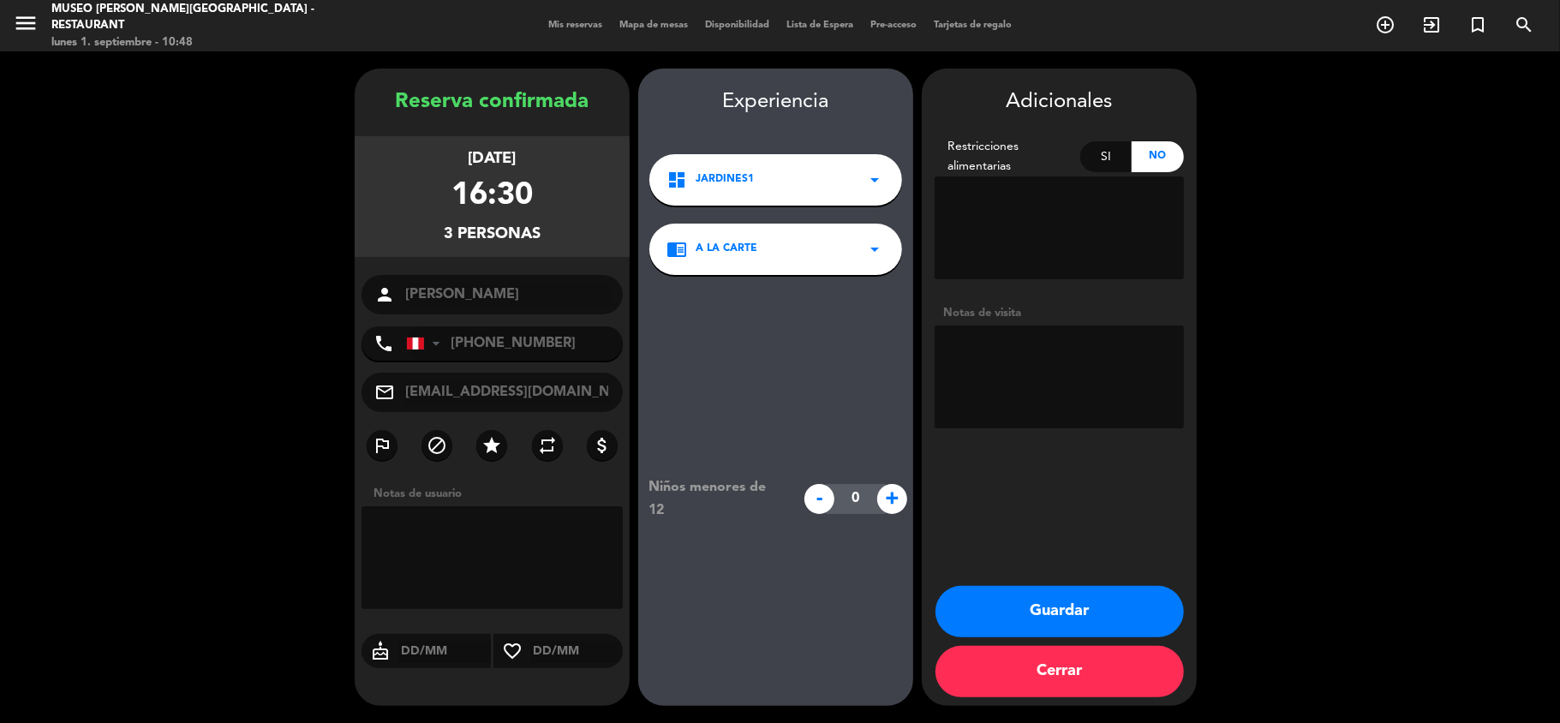
click at [975, 357] on textarea at bounding box center [1059, 377] width 249 height 103
type textarea "De preferencia en el salón, son personas mayores."
click at [1077, 619] on button "Guardar" at bounding box center [1060, 611] width 248 height 51
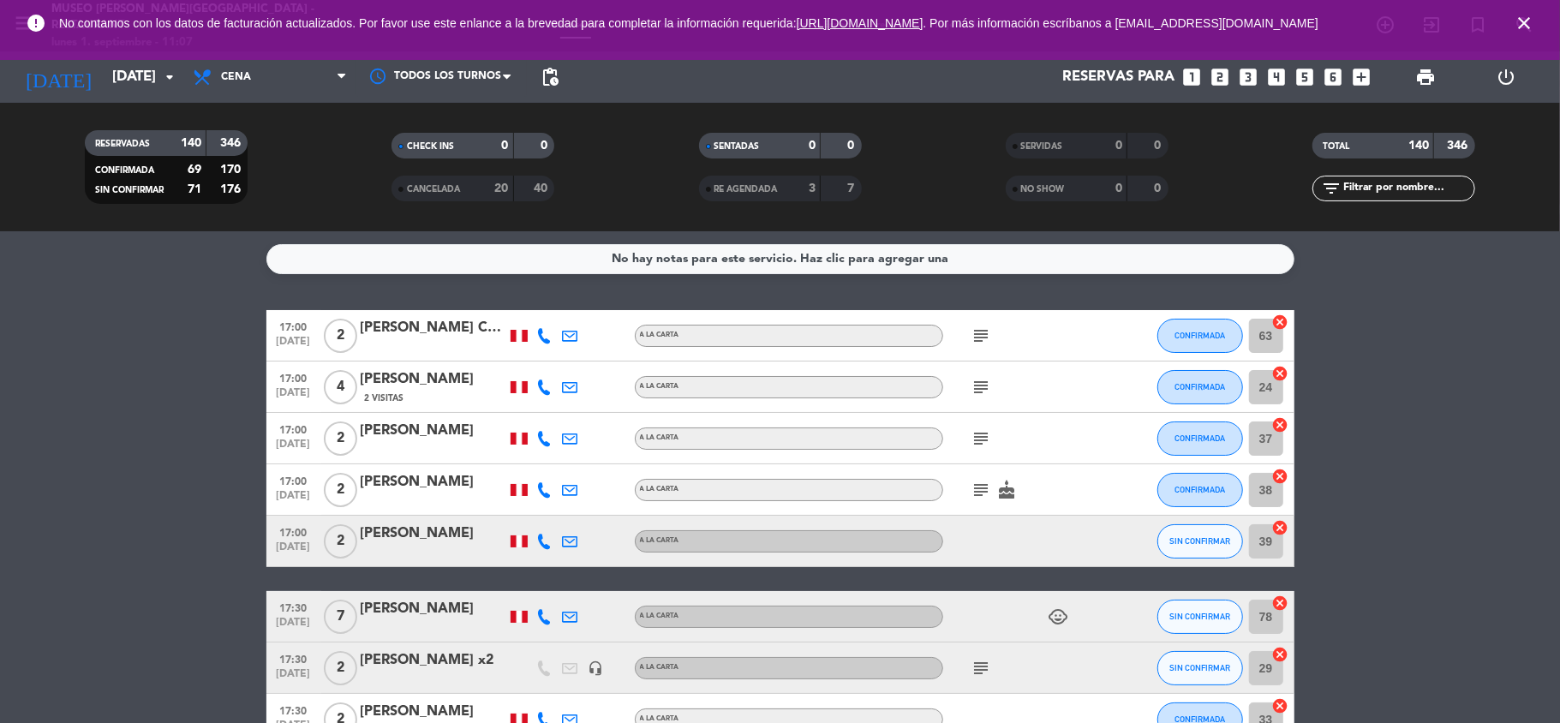
click at [1520, 22] on icon "close" at bounding box center [1524, 23] width 21 height 21
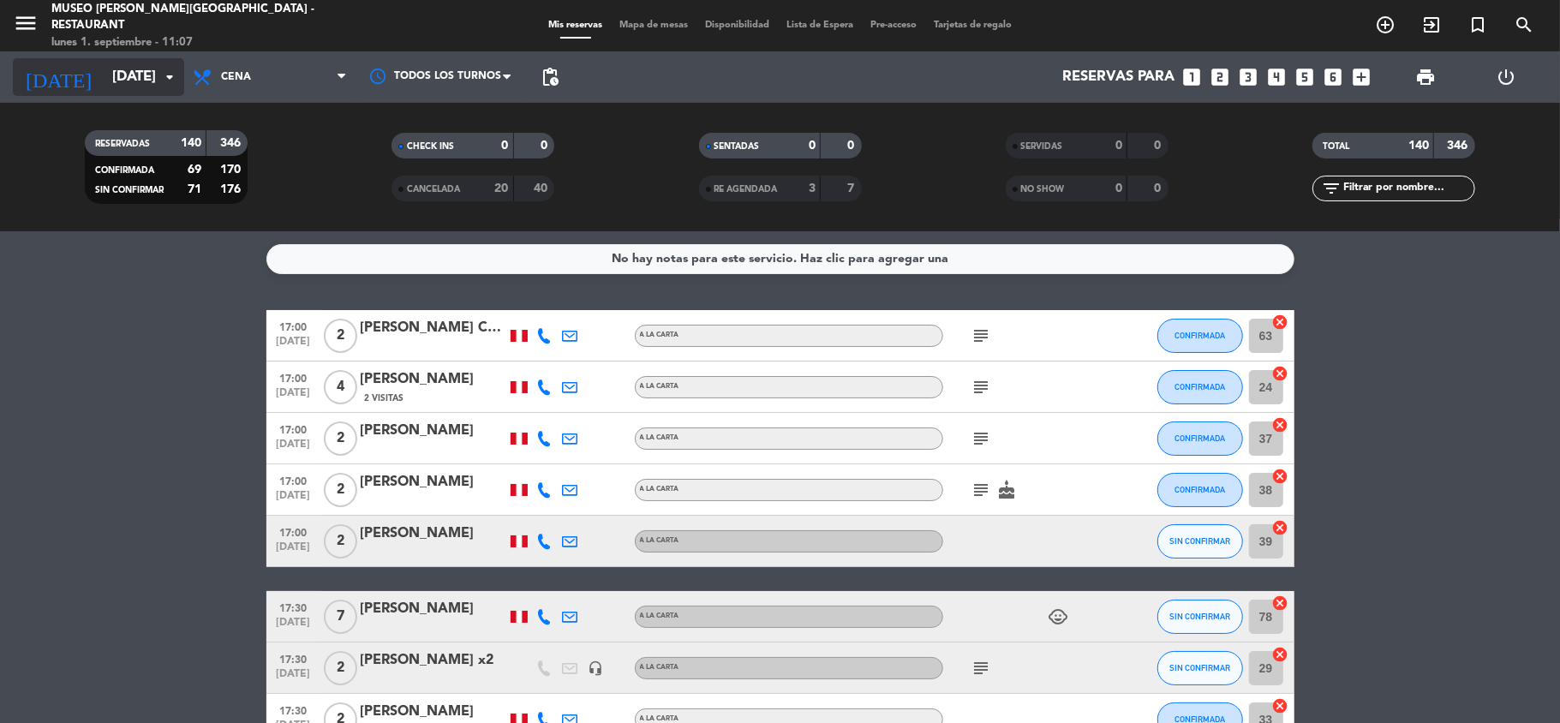
click at [125, 83] on input "[DATE]" at bounding box center [196, 77] width 185 height 33
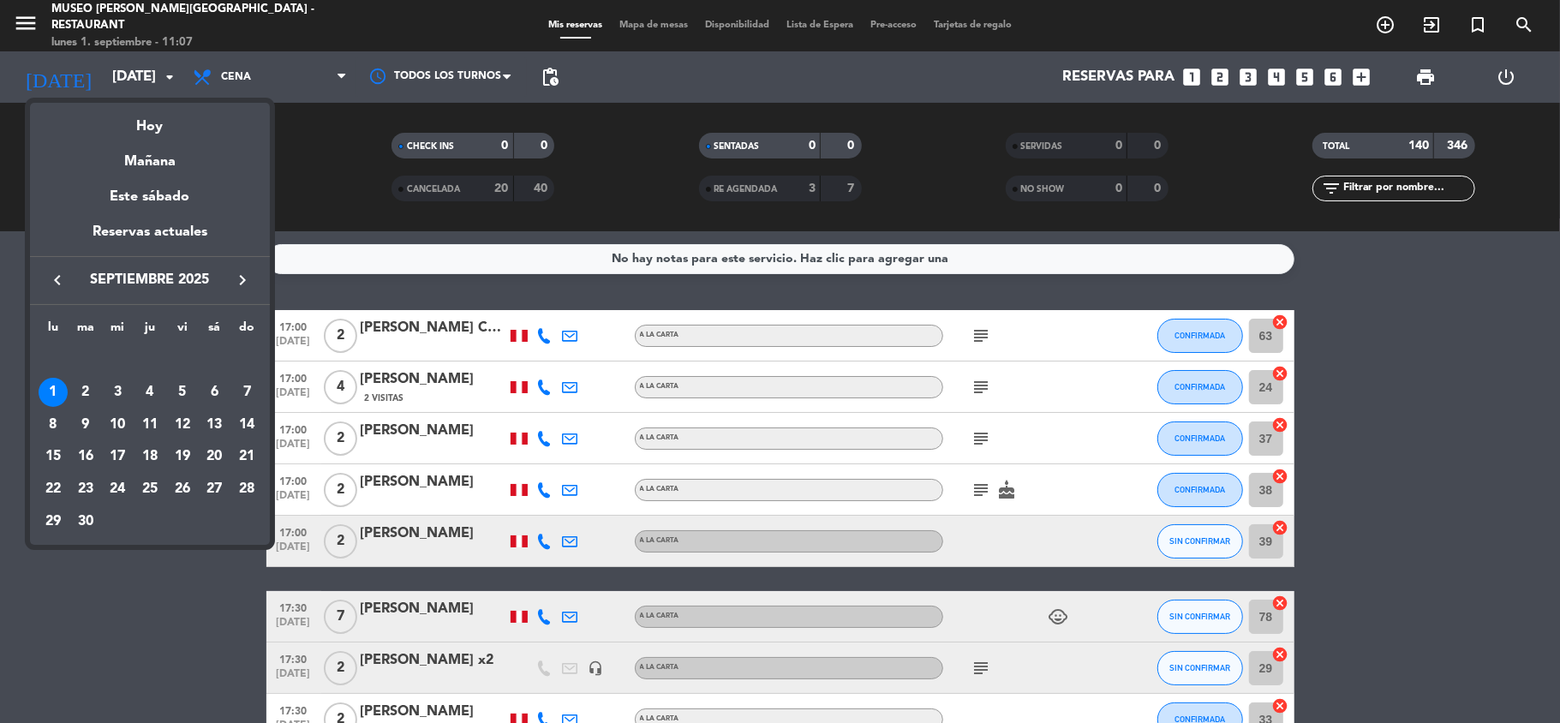
click at [55, 278] on icon "keyboard_arrow_left" at bounding box center [57, 280] width 21 height 21
click at [245, 488] on div "31" at bounding box center [246, 489] width 29 height 29
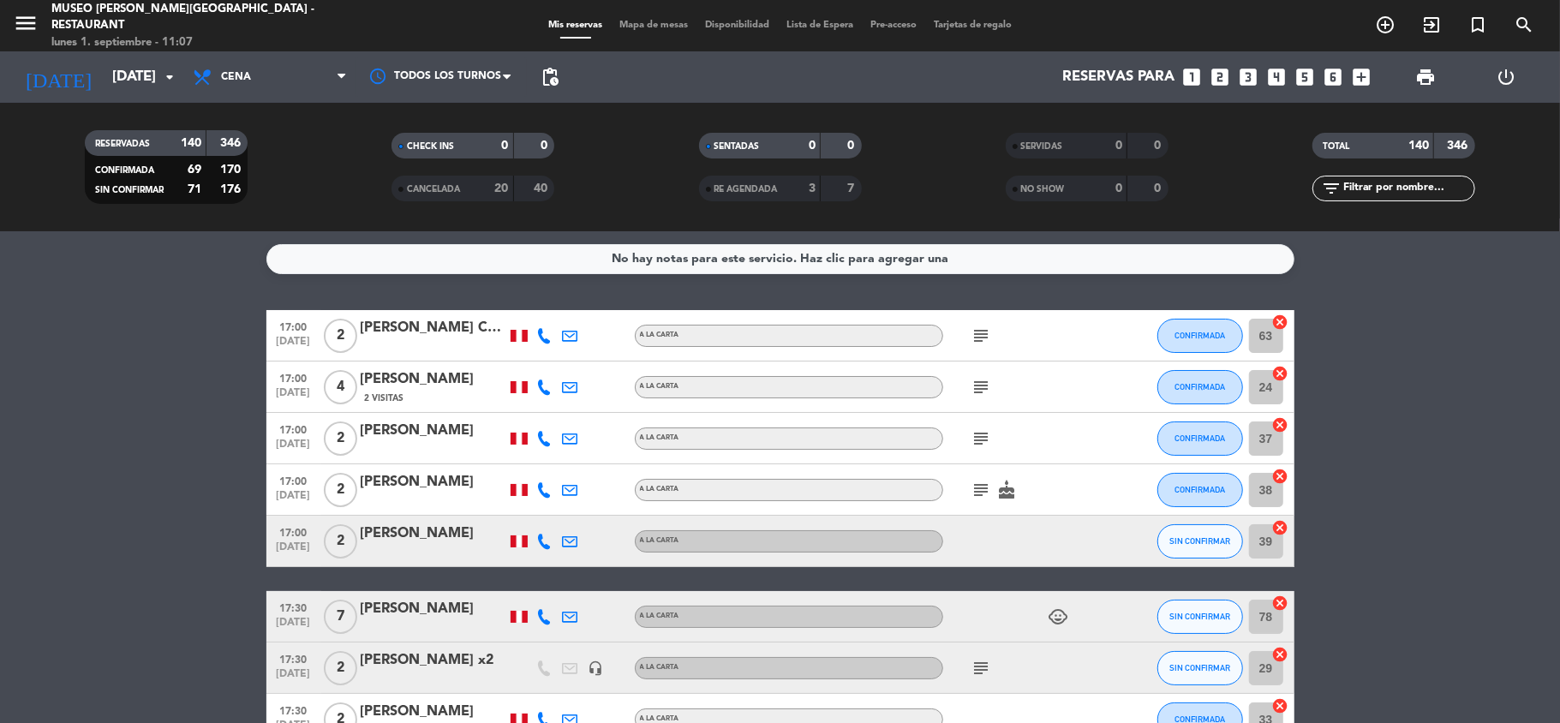
type input "dom. 31 ago."
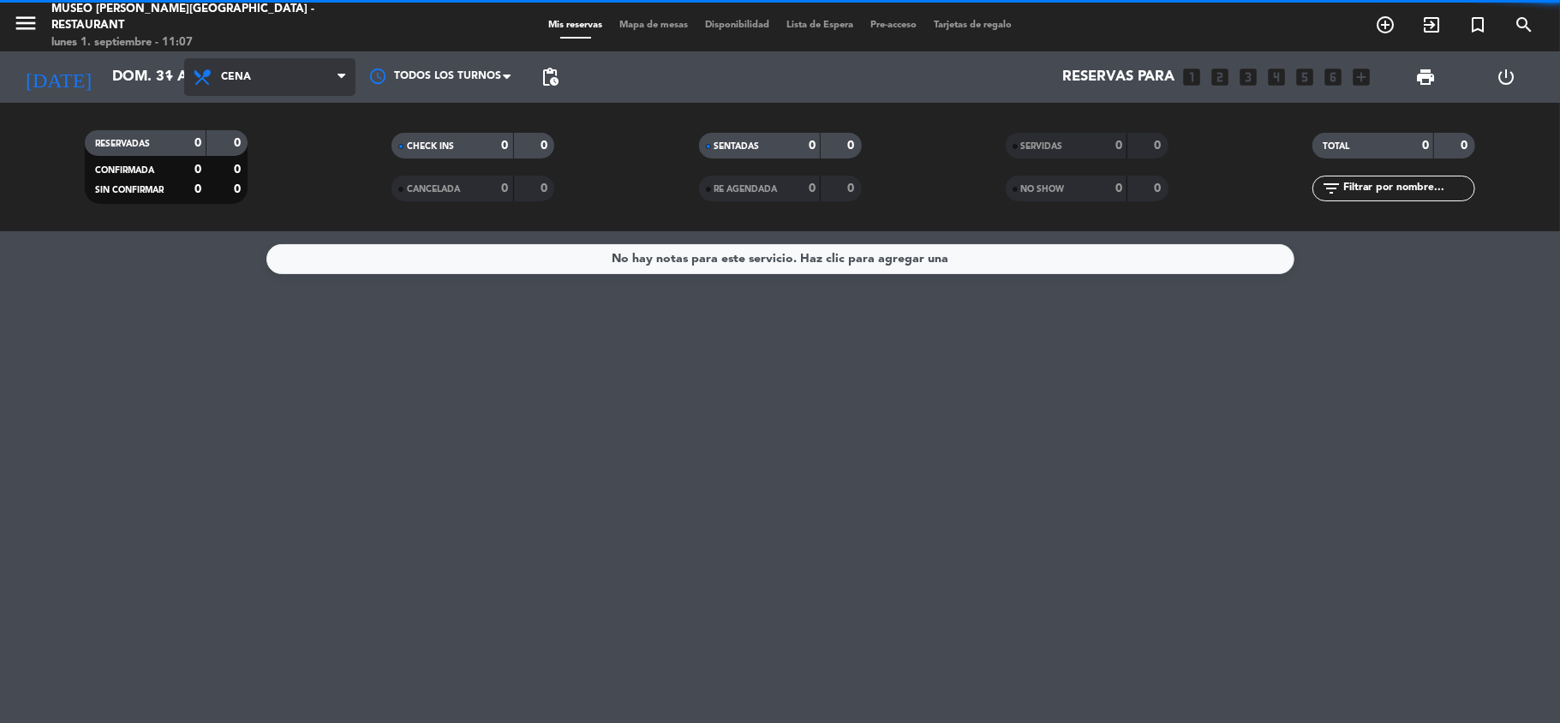
click at [291, 83] on span "Cena" at bounding box center [269, 77] width 171 height 38
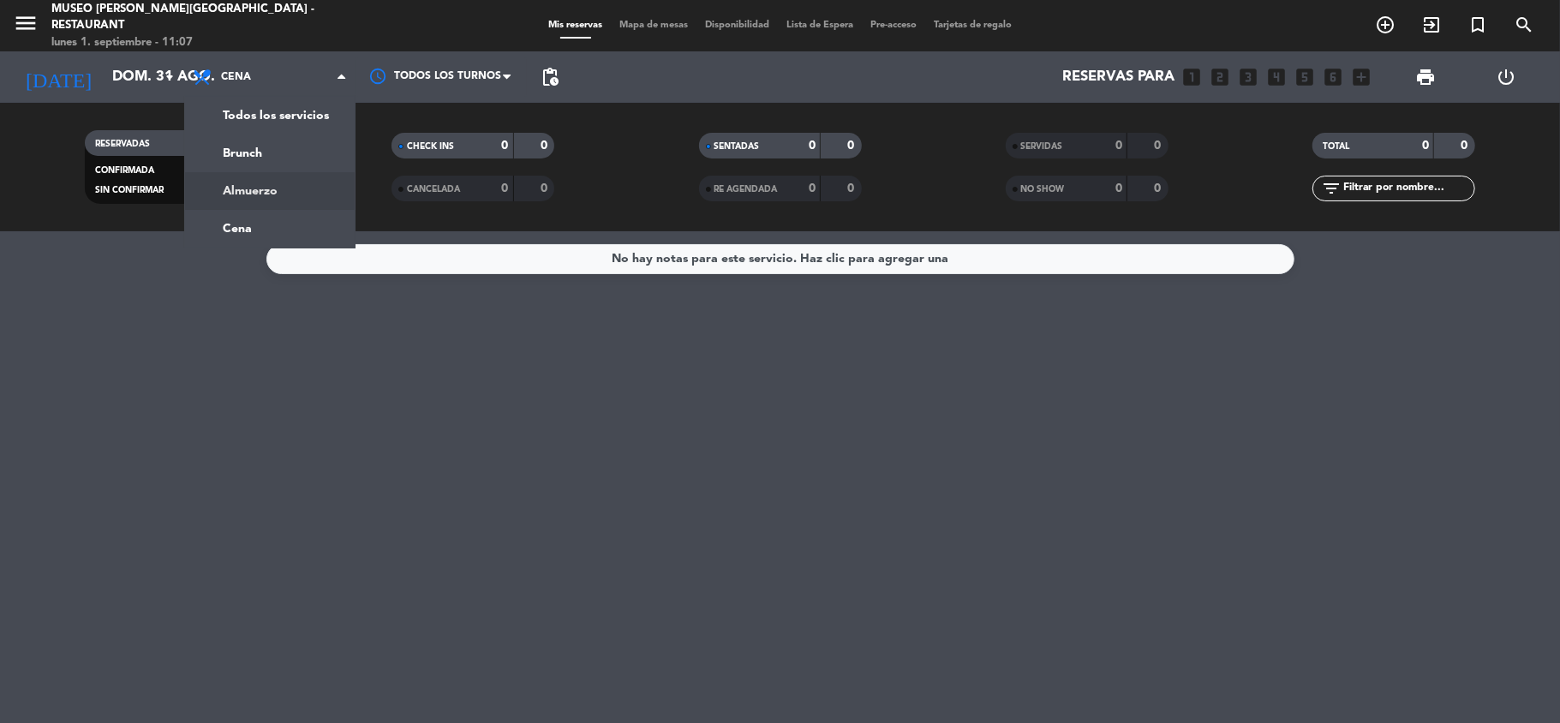
drag, startPoint x: 259, startPoint y: 192, endPoint x: 307, endPoint y: 193, distance: 48.0
click at [259, 193] on div "menu [GEOGRAPHIC_DATA][PERSON_NAME] - Restaurant [DATE] 1. septiembre - 11:07 M…" at bounding box center [780, 115] width 1560 height 231
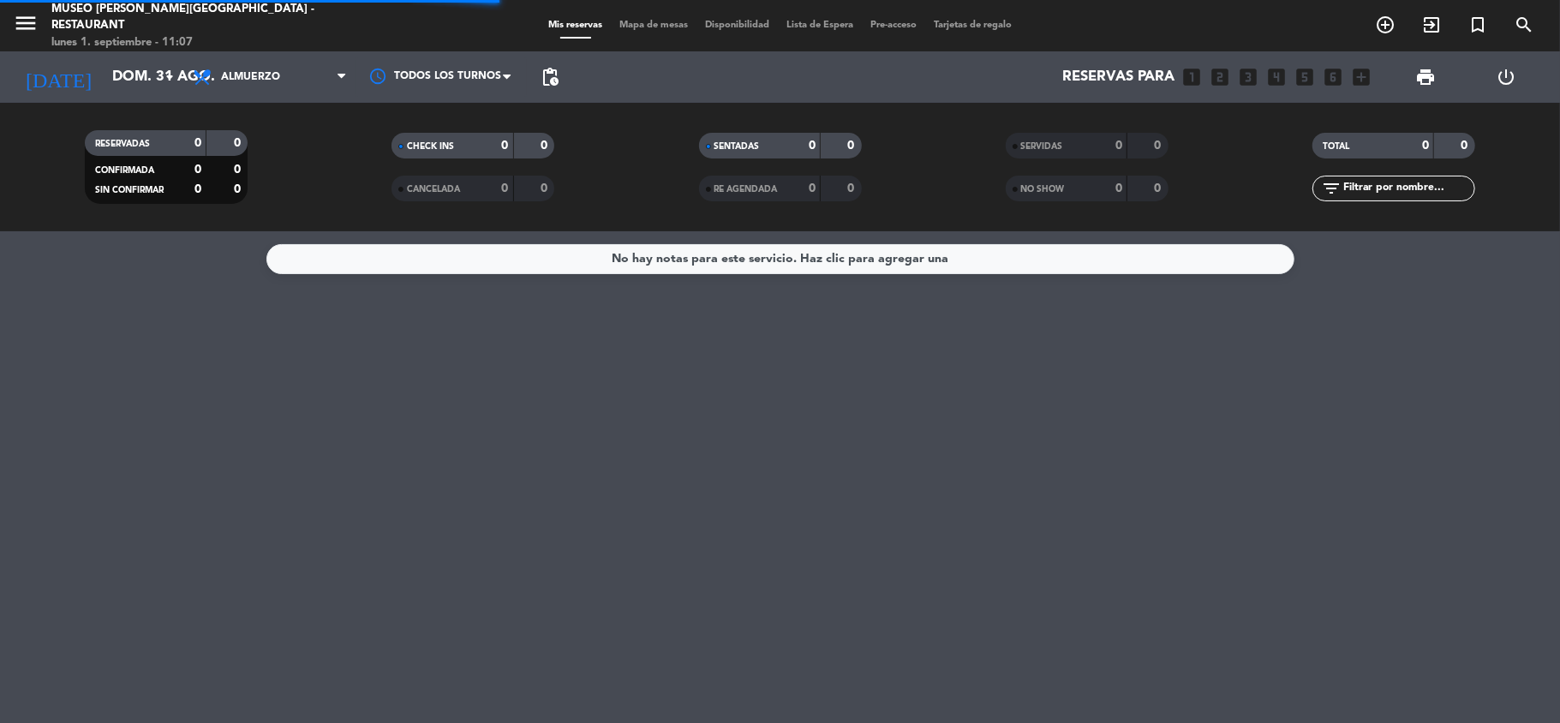
click at [1057, 128] on div "SERVIDAS 0 0 NO SHOW 0 0" at bounding box center [1087, 167] width 307 height 94
click at [1055, 147] on span "SERVIDAS" at bounding box center [1042, 146] width 42 height 9
click at [1367, 188] on input "text" at bounding box center [1408, 188] width 133 height 19
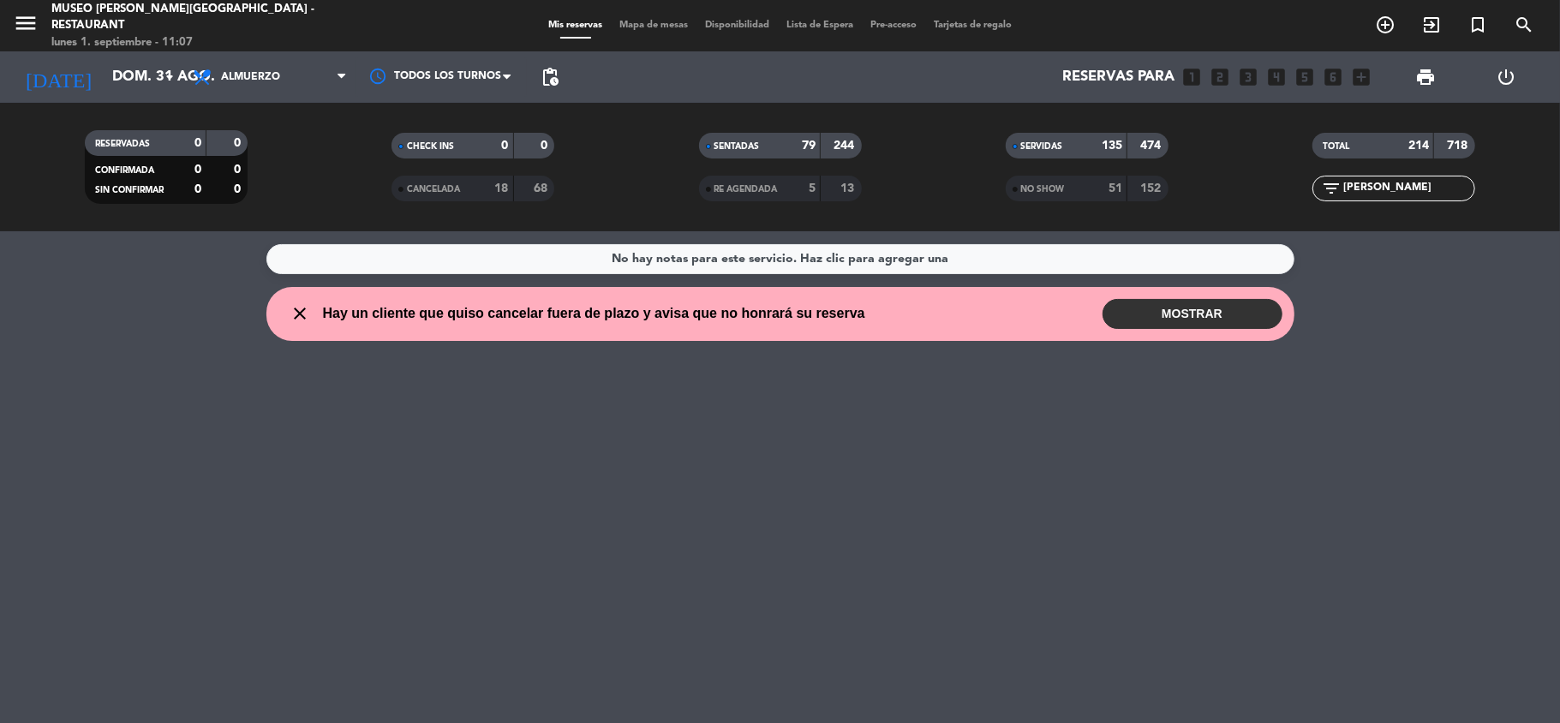
click at [1345, 193] on input "[PERSON_NAME]" at bounding box center [1408, 188] width 133 height 19
type input "[PERSON_NAME]"
click at [1426, 180] on input "[PERSON_NAME]" at bounding box center [1408, 188] width 133 height 19
click at [1427, 274] on div "No hay notas para este servicio. Haz clic para agregar una close Hay un cliente…" at bounding box center [780, 477] width 1560 height 492
click at [1441, 189] on input "[PERSON_NAME]" at bounding box center [1408, 188] width 133 height 19
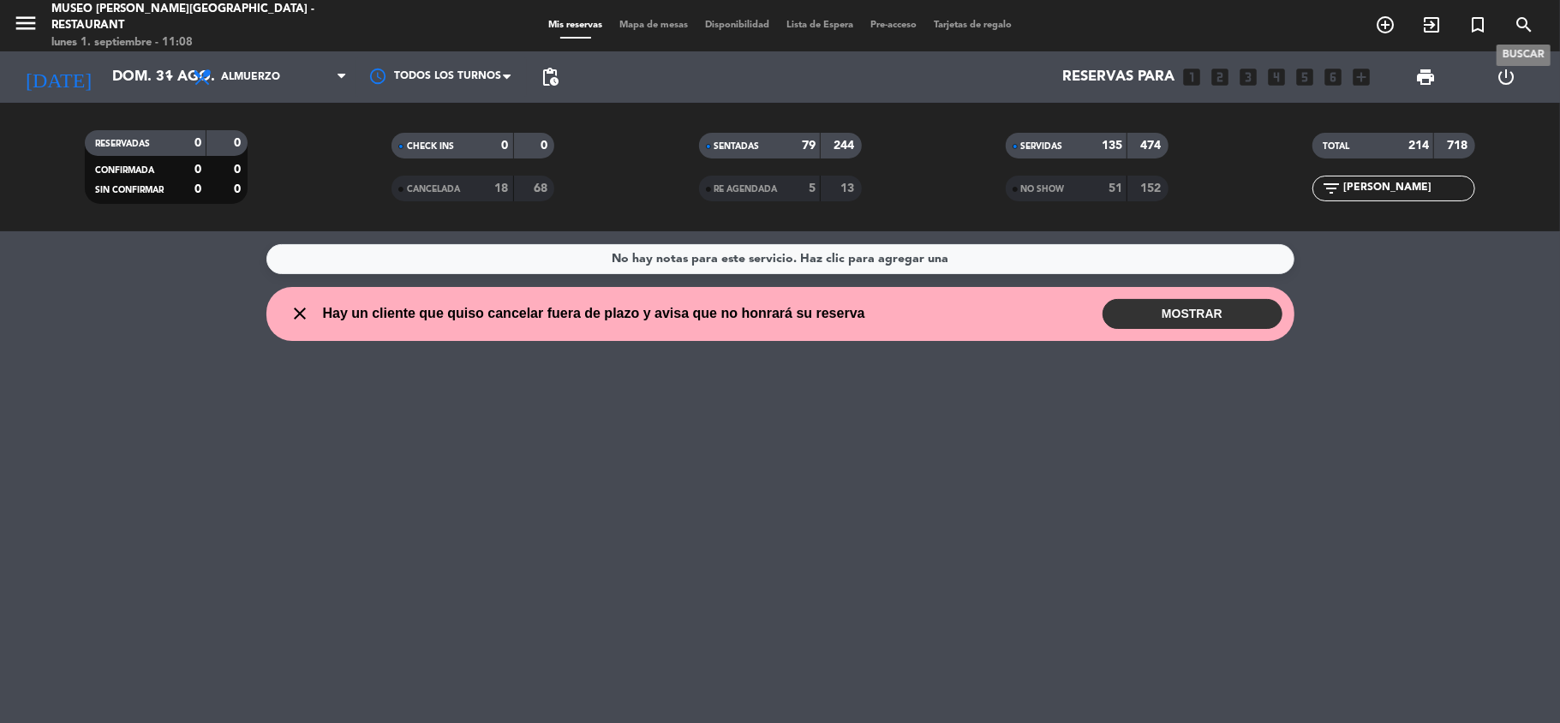
click at [1527, 22] on icon "search" at bounding box center [1524, 25] width 21 height 21
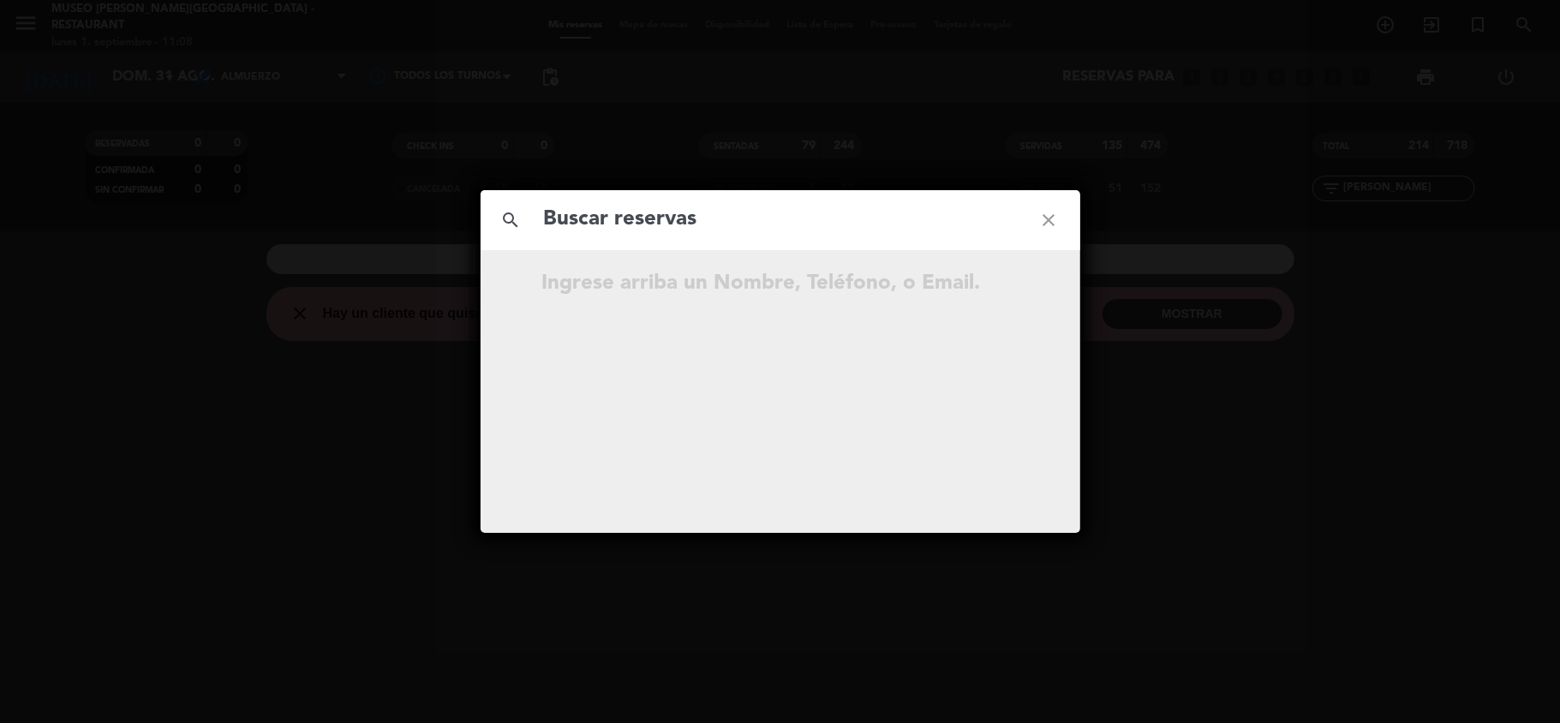
click at [622, 218] on input "text" at bounding box center [780, 219] width 476 height 35
type input "[PERSON_NAME]"
click at [1002, 285] on icon "open_in_new" at bounding box center [1006, 286] width 21 height 21
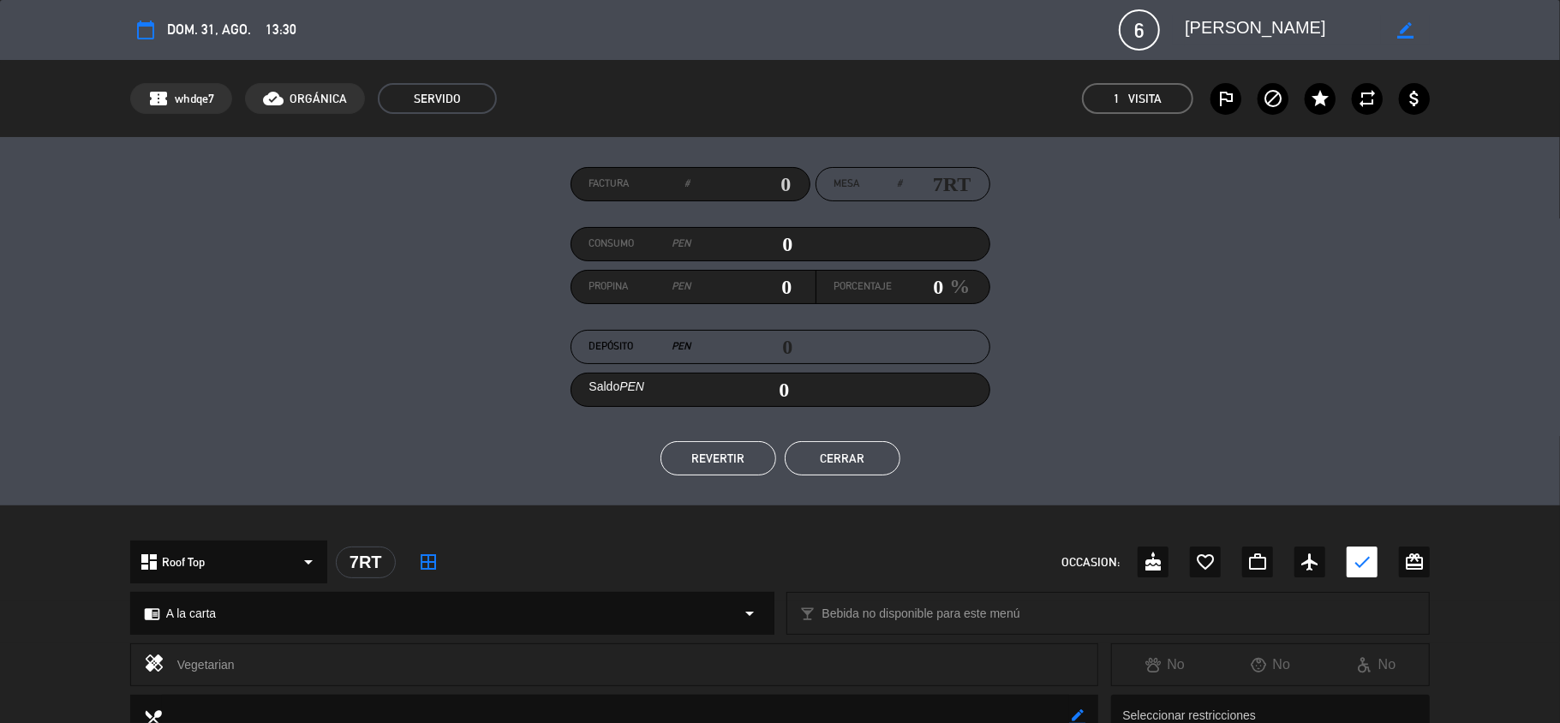
drag, startPoint x: 344, startPoint y: 563, endPoint x: 380, endPoint y: 557, distance: 37.3
click at [380, 557] on div "7RT" at bounding box center [366, 563] width 60 height 32
